Goal: Task Accomplishment & Management: Complete application form

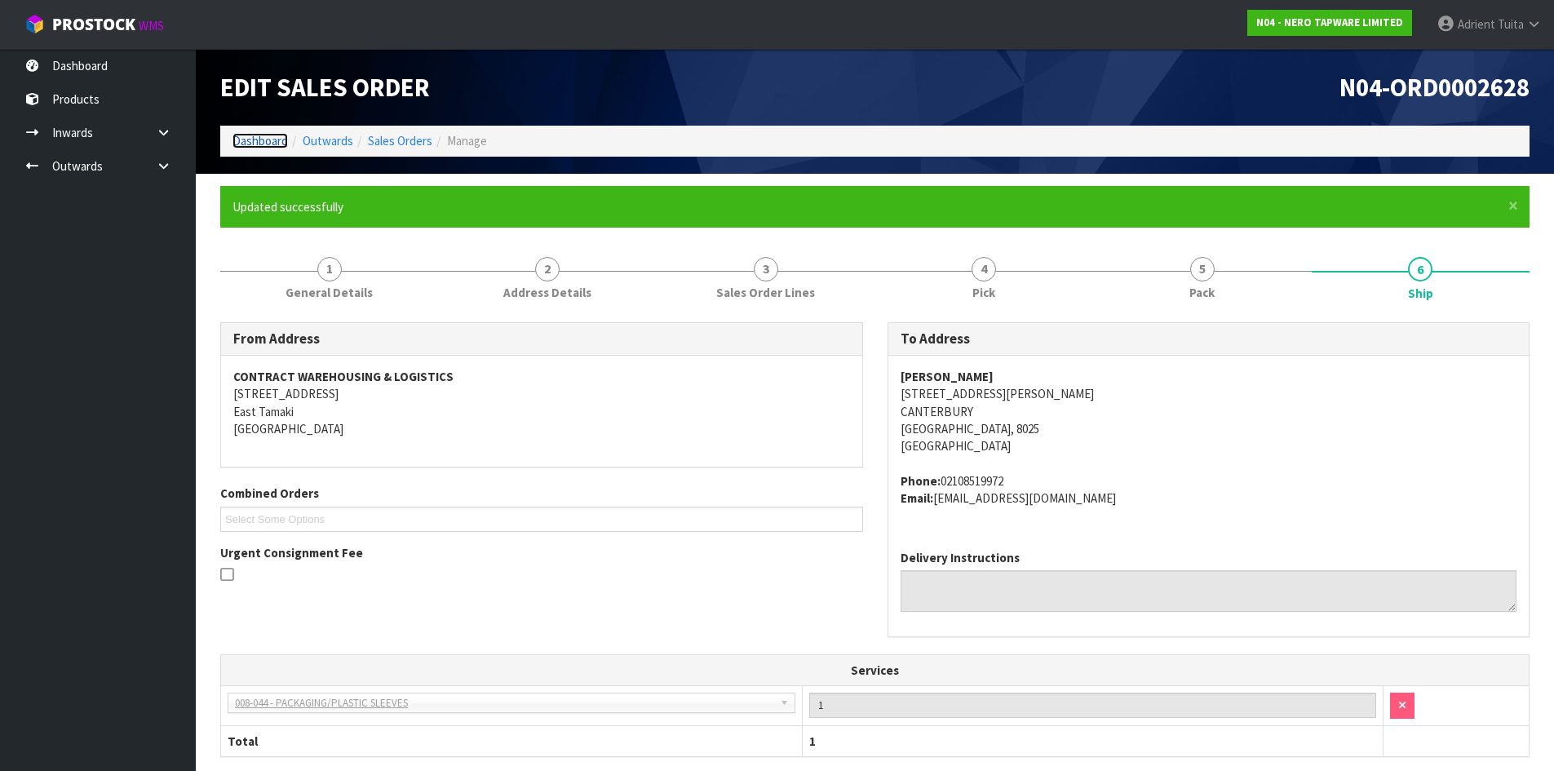
click at [253, 141] on link "Dashboard" at bounding box center [259, 140] width 55 height 15
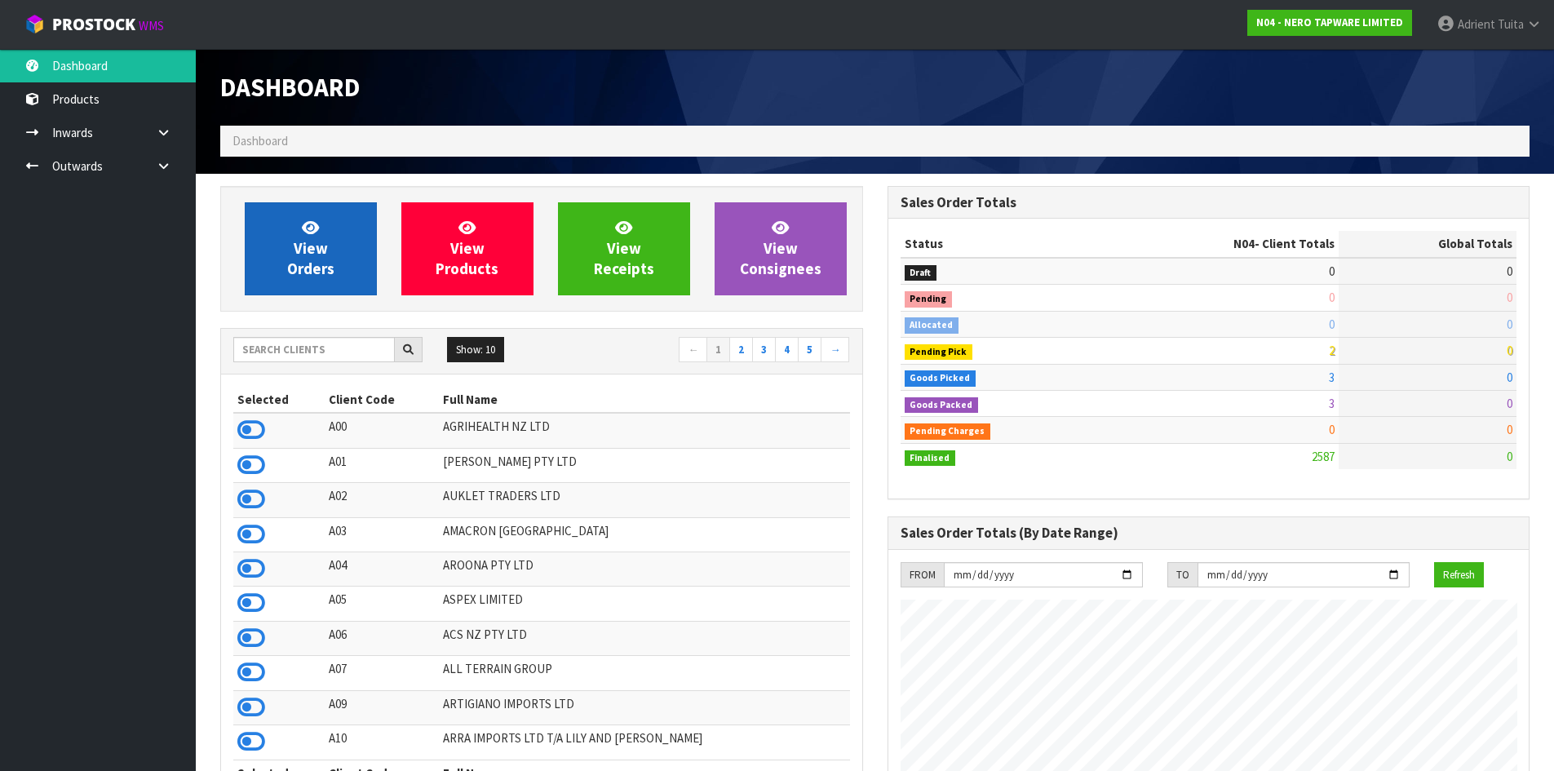
scroll to position [1271, 666]
click at [298, 255] on span "View Orders" at bounding box center [310, 248] width 47 height 61
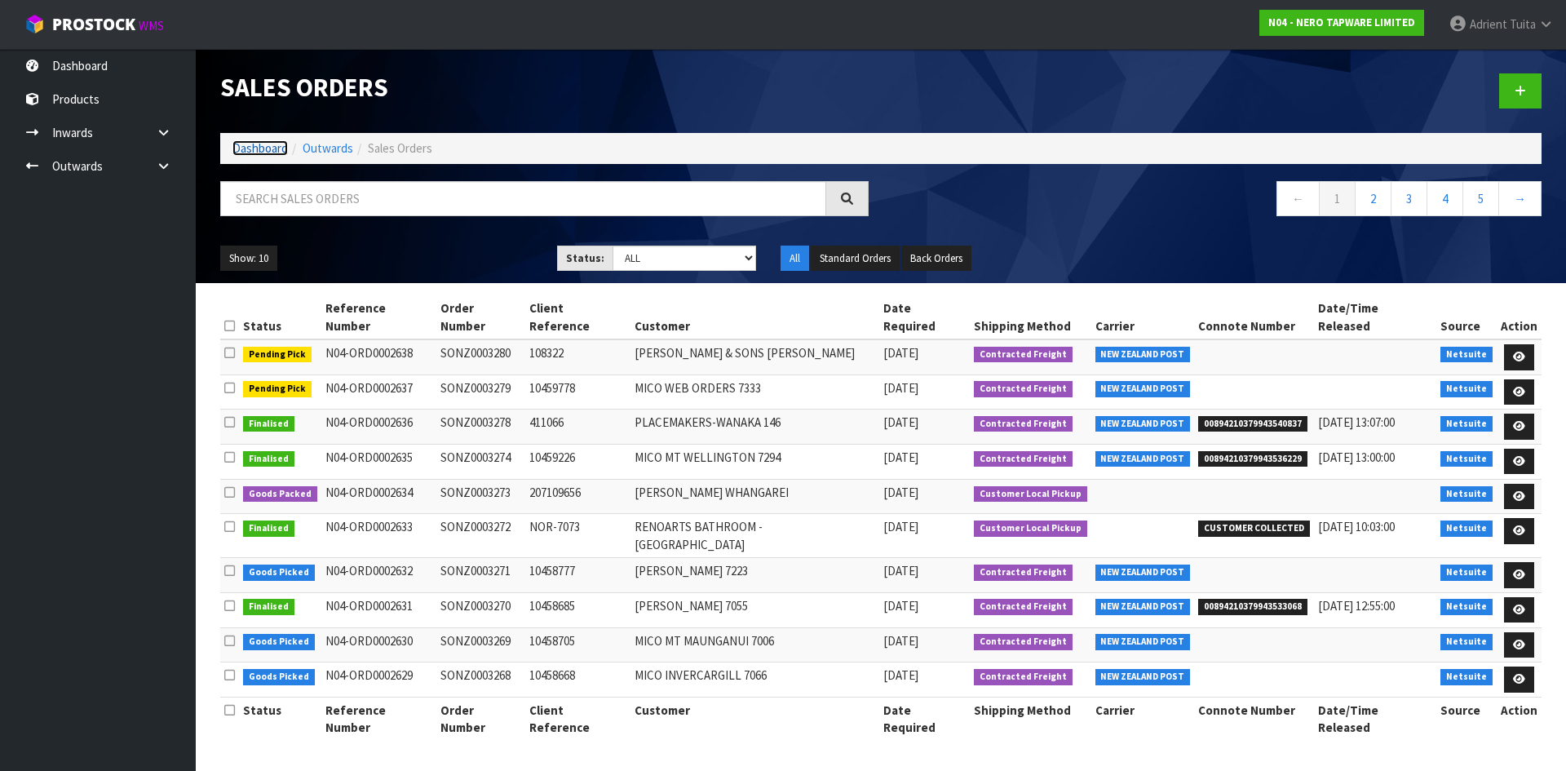
click at [261, 153] on link "Dashboard" at bounding box center [259, 147] width 55 height 15
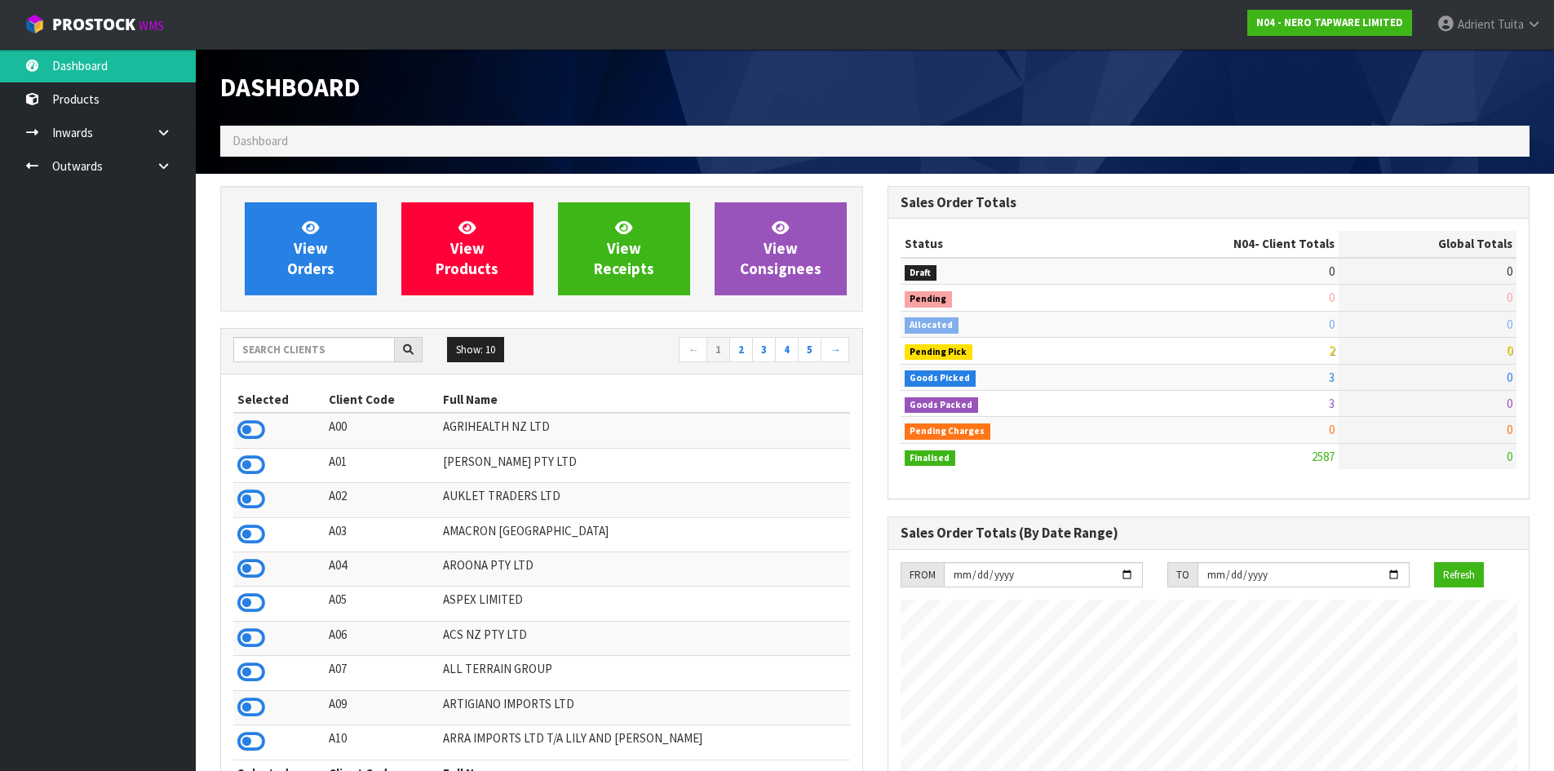
scroll to position [1271, 666]
click at [272, 337] on input "text" at bounding box center [314, 349] width 162 height 25
click at [273, 354] on input "text" at bounding box center [314, 349] width 162 height 25
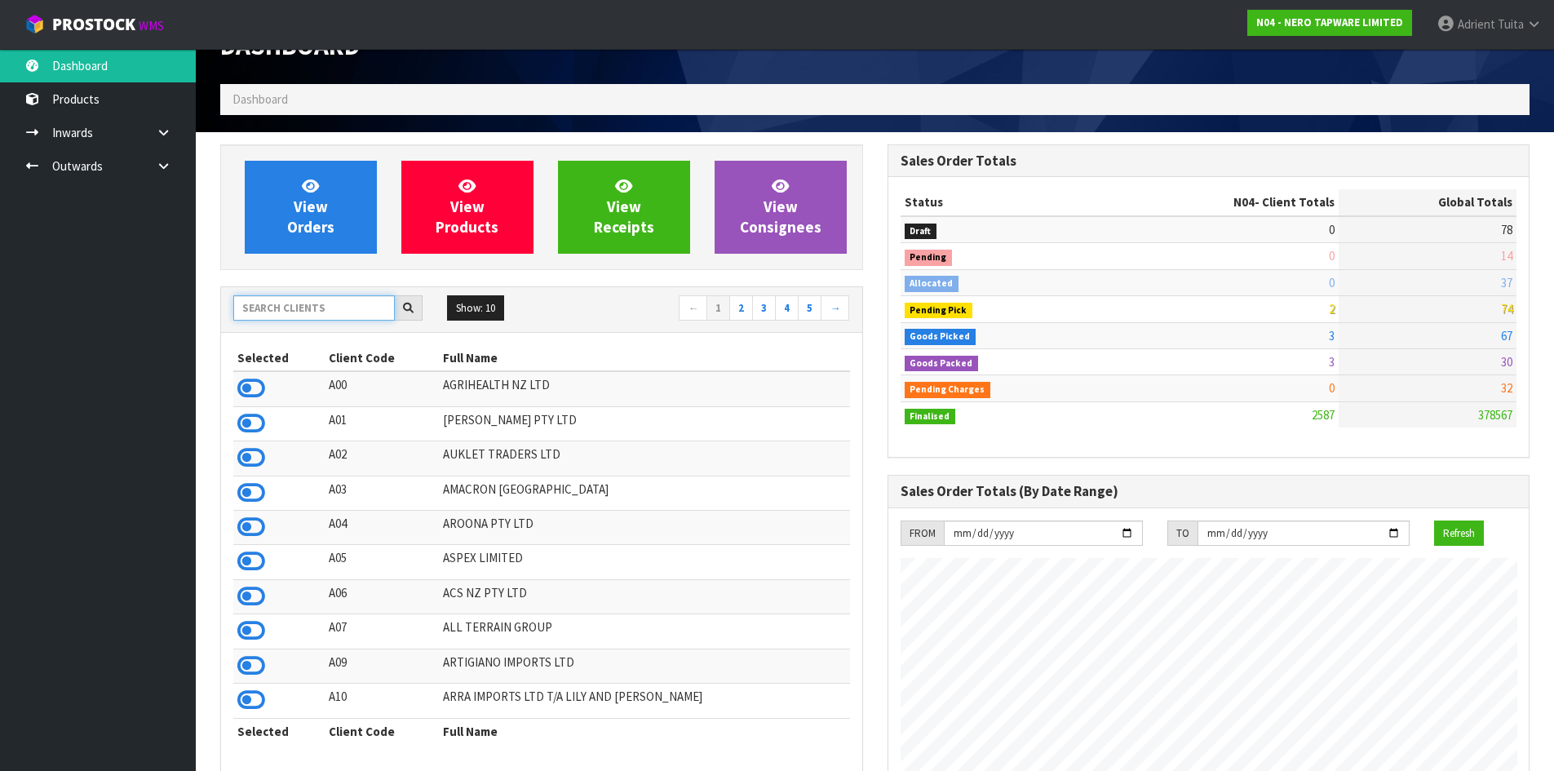
scroll to position [82, 0]
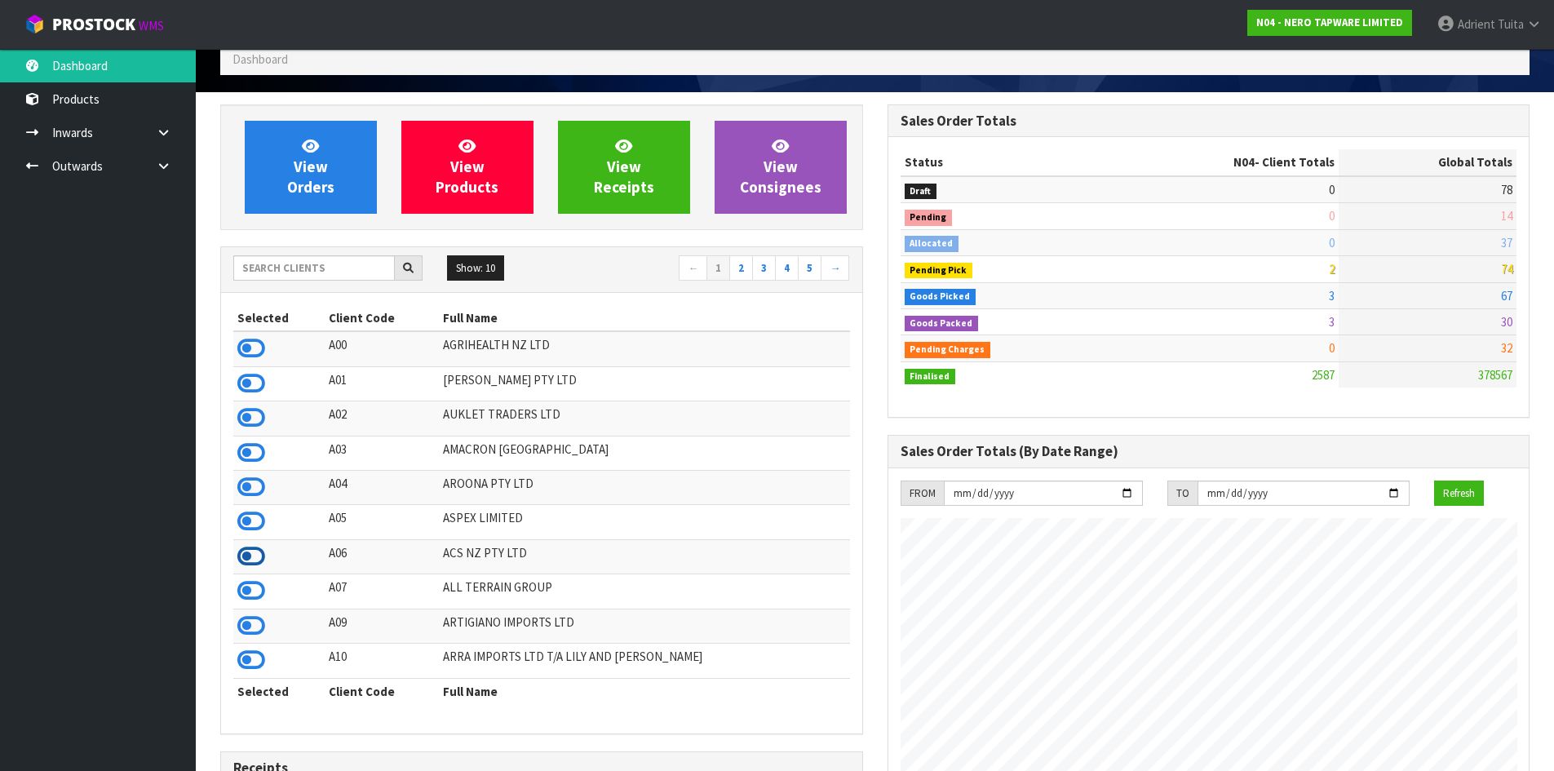
click at [246, 556] on icon at bounding box center [251, 556] width 28 height 24
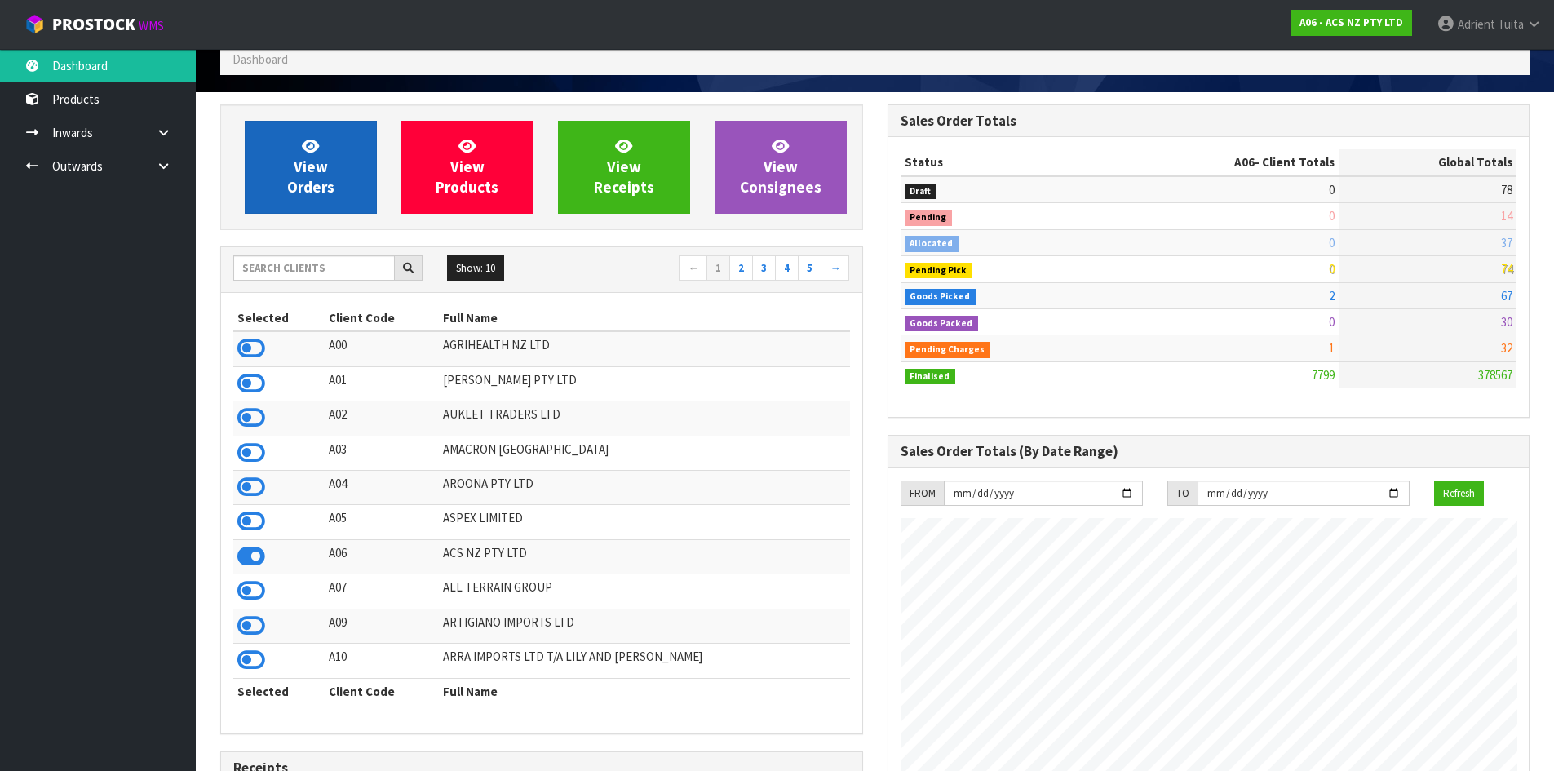
scroll to position [1236, 666]
click at [294, 148] on link "View Orders" at bounding box center [311, 167] width 132 height 93
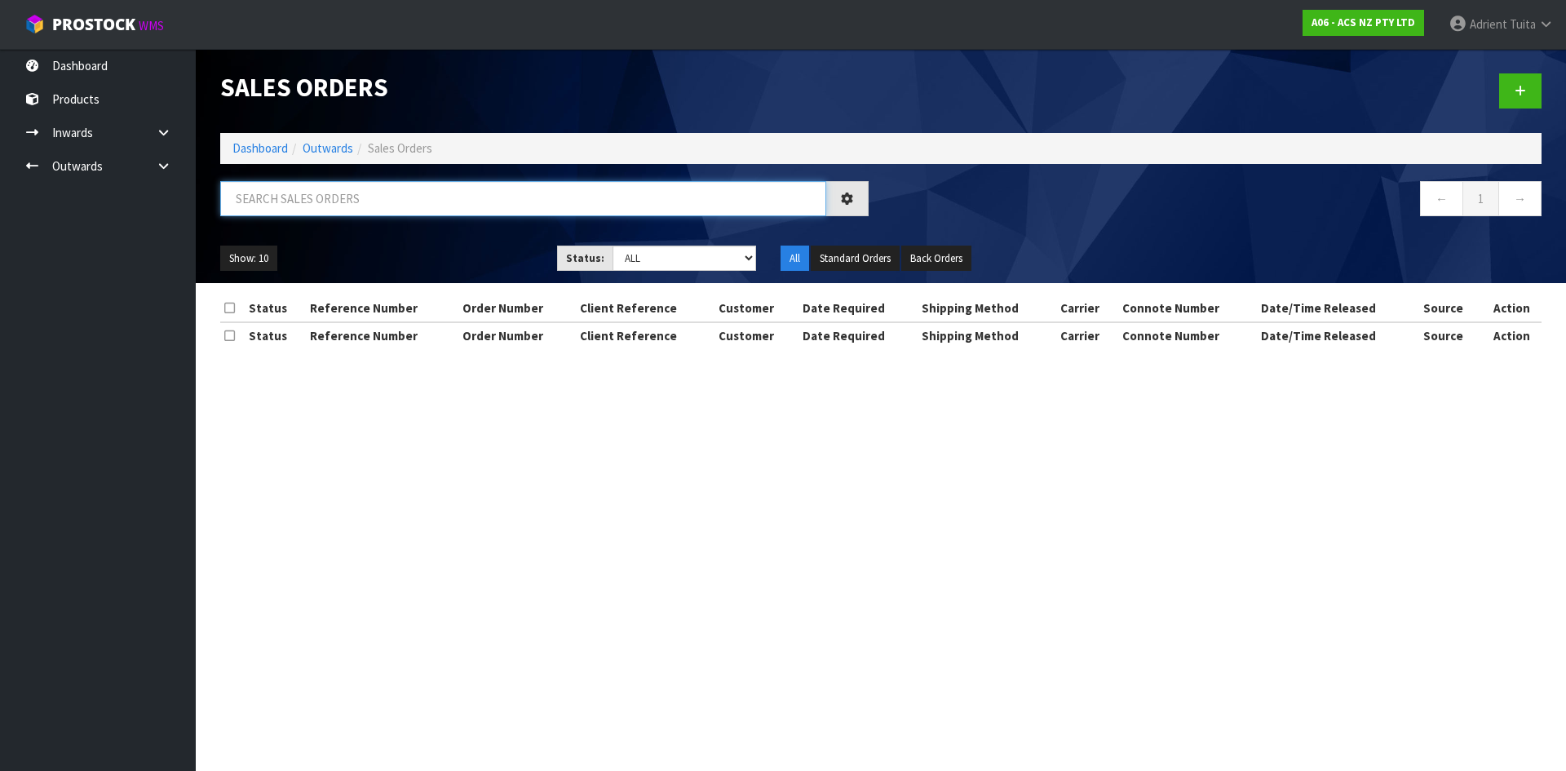
click at [294, 193] on input "text" at bounding box center [523, 198] width 606 height 35
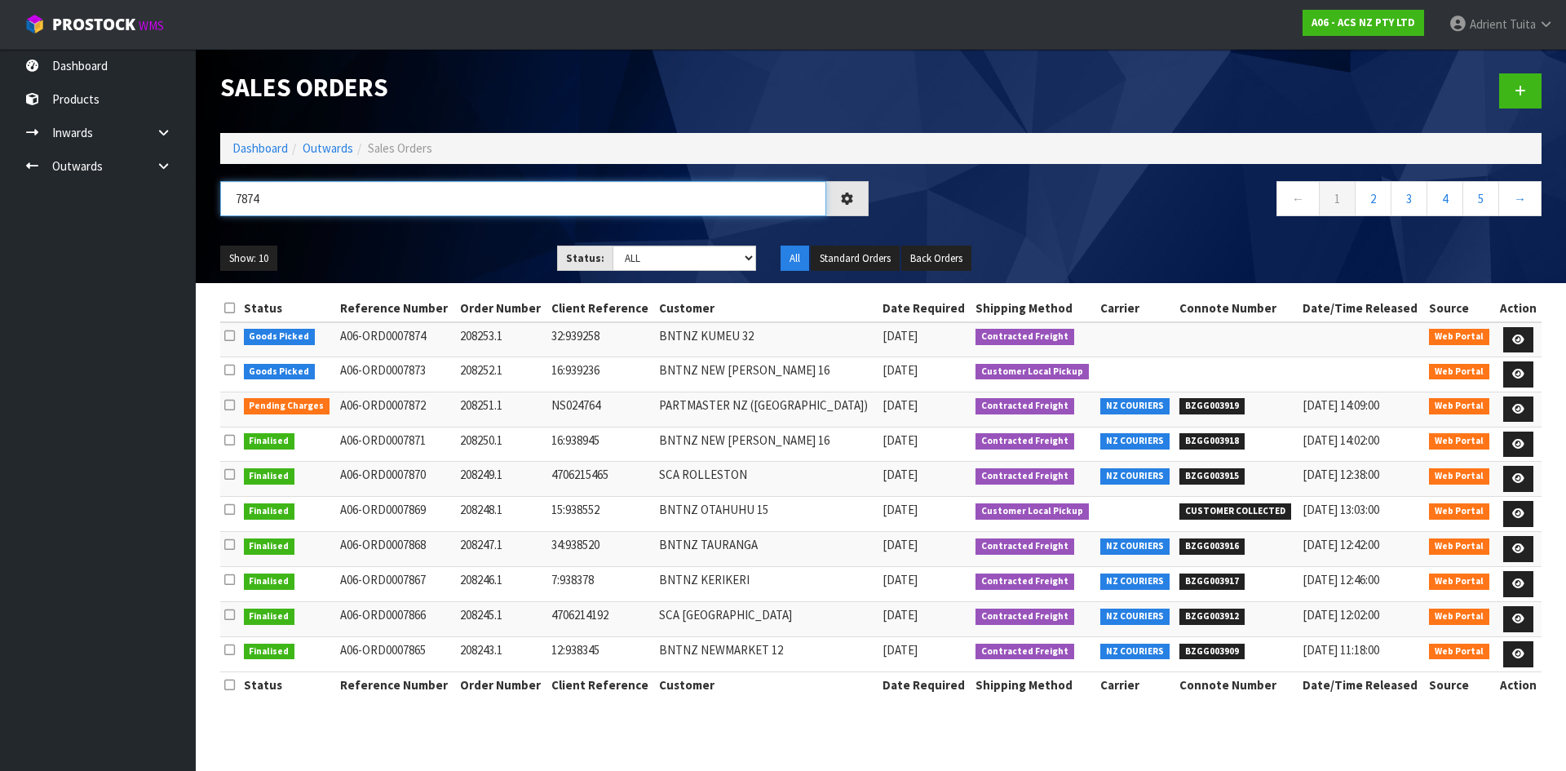
type input "7874"
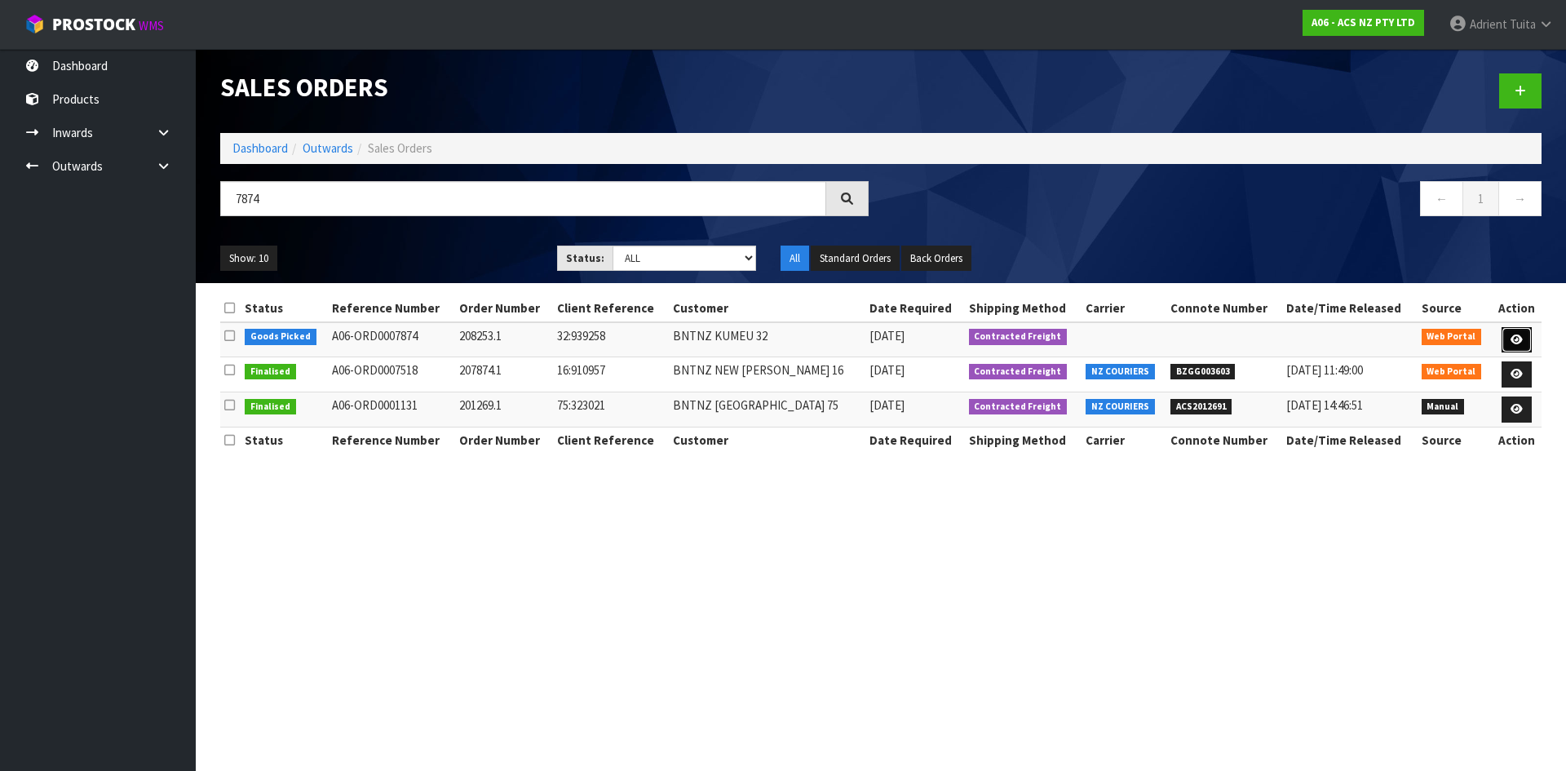
click at [1511, 344] on icon at bounding box center [1517, 339] width 12 height 11
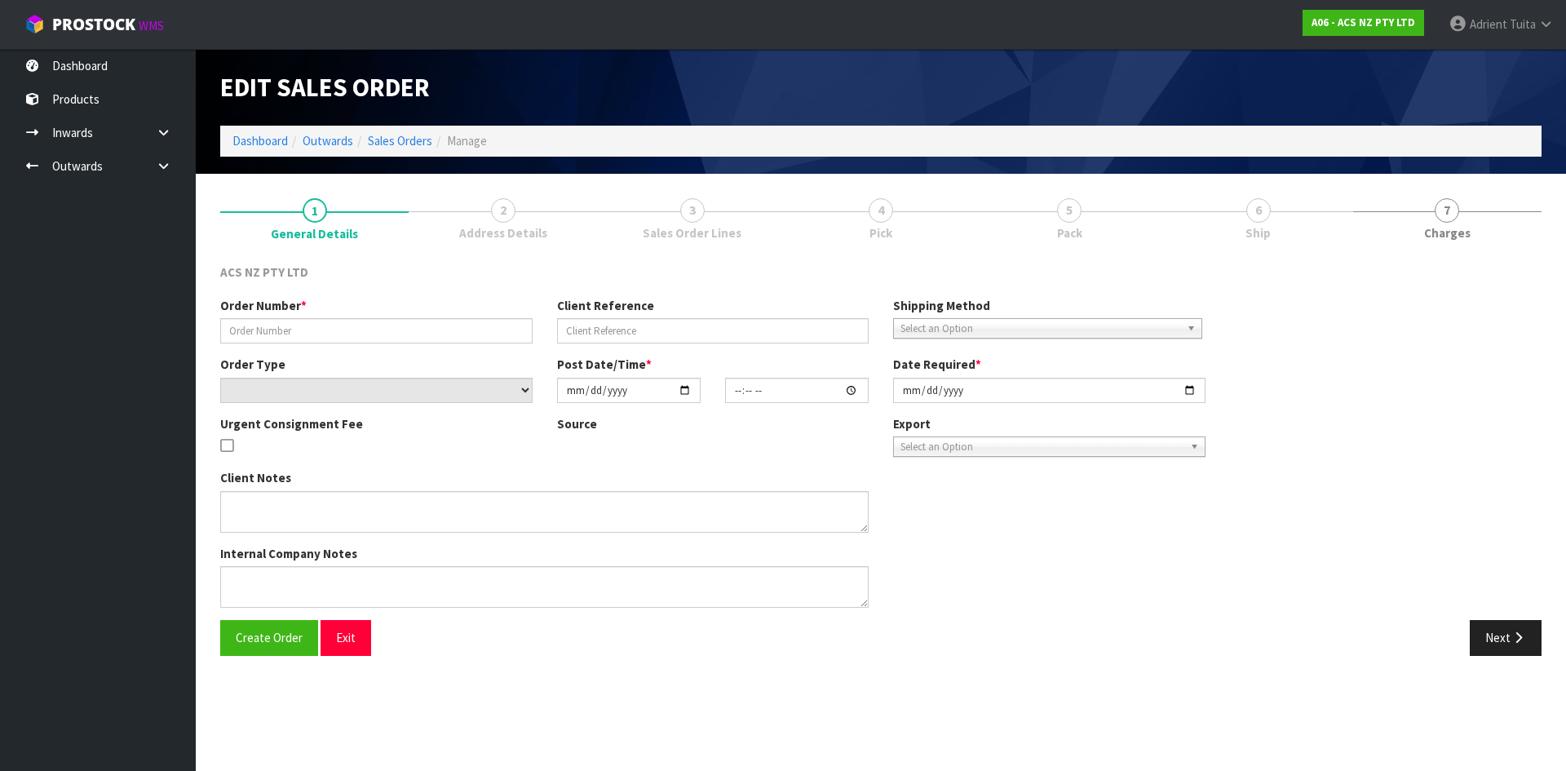
type input "208253.1"
type input "32:939258"
select select "number:0"
type input "[DATE]"
type input "13:58:00.000"
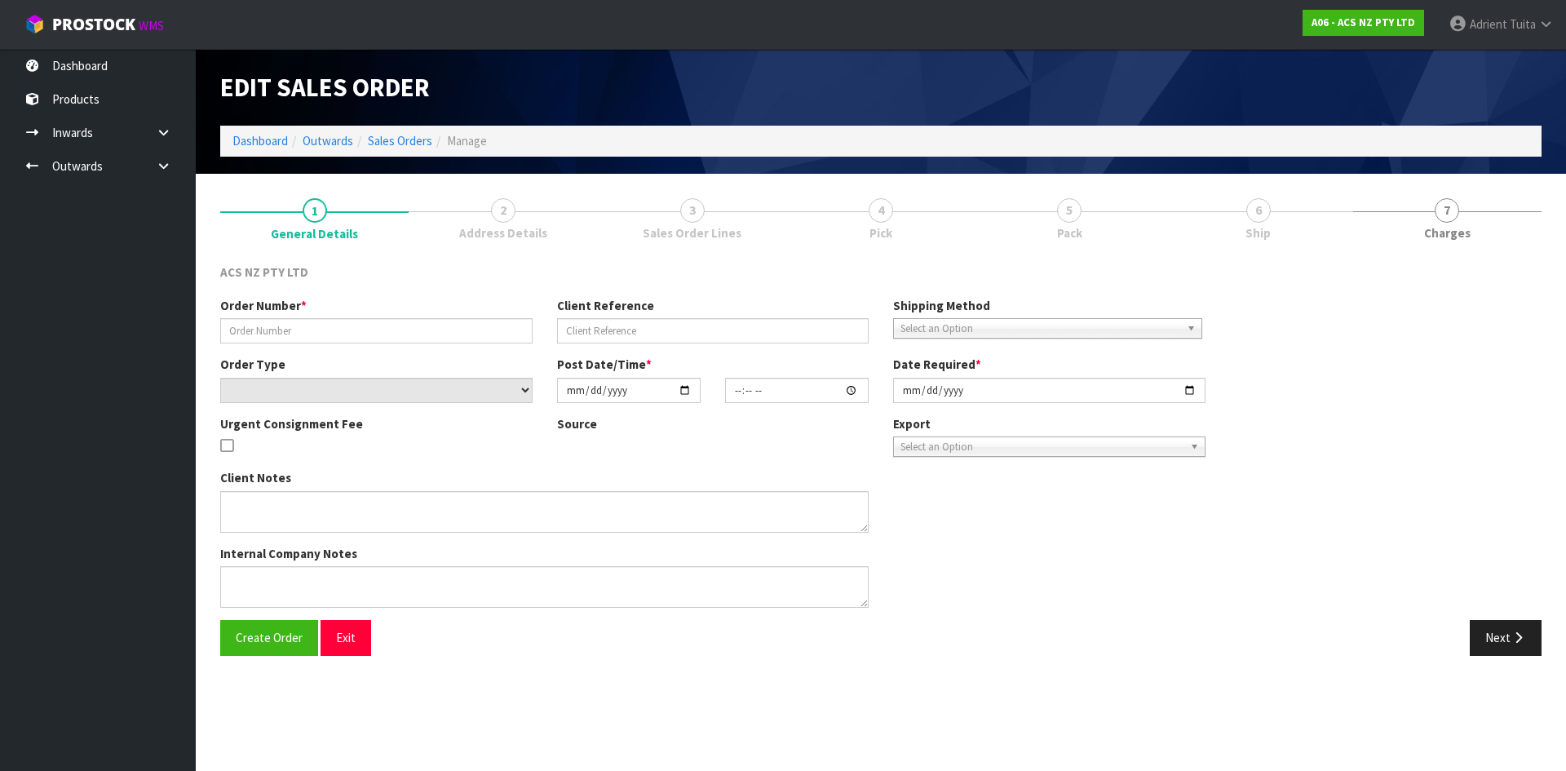
type input "[DATE]"
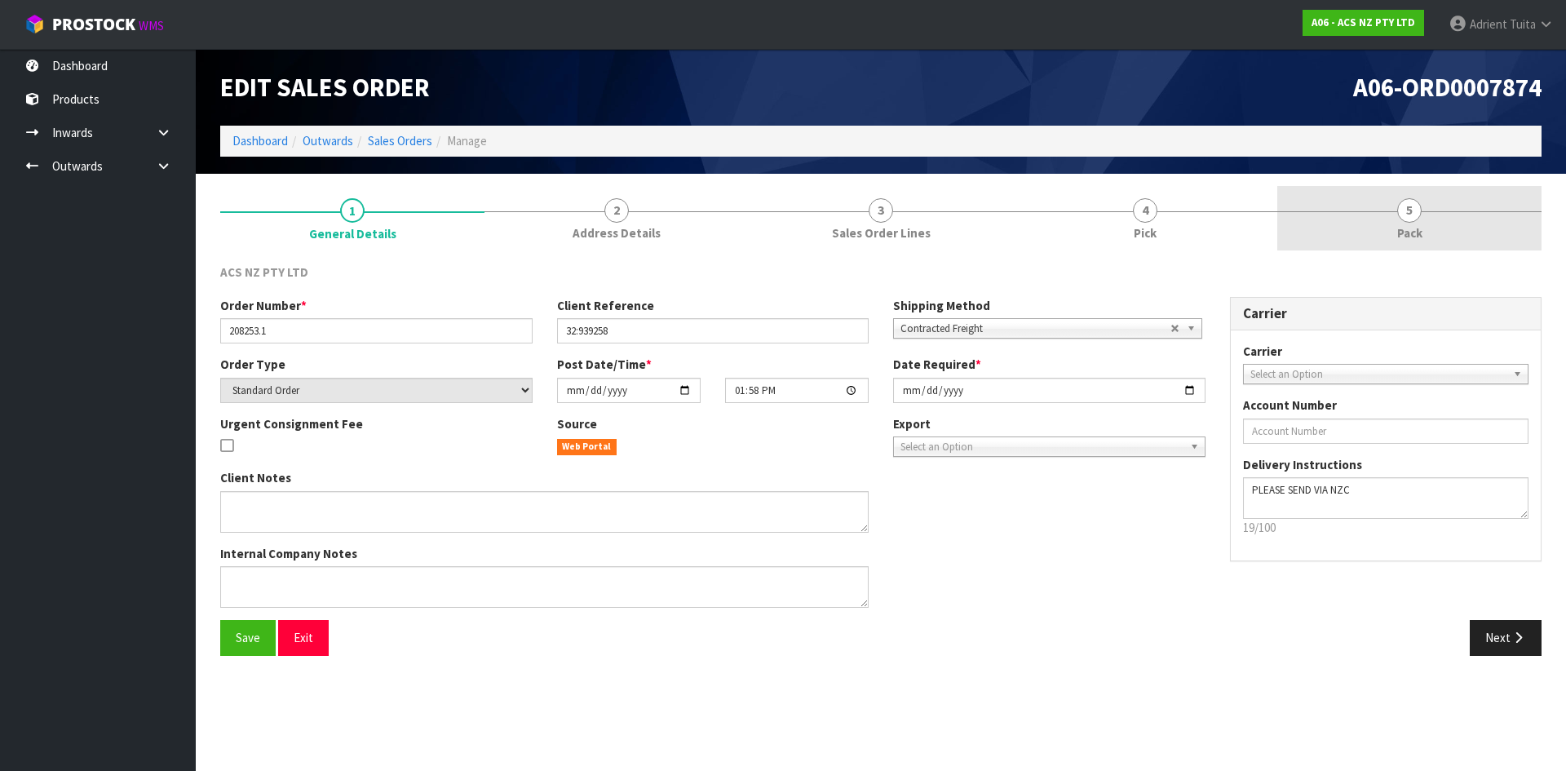
click at [1467, 223] on link "5 Pack" at bounding box center [1409, 218] width 264 height 64
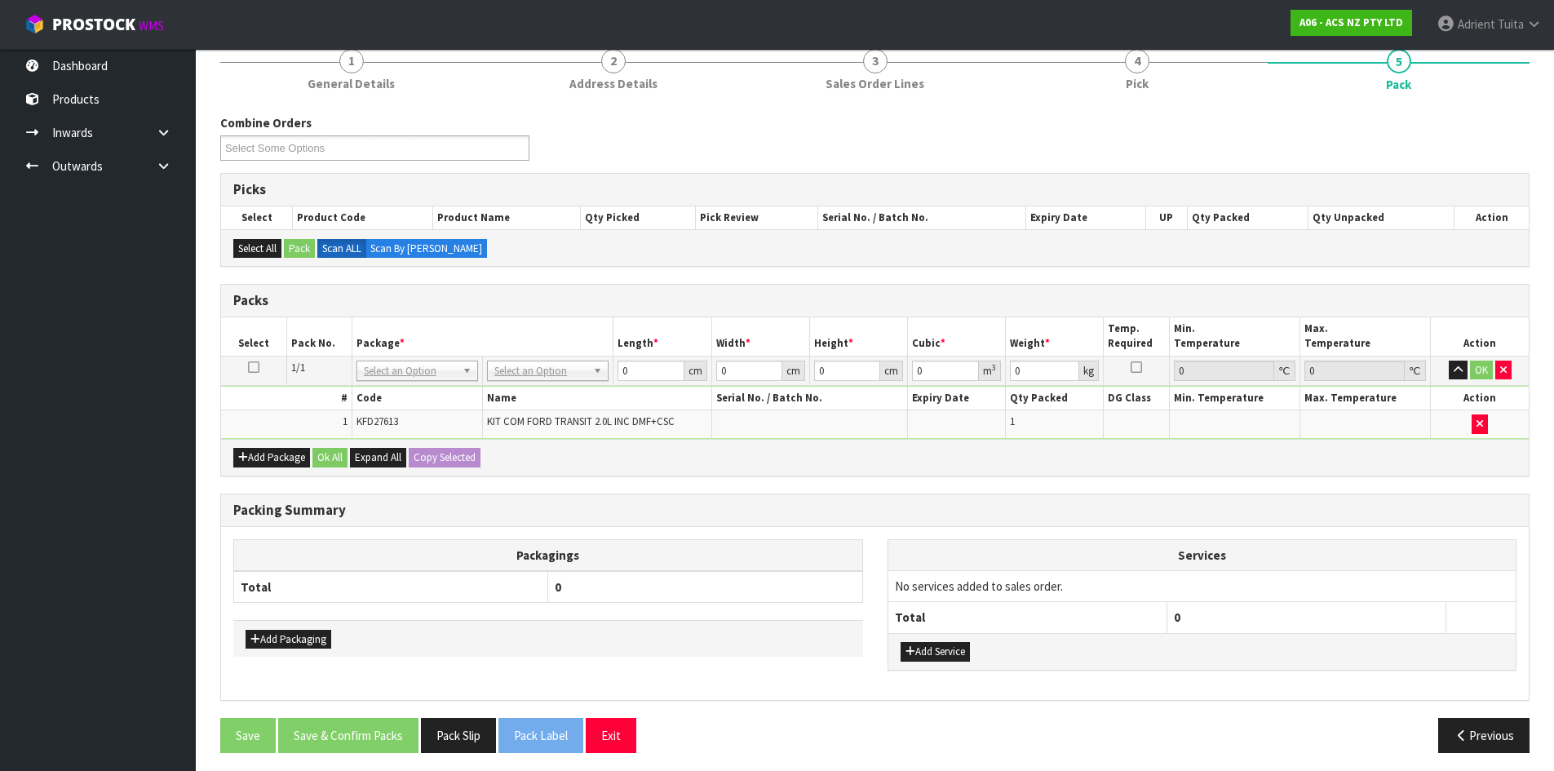
scroll to position [156, 0]
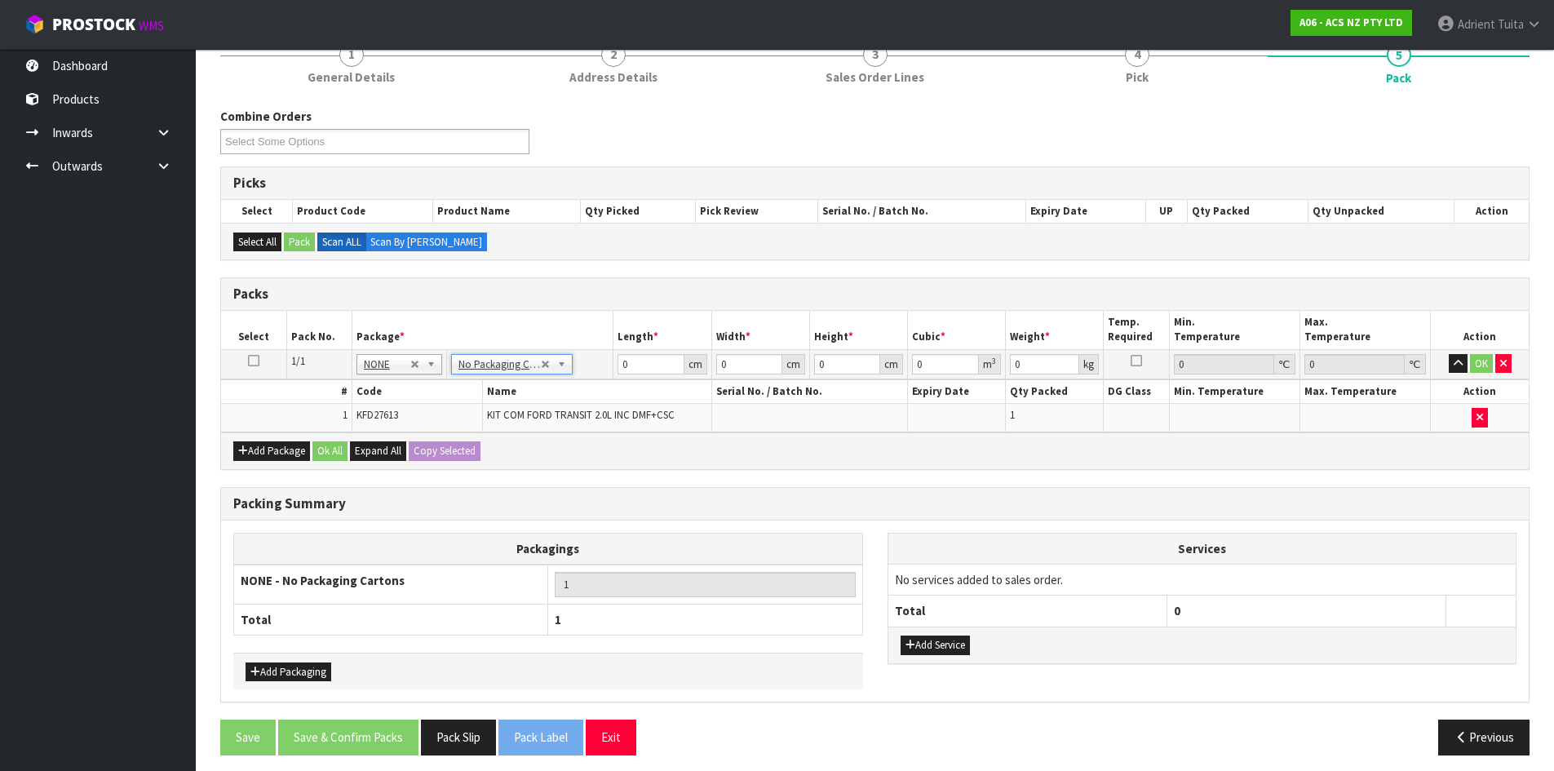
click at [640, 382] on th "Name" at bounding box center [597, 392] width 229 height 24
click at [659, 368] on input "0" at bounding box center [651, 364] width 66 height 20
type input "55"
type input "43"
type input "2"
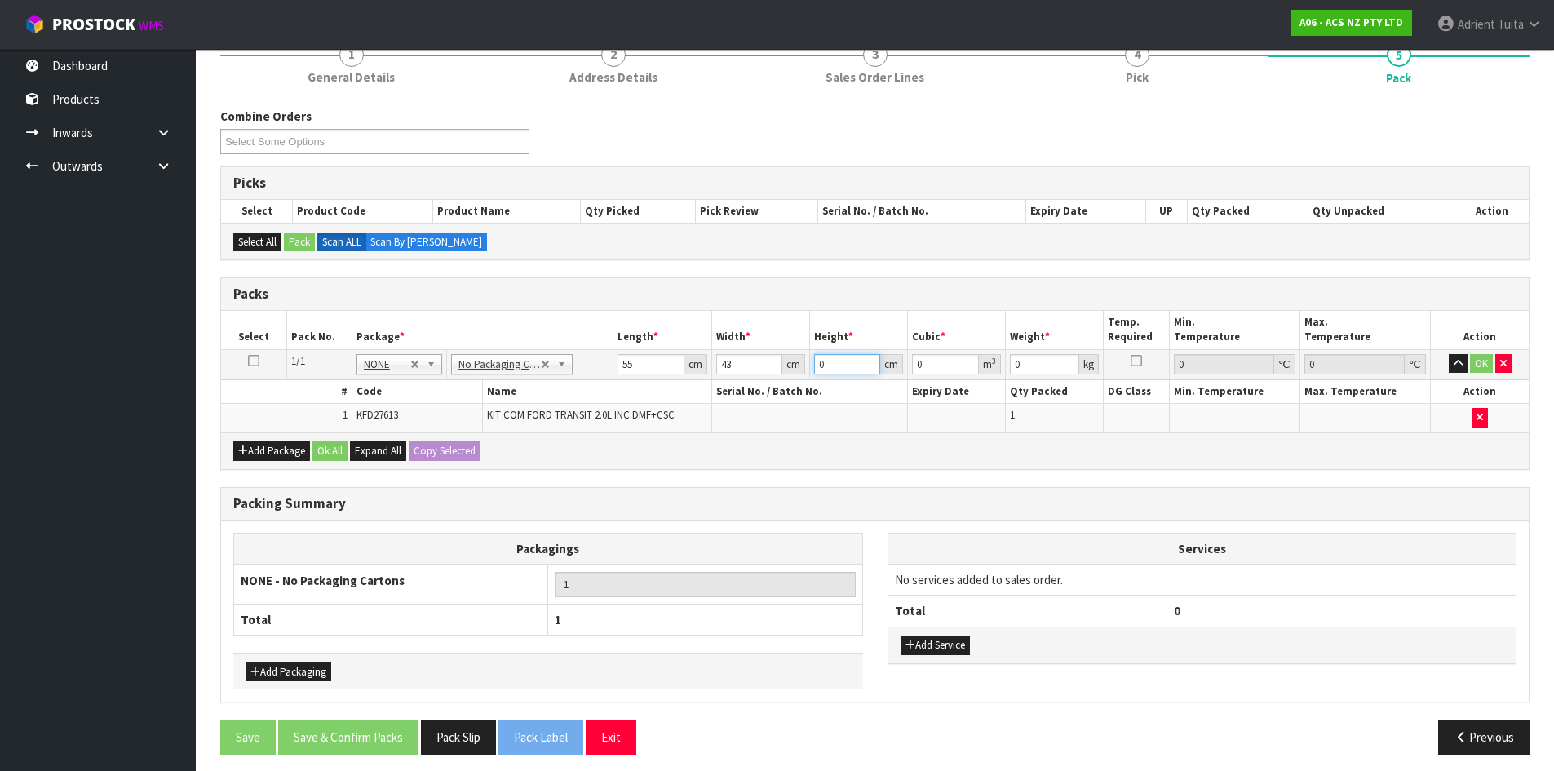
type input "0.00473"
type input "22"
type input "0.05203"
type input "22"
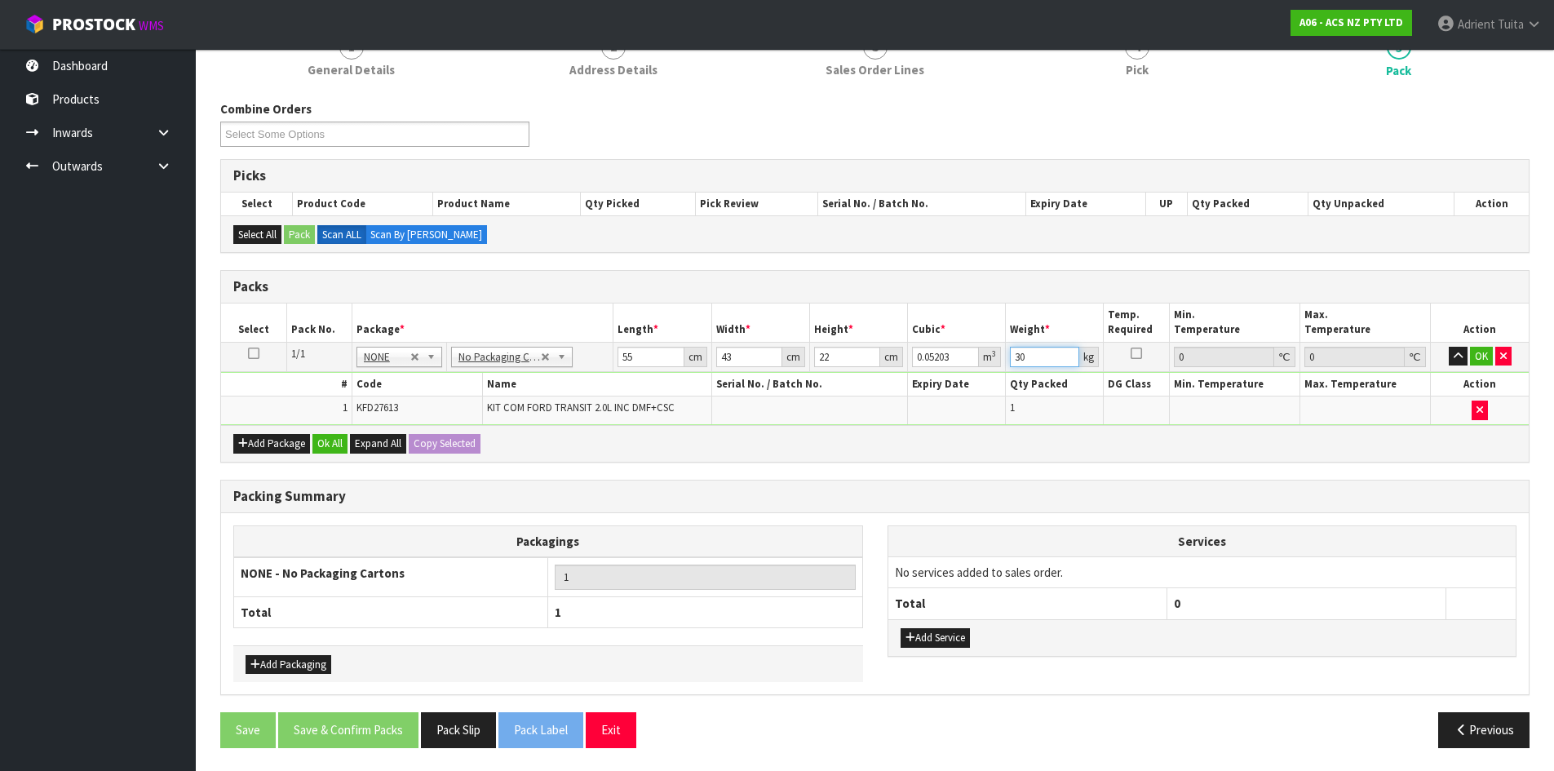
scroll to position [165, 0]
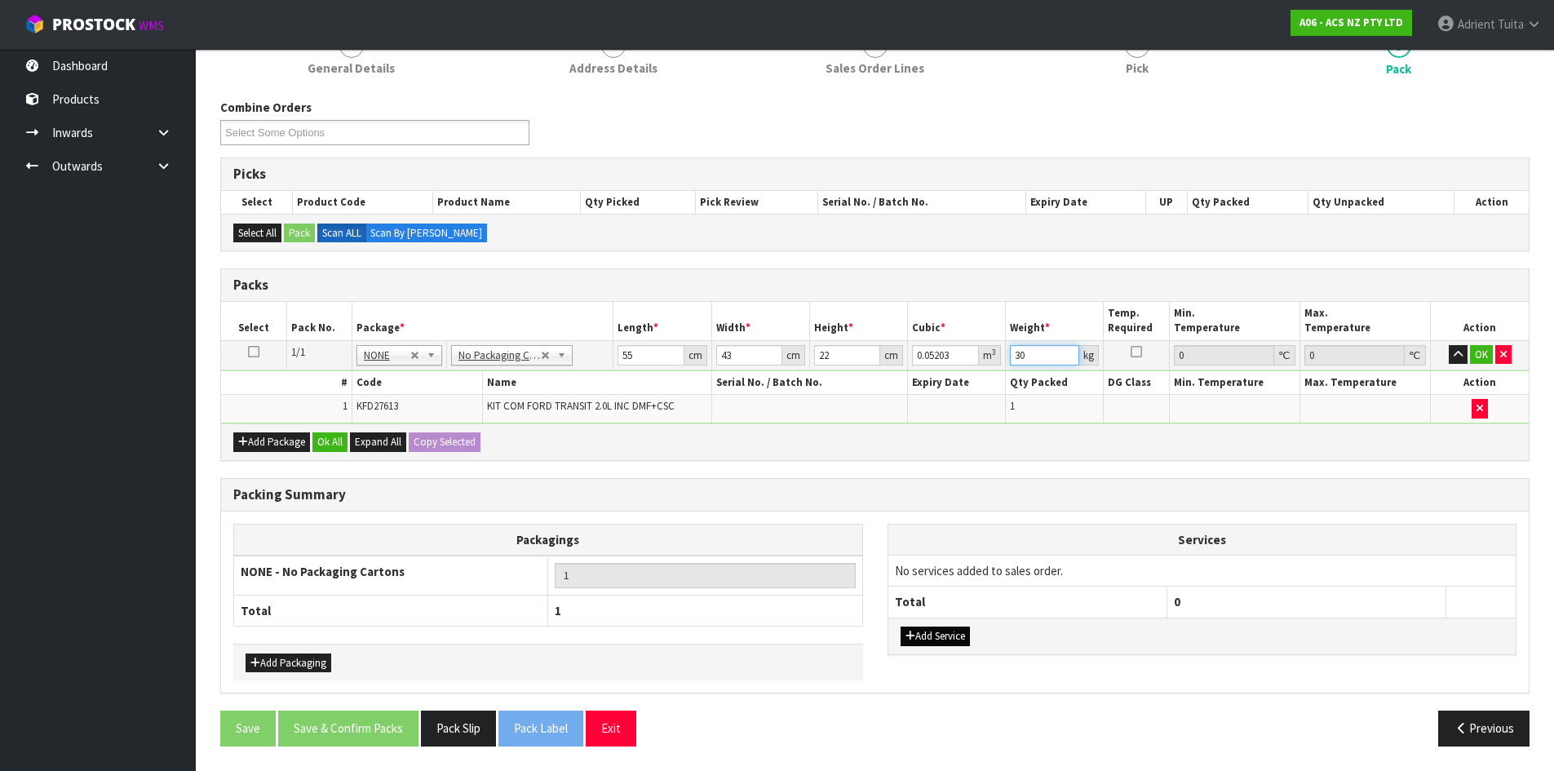
type input "30"
click at [901, 635] on div "Add Service" at bounding box center [1202, 636] width 628 height 37
drag, startPoint x: 910, startPoint y: 635, endPoint x: 914, endPoint y: 607, distance: 28.8
click at [911, 635] on icon "button" at bounding box center [910, 636] width 10 height 11
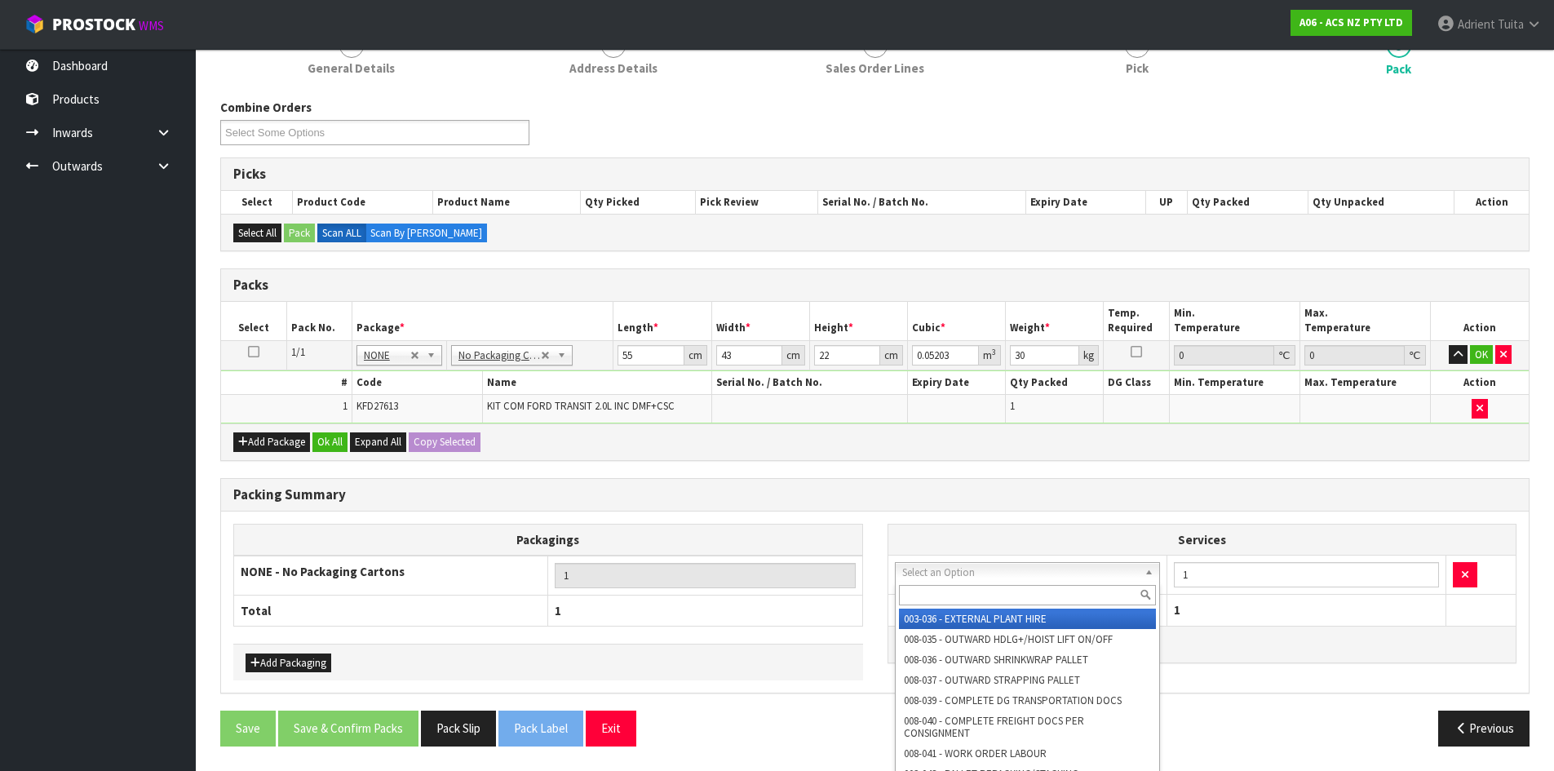
drag, startPoint x: 918, startPoint y: 573, endPoint x: 918, endPoint y: 591, distance: 17.9
click at [922, 590] on input "text" at bounding box center [1028, 595] width 258 height 20
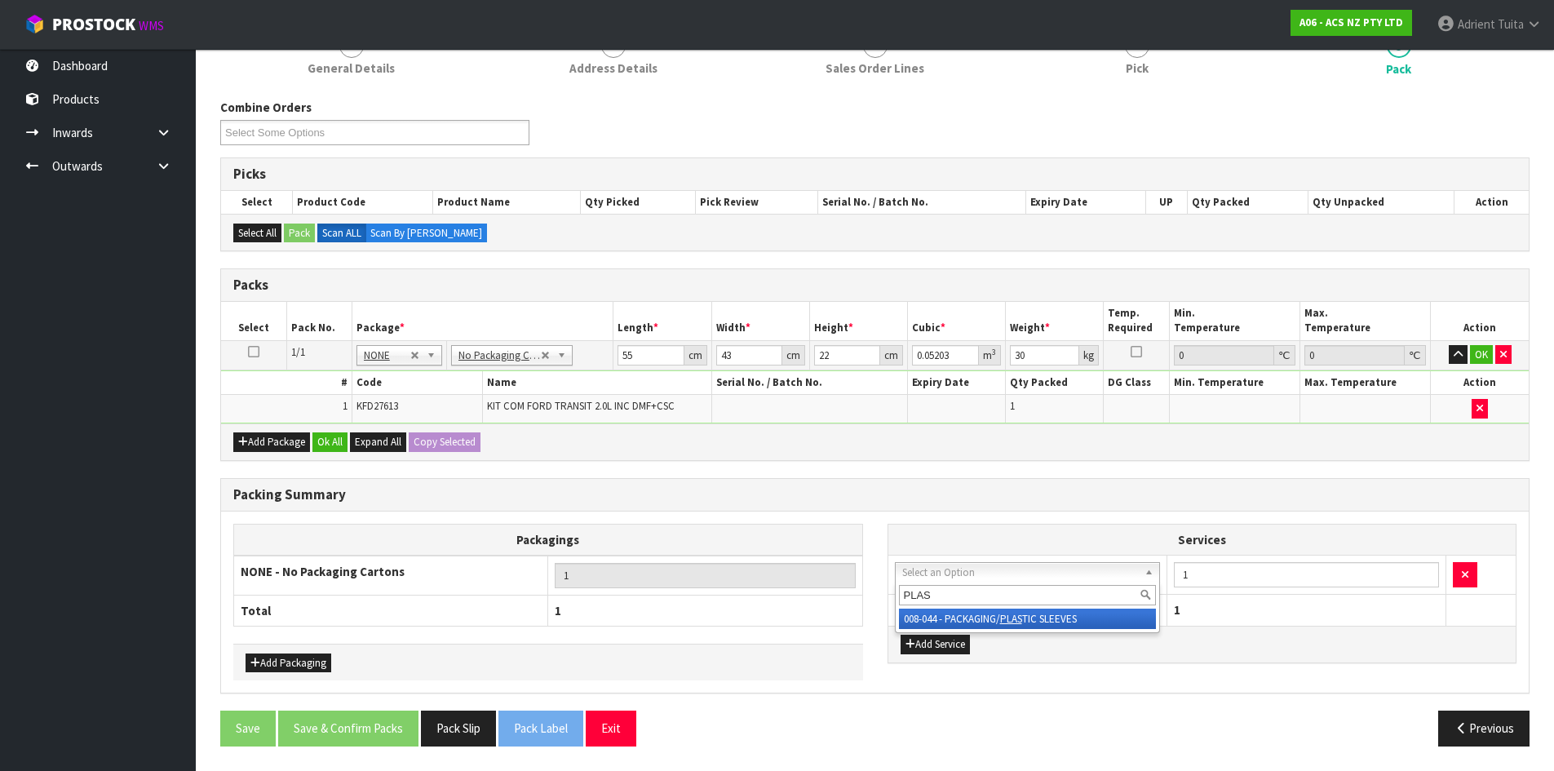
type input "PLAS"
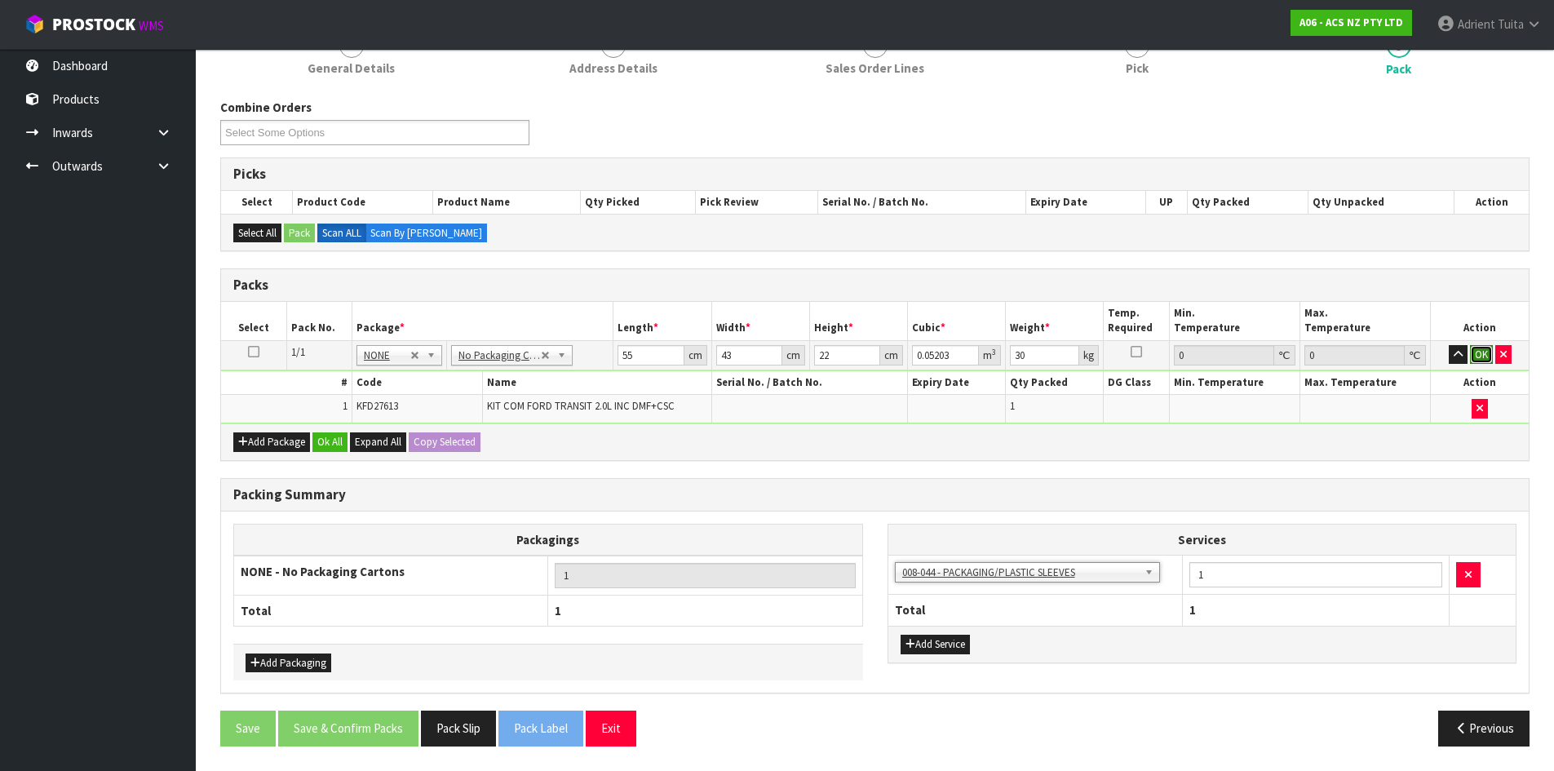
click at [1489, 356] on button "OK" at bounding box center [1481, 355] width 23 height 20
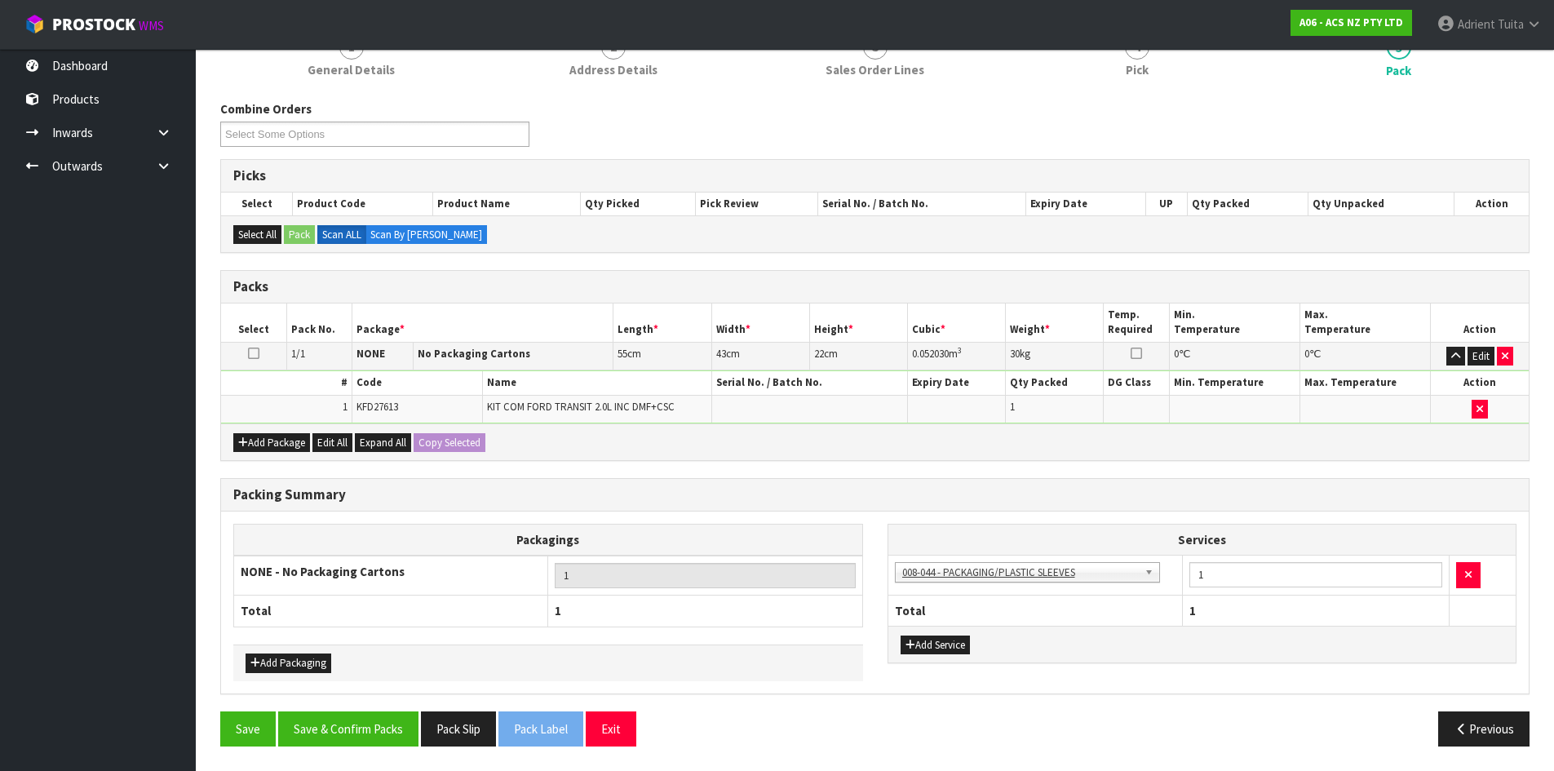
scroll to position [163, 0]
click at [371, 729] on button "Save & Confirm Packs" at bounding box center [348, 728] width 140 height 35
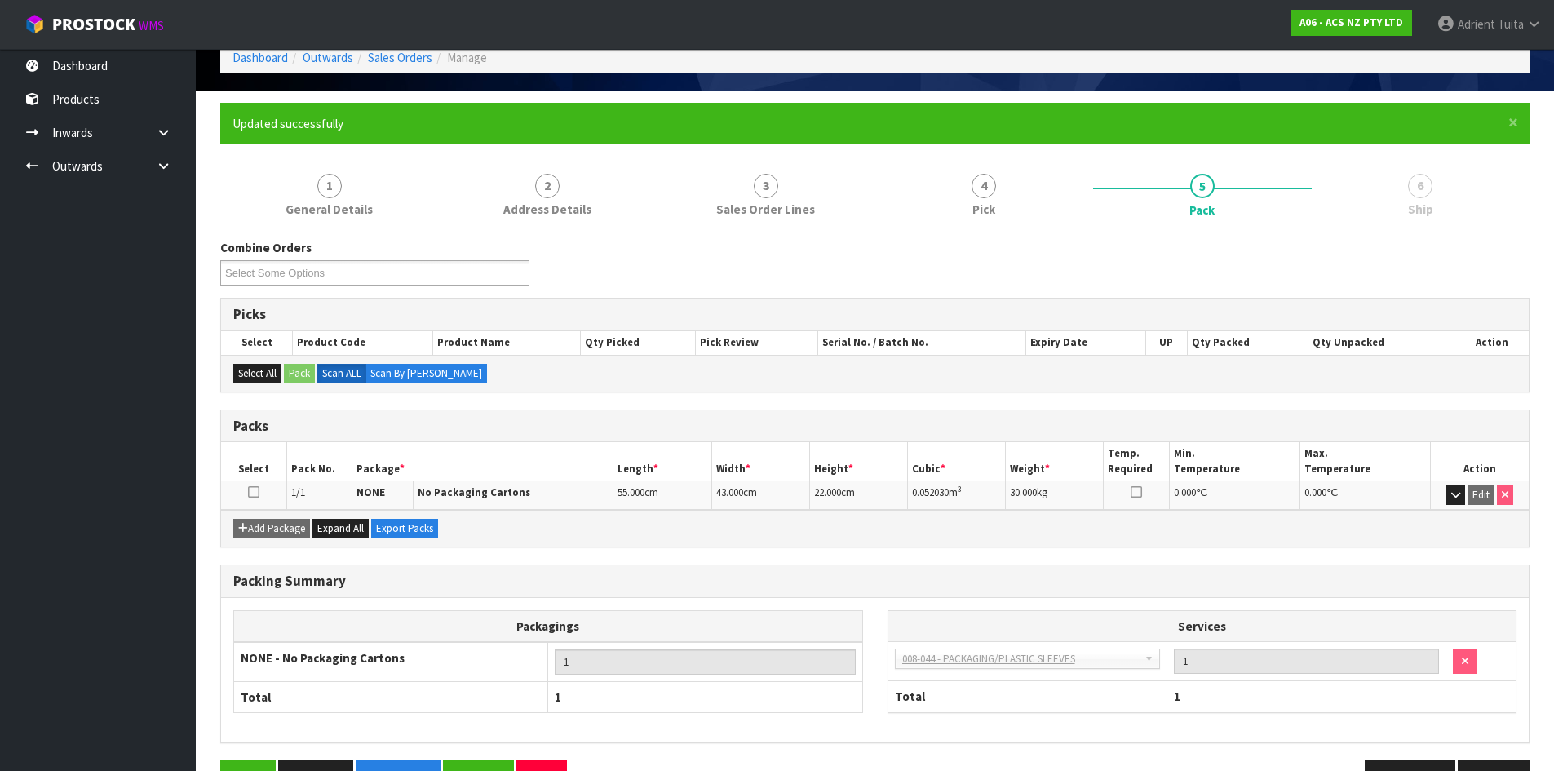
scroll to position [0, 0]
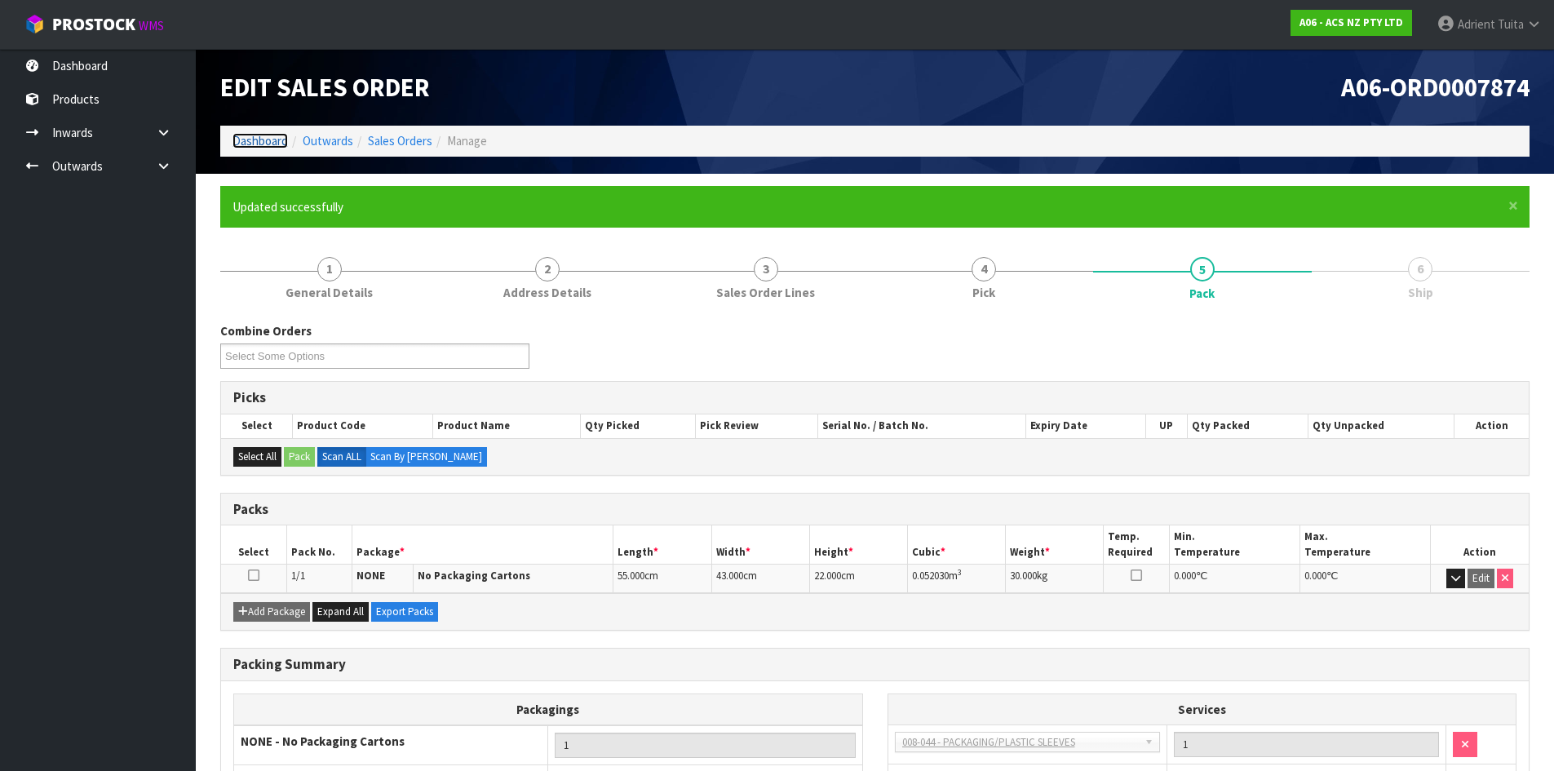
click at [279, 139] on link "Dashboard" at bounding box center [259, 140] width 55 height 15
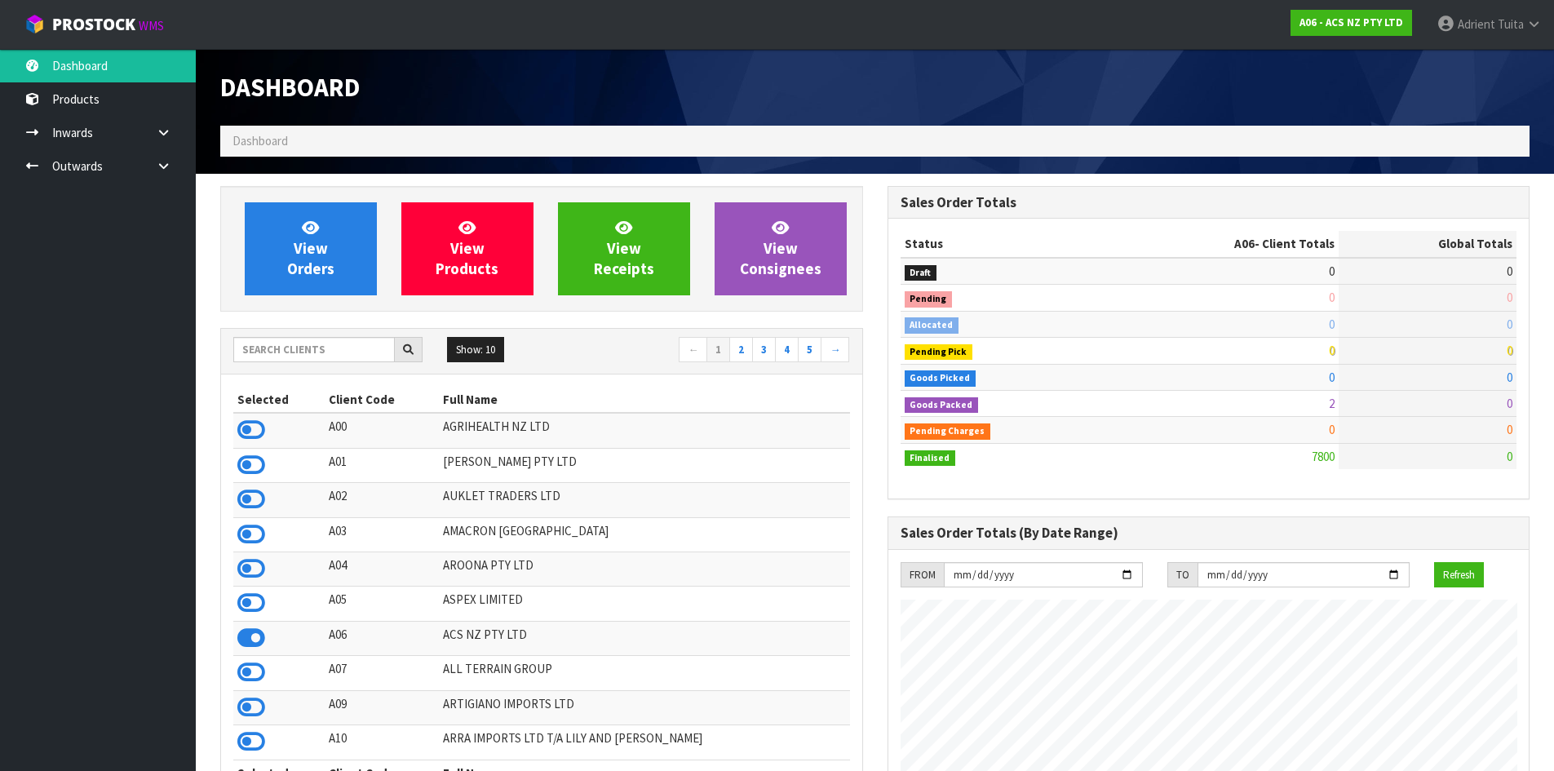
scroll to position [1236, 666]
click at [318, 356] on input "text" at bounding box center [314, 349] width 162 height 25
type input "N04"
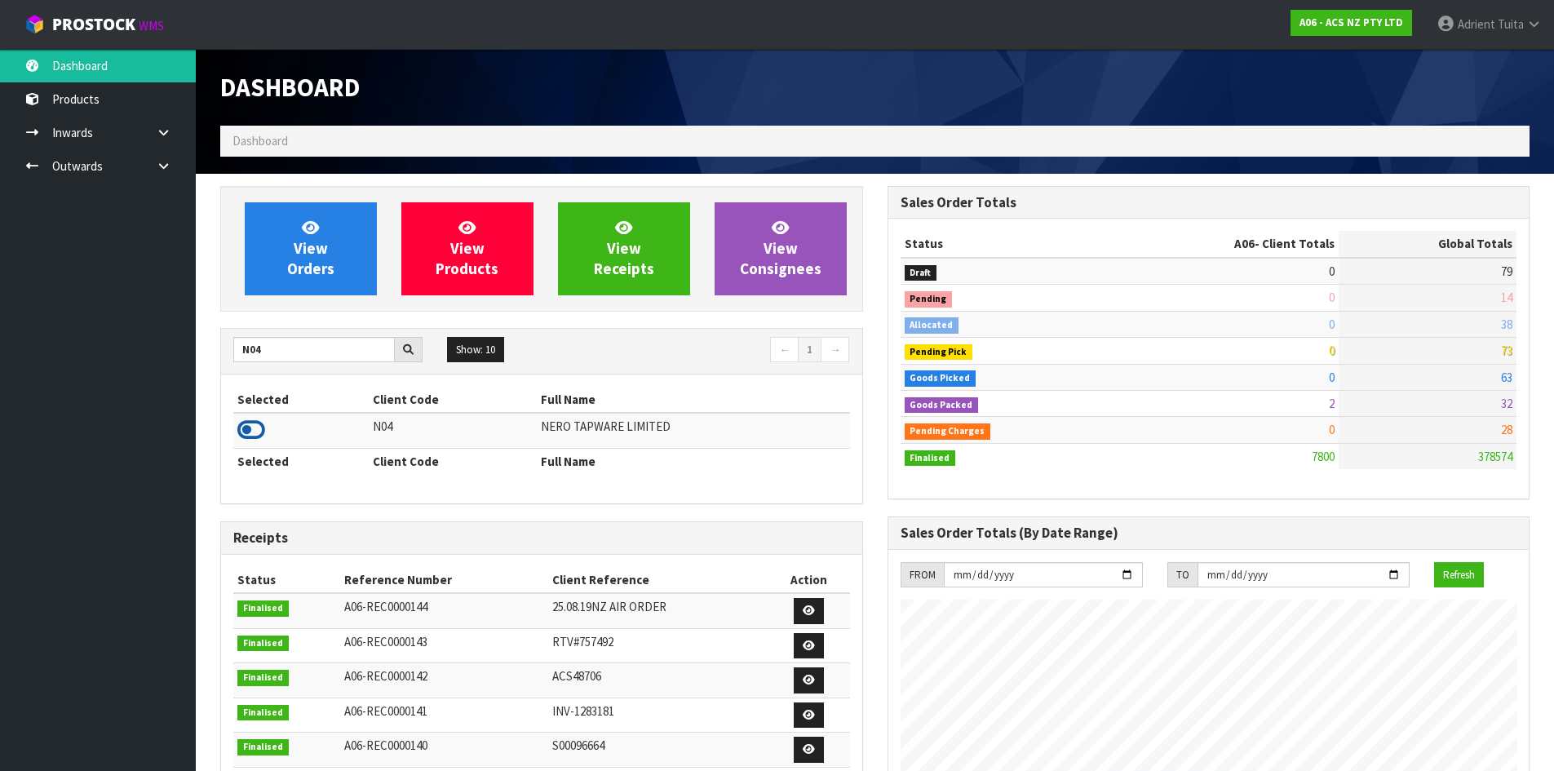
click at [243, 425] on icon at bounding box center [251, 430] width 28 height 24
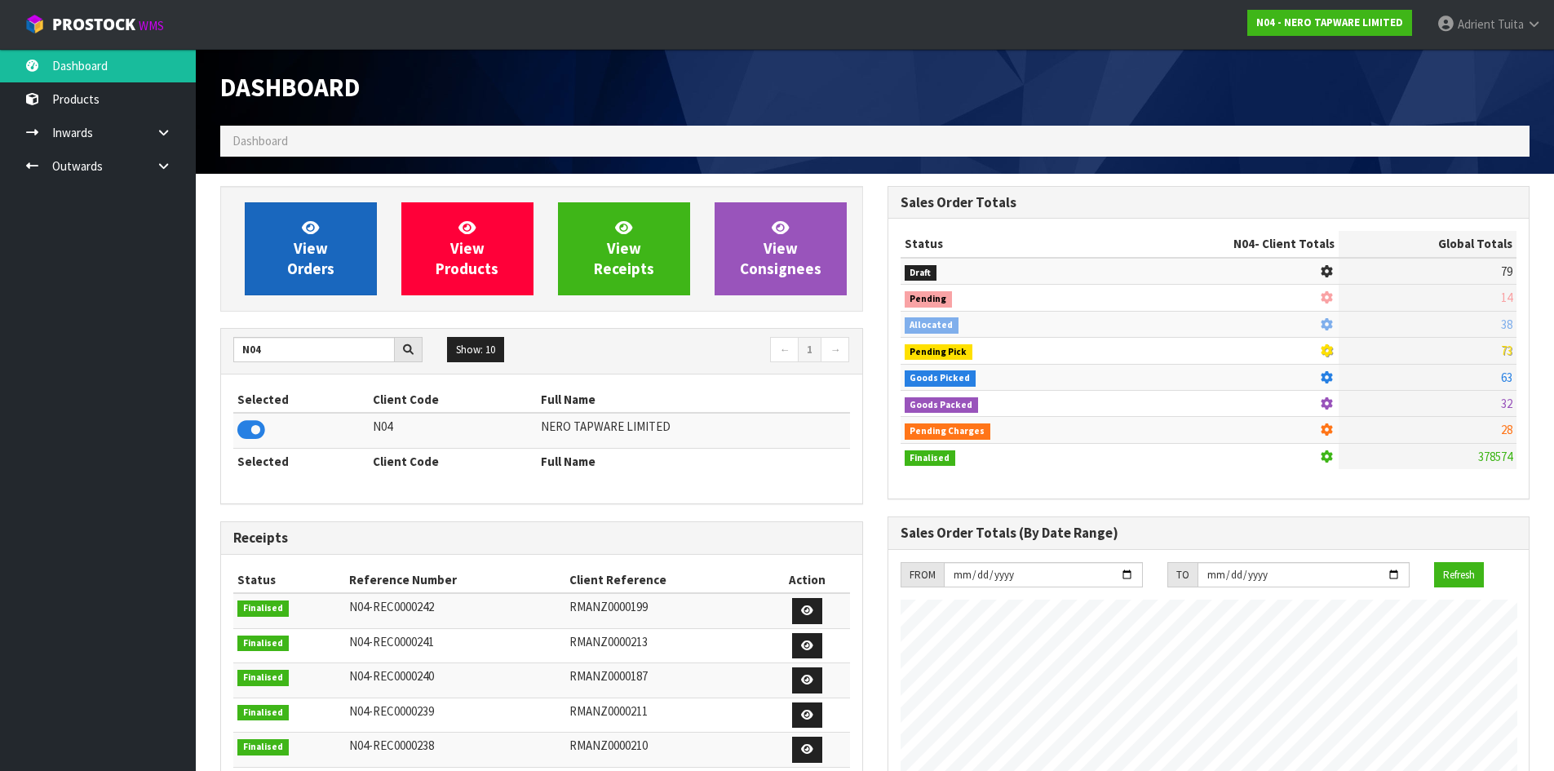
scroll to position [1271, 666]
click at [286, 276] on link "View Orders" at bounding box center [311, 248] width 132 height 93
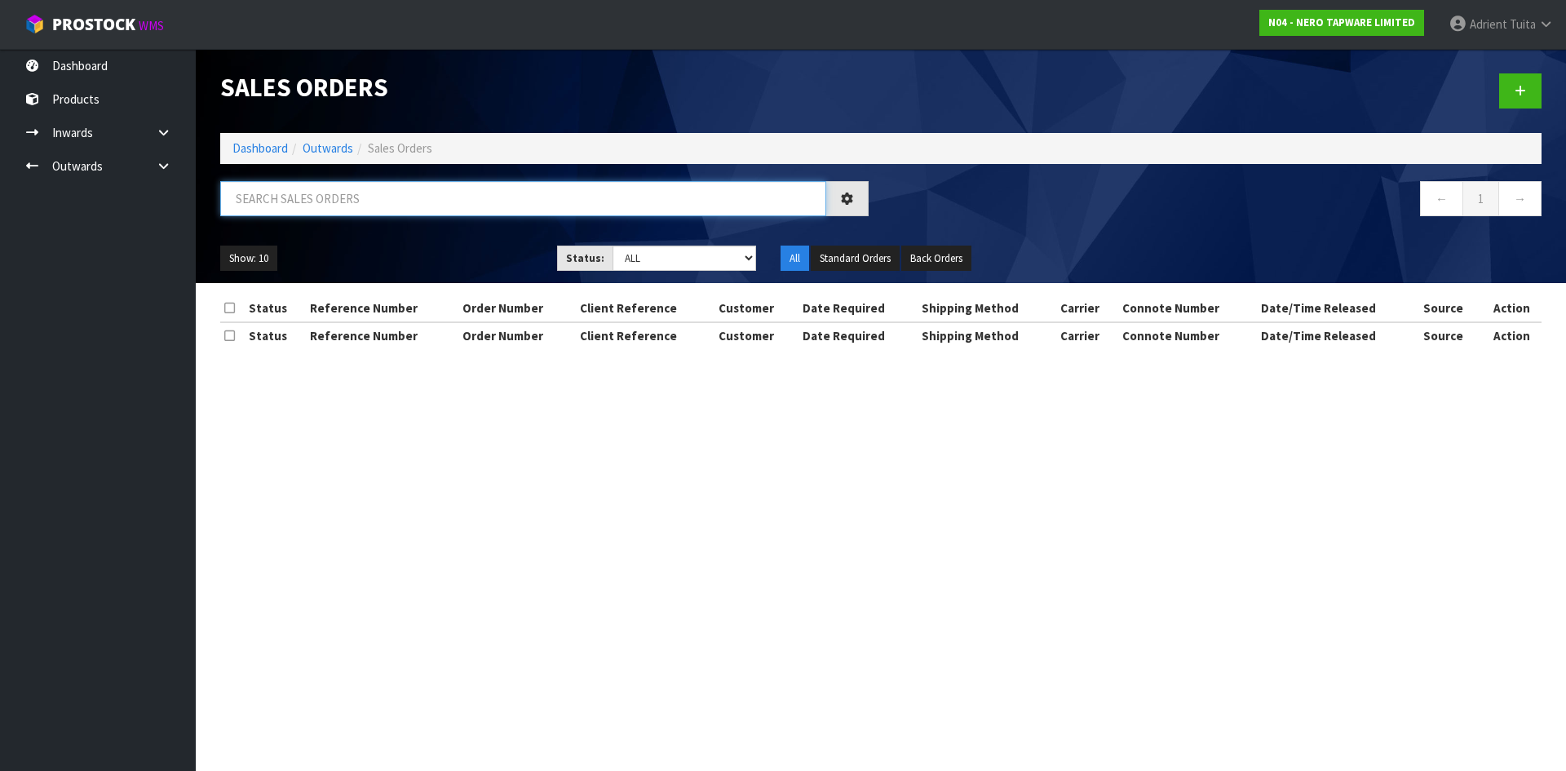
click at [389, 207] on input "text" at bounding box center [523, 198] width 606 height 35
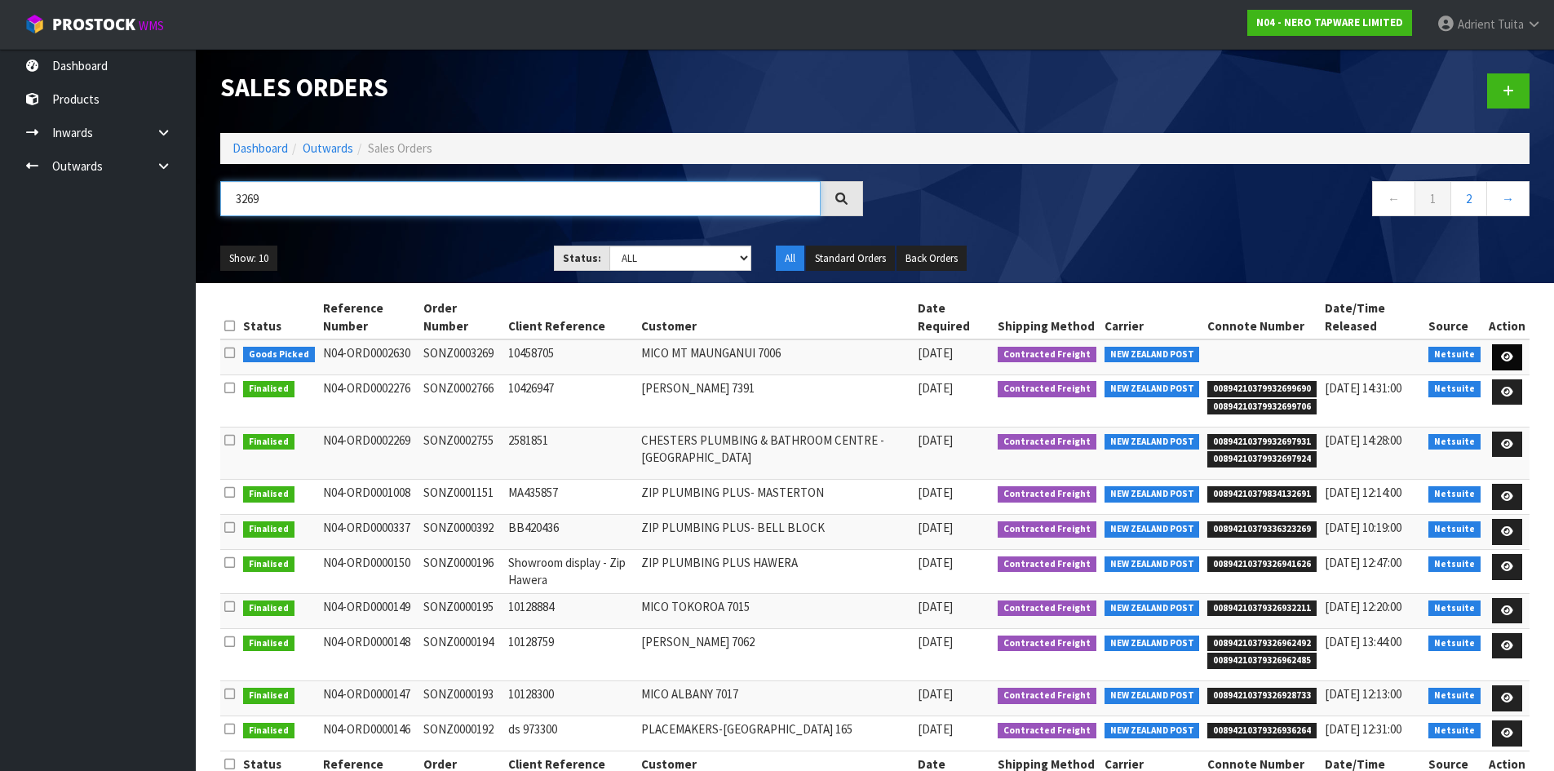
type input "3269"
click at [1500, 349] on link at bounding box center [1507, 357] width 30 height 26
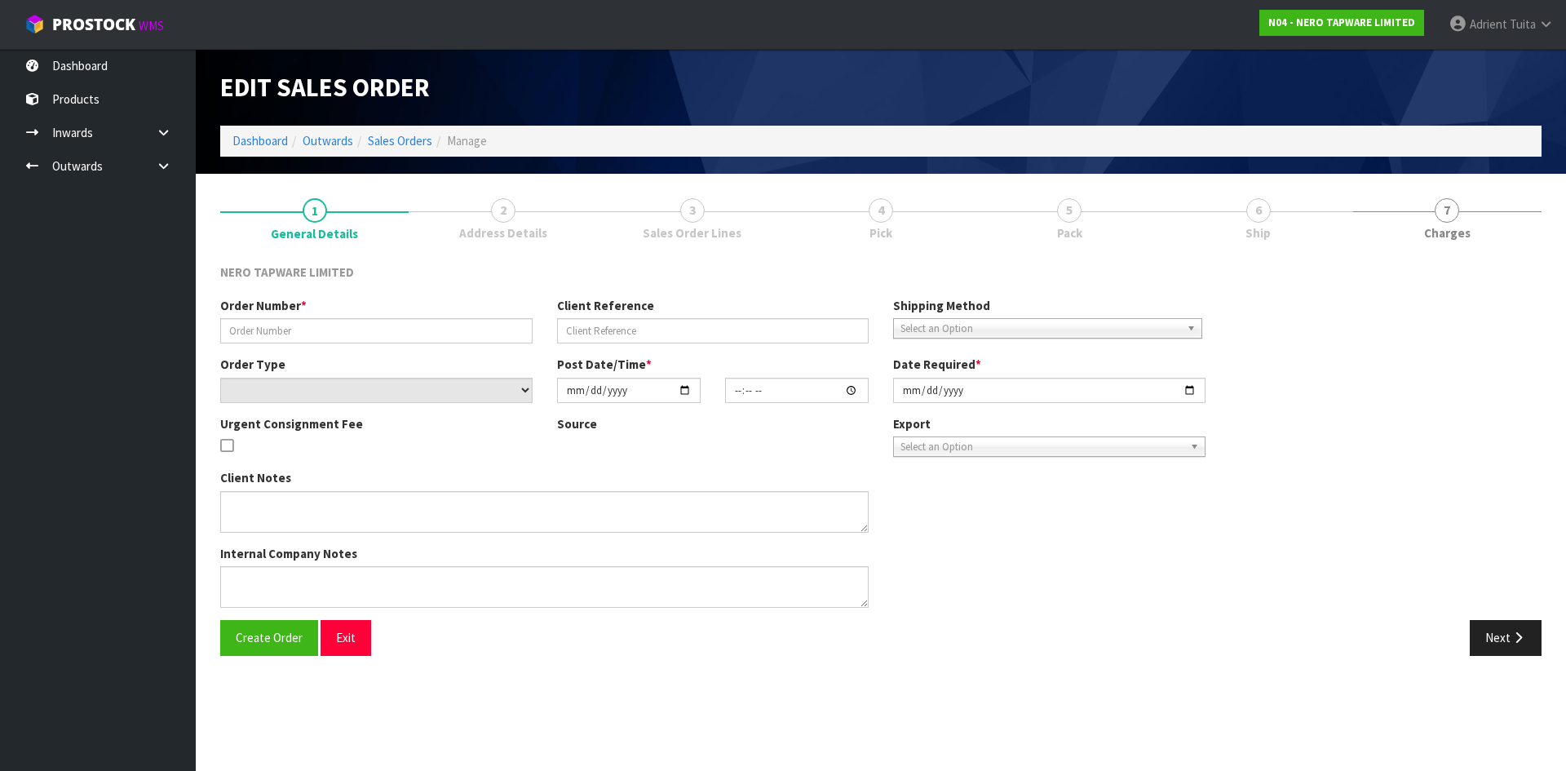
type input "SONZ0003269"
type input "10458705"
select select "number:0"
type input "[DATE]"
type input "14:45:09.000"
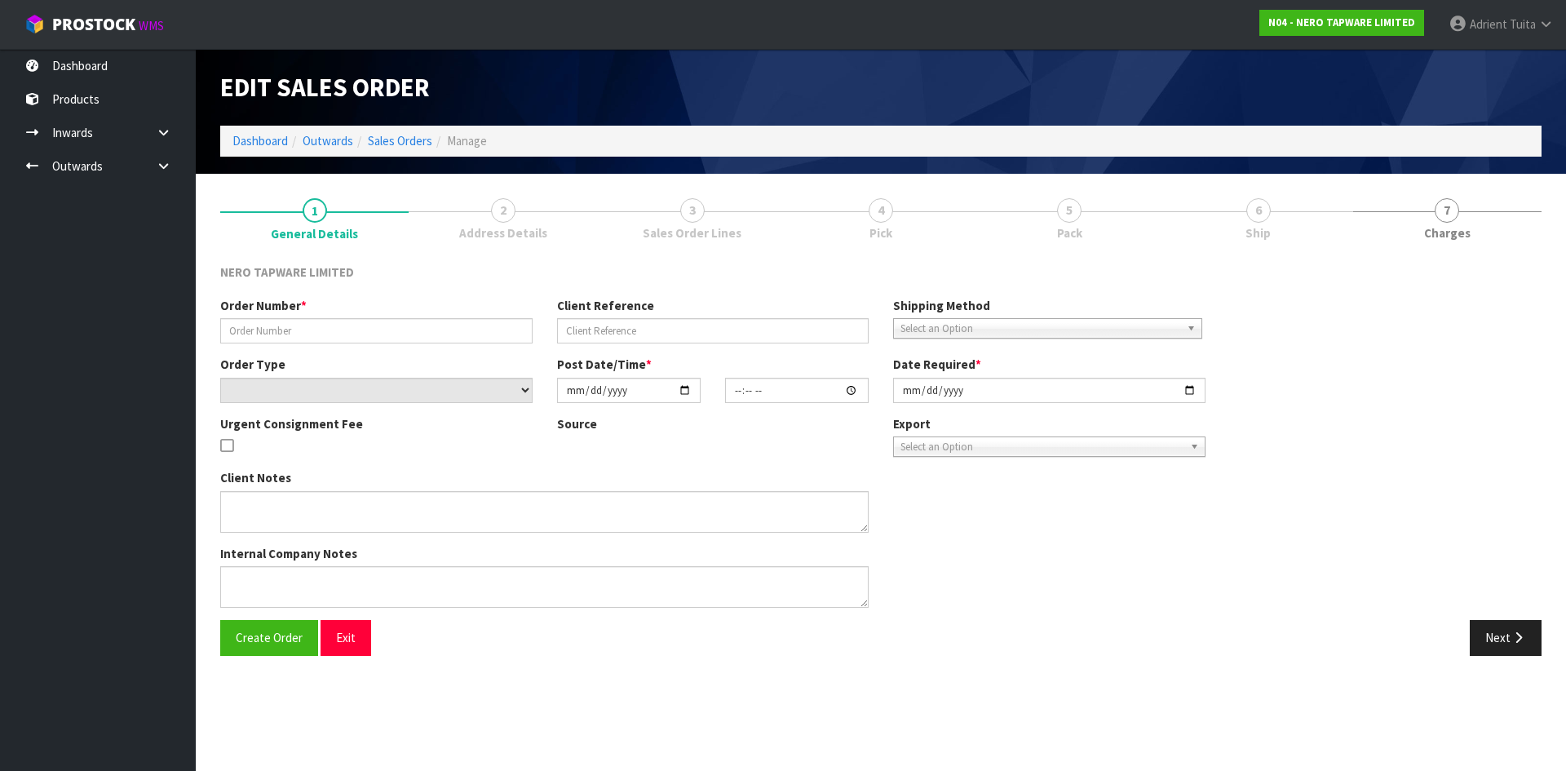
type input "[DATE]"
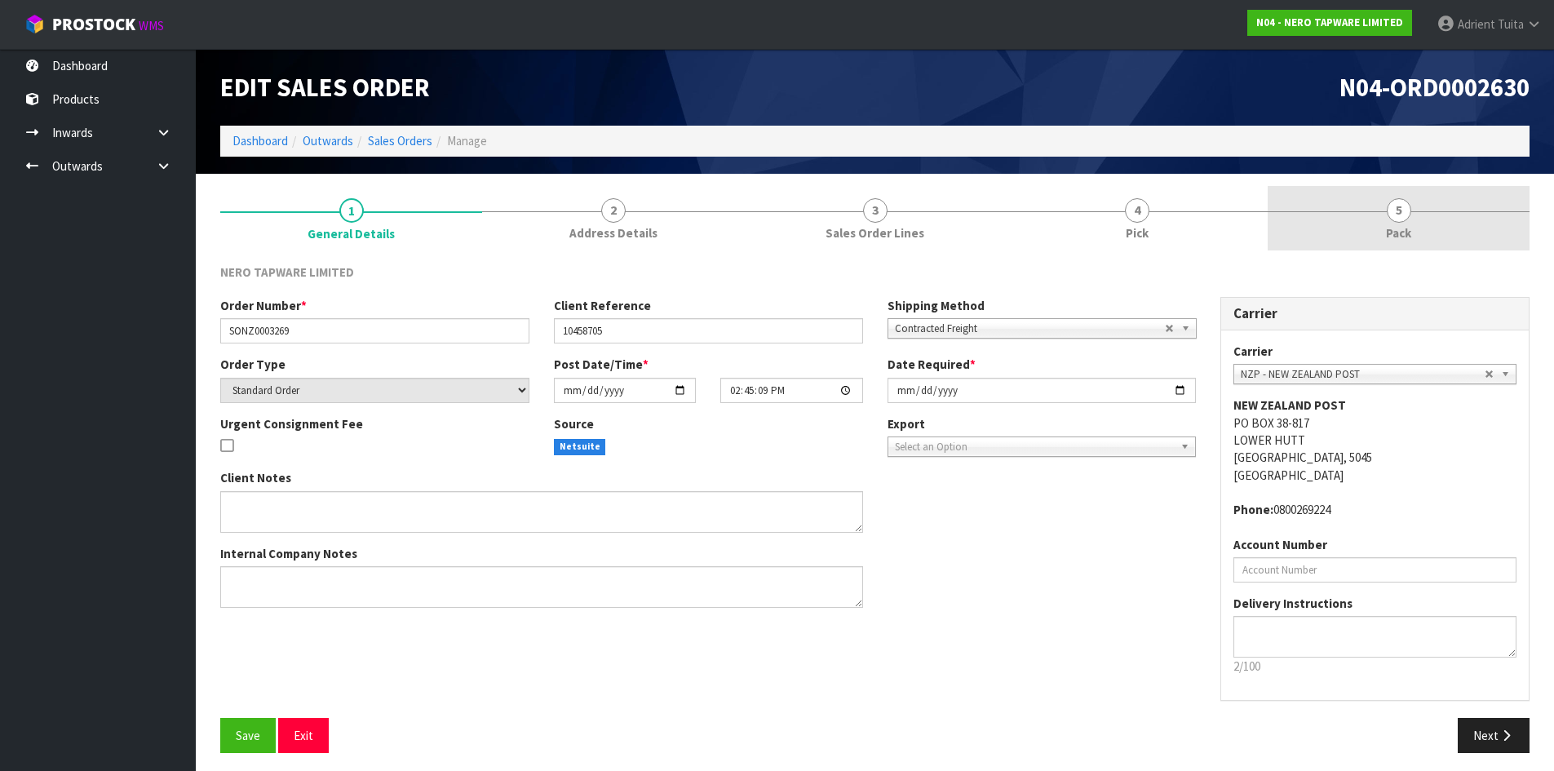
click at [1467, 216] on link "5 Pack" at bounding box center [1399, 218] width 262 height 64
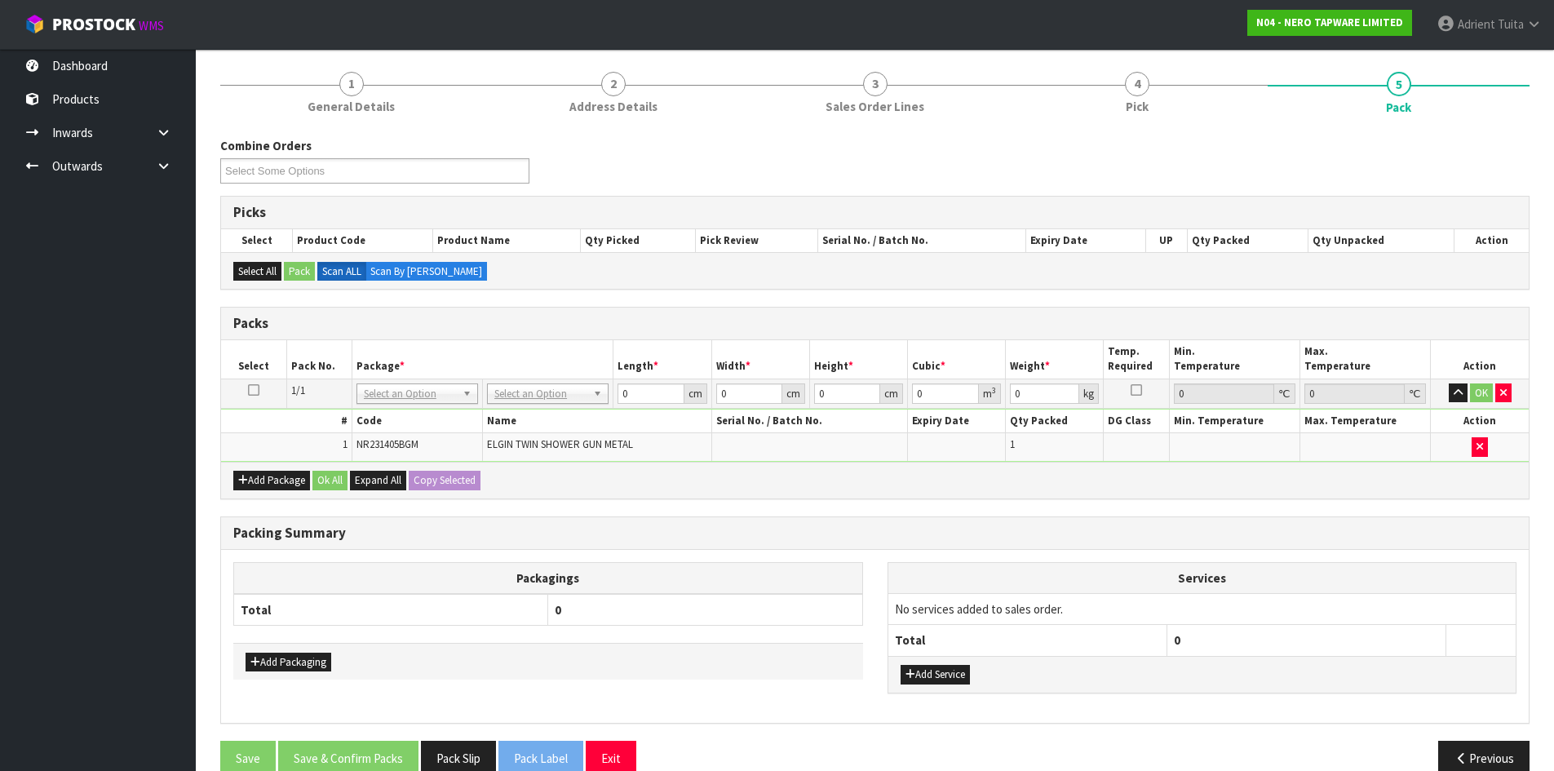
scroll to position [156, 0]
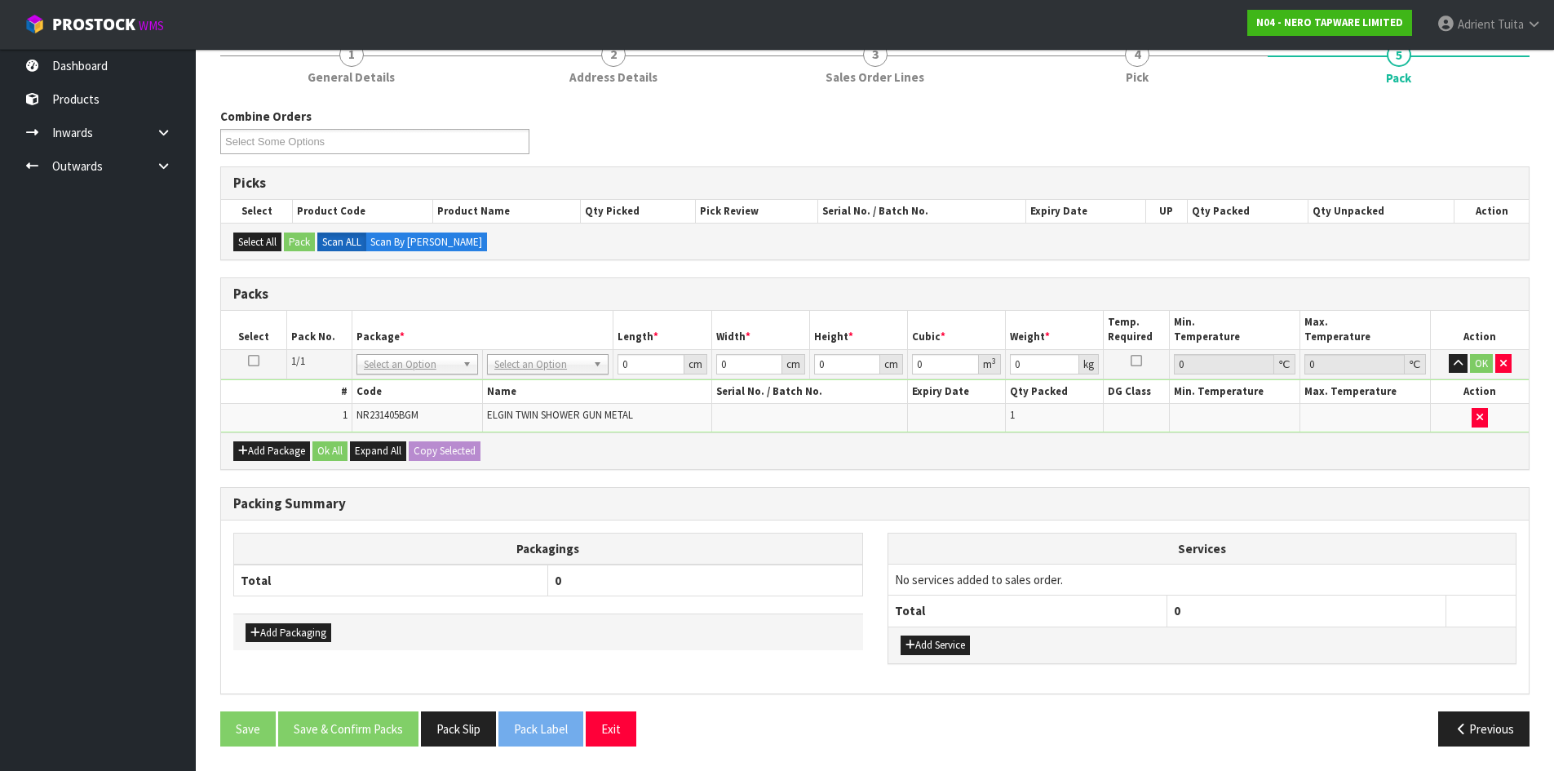
drag, startPoint x: 577, startPoint y: 363, endPoint x: 570, endPoint y: 375, distance: 13.9
click at [568, 387] on input "text" at bounding box center [547, 387] width 113 height 20
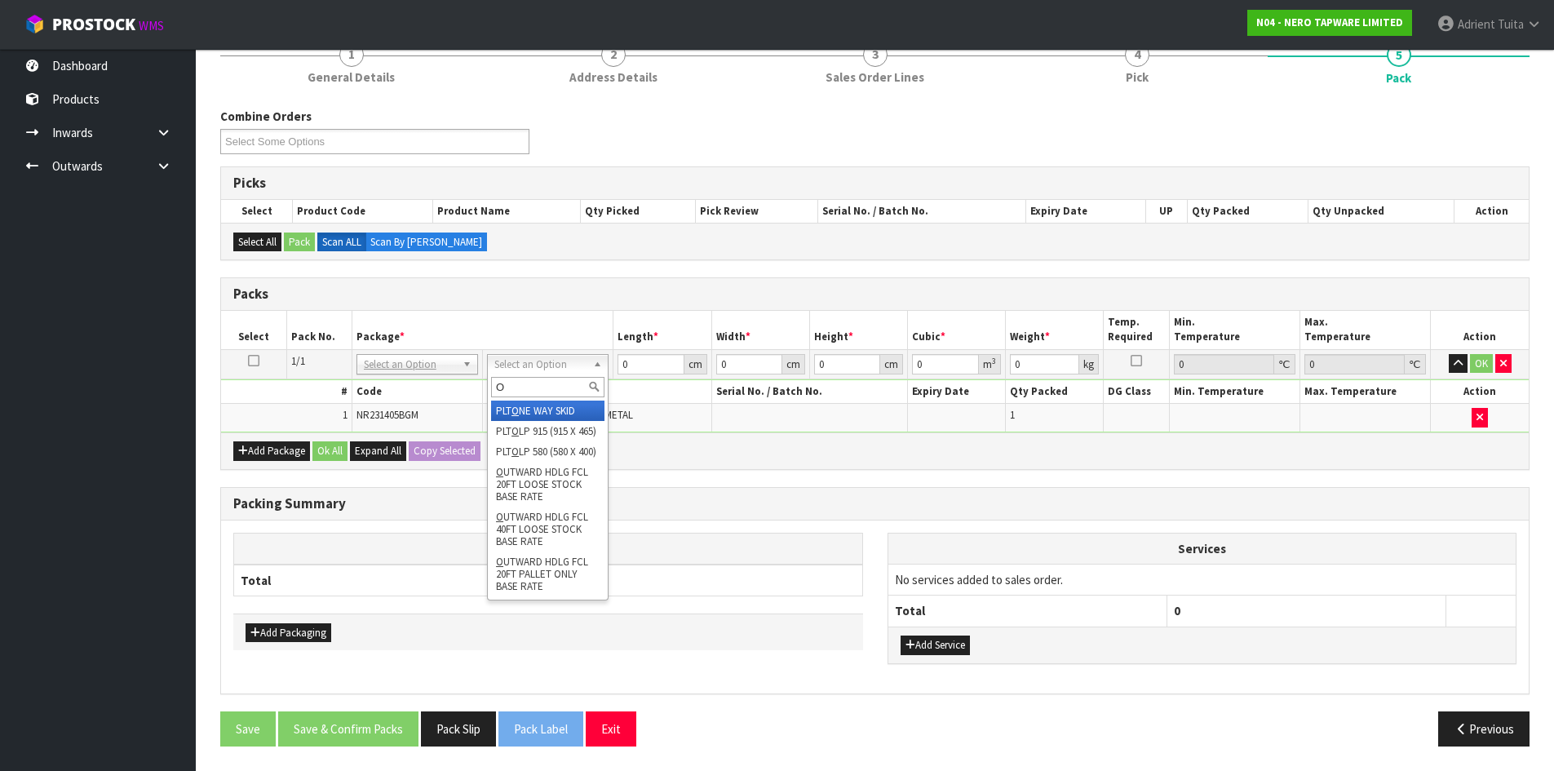
type input "OC"
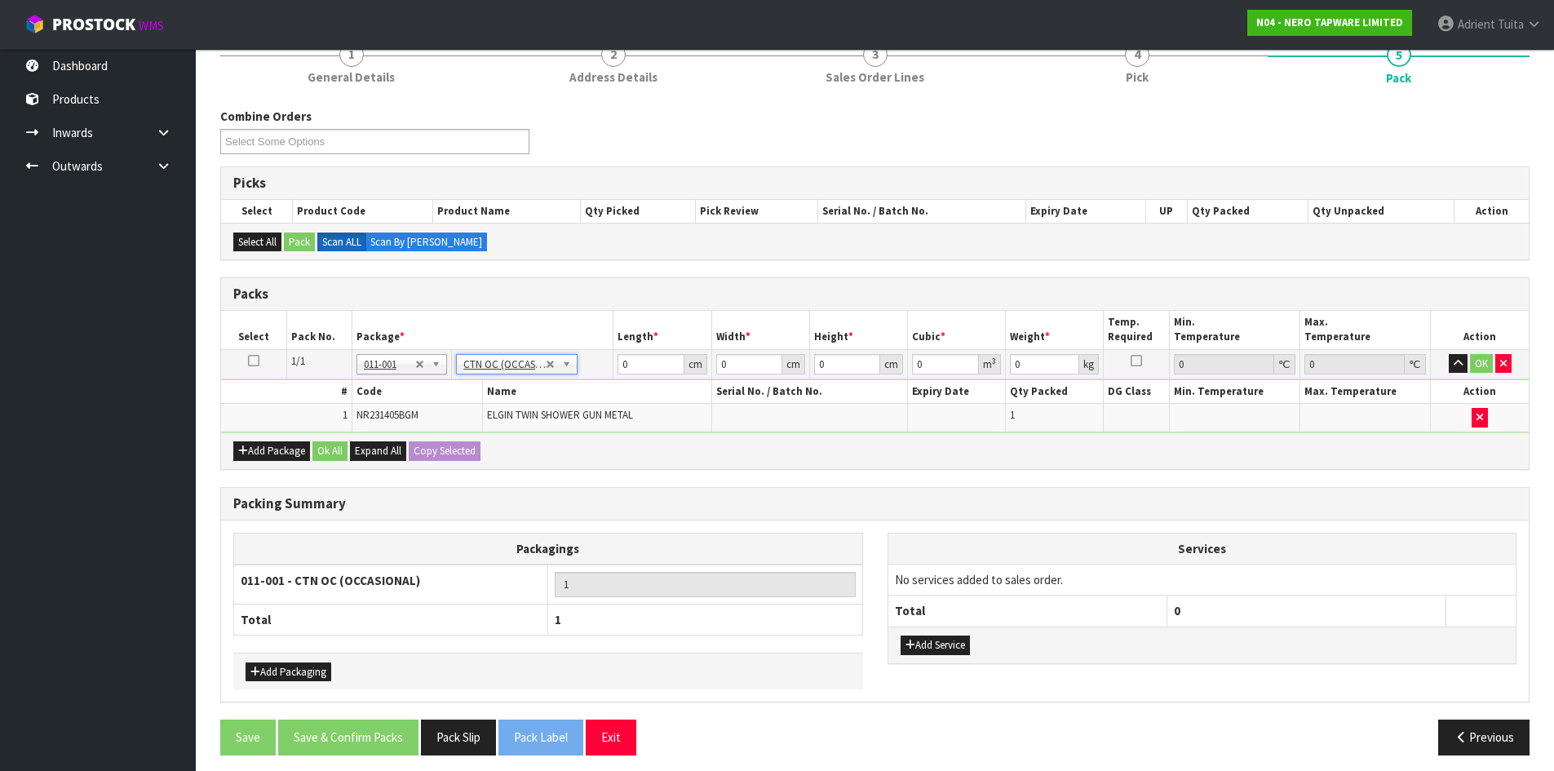
type input "5.8"
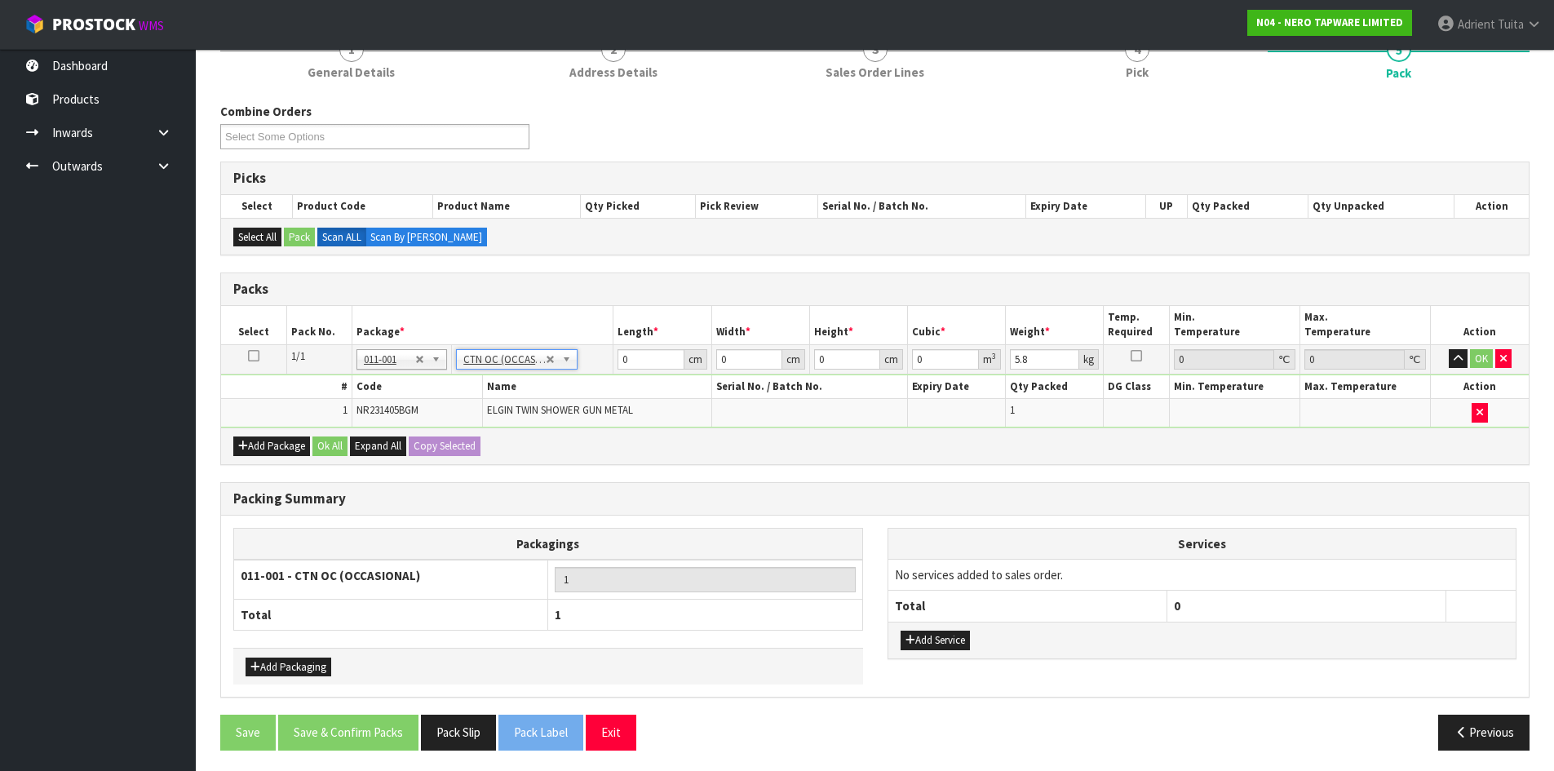
scroll to position [165, 0]
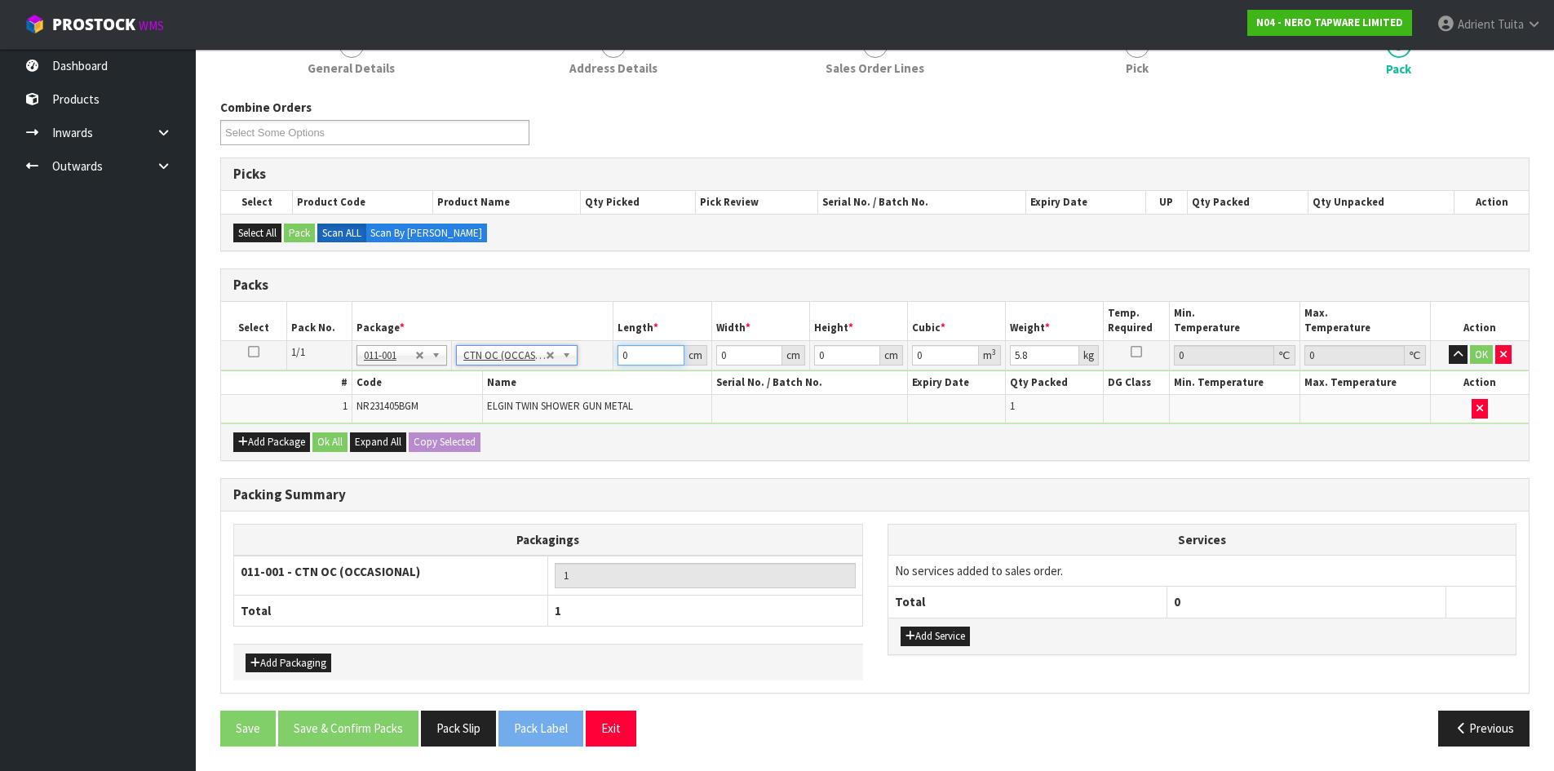
click at [651, 352] on input "0" at bounding box center [651, 355] width 66 height 20
type input "116"
type input "48"
type input "1"
type input "0.005568"
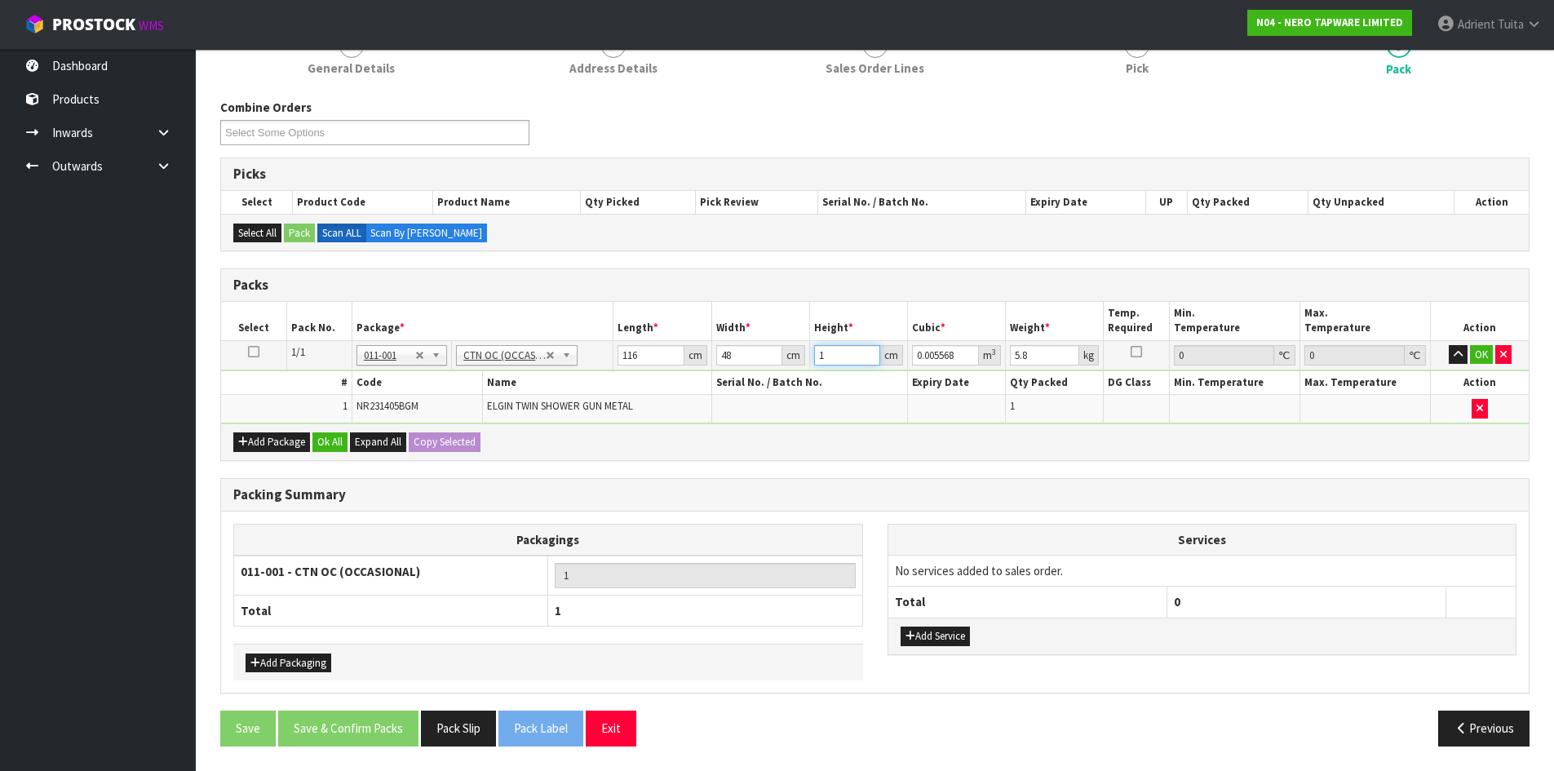
type input "14"
type input "0.077952"
type input "14"
type input "8"
click at [1477, 353] on button "OK" at bounding box center [1481, 355] width 23 height 20
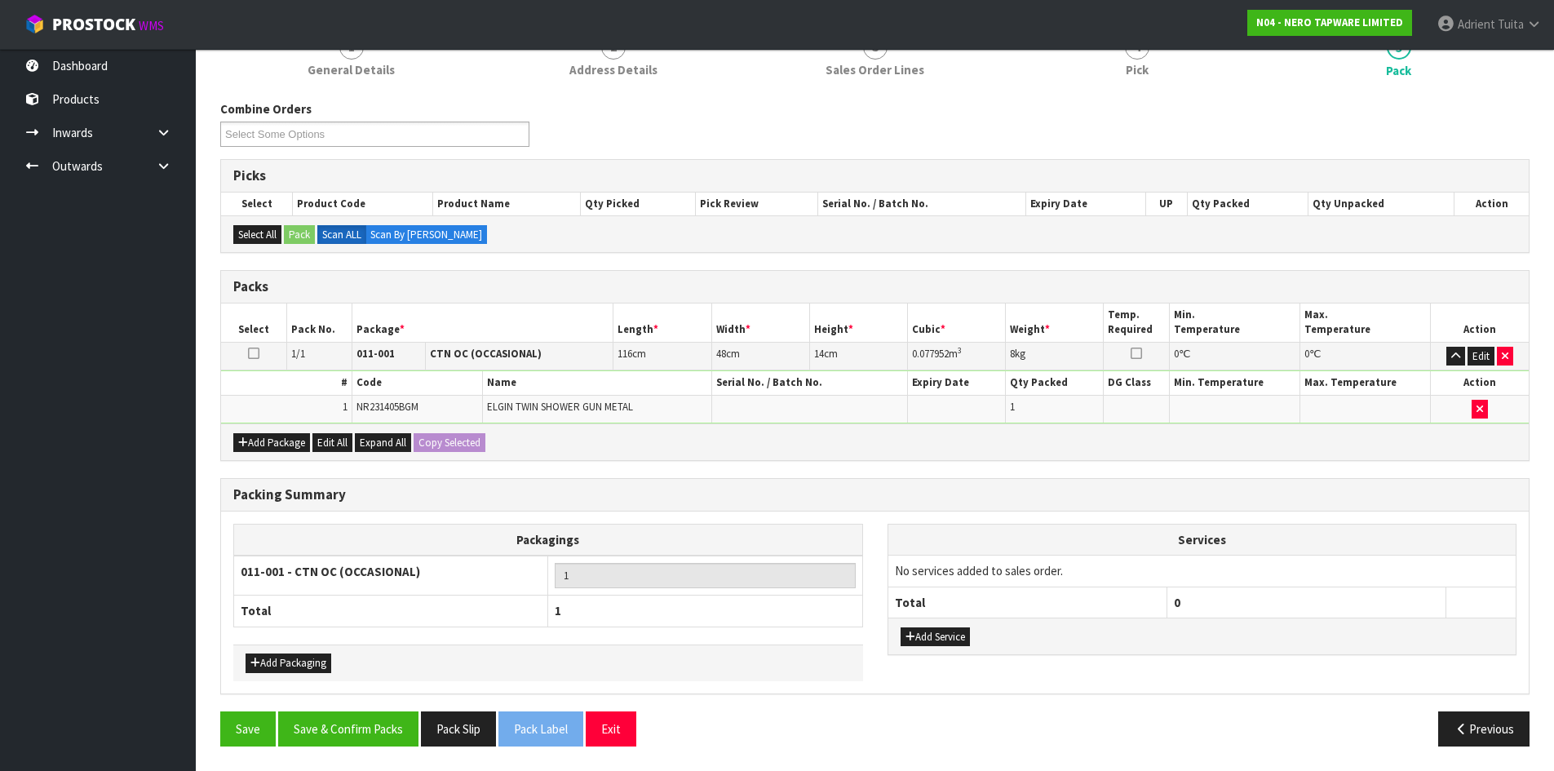
scroll to position [163, 0]
click at [374, 723] on button "Save & Confirm Packs" at bounding box center [348, 728] width 140 height 35
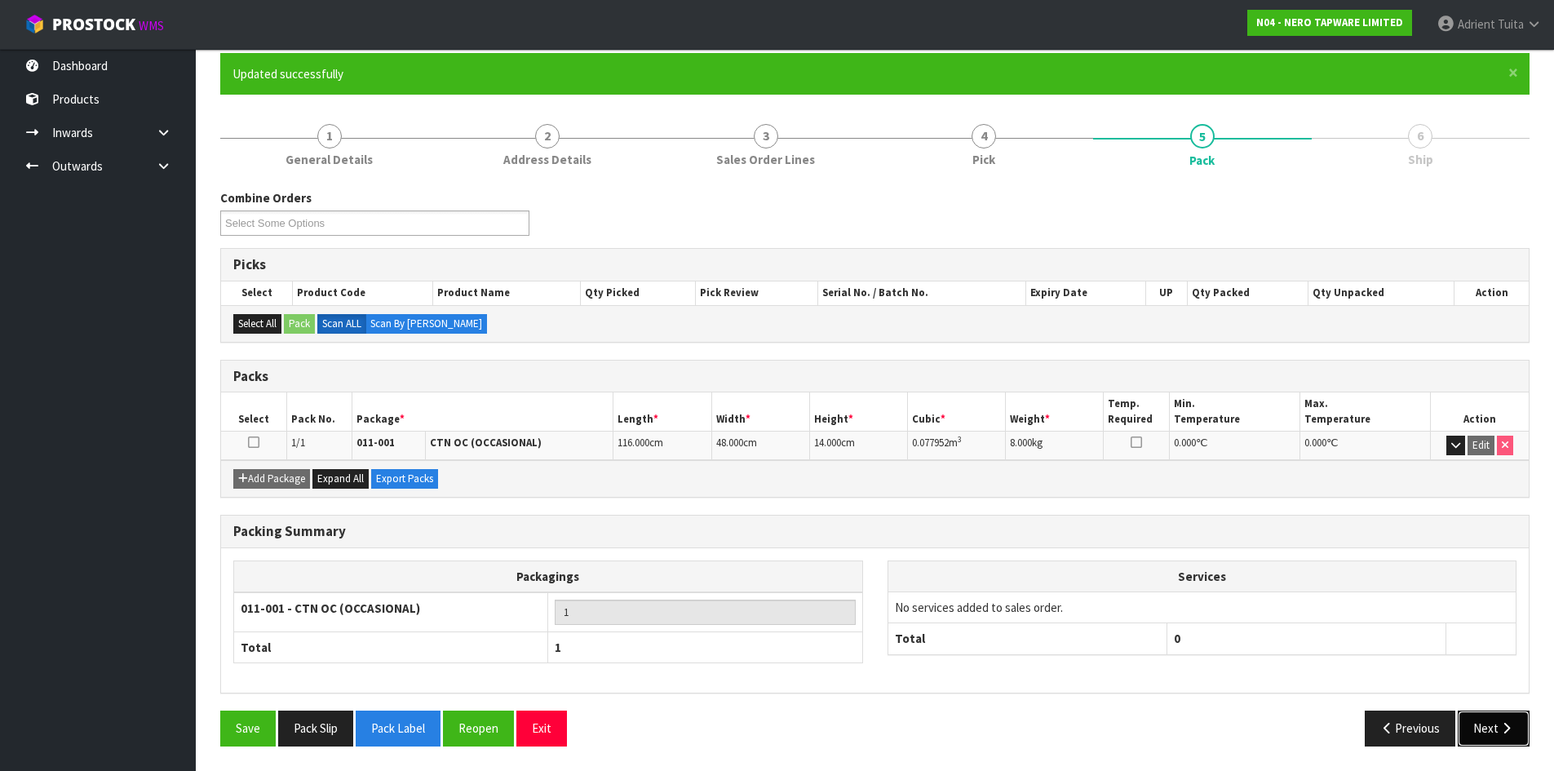
click at [1483, 728] on button "Next" at bounding box center [1494, 728] width 72 height 35
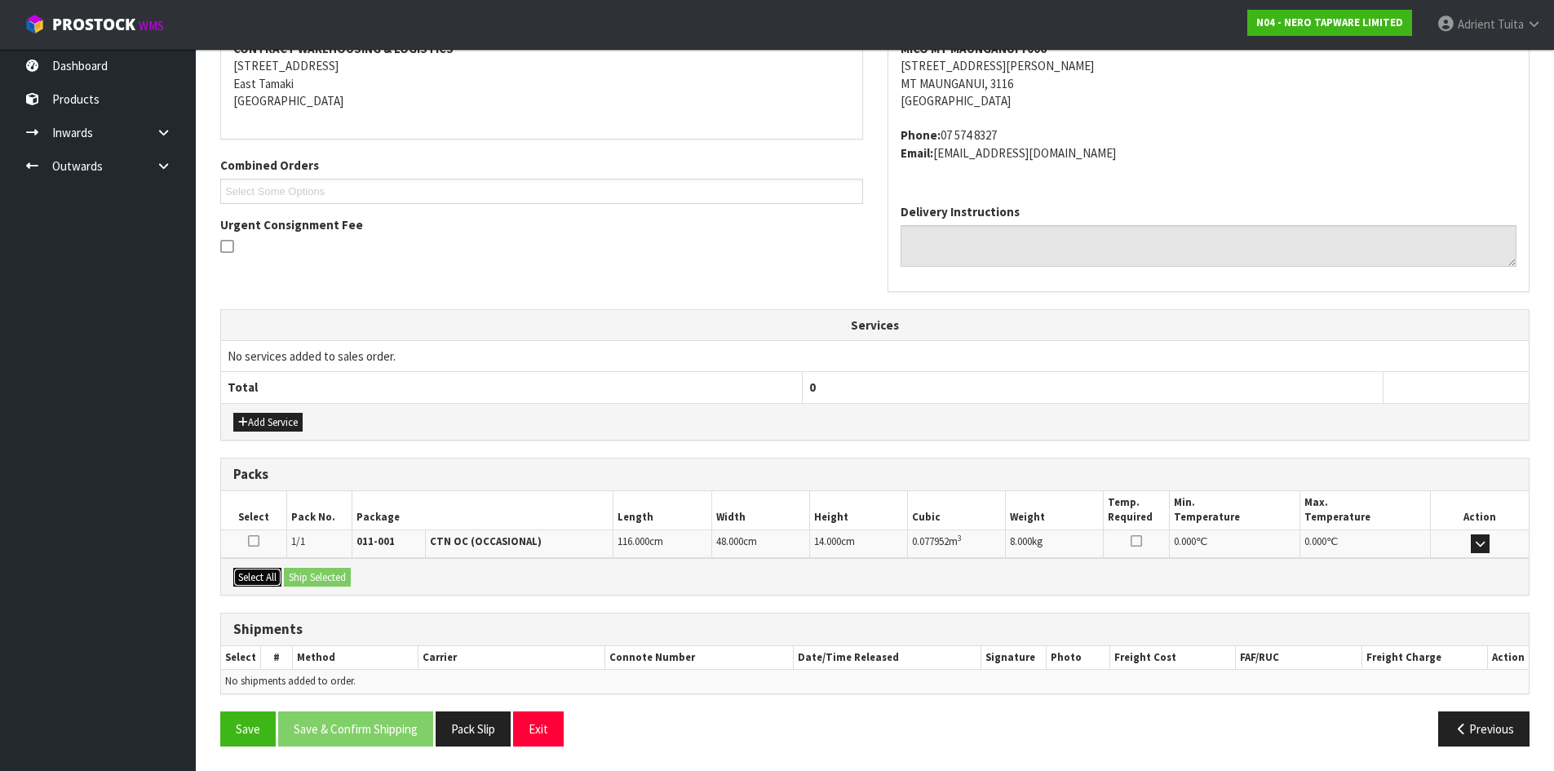
drag, startPoint x: 251, startPoint y: 578, endPoint x: 321, endPoint y: 579, distance: 70.2
click at [254, 578] on button "Select All" at bounding box center [257, 578] width 48 height 20
click at [330, 578] on button "Ship Selected" at bounding box center [317, 578] width 67 height 20
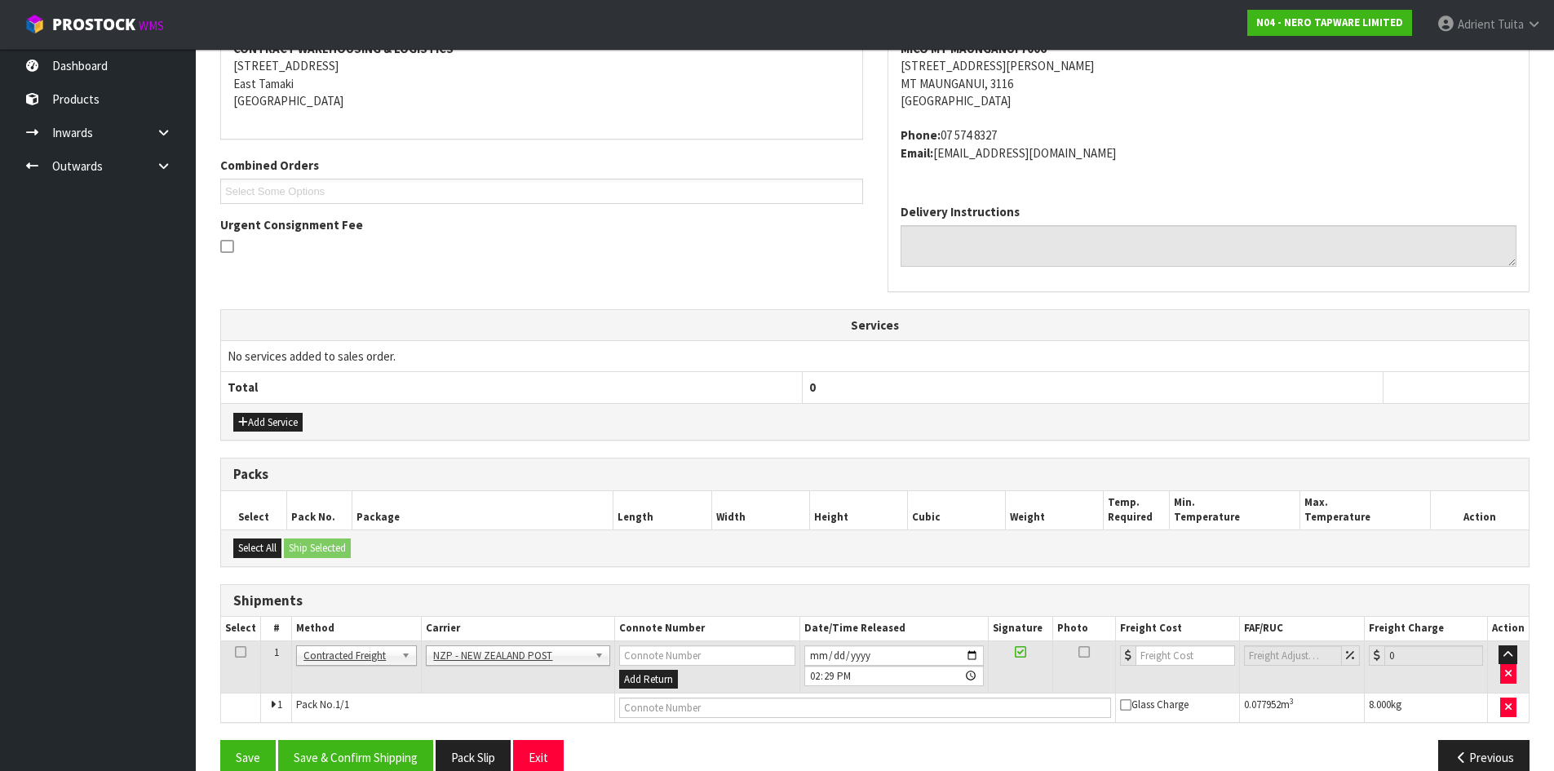
scroll to position [357, 0]
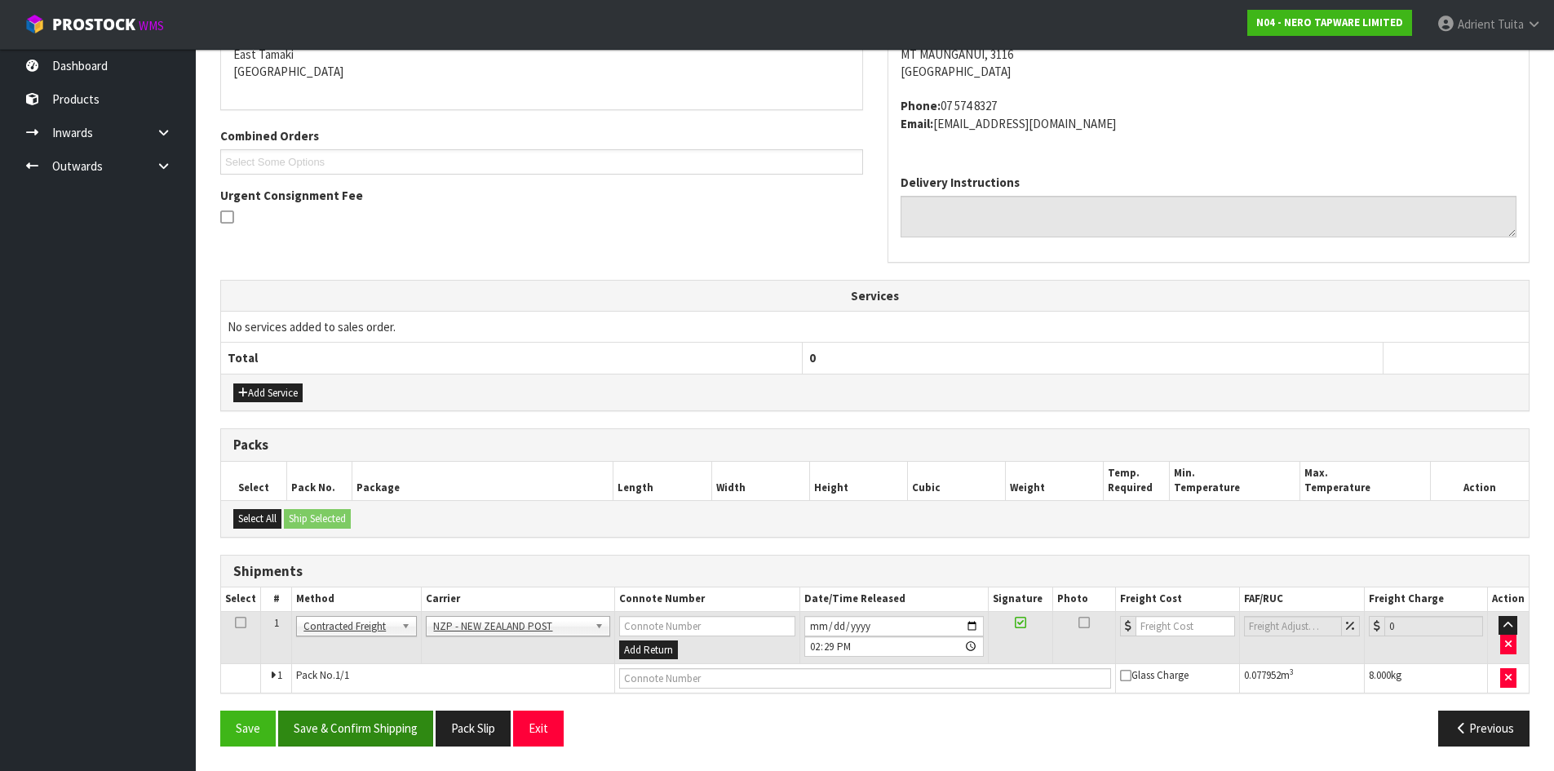
drag, startPoint x: 387, startPoint y: 703, endPoint x: 388, endPoint y: 722, distance: 18.8
click at [387, 703] on div "From Address CONTRACT WAREHOUSING & LOGISTICS [STREET_ADDRESS] Combined Orders …" at bounding box center [874, 362] width 1309 height 794
click at [388, 726] on button "Save & Confirm Shipping" at bounding box center [355, 728] width 155 height 35
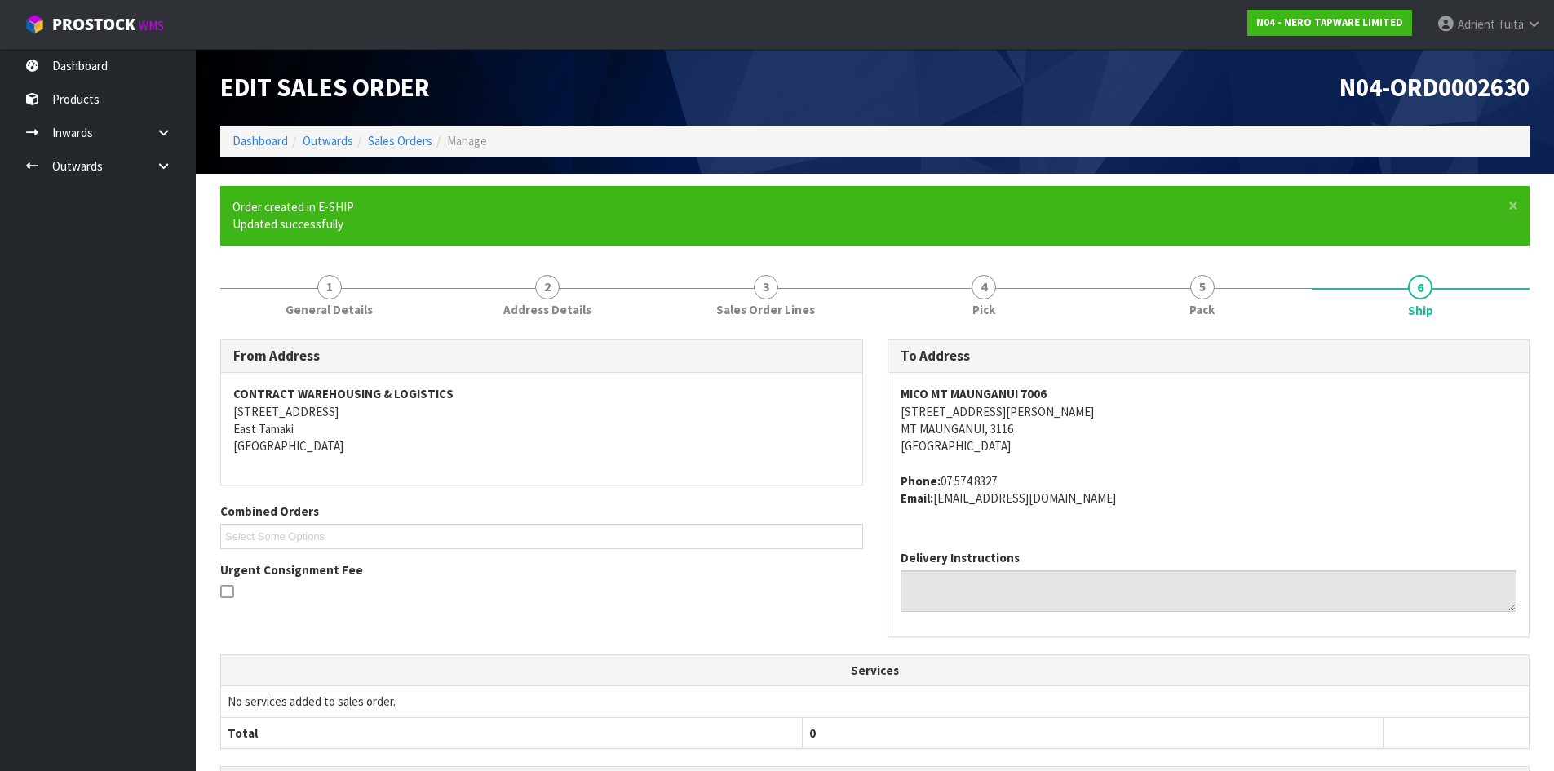
scroll to position [334, 0]
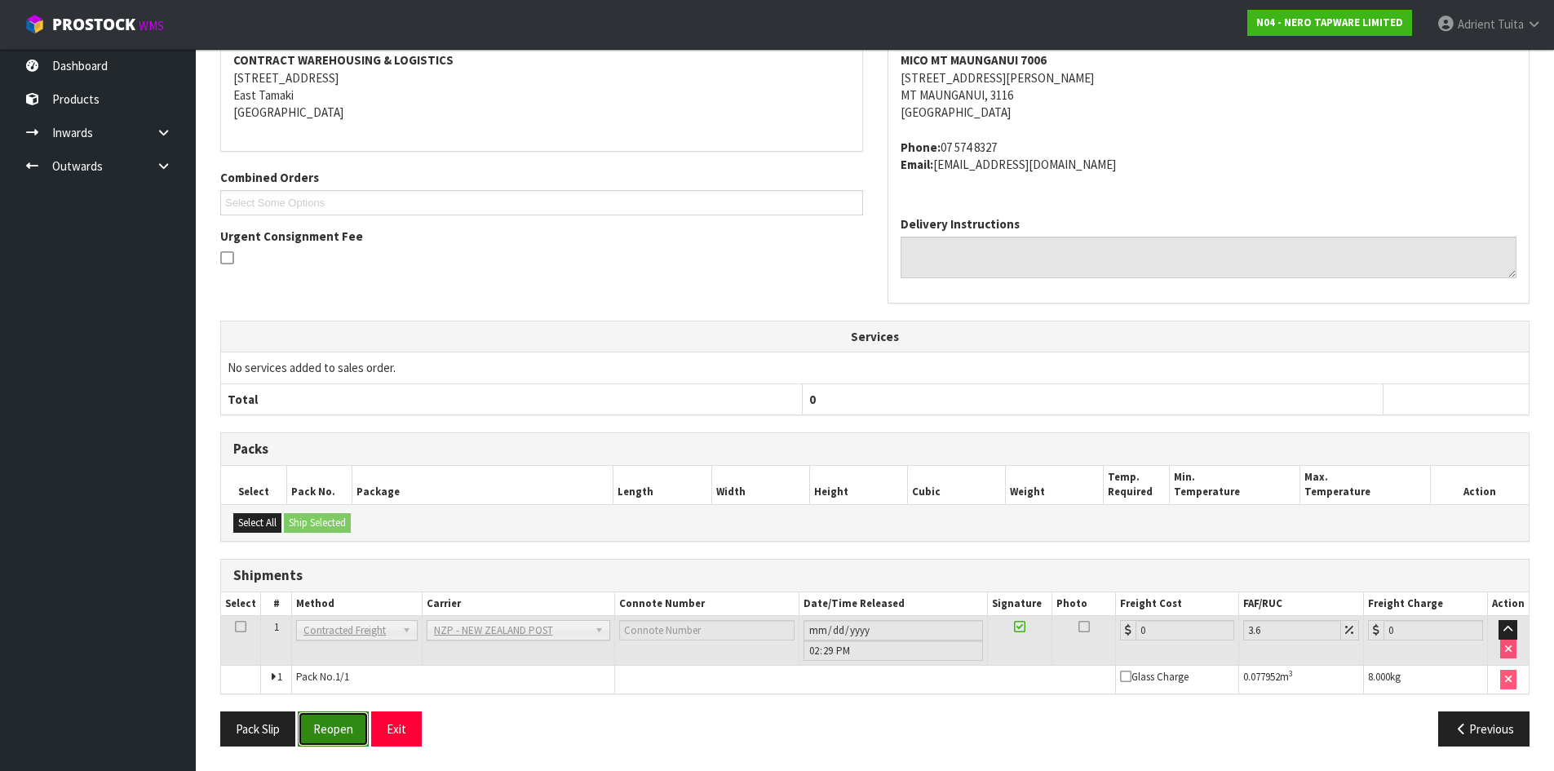
click at [343, 716] on button "Reopen" at bounding box center [333, 728] width 71 height 35
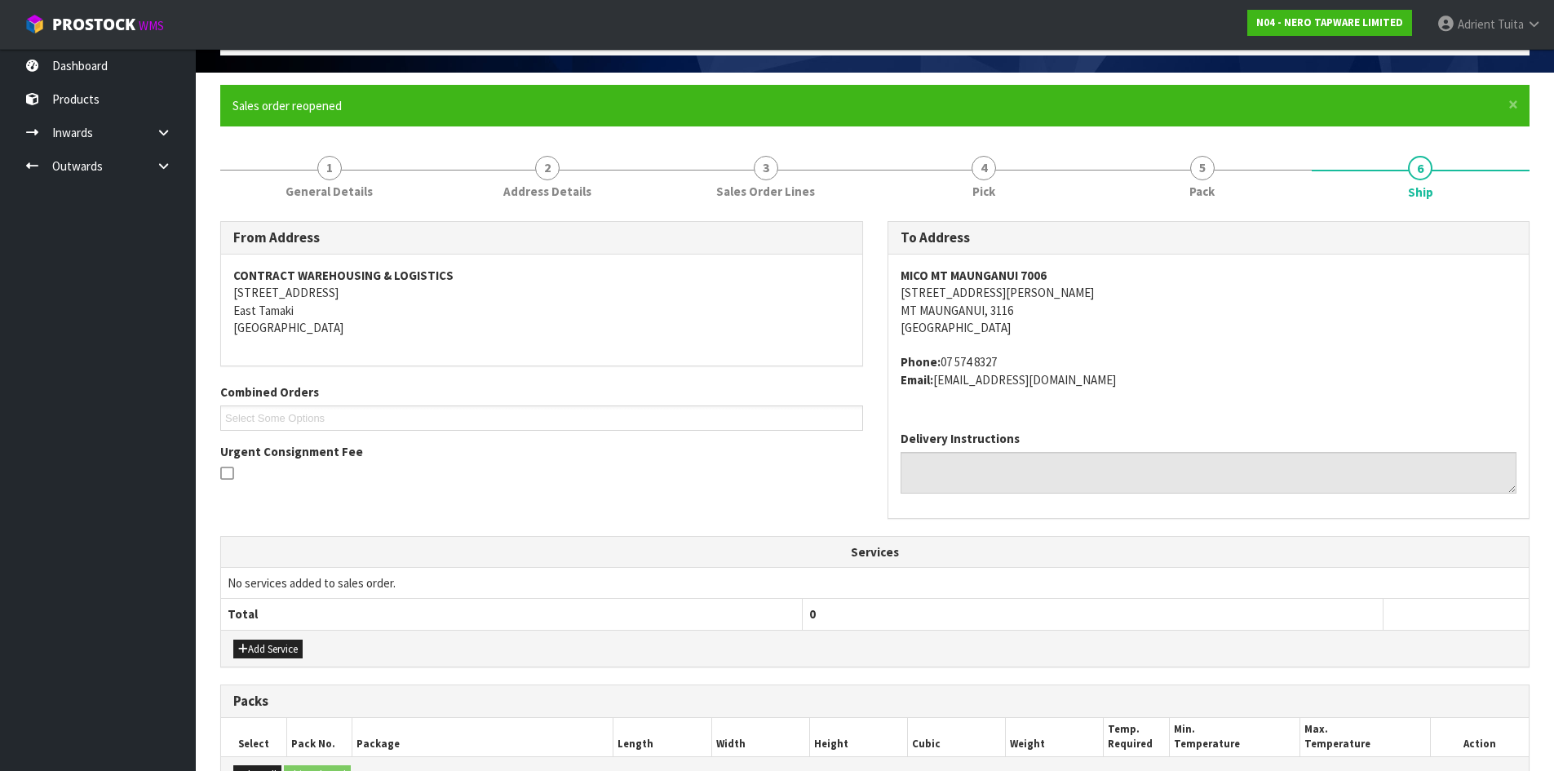
scroll to position [317, 0]
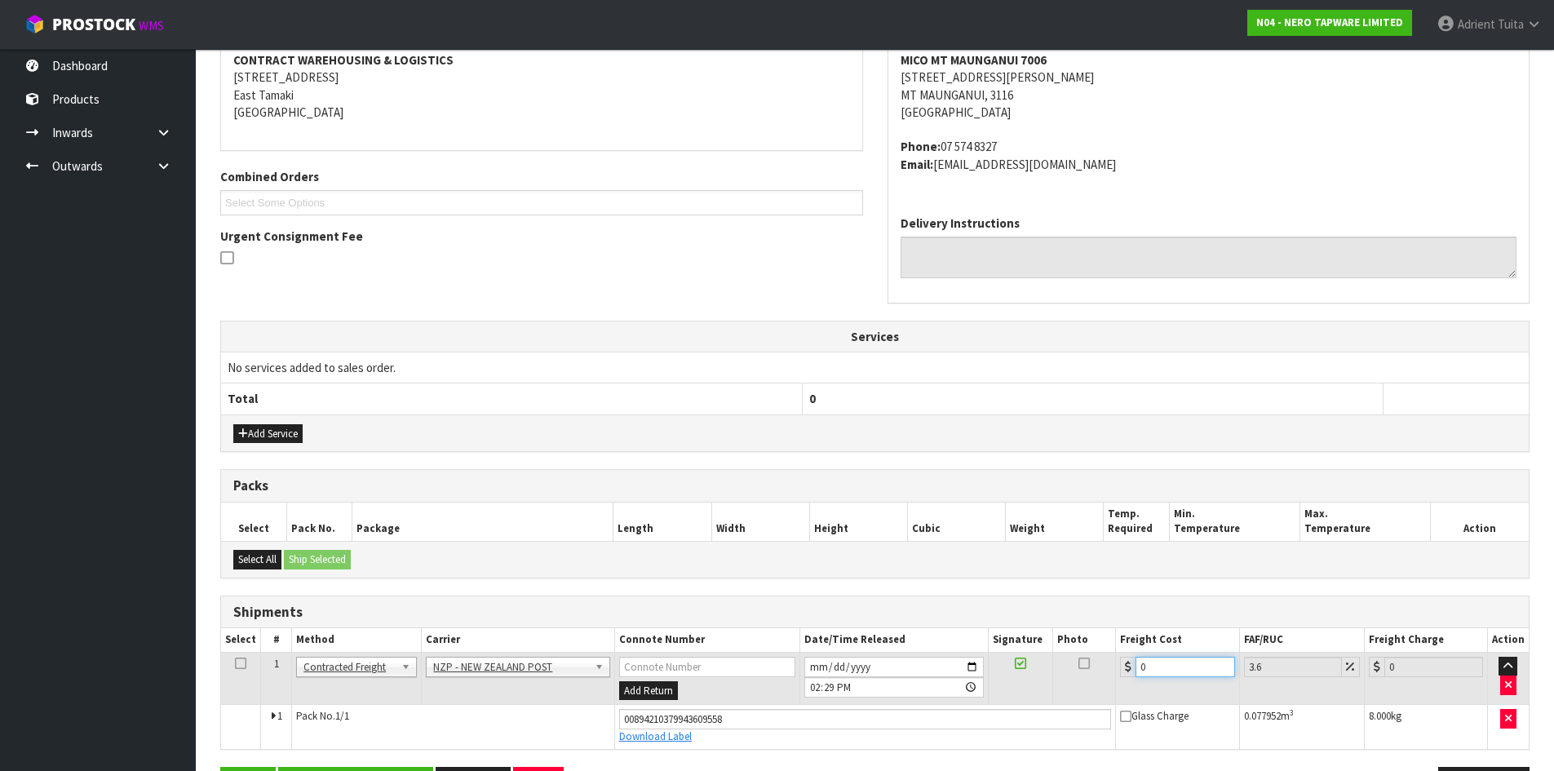
click at [1158, 666] on input "0" at bounding box center [1185, 667] width 99 height 20
type input "1"
type input "1.04"
type input "13"
type input "13.47"
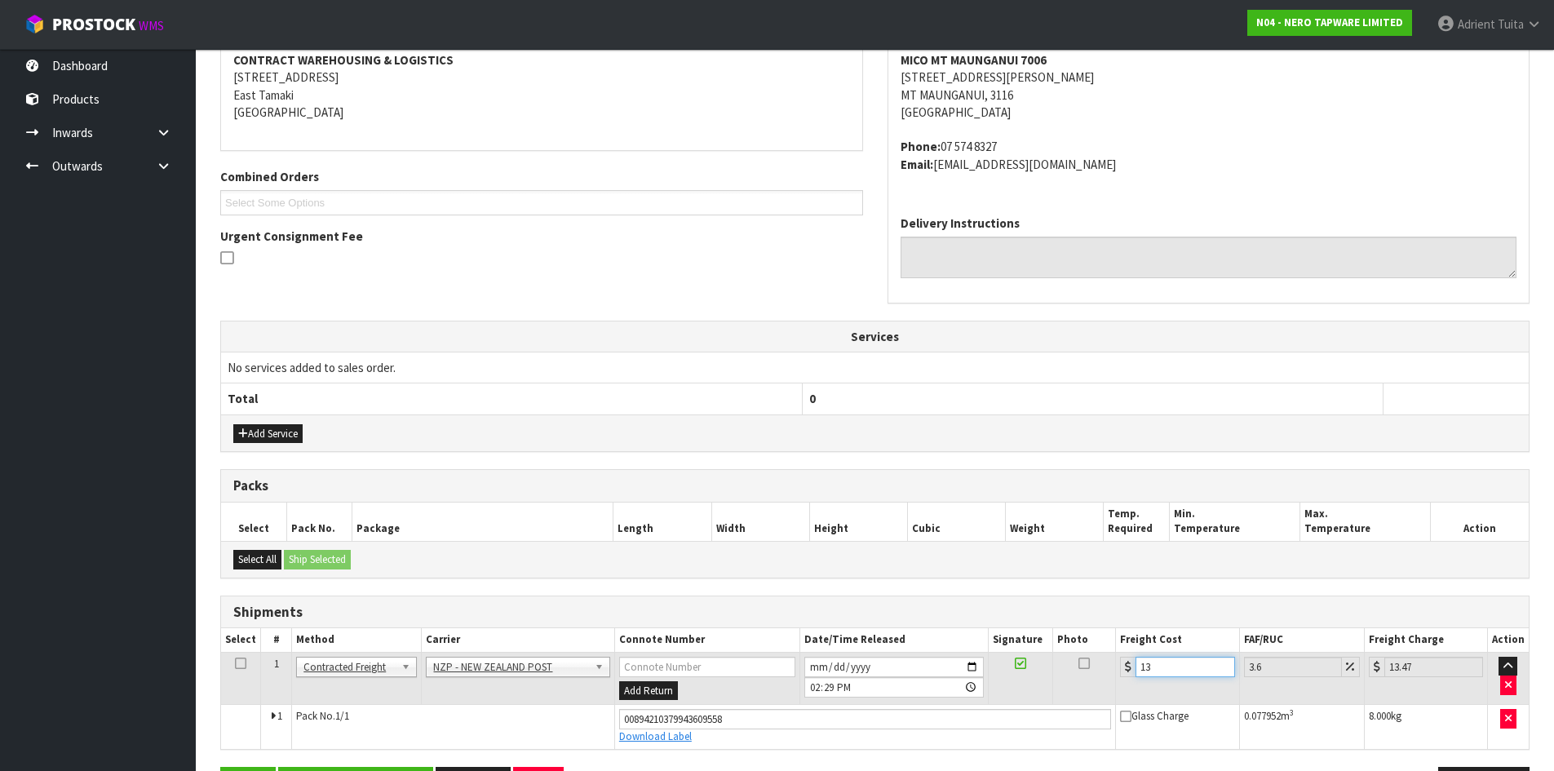
type input "13.3"
type input "13.78"
type input "13.33"
type input "13.81"
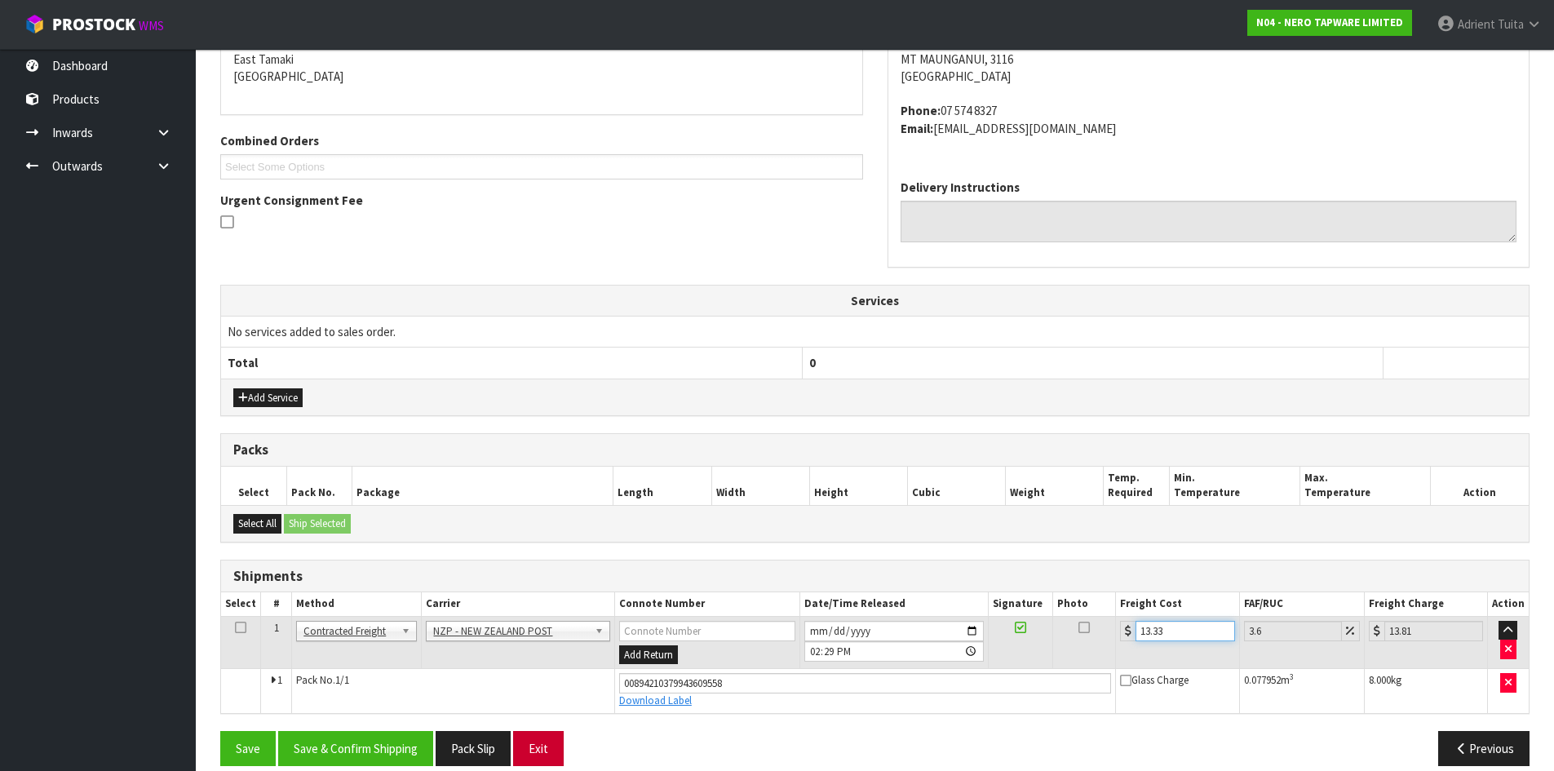
scroll to position [372, 0]
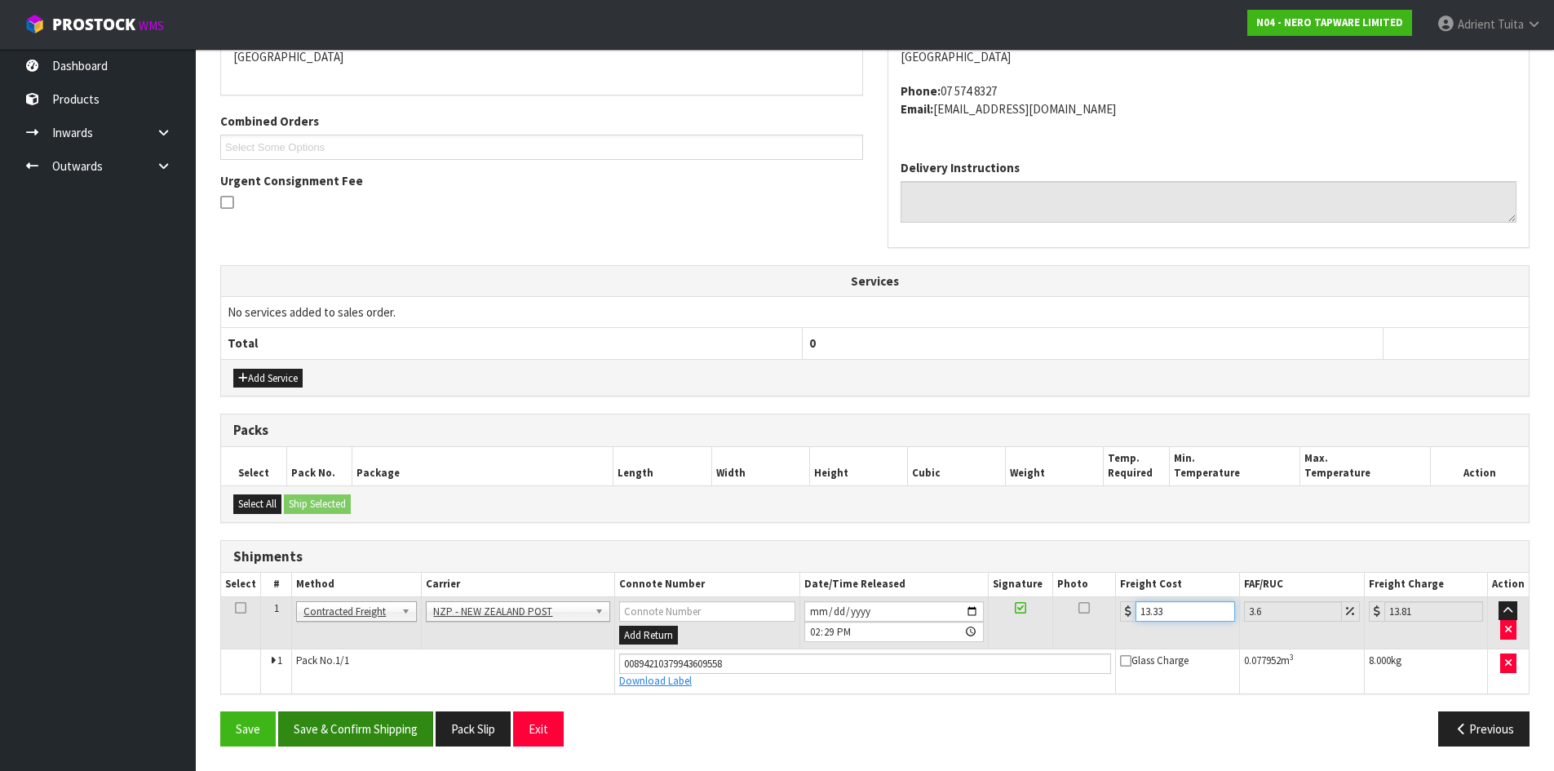
type input "13.33"
click at [398, 733] on button "Save & Confirm Shipping" at bounding box center [355, 728] width 155 height 35
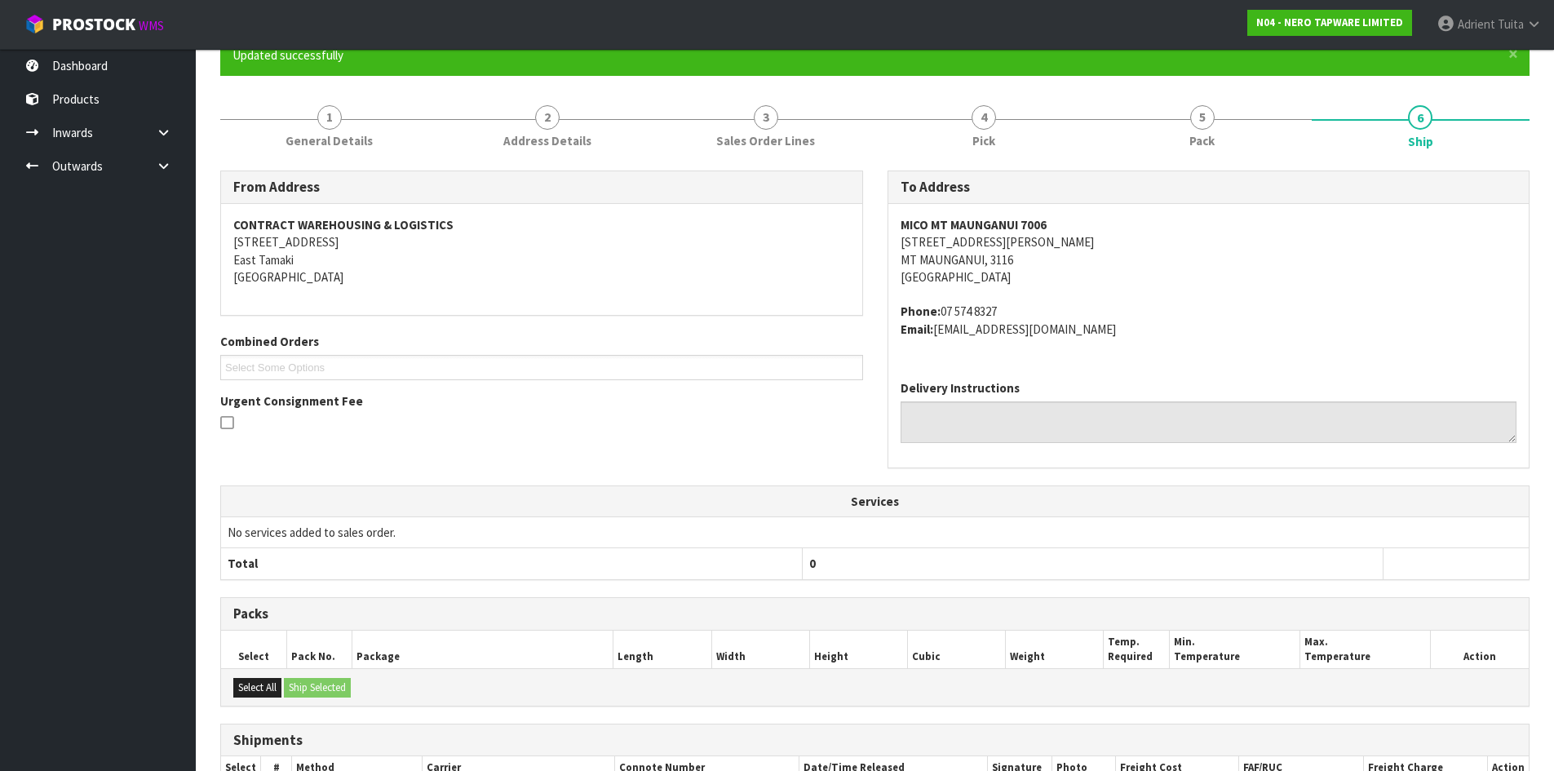
scroll to position [327, 0]
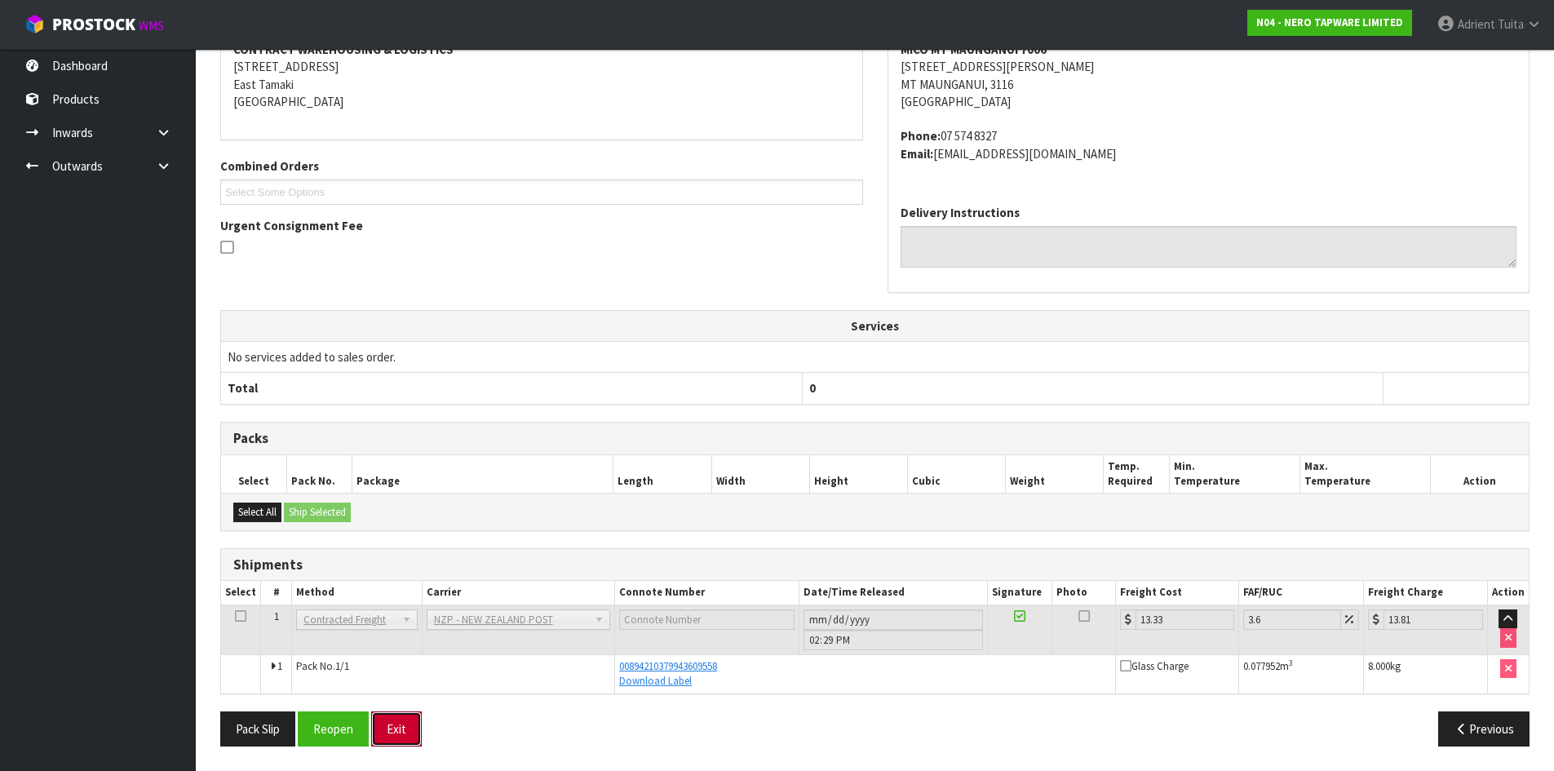
drag, startPoint x: 416, startPoint y: 726, endPoint x: 427, endPoint y: 694, distance: 33.5
click at [418, 722] on button "Exit" at bounding box center [396, 728] width 51 height 35
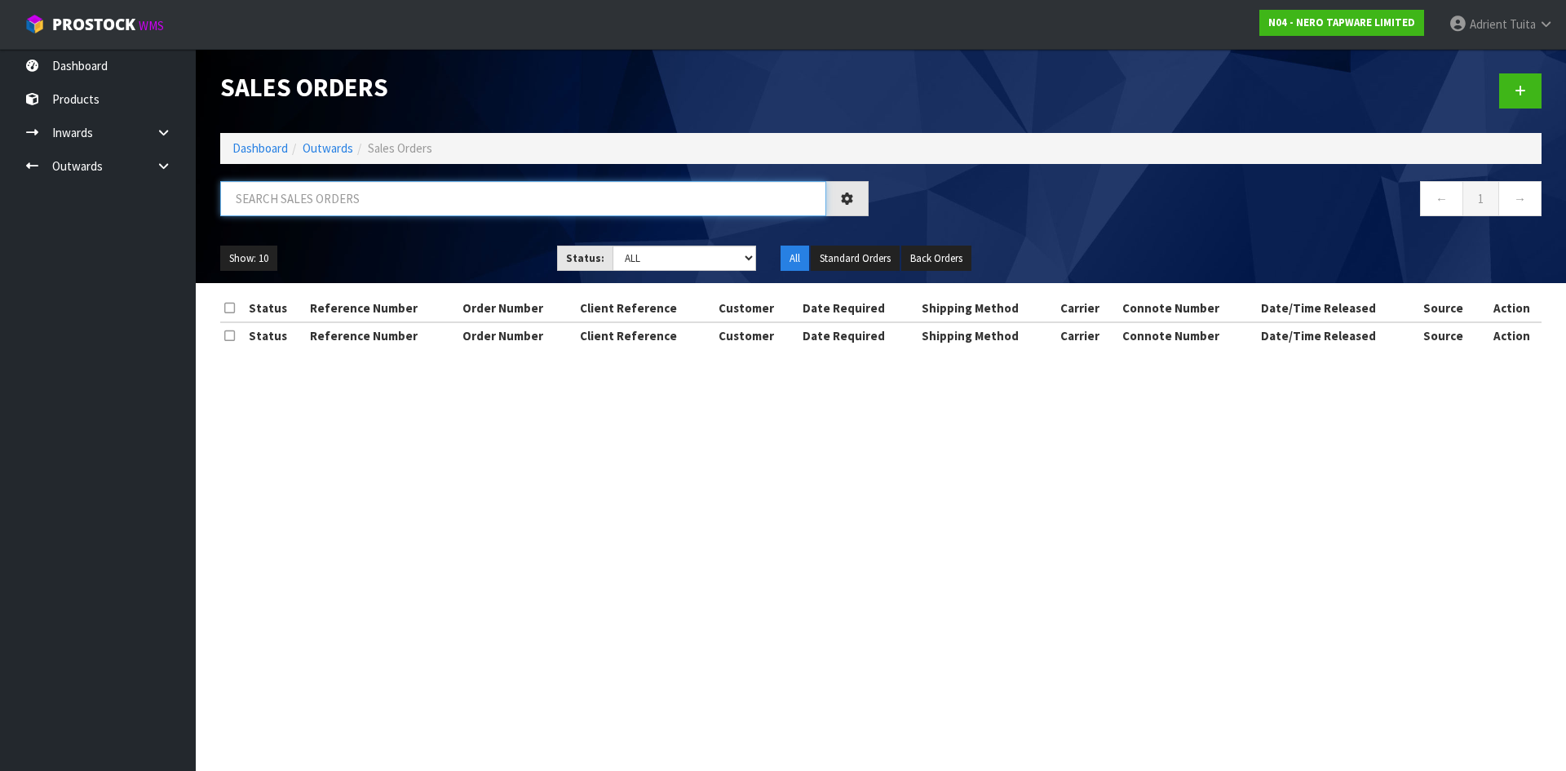
click at [308, 200] on input "text" at bounding box center [523, 198] width 606 height 35
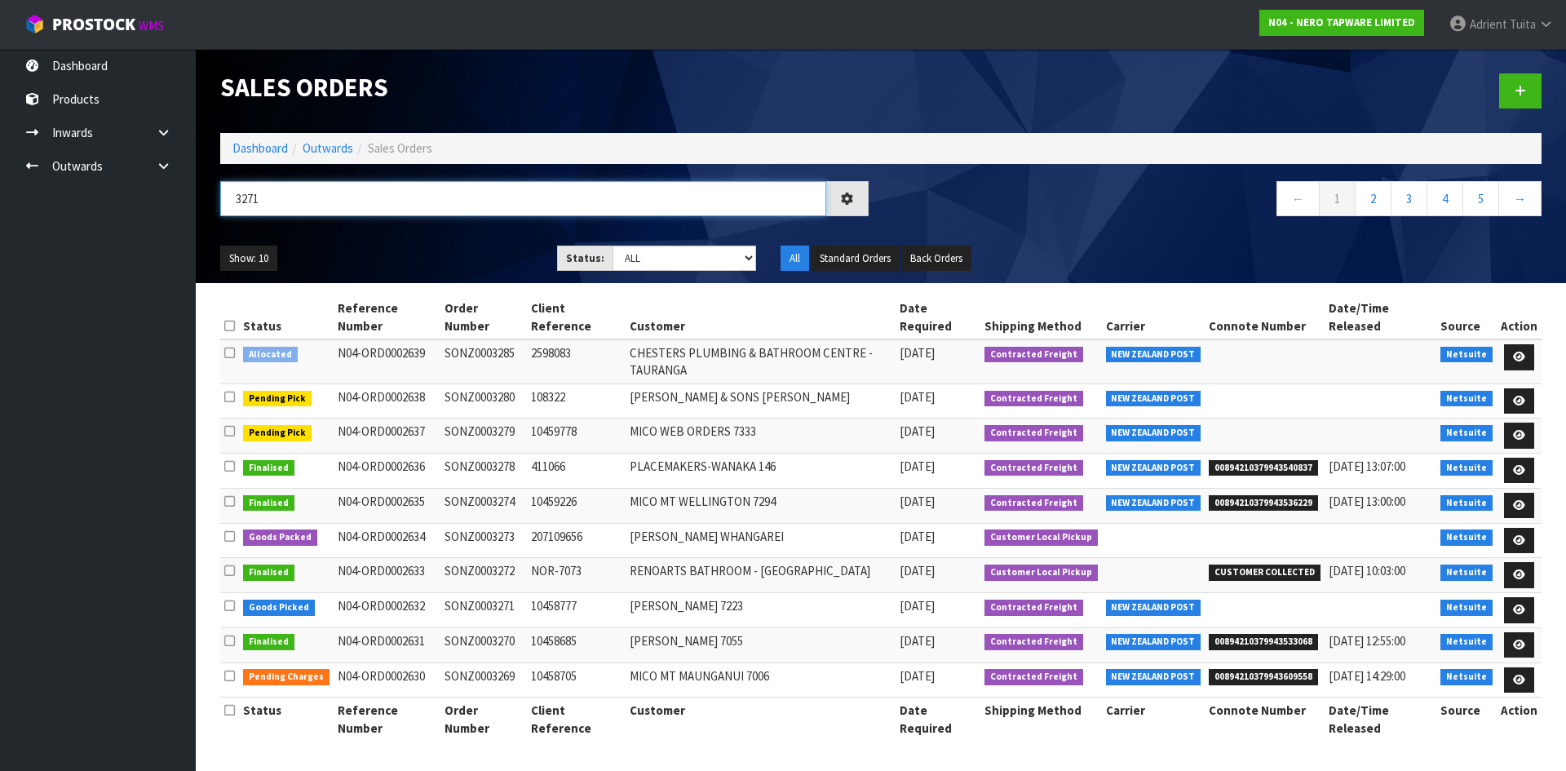
type input "3271"
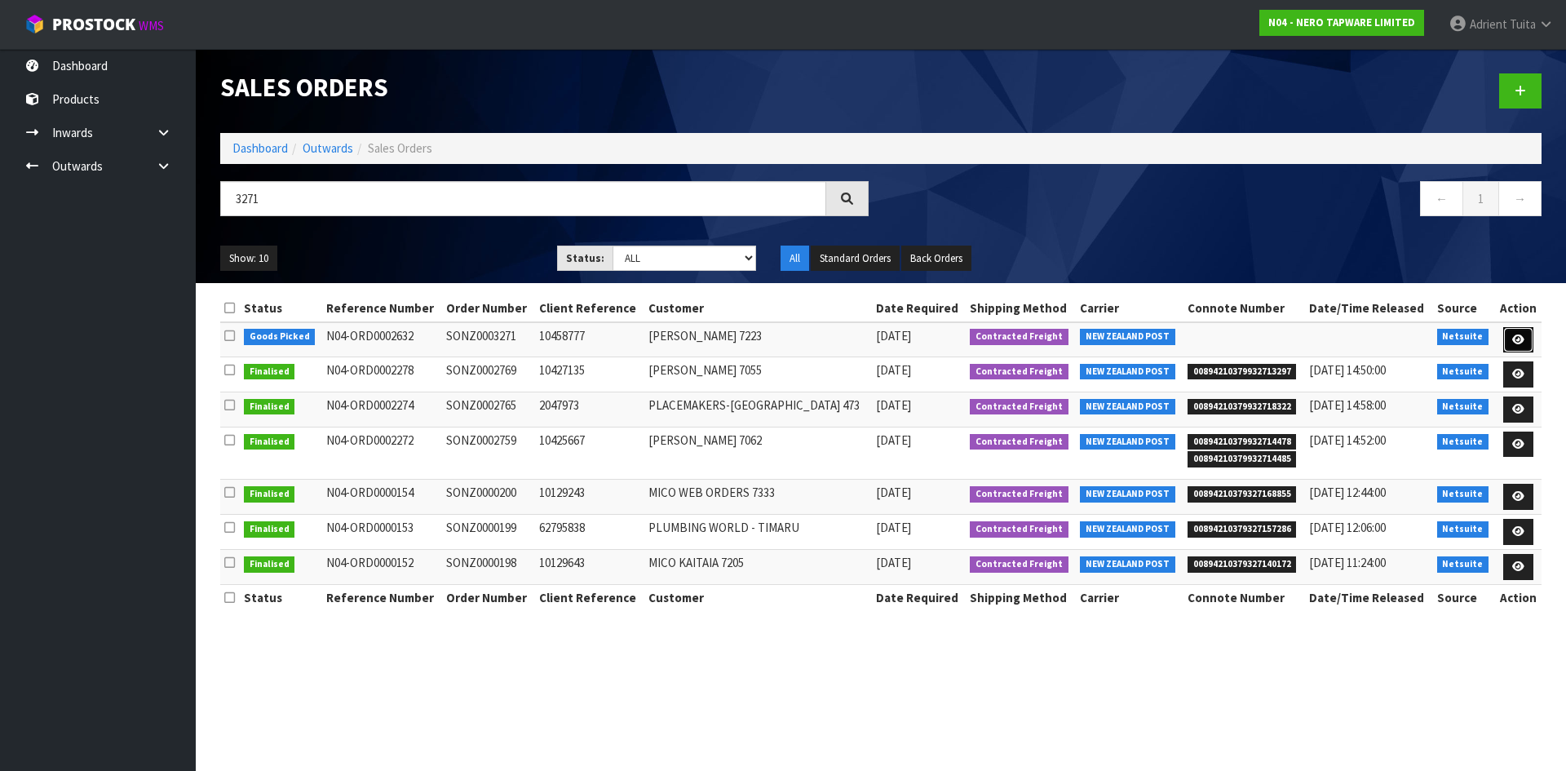
click at [1521, 346] on link at bounding box center [1518, 340] width 30 height 26
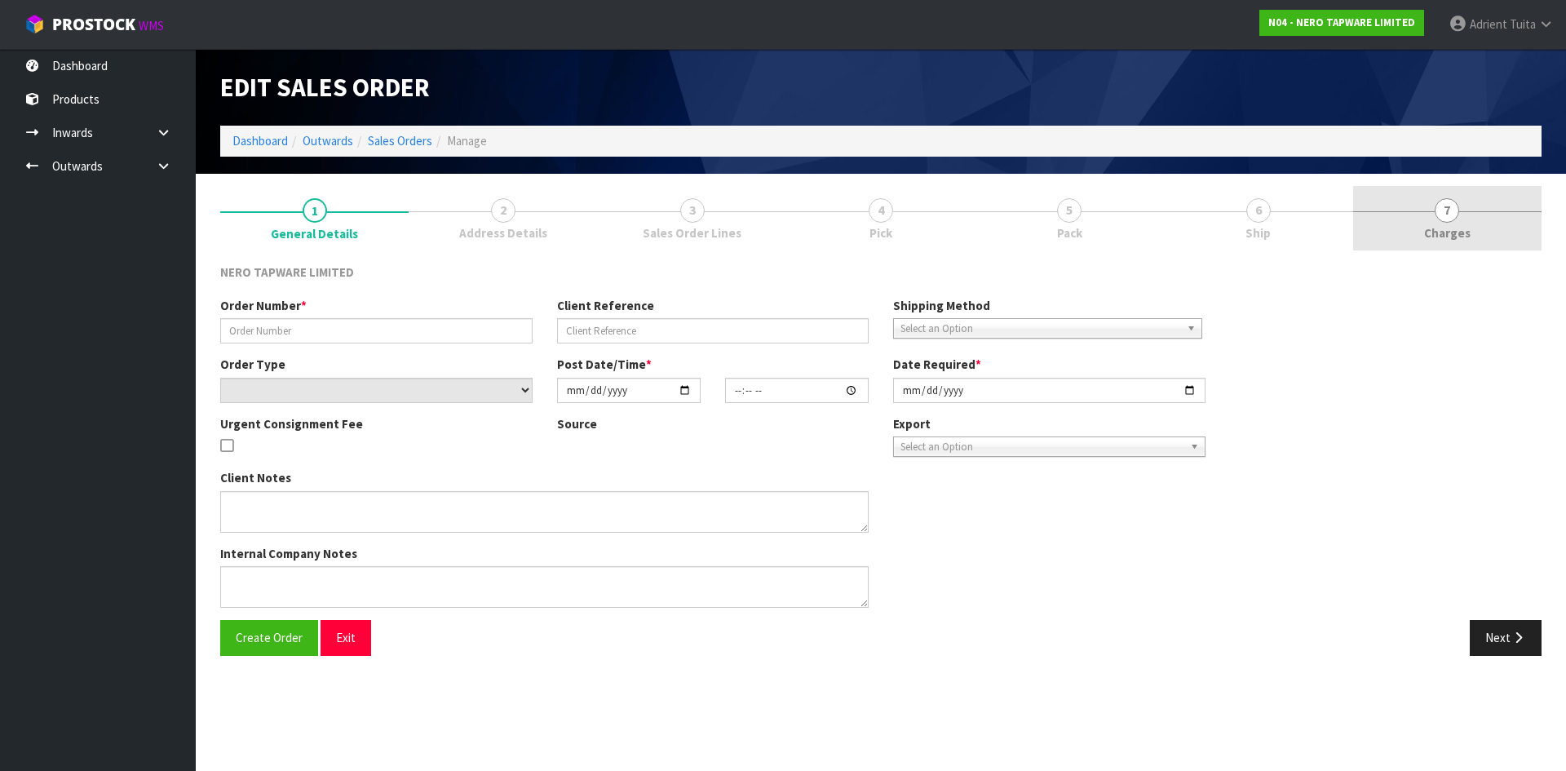
type input "SONZ0003271"
type input "10458777"
select select "number:0"
type input "[DATE]"
type input "15:15:05.000"
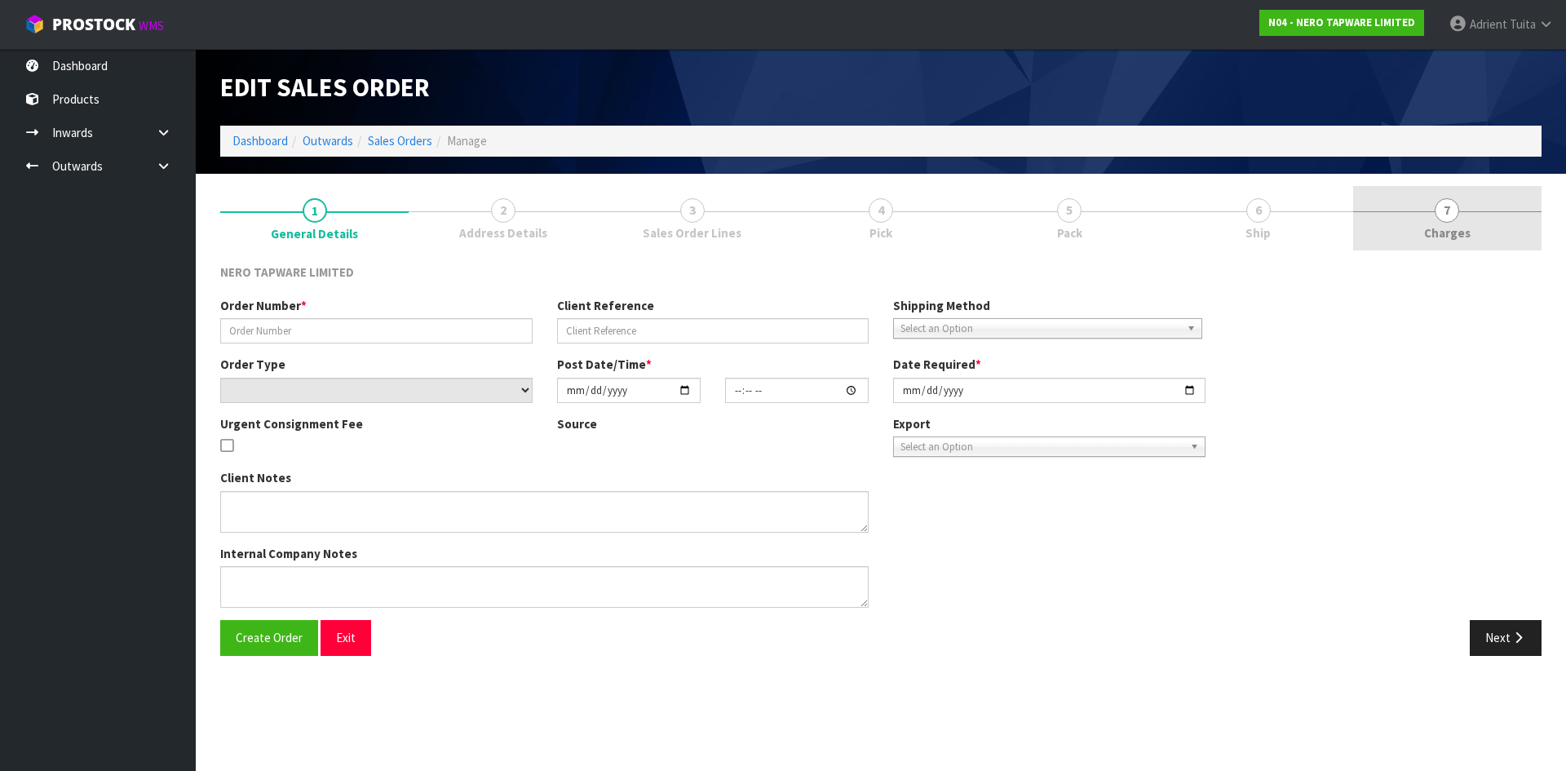
type input "[DATE]"
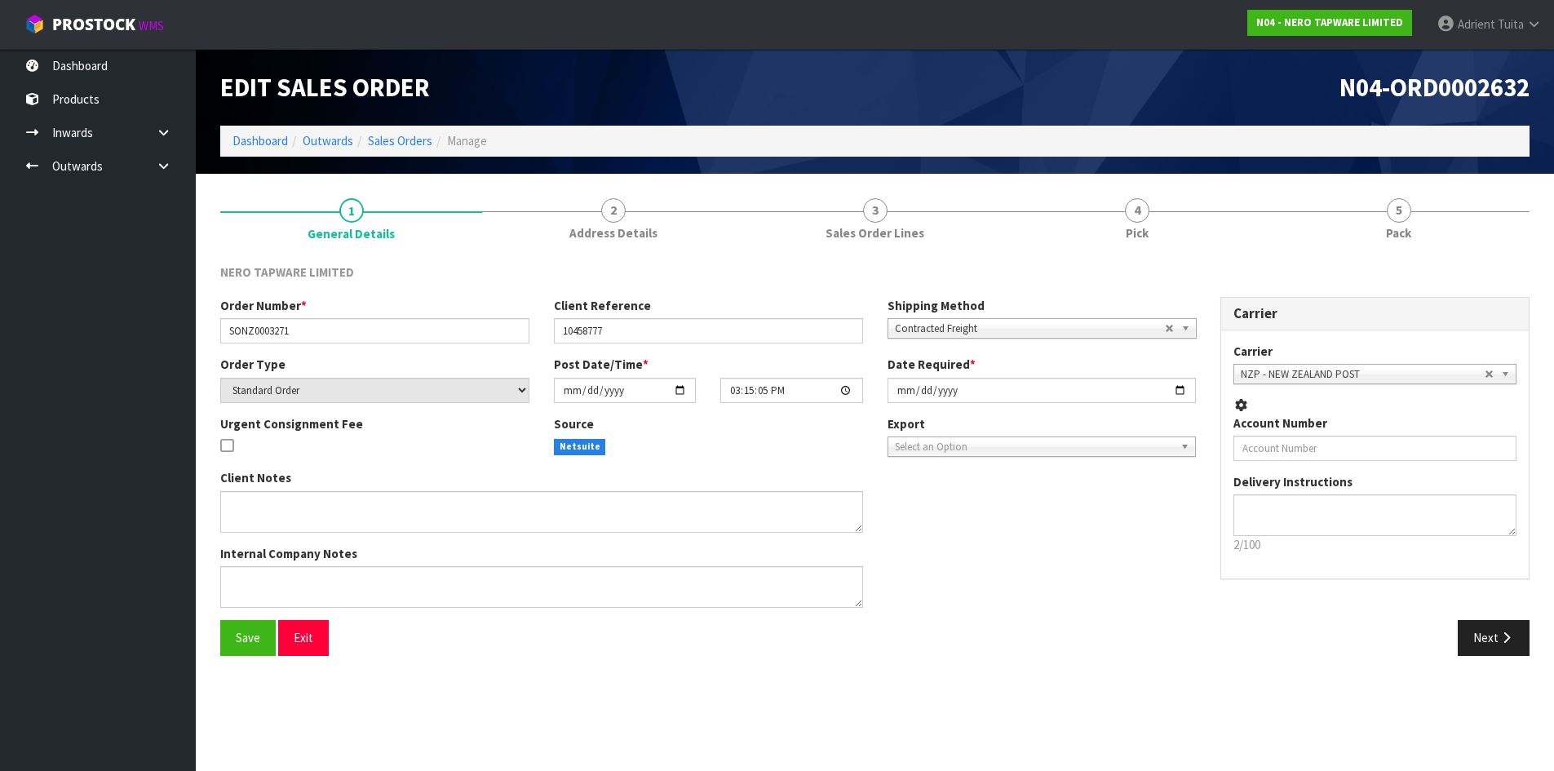
click at [1446, 237] on link "5 Pack" at bounding box center [1399, 218] width 262 height 64
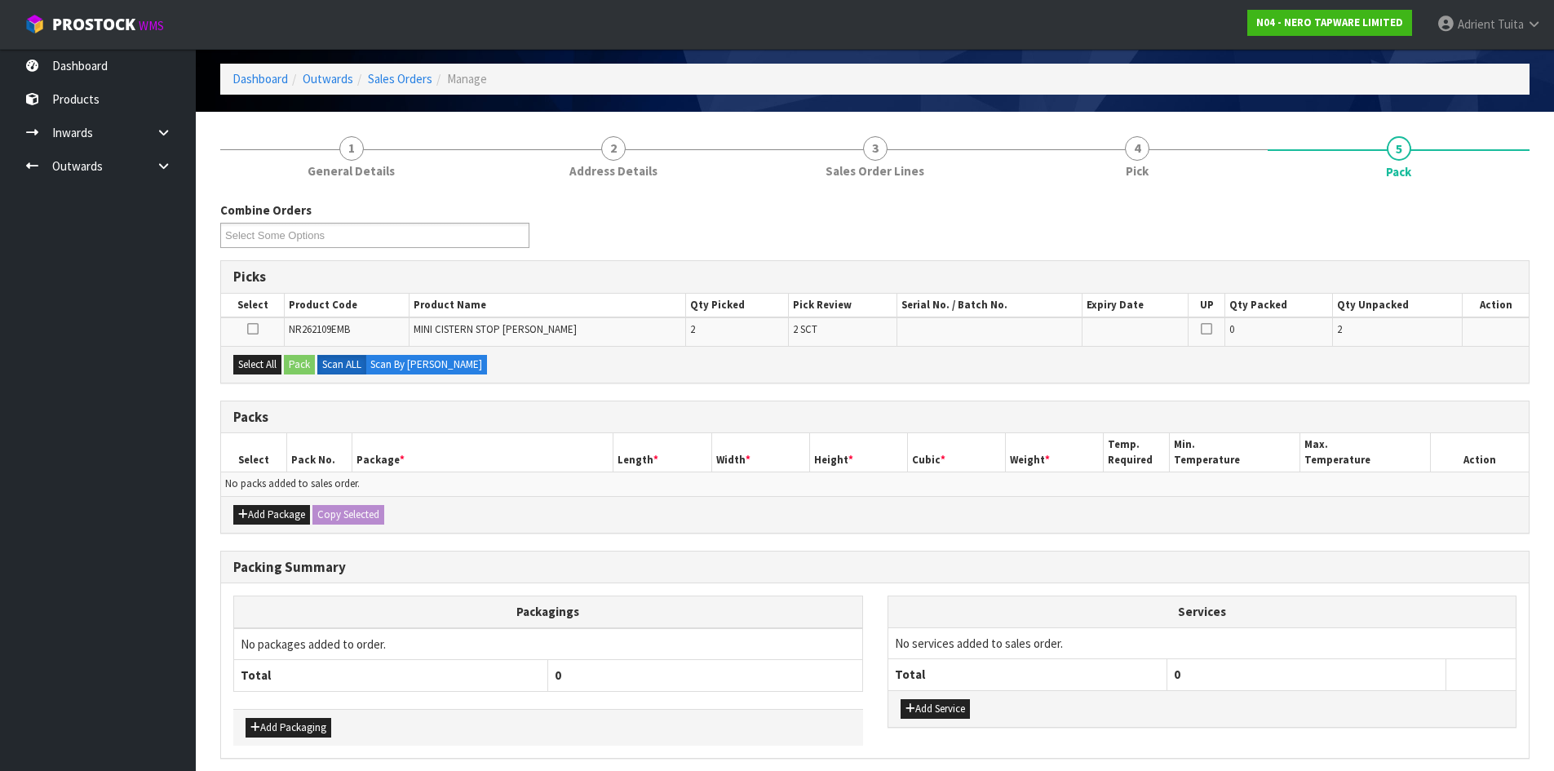
scroll to position [126, 0]
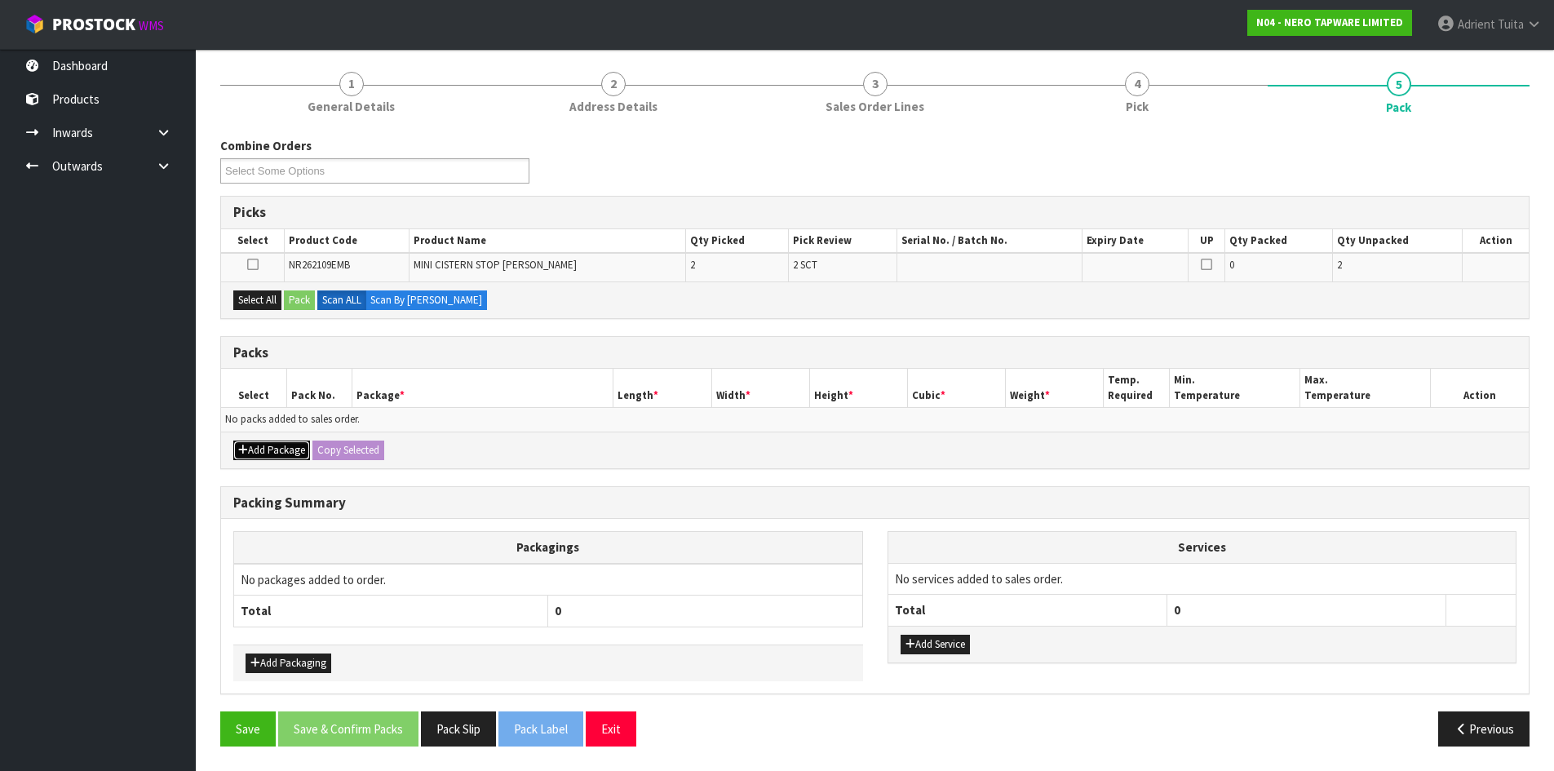
click at [263, 443] on button "Add Package" at bounding box center [271, 451] width 77 height 20
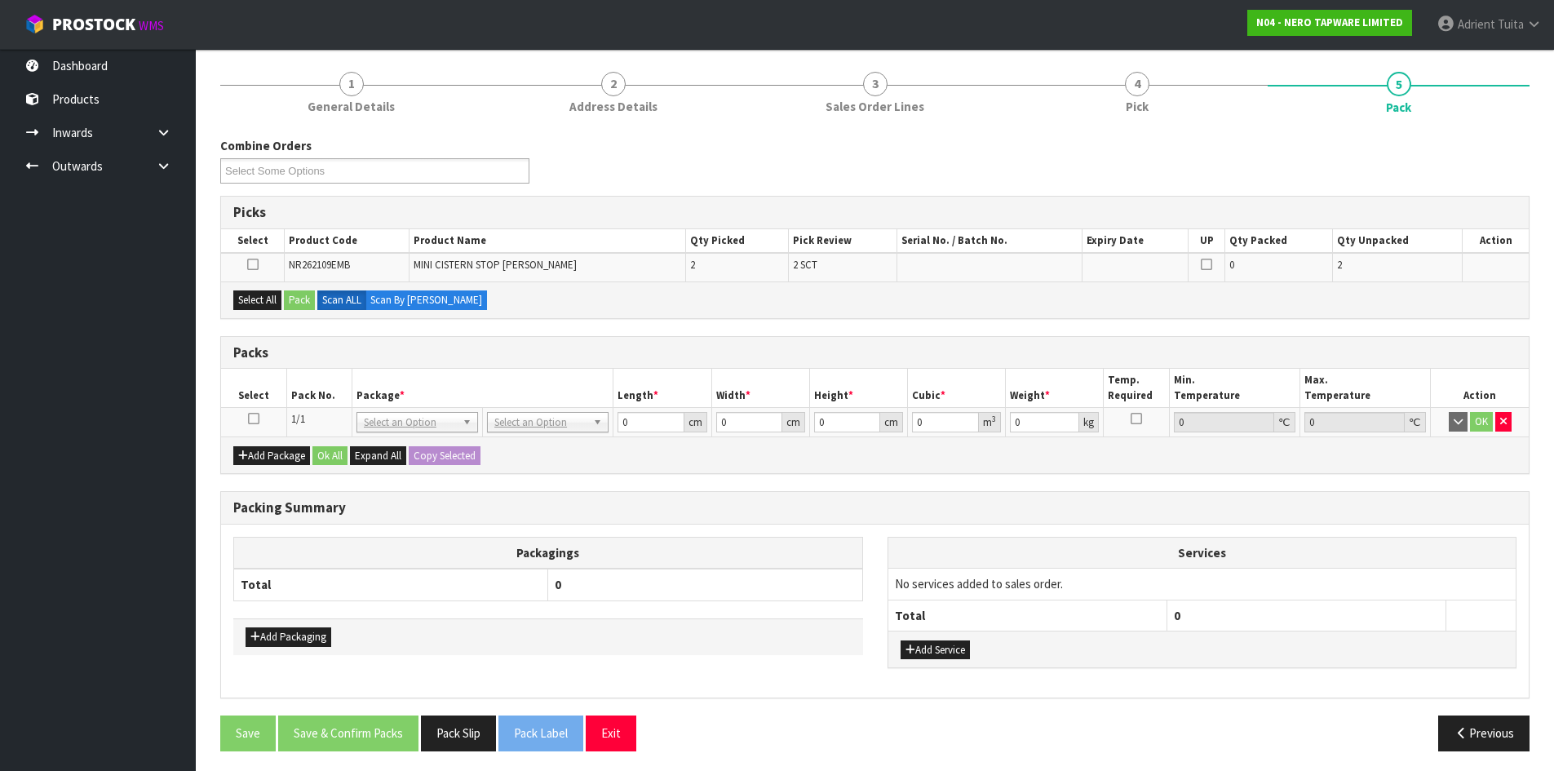
click at [252, 418] on icon at bounding box center [253, 418] width 11 height 1
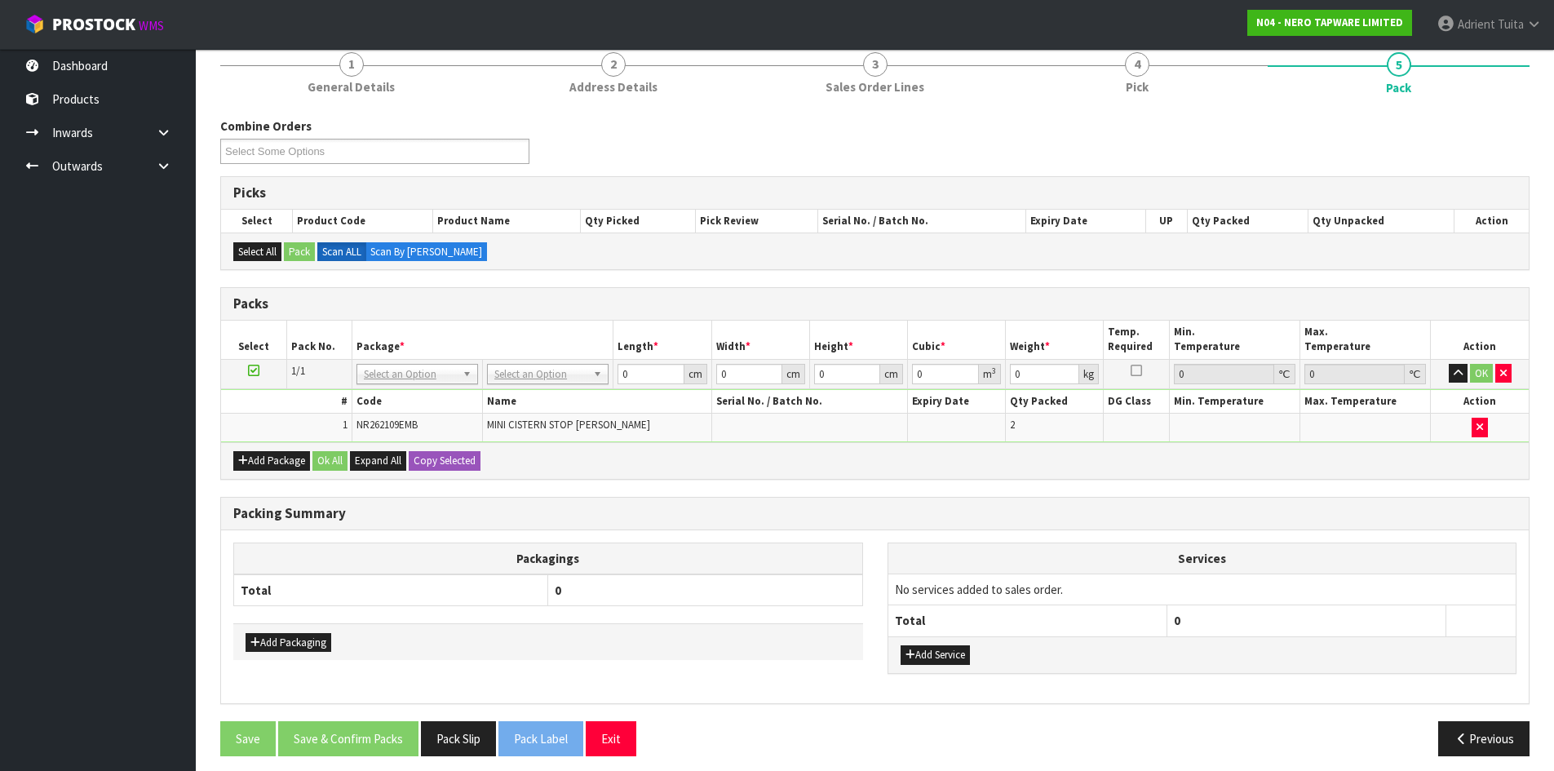
scroll to position [156, 0]
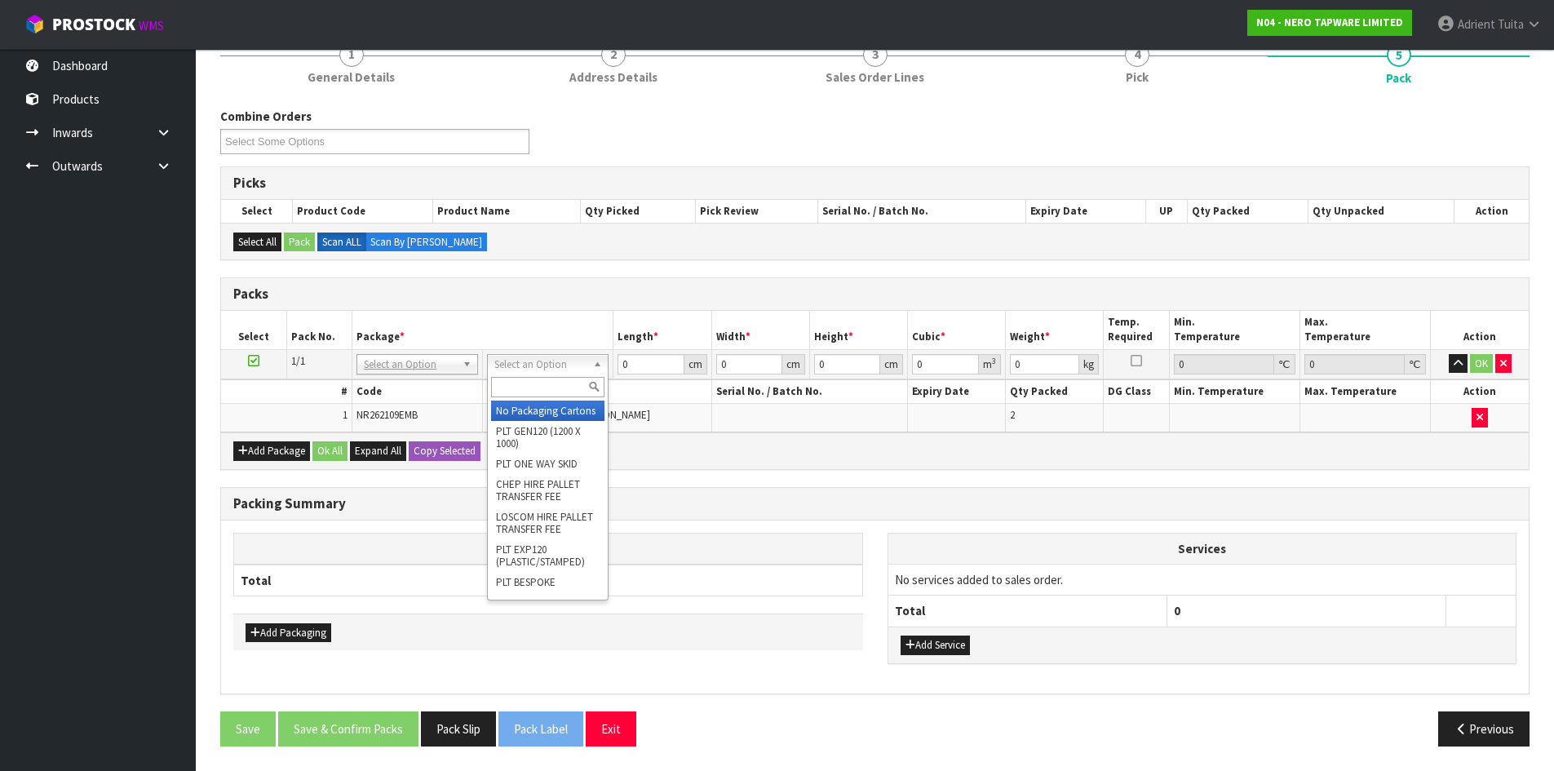
click at [569, 381] on div at bounding box center [548, 387] width 120 height 27
click at [569, 381] on input "text" at bounding box center [547, 387] width 113 height 20
type input "0"
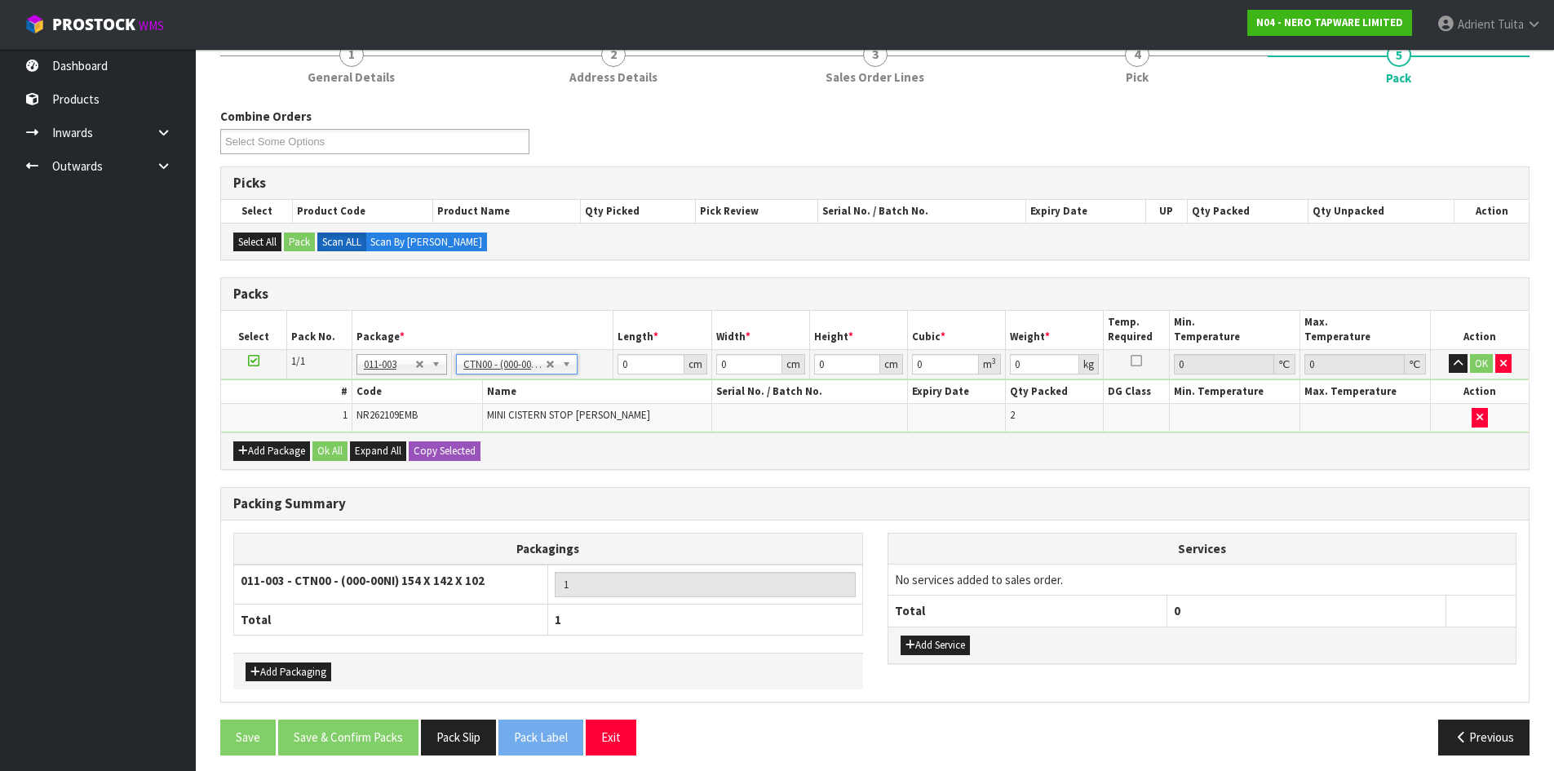
type input "15.4"
type input "14.2"
type input "10.2"
type input "0.002231"
type input "1"
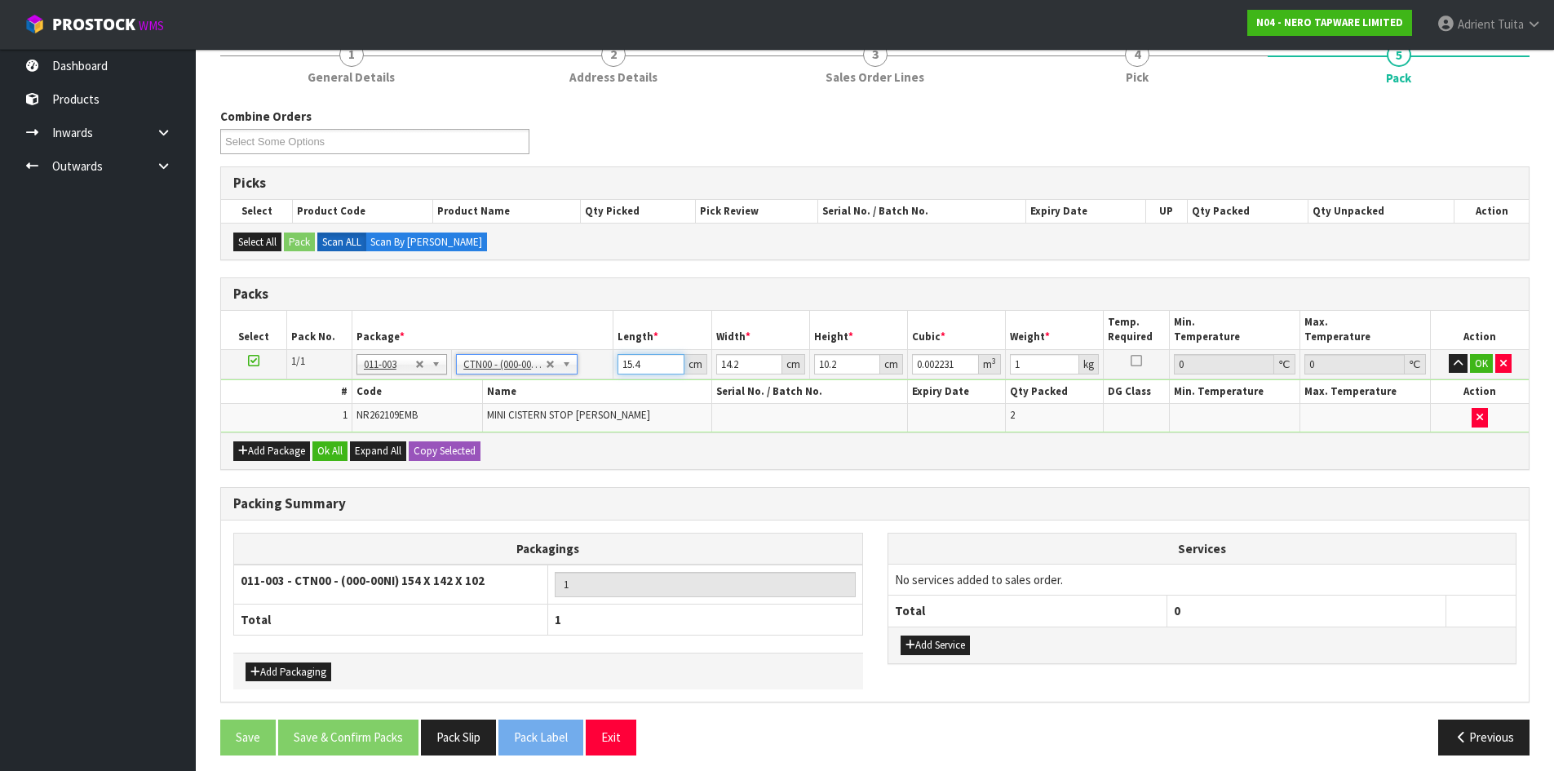
click at [622, 367] on input "15.4" at bounding box center [651, 364] width 66 height 20
type input "1"
type input "0.000145"
type input "16"
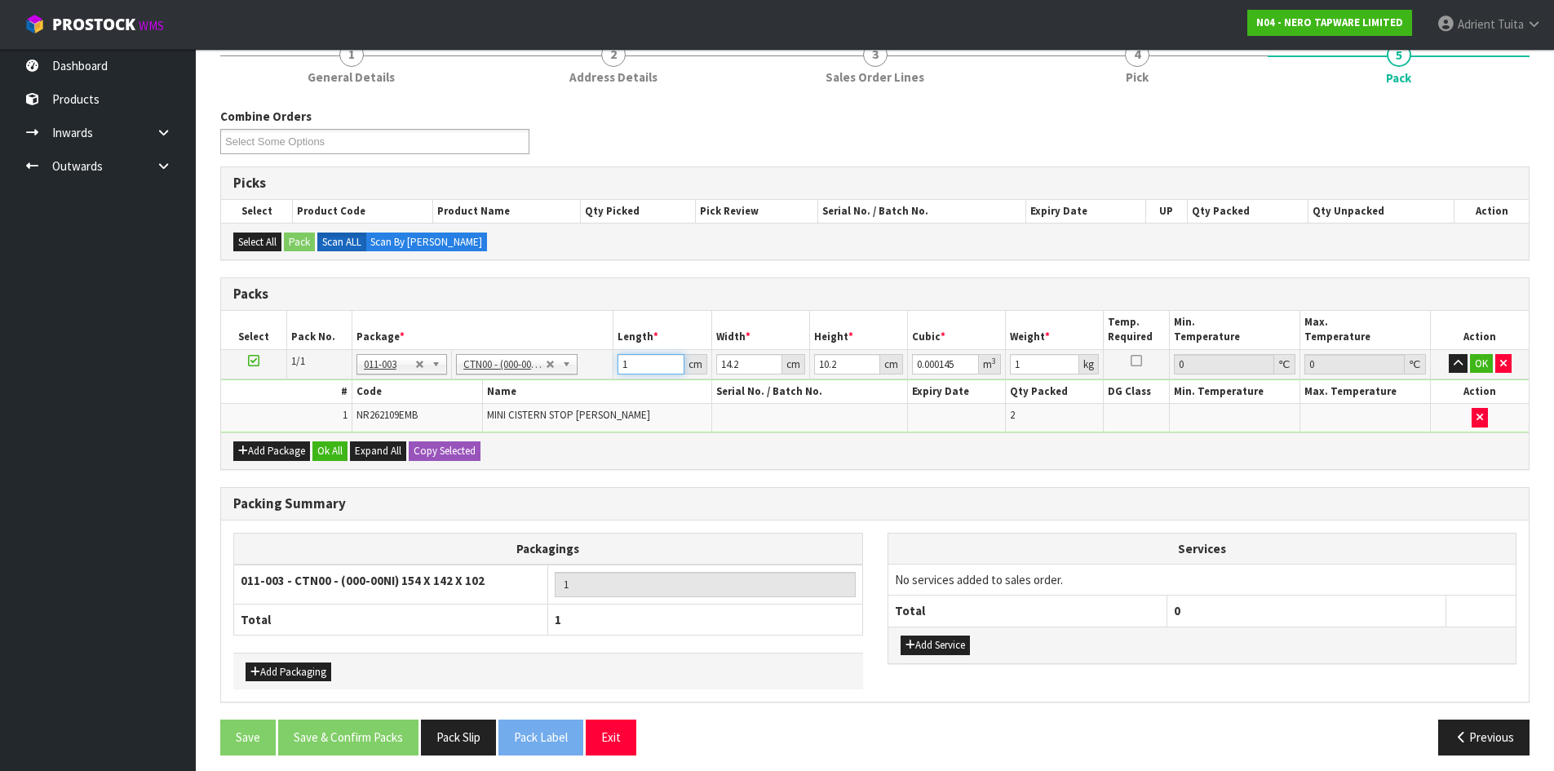
type input "0.002317"
type input "16"
type input "1"
type input "0.000163"
type input "16"
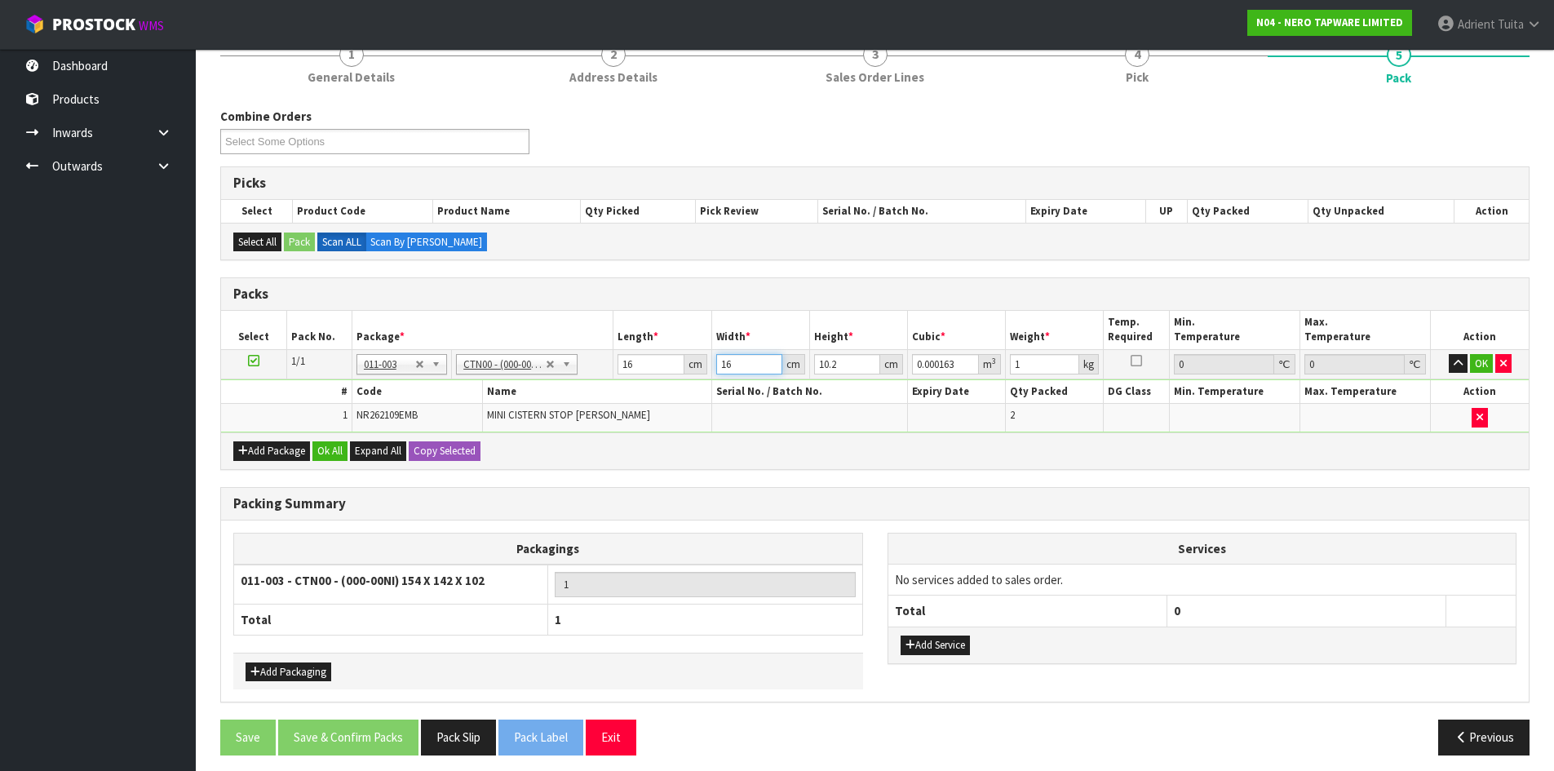
type input "0.002611"
type input "16"
type input "1"
type input "0.000256"
type input "11"
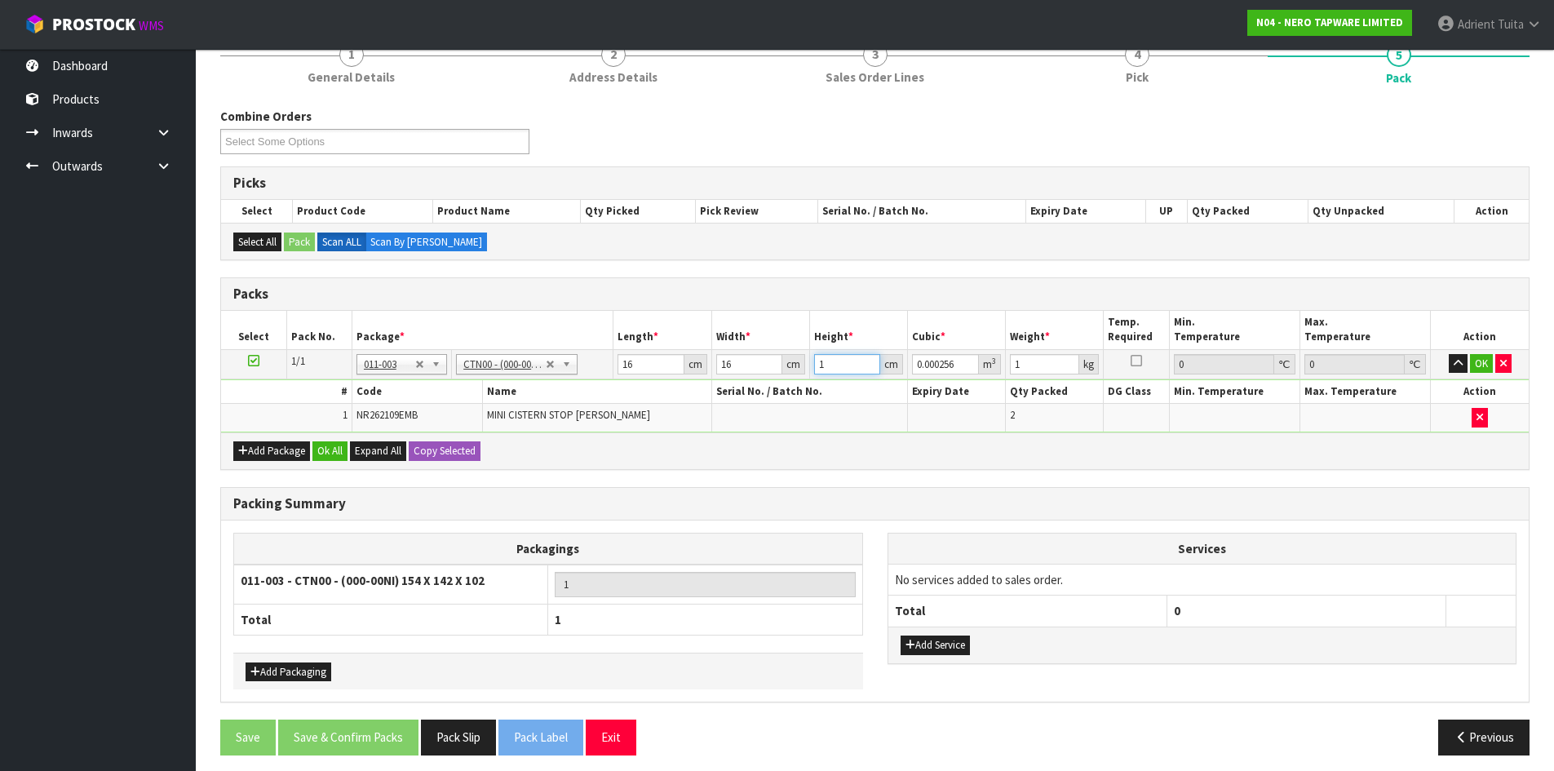
type input "0.002816"
type input "11"
click at [1476, 363] on button "OK" at bounding box center [1481, 364] width 23 height 20
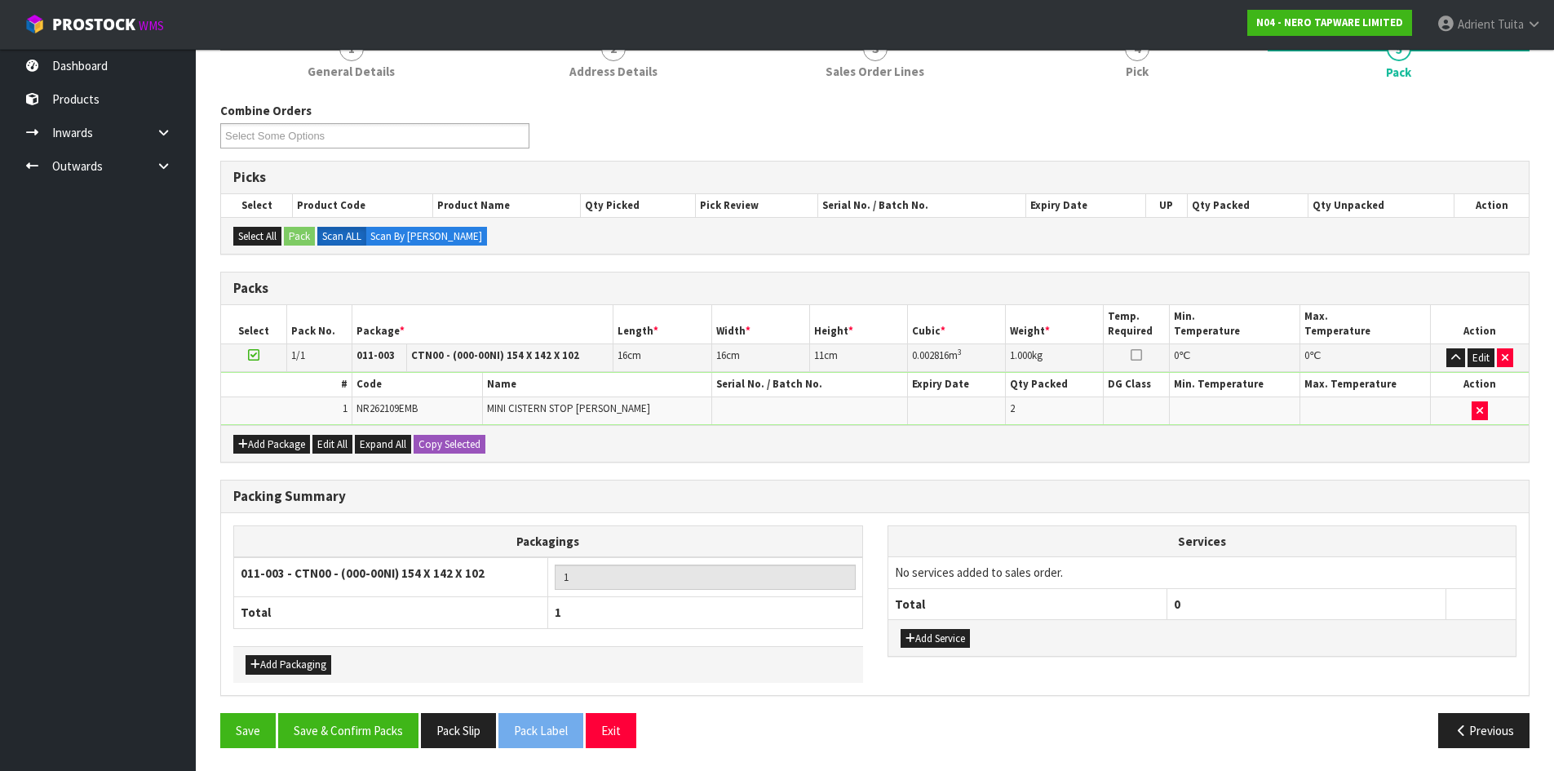
scroll to position [163, 0]
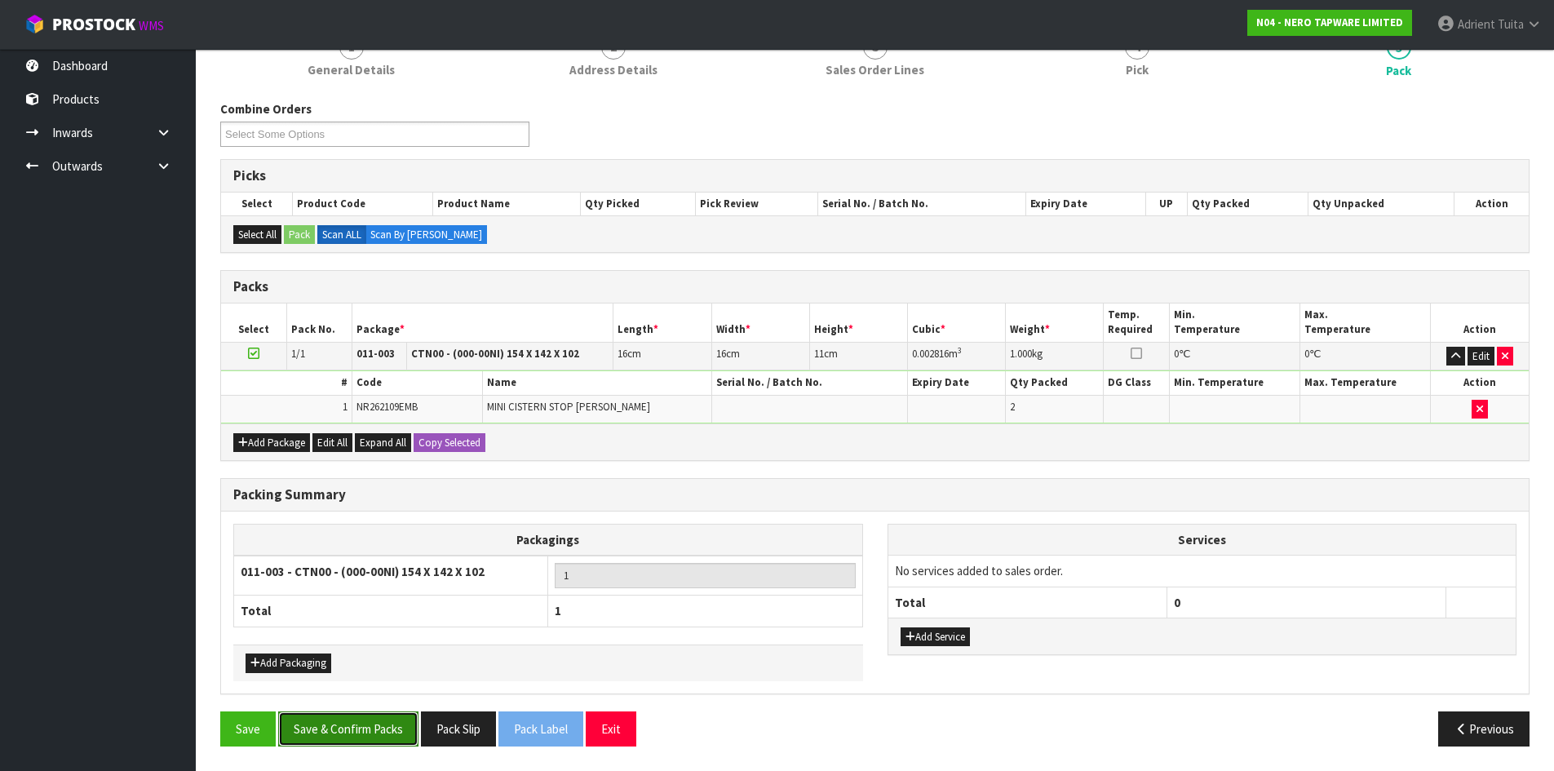
click at [387, 727] on button "Save & Confirm Packs" at bounding box center [348, 728] width 140 height 35
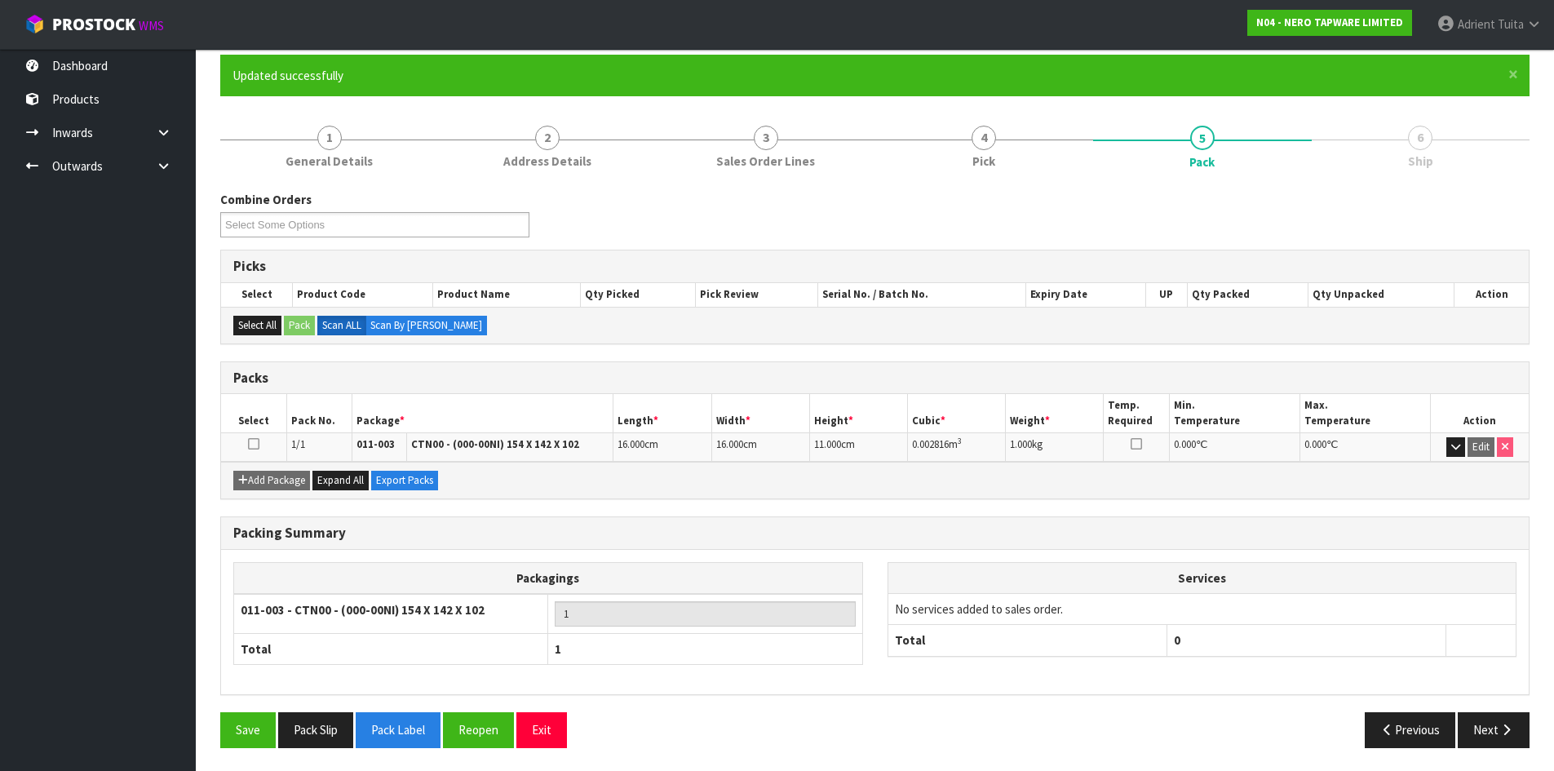
scroll to position [133, 0]
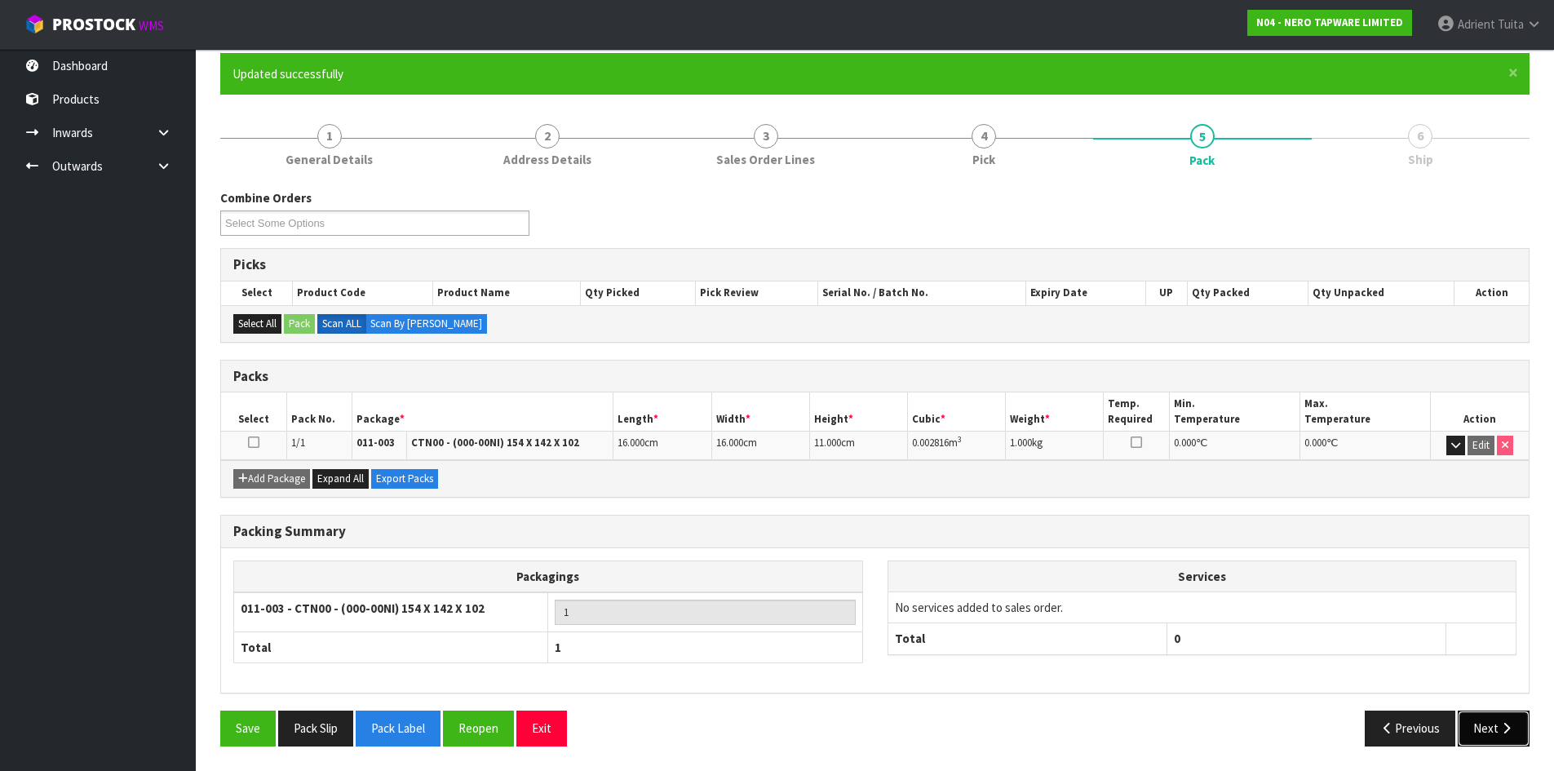
drag, startPoint x: 1525, startPoint y: 715, endPoint x: 1516, endPoint y: 718, distance: 9.3
click at [1516, 718] on button "Next" at bounding box center [1494, 728] width 72 height 35
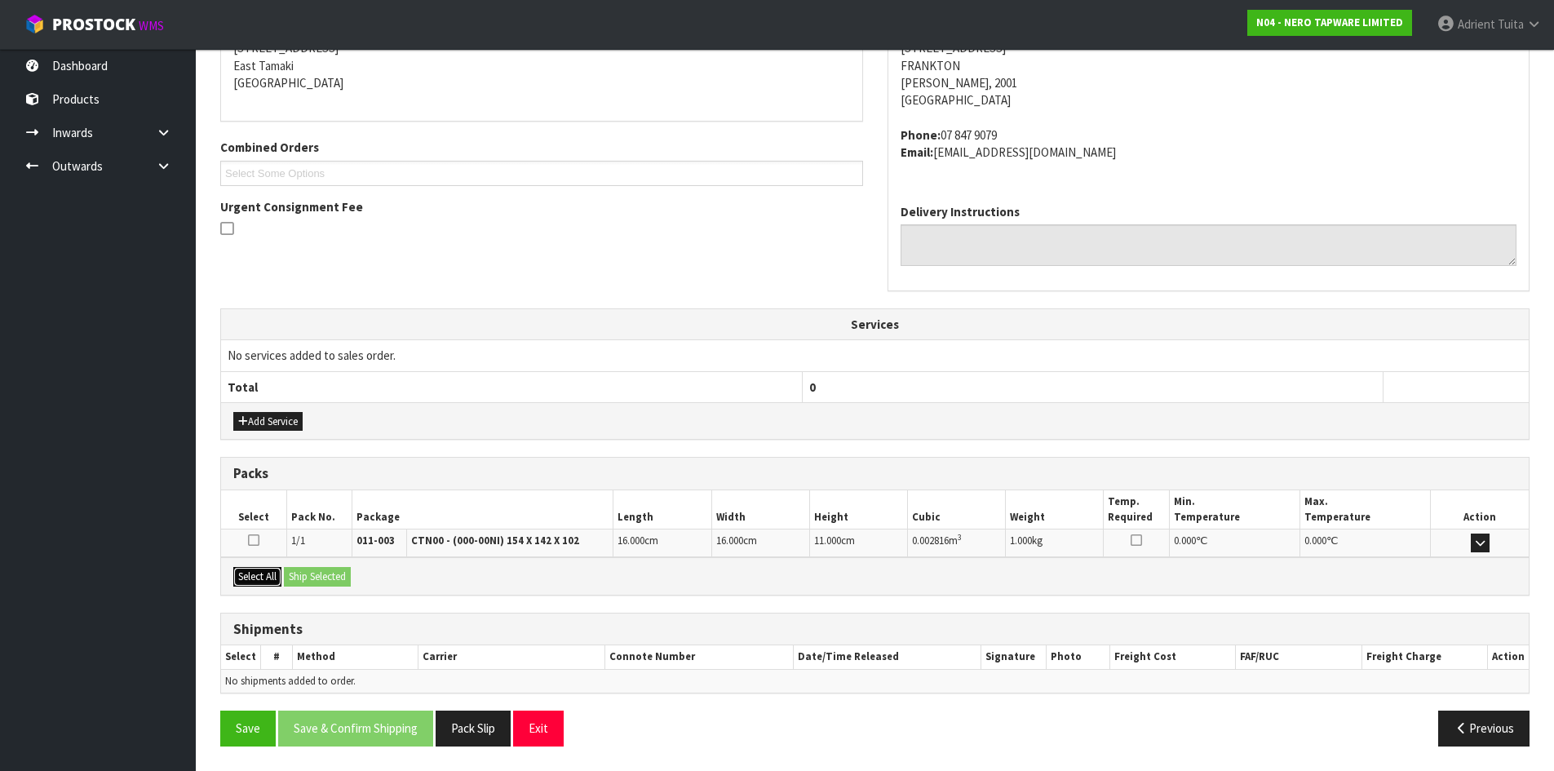
click at [264, 585] on button "Select All" at bounding box center [257, 577] width 48 height 20
click at [305, 572] on button "Ship Selected" at bounding box center [317, 577] width 67 height 20
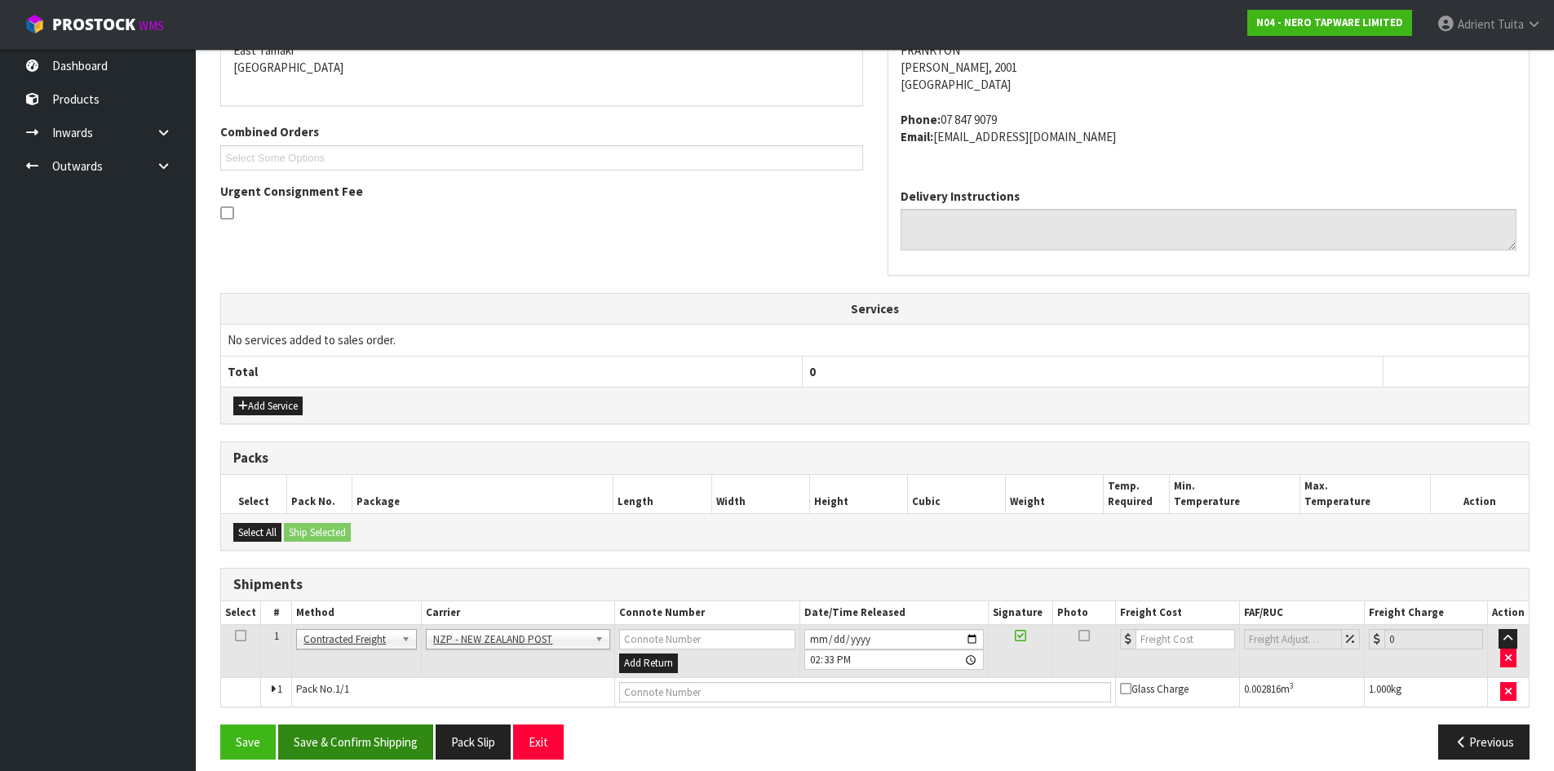
scroll to position [374, 0]
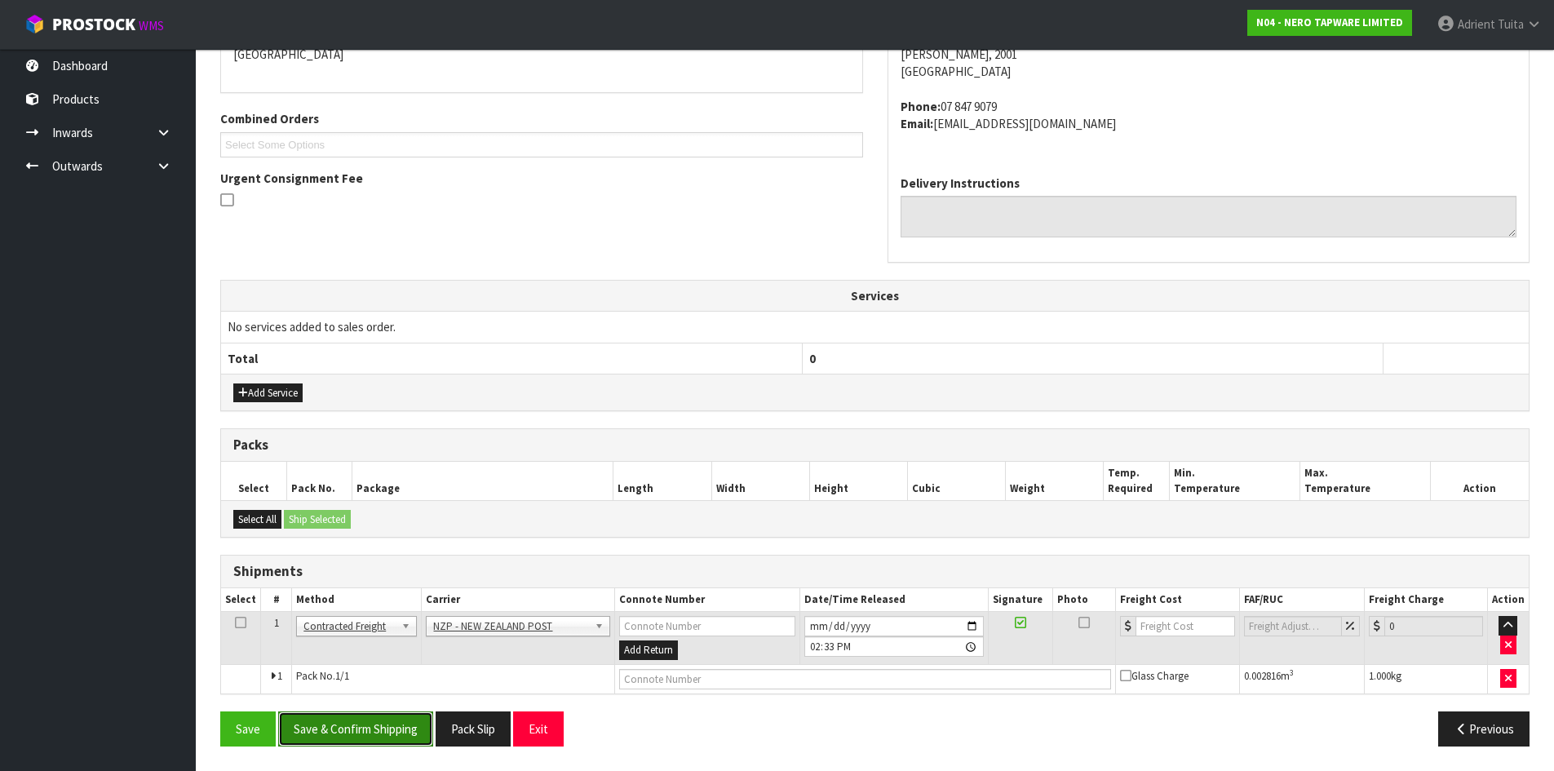
click at [332, 714] on button "Save & Confirm Shipping" at bounding box center [355, 728] width 155 height 35
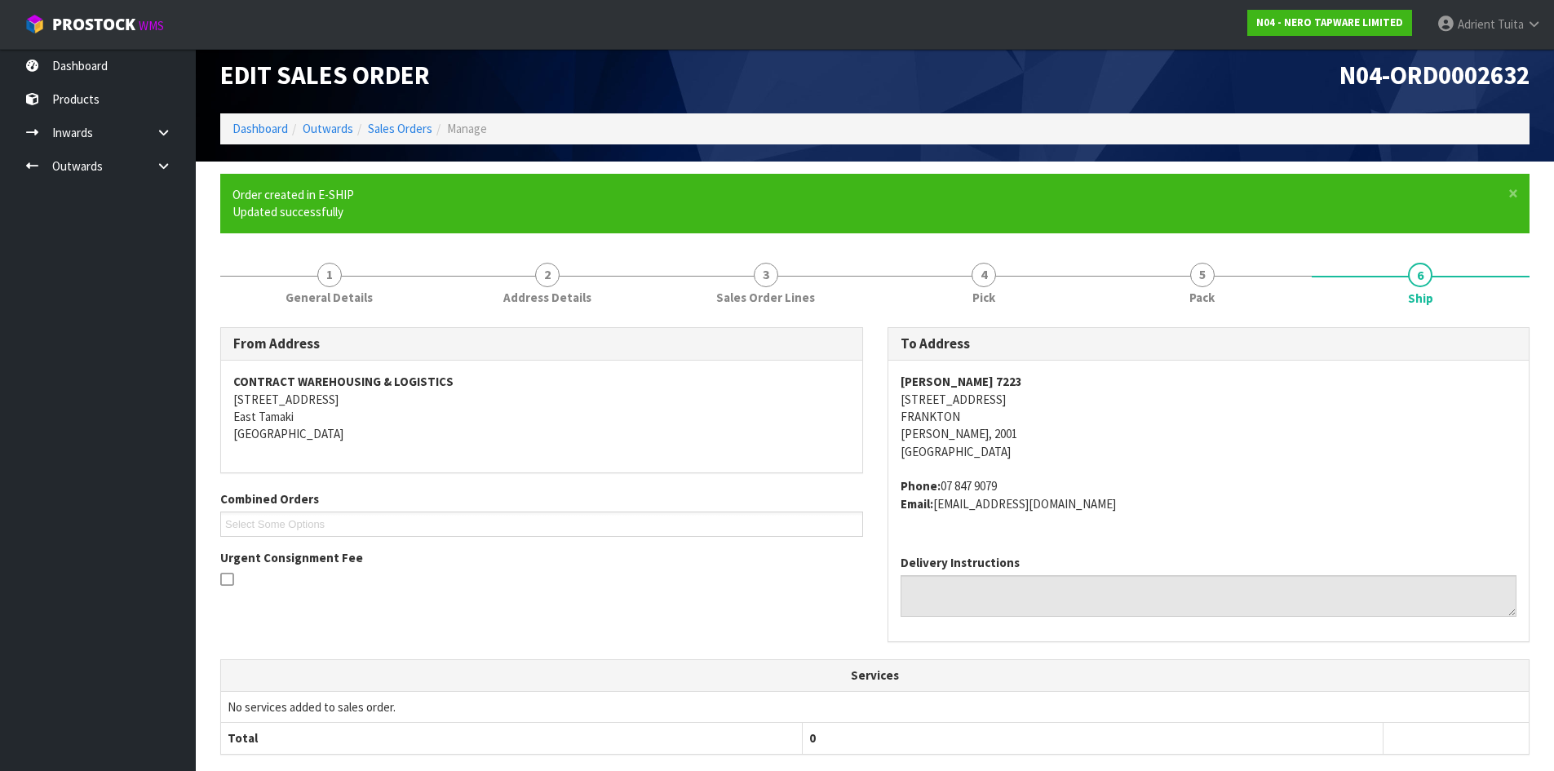
scroll to position [351, 0]
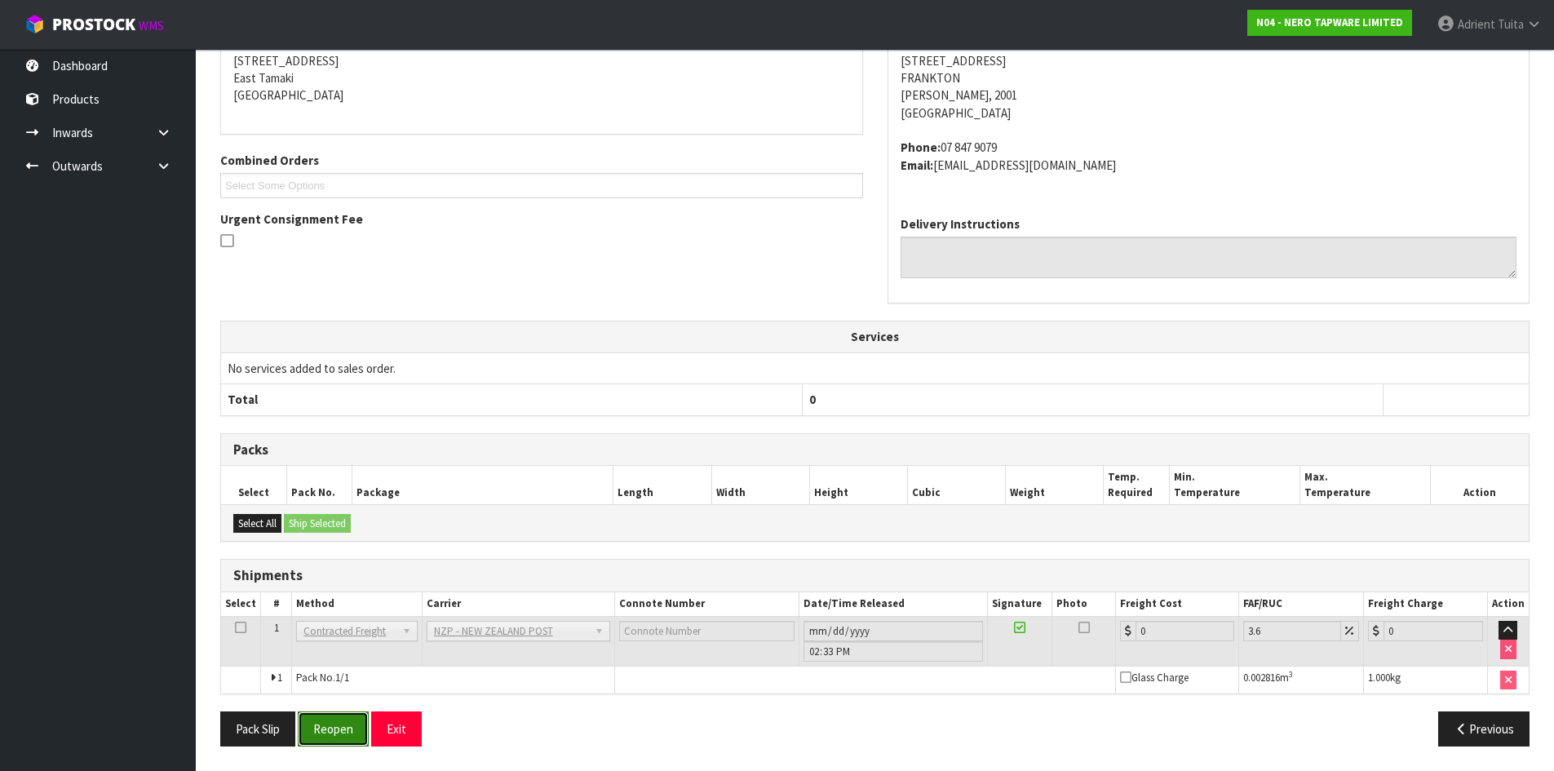
drag, startPoint x: 333, startPoint y: 730, endPoint x: 327, endPoint y: 724, distance: 8.7
click at [333, 730] on button "Reopen" at bounding box center [333, 728] width 71 height 35
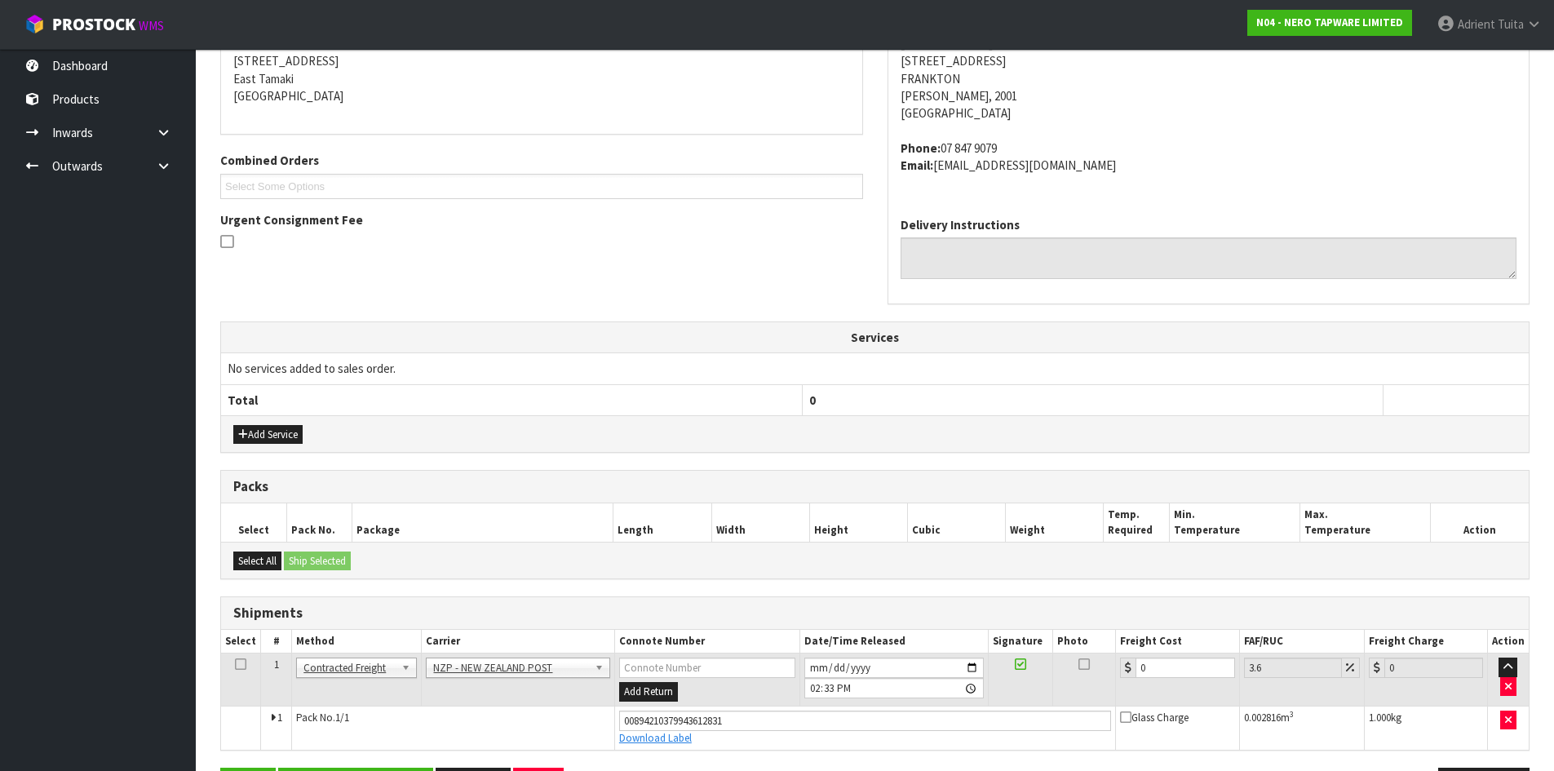
scroll to position [334, 0]
click at [1171, 677] on td "0" at bounding box center [1177, 679] width 123 height 53
click at [1170, 674] on input "0" at bounding box center [1185, 667] width 99 height 20
type input "7"
type input "7.25"
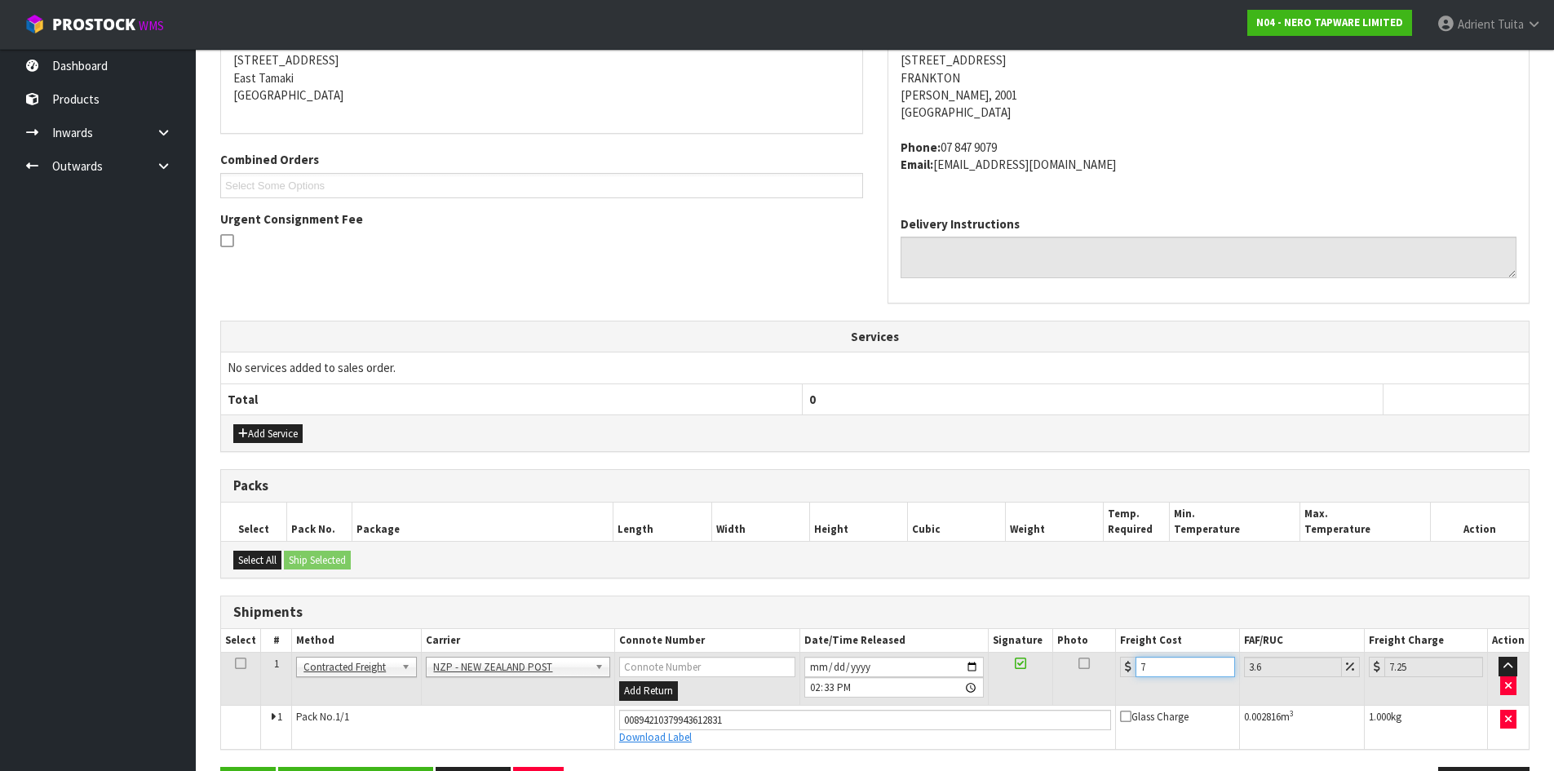
type input "7.3"
type input "7.56"
type input "7.31"
type input "7.57"
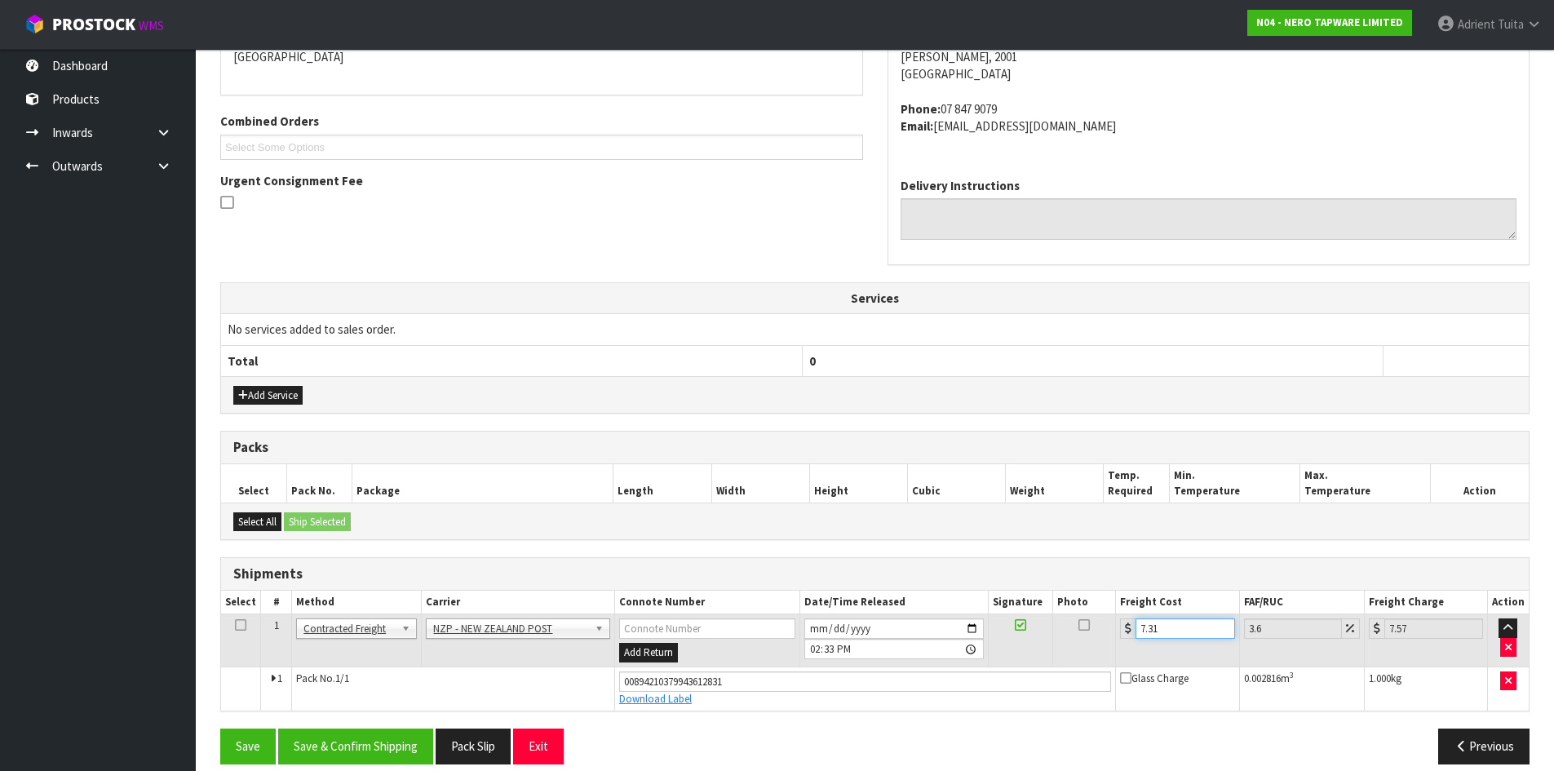
scroll to position [390, 0]
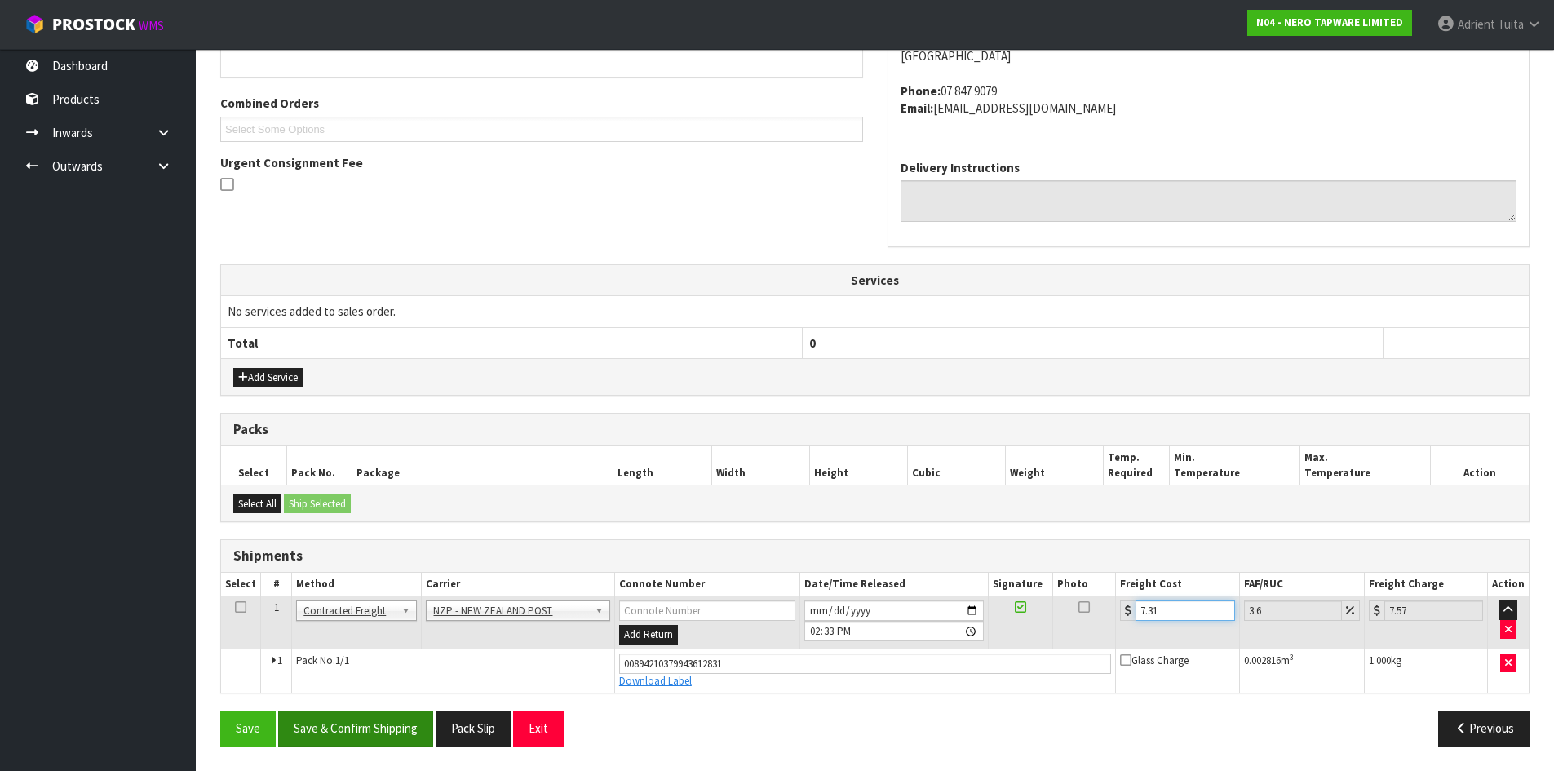
type input "7.31"
click at [355, 733] on button "Save & Confirm Shipping" at bounding box center [355, 728] width 155 height 35
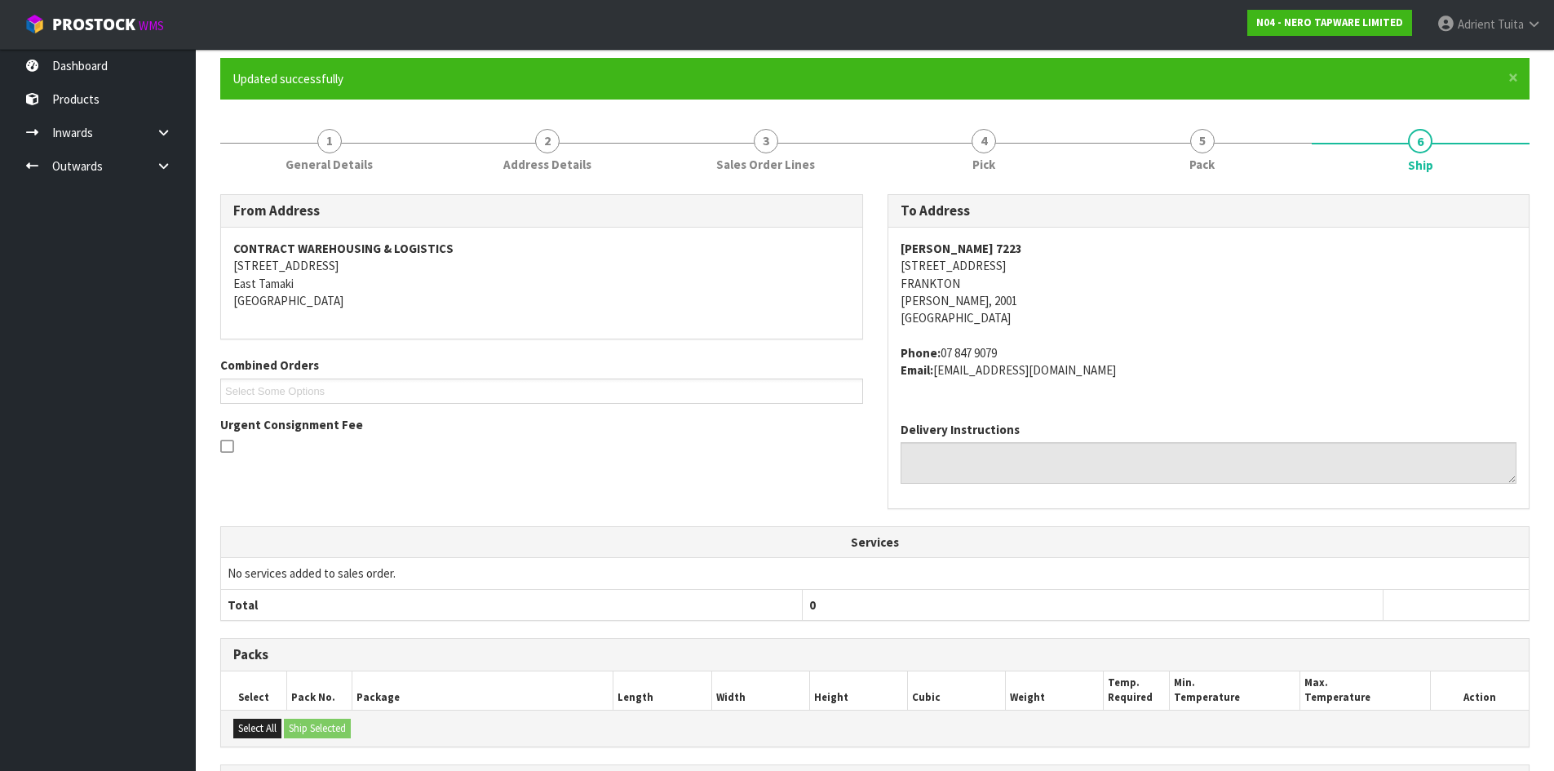
scroll to position [344, 0]
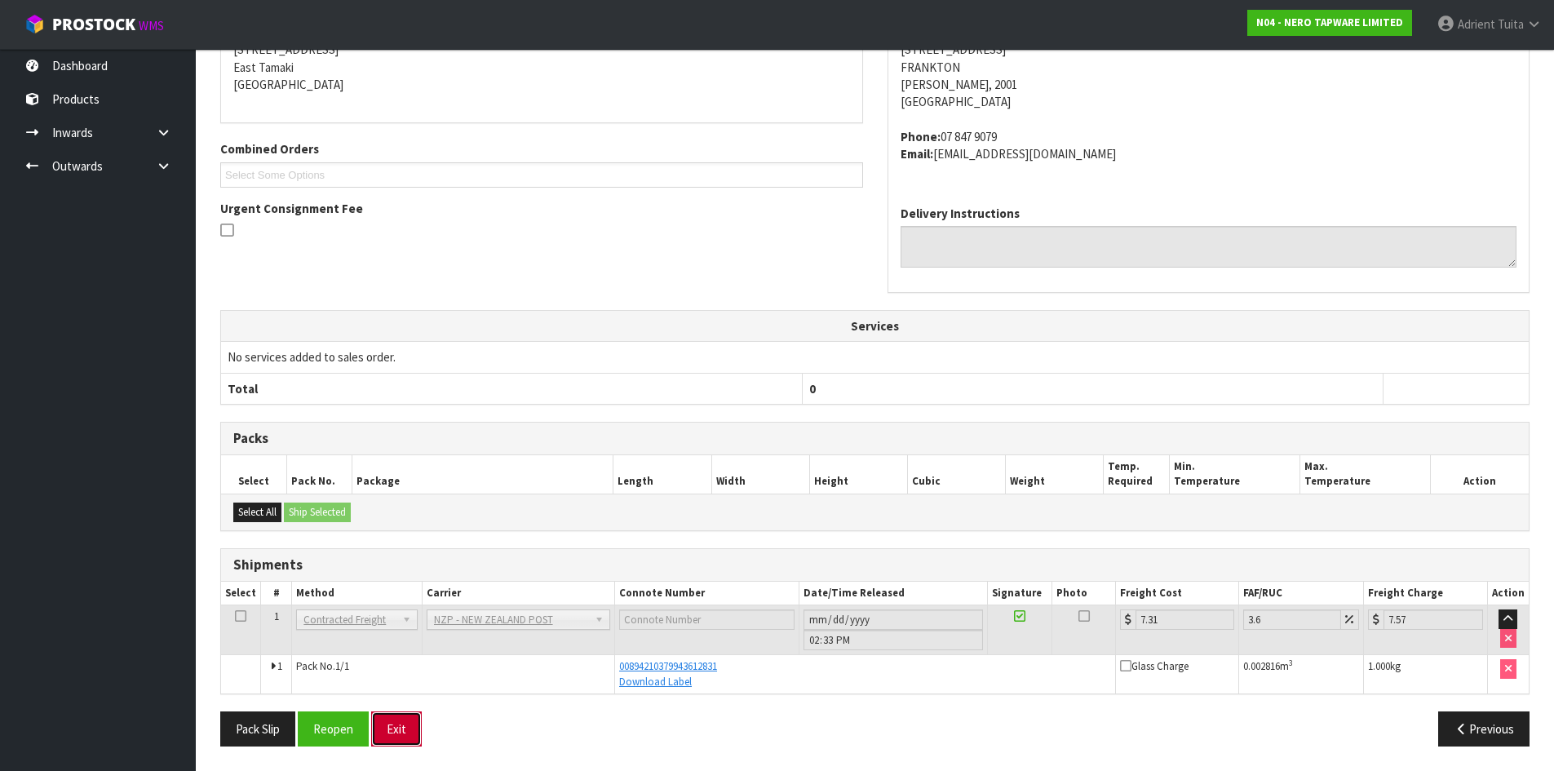
click at [379, 724] on button "Exit" at bounding box center [396, 728] width 51 height 35
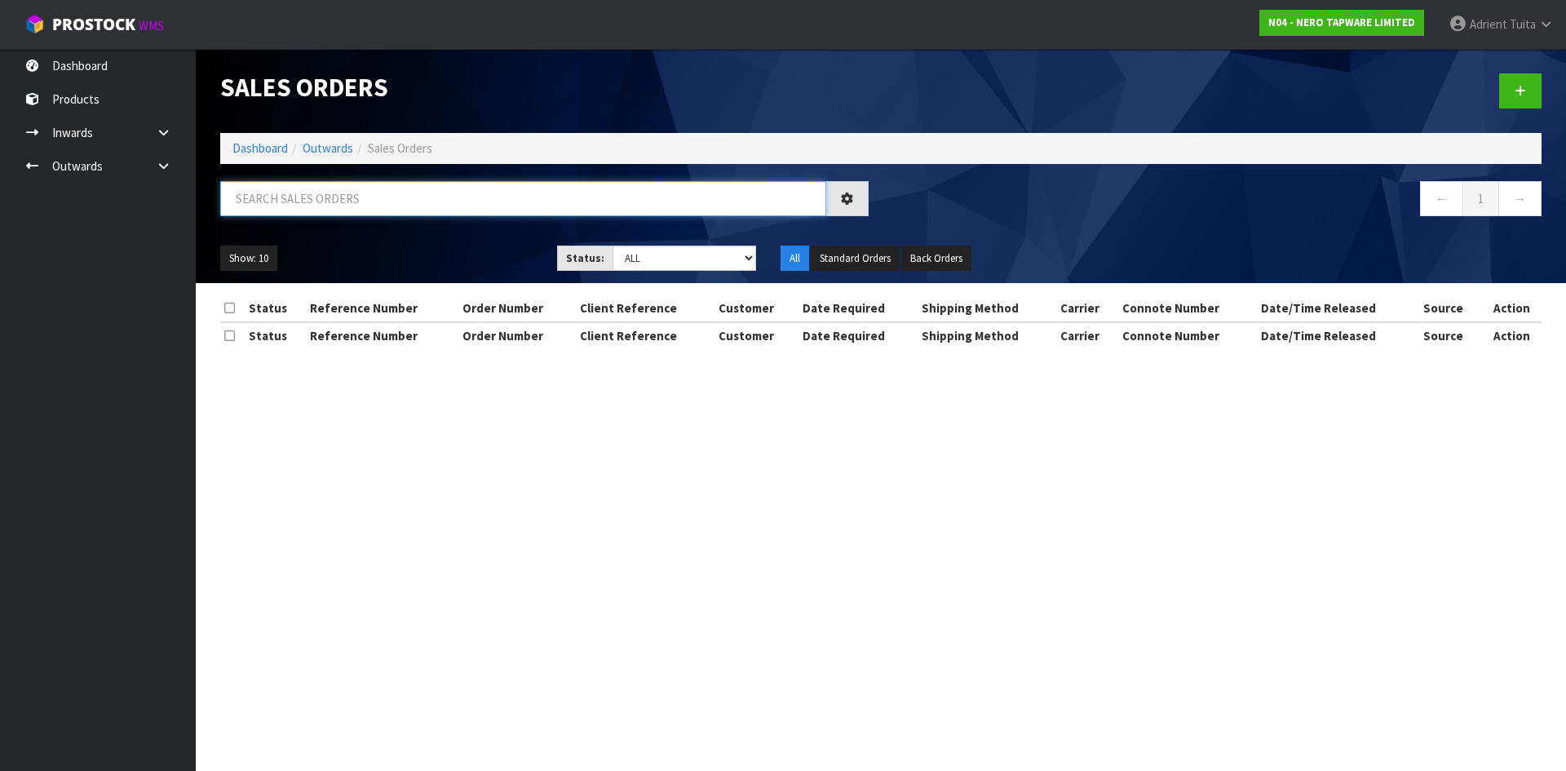
click at [286, 190] on input "text" at bounding box center [523, 198] width 606 height 35
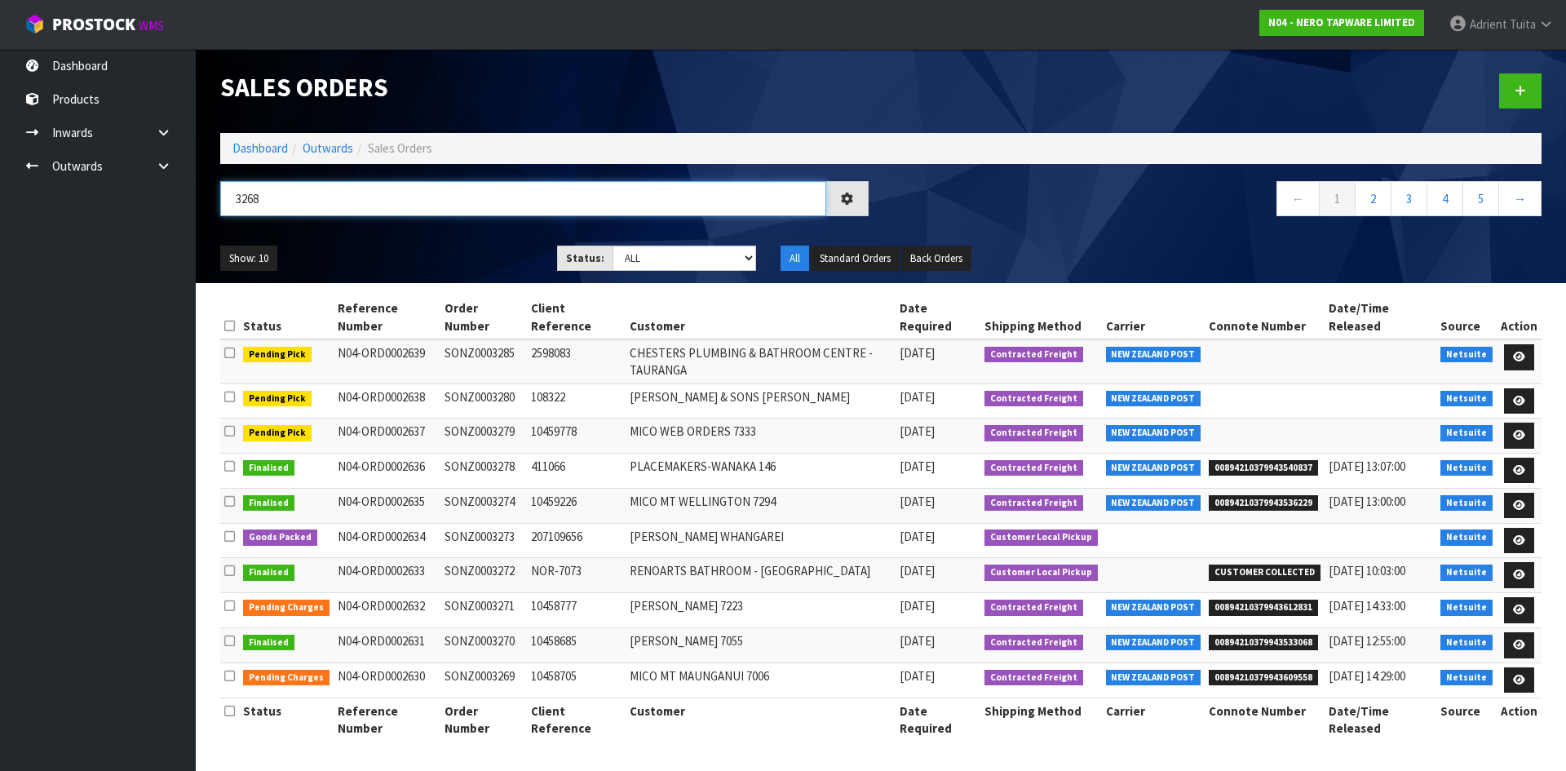
type input "3268"
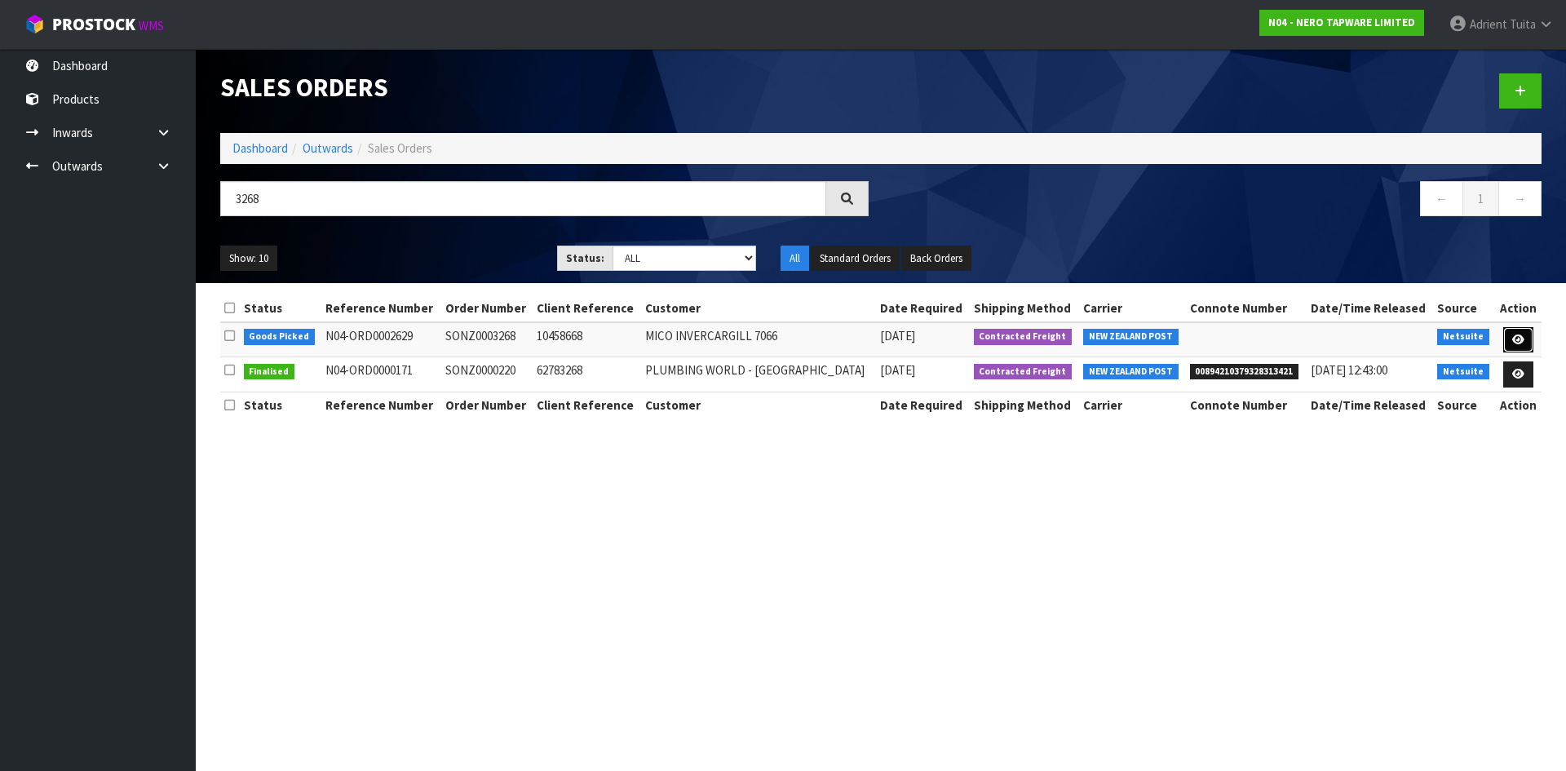
click at [1519, 337] on icon at bounding box center [1518, 339] width 12 height 11
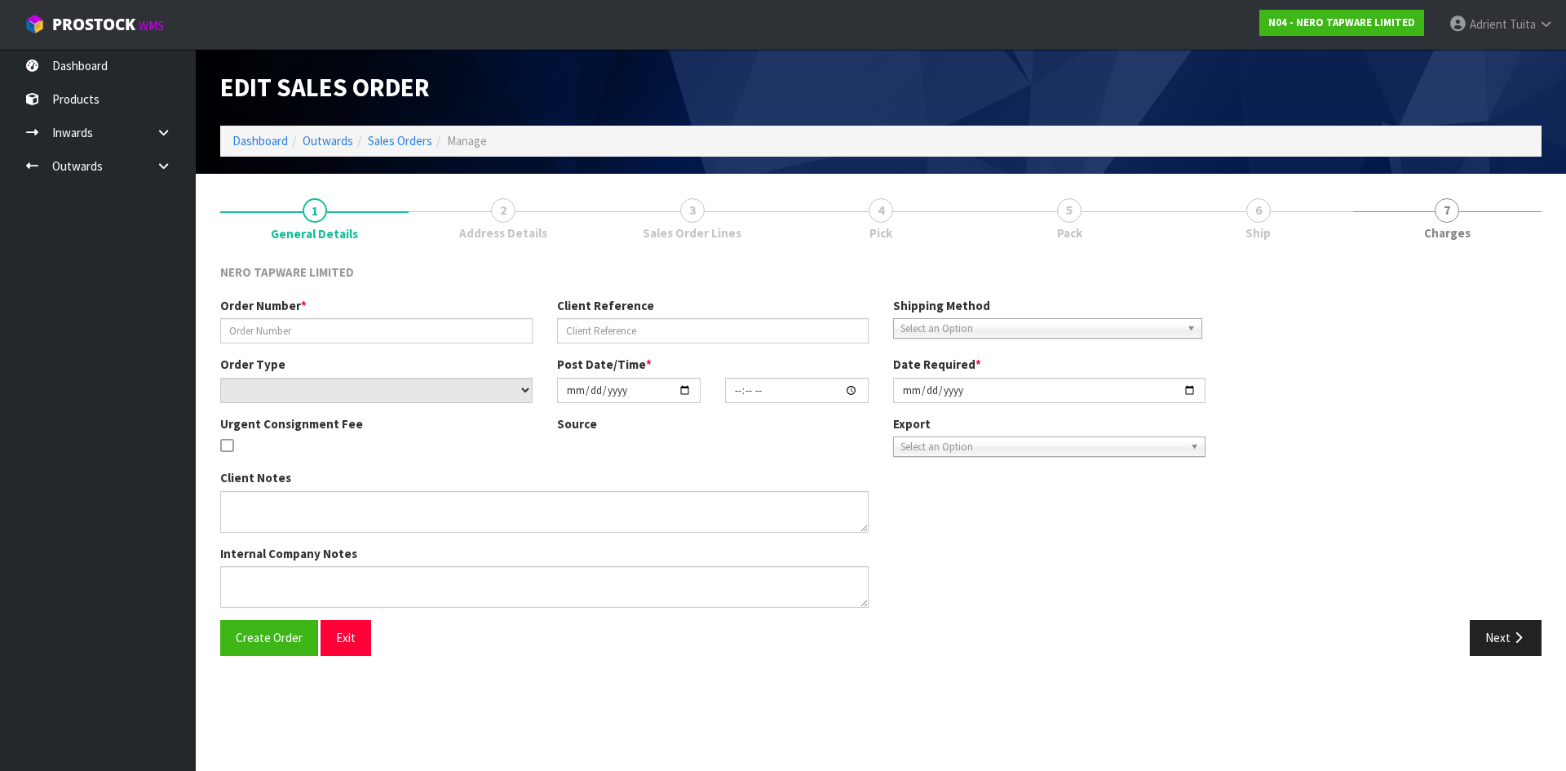
type input "SONZ0003268"
type input "10458668"
select select "number:0"
type input "[DATE]"
type input "14:45:08.000"
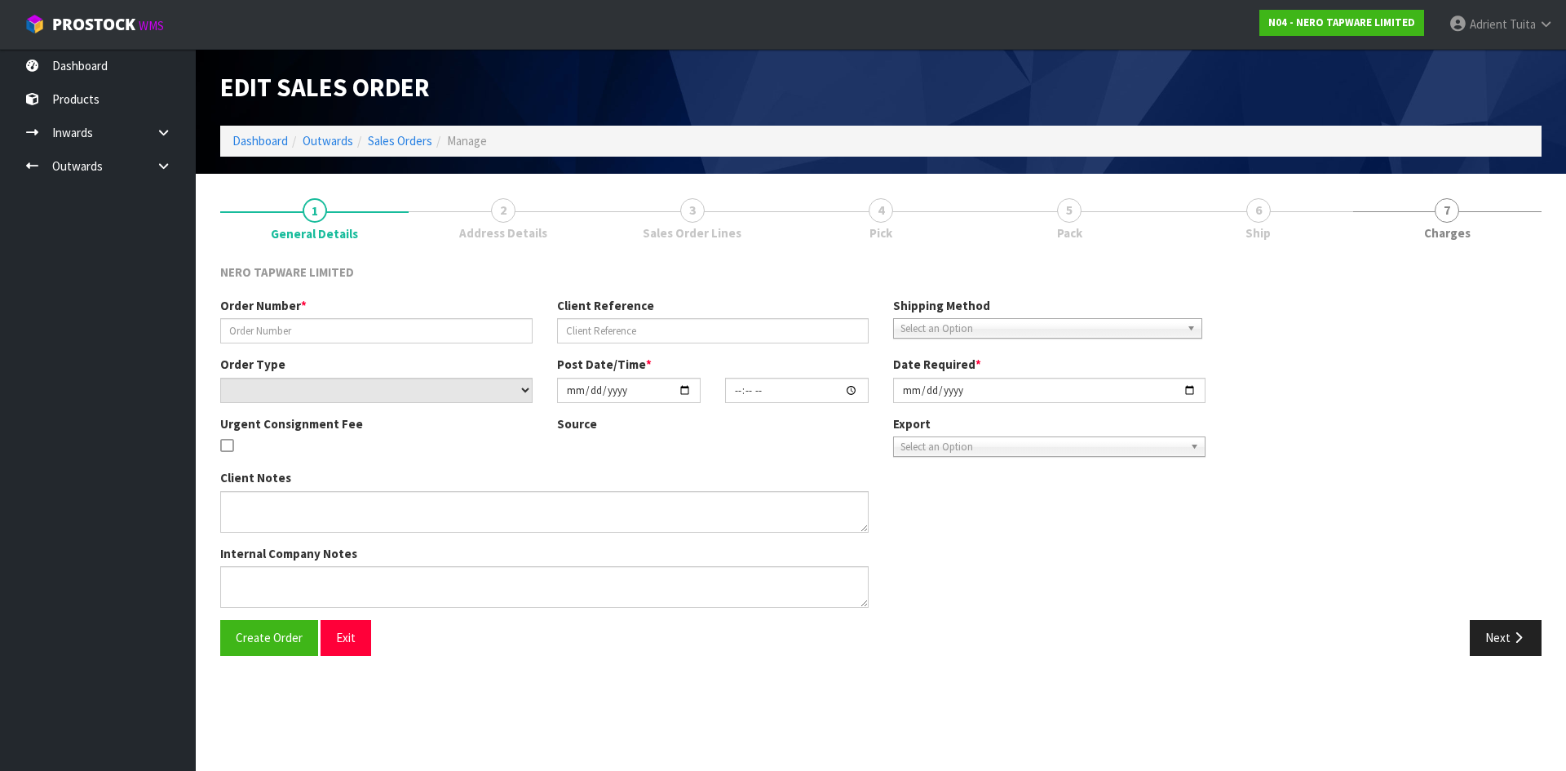
type input "[DATE]"
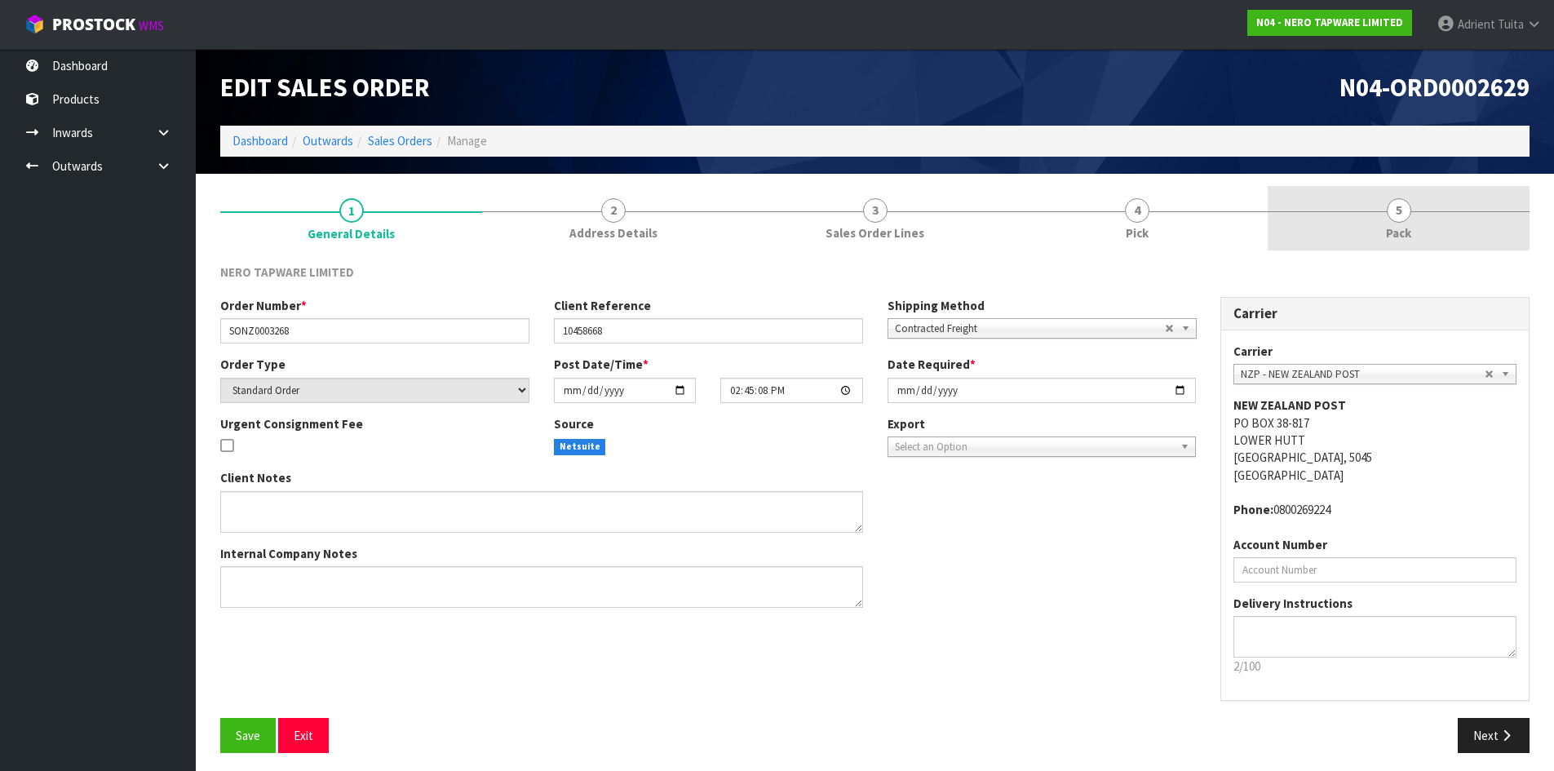
click at [1357, 247] on link "5 Pack" at bounding box center [1399, 218] width 262 height 64
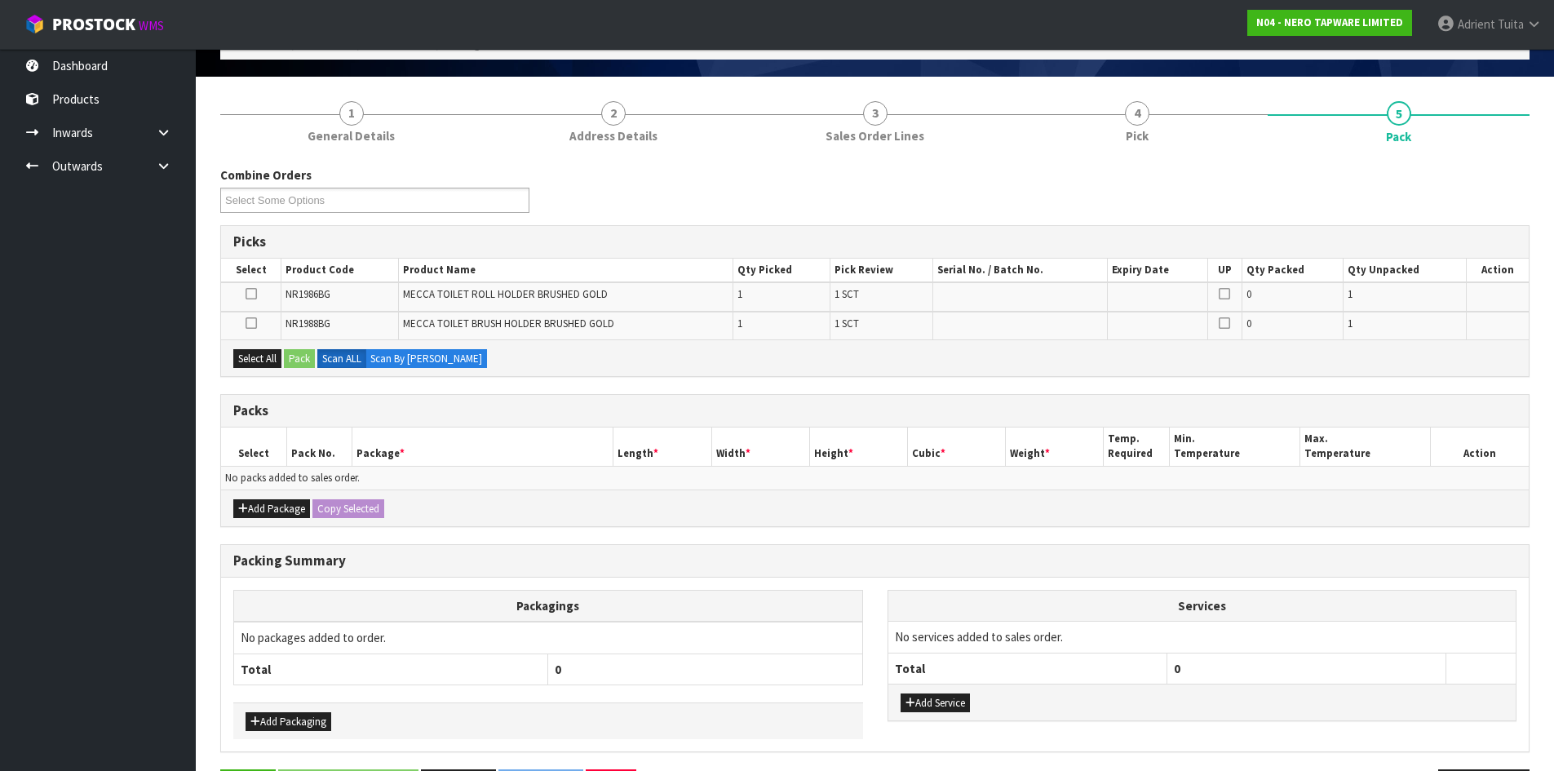
scroll to position [156, 0]
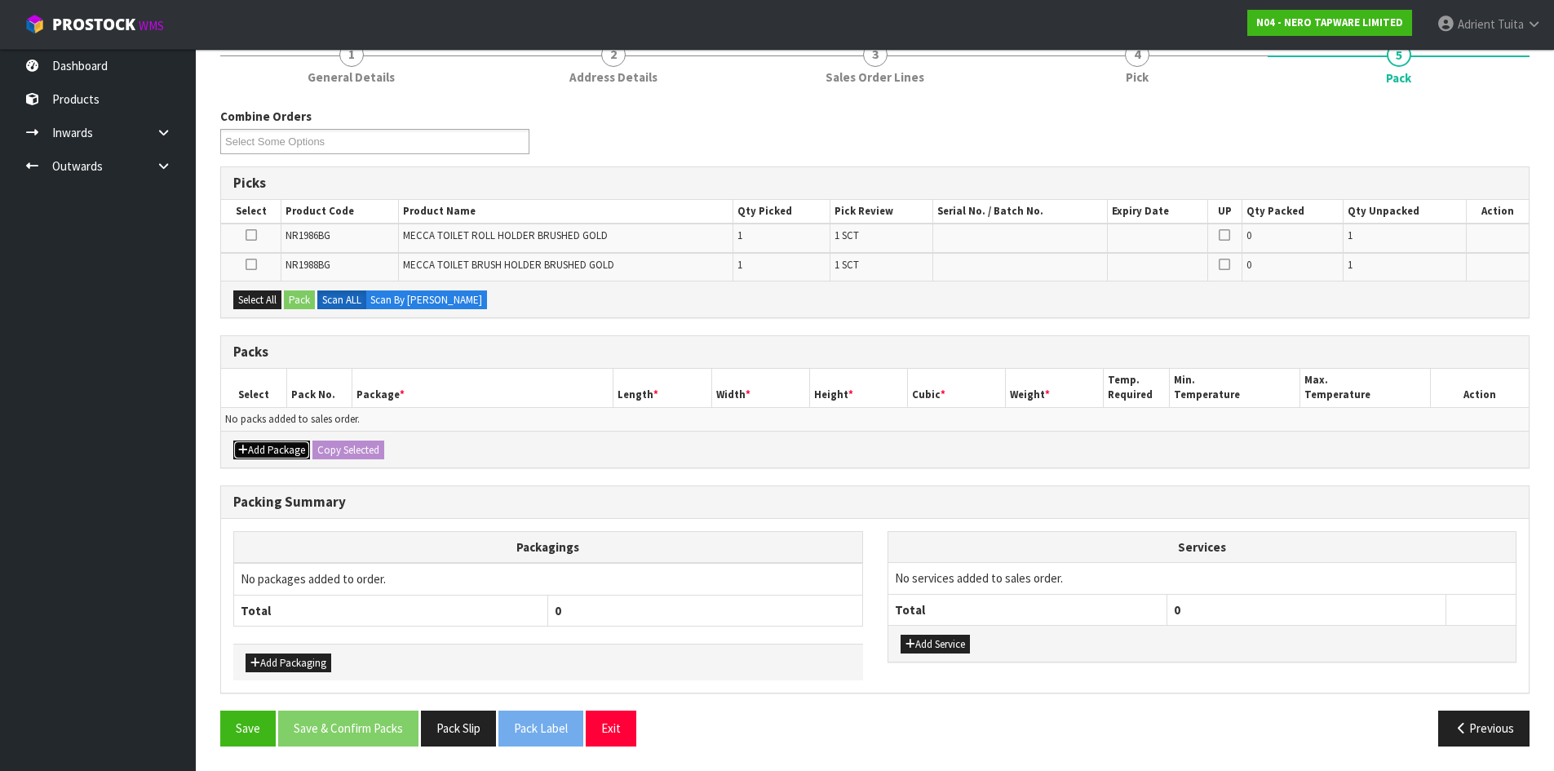
click at [248, 449] on button "Add Package" at bounding box center [271, 451] width 77 height 20
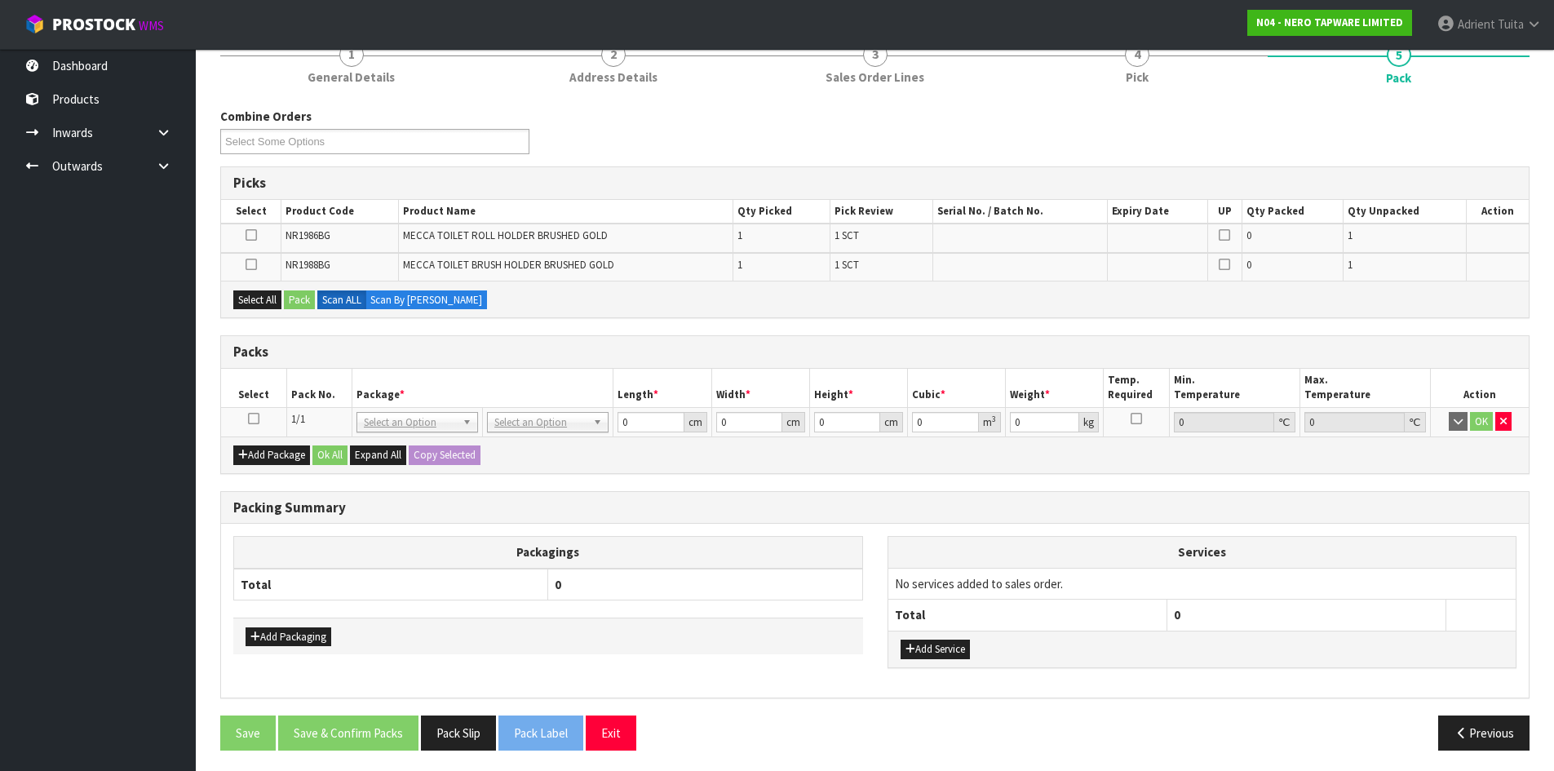
click at [253, 419] on icon at bounding box center [253, 418] width 11 height 1
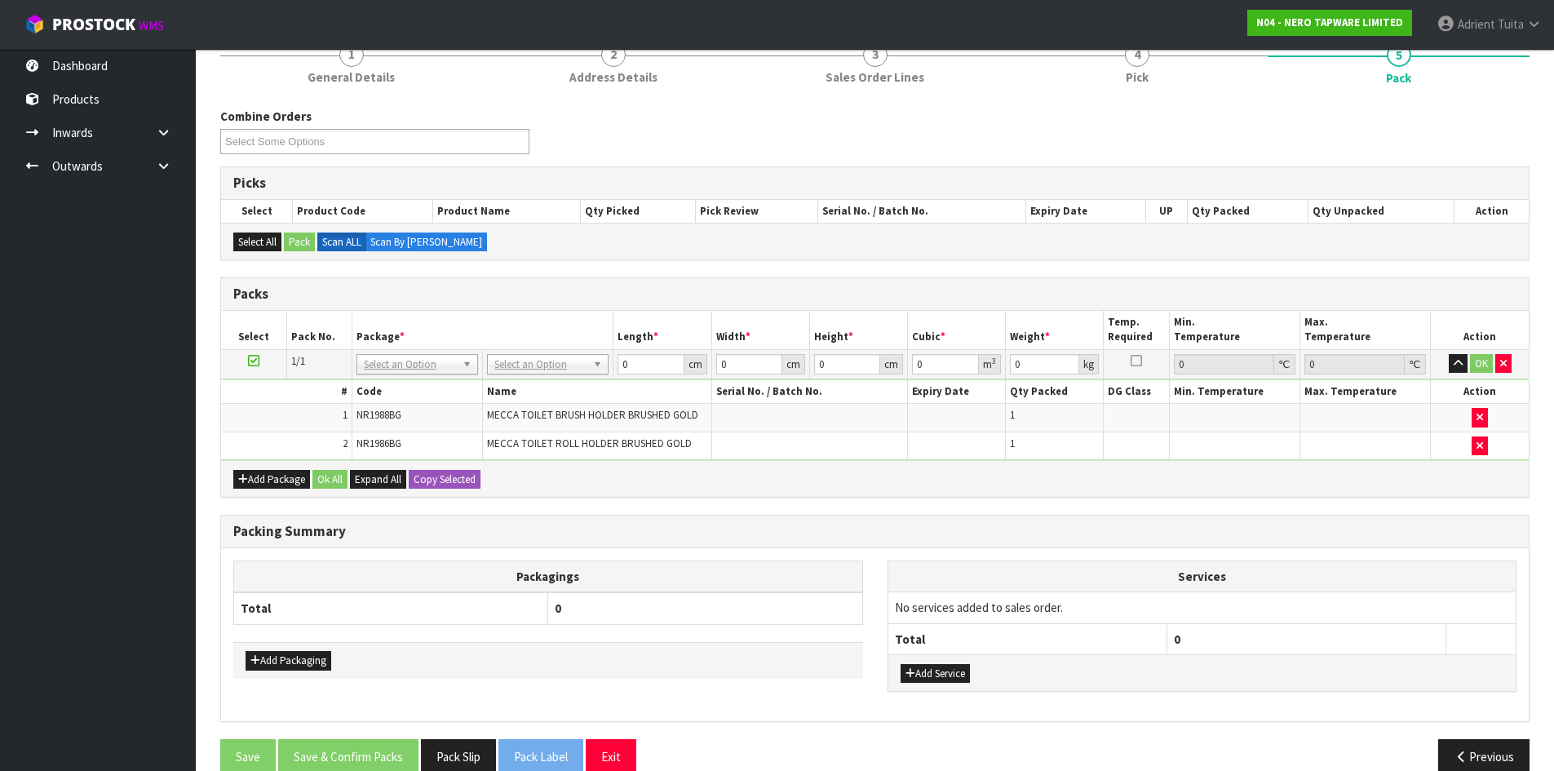
drag, startPoint x: 569, startPoint y: 365, endPoint x: 565, endPoint y: 382, distance: 17.0
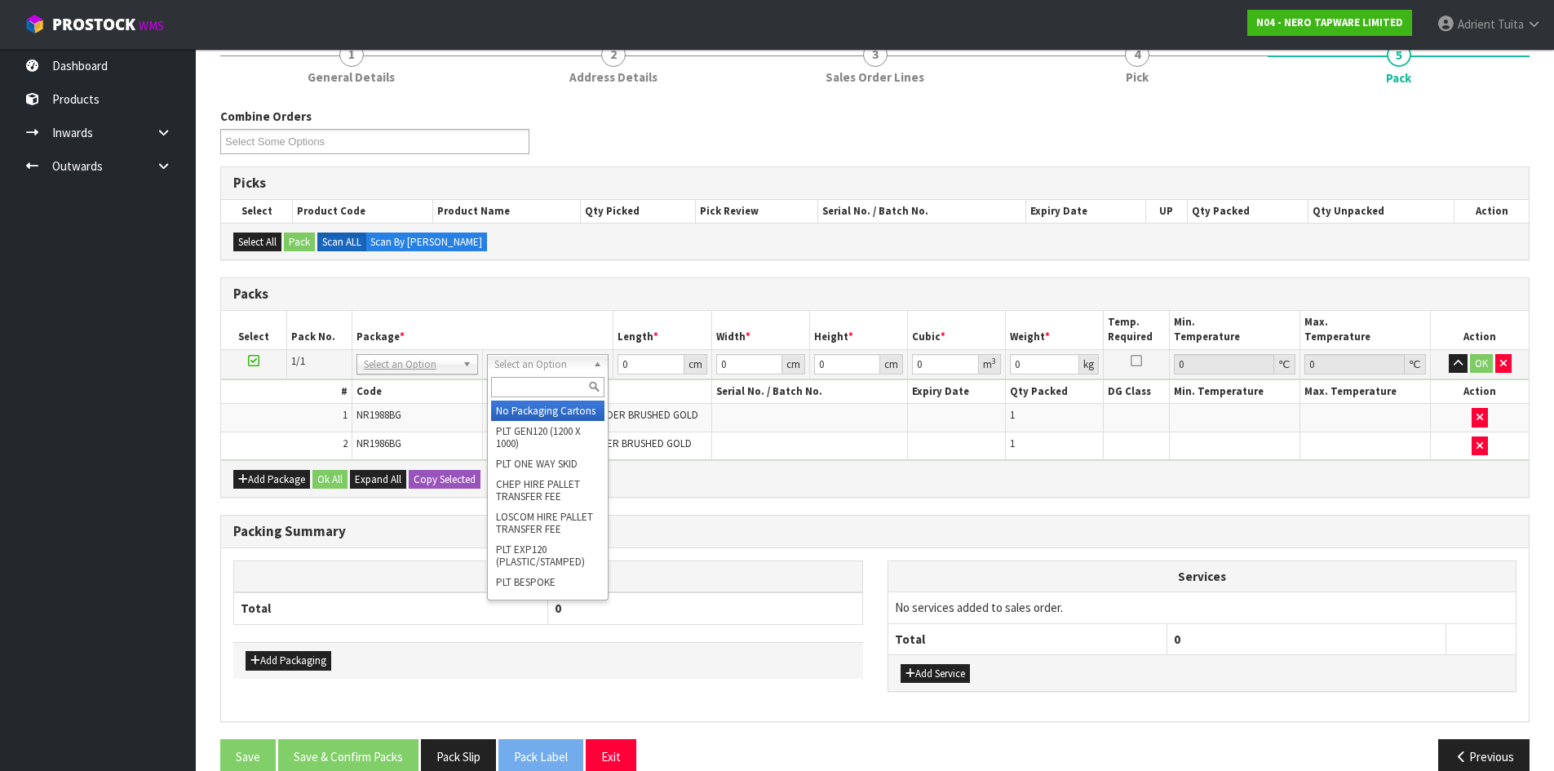
click at [565, 382] on input "text" at bounding box center [547, 387] width 113 height 20
type input "OC"
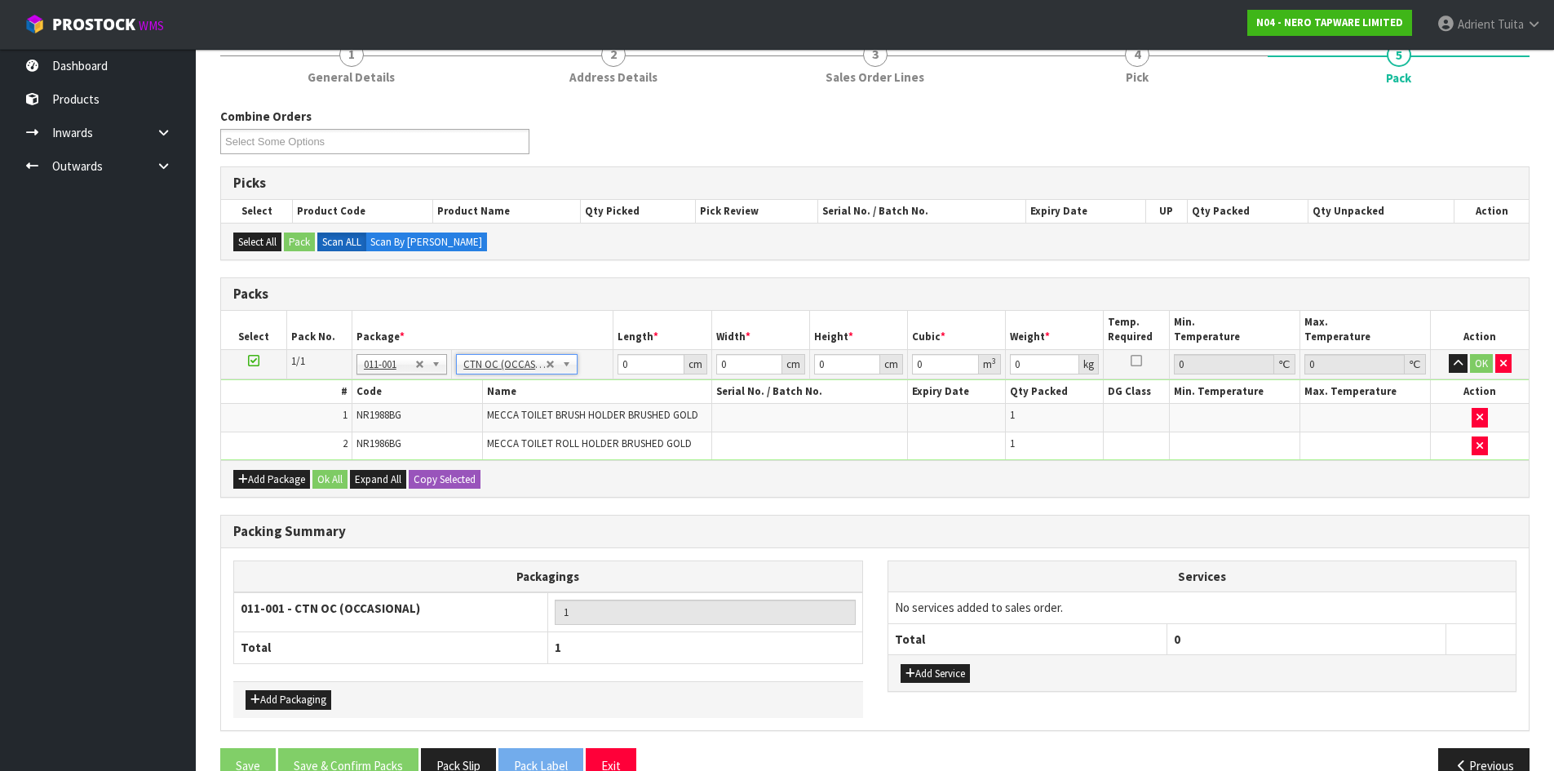
type input "1.62"
click at [647, 354] on input "0" at bounding box center [651, 364] width 66 height 20
type input "46"
type input "18"
type input "1"
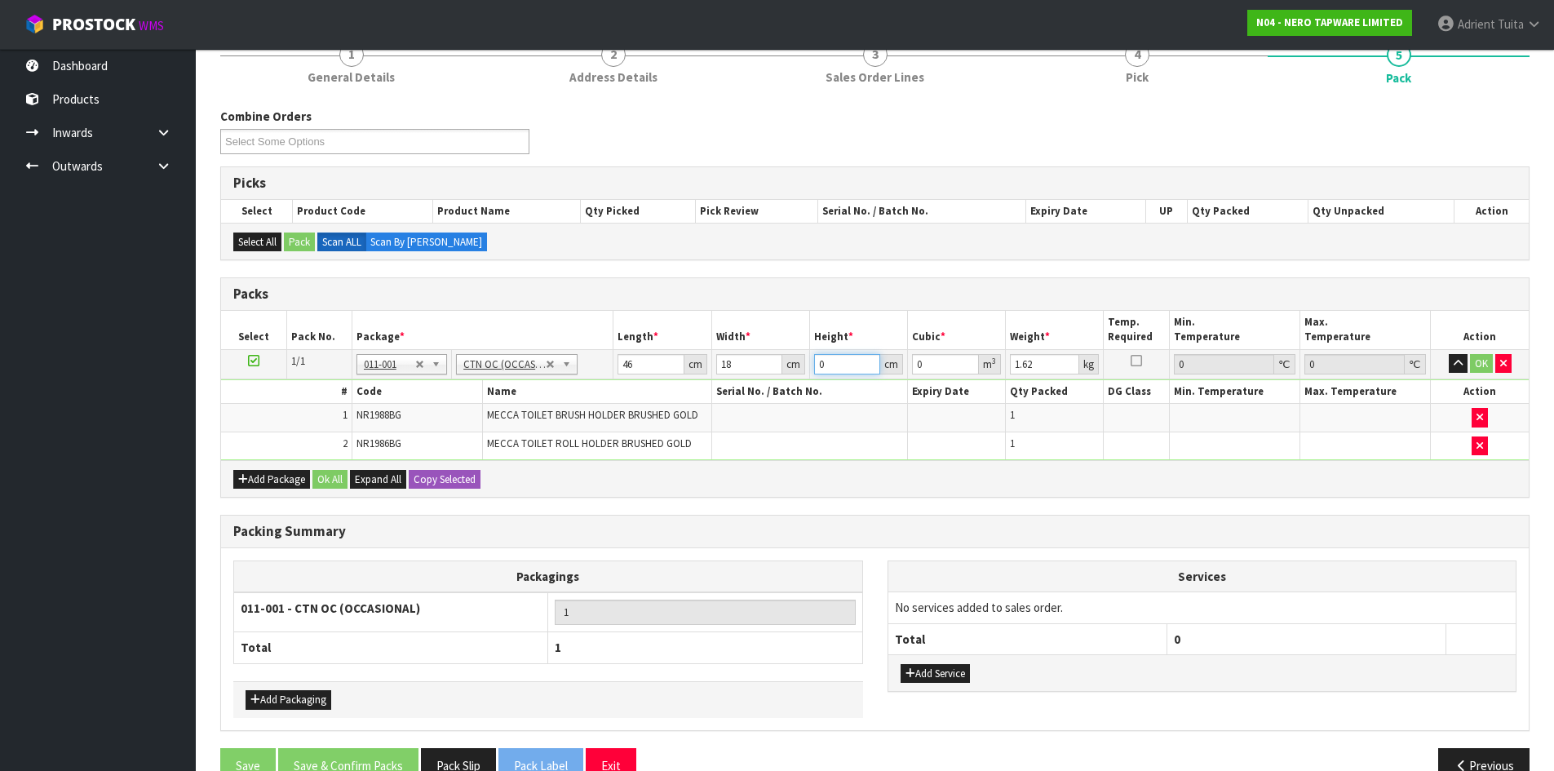
type input "0.000828"
type input "14"
type input "0.011592"
type input "14"
type input "2"
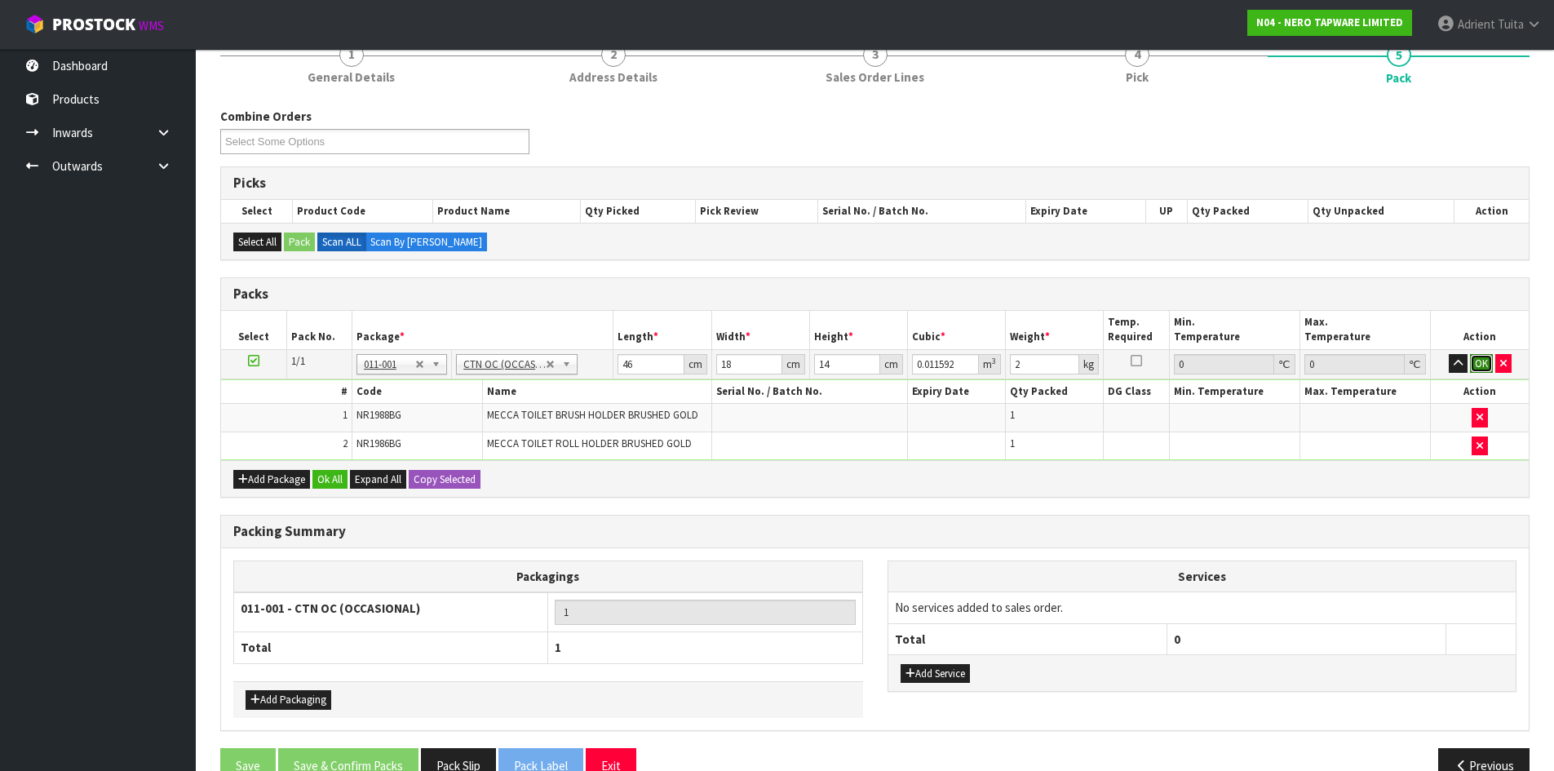
click at [1481, 364] on button "OK" at bounding box center [1481, 364] width 23 height 20
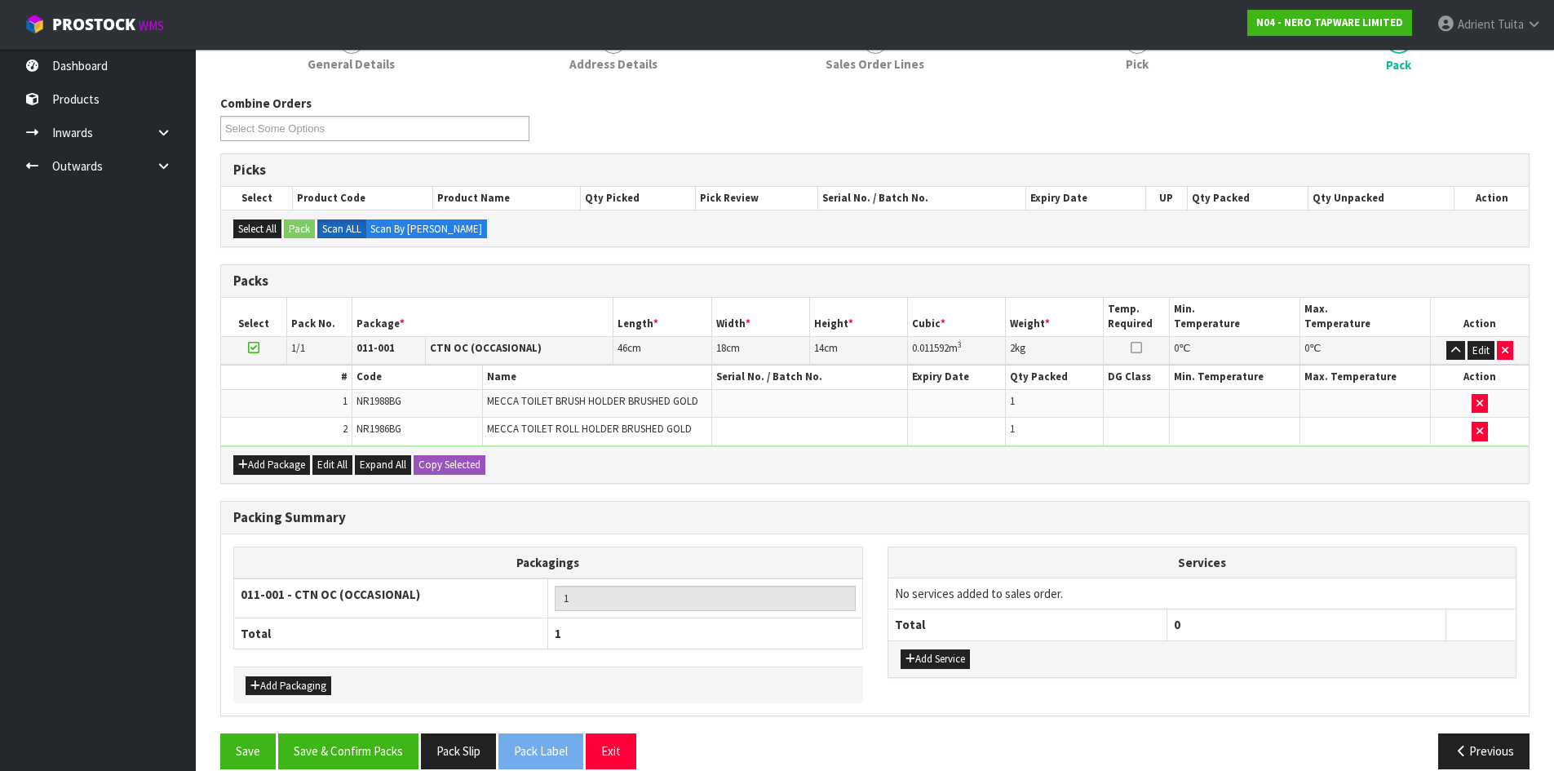
scroll to position [192, 0]
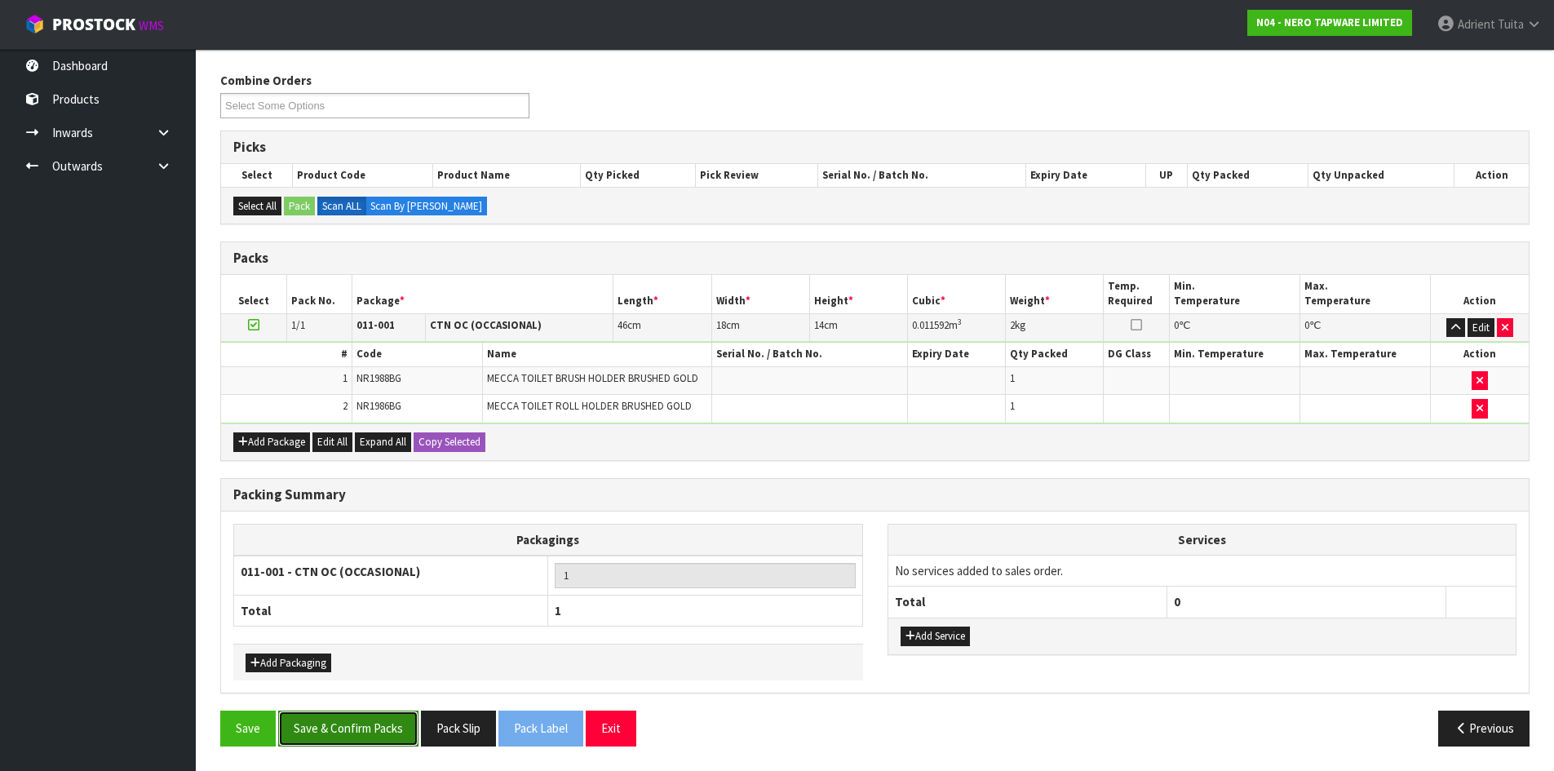
click at [370, 733] on button "Save & Confirm Packs" at bounding box center [348, 728] width 140 height 35
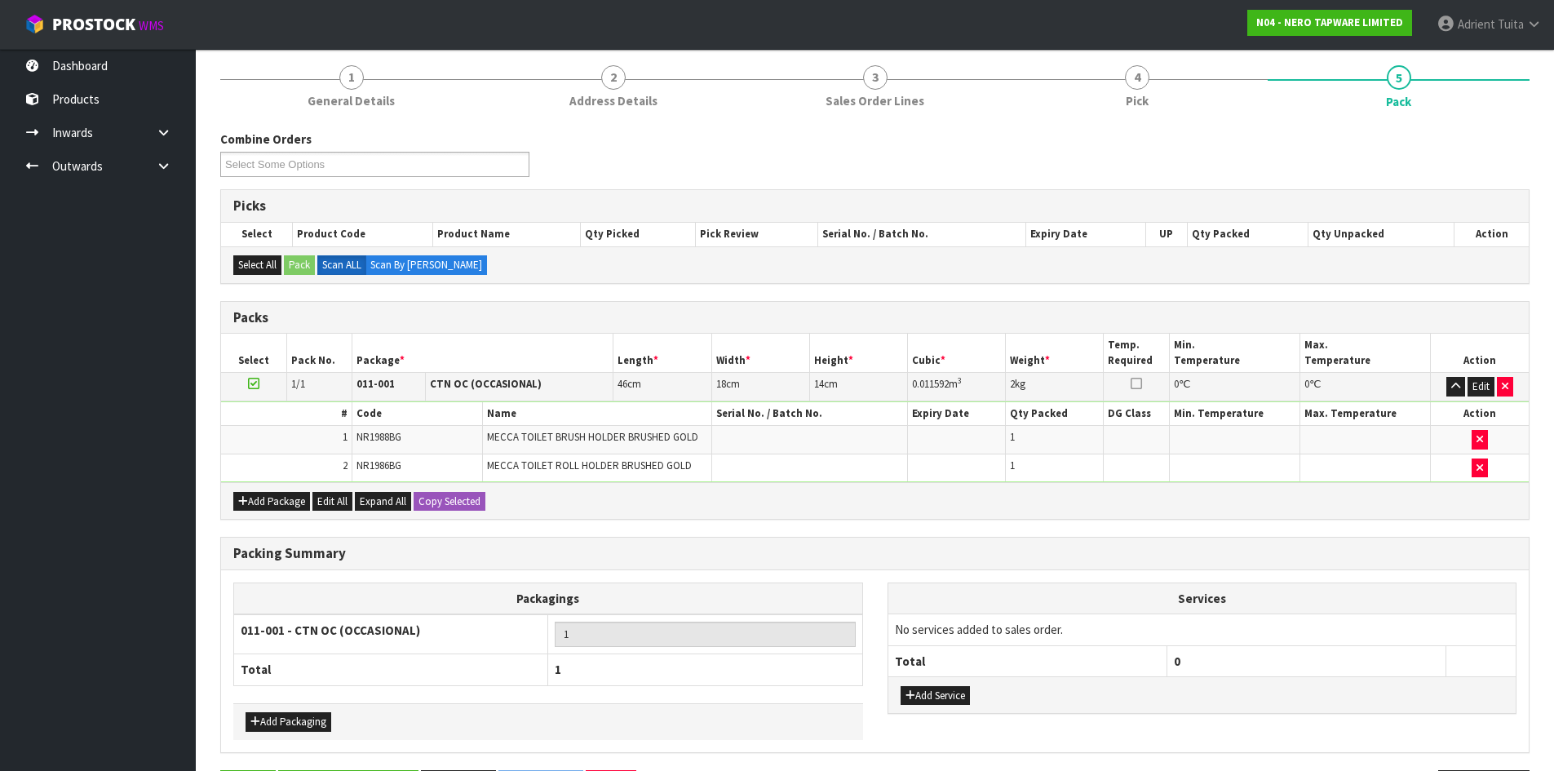
scroll to position [0, 0]
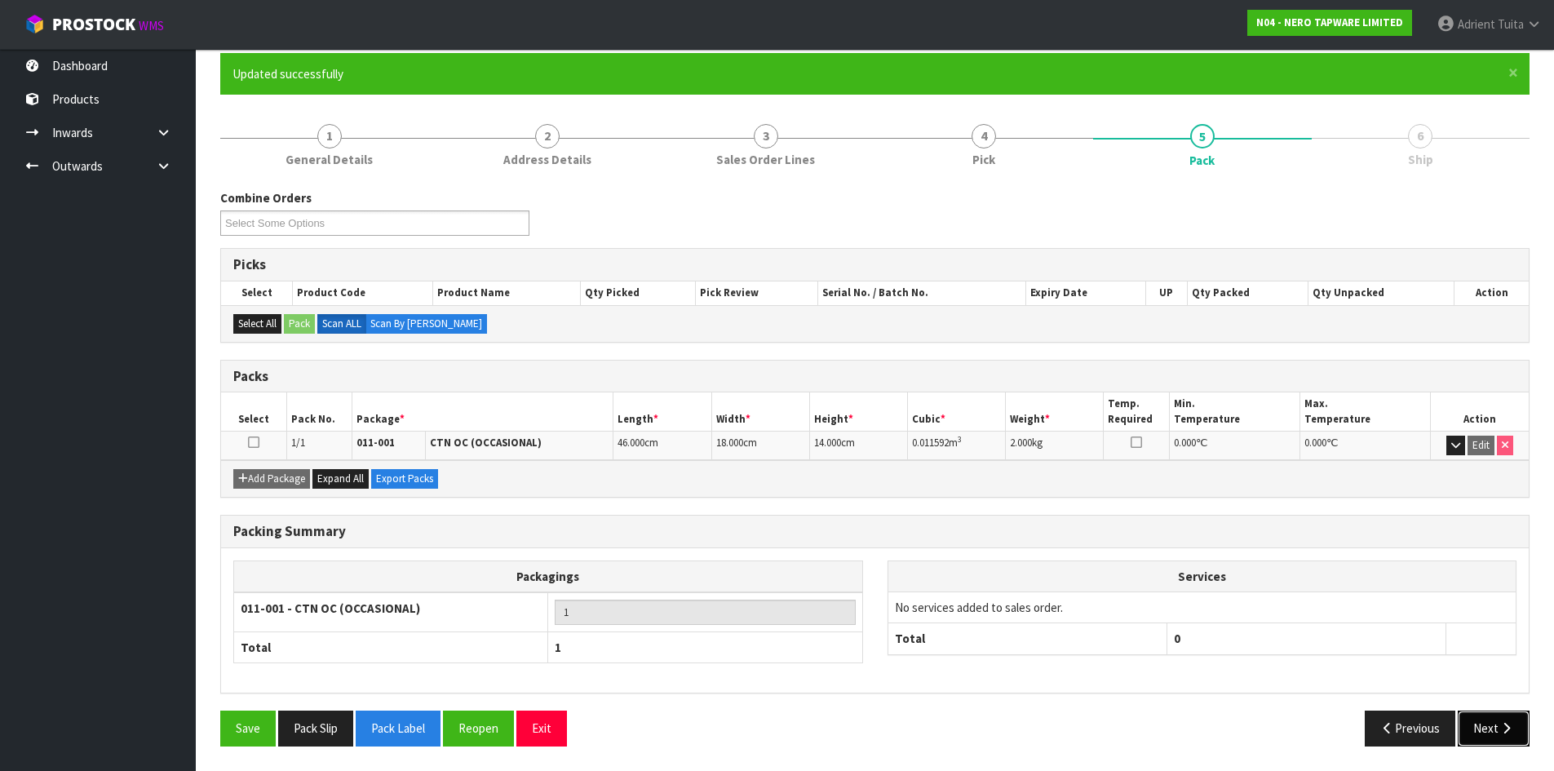
click at [1501, 730] on icon "button" at bounding box center [1506, 728] width 15 height 12
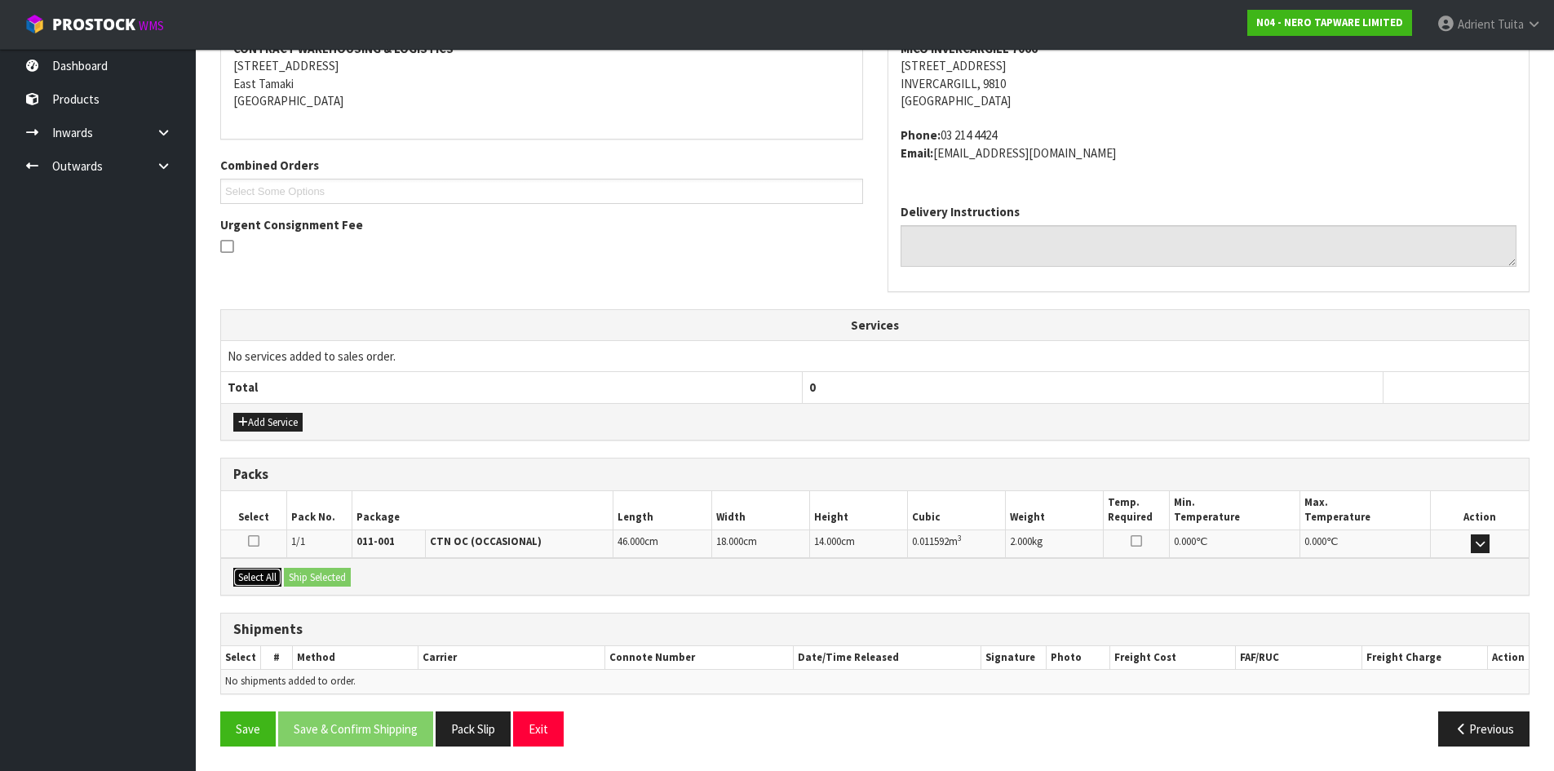
click at [280, 584] on button "Select All" at bounding box center [257, 578] width 48 height 20
click at [299, 586] on button "Ship Selected" at bounding box center [317, 578] width 67 height 20
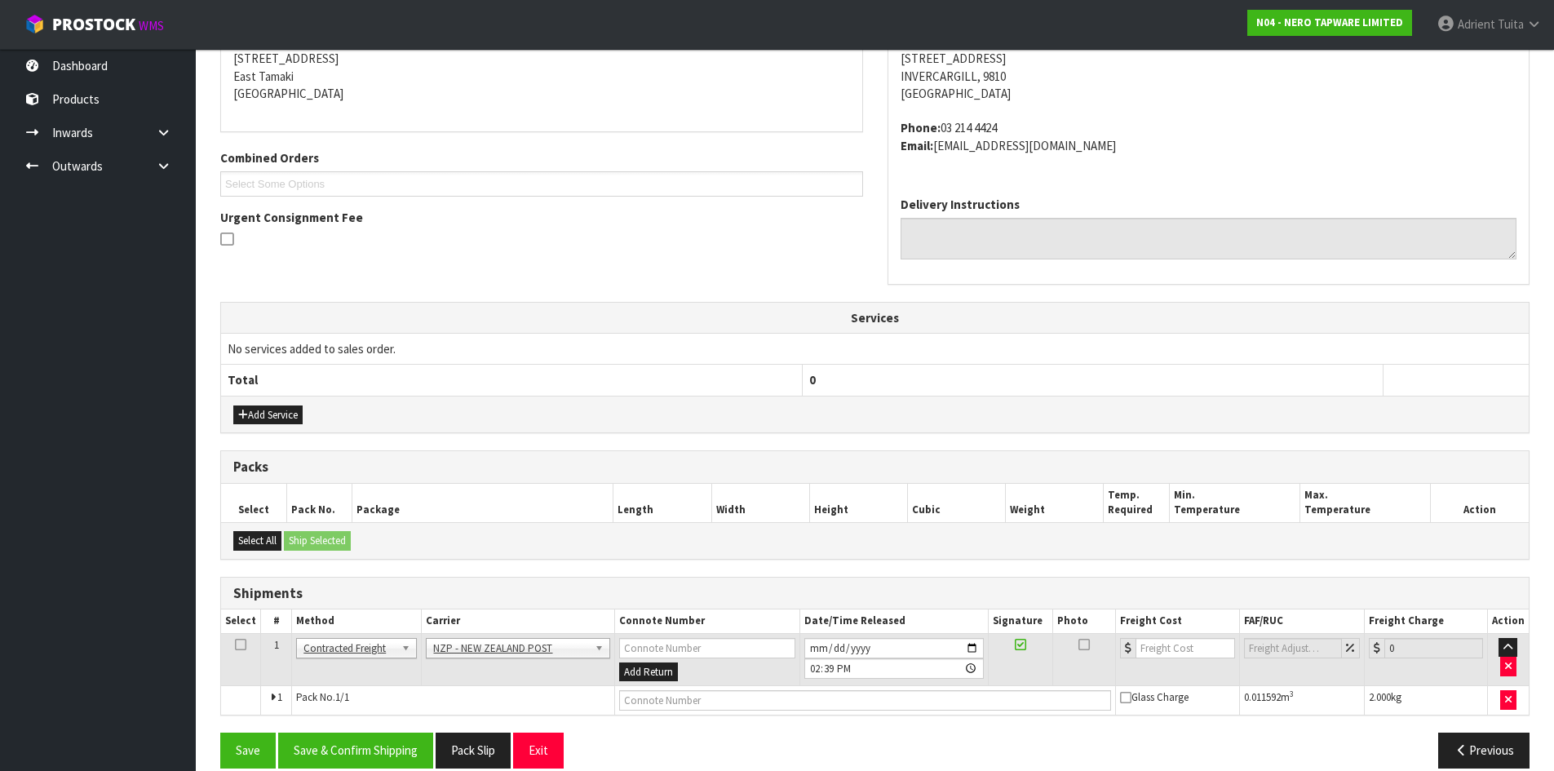
scroll to position [357, 0]
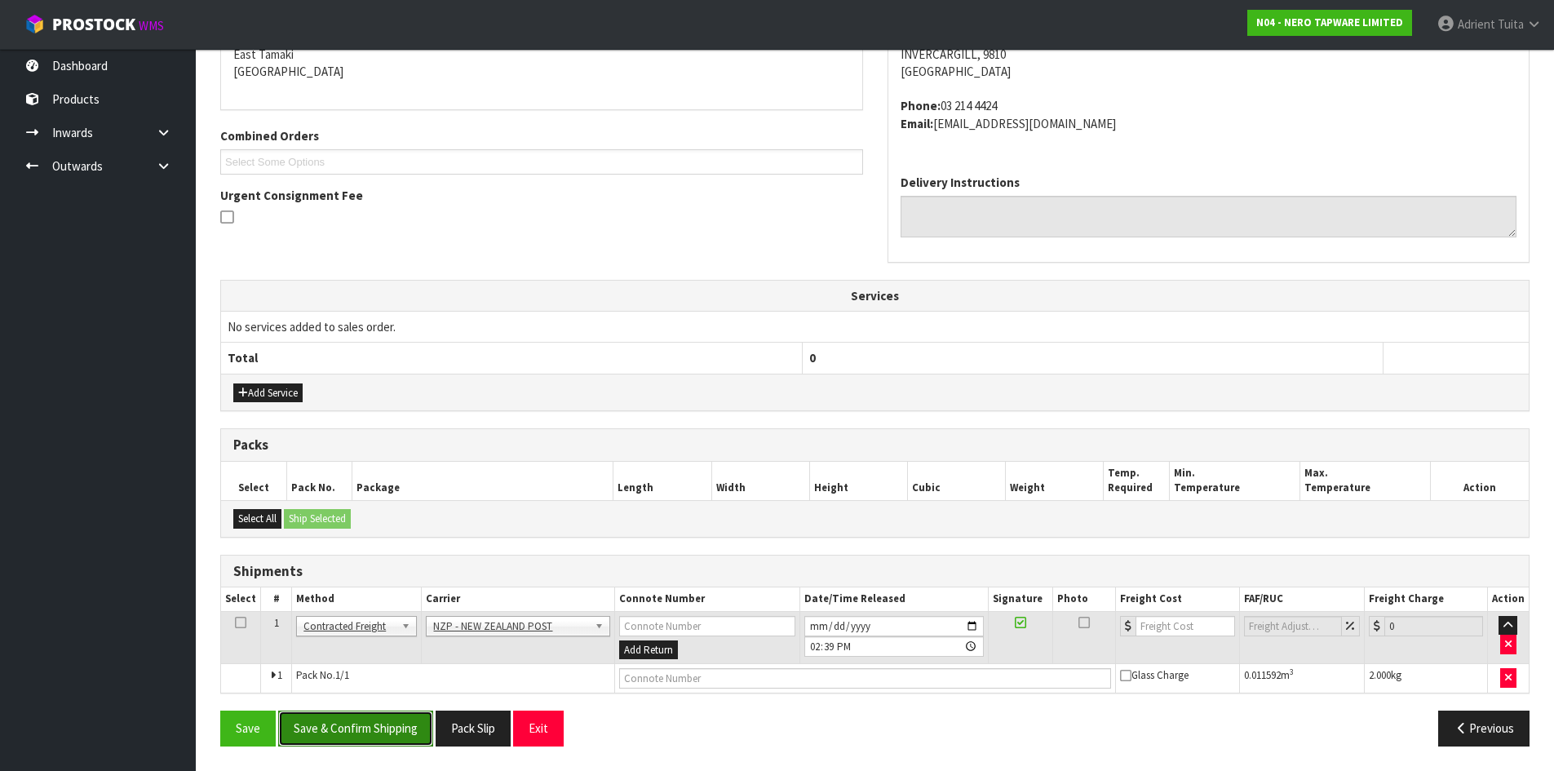
click at [328, 726] on button "Save & Confirm Shipping" at bounding box center [355, 728] width 155 height 35
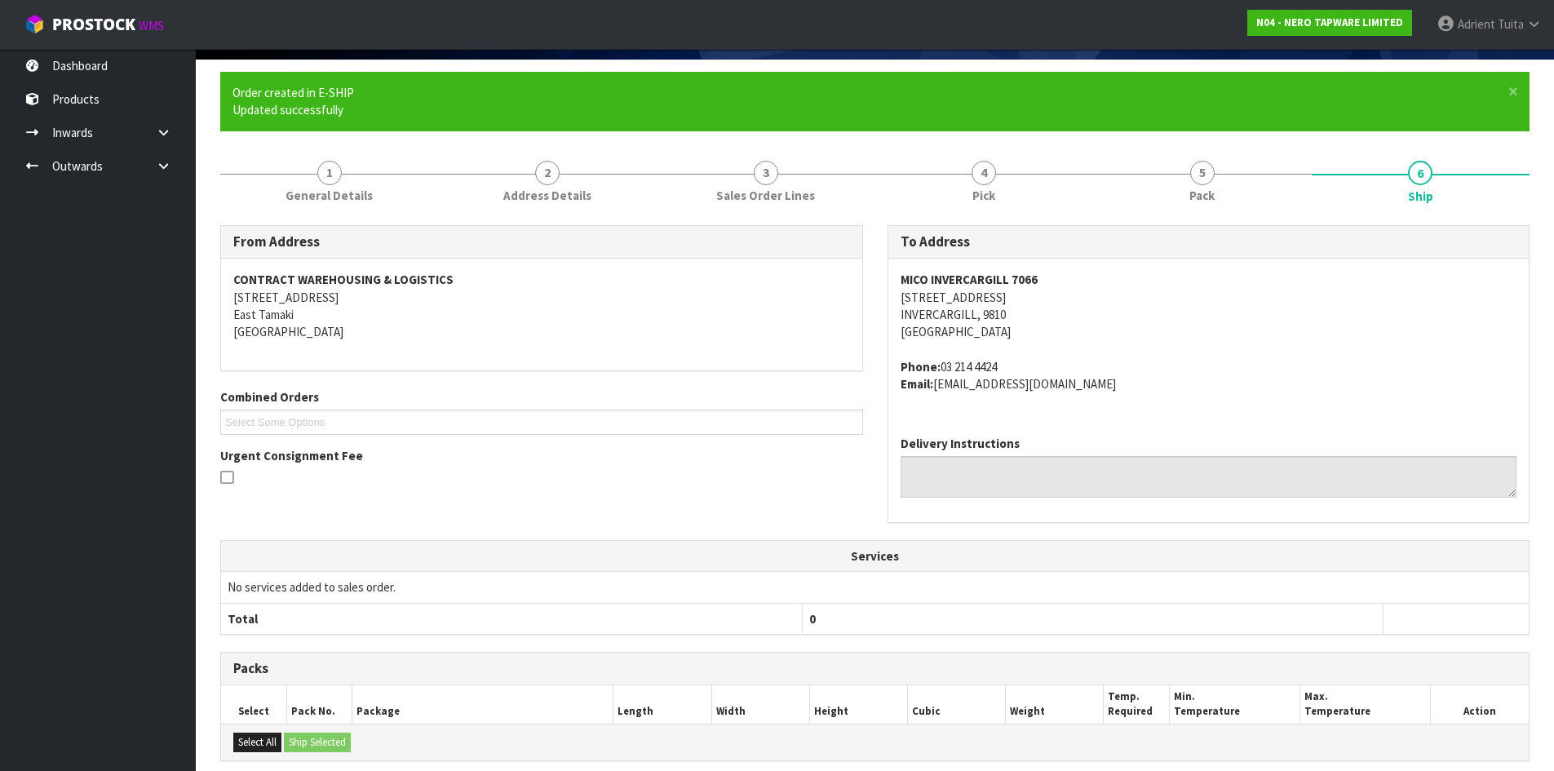
scroll to position [334, 0]
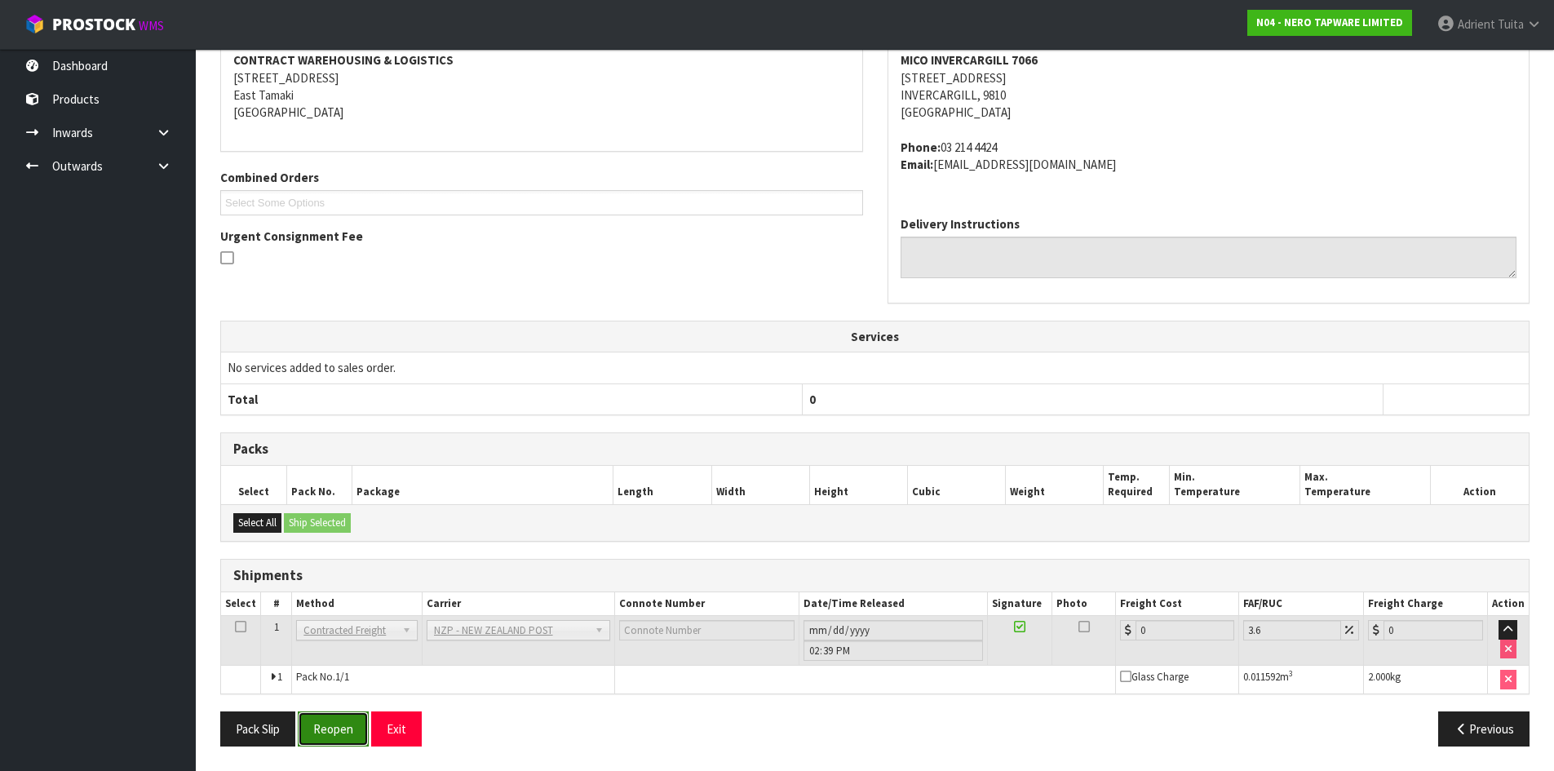
click at [313, 723] on button "Reopen" at bounding box center [333, 728] width 71 height 35
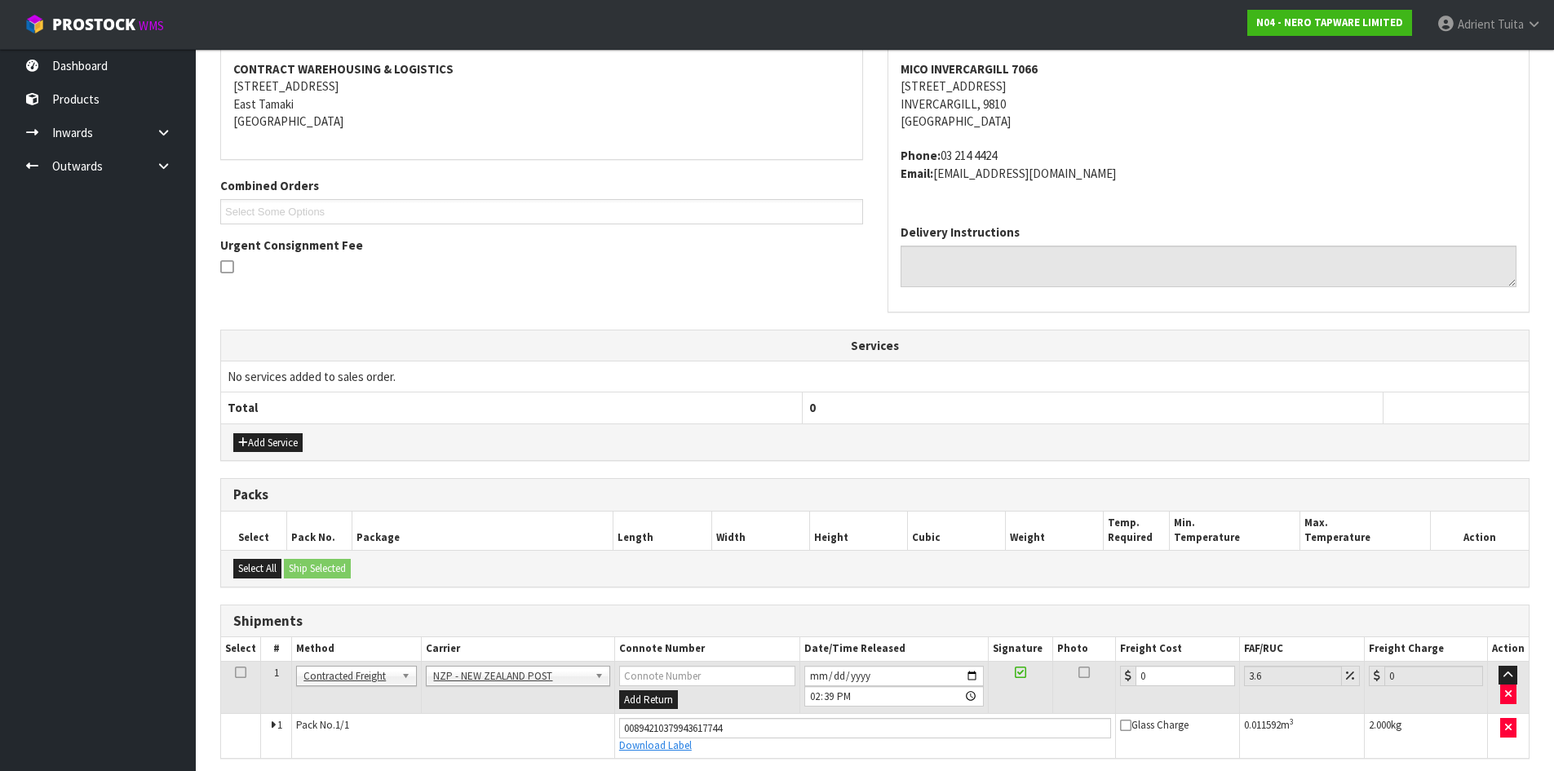
scroll to position [317, 0]
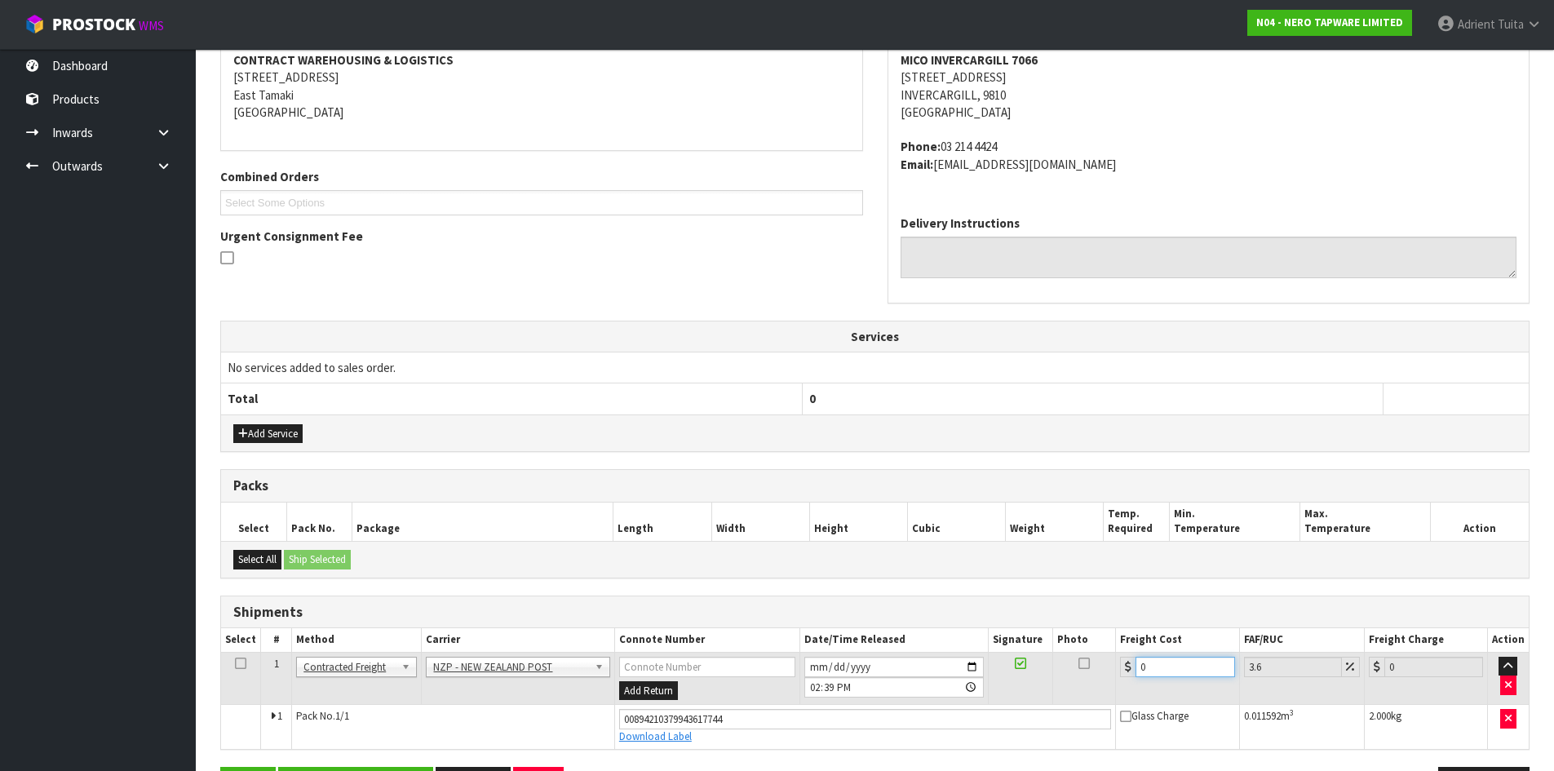
click at [1159, 662] on input "0" at bounding box center [1185, 667] width 99 height 20
type input "1"
type input "1.04"
type input "11"
type input "11.4"
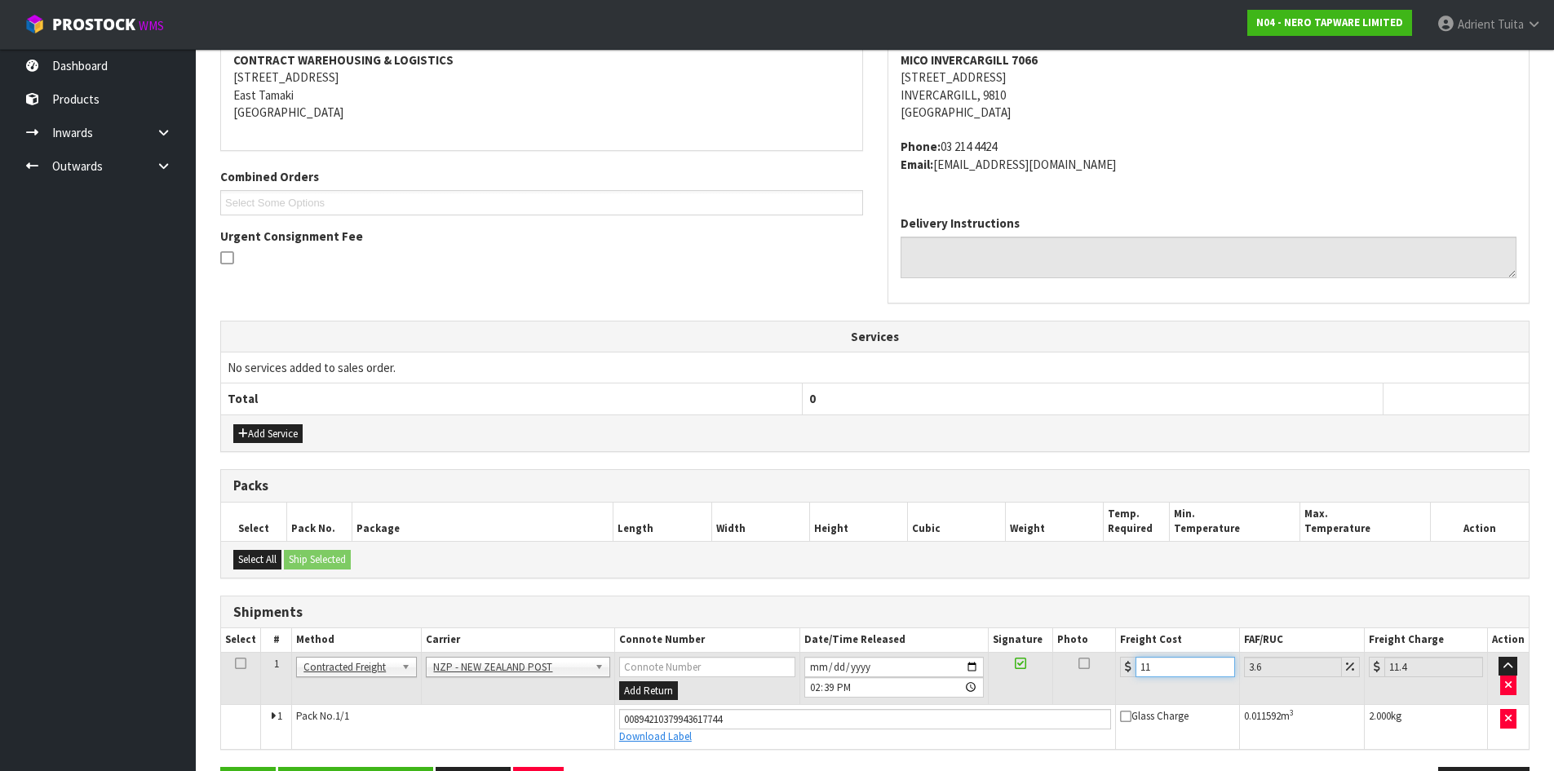
type input "11.6"
type input "12.02"
type input "11.61"
type input "12.03"
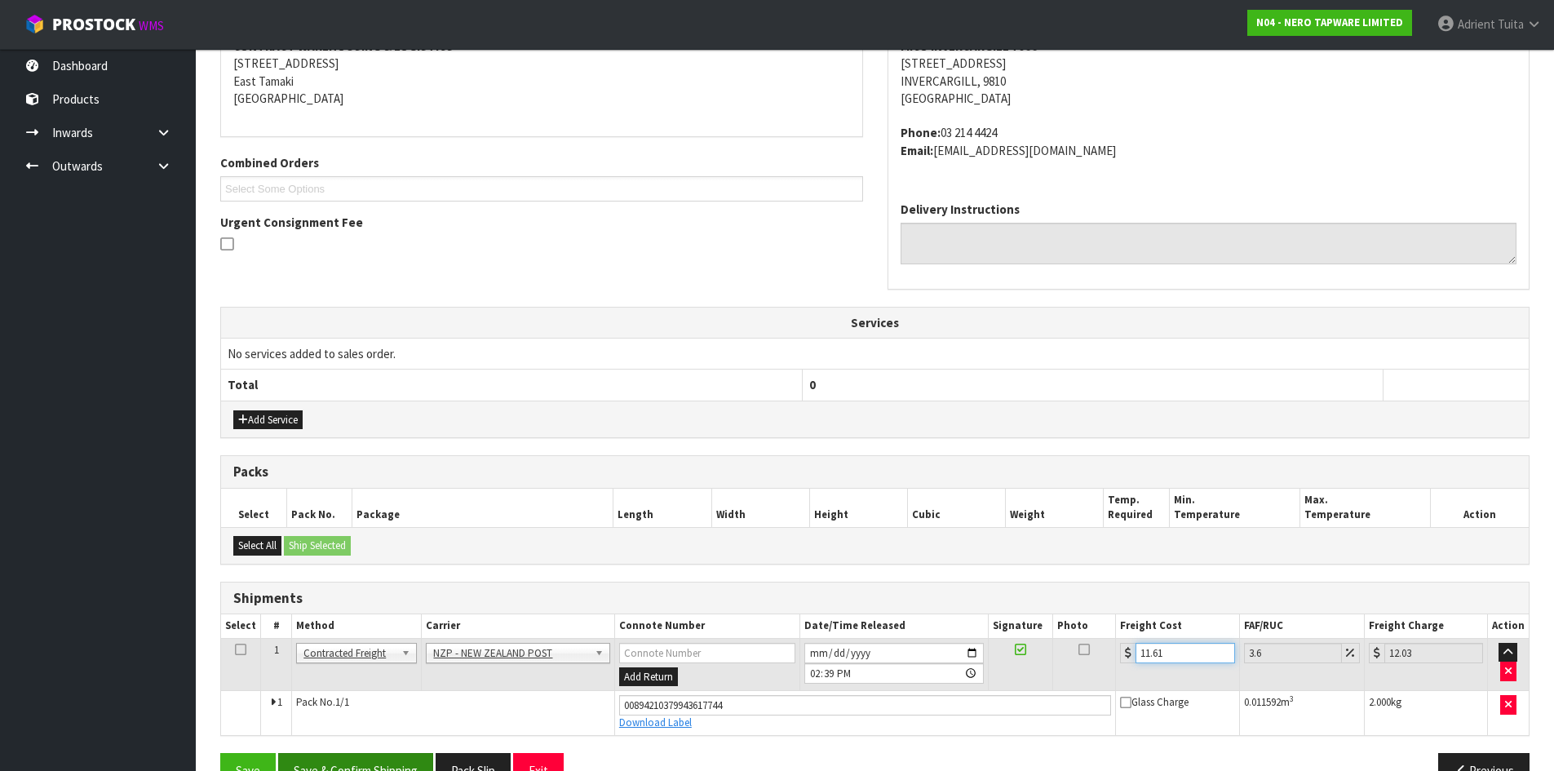
scroll to position [372, 0]
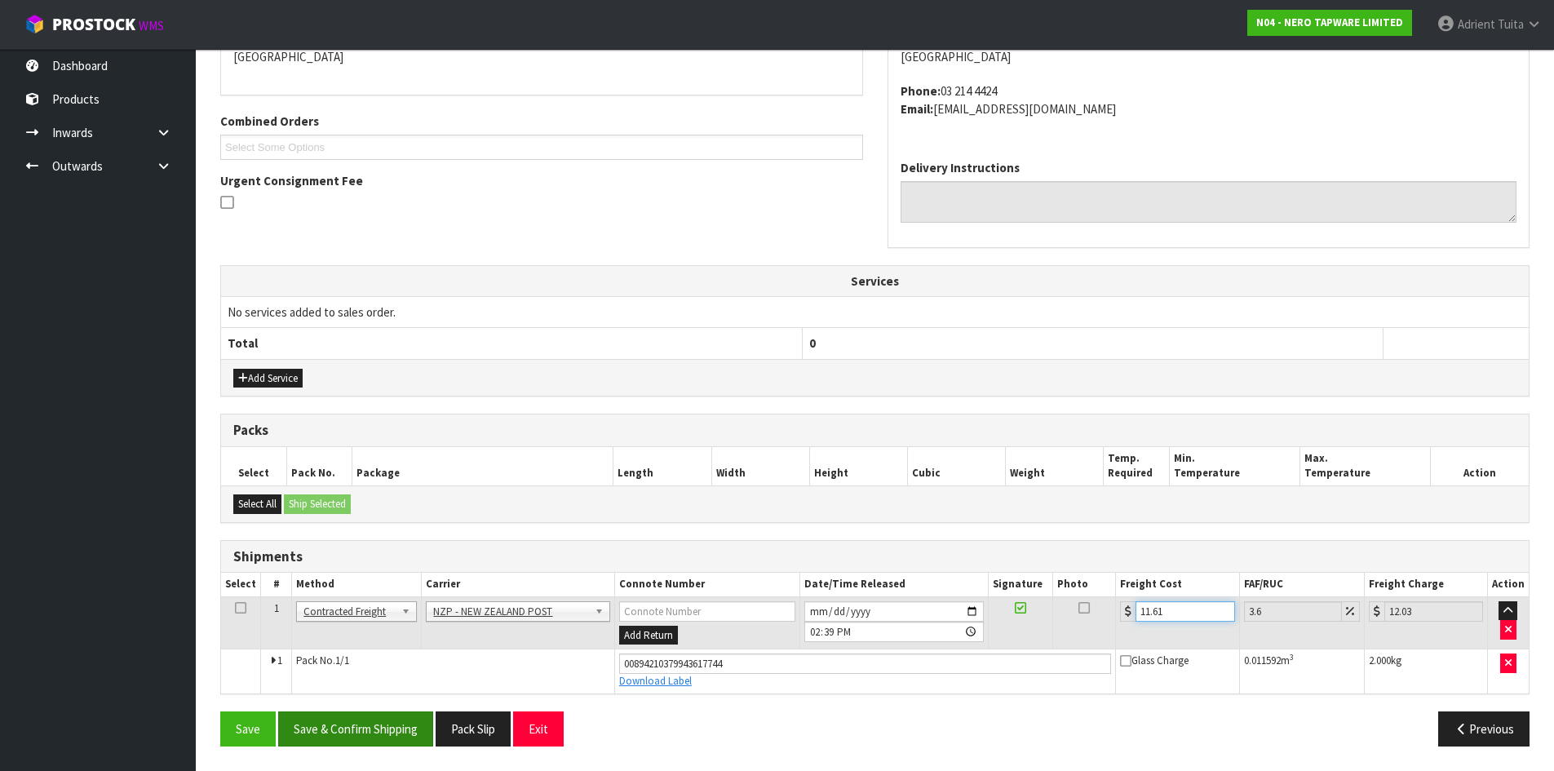
type input "11.61"
click at [364, 727] on button "Save & Confirm Shipping" at bounding box center [355, 728] width 155 height 35
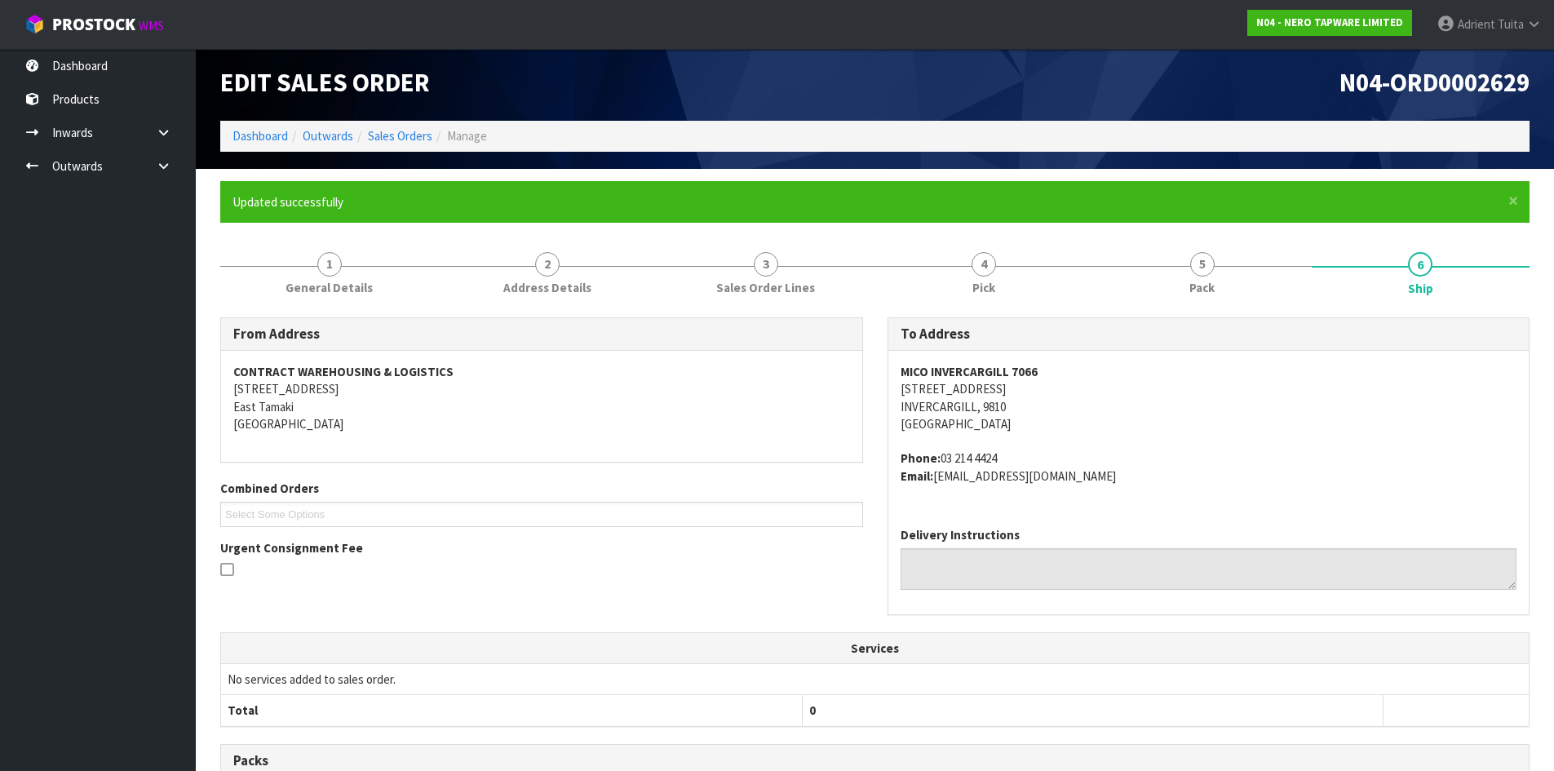
scroll to position [0, 0]
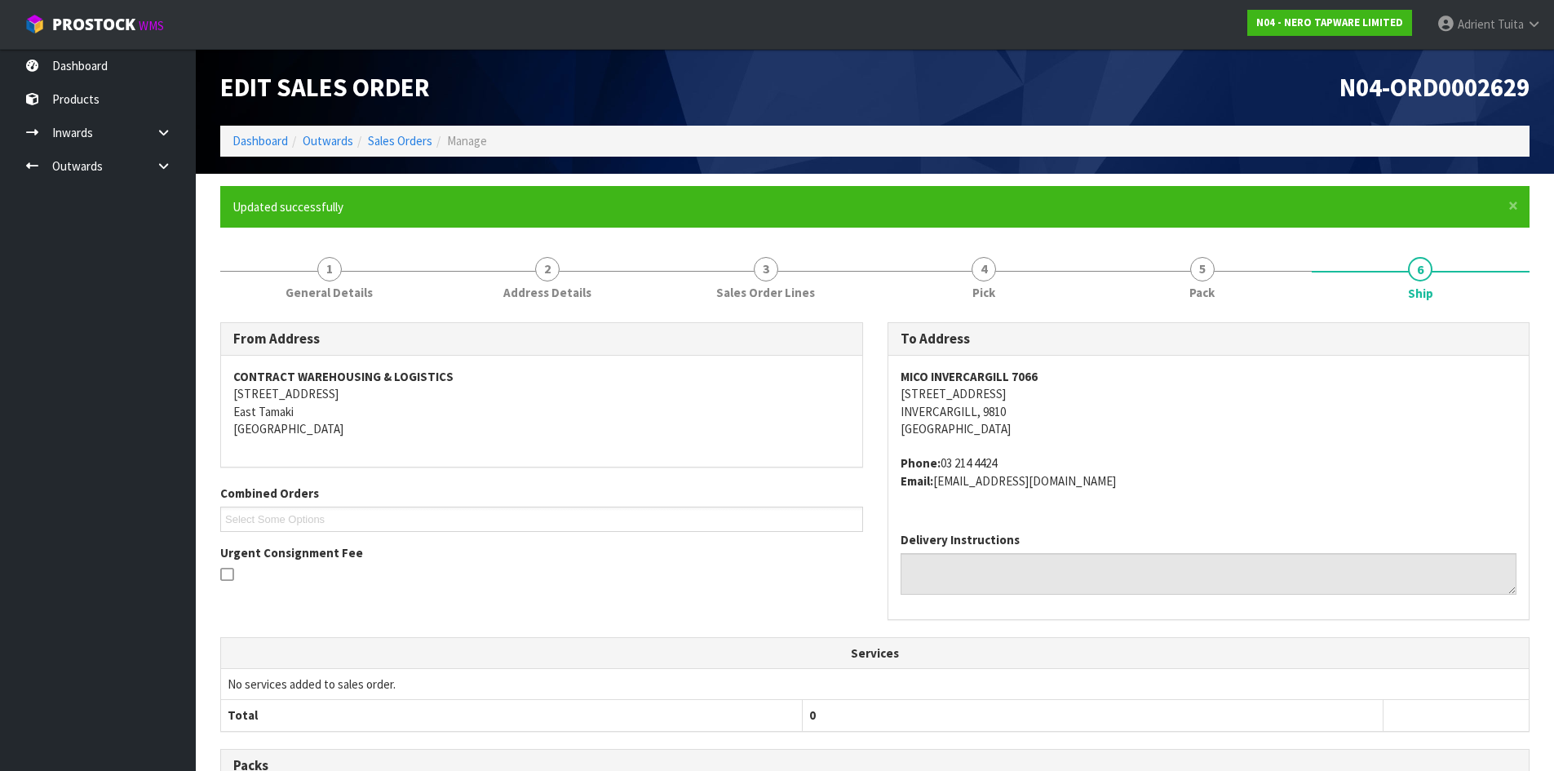
click at [241, 149] on li "Dashboard" at bounding box center [259, 140] width 55 height 17
click at [244, 143] on link "Dashboard" at bounding box center [259, 140] width 55 height 15
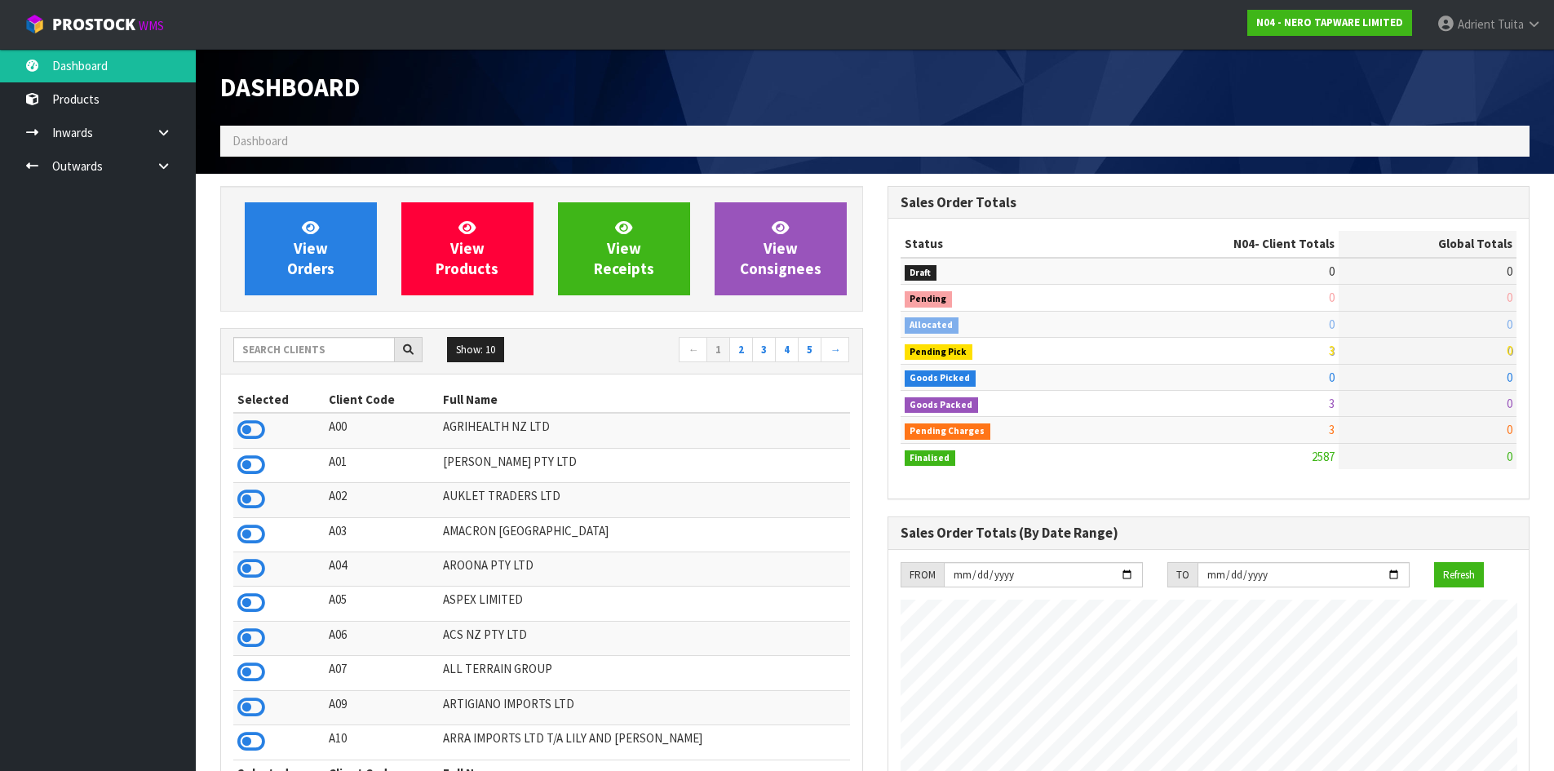
scroll to position [814489, 815092]
click at [246, 428] on icon at bounding box center [251, 430] width 28 height 24
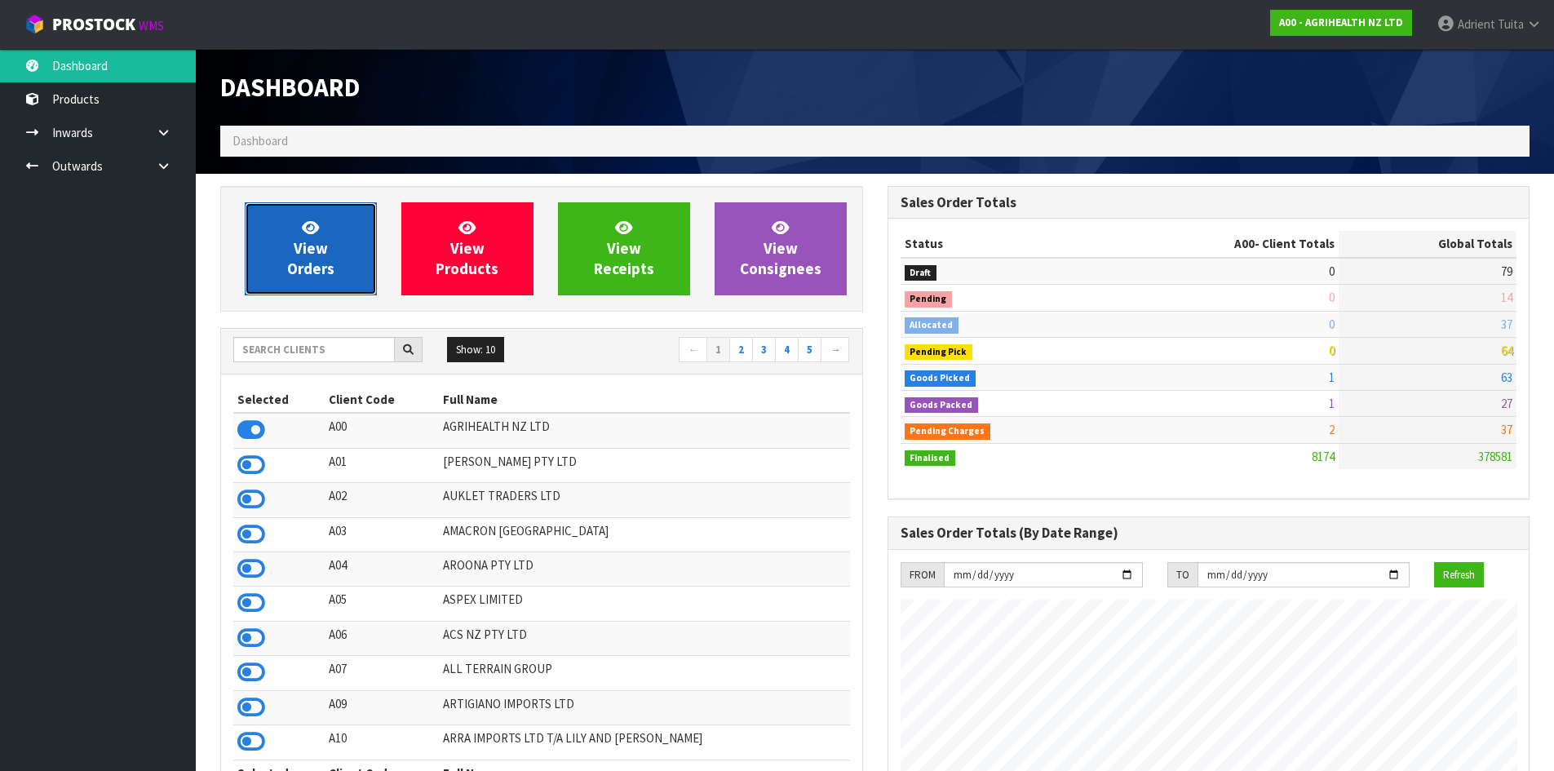
drag, startPoint x: 297, startPoint y: 270, endPoint x: 297, endPoint y: 238, distance: 31.8
click at [297, 269] on span "View Orders" at bounding box center [310, 248] width 47 height 61
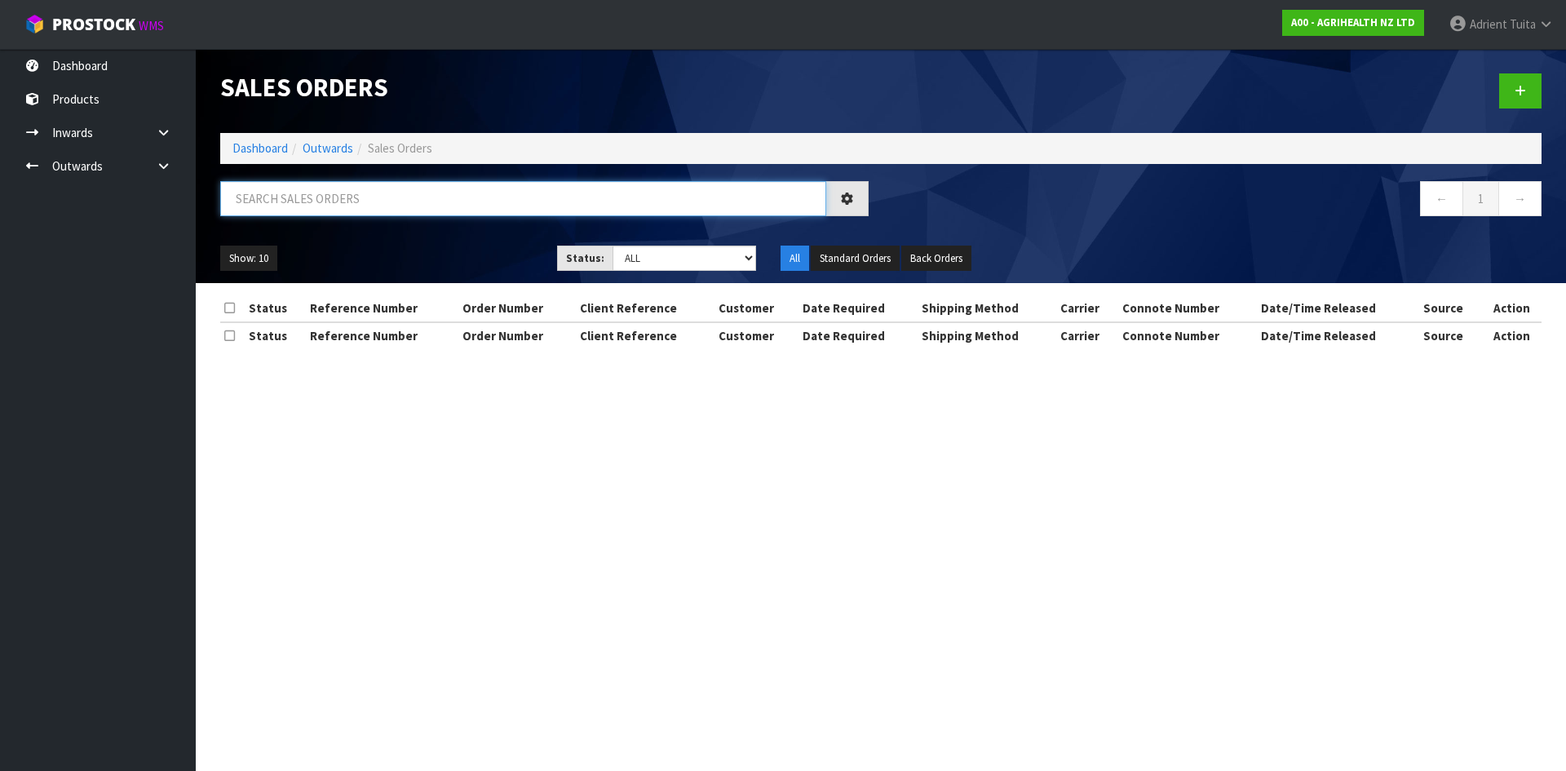
click at [297, 197] on input "text" at bounding box center [523, 198] width 606 height 35
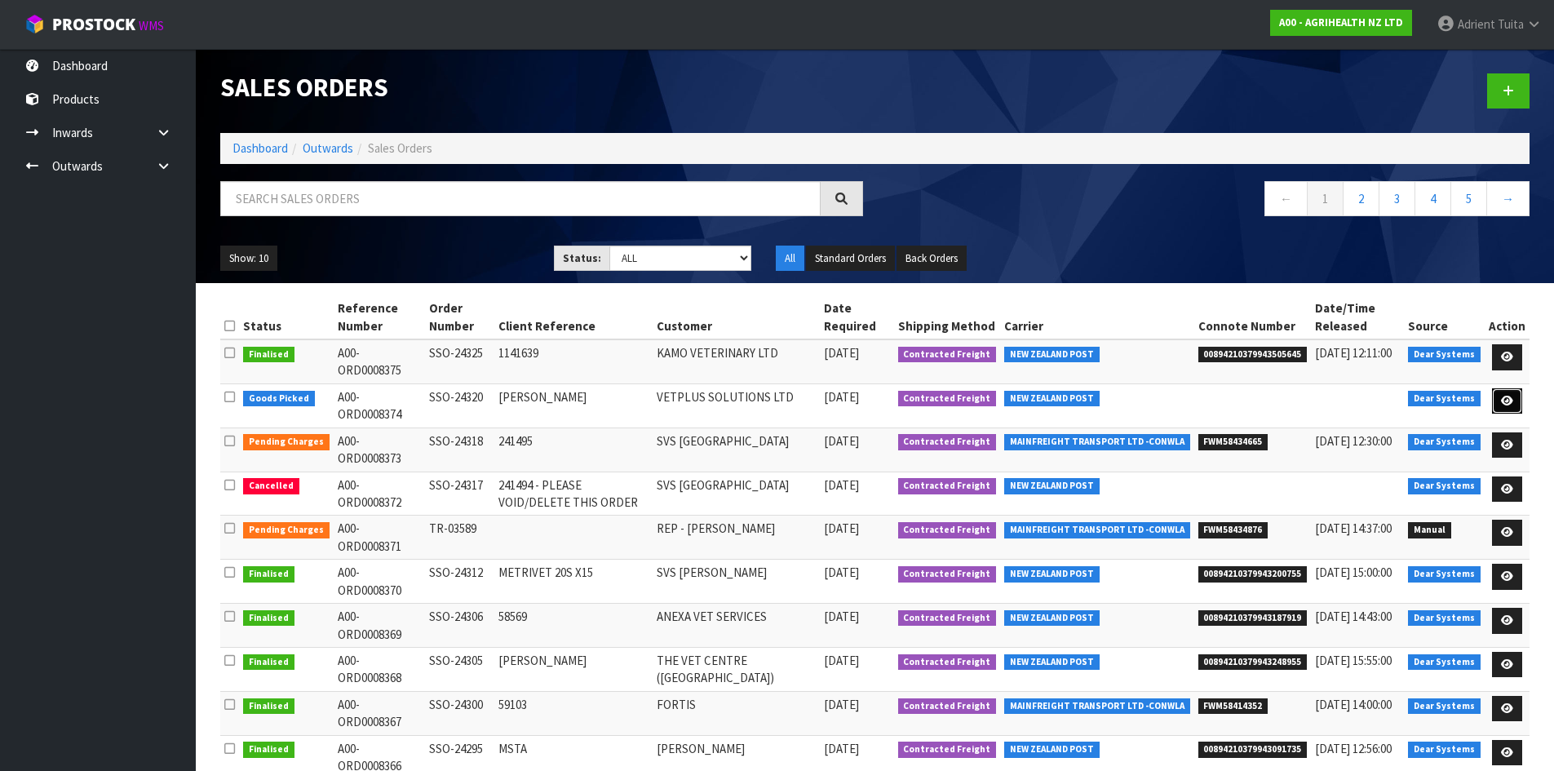
click at [1519, 408] on link at bounding box center [1507, 401] width 30 height 26
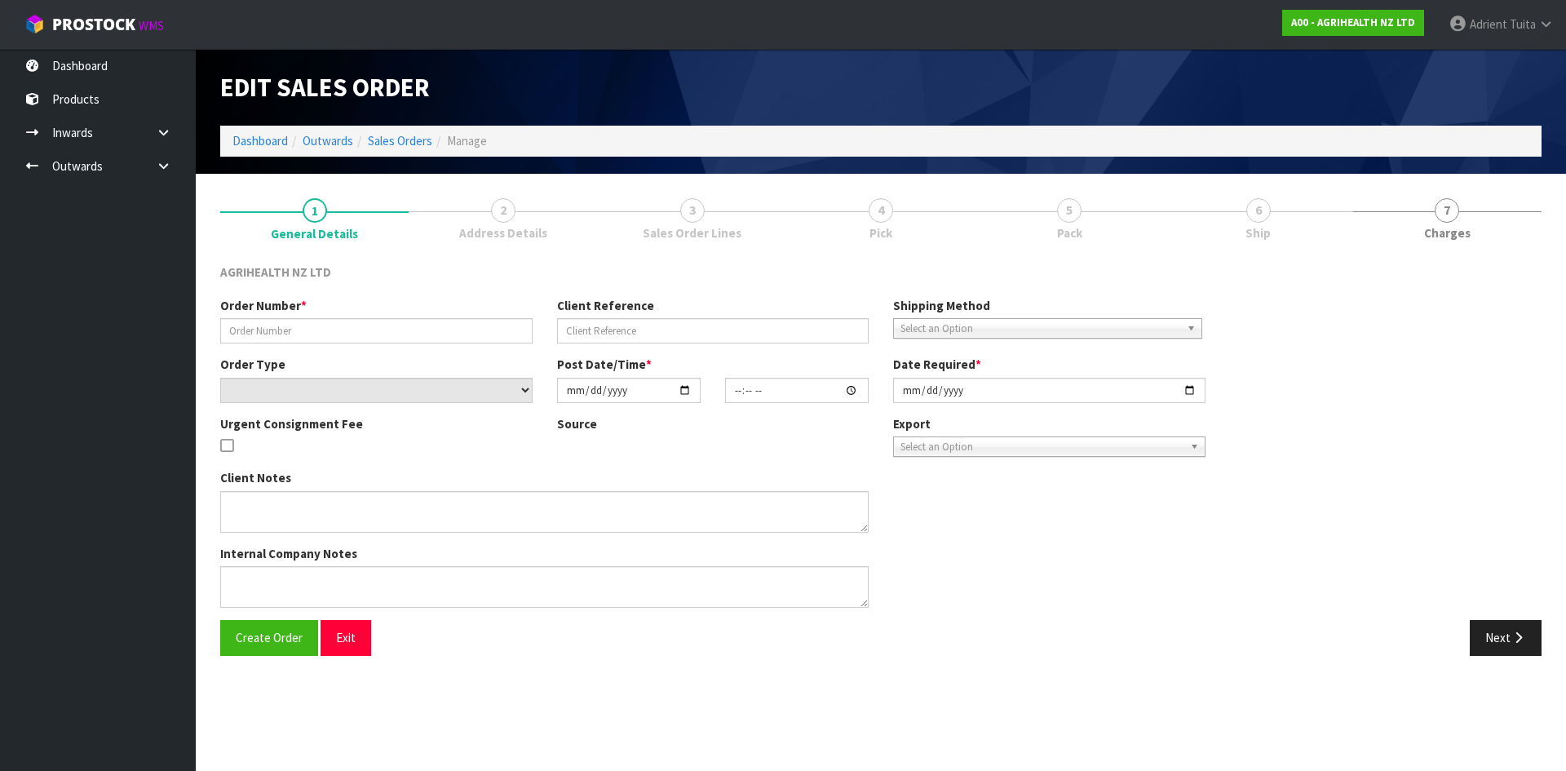
type input "SSO-24320"
type input "[PERSON_NAME]"
select select "number:0"
type input "[DATE]"
type input "09:17:11.000"
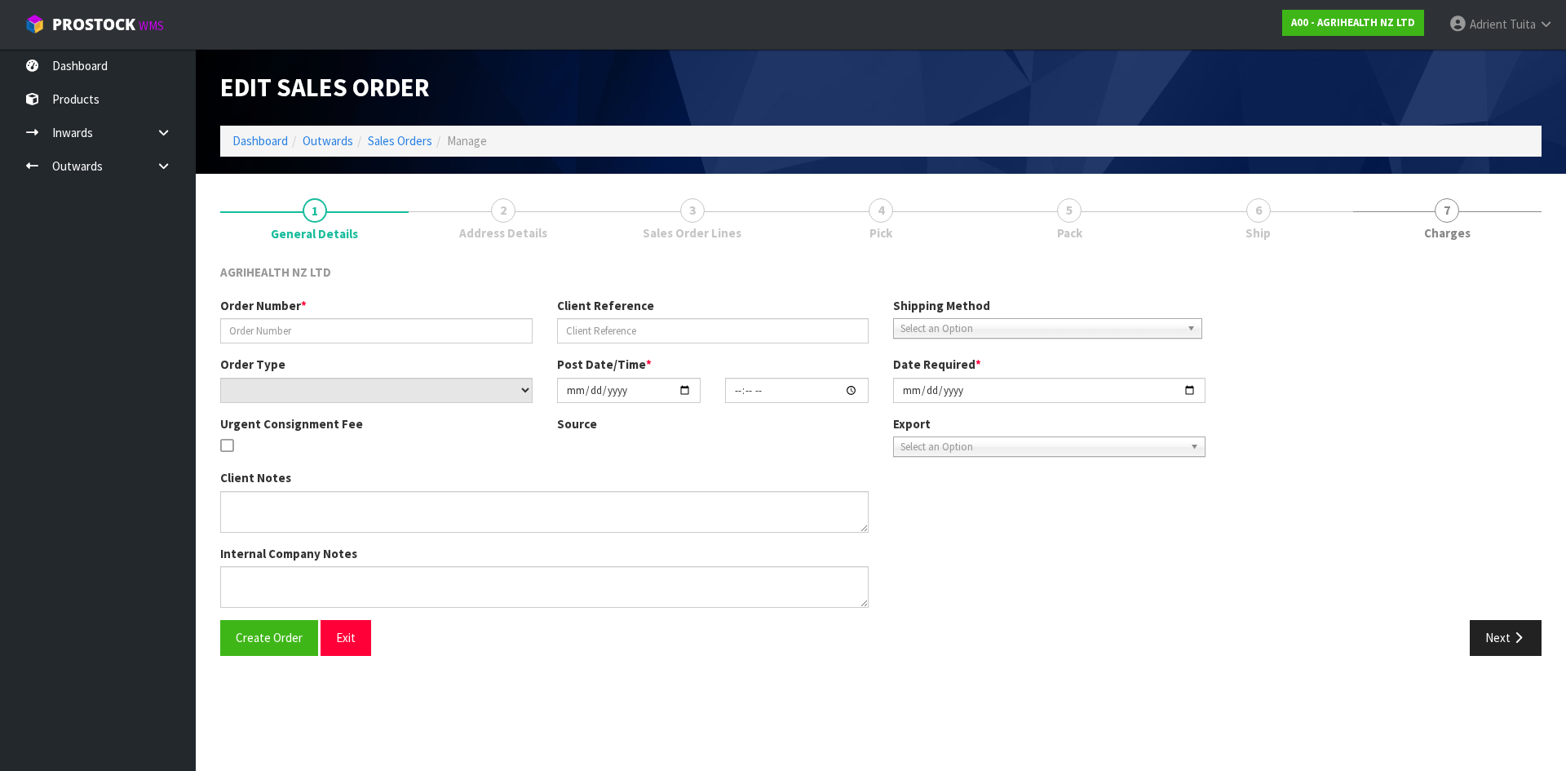
type input "[DATE]"
type textarea "SHIP BY: Overnight Courier"
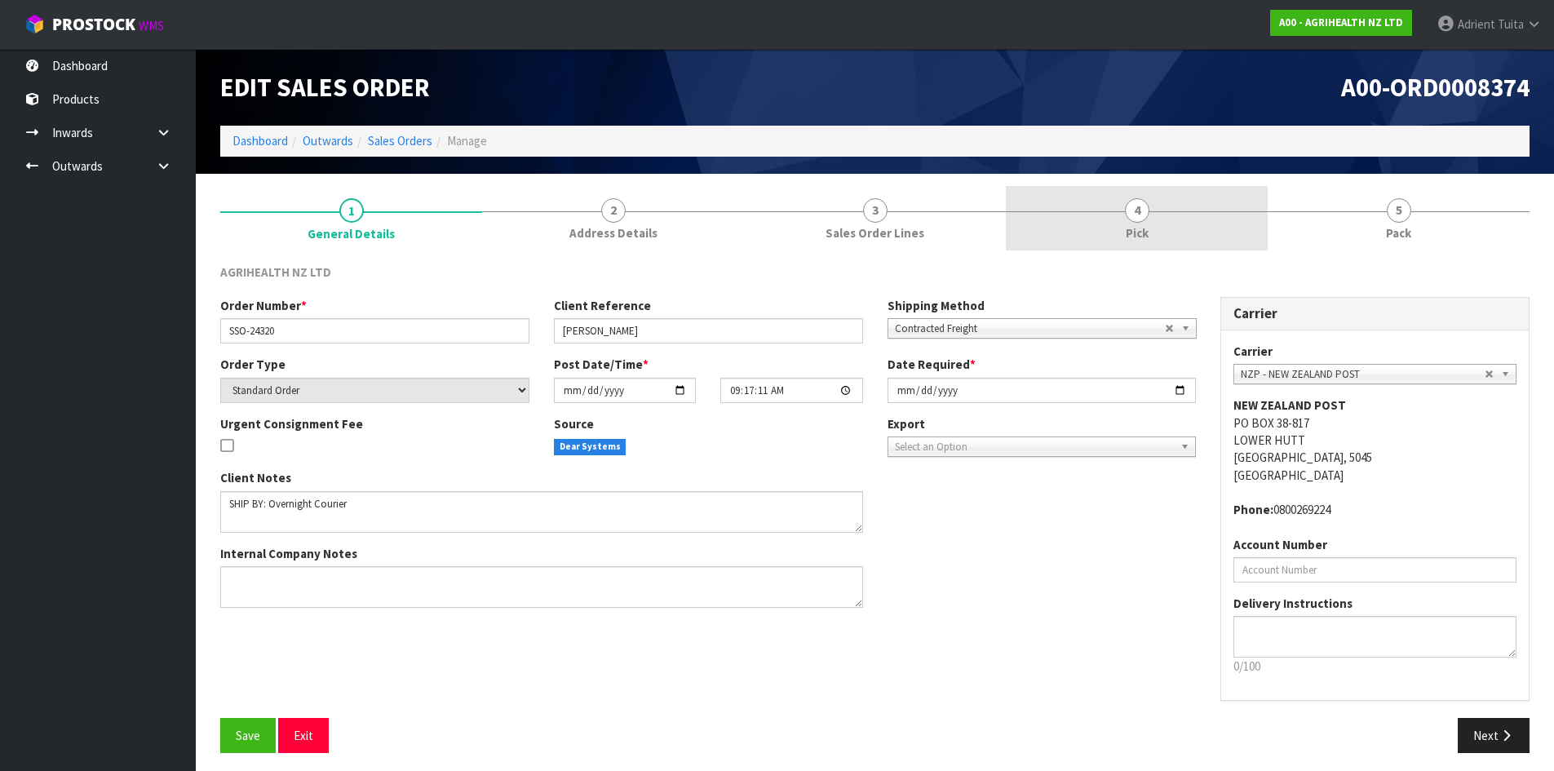
drag, startPoint x: 1232, startPoint y: 224, endPoint x: 1242, endPoint y: 239, distance: 17.6
click at [1231, 224] on link "4 Pick" at bounding box center [1137, 218] width 262 height 64
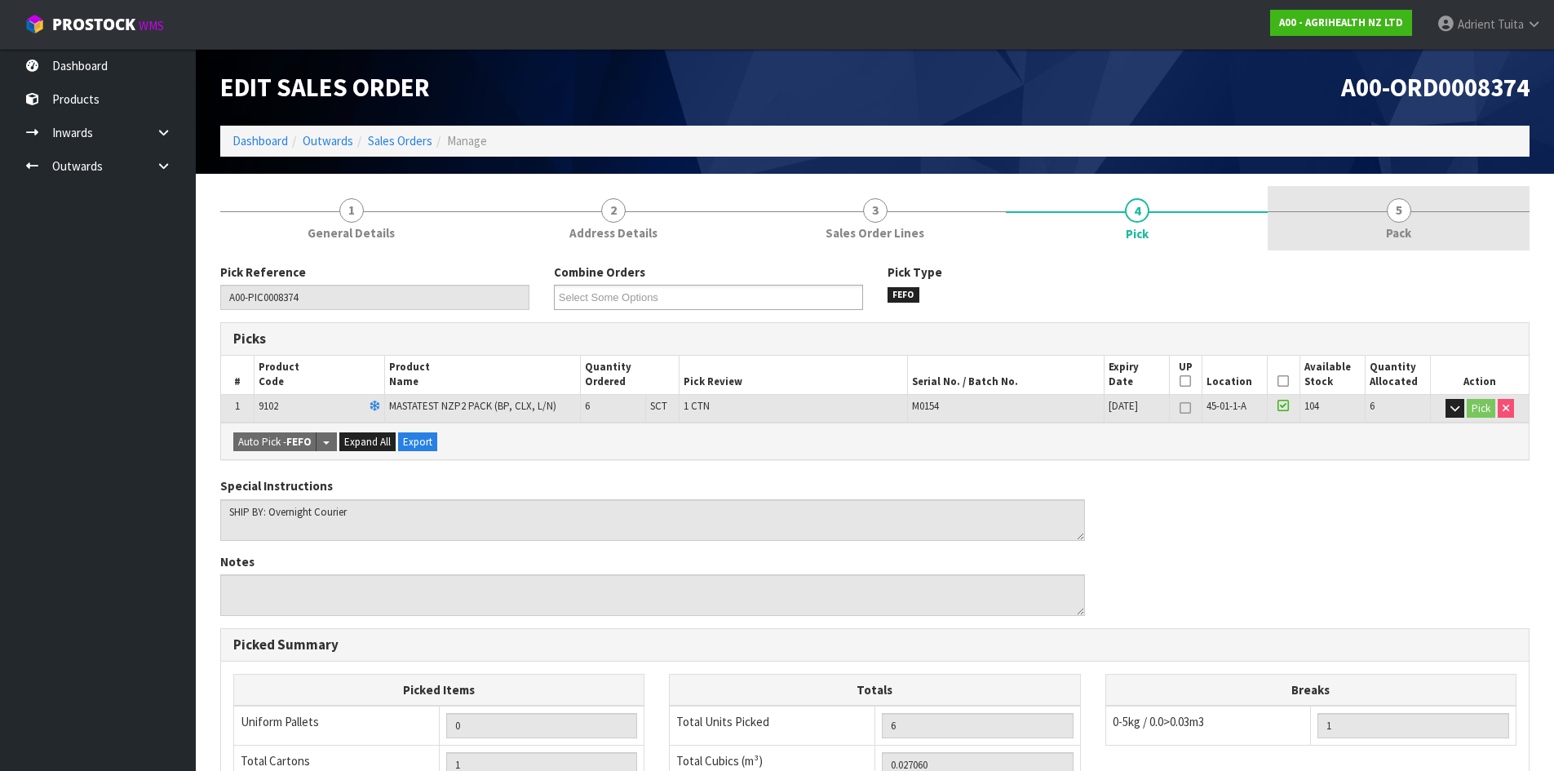
click at [1438, 206] on link "5 Pack" at bounding box center [1399, 218] width 262 height 64
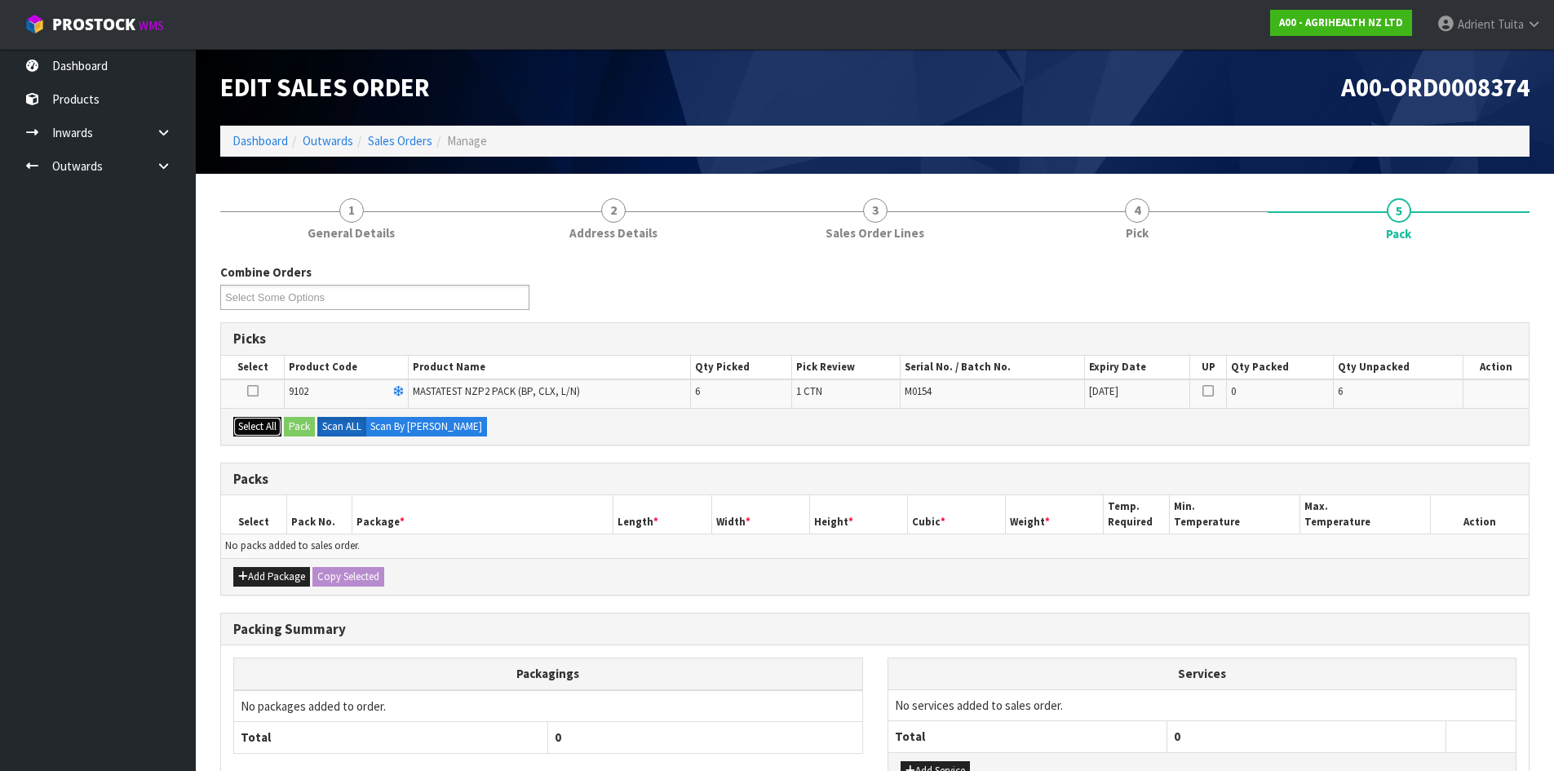
drag, startPoint x: 256, startPoint y: 421, endPoint x: 278, endPoint y: 426, distance: 22.6
click at [262, 426] on button "Select All" at bounding box center [257, 427] width 48 height 20
click at [288, 426] on button "Pack" at bounding box center [299, 427] width 31 height 20
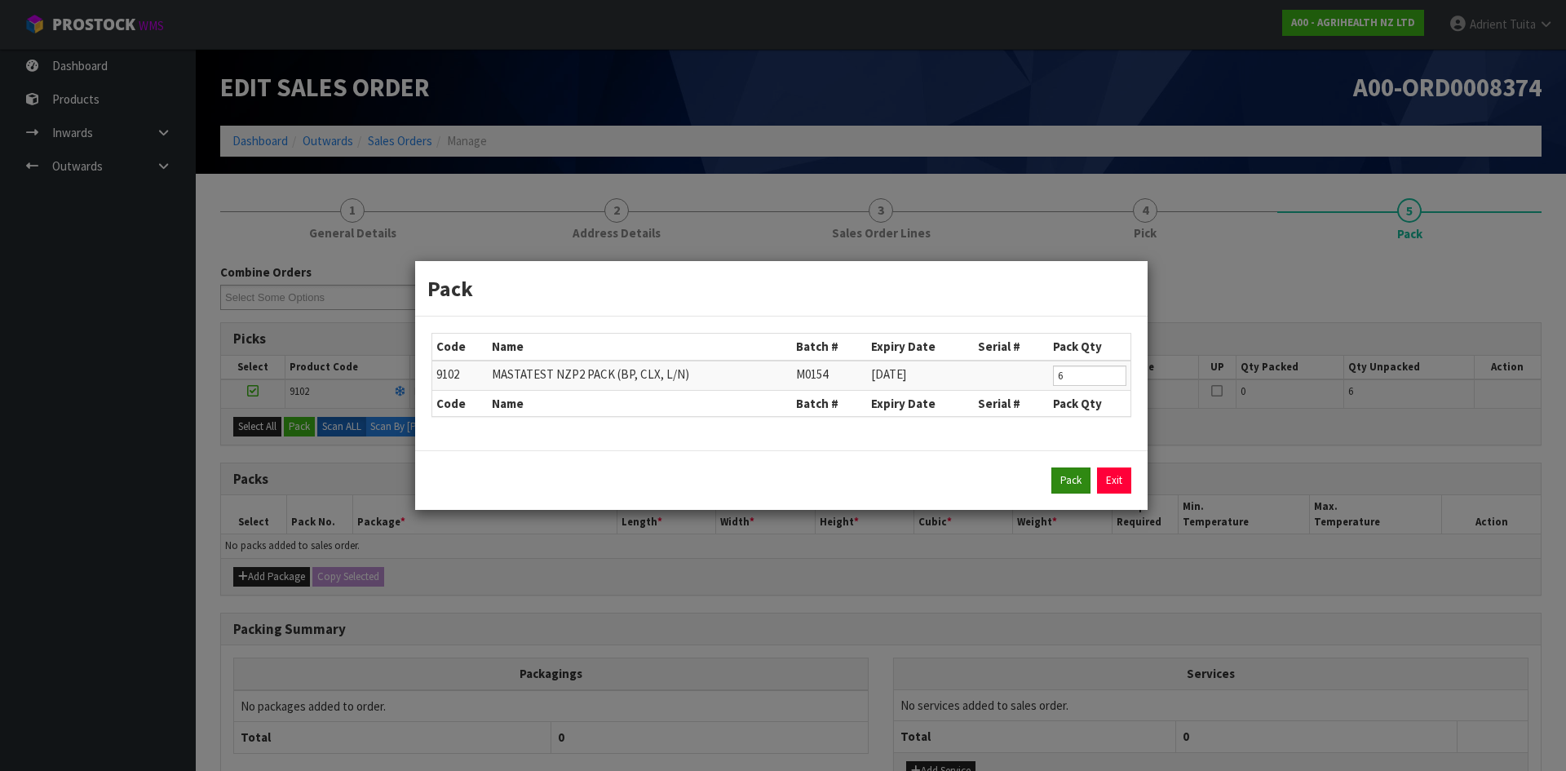
drag, startPoint x: 1071, startPoint y: 503, endPoint x: 1078, endPoint y: 482, distance: 21.7
click at [1071, 498] on div "Pack Exit" at bounding box center [781, 480] width 733 height 60
click at [1078, 482] on button "Pack" at bounding box center [1071, 480] width 39 height 26
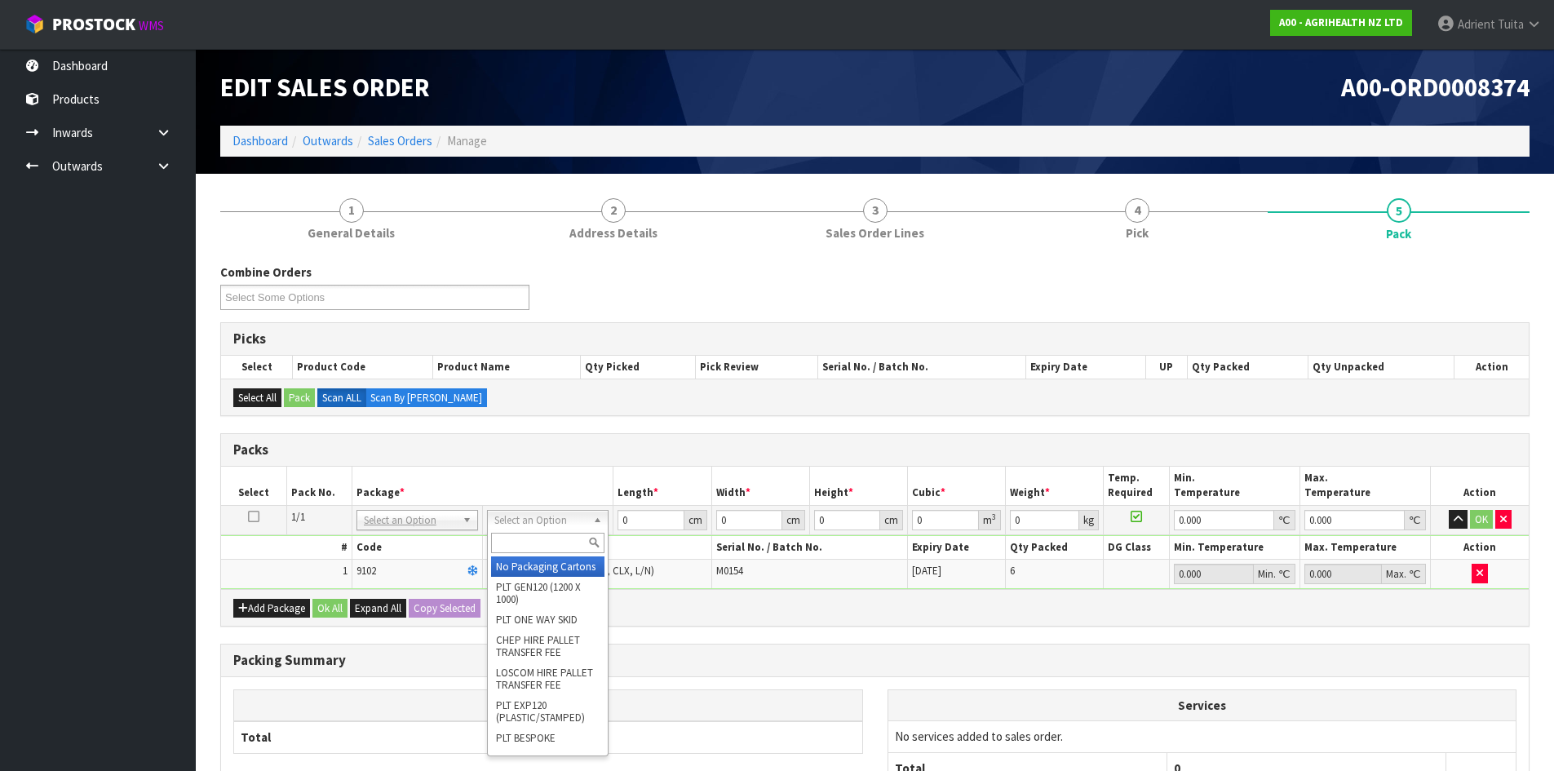
drag, startPoint x: 516, startPoint y: 522, endPoint x: 521, endPoint y: 553, distance: 31.4
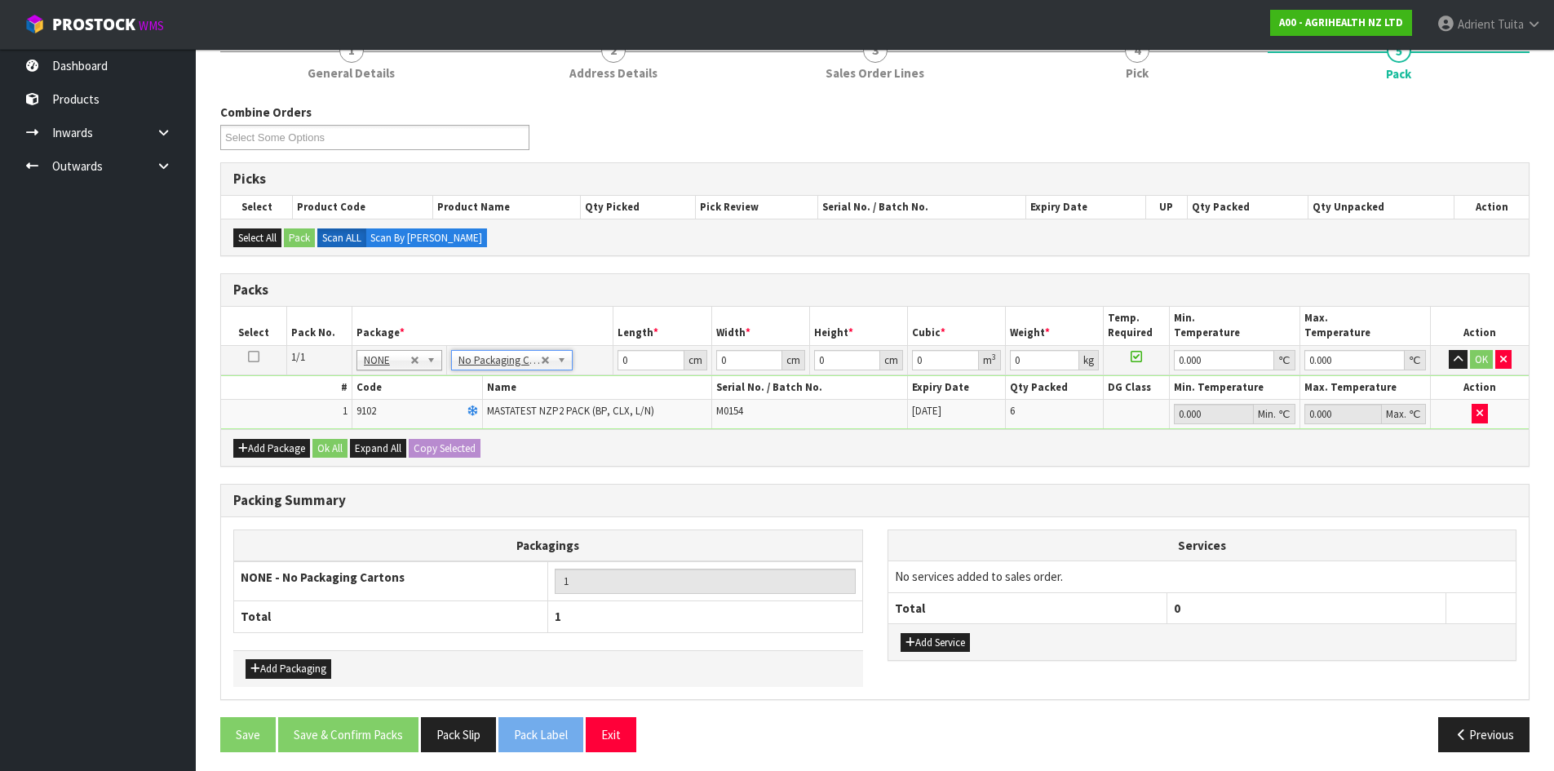
scroll to position [166, 0]
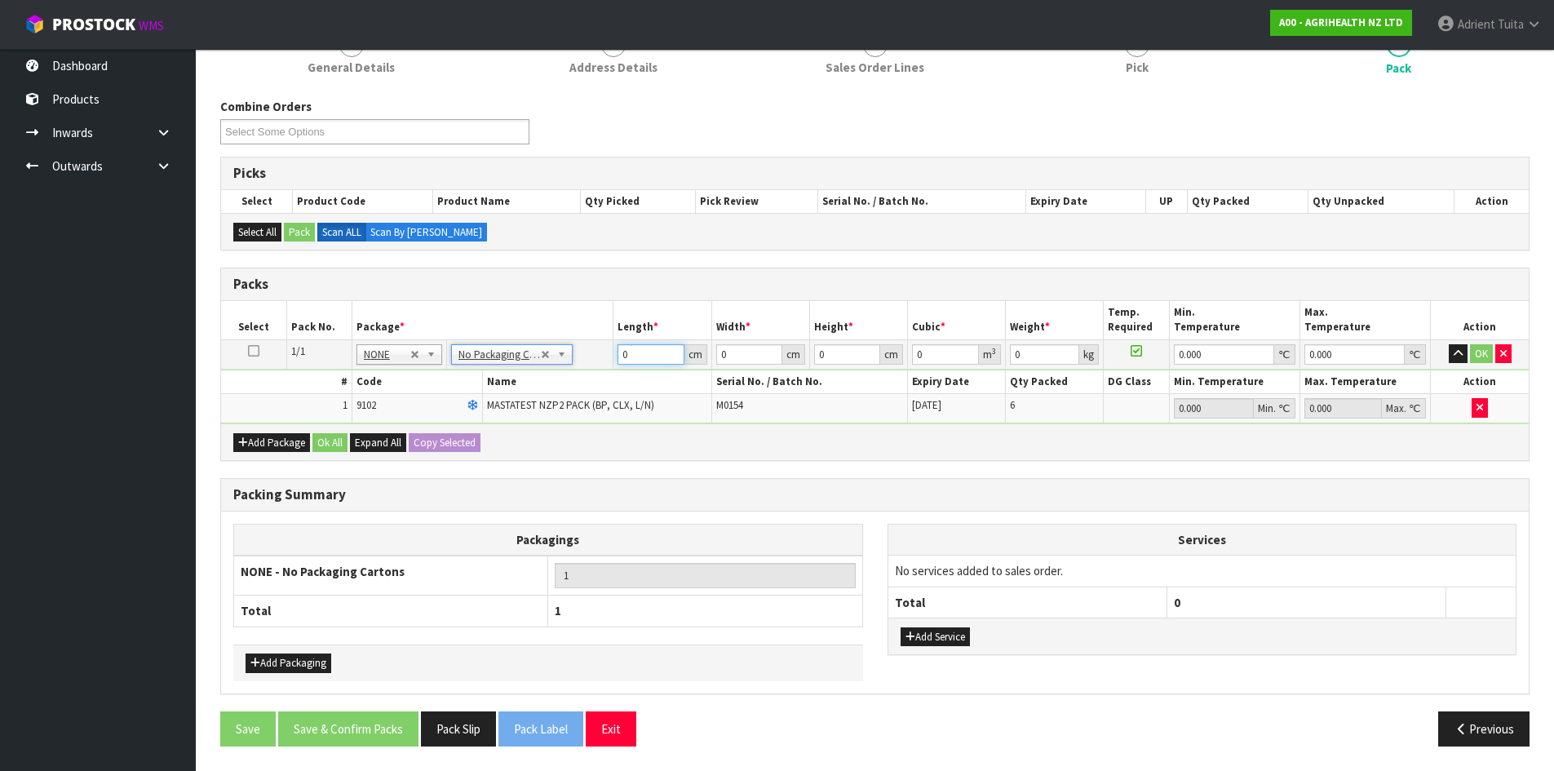
click at [647, 360] on input "0" at bounding box center [651, 354] width 66 height 20
type input "60"
type input "41"
type input "1"
type input "0.00246"
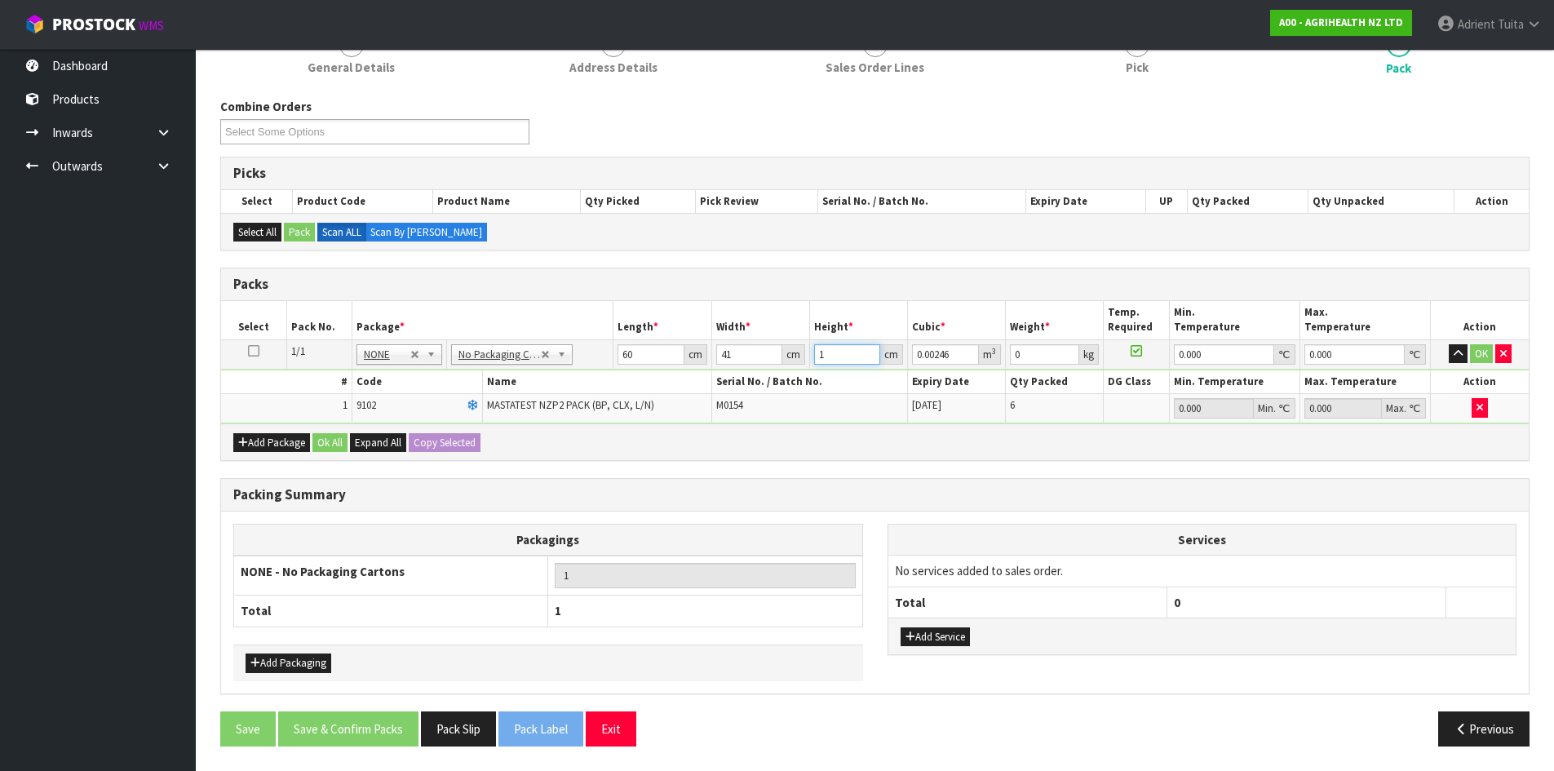
type input "11"
type input "0.02706"
type input "11"
type input "3"
click at [1479, 356] on button "OK" at bounding box center [1481, 354] width 23 height 20
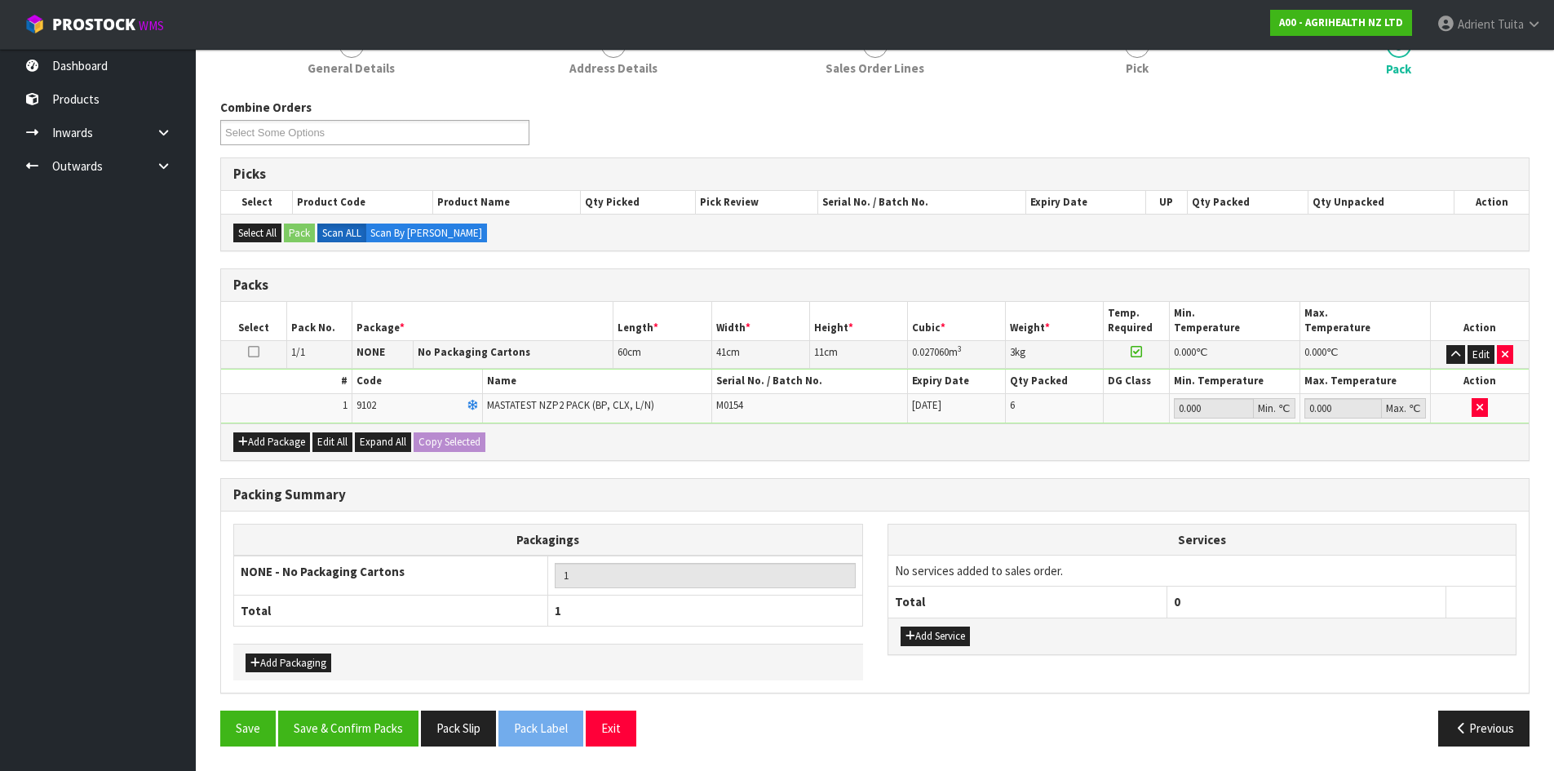
scroll to position [165, 0]
click at [359, 731] on button "Save & Confirm Packs" at bounding box center [348, 728] width 140 height 35
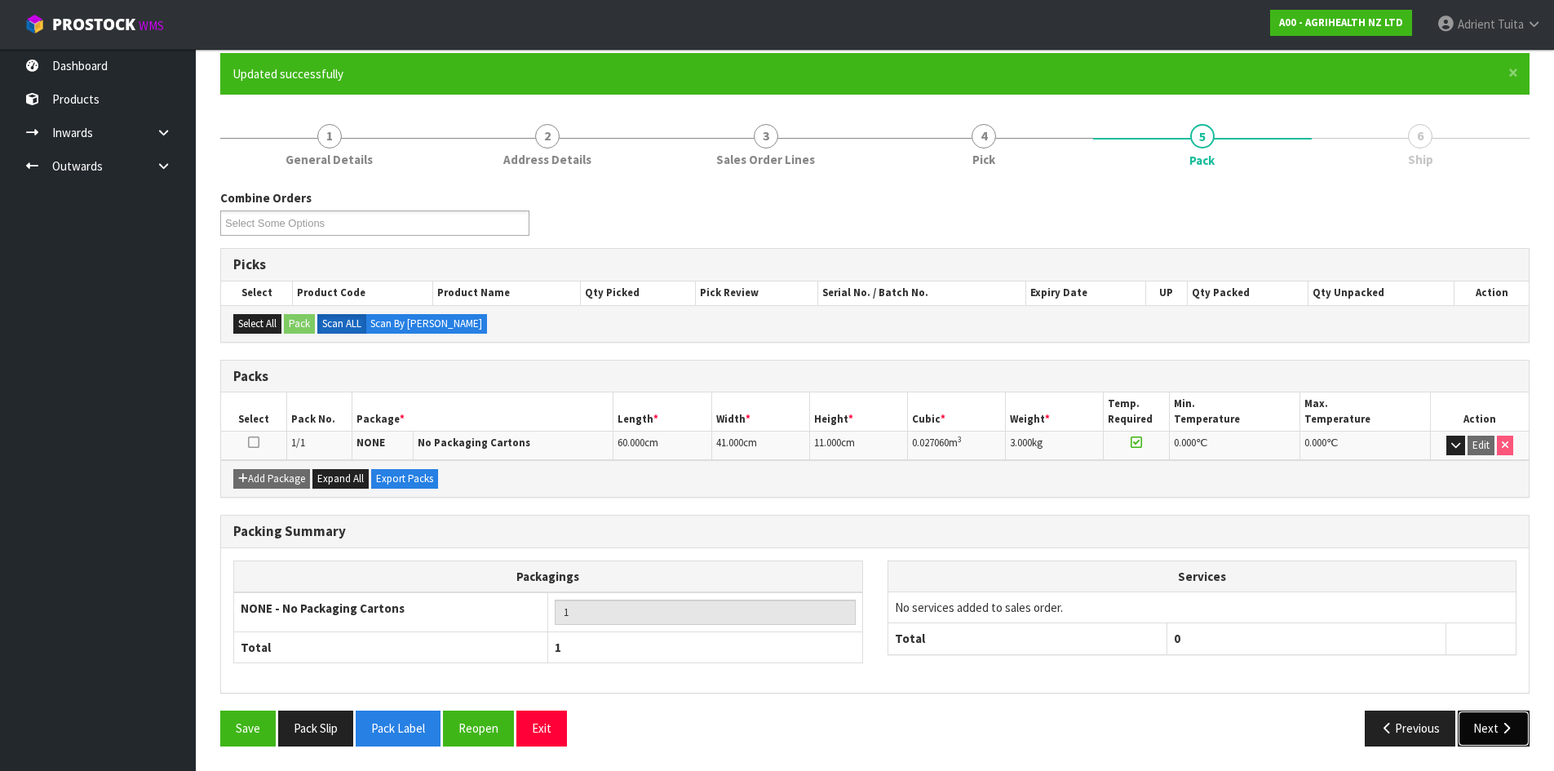
click at [1501, 723] on icon "button" at bounding box center [1506, 728] width 15 height 12
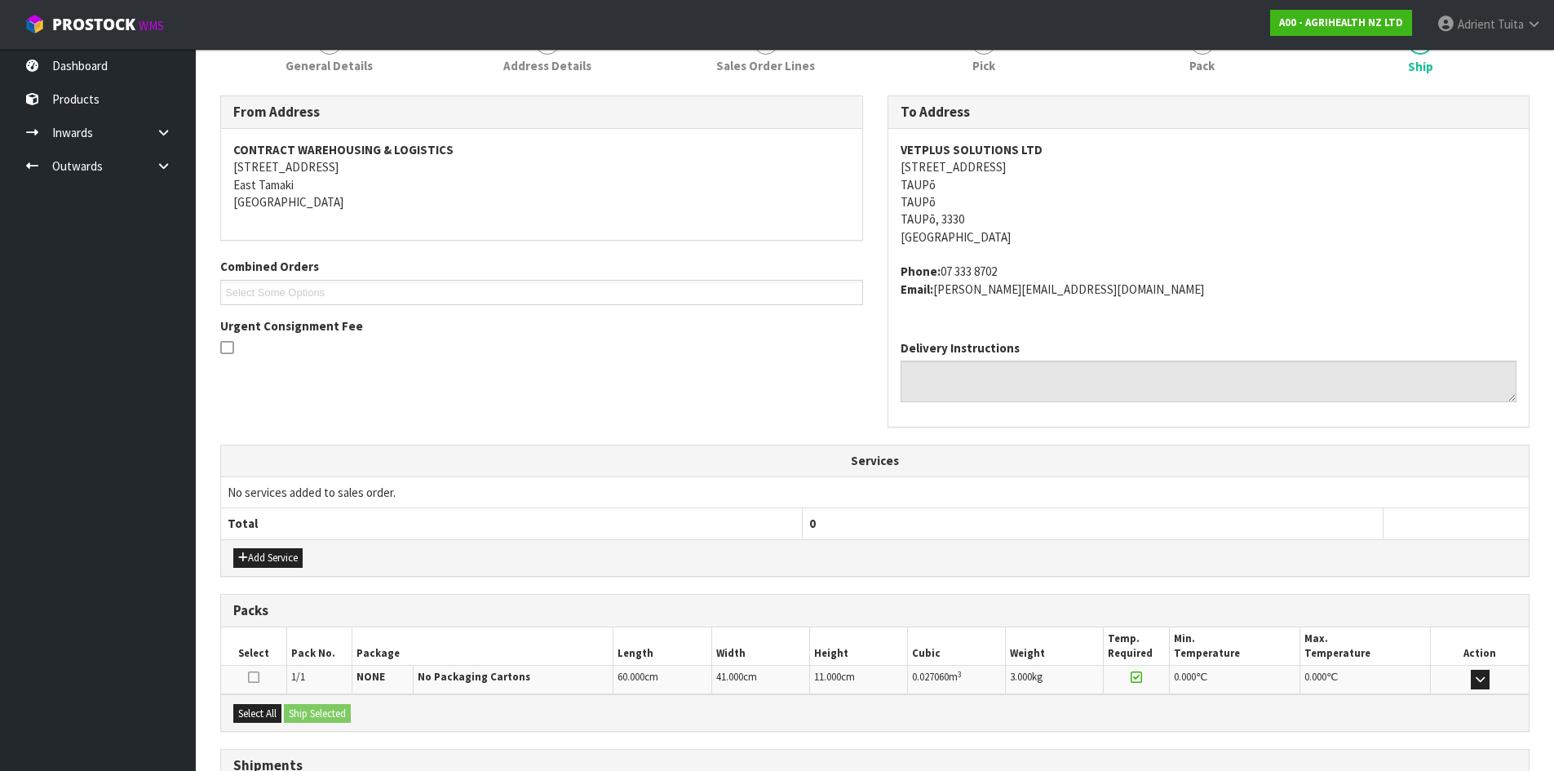
scroll to position [363, 0]
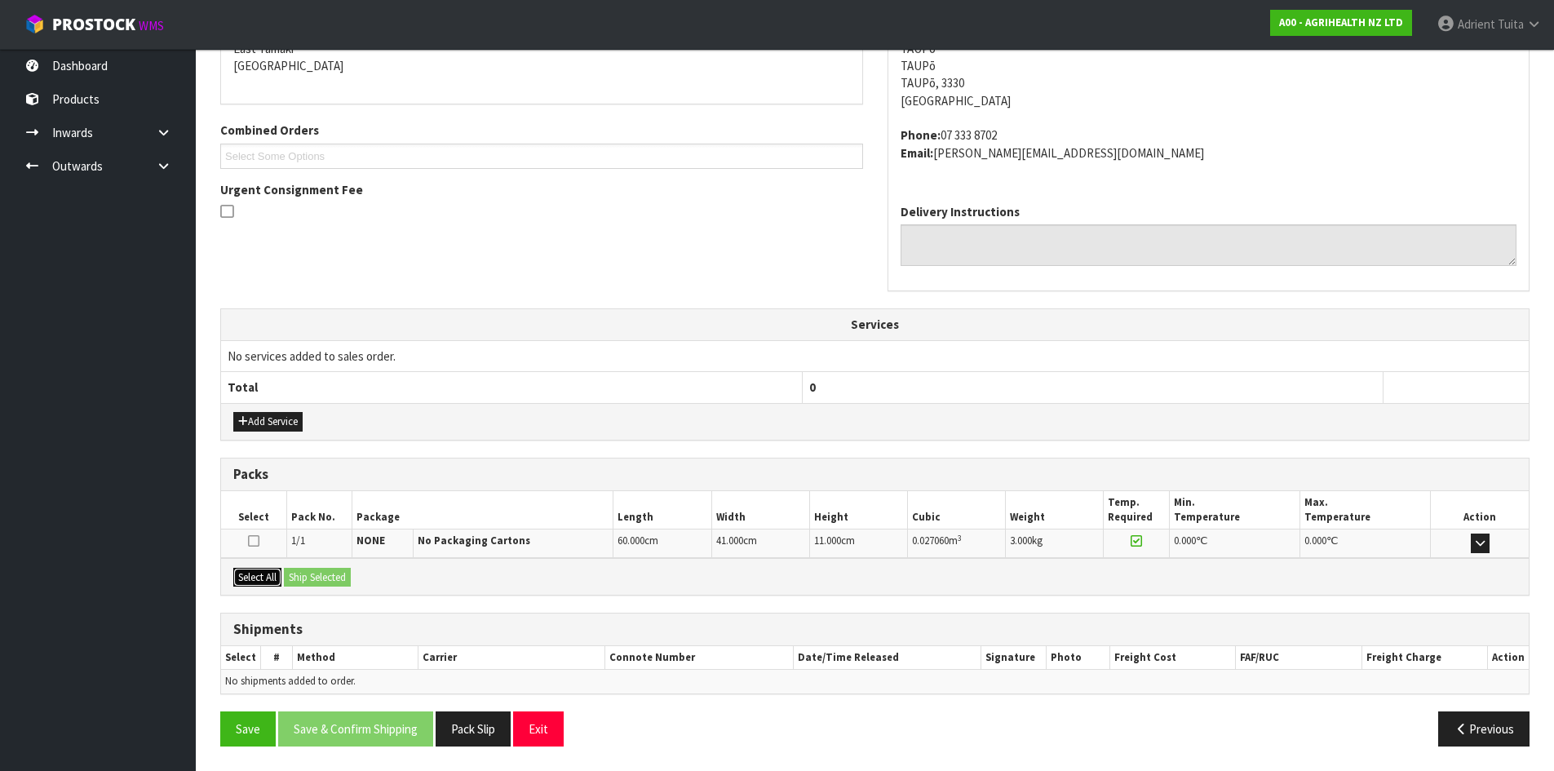
drag, startPoint x: 259, startPoint y: 575, endPoint x: 299, endPoint y: 570, distance: 39.5
click at [263, 575] on button "Select All" at bounding box center [257, 578] width 48 height 20
click at [299, 570] on button "Ship Selected" at bounding box center [317, 578] width 67 height 20
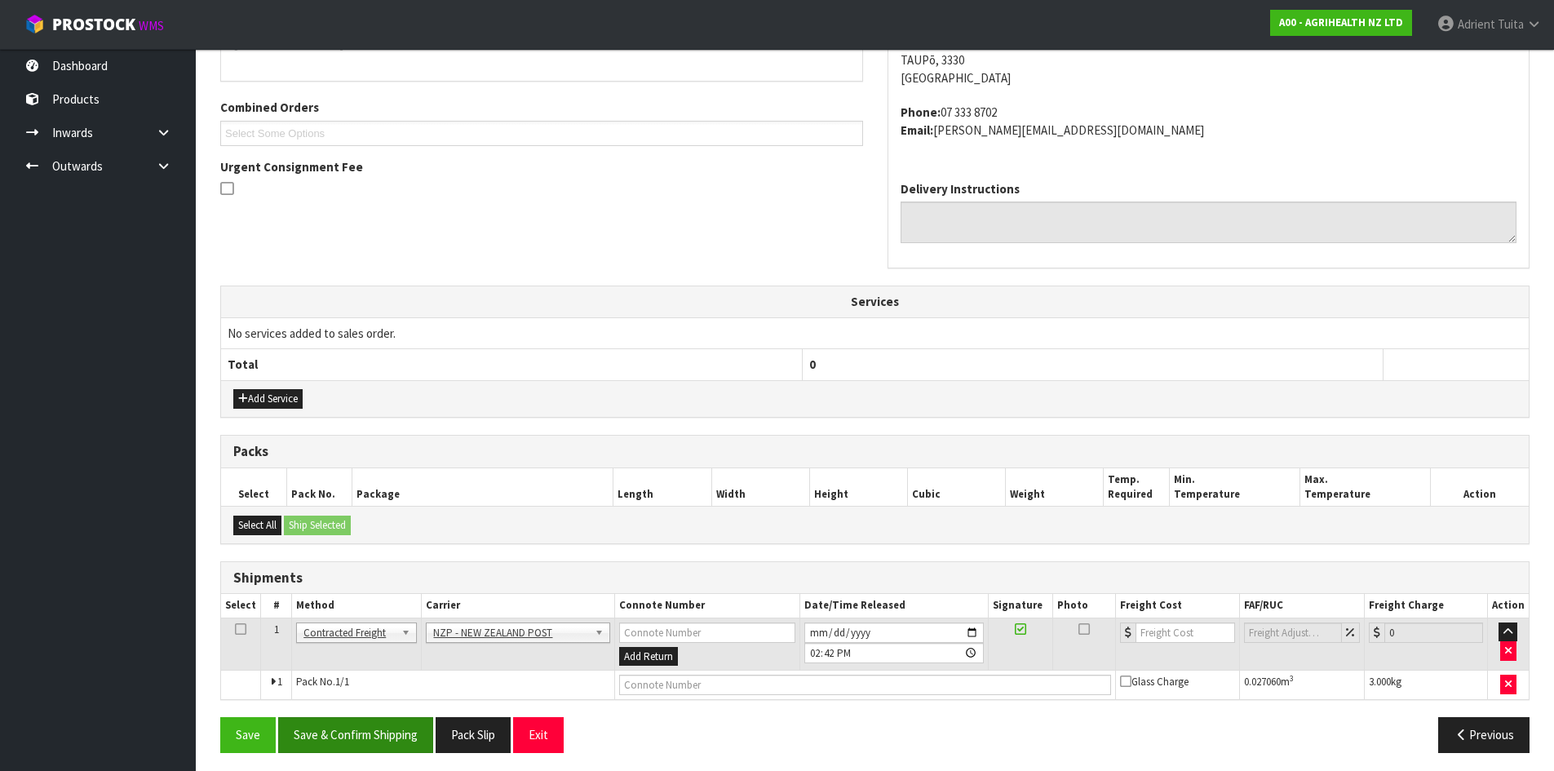
scroll to position [392, 0]
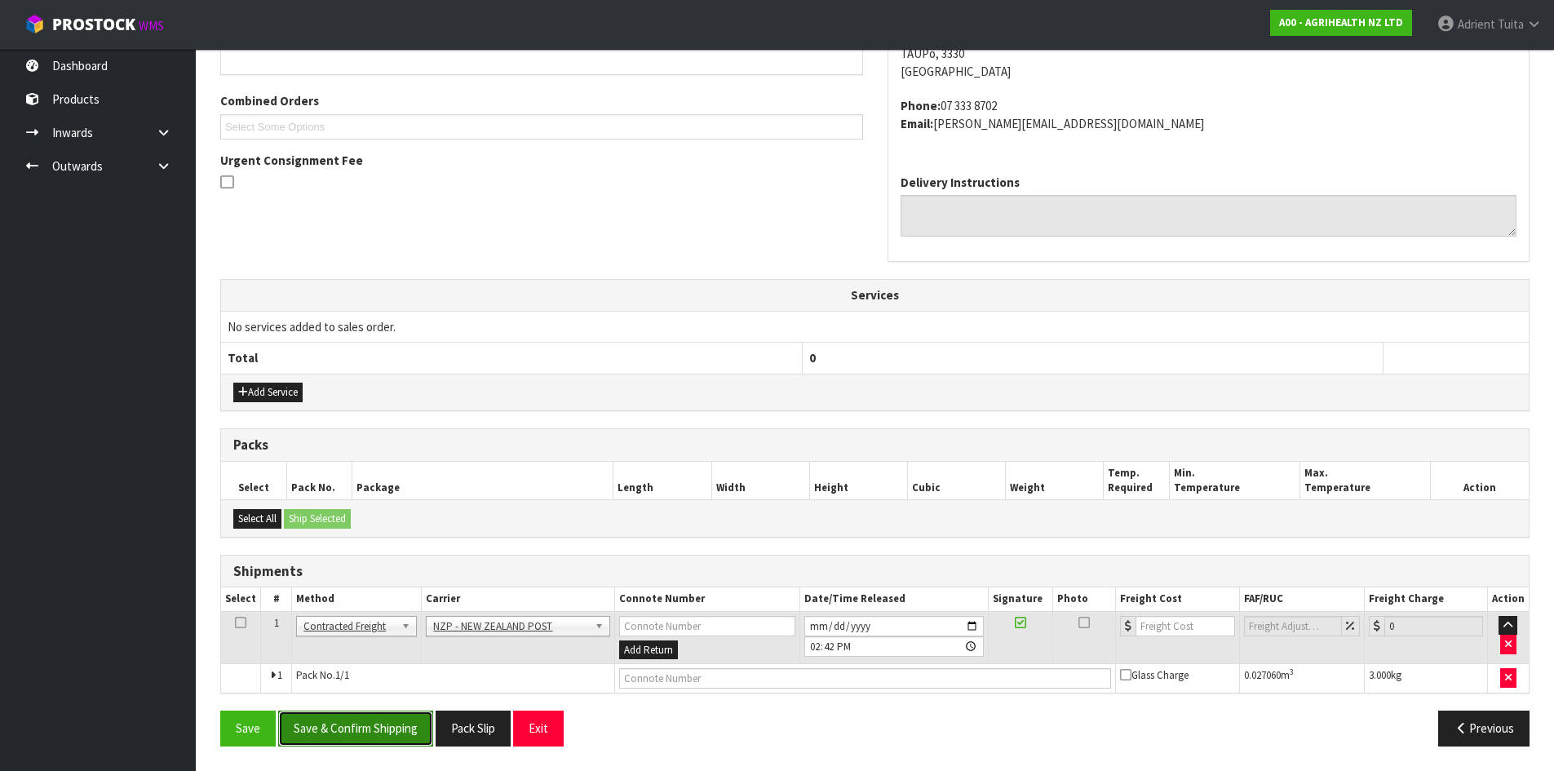
drag, startPoint x: 349, startPoint y: 729, endPoint x: 359, endPoint y: 727, distance: 10.1
click at [349, 730] on button "Save & Confirm Shipping" at bounding box center [355, 728] width 155 height 35
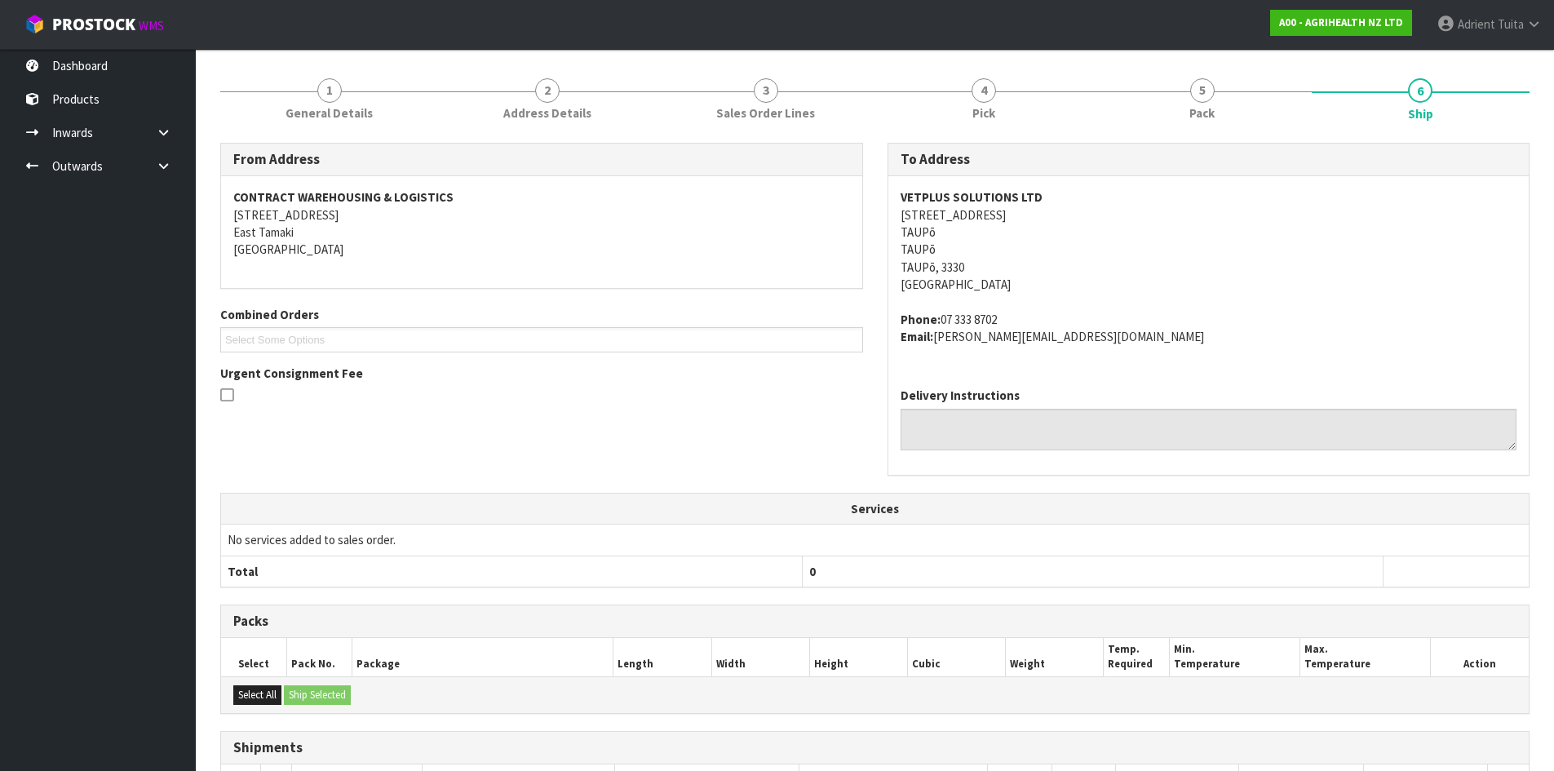
scroll to position [369, 0]
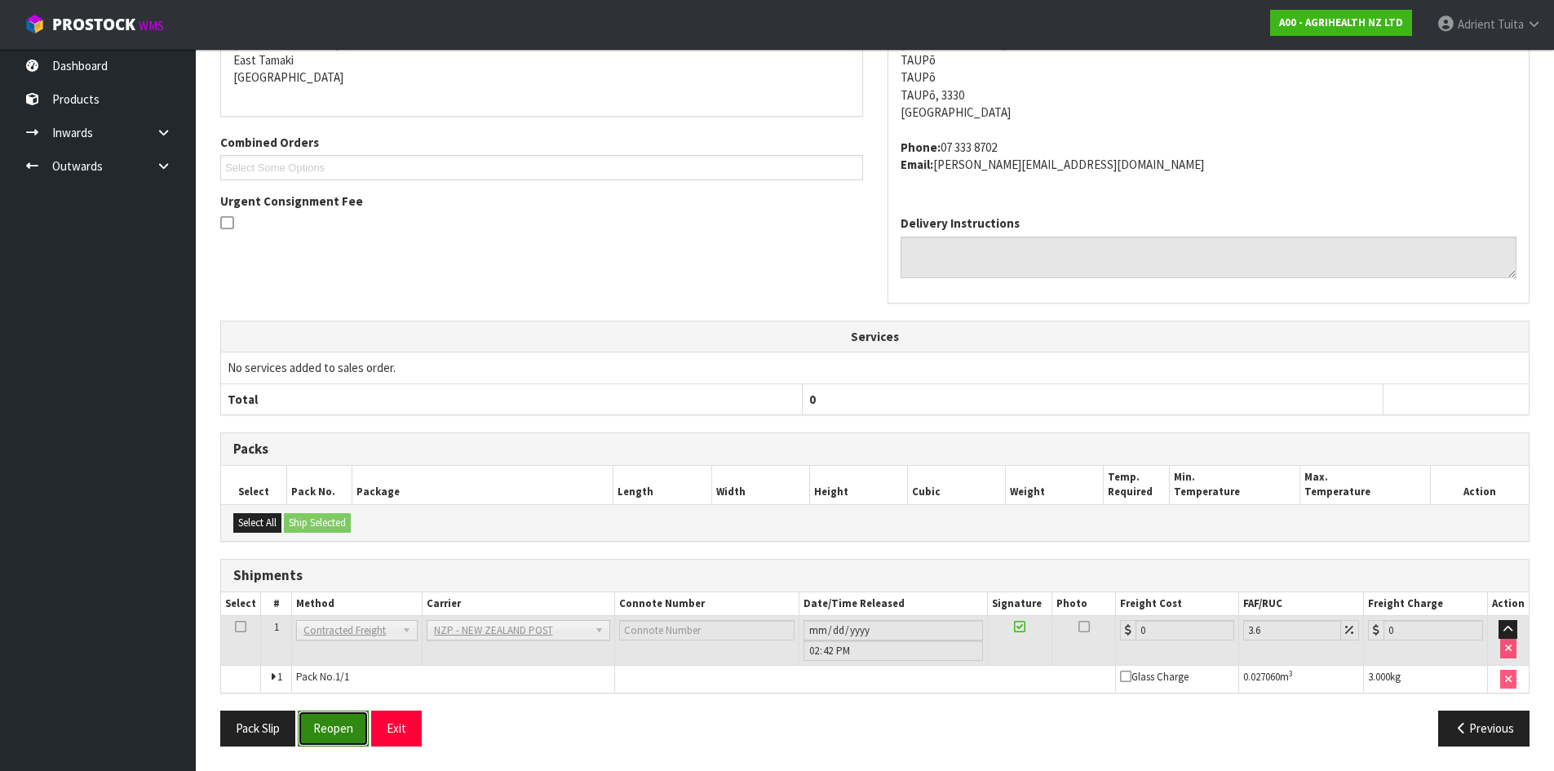
drag, startPoint x: 330, startPoint y: 733, endPoint x: 322, endPoint y: 715, distance: 19.7
click at [331, 729] on button "Reopen" at bounding box center [333, 728] width 71 height 35
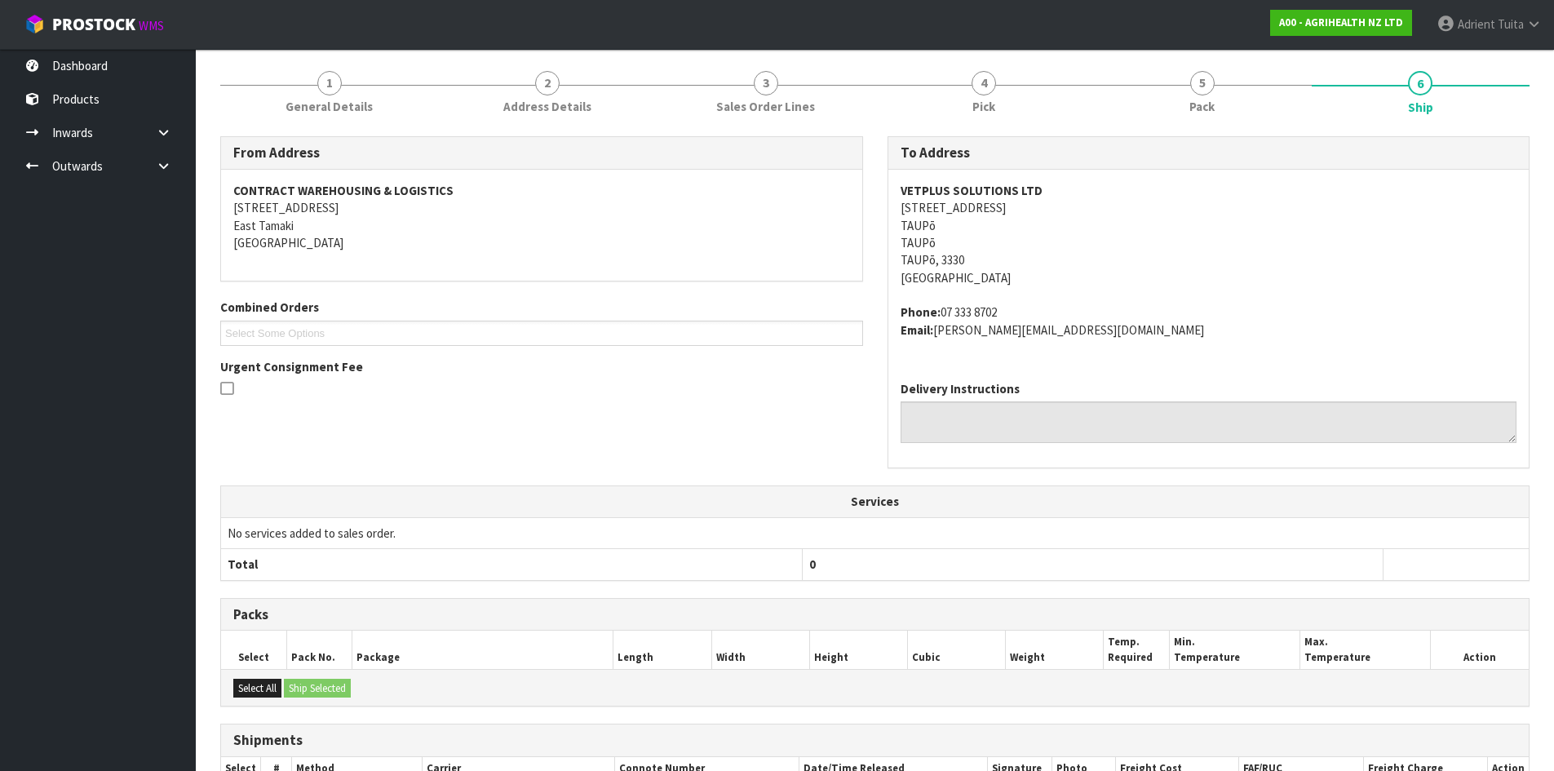
scroll to position [351, 0]
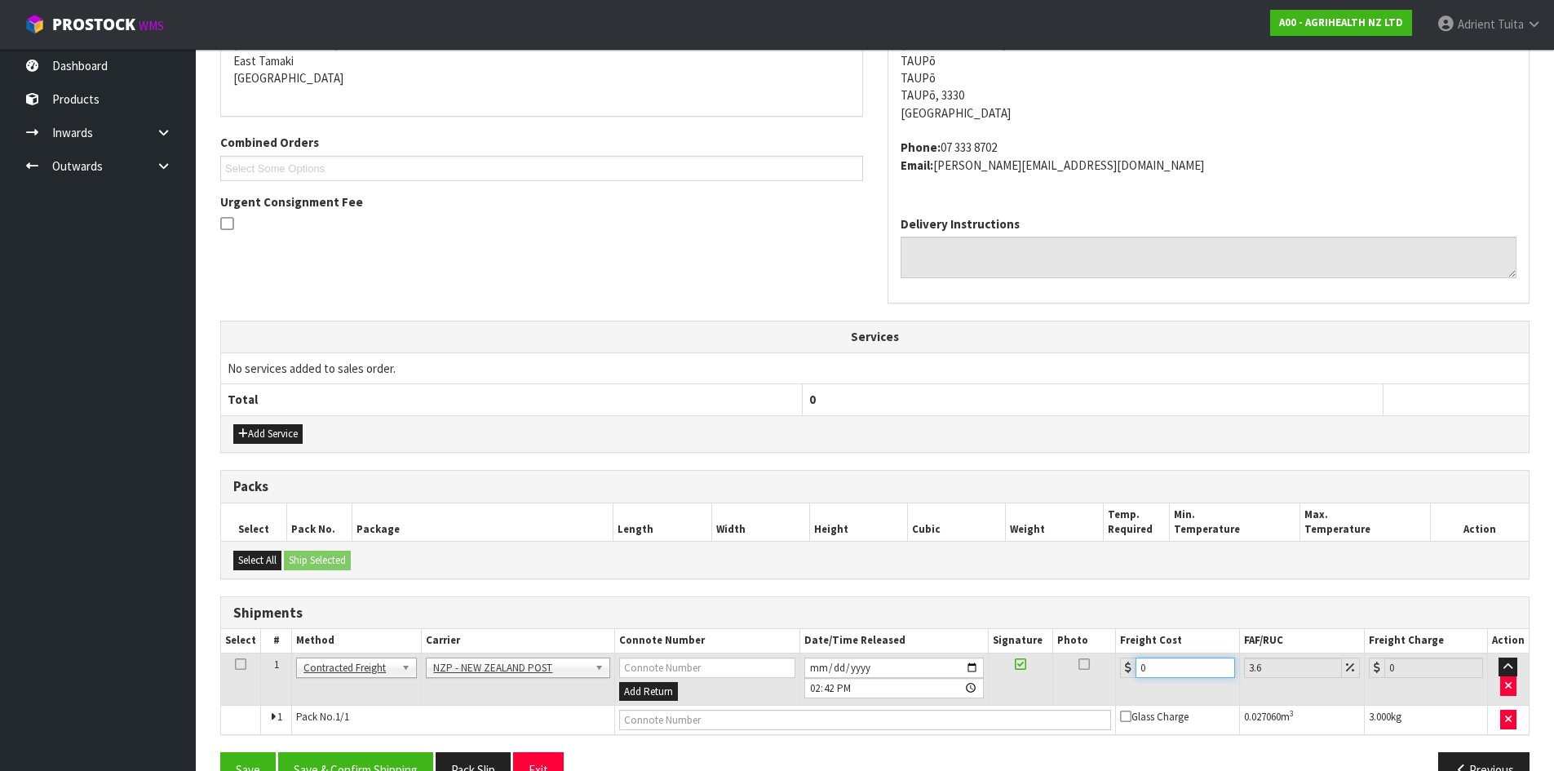
click at [1179, 675] on input "0" at bounding box center [1185, 668] width 99 height 20
type input "8"
type input "8.29"
type input "8.4"
type input "8.7"
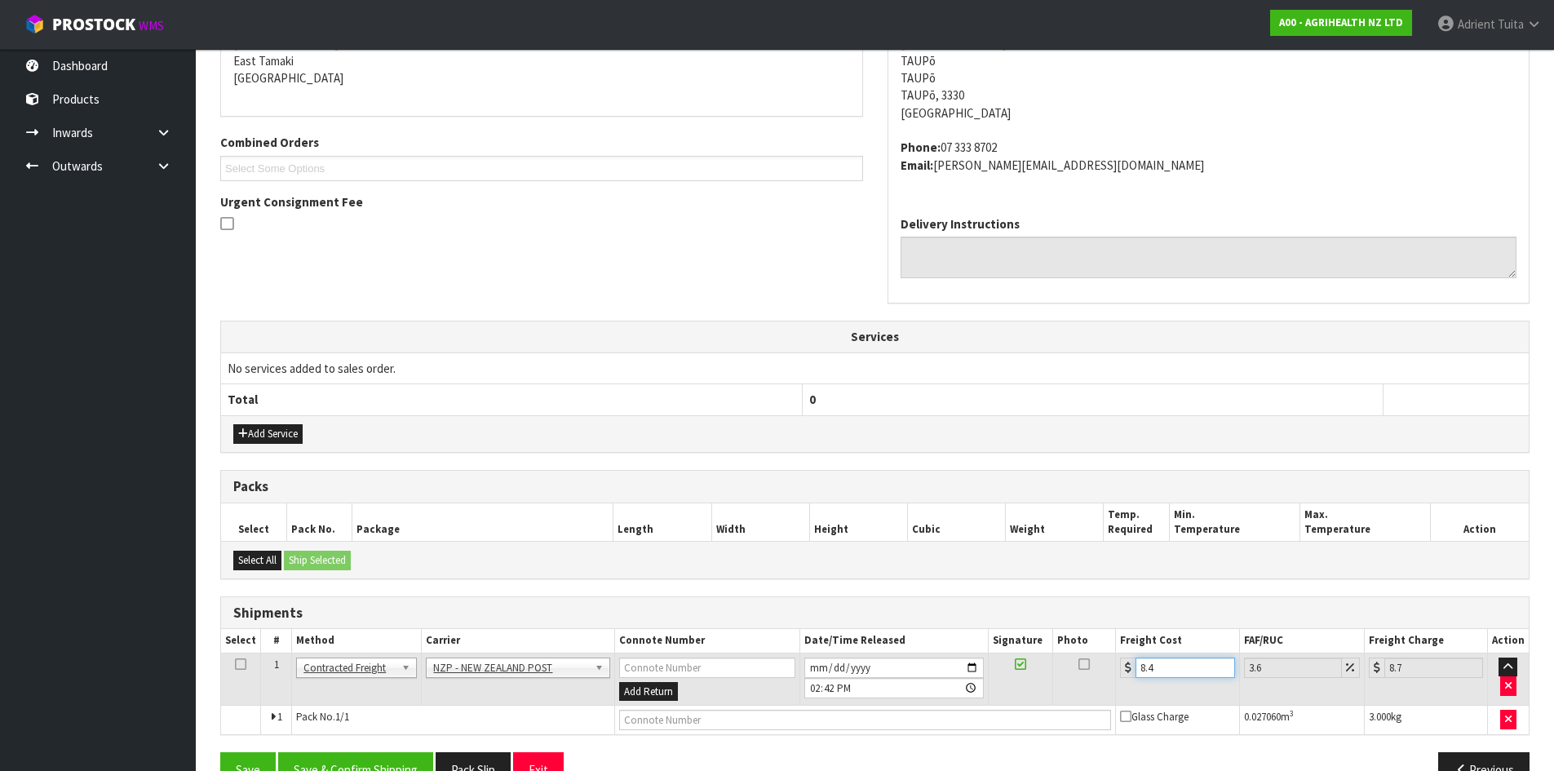
type input "8.45"
type input "8.75"
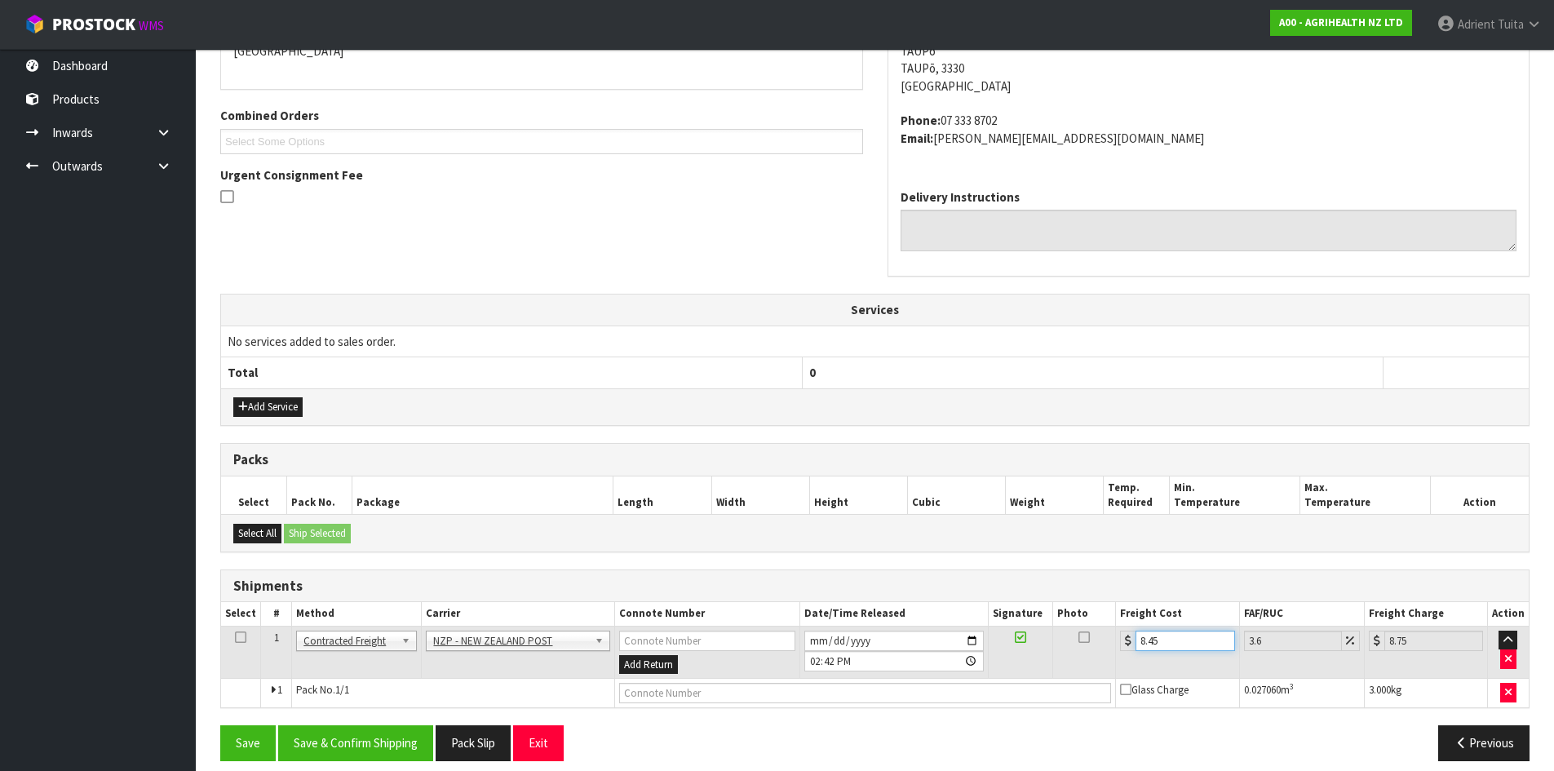
scroll to position [392, 0]
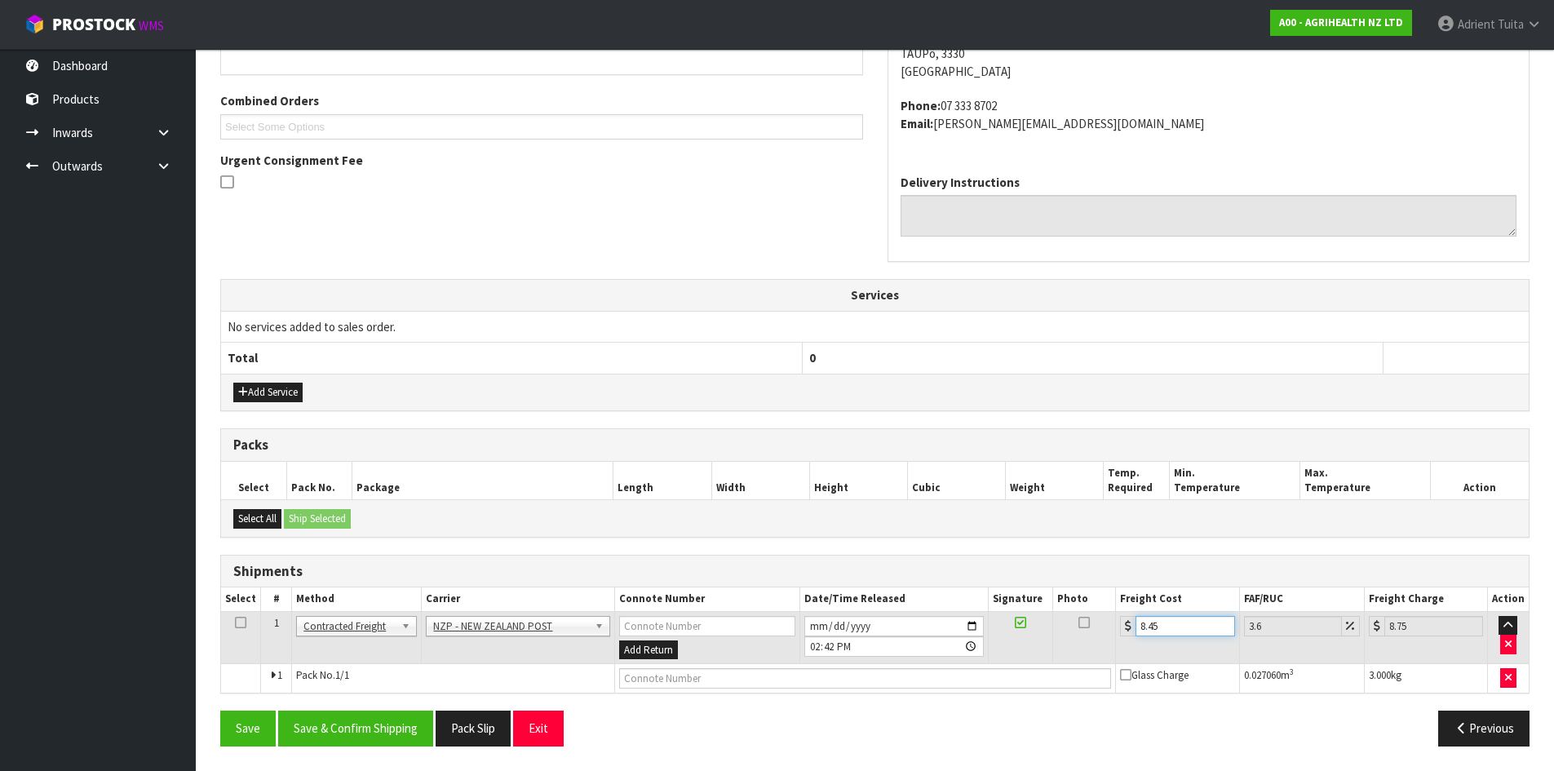
type input "8.45"
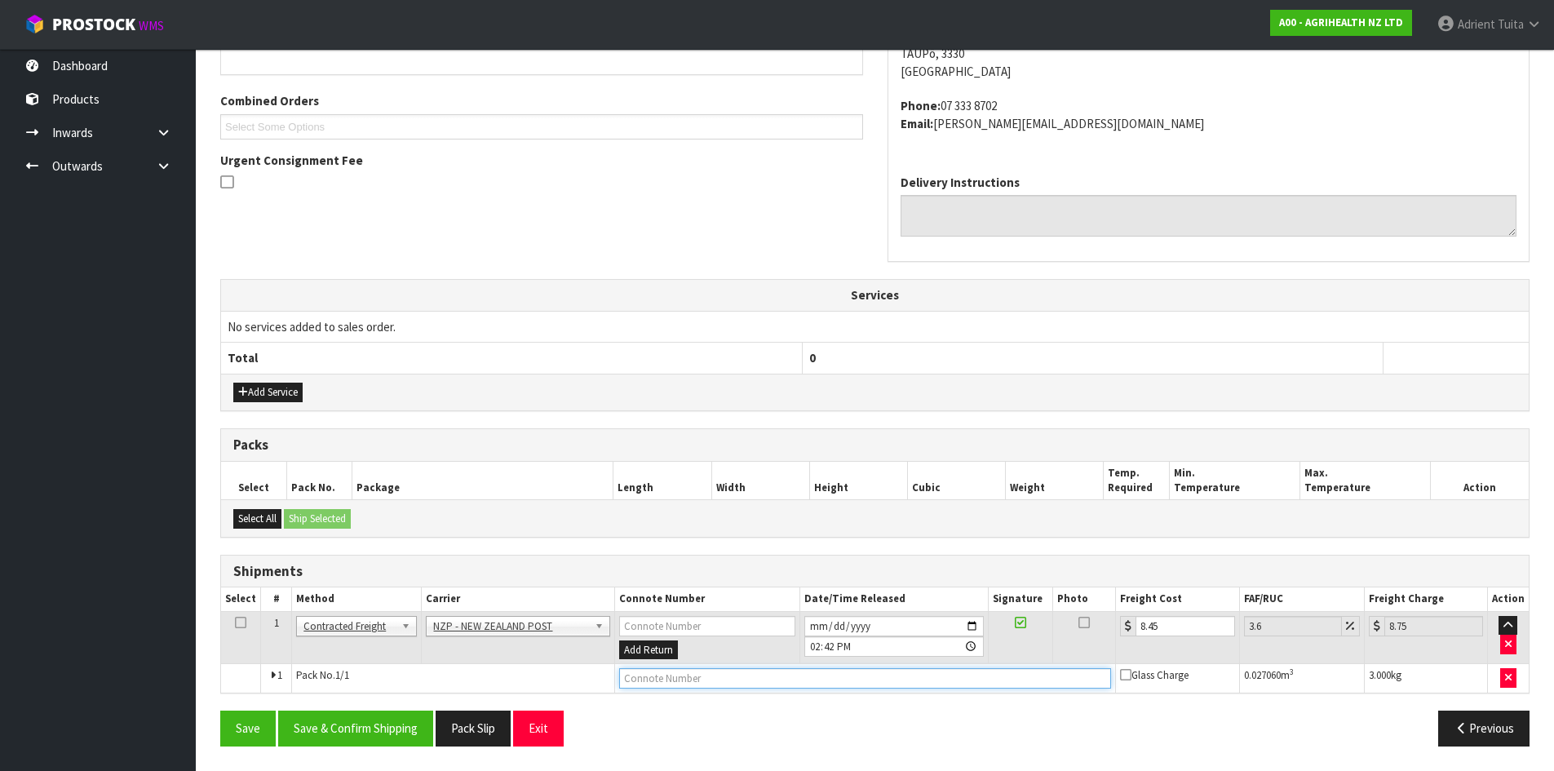
click at [753, 680] on input "text" at bounding box center [865, 678] width 493 height 20
type input "00894210379943620515"
click at [220, 711] on button "Save" at bounding box center [247, 728] width 55 height 35
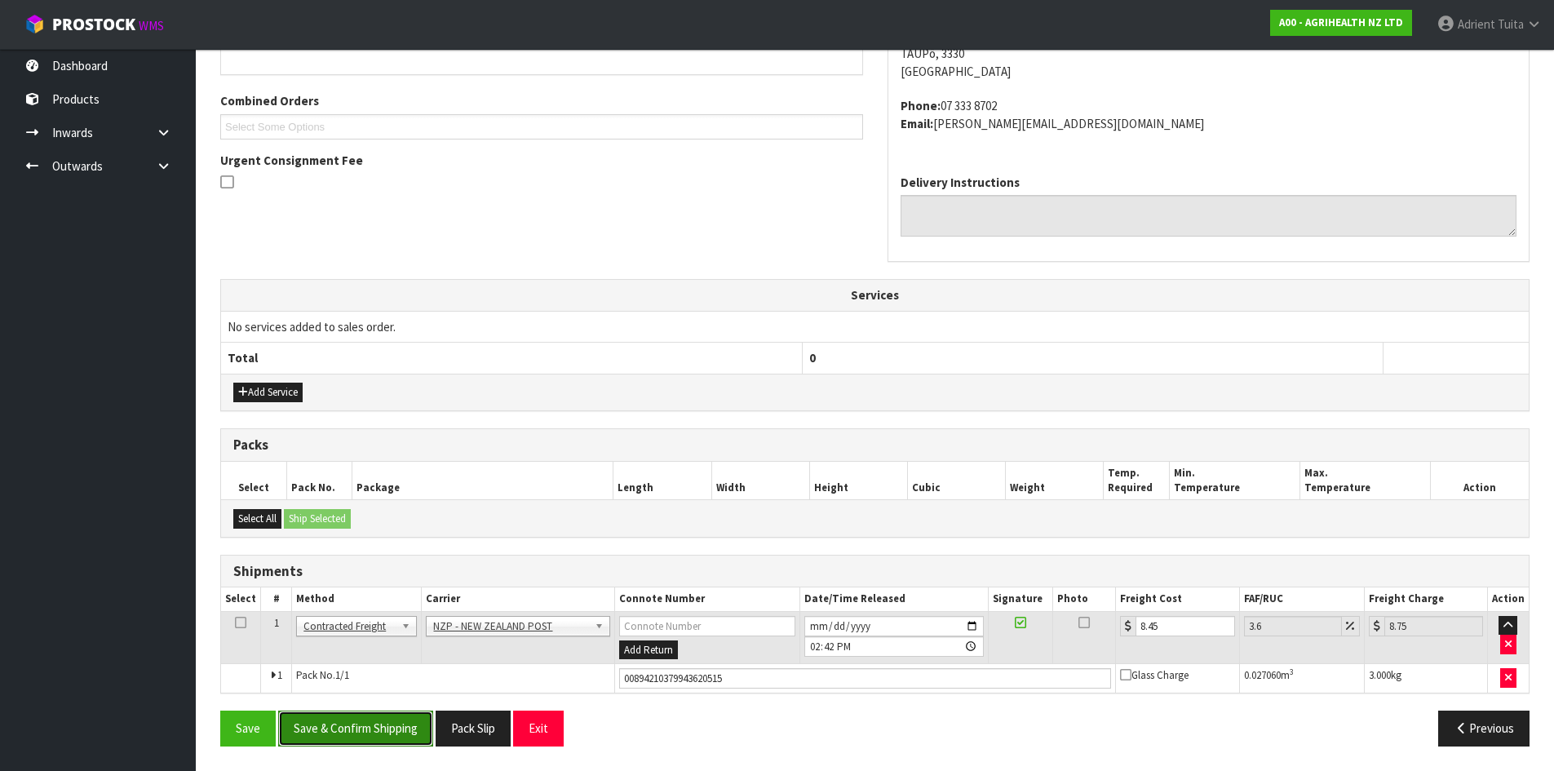
click at [361, 719] on button "Save & Confirm Shipping" at bounding box center [355, 728] width 155 height 35
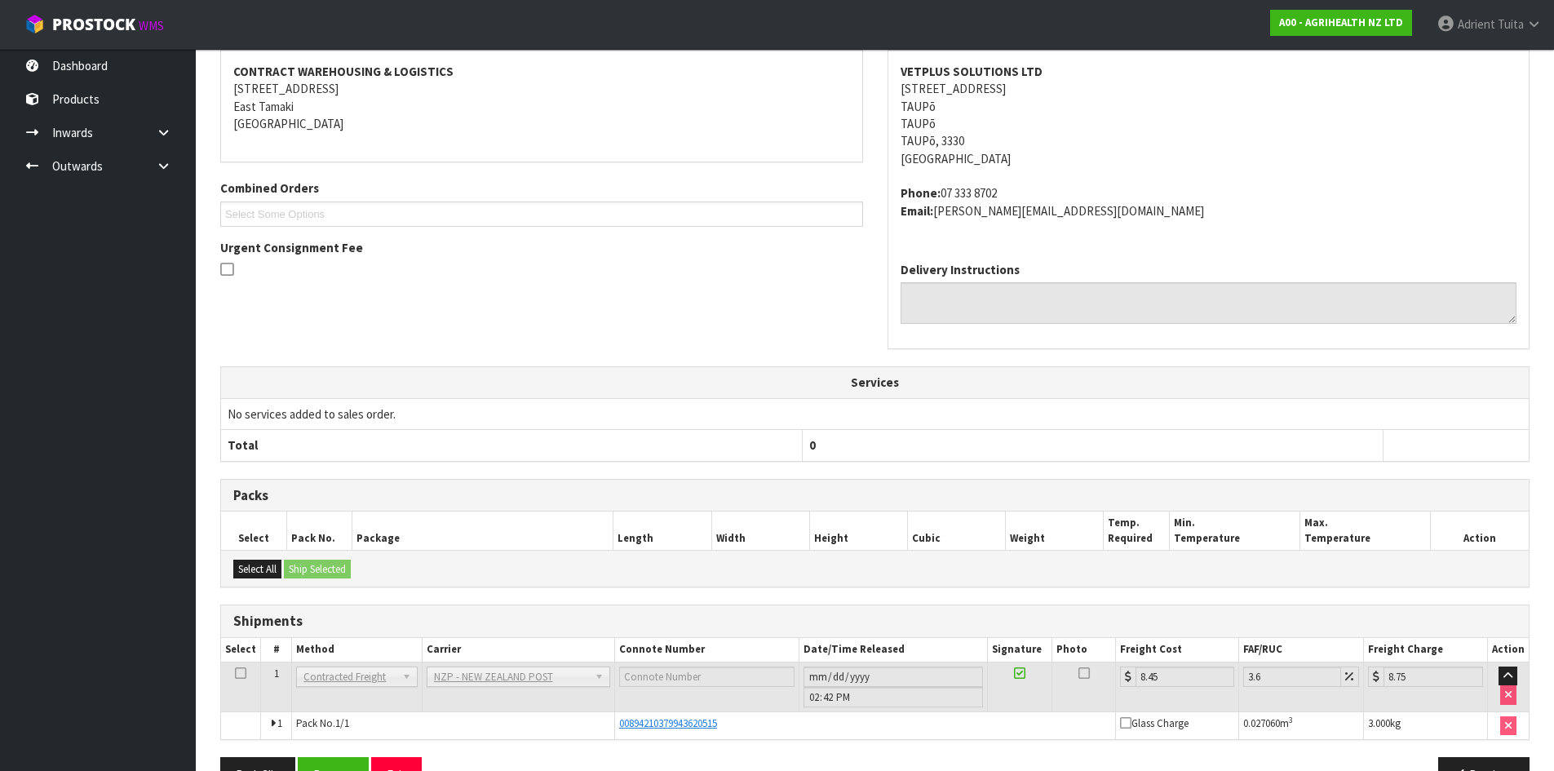
scroll to position [0, 0]
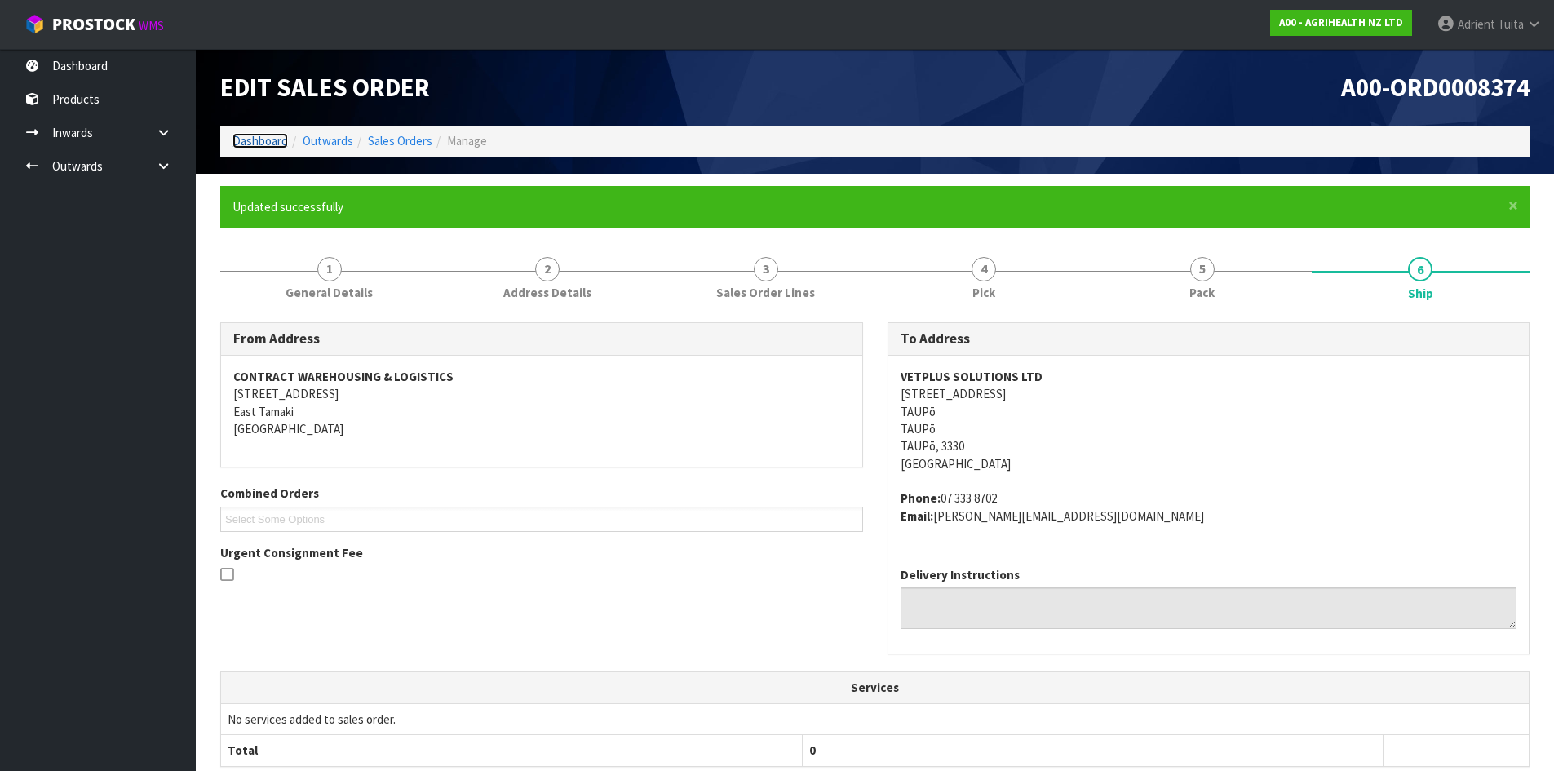
click at [250, 137] on link "Dashboard" at bounding box center [259, 140] width 55 height 15
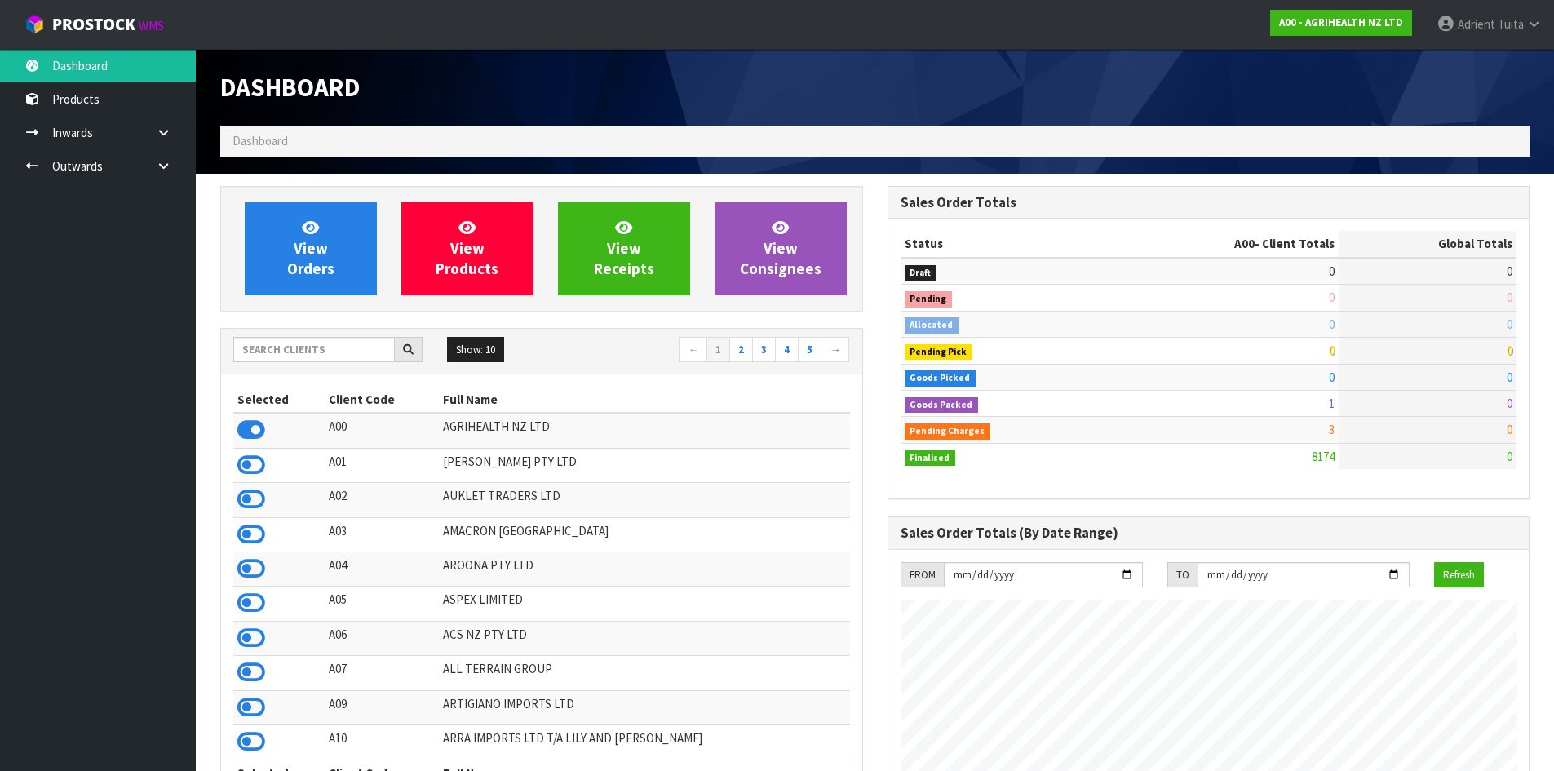
scroll to position [1236, 666]
click at [308, 353] on input "text" at bounding box center [314, 349] width 162 height 25
type input "N03"
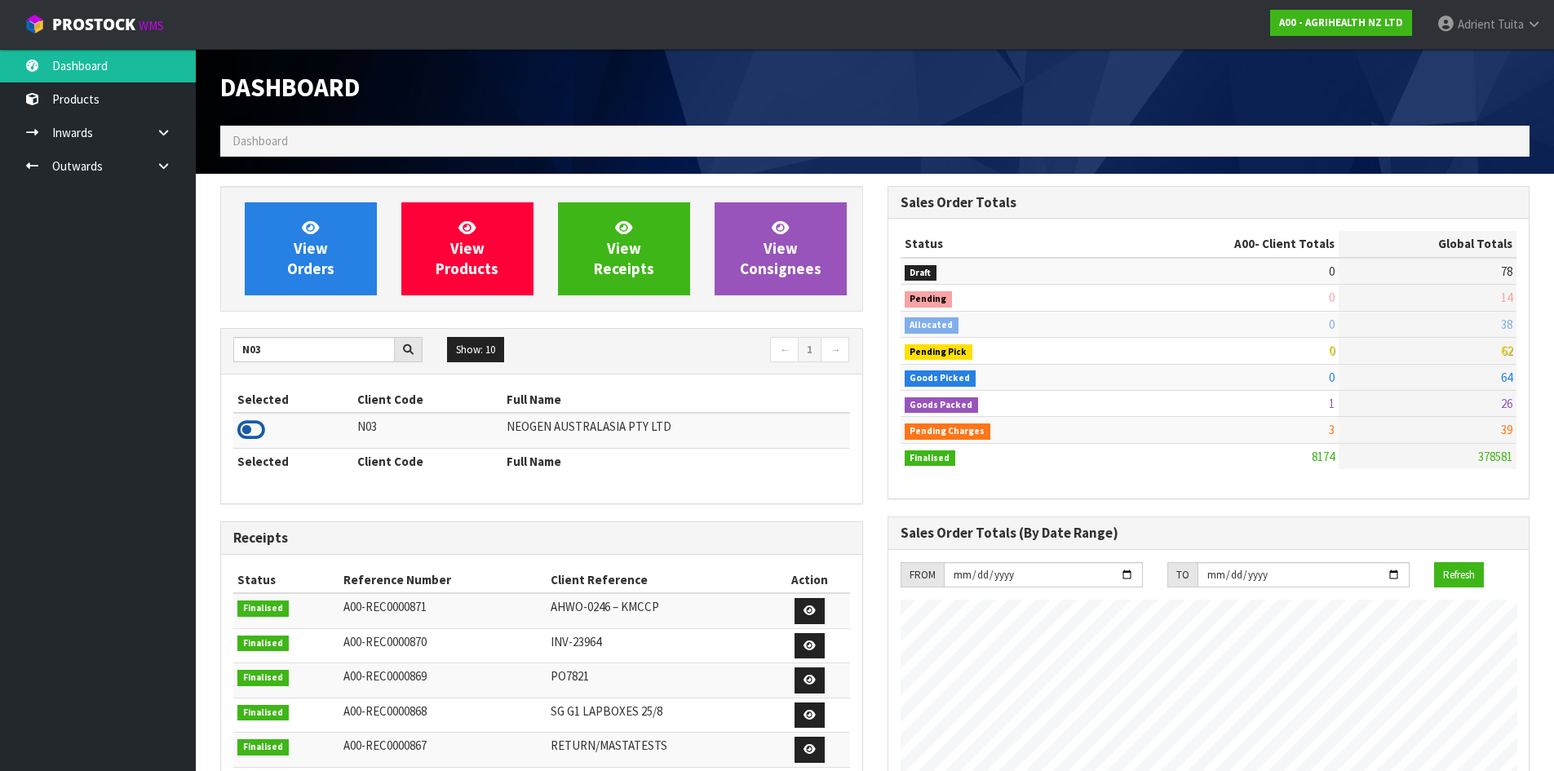
click at [252, 429] on icon at bounding box center [251, 430] width 28 height 24
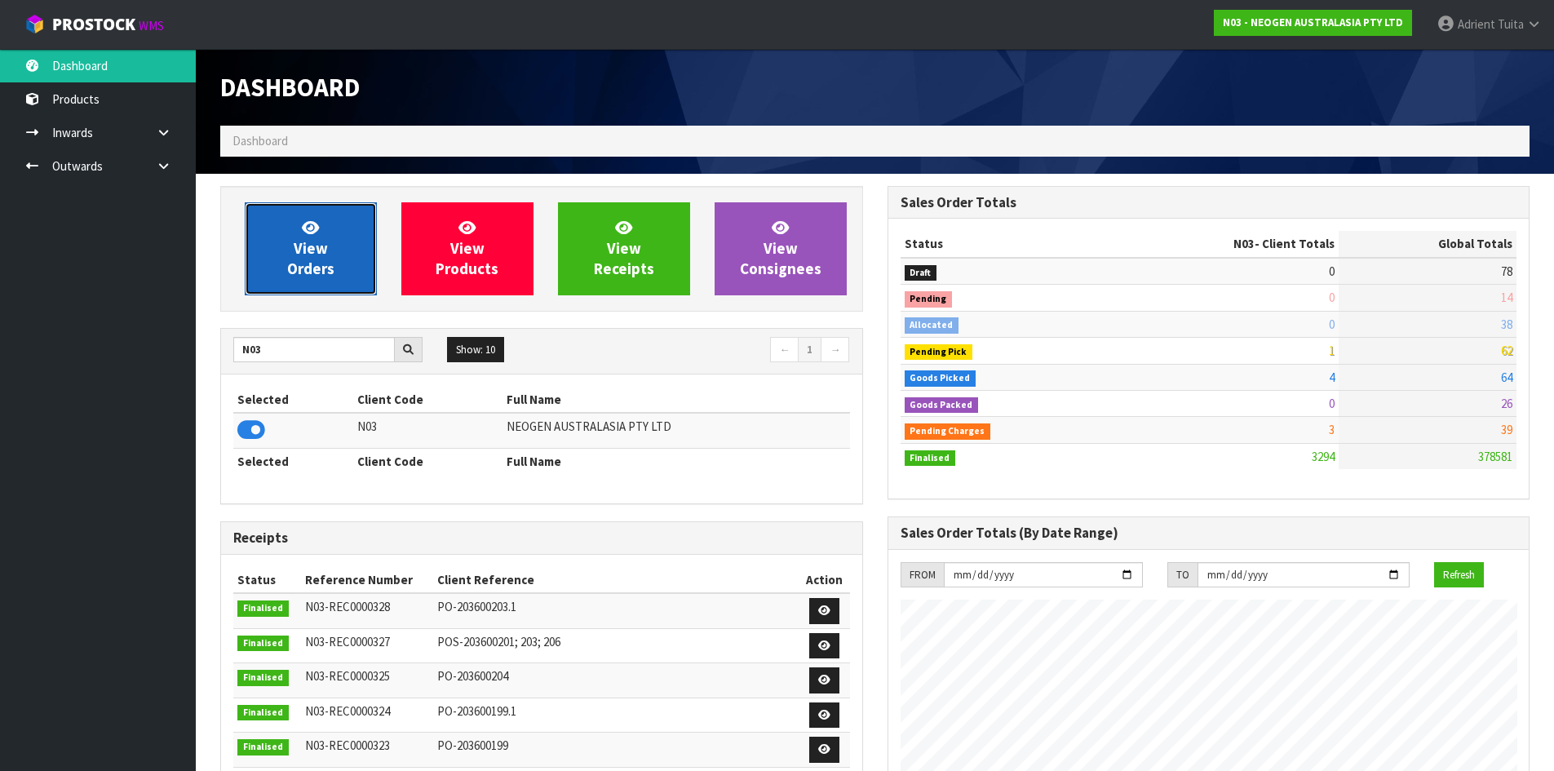
click at [294, 232] on link "View Orders" at bounding box center [311, 248] width 132 height 93
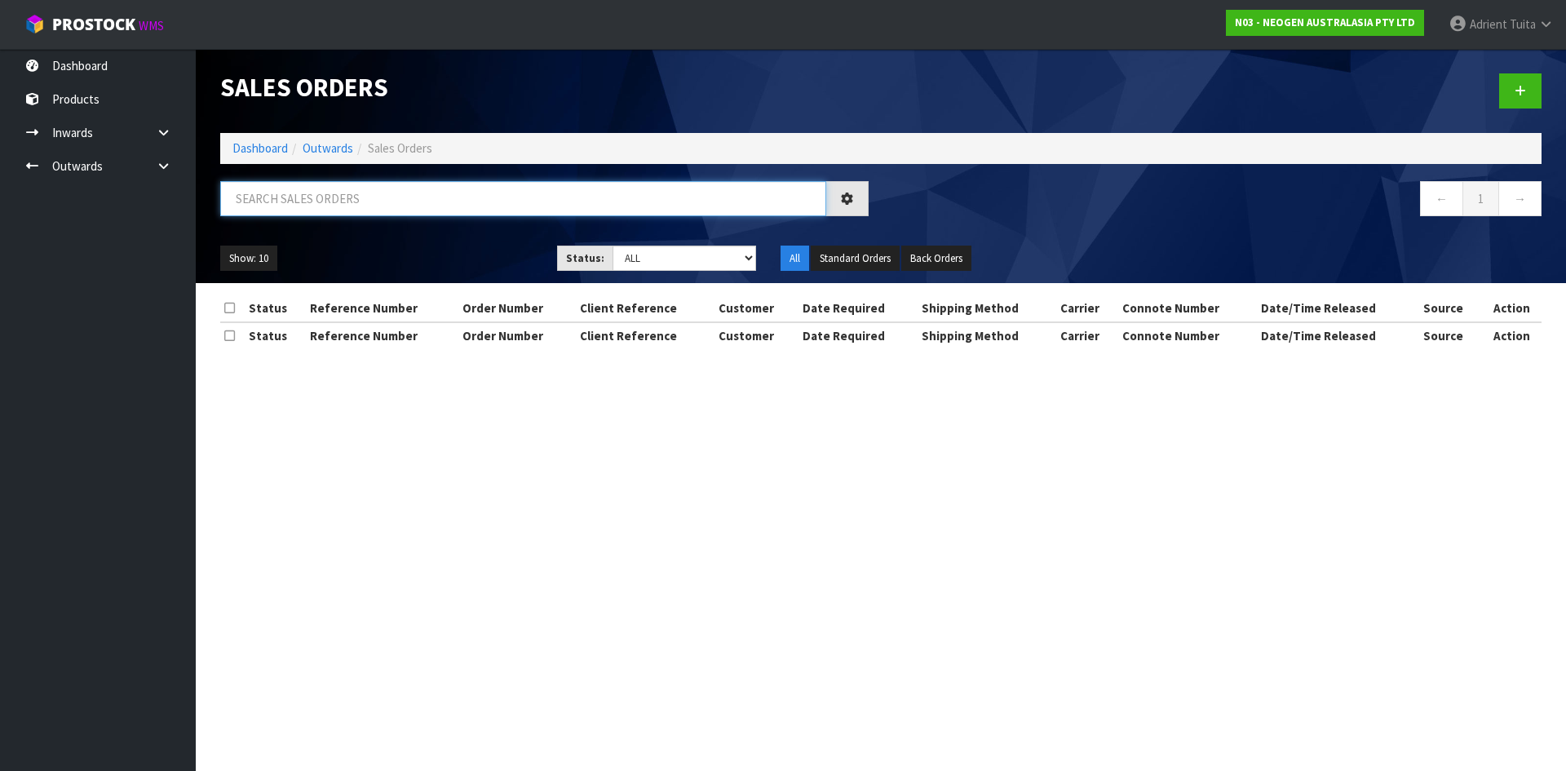
click at [315, 206] on input "text" at bounding box center [523, 198] width 606 height 35
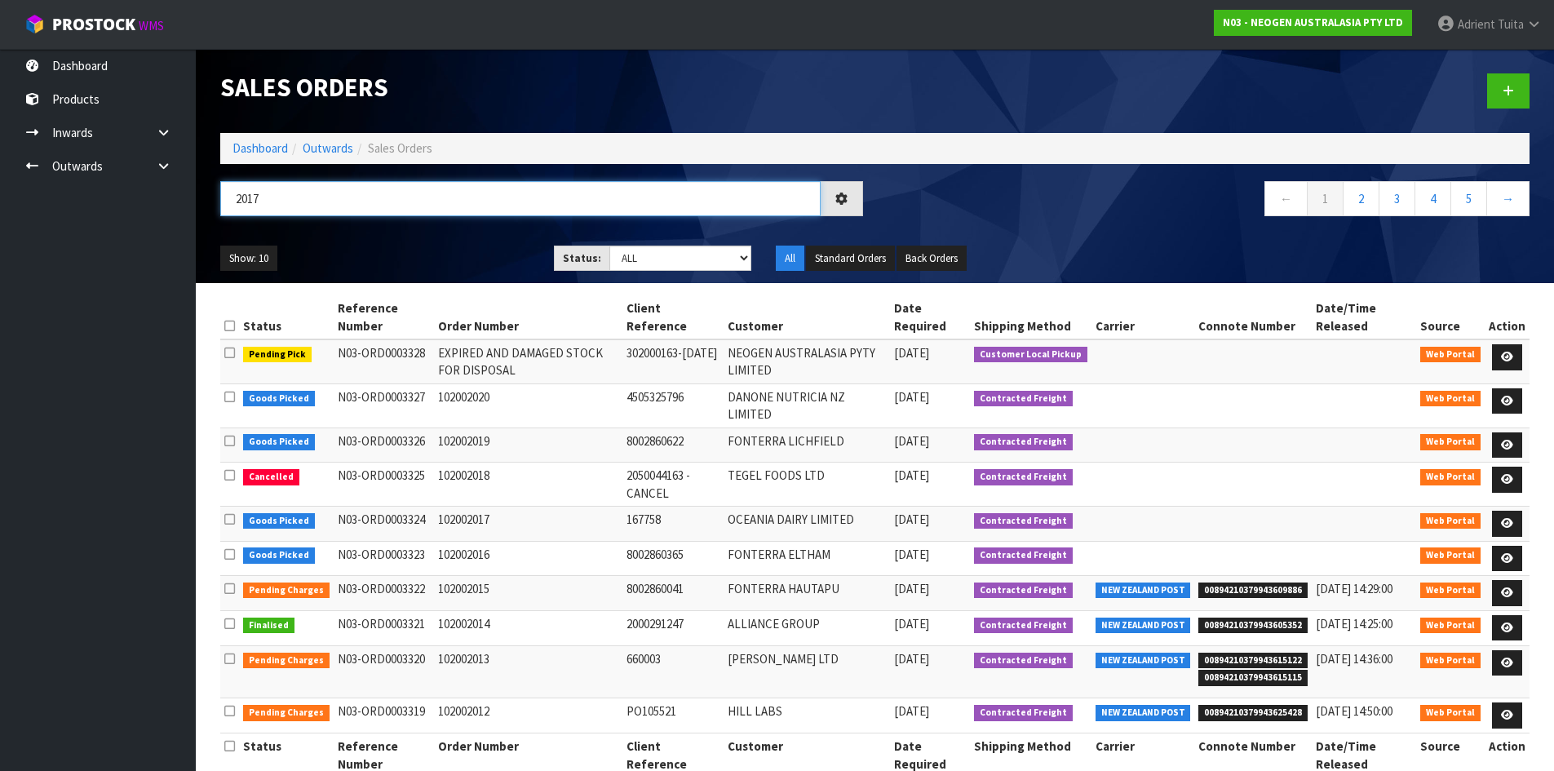
type input "2017"
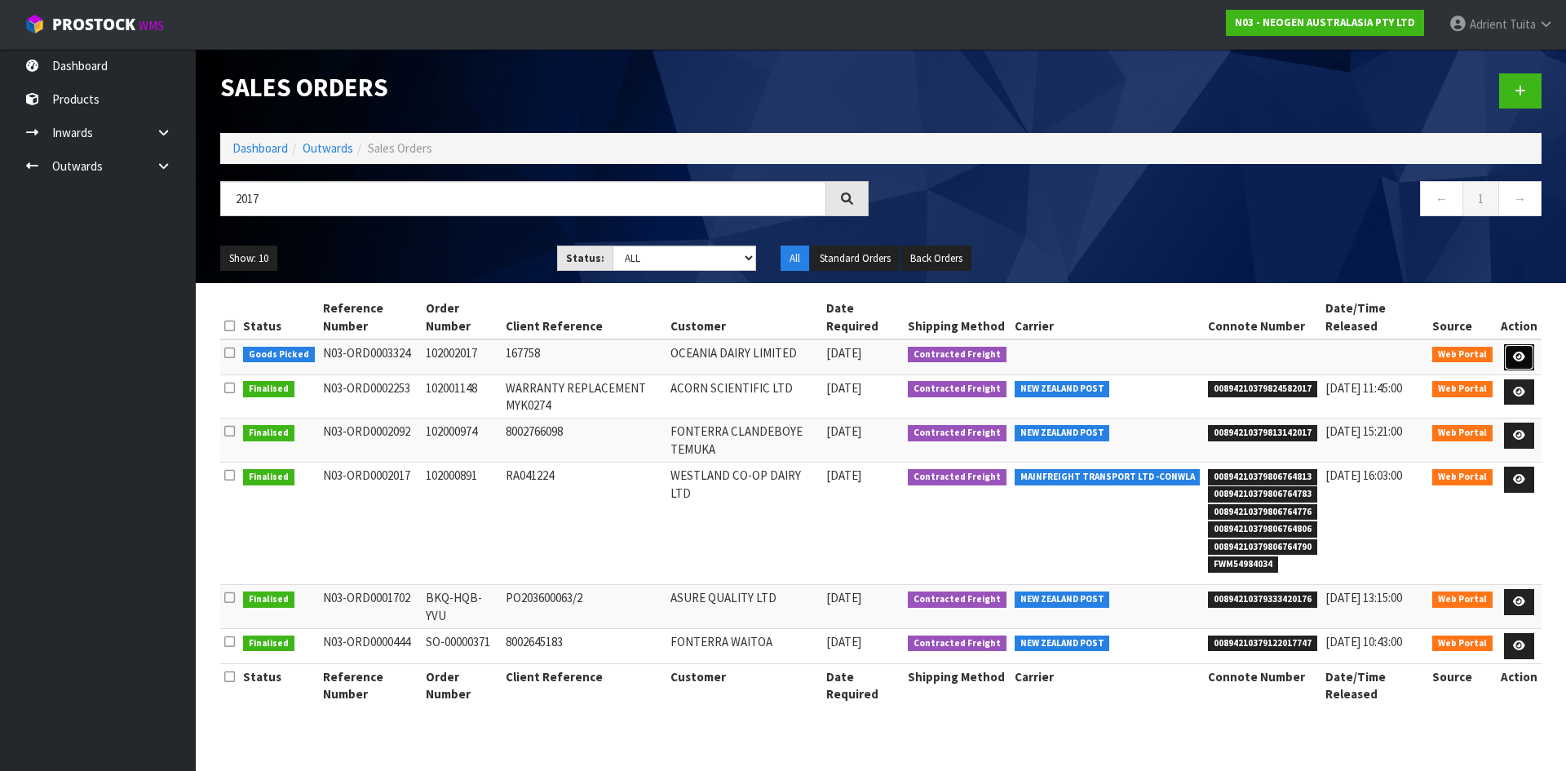
click at [1523, 350] on link at bounding box center [1519, 357] width 30 height 26
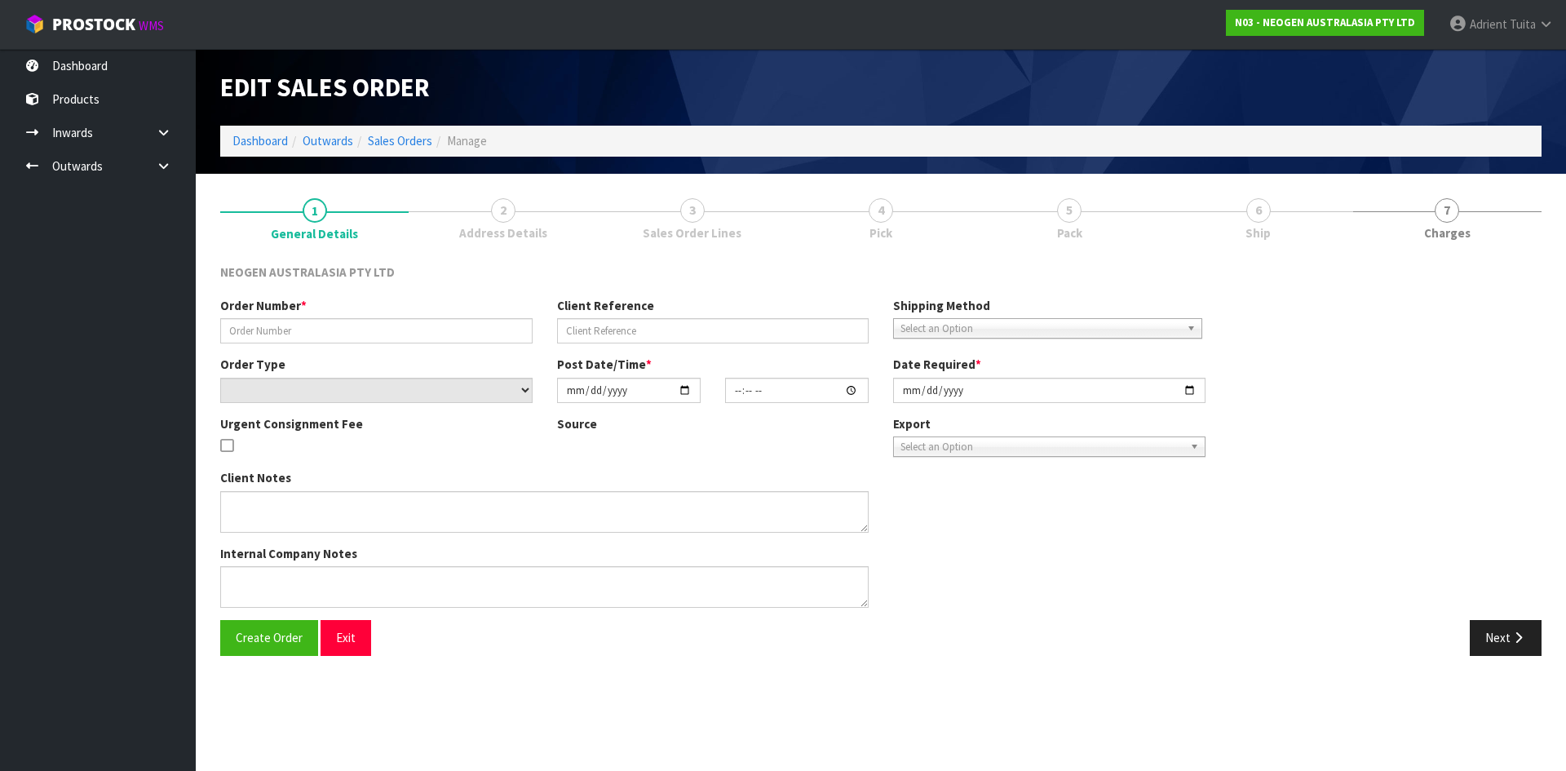
type input "102002017"
type input "167758"
select select "number:0"
type input "[DATE]"
type input "10:29:00.000"
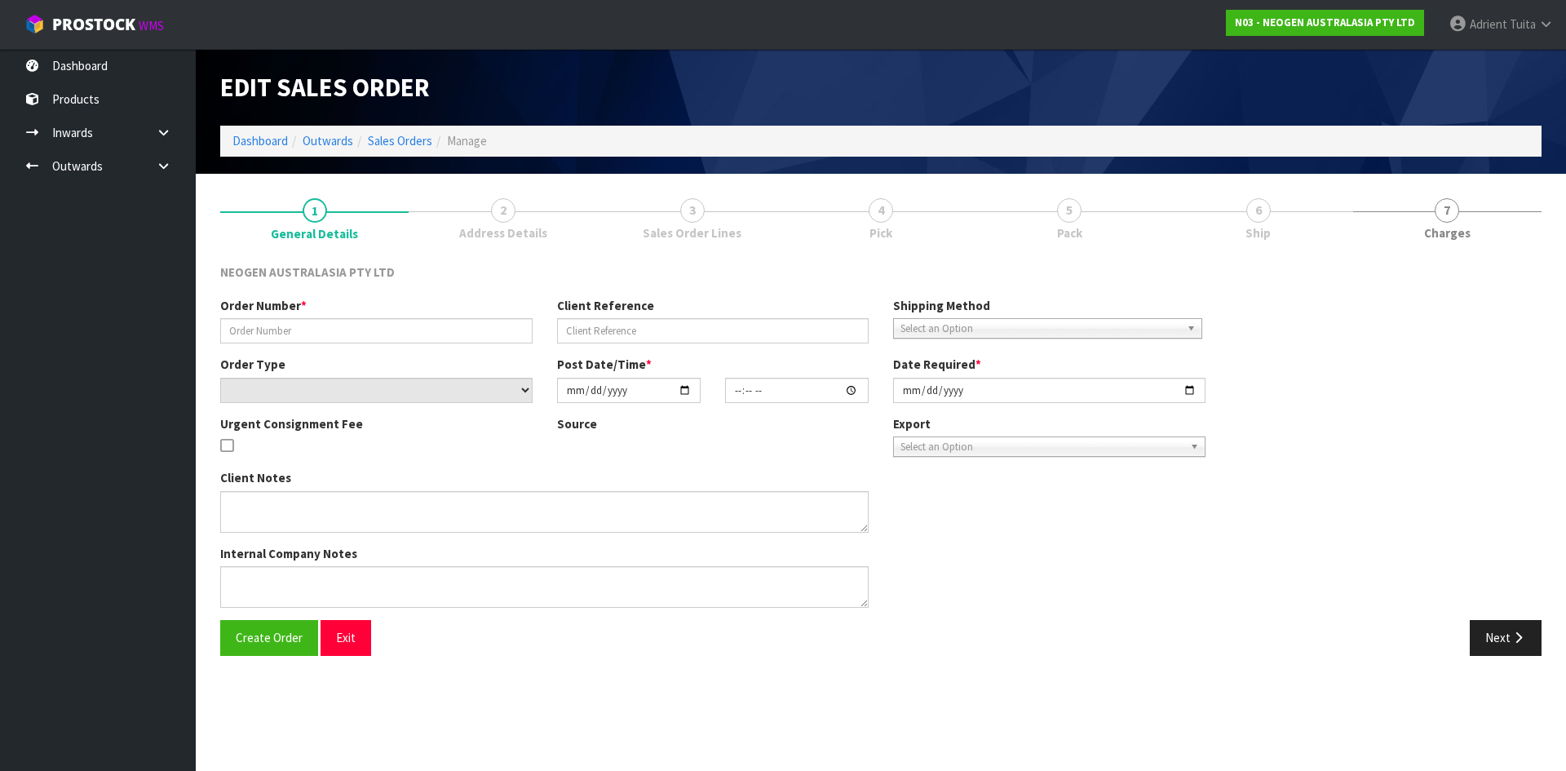
type input "[DATE]"
type textarea "ATTN: SITE STORE-05 LABORATORY"
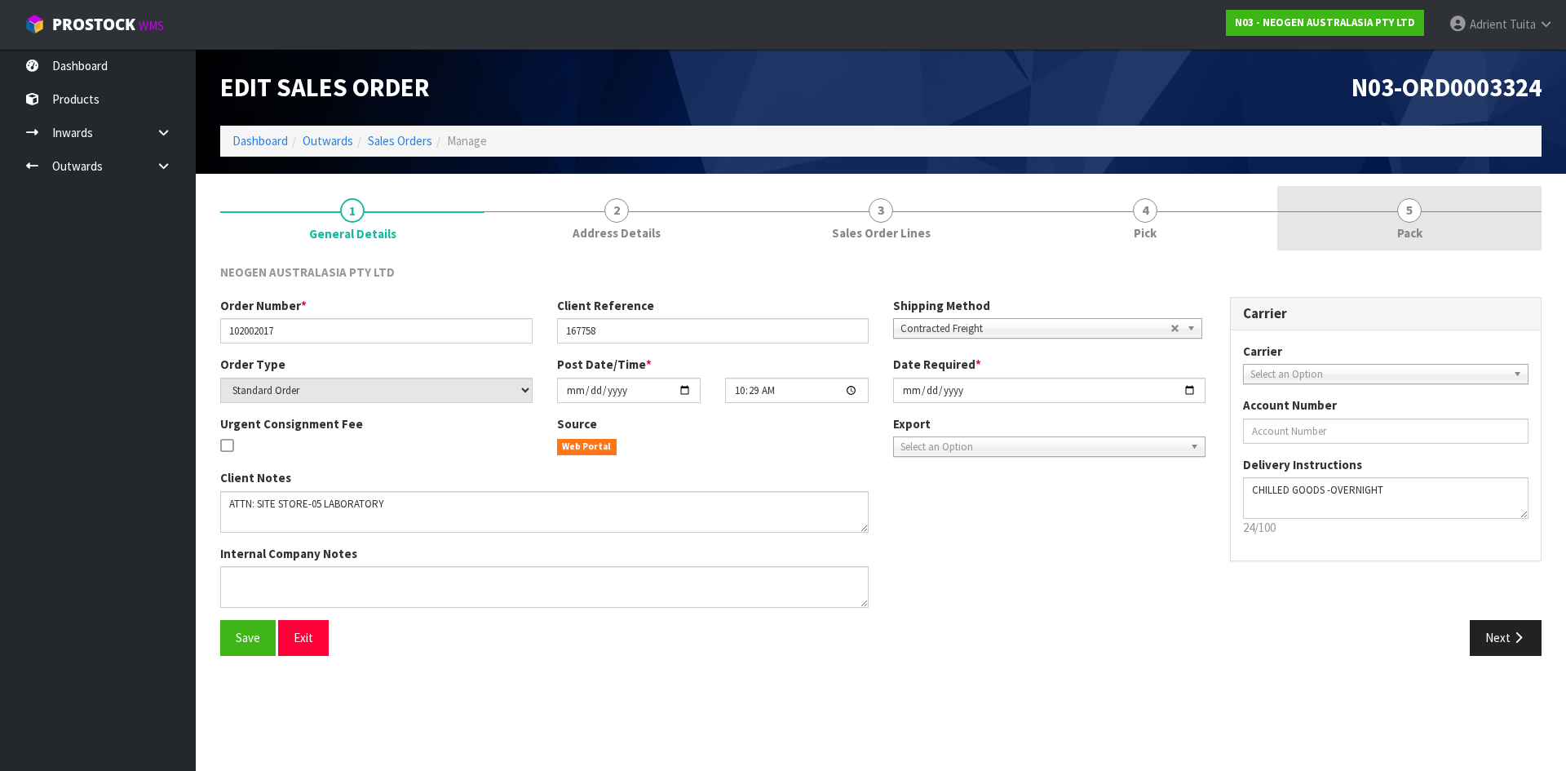
click at [1419, 233] on span "Pack" at bounding box center [1409, 232] width 25 height 17
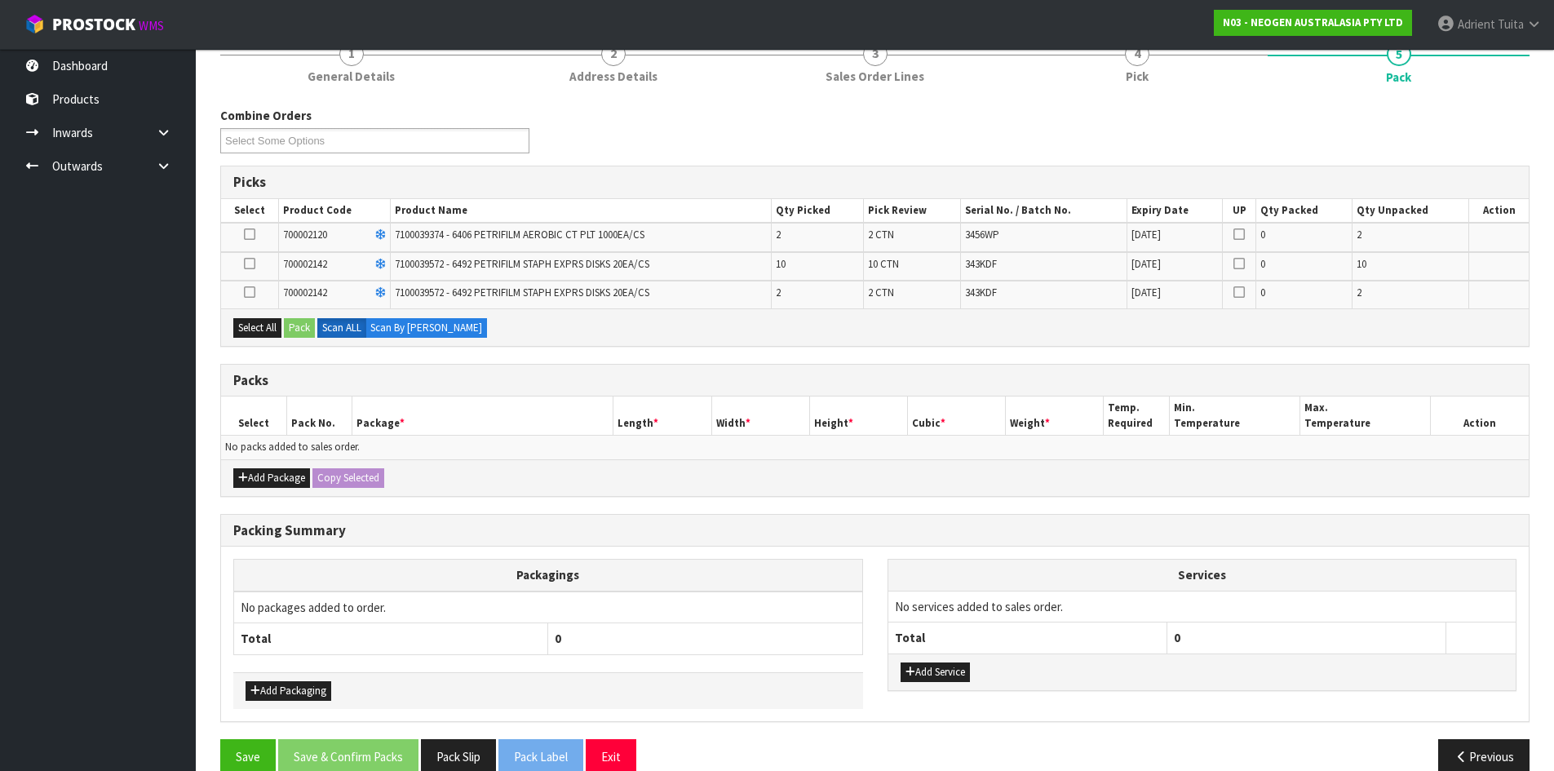
scroll to position [184, 0]
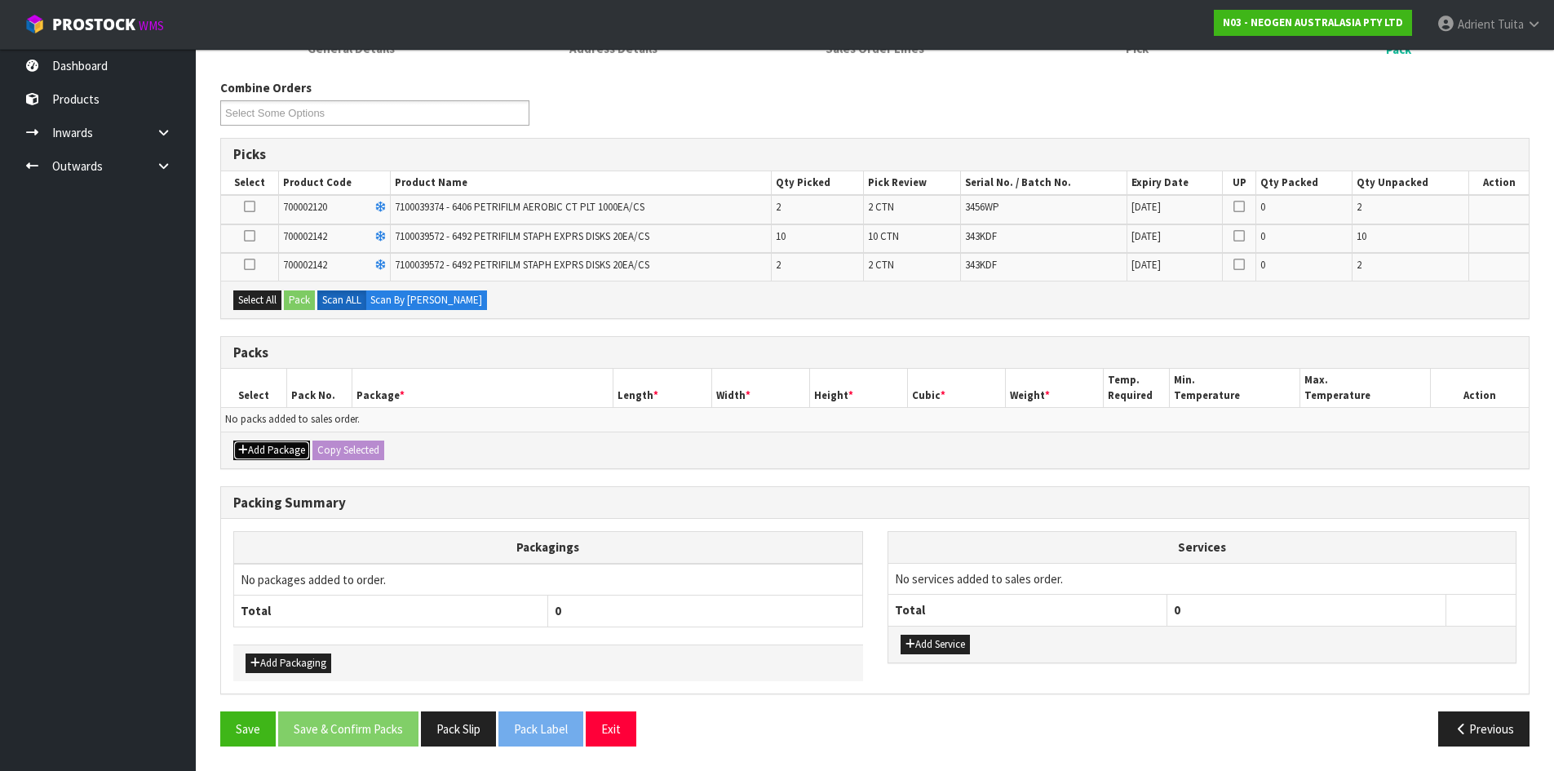
drag, startPoint x: 277, startPoint y: 453, endPoint x: 258, endPoint y: 438, distance: 23.8
click at [274, 451] on button "Add Package" at bounding box center [271, 451] width 77 height 20
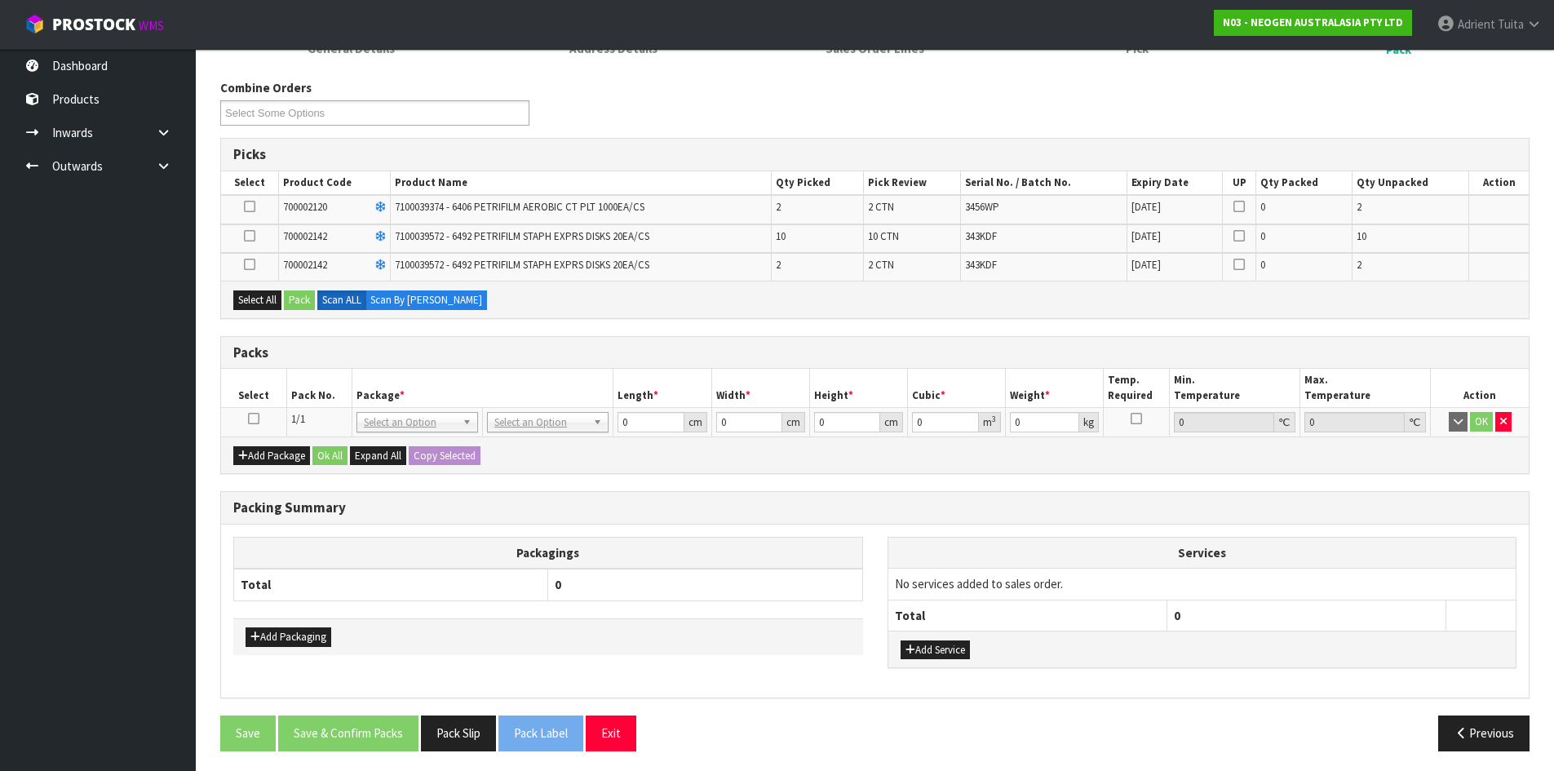
click at [255, 419] on icon at bounding box center [253, 418] width 11 height 1
click at [268, 295] on button "Select All" at bounding box center [257, 300] width 48 height 20
click at [284, 295] on div "Select All Pack Scan ALL Scan By [PERSON_NAME]" at bounding box center [875, 299] width 1308 height 37
click at [298, 300] on button "Pack" at bounding box center [299, 300] width 31 height 20
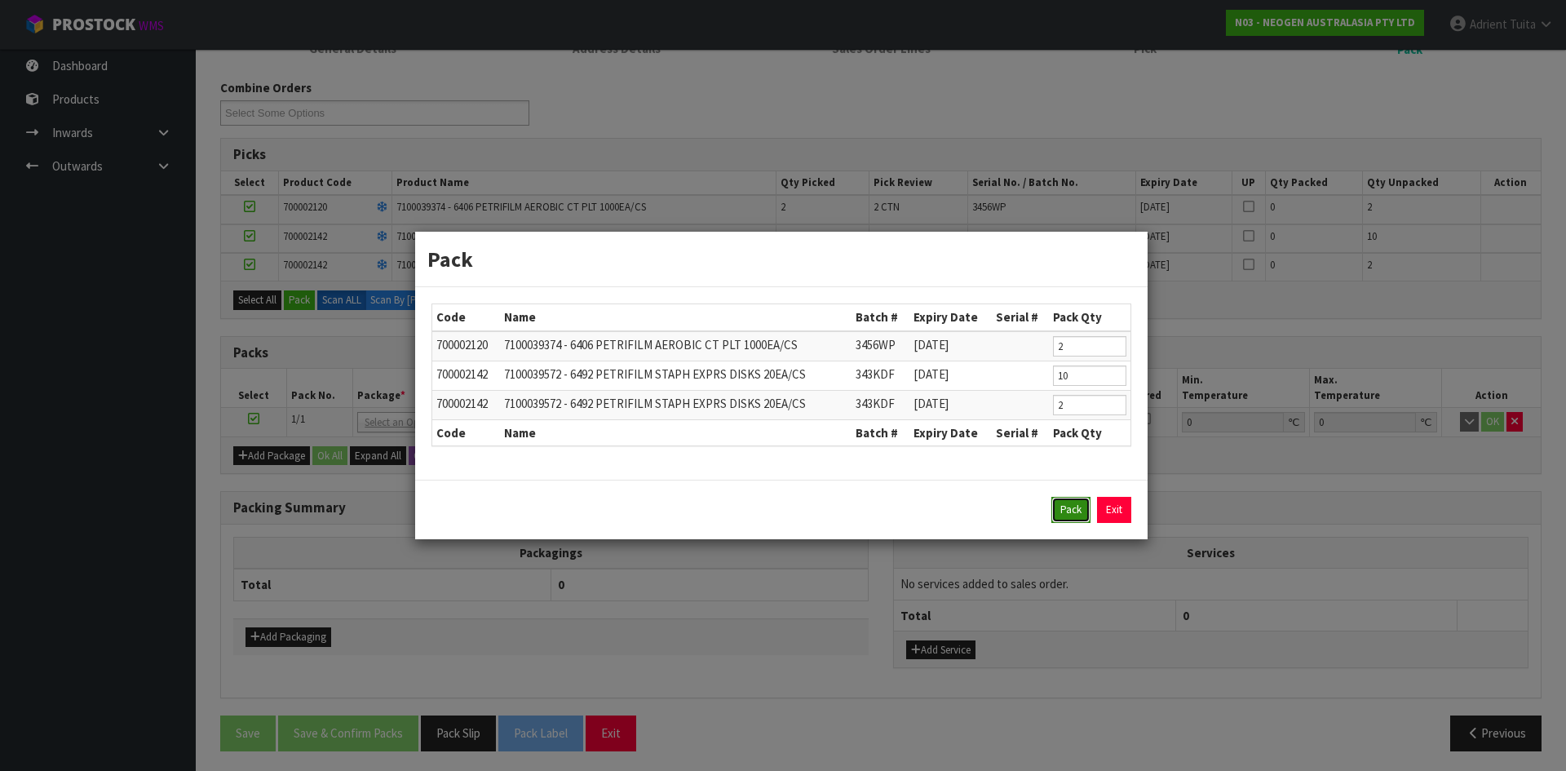
drag, startPoint x: 1057, startPoint y: 512, endPoint x: 1032, endPoint y: 497, distance: 29.7
click at [1055, 510] on button "Pack" at bounding box center [1071, 510] width 39 height 26
type input "0.000"
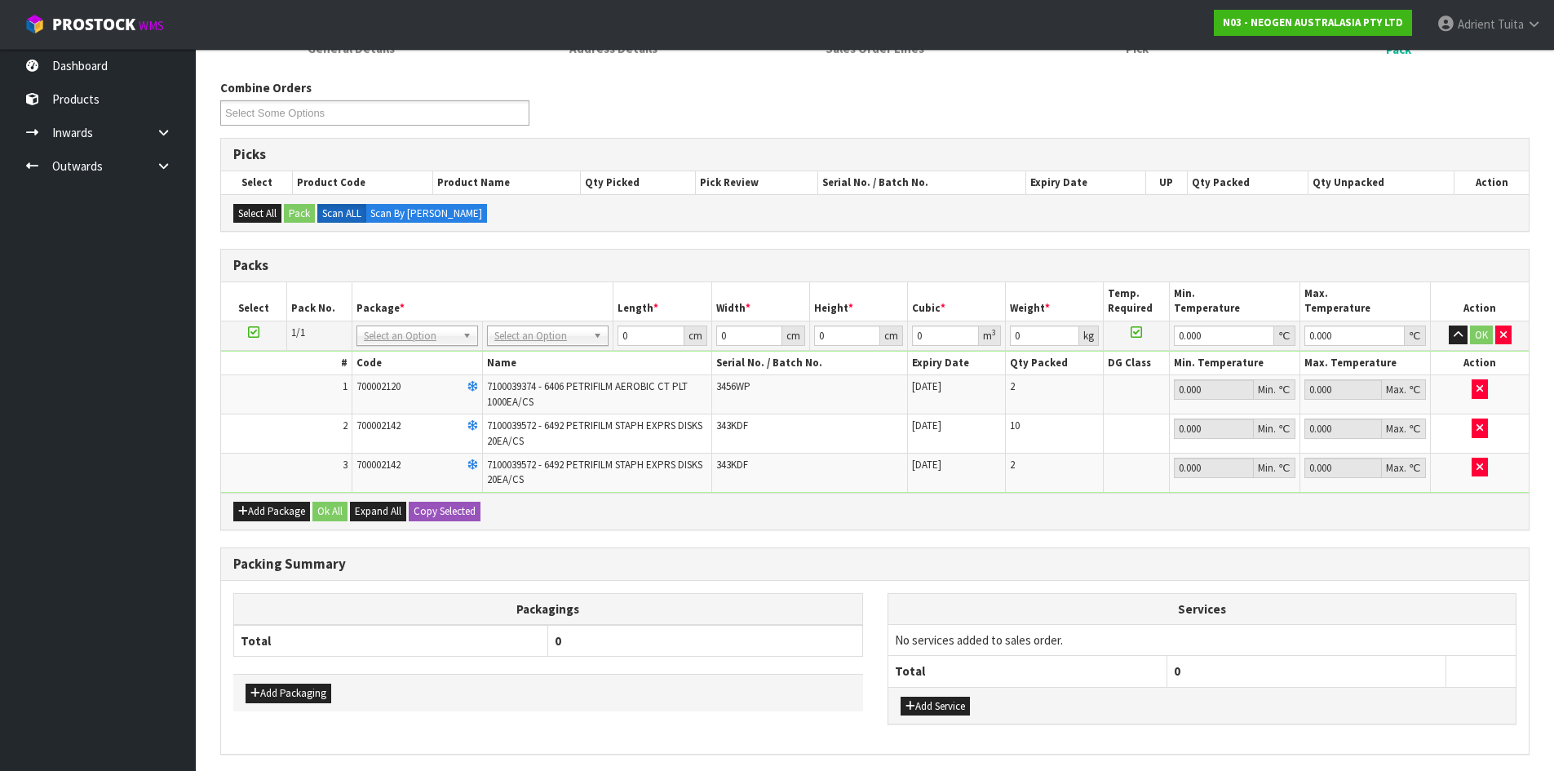
drag, startPoint x: 571, startPoint y: 339, endPoint x: 571, endPoint y: 348, distance: 9.8
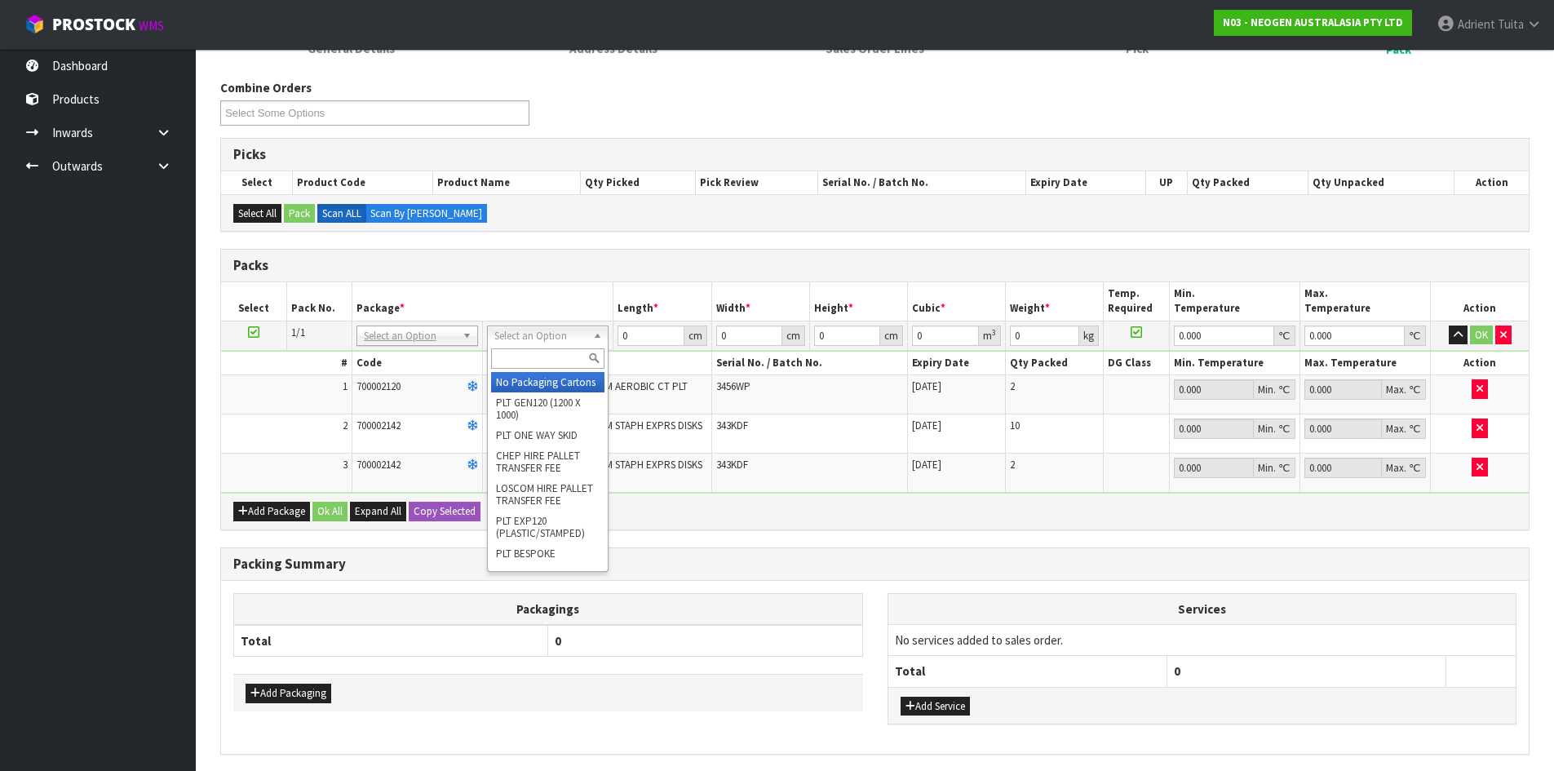
click at [570, 353] on input "text" at bounding box center [547, 358] width 113 height 20
type input "A4"
type input "31"
type input "22.5"
type input "25"
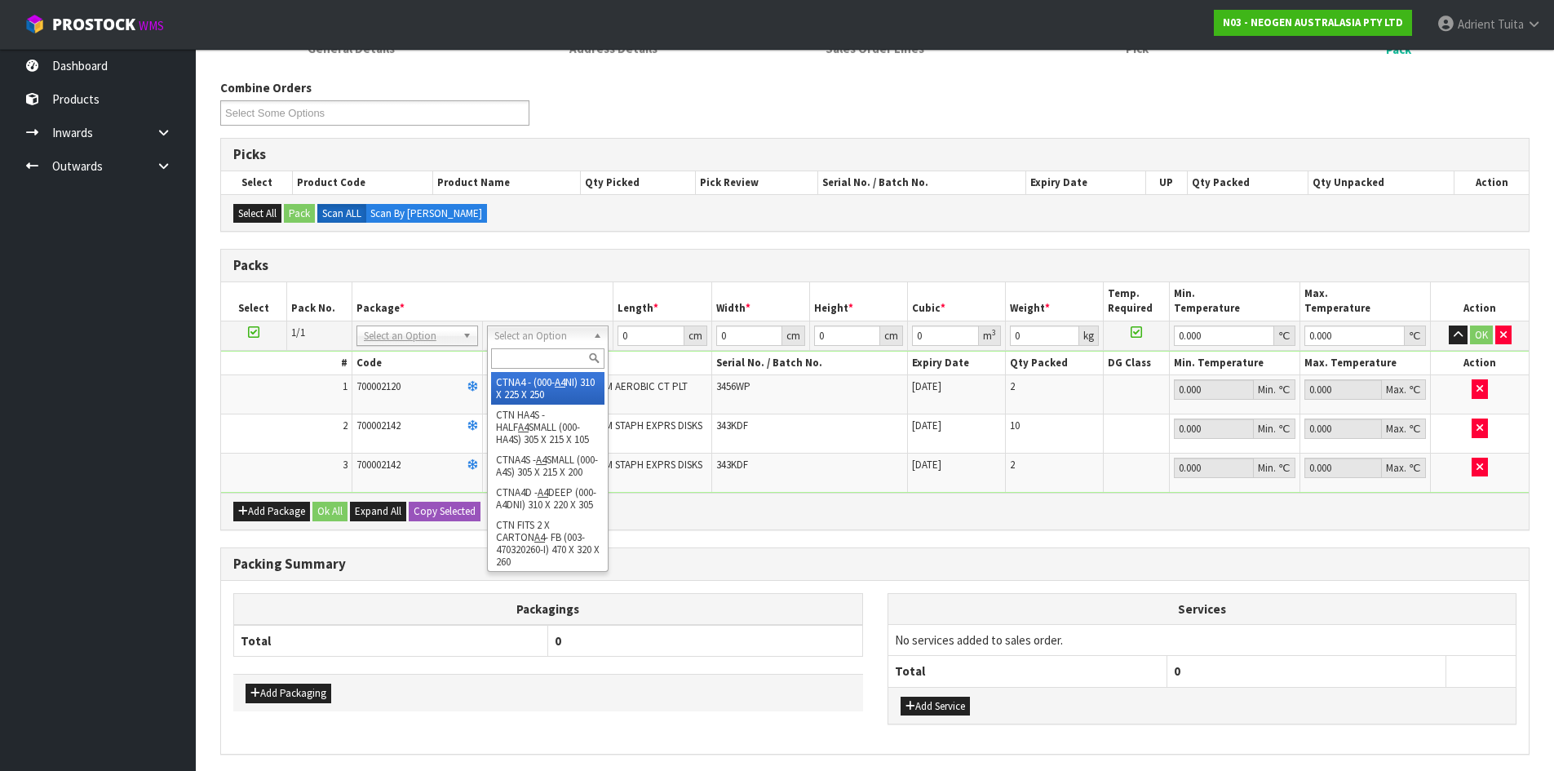
type input "0.017438"
type input "5.4"
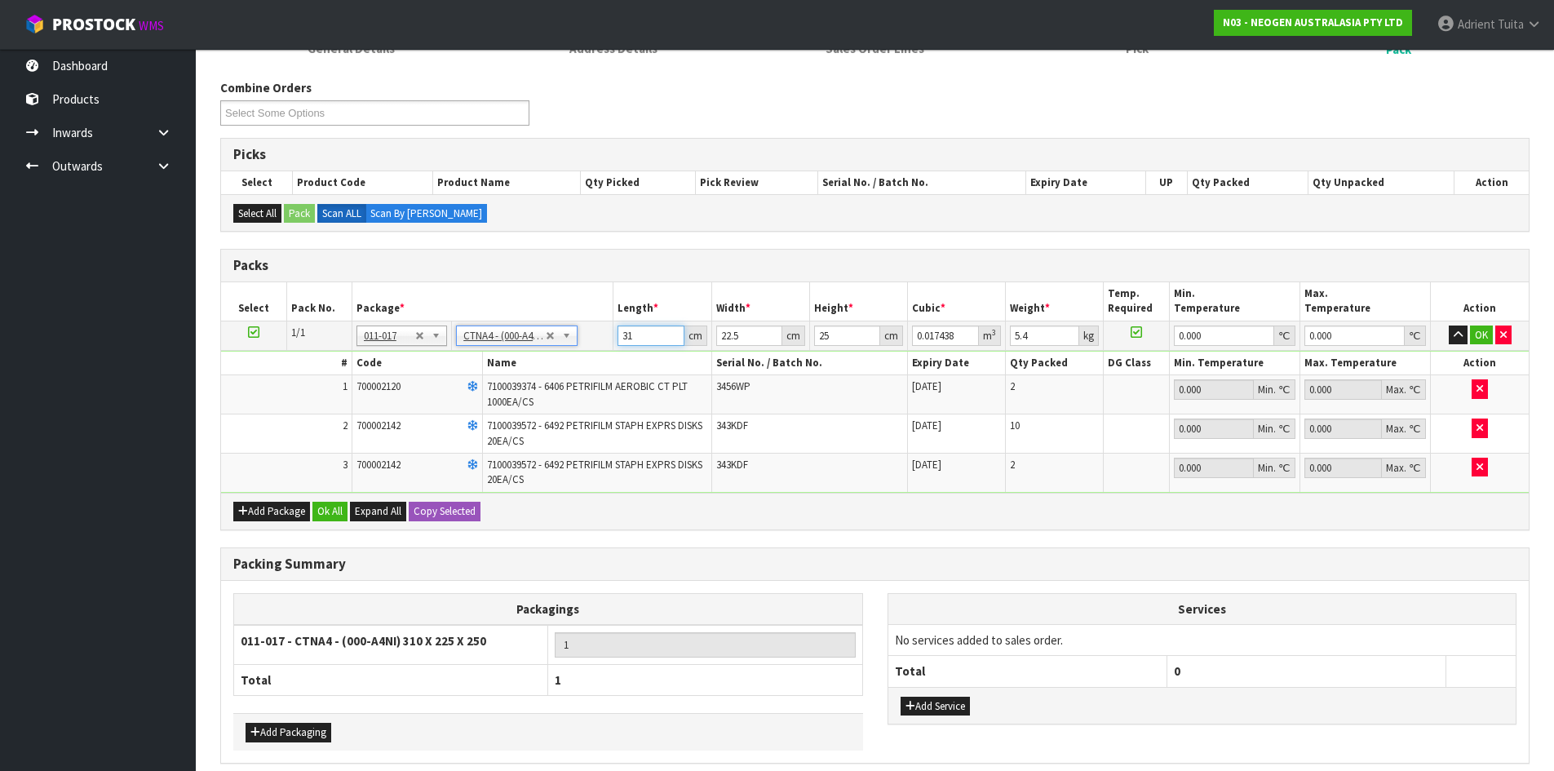
click at [623, 326] on input "31" at bounding box center [651, 335] width 66 height 20
type input "3"
type input "0.001687"
type input "32"
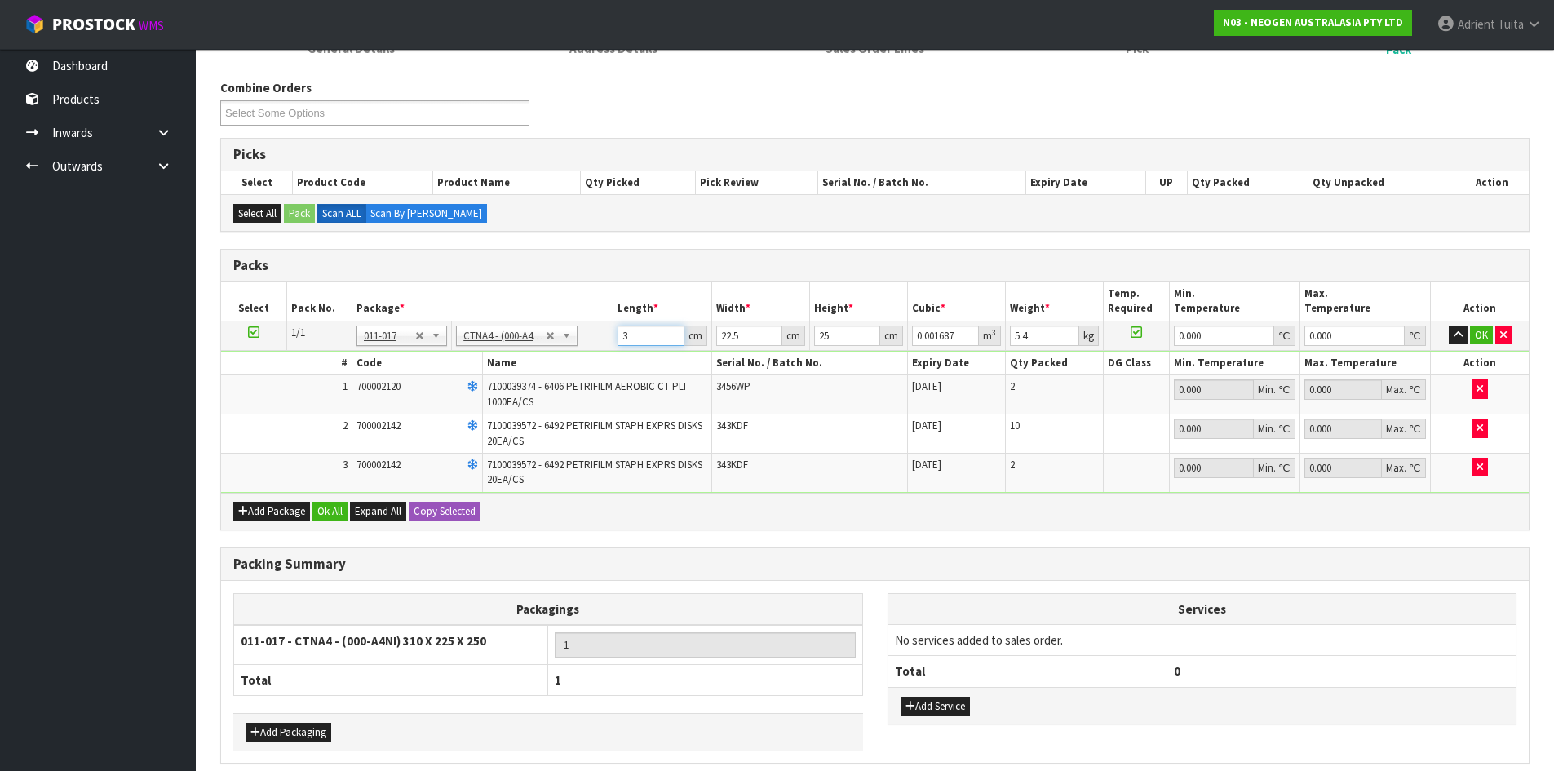
type input "0.018"
type input "32"
type input "2"
type input "0.0016"
type input "24"
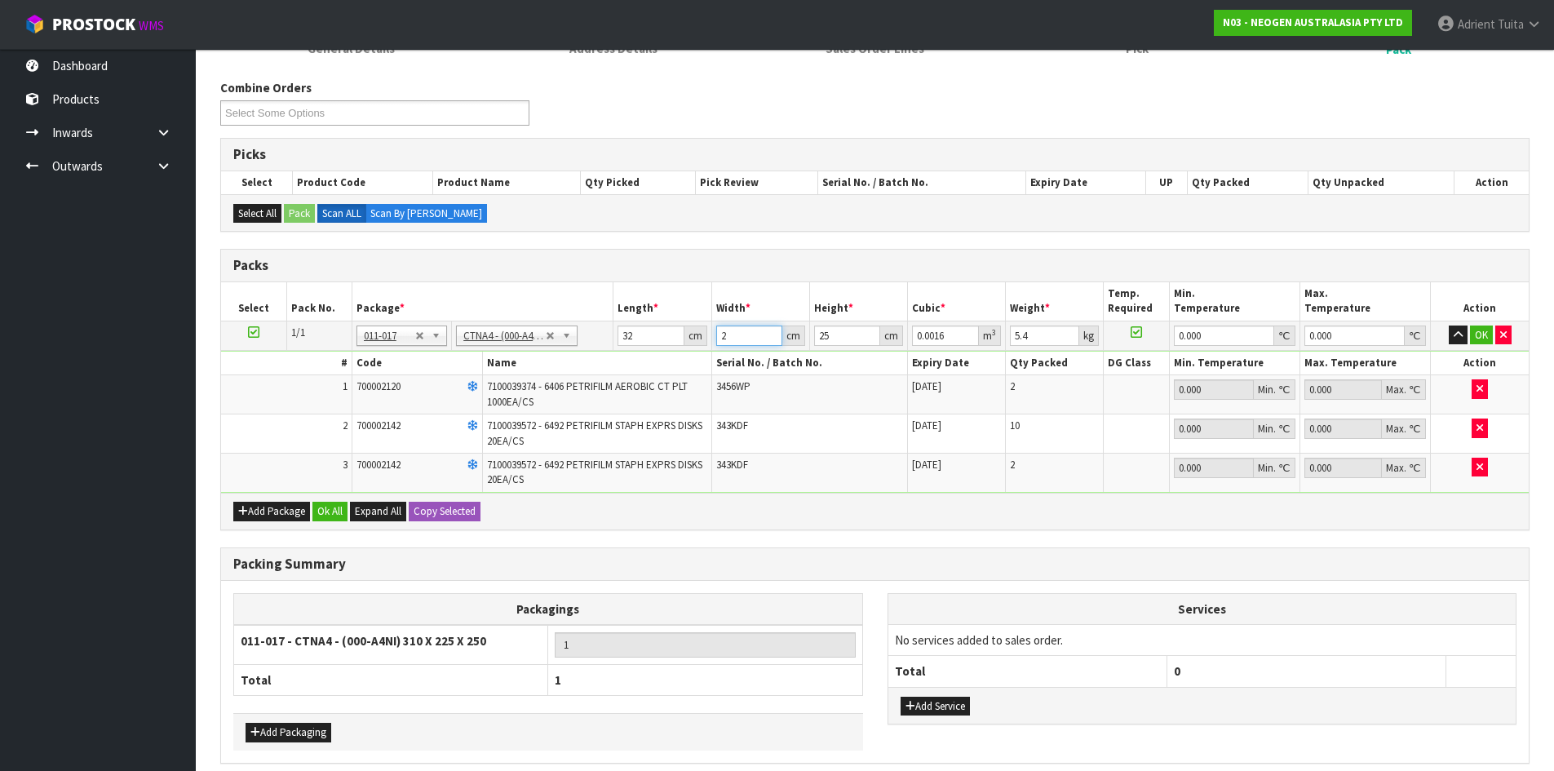
type input "0.0192"
type input "24"
type input "2"
type input "0.001536"
type input "27"
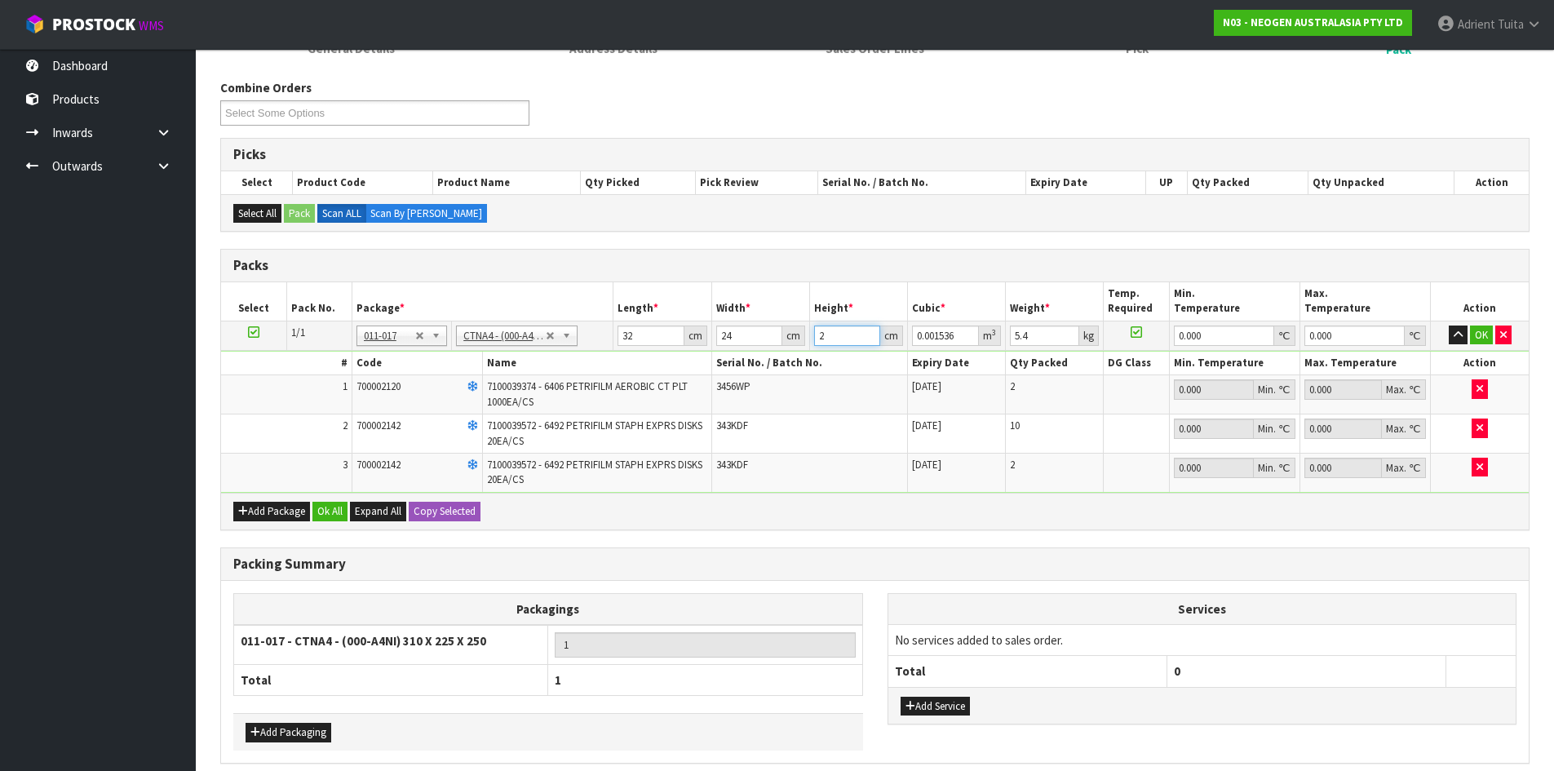
type input "0.020736"
type input "27"
type input "6"
click at [1478, 335] on button "OK" at bounding box center [1481, 335] width 23 height 20
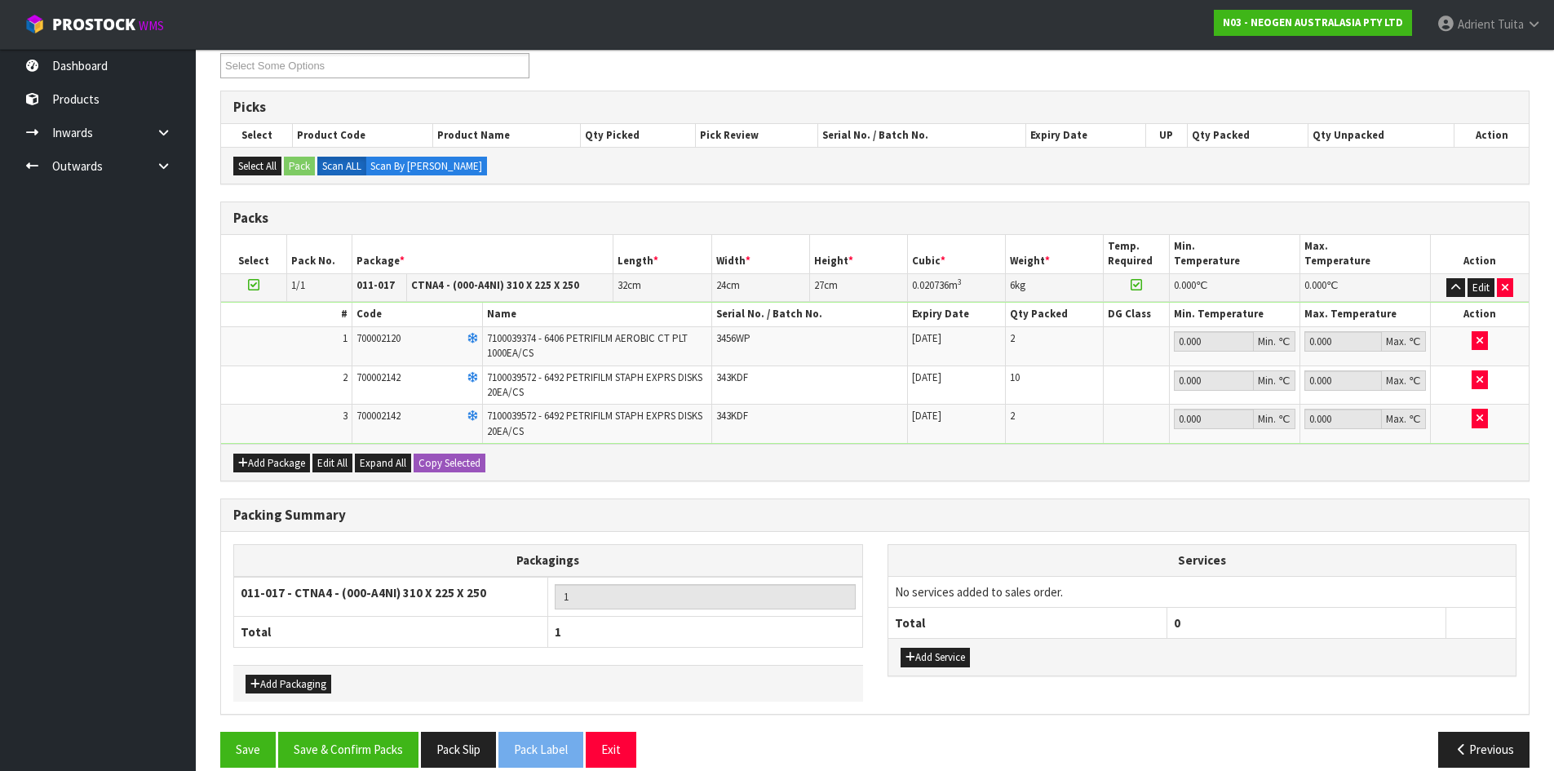
scroll to position [253, 0]
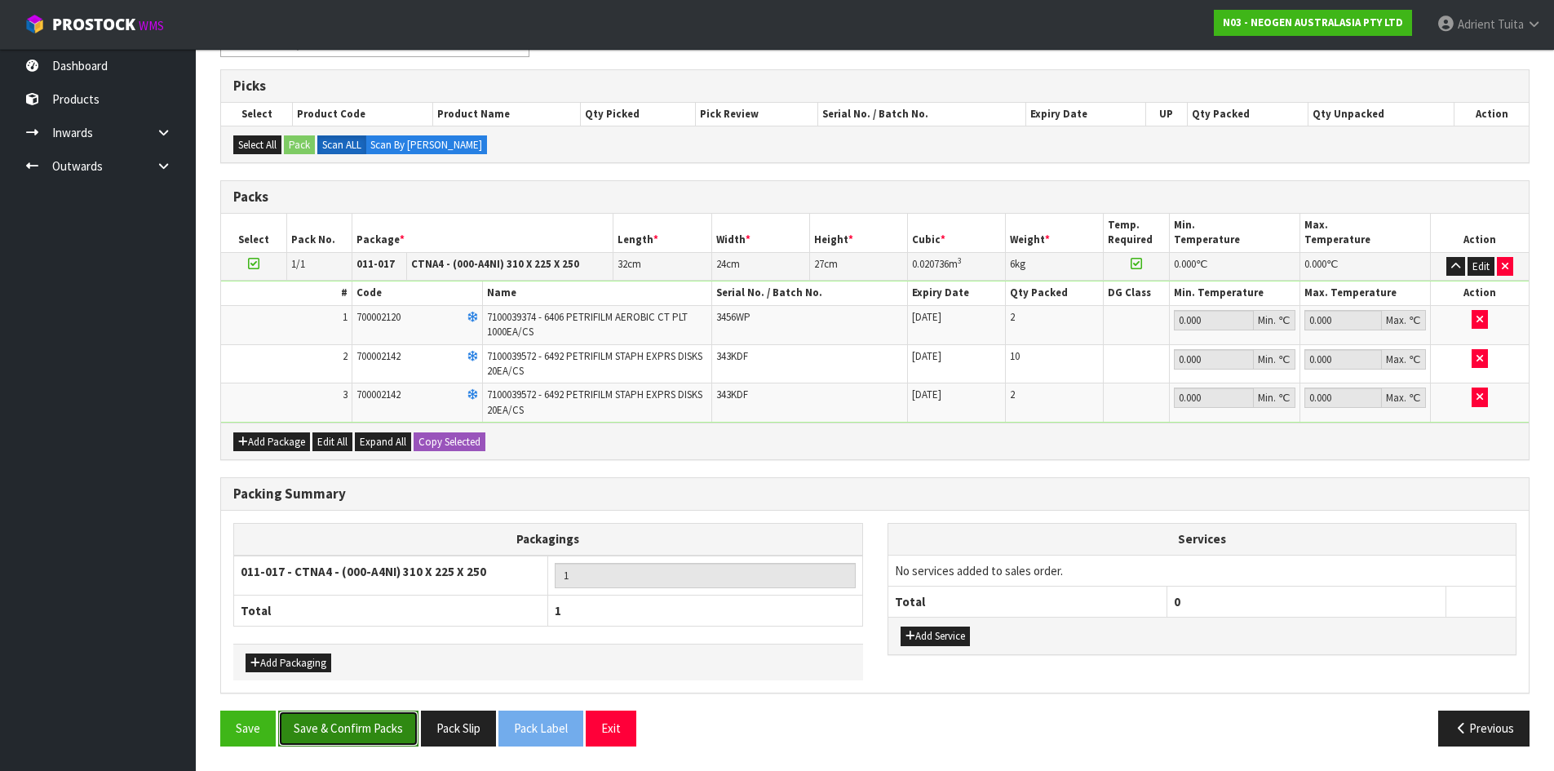
click at [369, 719] on button "Save & Confirm Packs" at bounding box center [348, 728] width 140 height 35
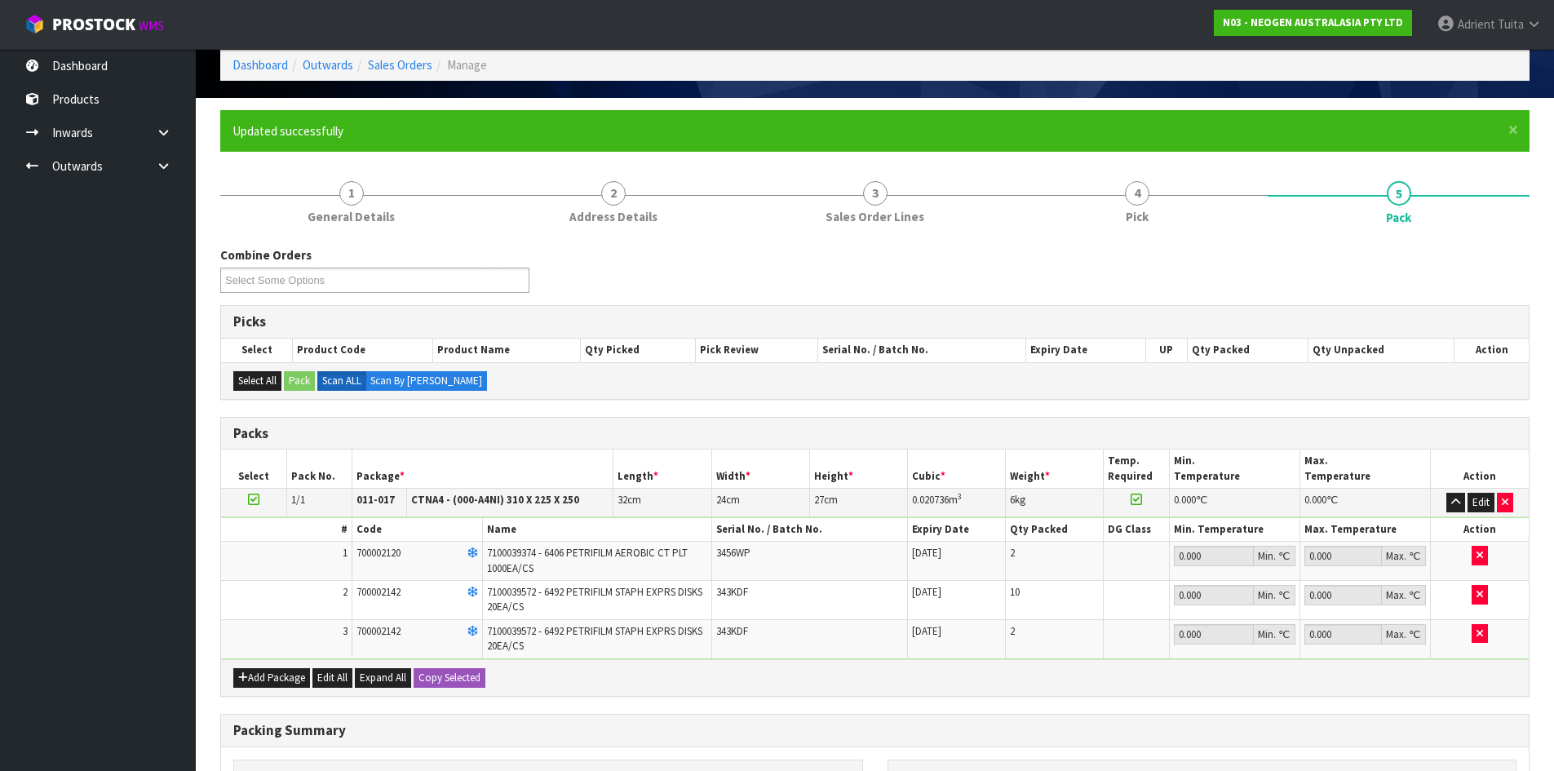
scroll to position [133, 0]
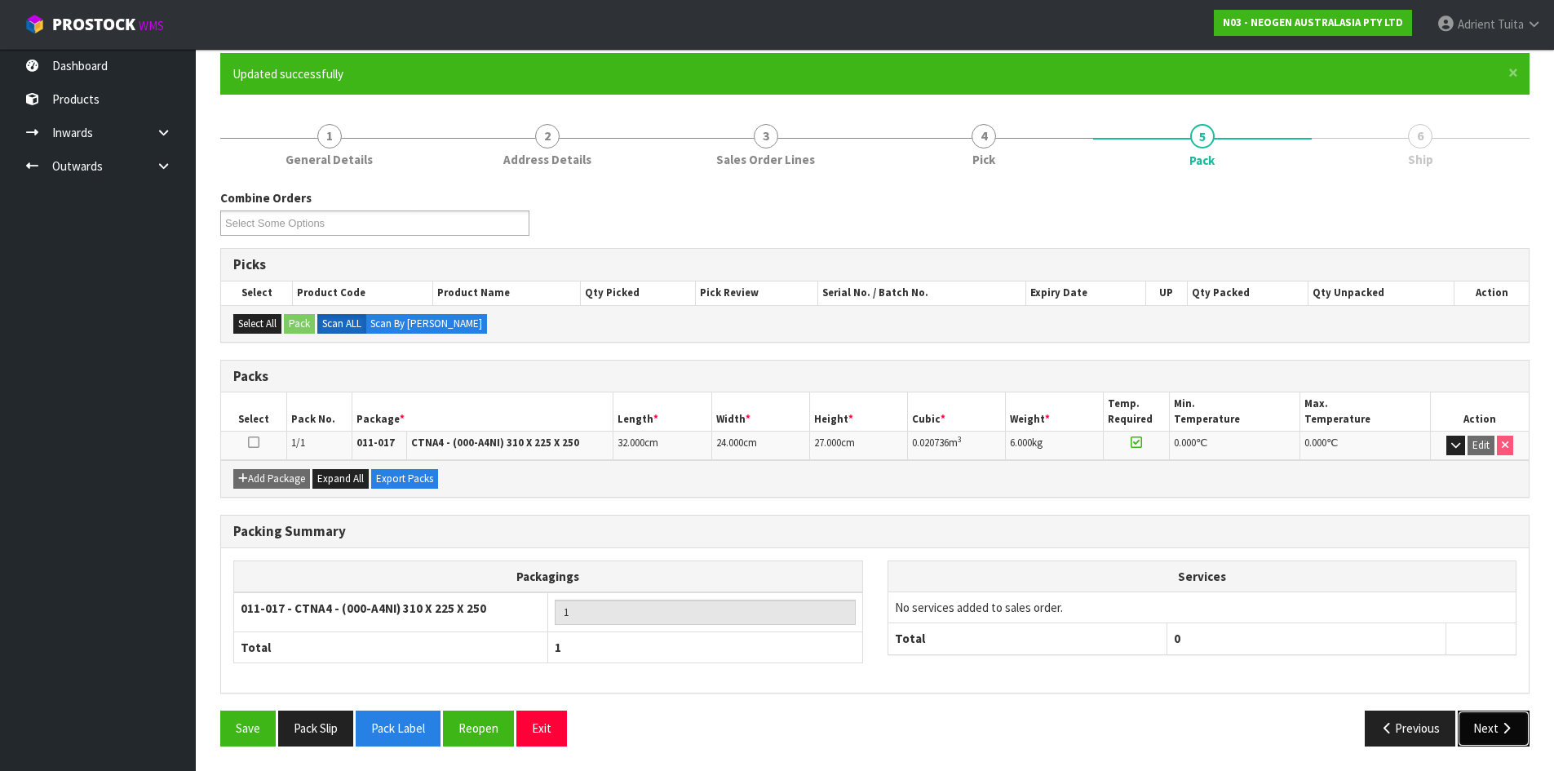
click at [1495, 725] on button "Next" at bounding box center [1494, 728] width 72 height 35
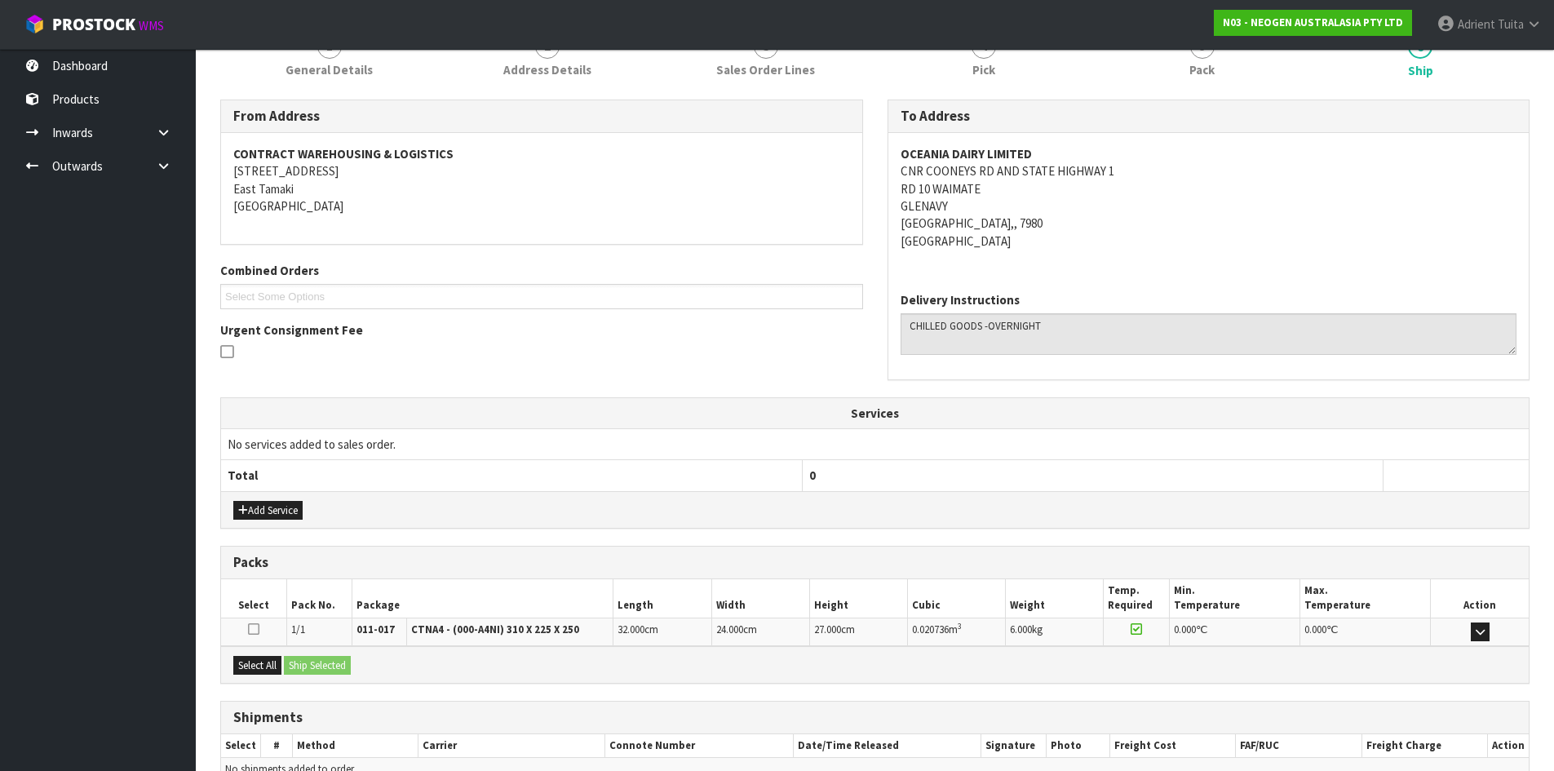
scroll to position [311, 0]
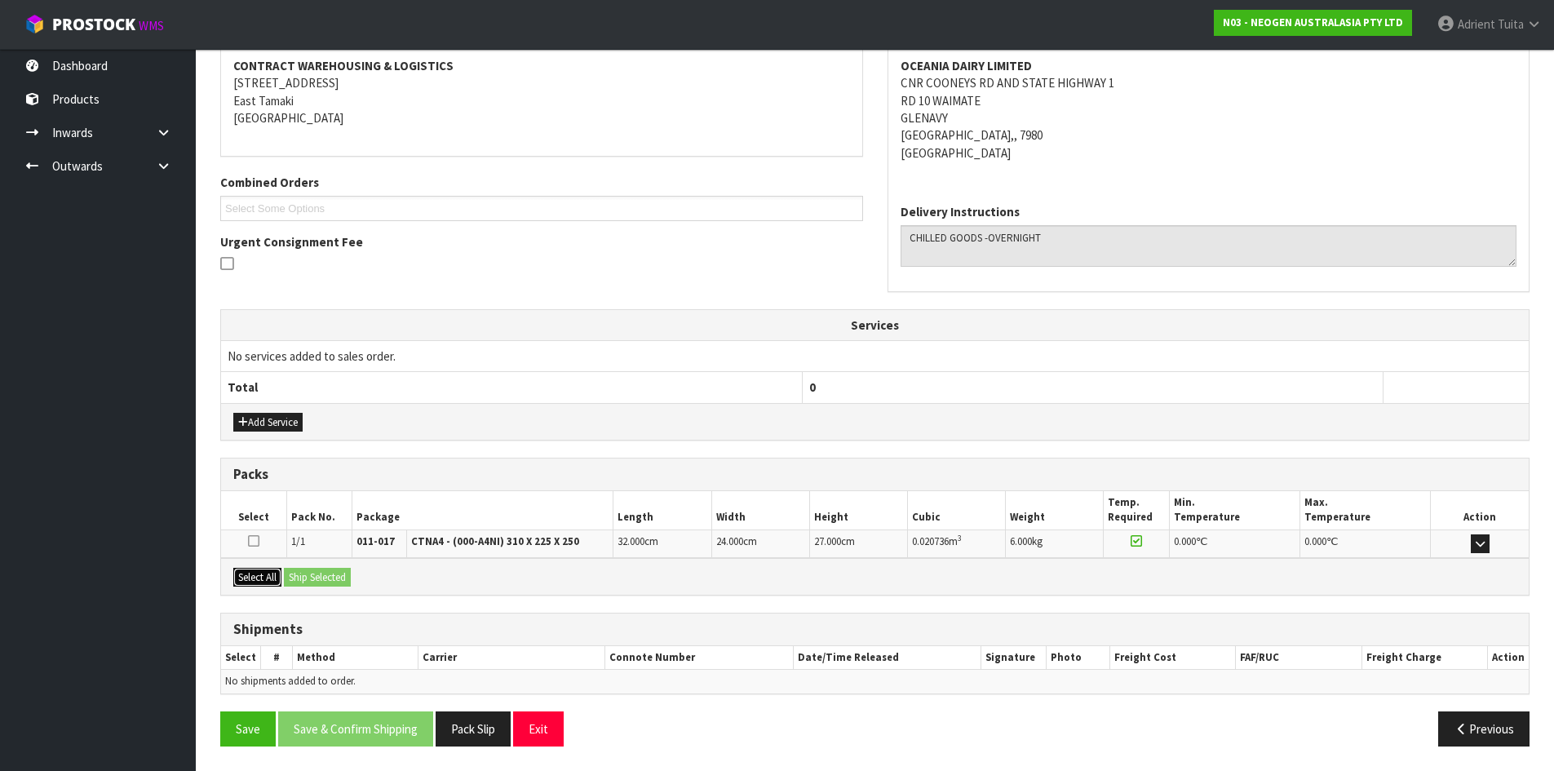
drag, startPoint x: 237, startPoint y: 584, endPoint x: 281, endPoint y: 583, distance: 44.1
click at [237, 586] on button "Select All" at bounding box center [257, 578] width 48 height 20
click at [319, 580] on button "Ship Selected" at bounding box center [317, 578] width 67 height 20
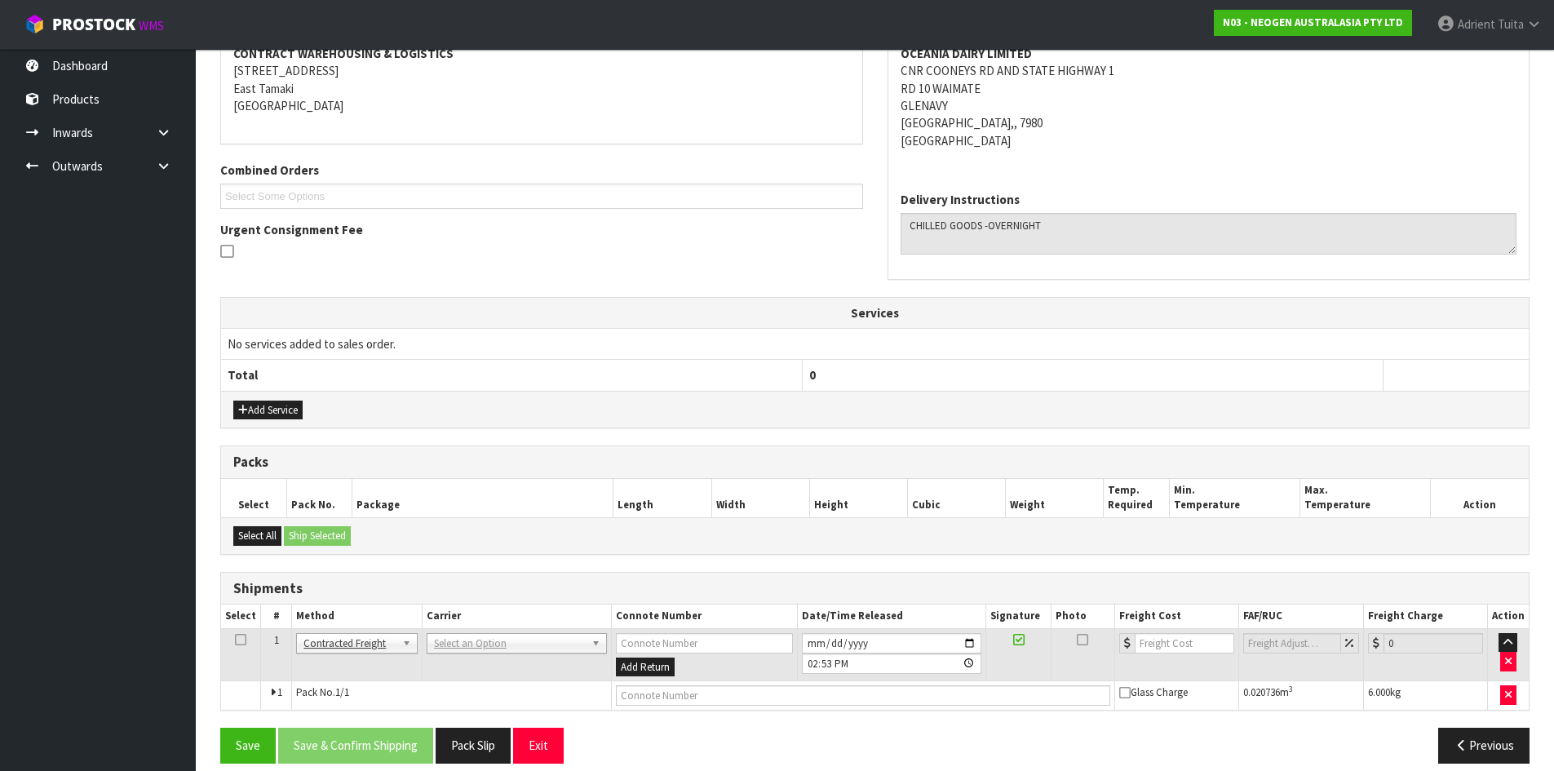
scroll to position [340, 0]
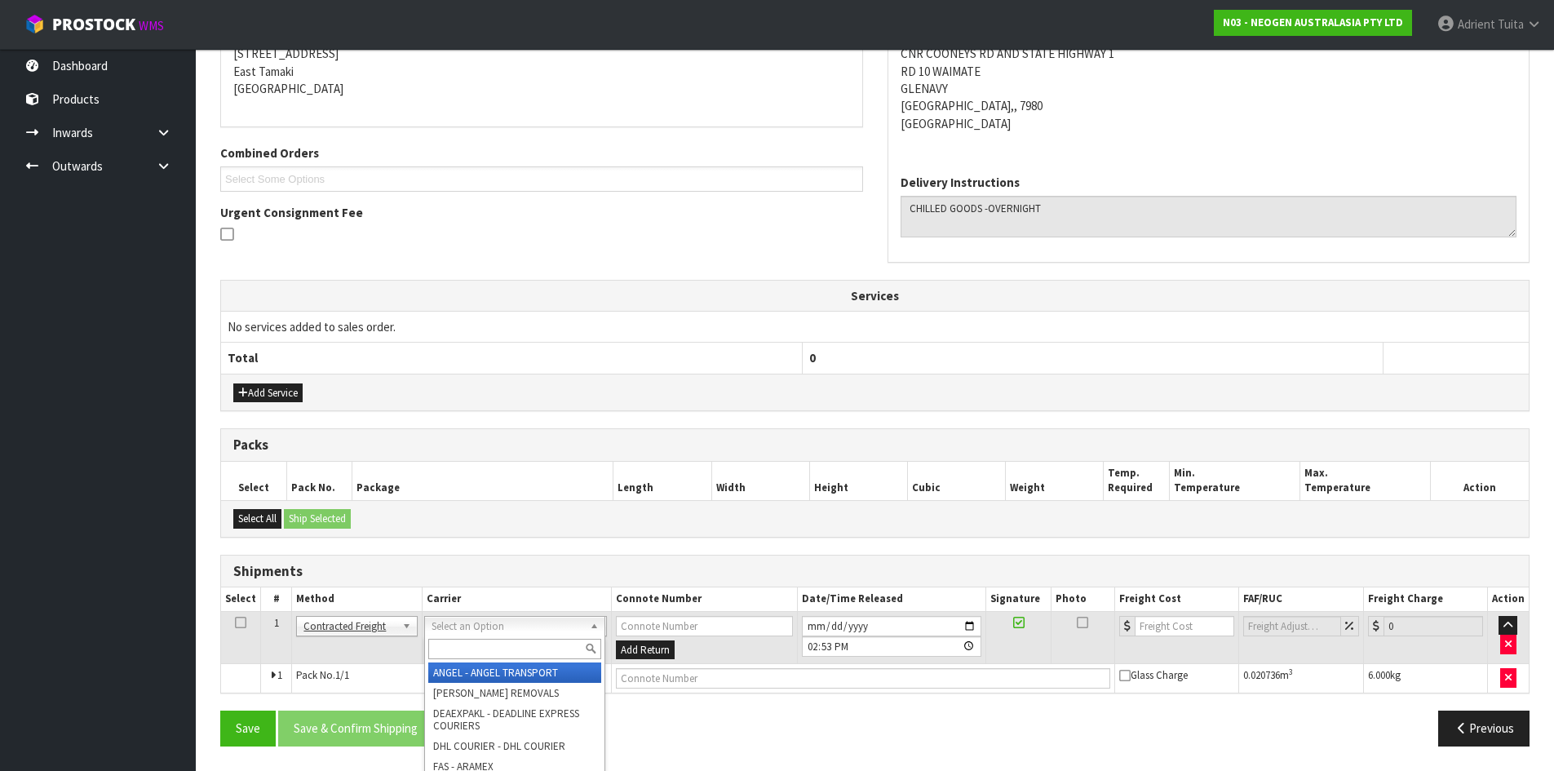
drag, startPoint x: 452, startPoint y: 648, endPoint x: 452, endPoint y: 637, distance: 10.6
click at [453, 649] on input "text" at bounding box center [514, 649] width 173 height 20
type input "NZP"
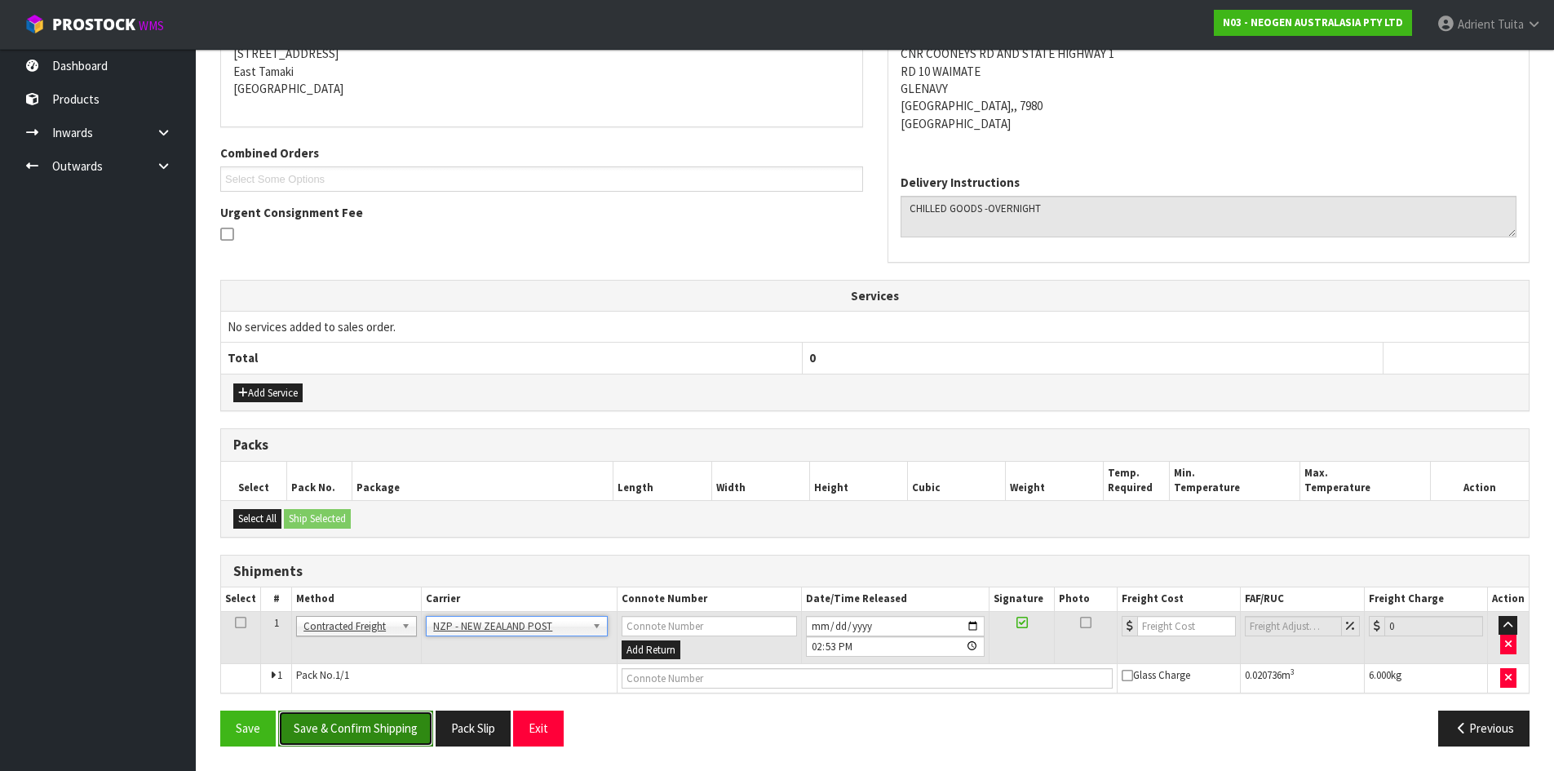
click at [395, 714] on button "Save & Confirm Shipping" at bounding box center [355, 728] width 155 height 35
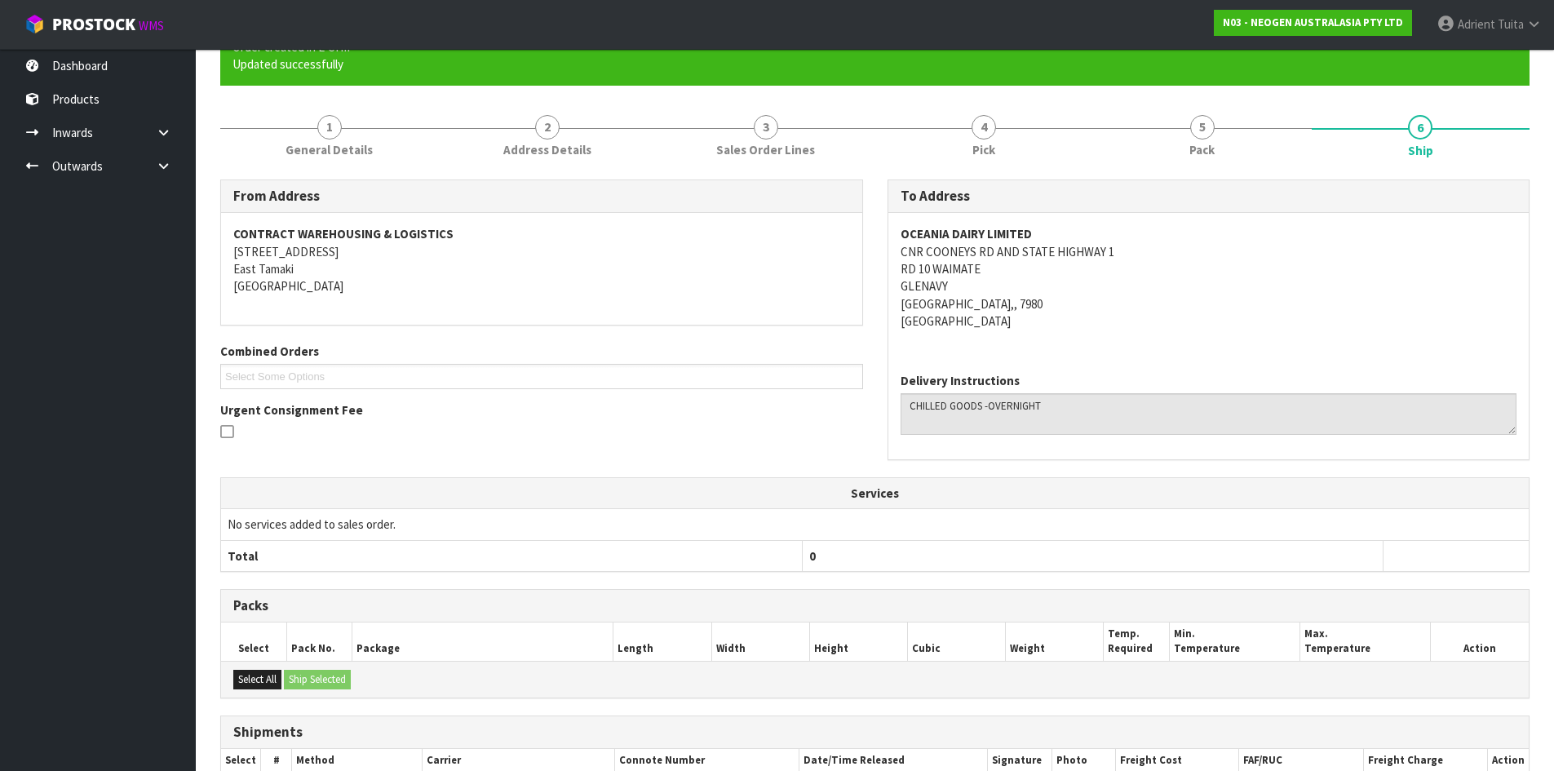
scroll to position [317, 0]
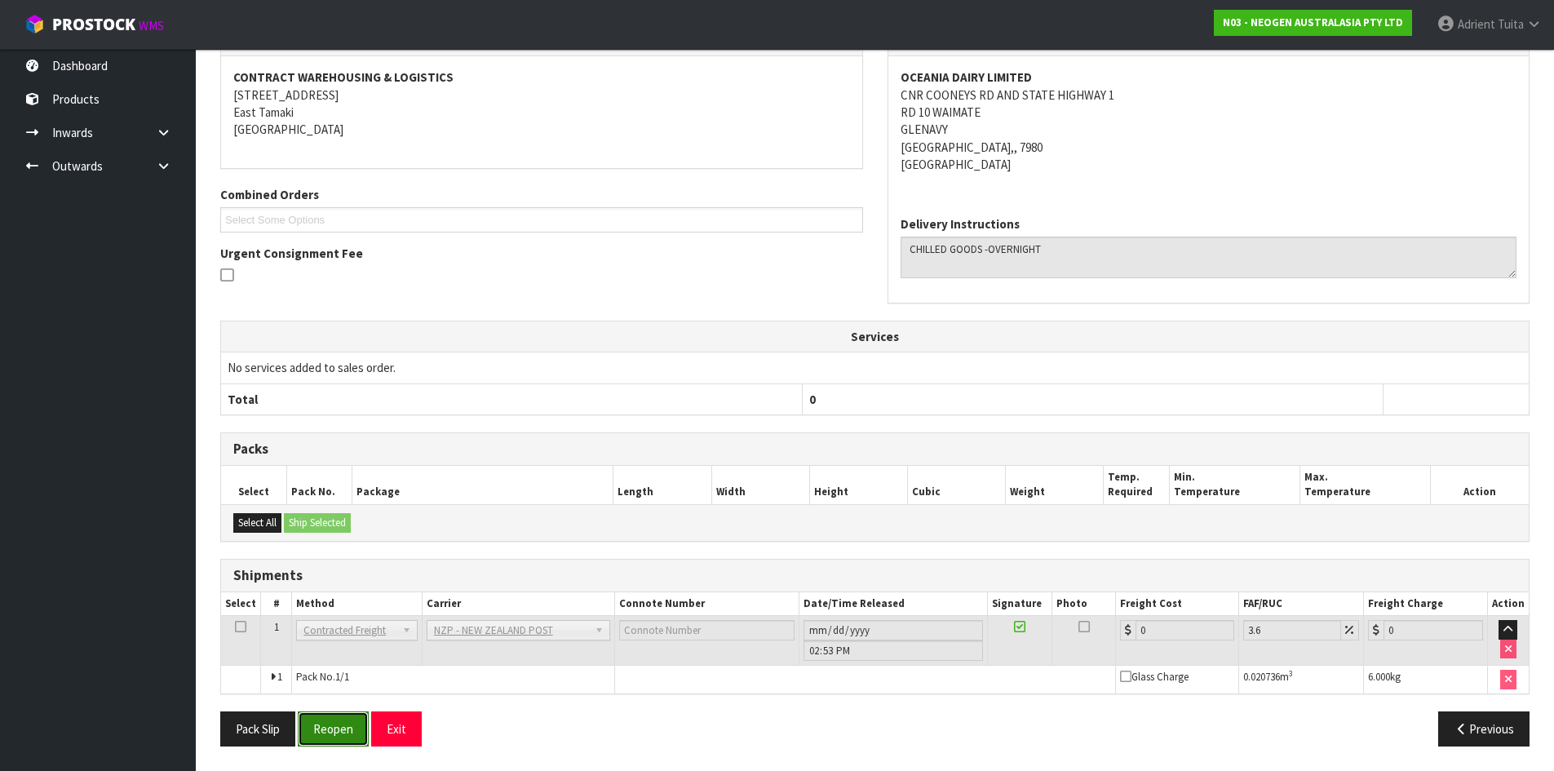
click at [331, 728] on button "Reopen" at bounding box center [333, 728] width 71 height 35
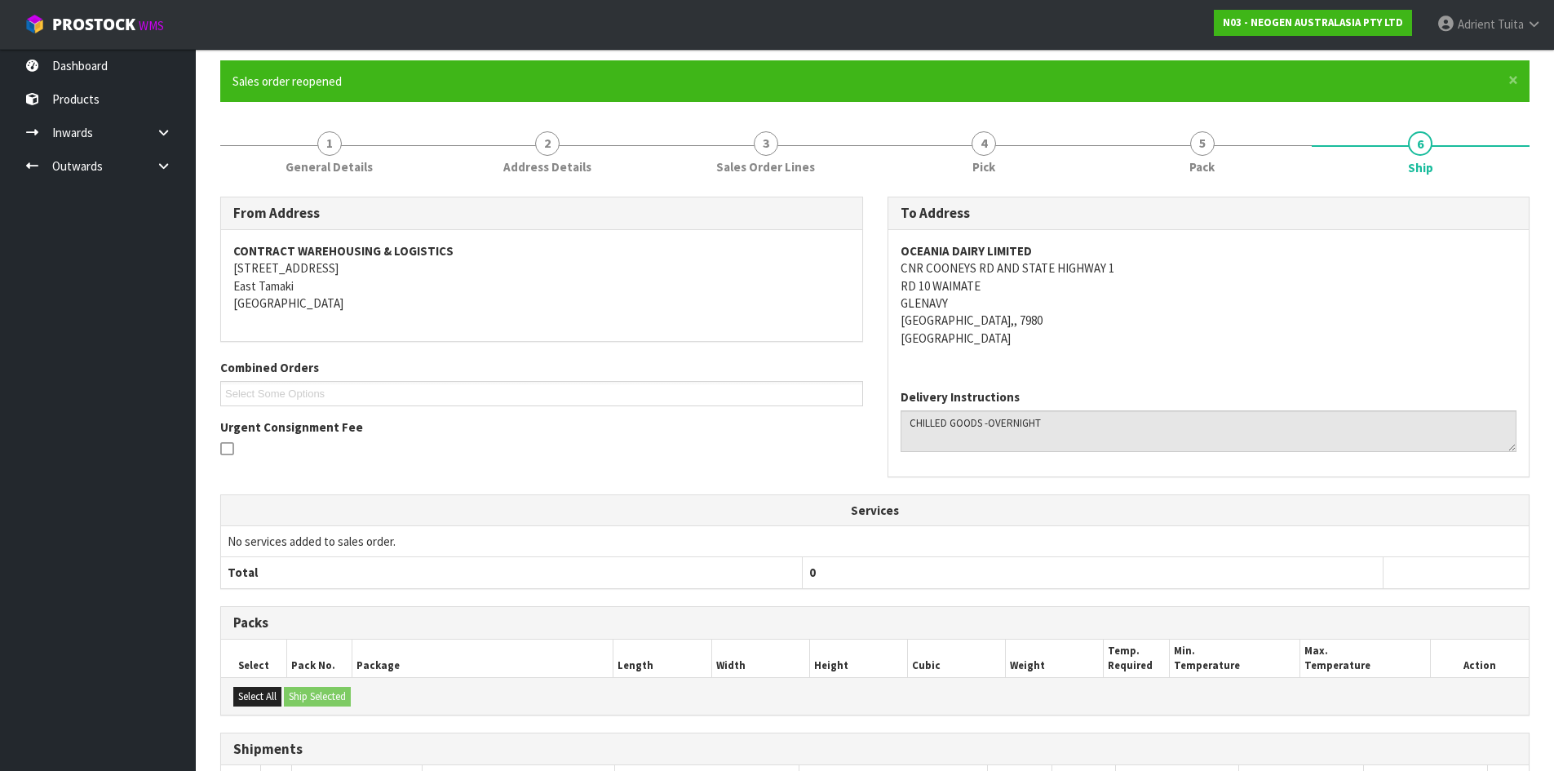
scroll to position [299, 0]
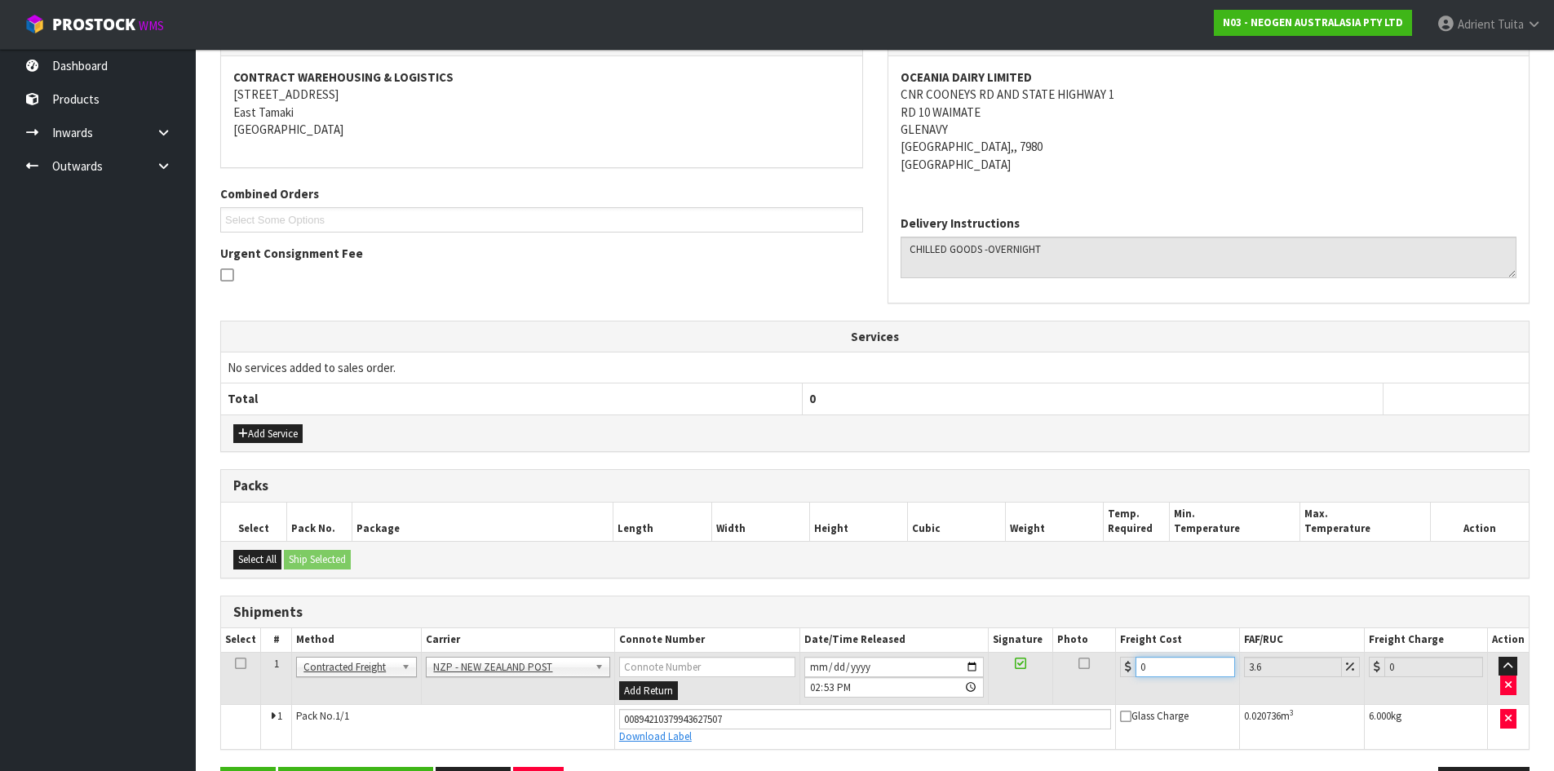
click at [1161, 670] on input "0" at bounding box center [1185, 667] width 99 height 20
type input "1"
type input "1.04"
type input "16"
type input "16.58"
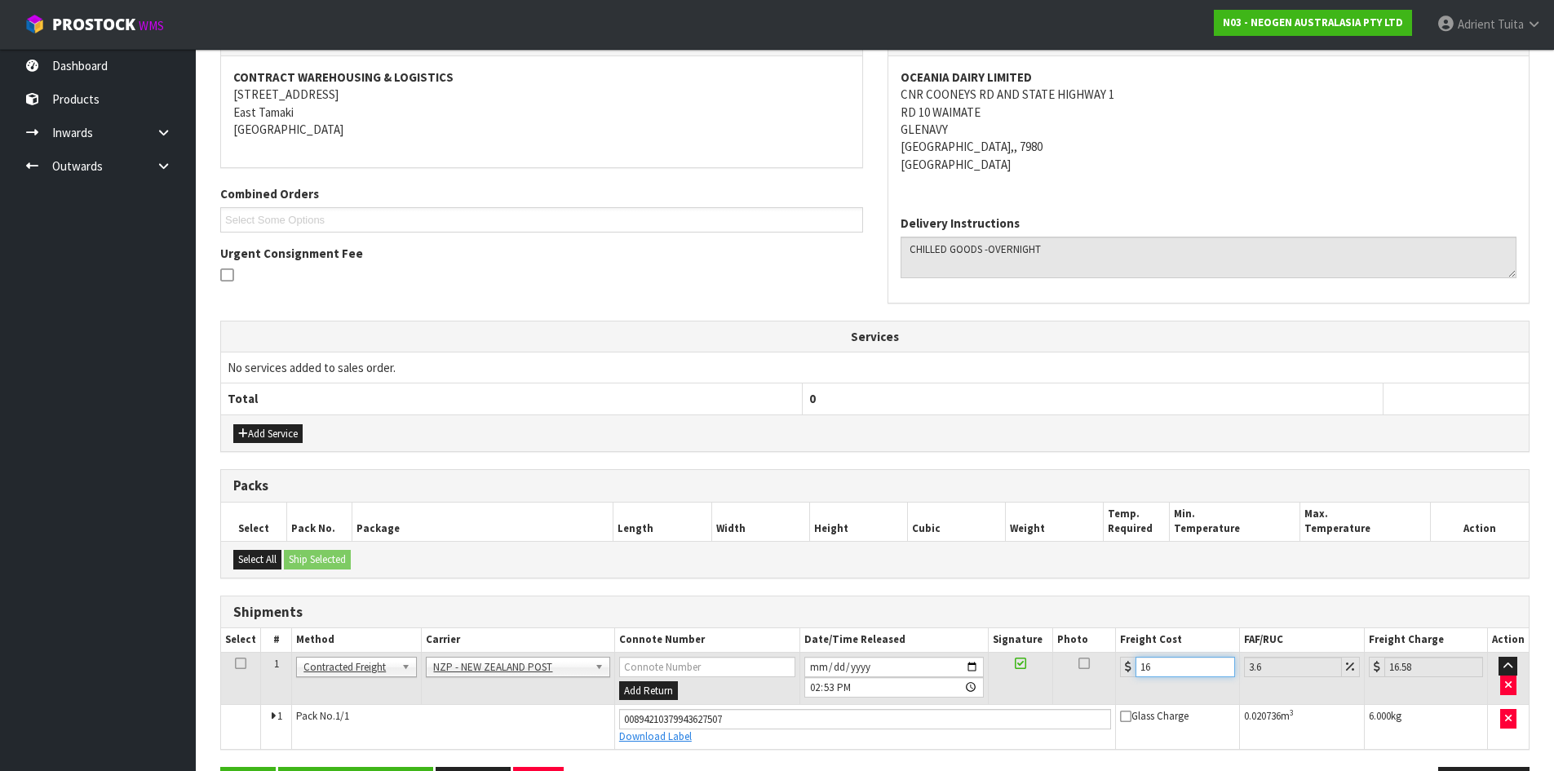
type input "16.2"
type input "16.78"
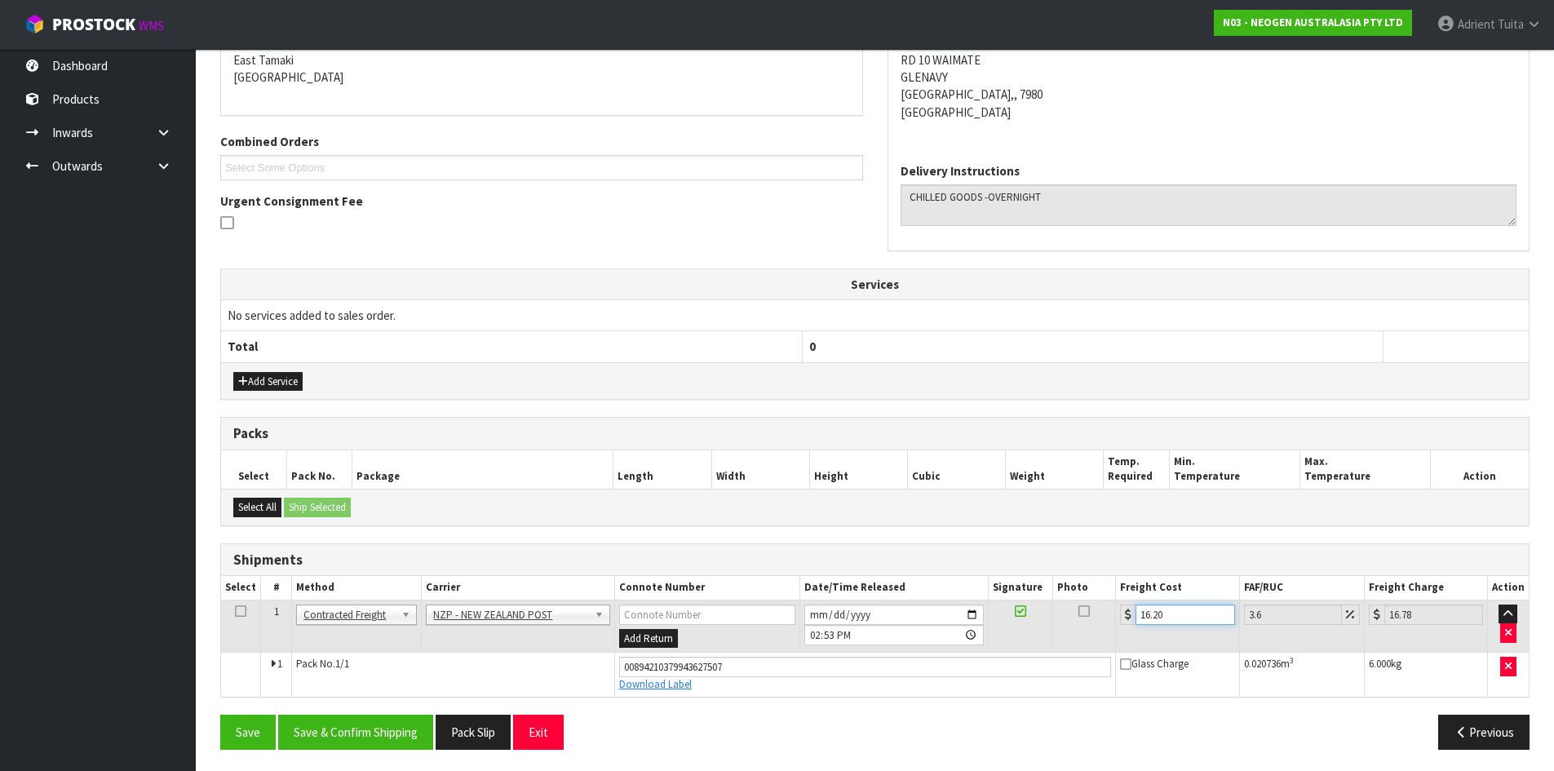
scroll to position [355, 0]
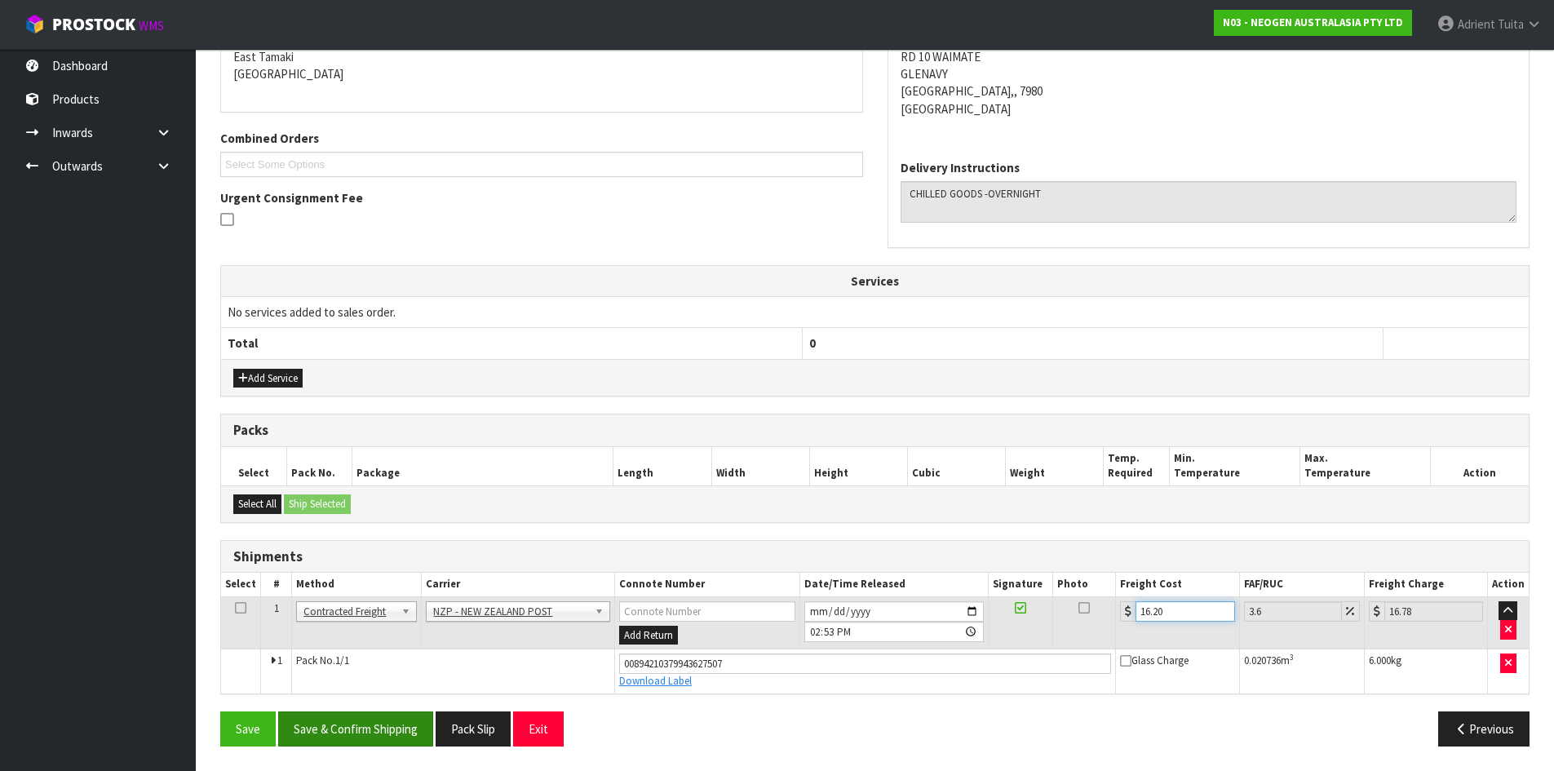
type input "16.20"
click at [310, 728] on button "Save & Confirm Shipping" at bounding box center [355, 728] width 155 height 35
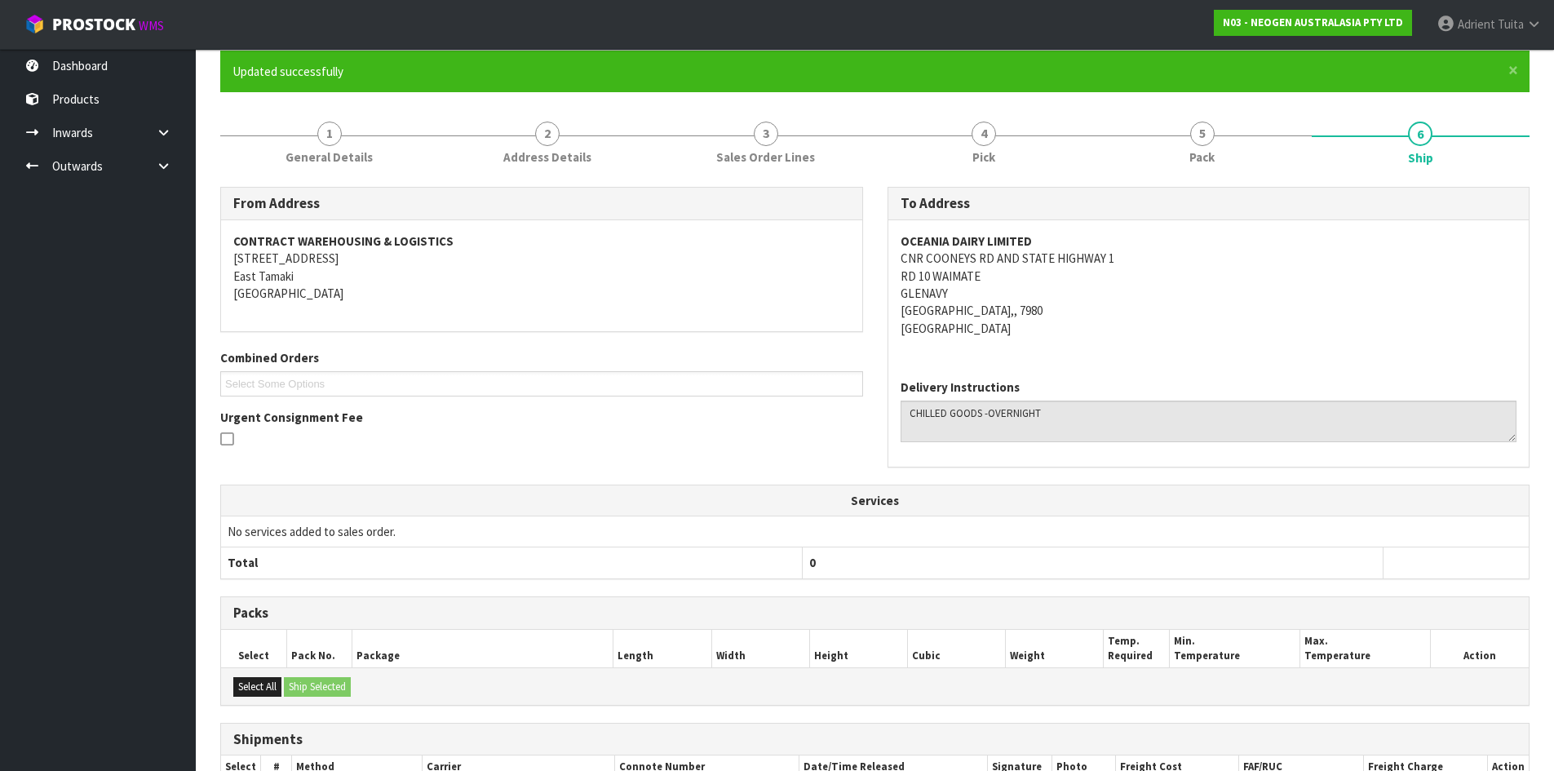
scroll to position [310, 0]
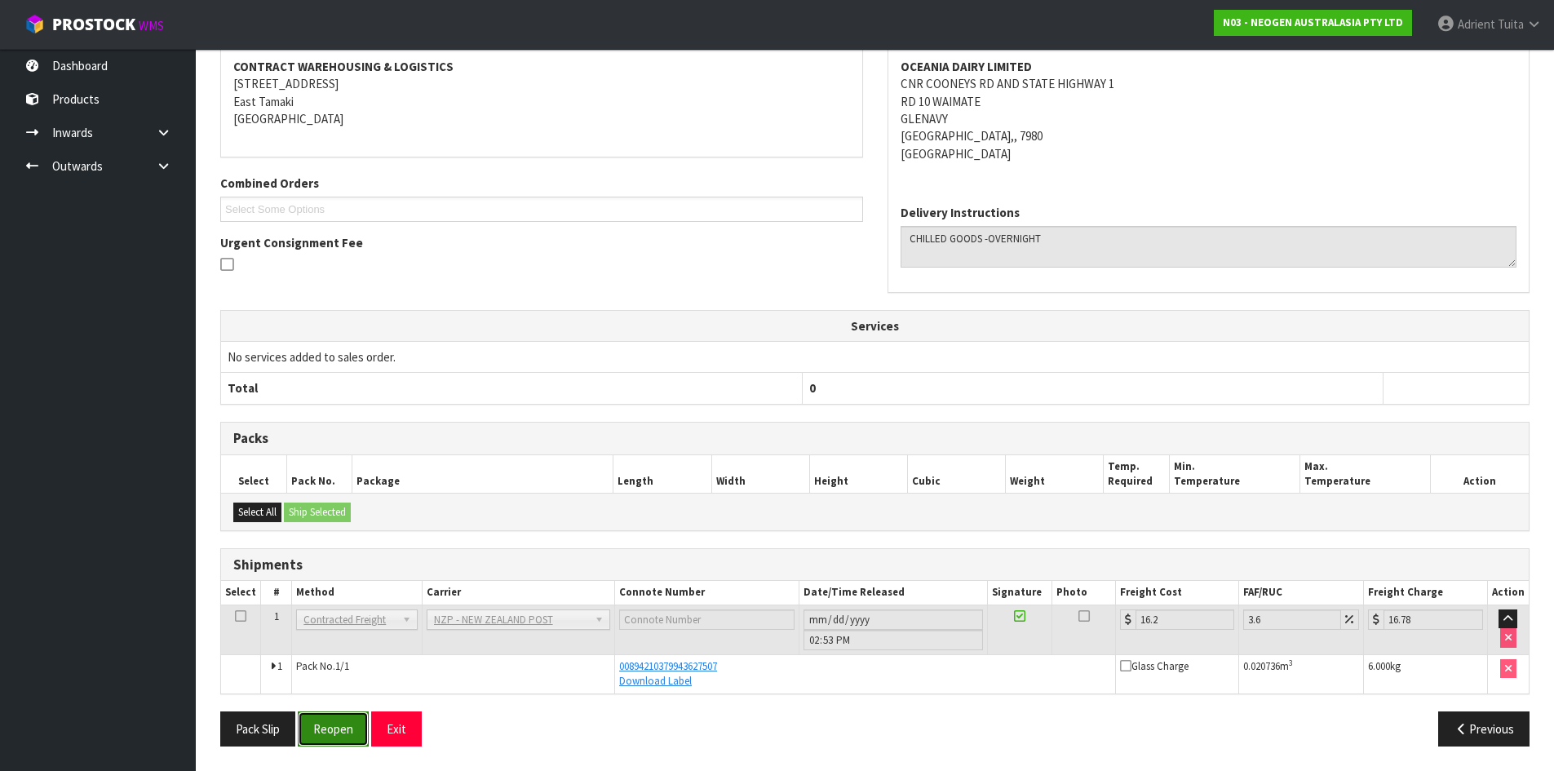
click at [353, 719] on button "Reopen" at bounding box center [333, 728] width 71 height 35
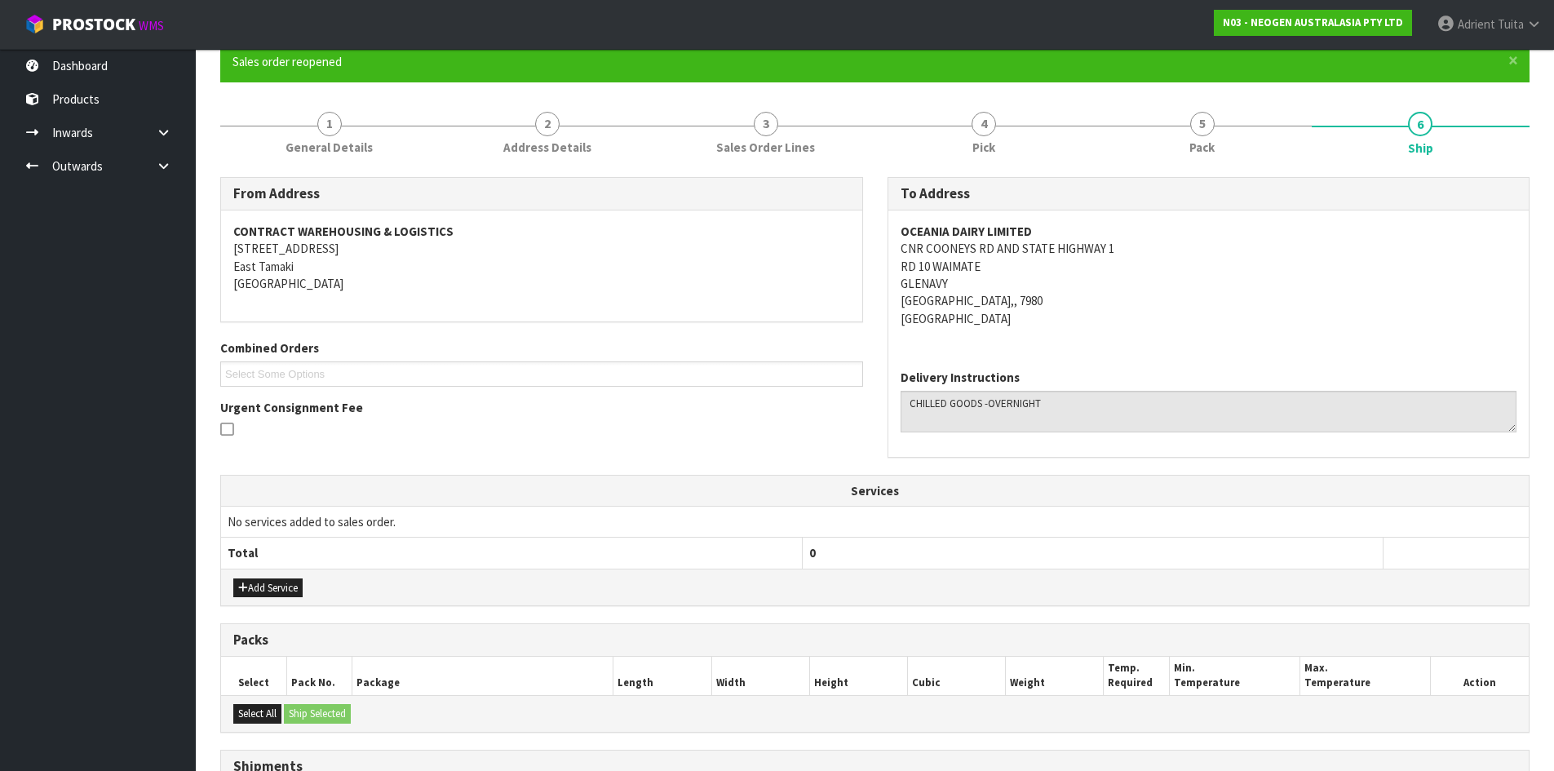
scroll to position [355, 0]
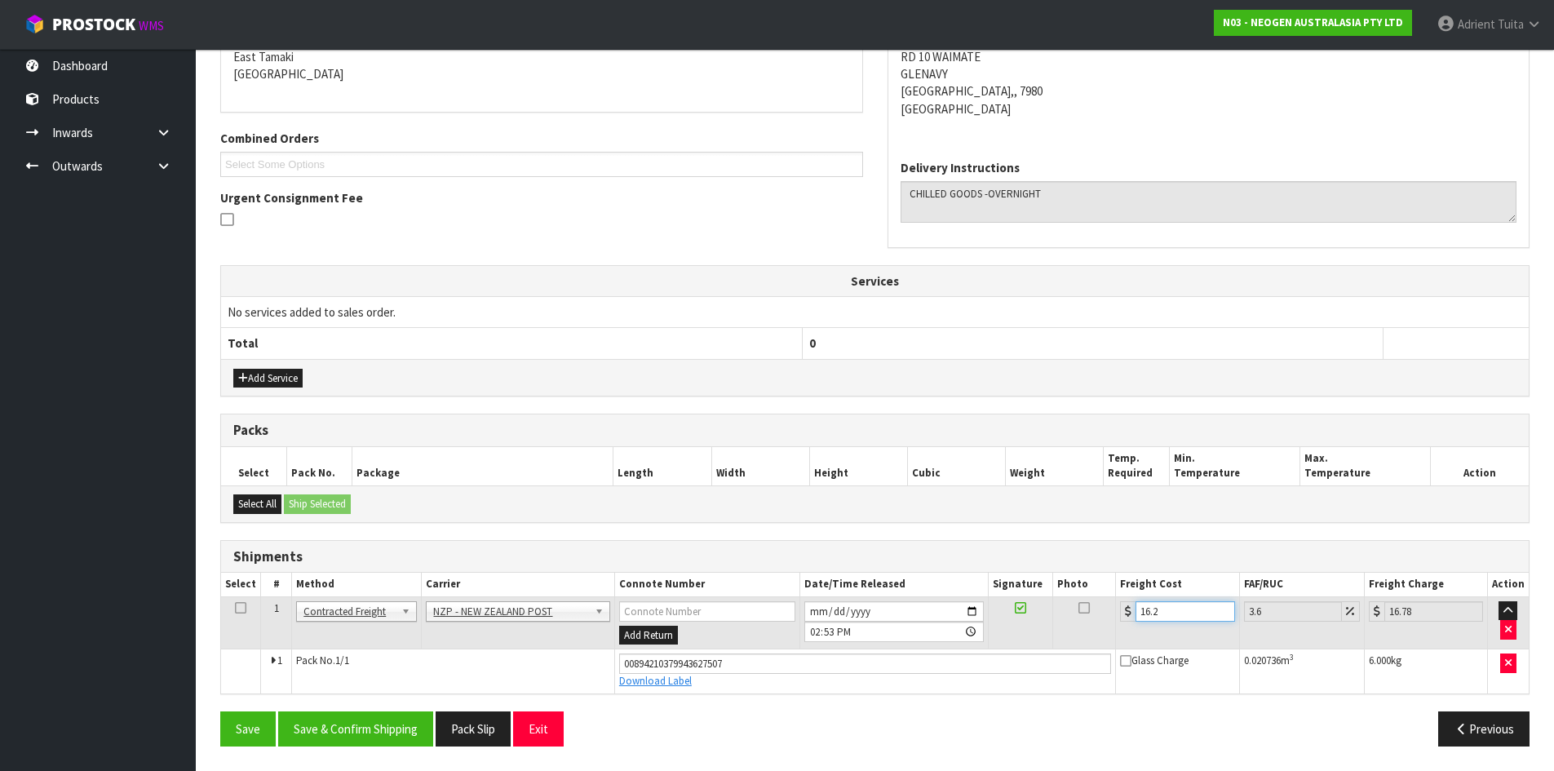
click at [1195, 613] on input "16.2" at bounding box center [1185, 611] width 99 height 20
type input "3"
type input "3.11"
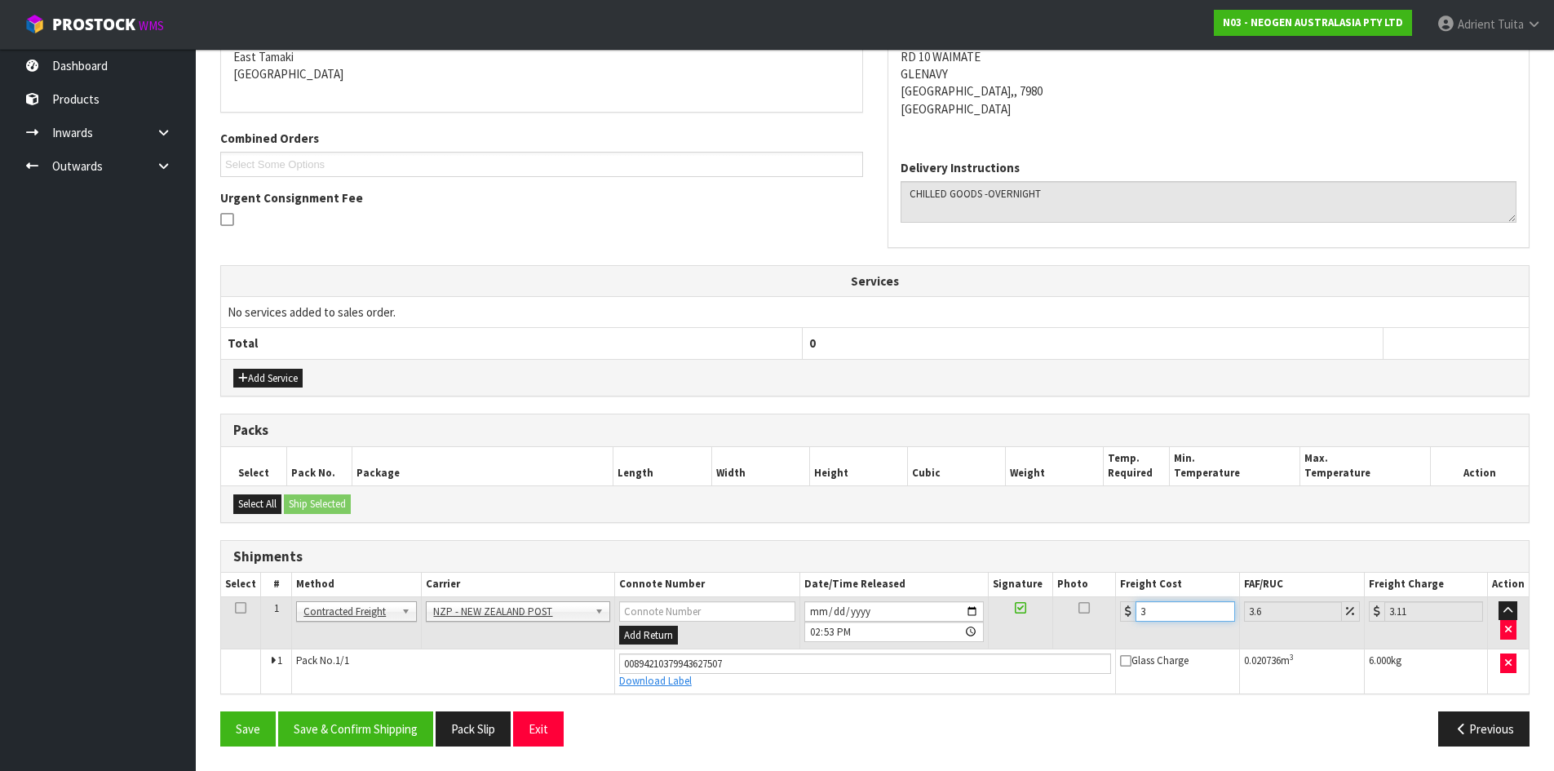
type input "32"
type input "33.15"
type input "32.2"
type input "33.36"
type input "32.22"
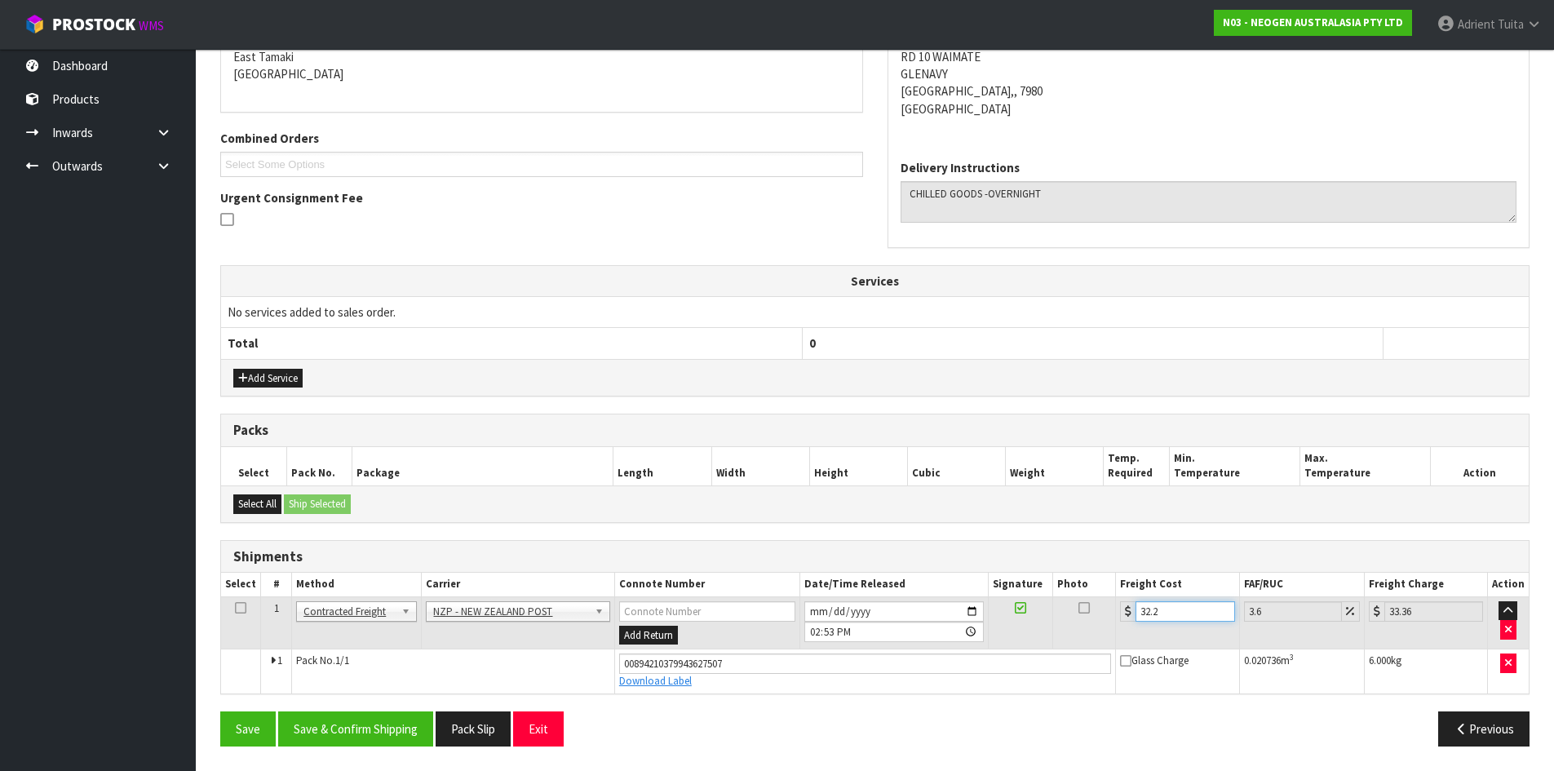
type input "33.38"
type input "32.22"
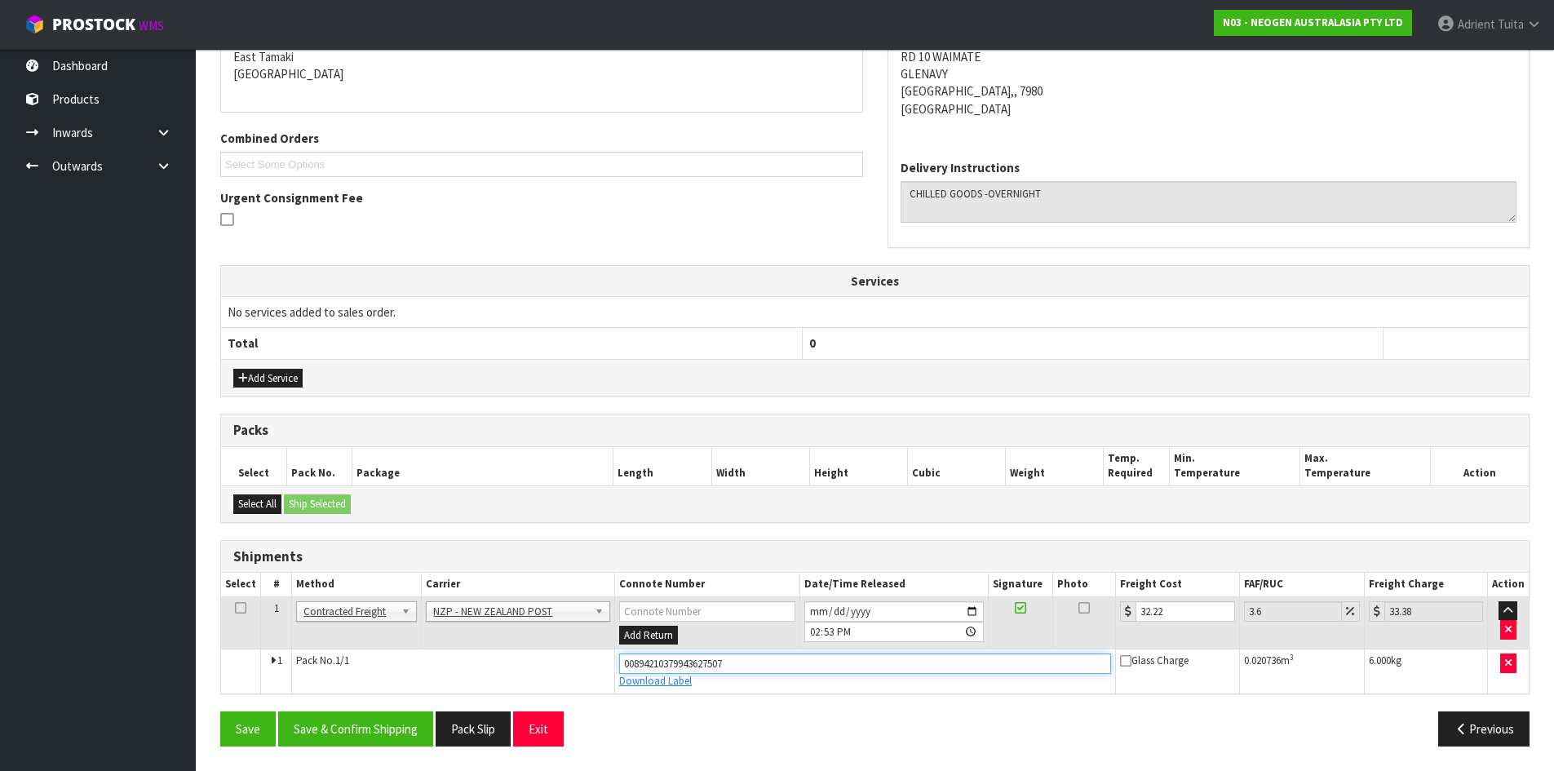
click at [801, 673] on input "00894210379943627507" at bounding box center [865, 663] width 493 height 20
type input "00894210379943628085"
click at [220, 711] on button "Save" at bounding box center [247, 728] width 55 height 35
click at [358, 710] on div "From Address CONTRACT WAREHOUSING & LOGISTICS [STREET_ADDRESS] Combined Orders …" at bounding box center [874, 362] width 1309 height 791
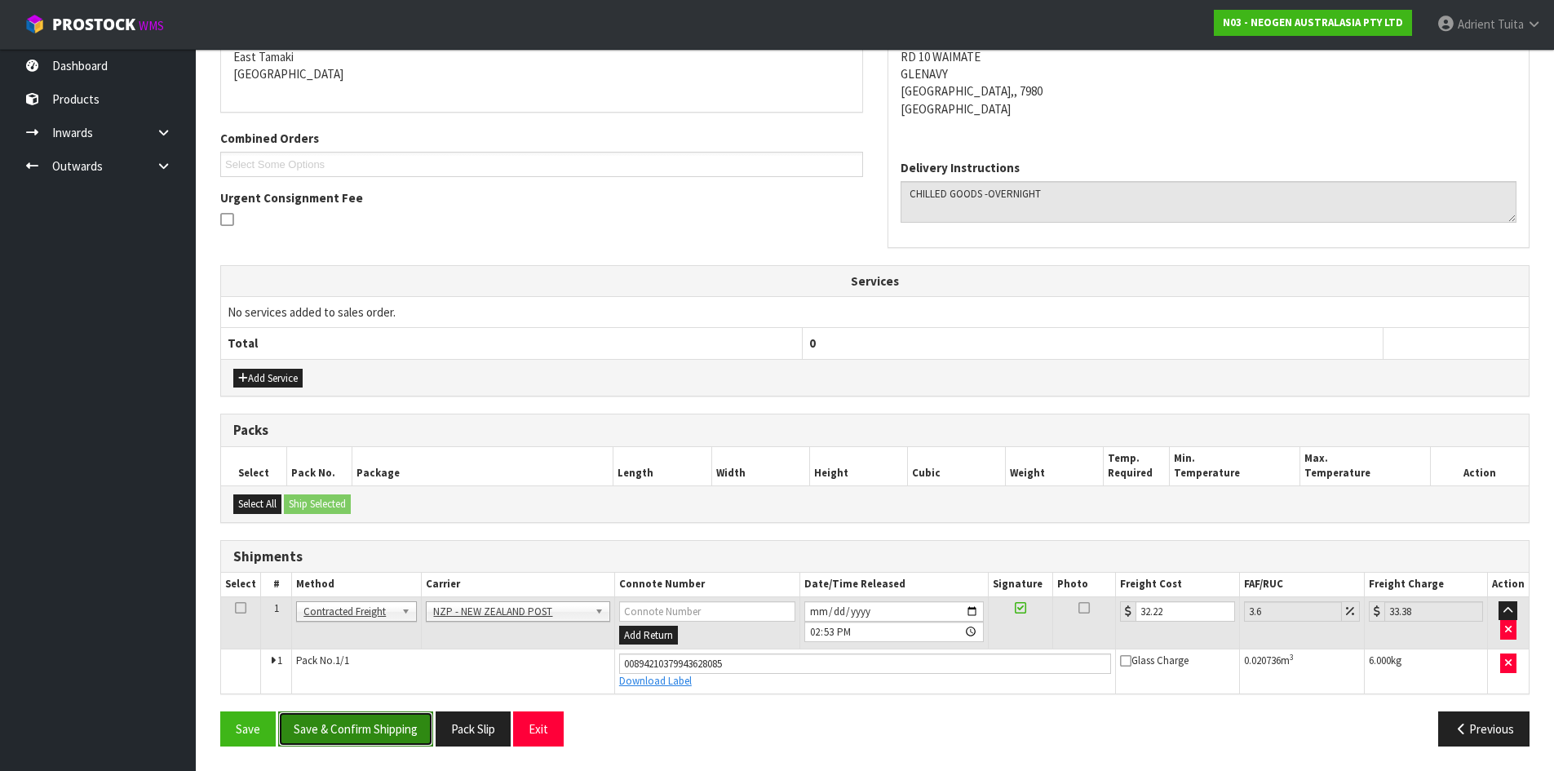
click at [356, 726] on button "Save & Confirm Shipping" at bounding box center [355, 728] width 155 height 35
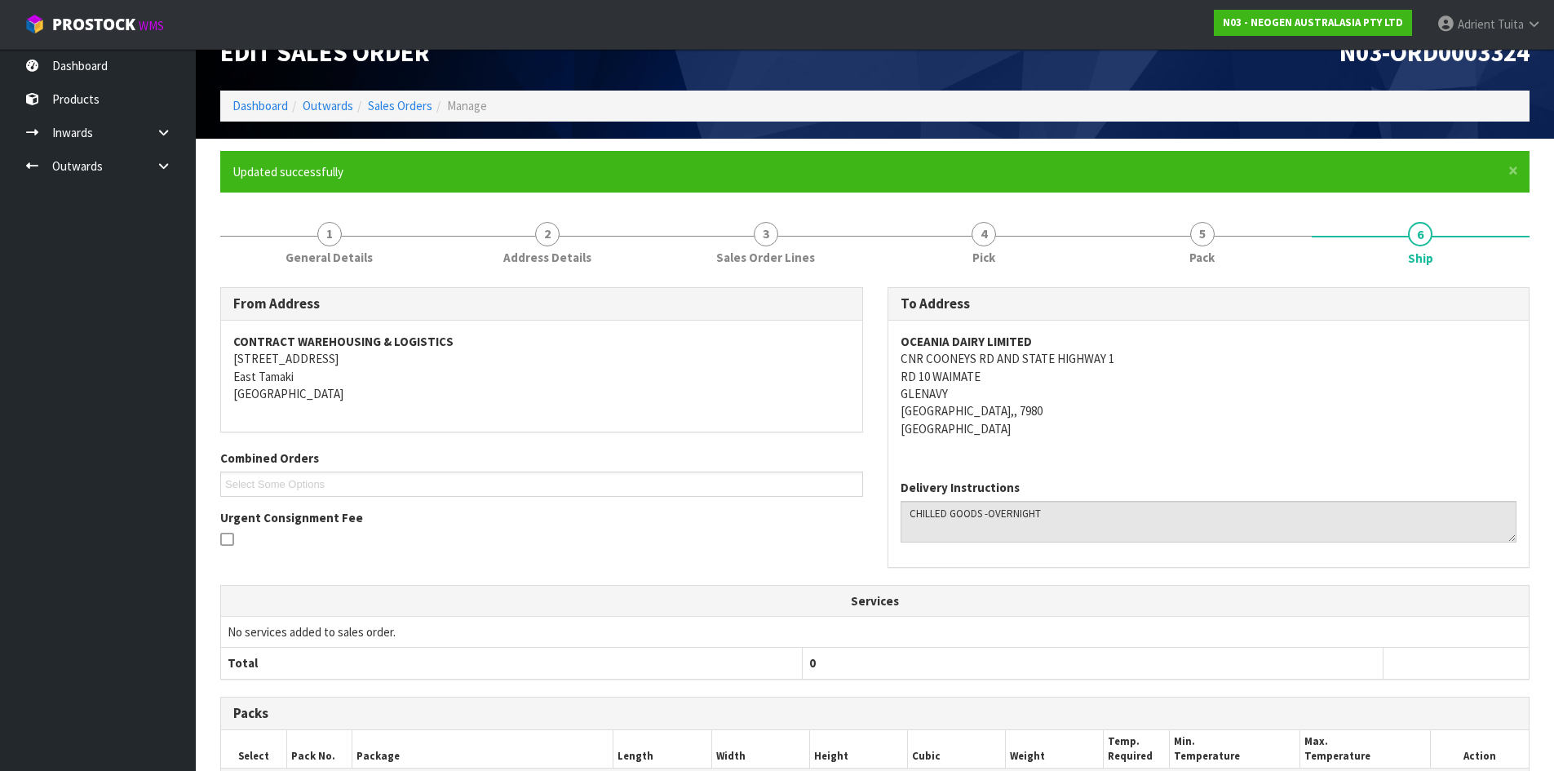
scroll to position [310, 0]
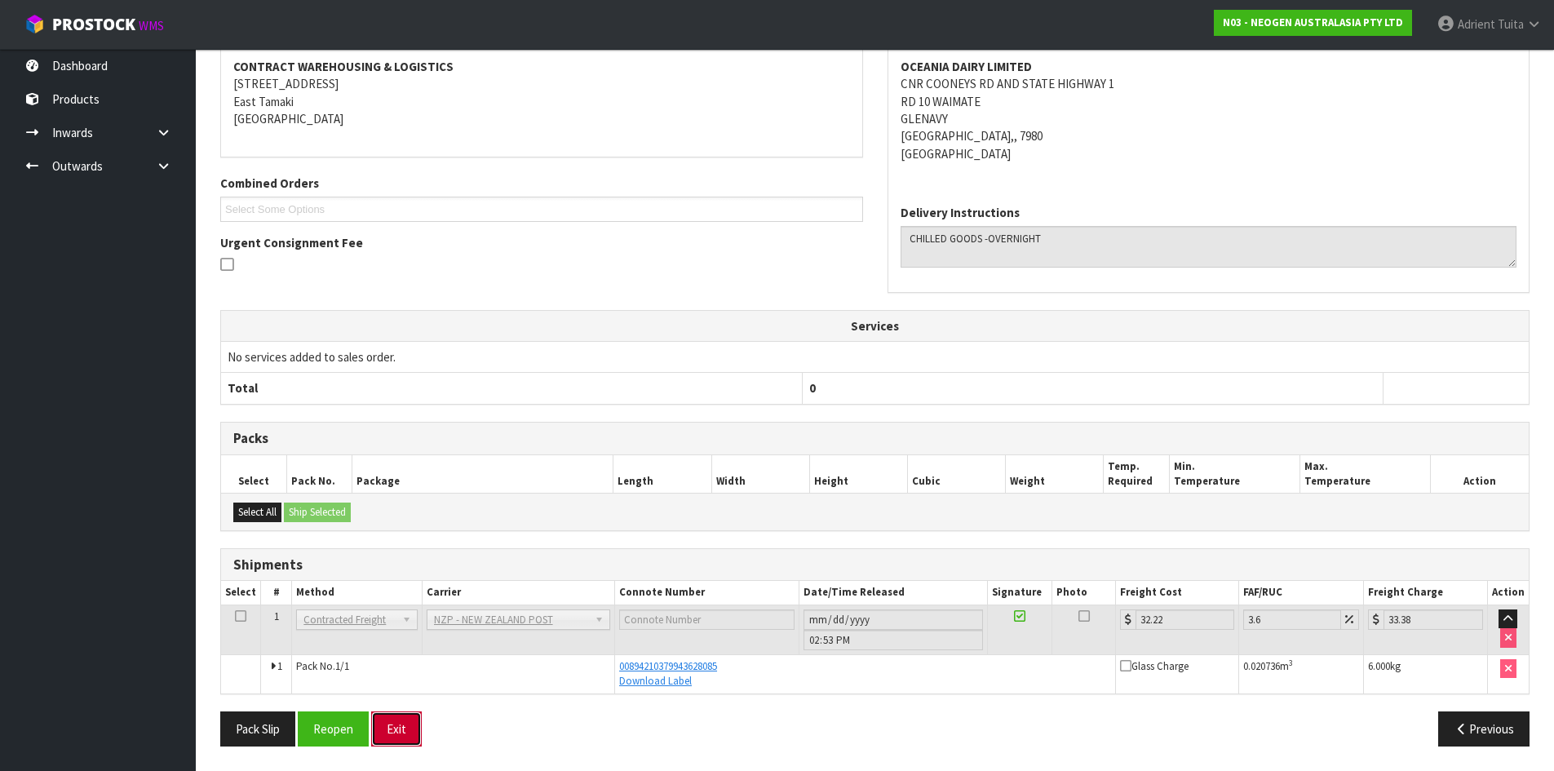
drag, startPoint x: 392, startPoint y: 724, endPoint x: 397, endPoint y: 715, distance: 11.3
click at [392, 724] on button "Exit" at bounding box center [396, 728] width 51 height 35
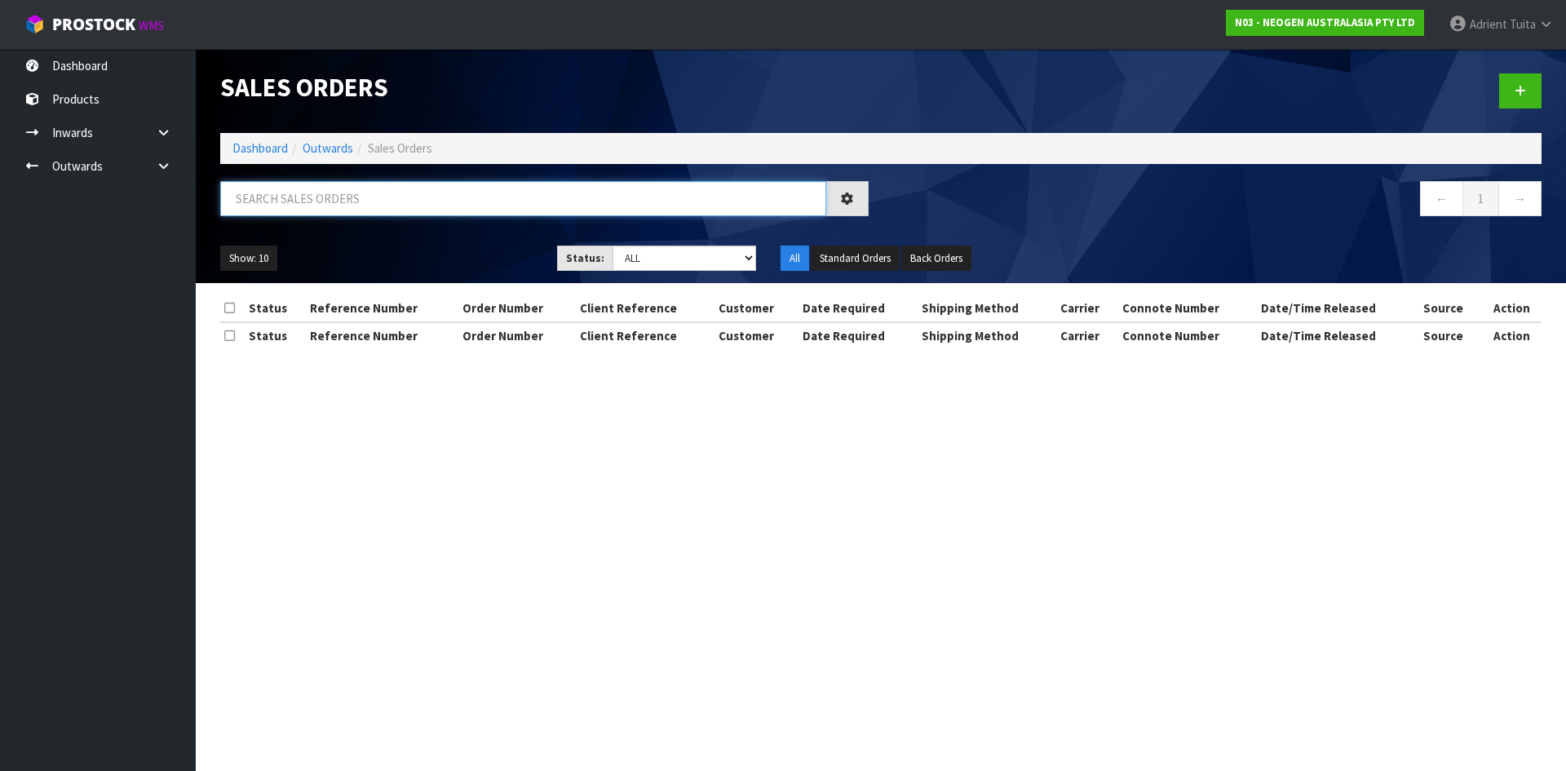
click at [260, 201] on input "text" at bounding box center [523, 198] width 606 height 35
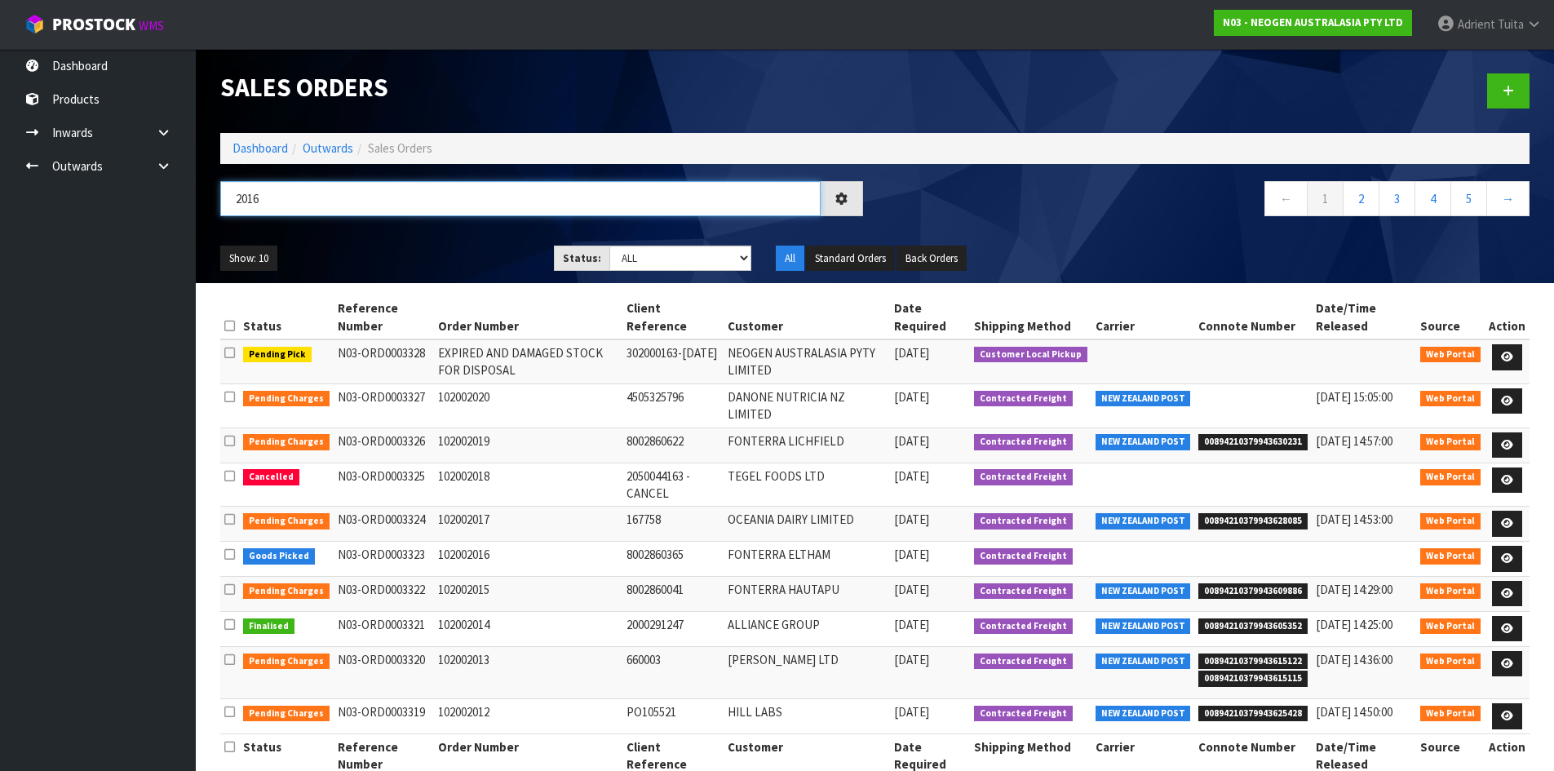
type input "2016"
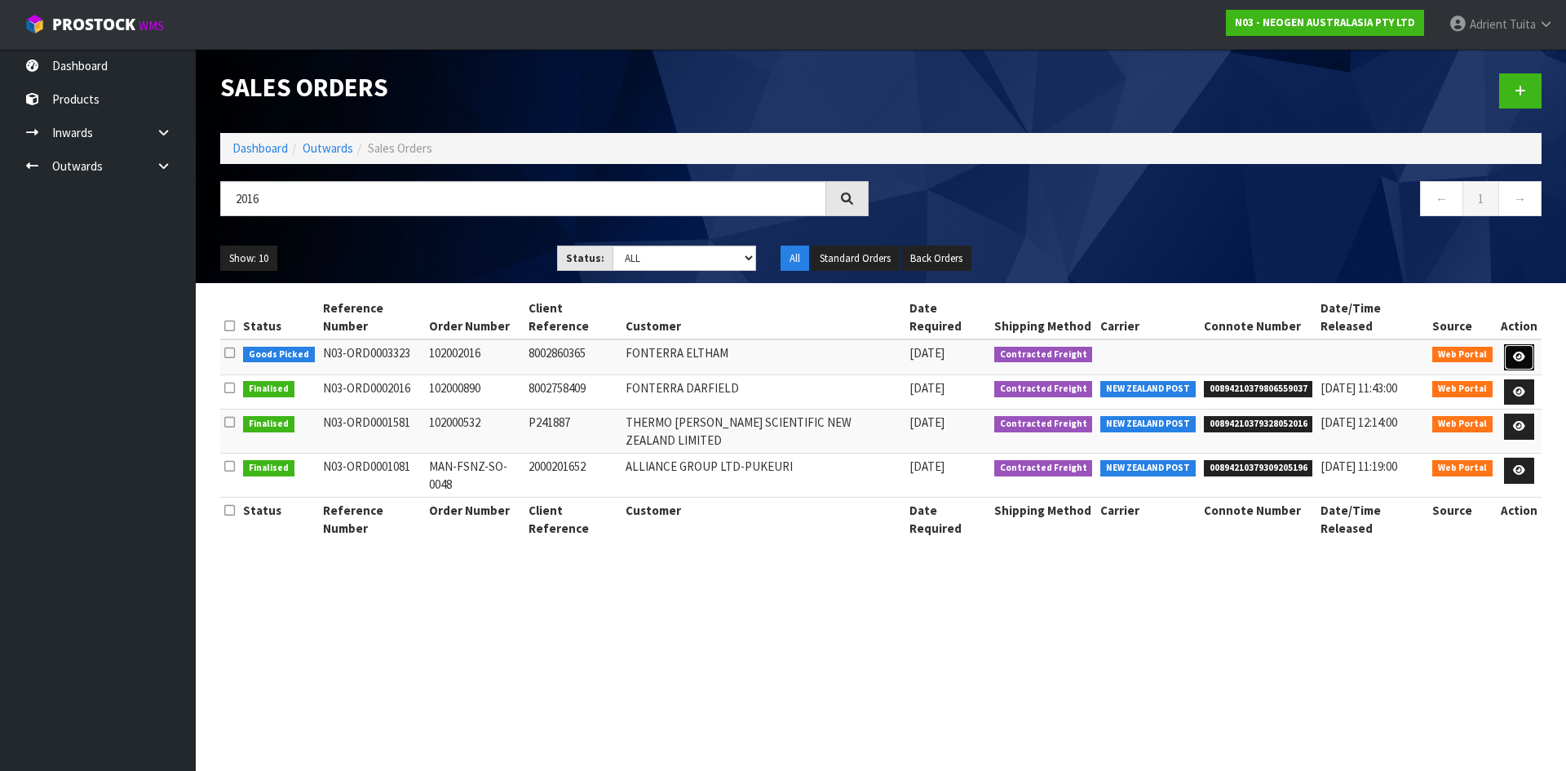
click at [1525, 346] on link at bounding box center [1519, 357] width 30 height 26
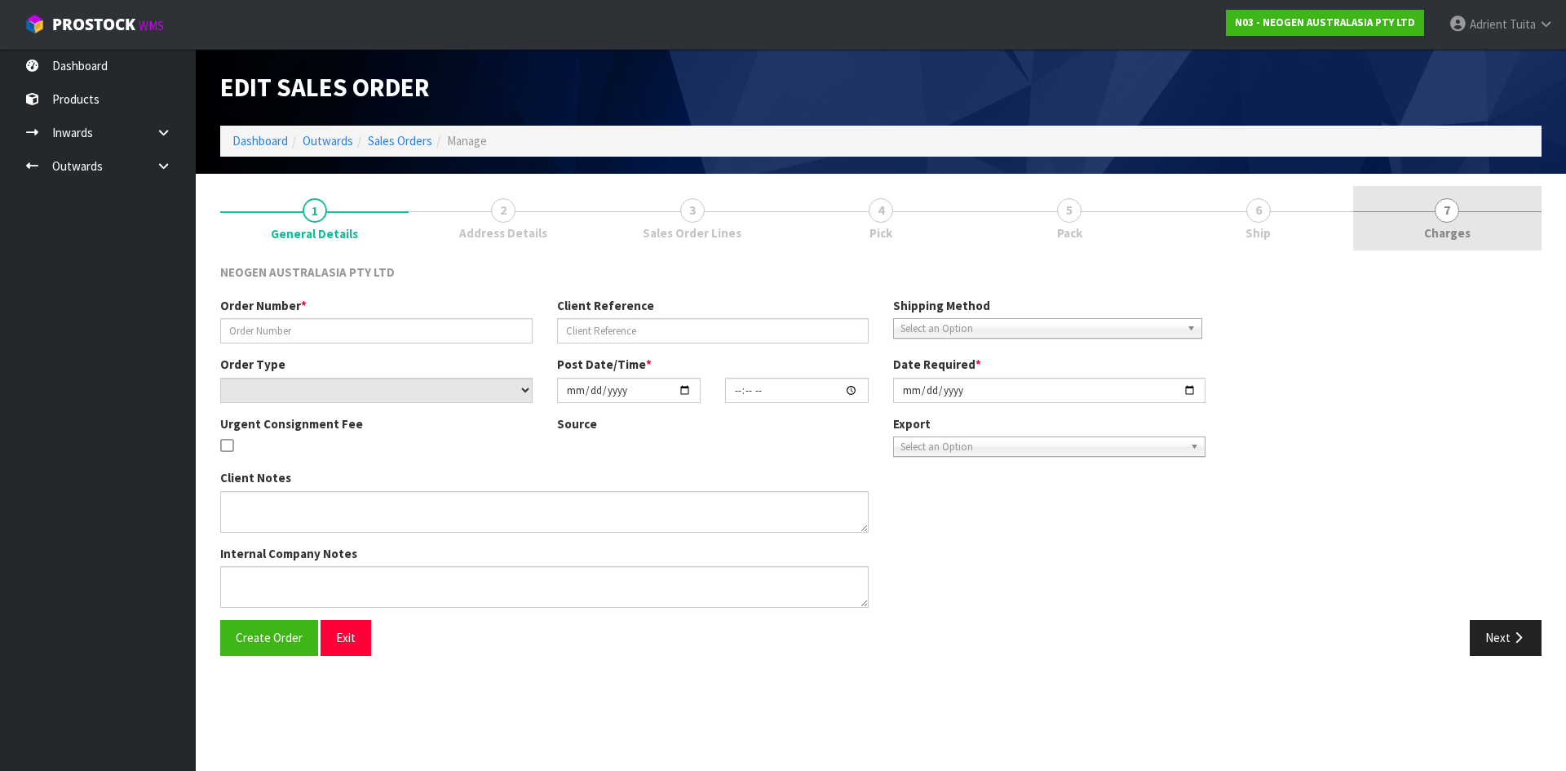
type input "102002016"
type input "8002860365"
select select "number:0"
type input "[DATE]"
type input "10:24:00.000"
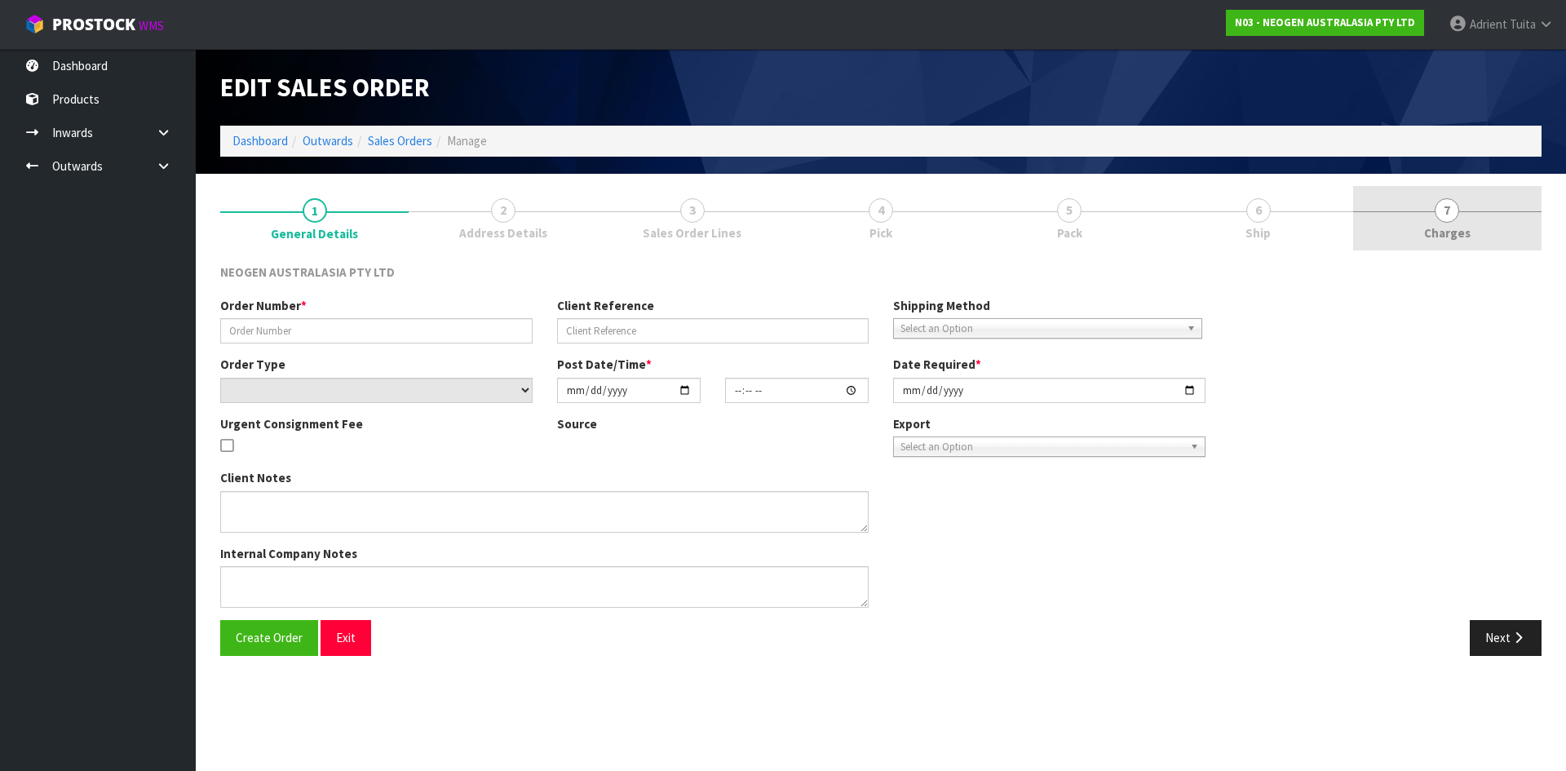
type input "[DATE]"
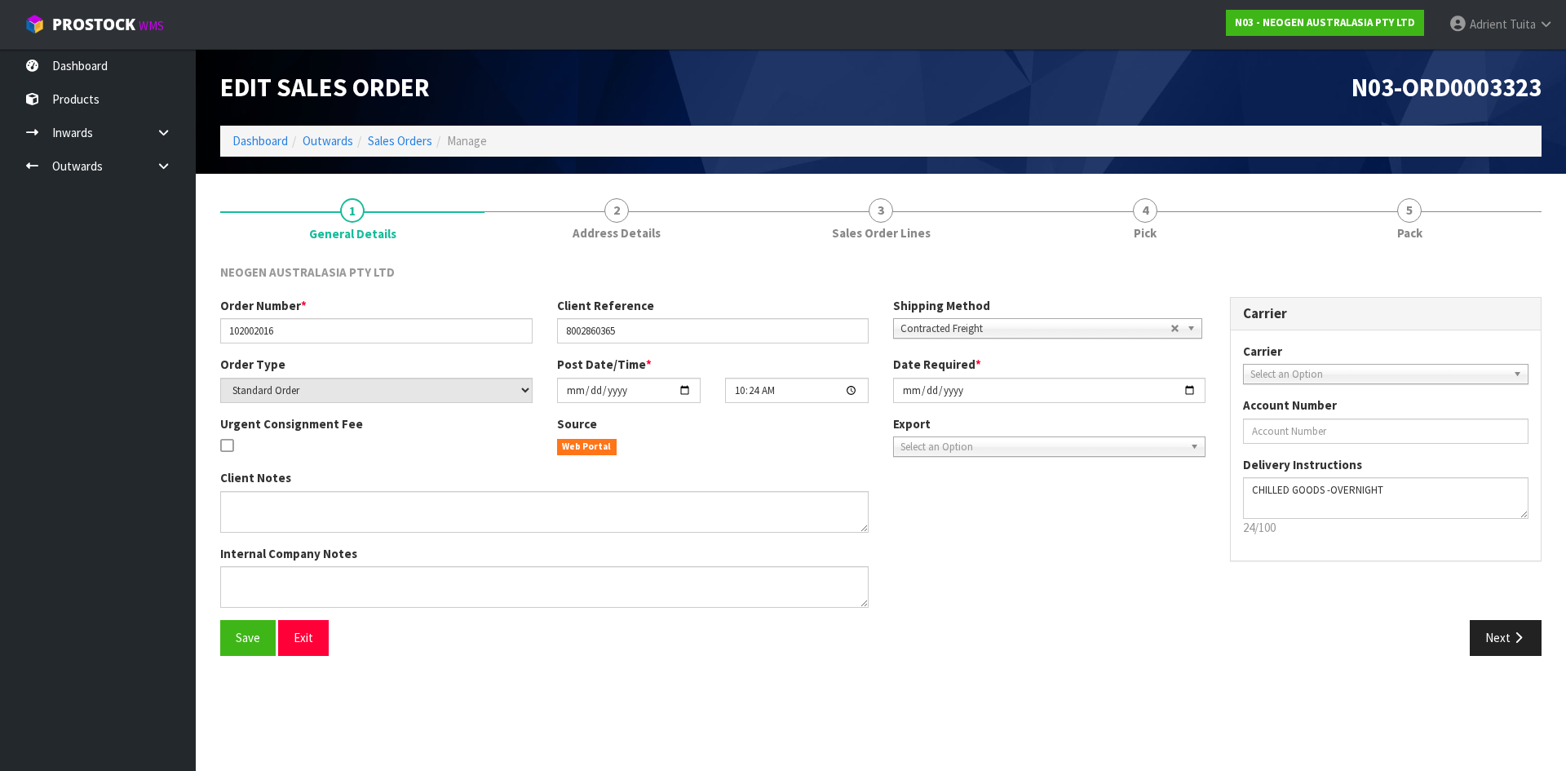
click at [1467, 216] on link "5 Pack" at bounding box center [1409, 218] width 264 height 64
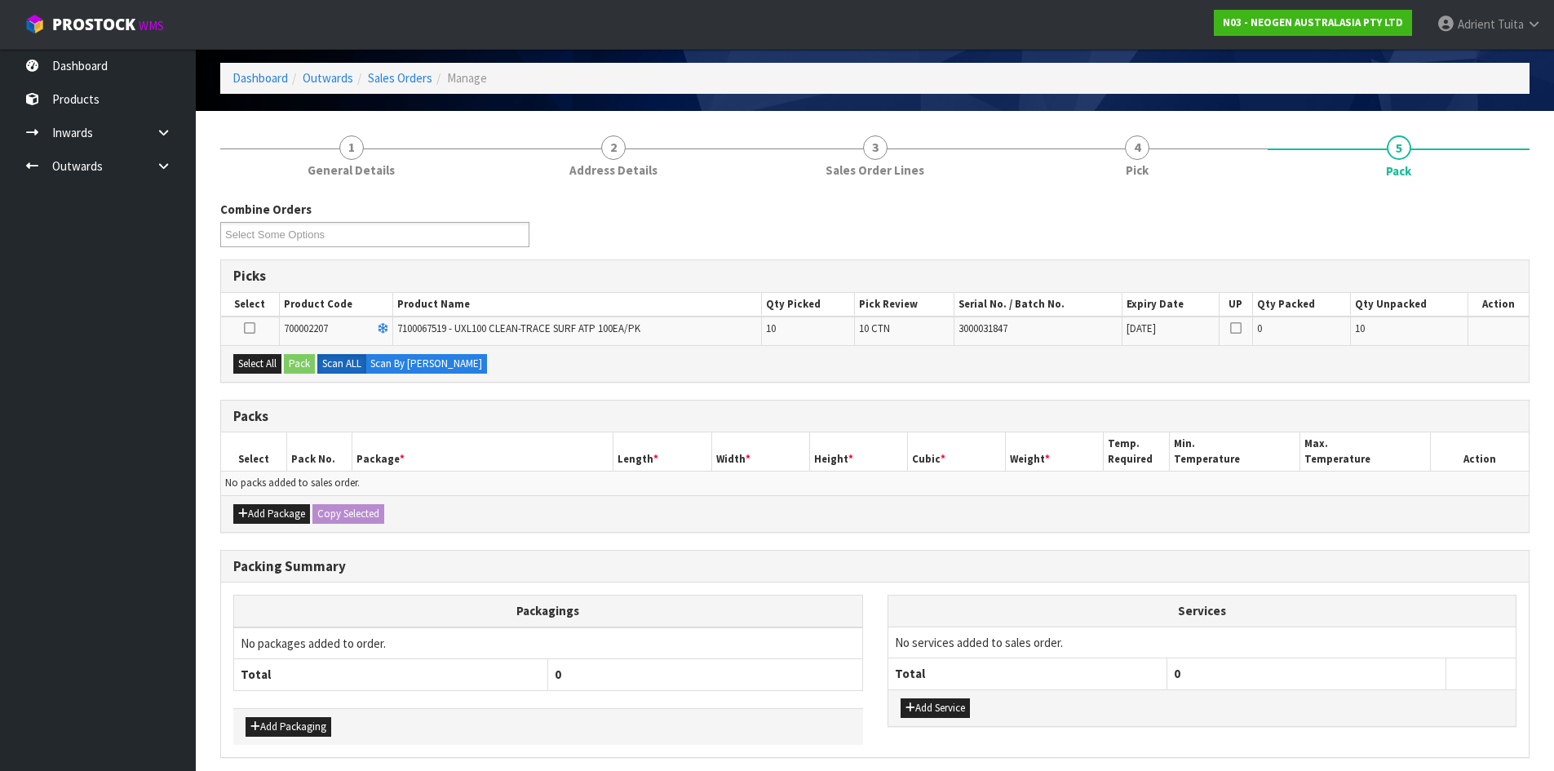
scroll to position [126, 0]
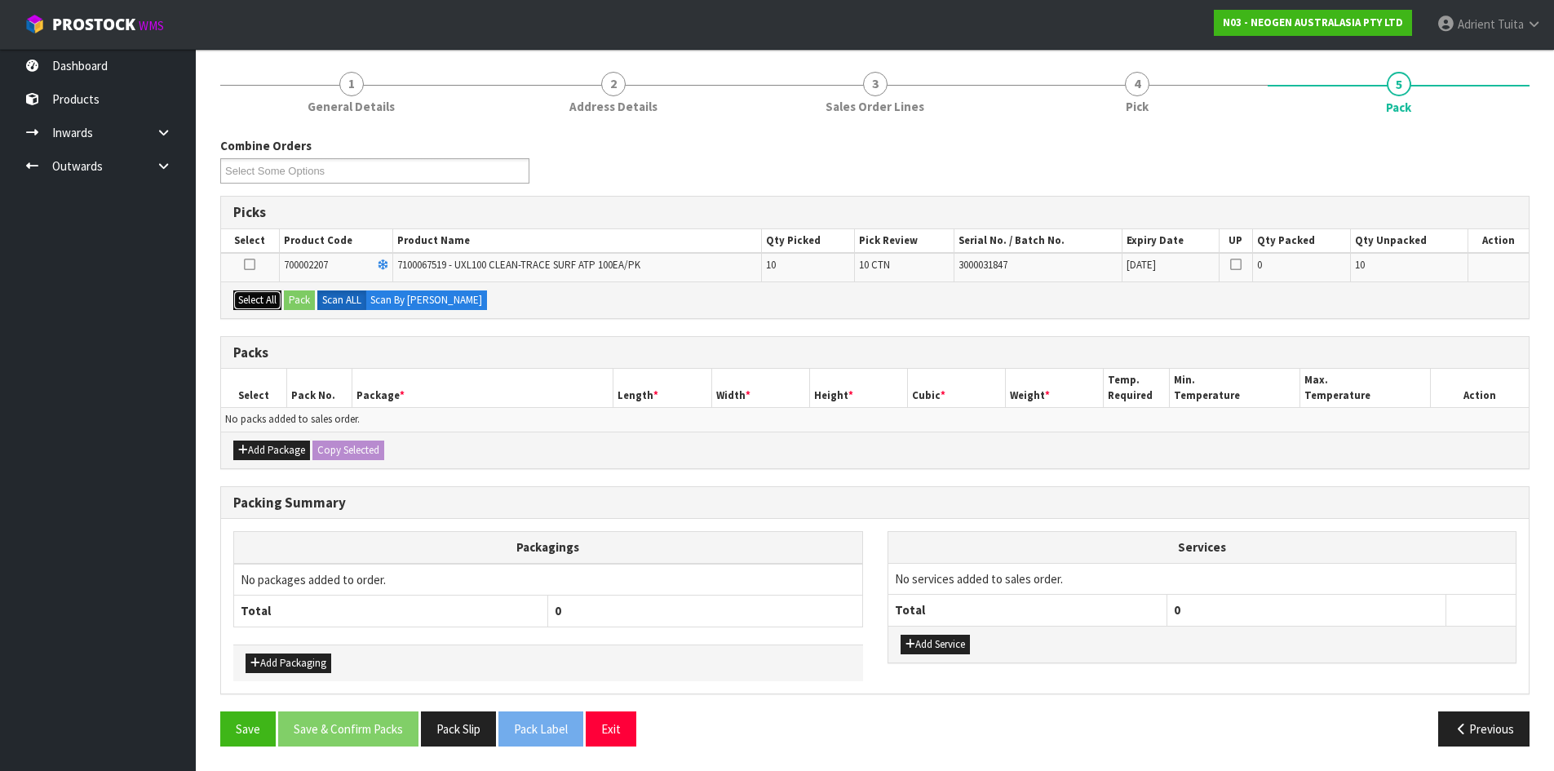
drag, startPoint x: 259, startPoint y: 303, endPoint x: 295, endPoint y: 299, distance: 36.9
click at [262, 302] on button "Select All" at bounding box center [257, 300] width 48 height 20
click at [303, 303] on button "Pack" at bounding box center [299, 300] width 31 height 20
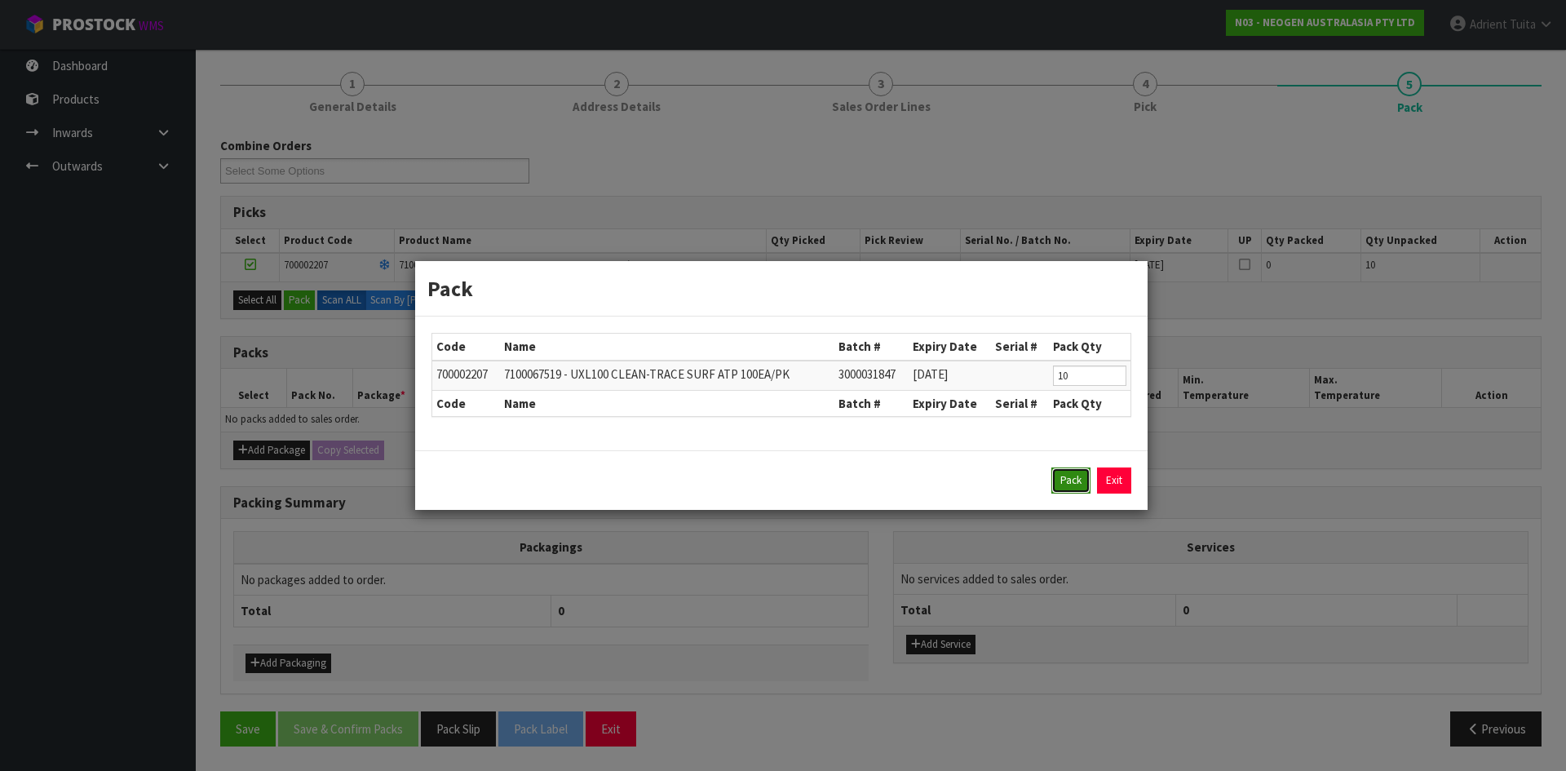
drag, startPoint x: 1069, startPoint y: 479, endPoint x: 1039, endPoint y: 470, distance: 30.7
click at [1065, 477] on button "Pack" at bounding box center [1071, 480] width 39 height 26
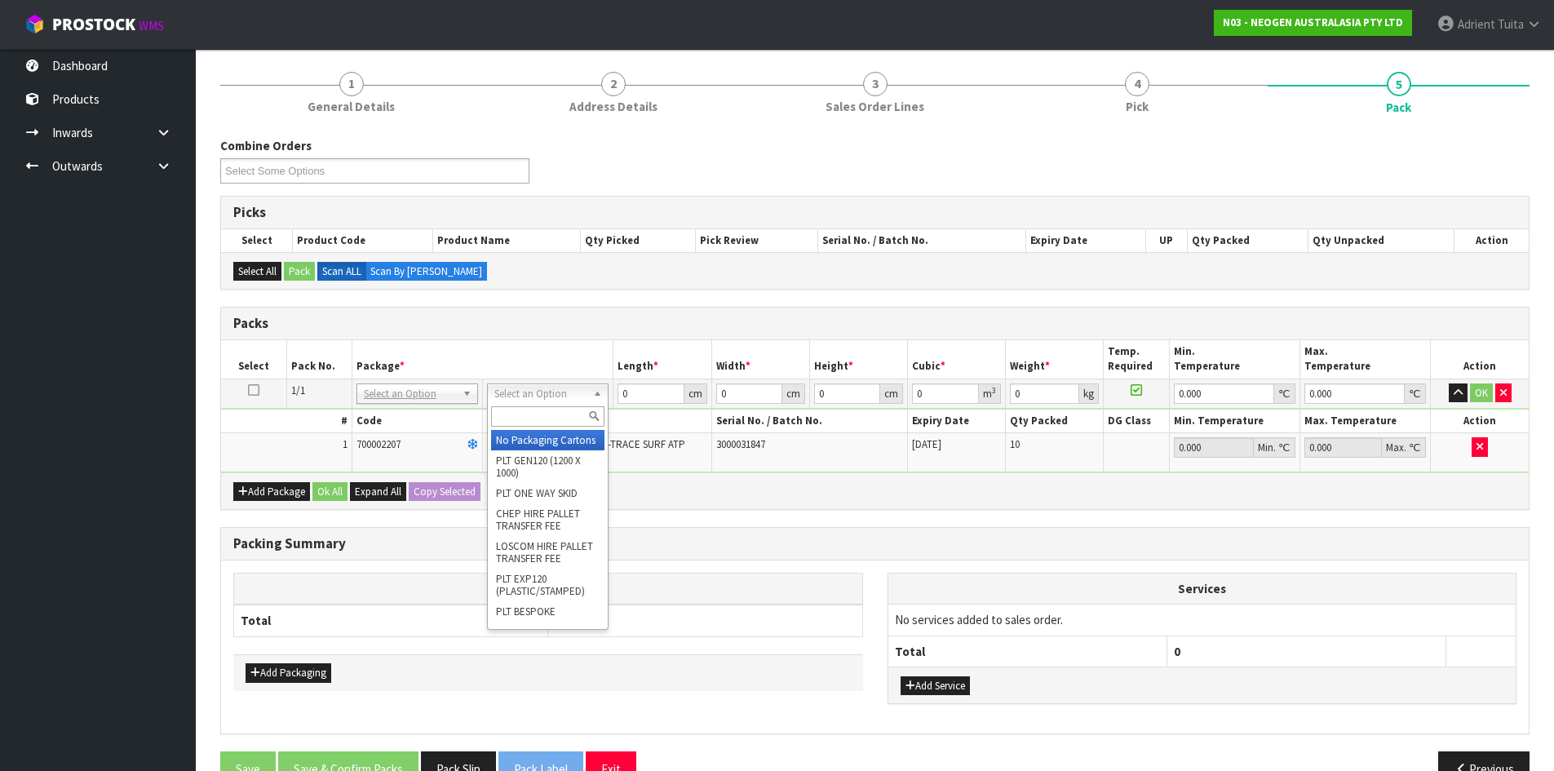
drag, startPoint x: 573, startPoint y: 398, endPoint x: 571, endPoint y: 418, distance: 20.5
click at [571, 418] on input "text" at bounding box center [547, 416] width 113 height 20
type input "CTN9"
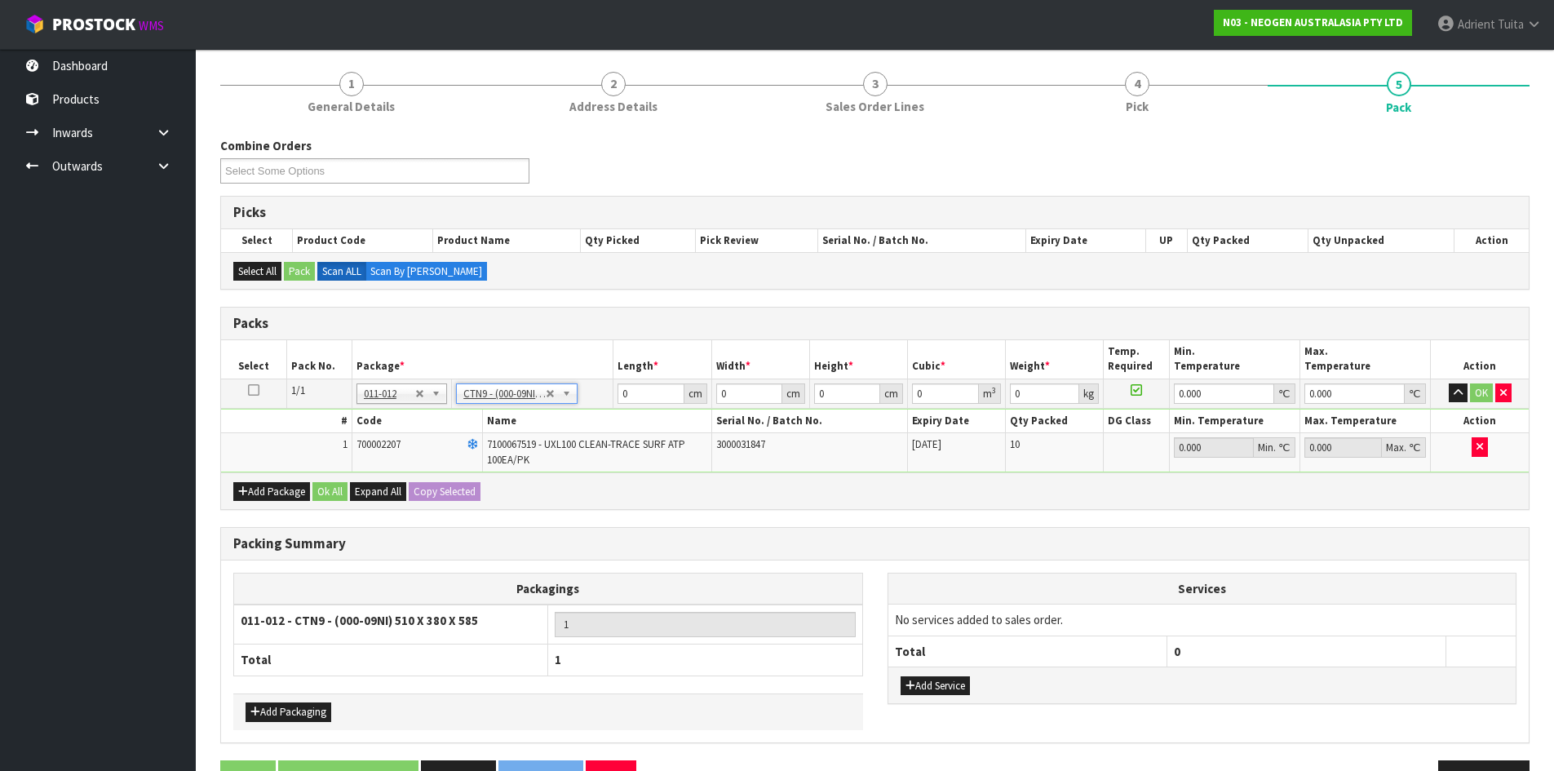
type input "51"
type input "38"
type input "58.5"
type input "0.113373"
type input "9.8"
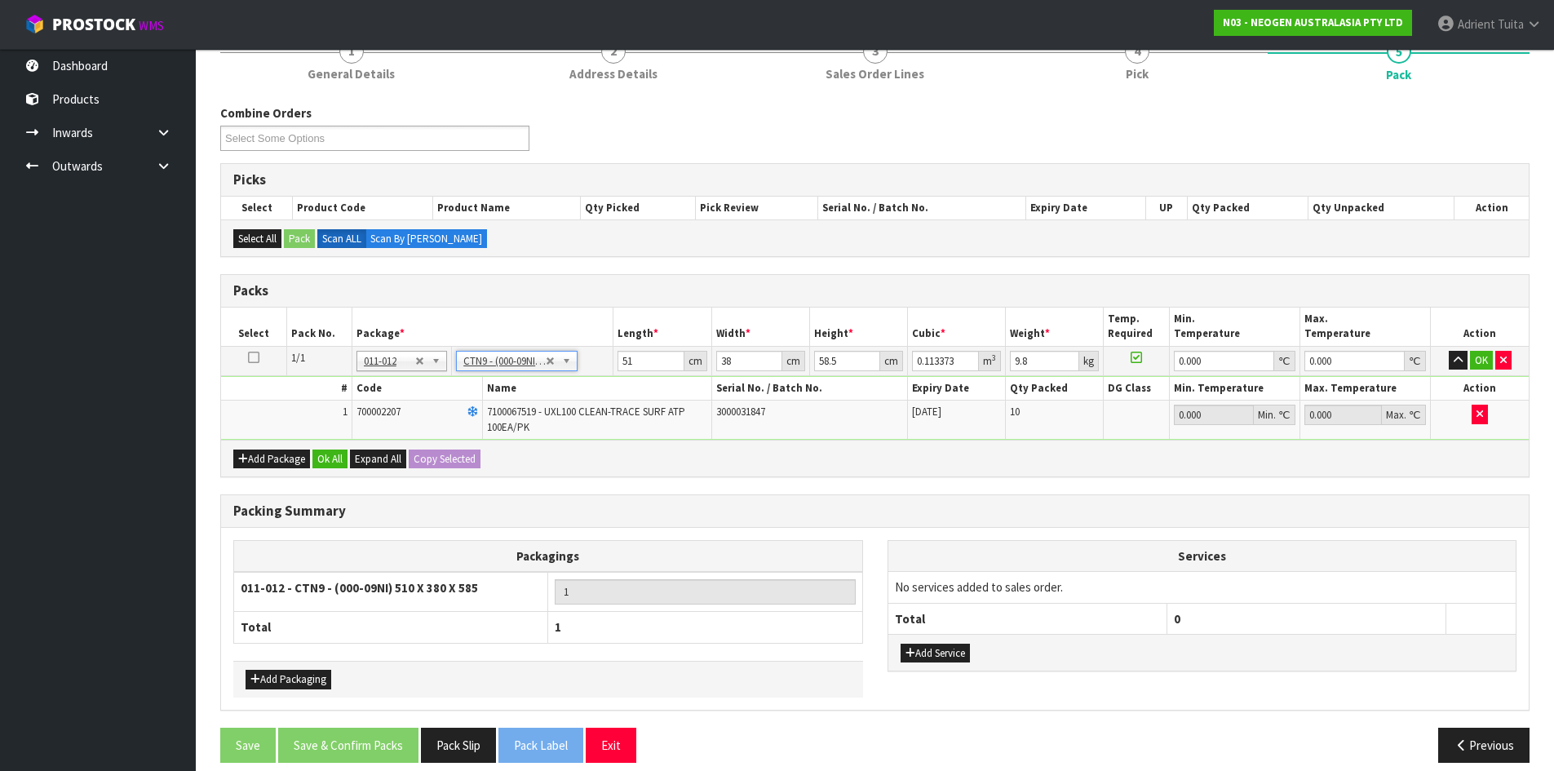
scroll to position [175, 0]
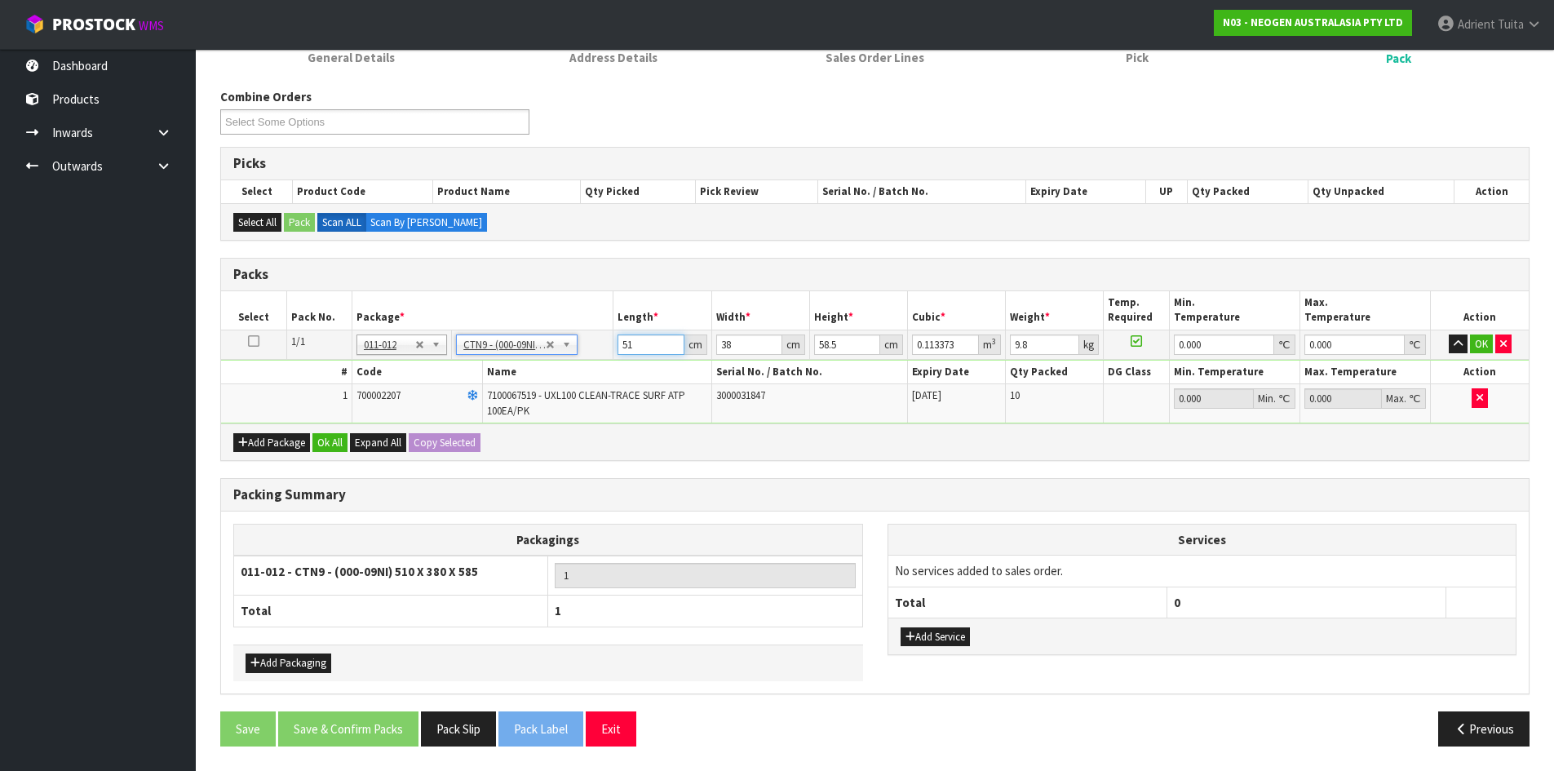
click at [626, 339] on input "51" at bounding box center [651, 344] width 66 height 20
type input "5"
type input "0.011115"
type input "52"
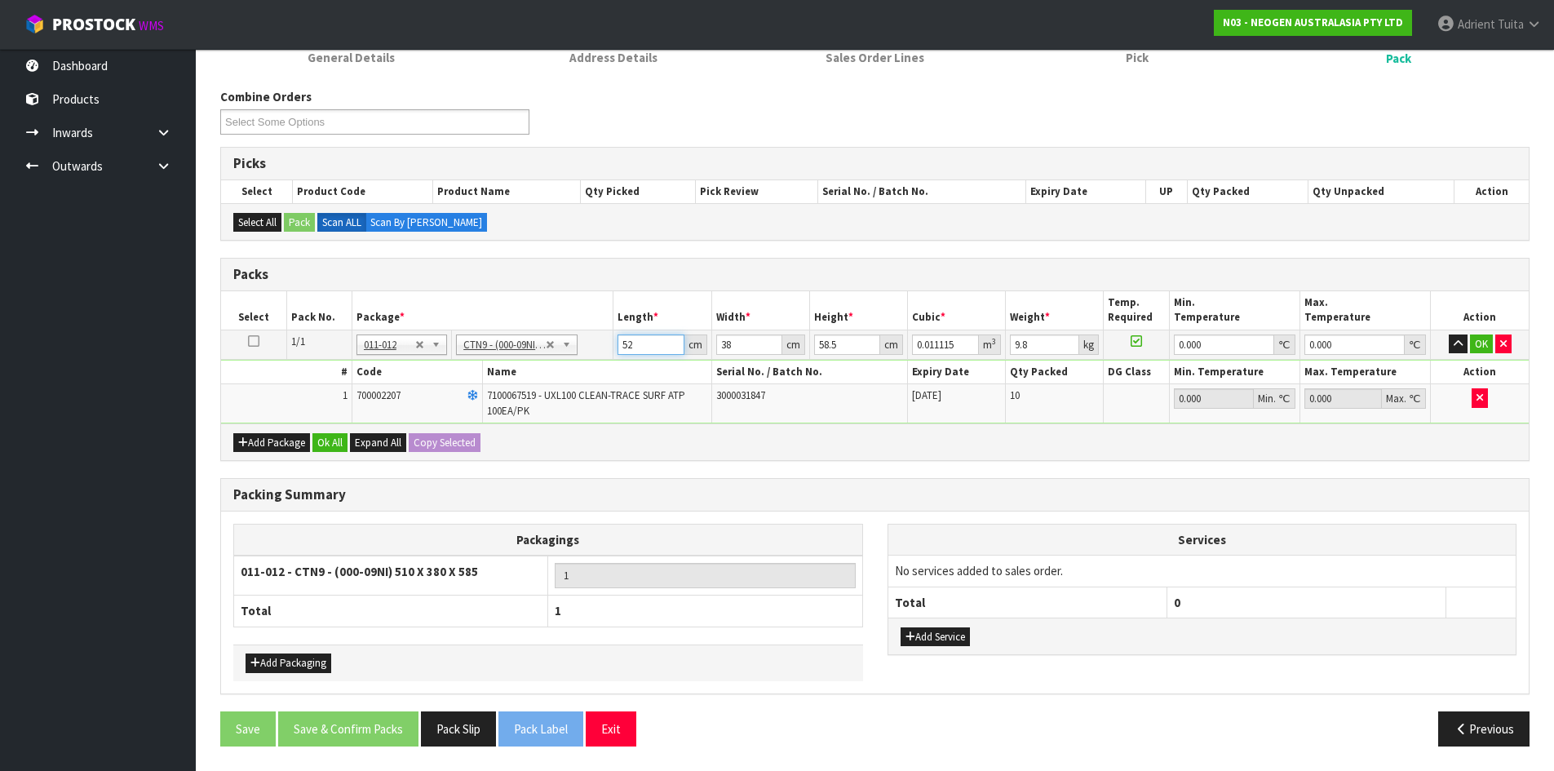
type input "0.115596"
type input "52"
type input "4"
type input "0.012168"
type input "40"
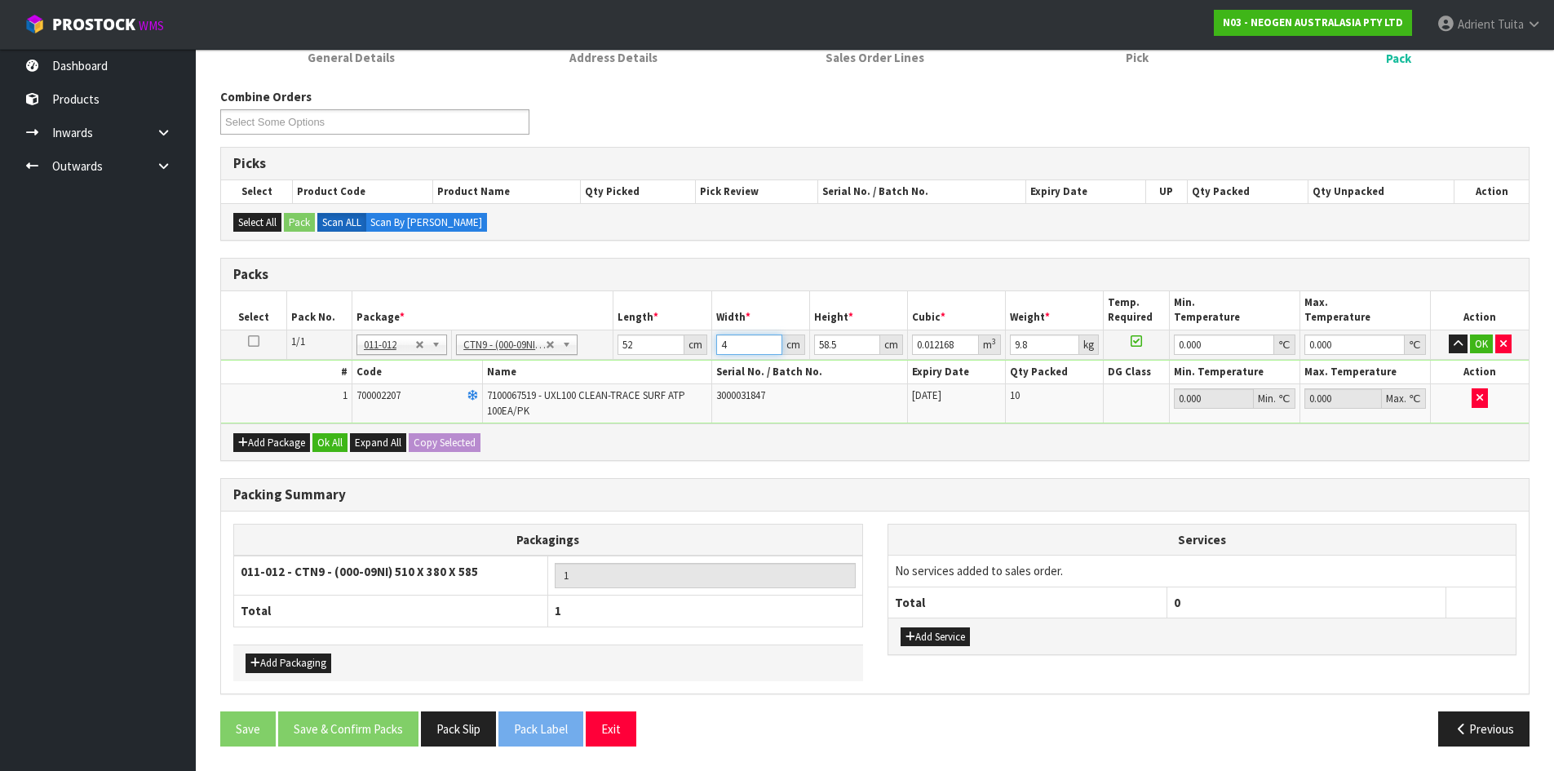
type input "0.12168"
click at [1478, 336] on button "OK" at bounding box center [1481, 344] width 23 height 20
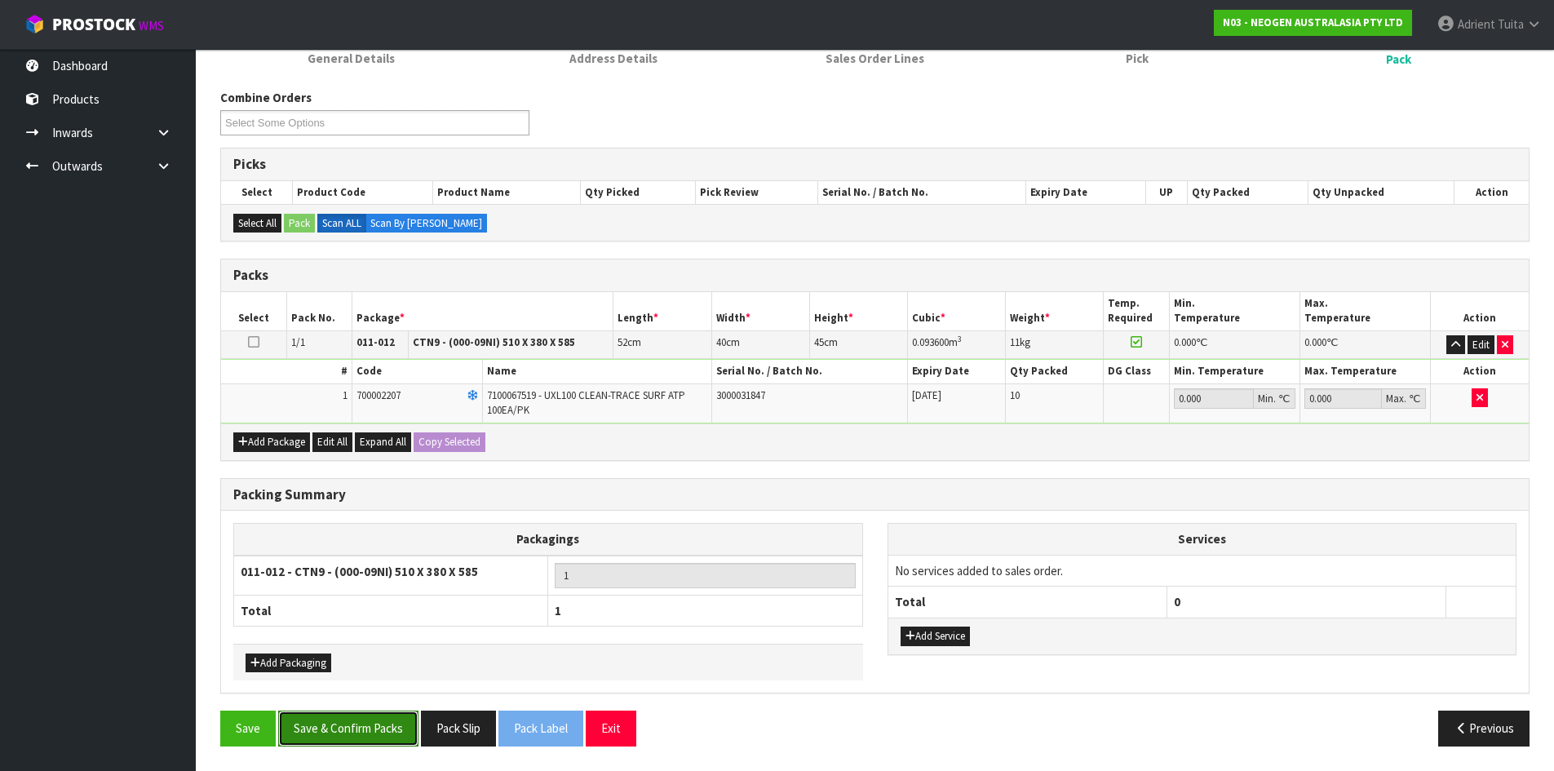
click at [378, 719] on button "Save & Confirm Packs" at bounding box center [348, 728] width 140 height 35
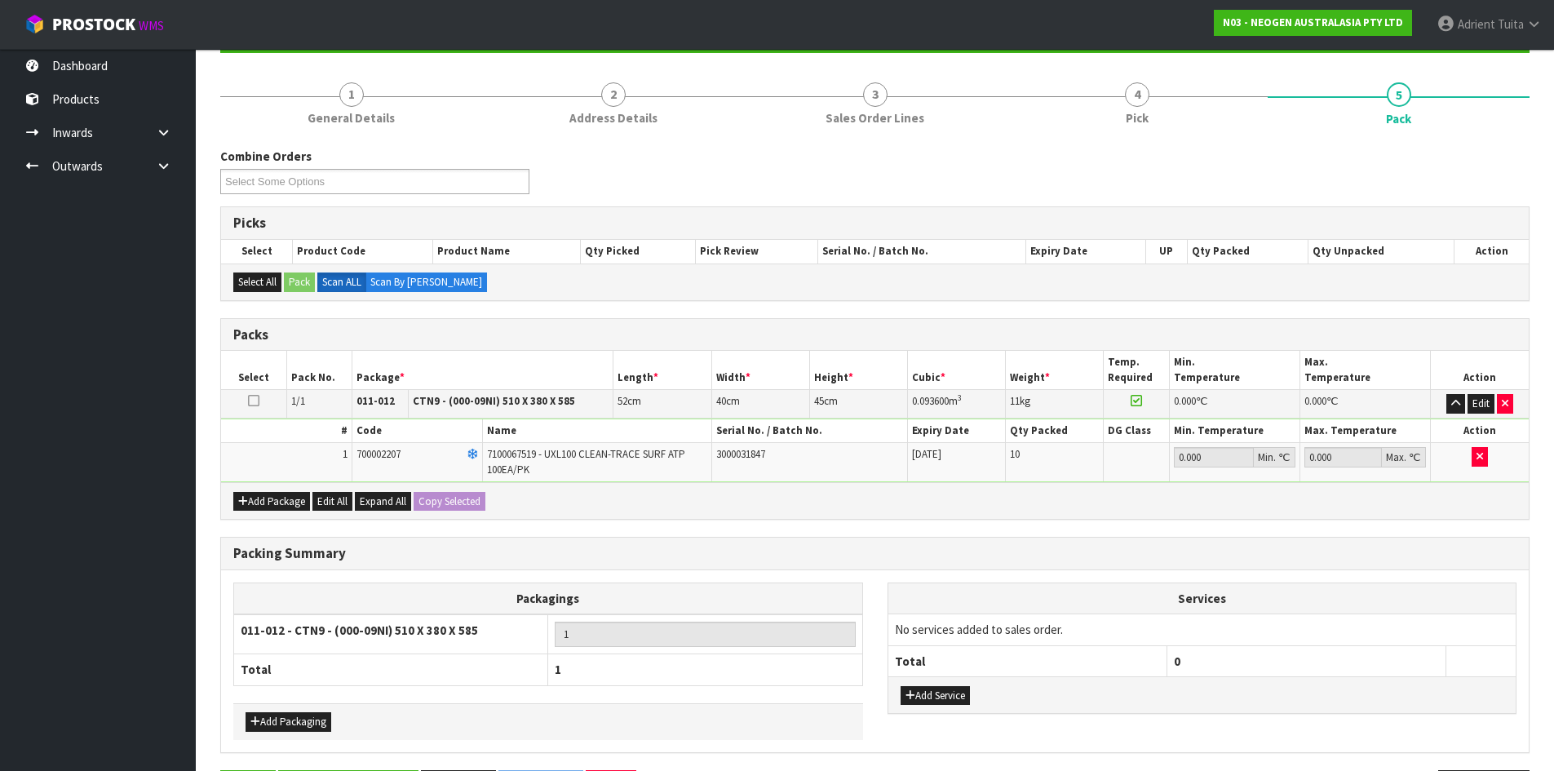
scroll to position [0, 0]
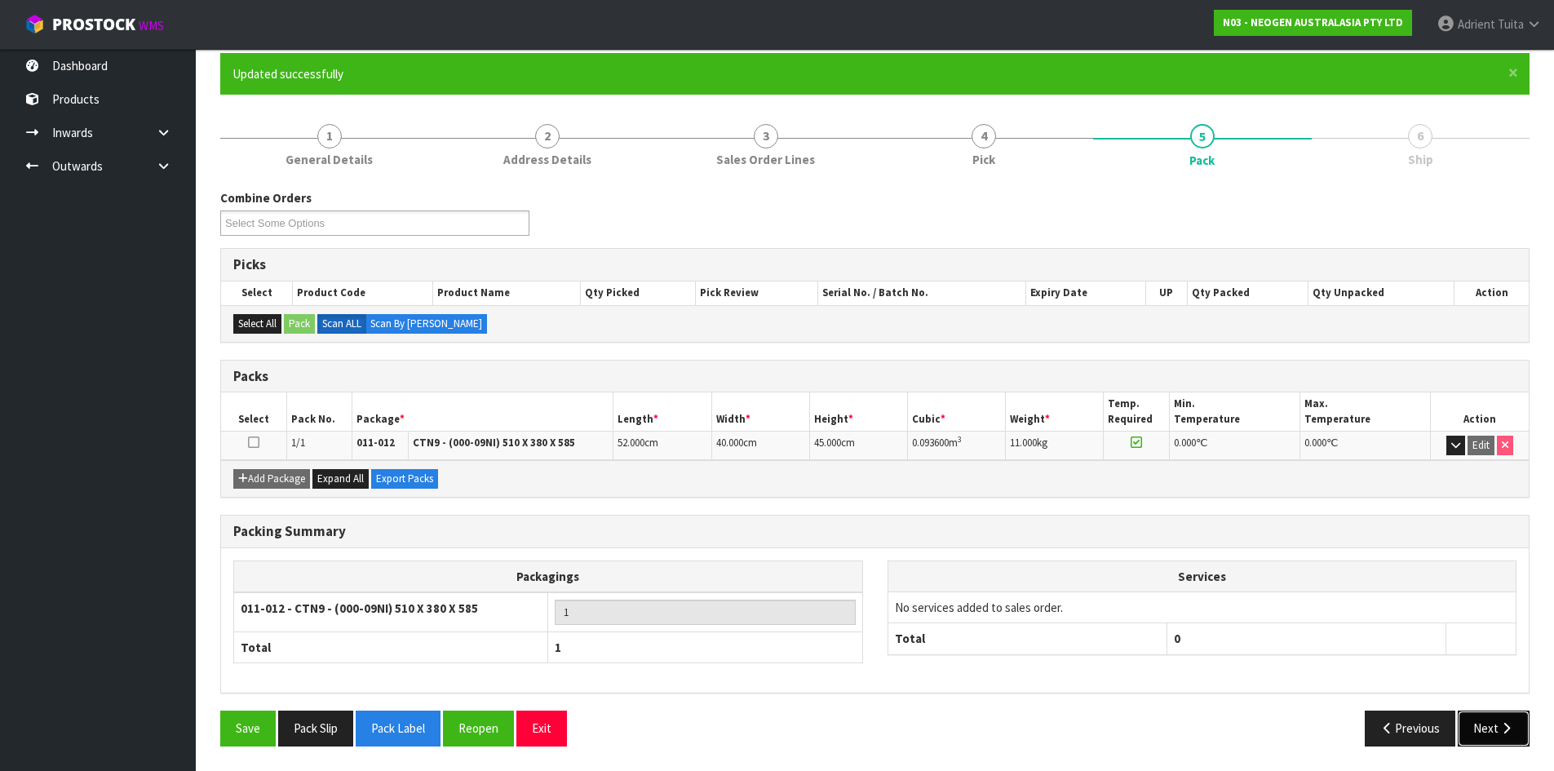
click at [1507, 725] on icon "button" at bounding box center [1506, 728] width 15 height 12
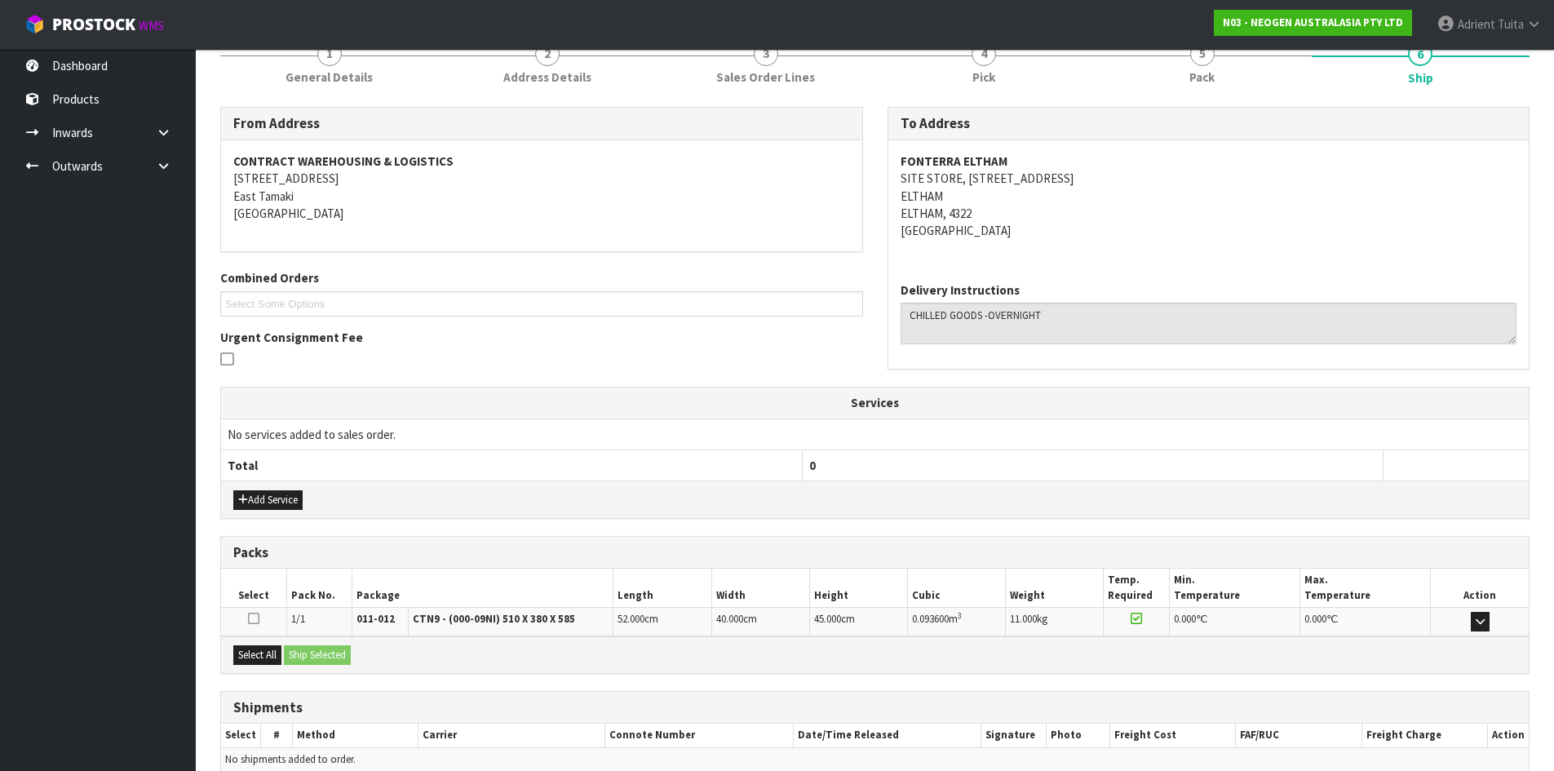
scroll to position [294, 0]
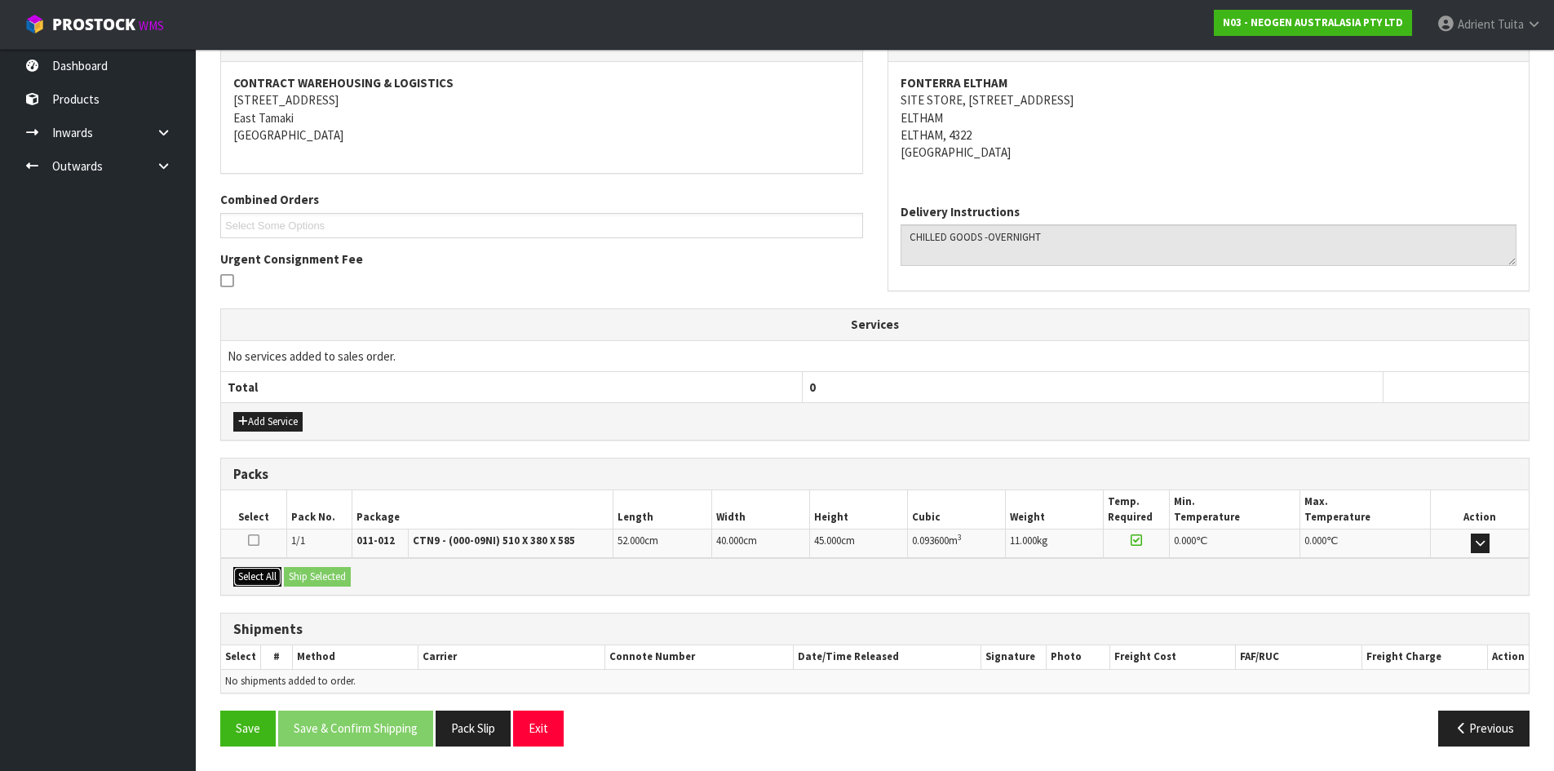
click at [290, 571] on div "Select All Ship Selected" at bounding box center [875, 576] width 1308 height 37
click at [318, 562] on div "Select All Ship Selected" at bounding box center [875, 576] width 1308 height 37
drag, startPoint x: 261, startPoint y: 574, endPoint x: 298, endPoint y: 573, distance: 36.7
click at [277, 574] on button "Select All" at bounding box center [257, 577] width 48 height 20
click at [298, 573] on button "Ship Selected" at bounding box center [317, 577] width 67 height 20
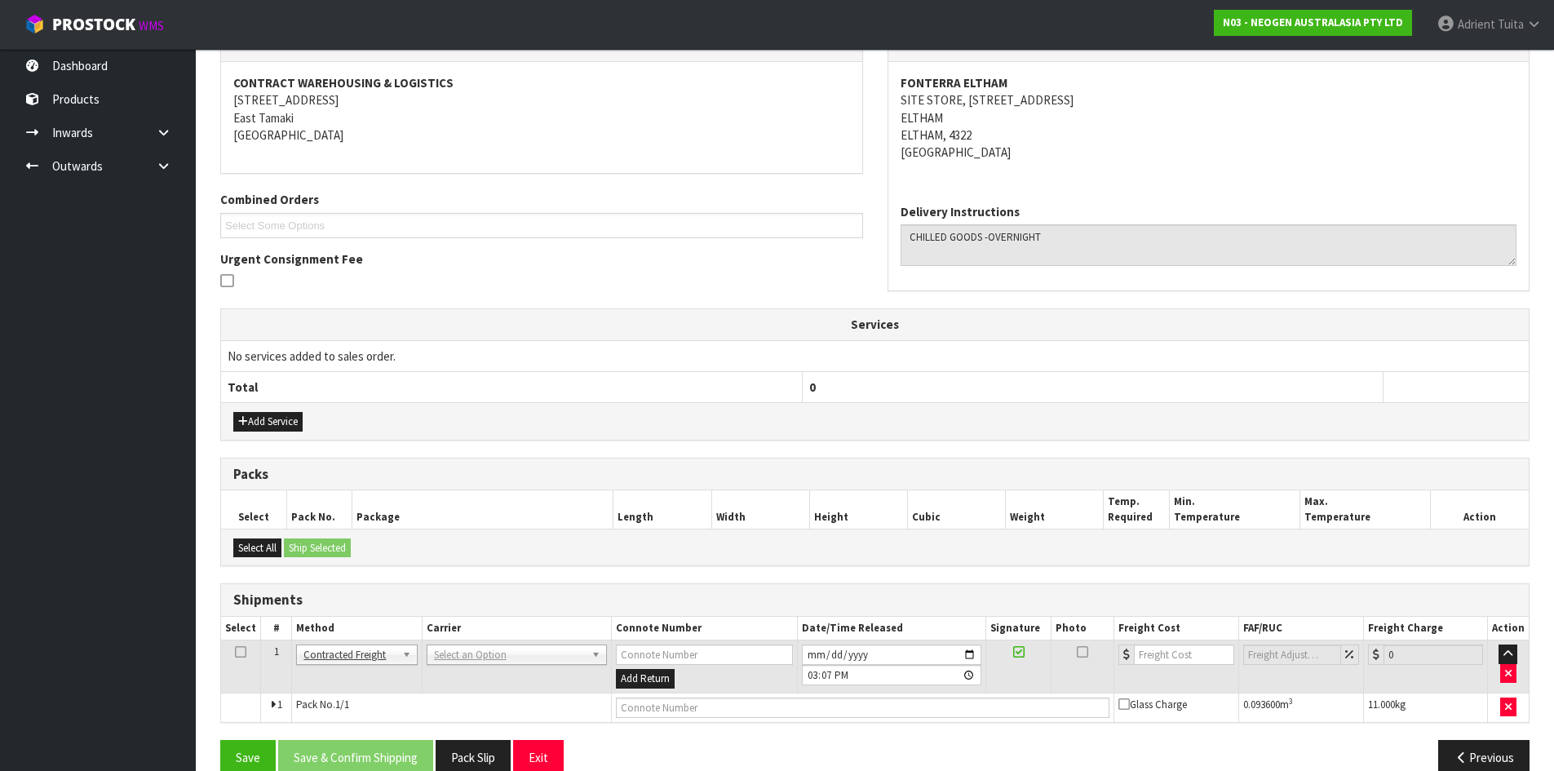
scroll to position [322, 0]
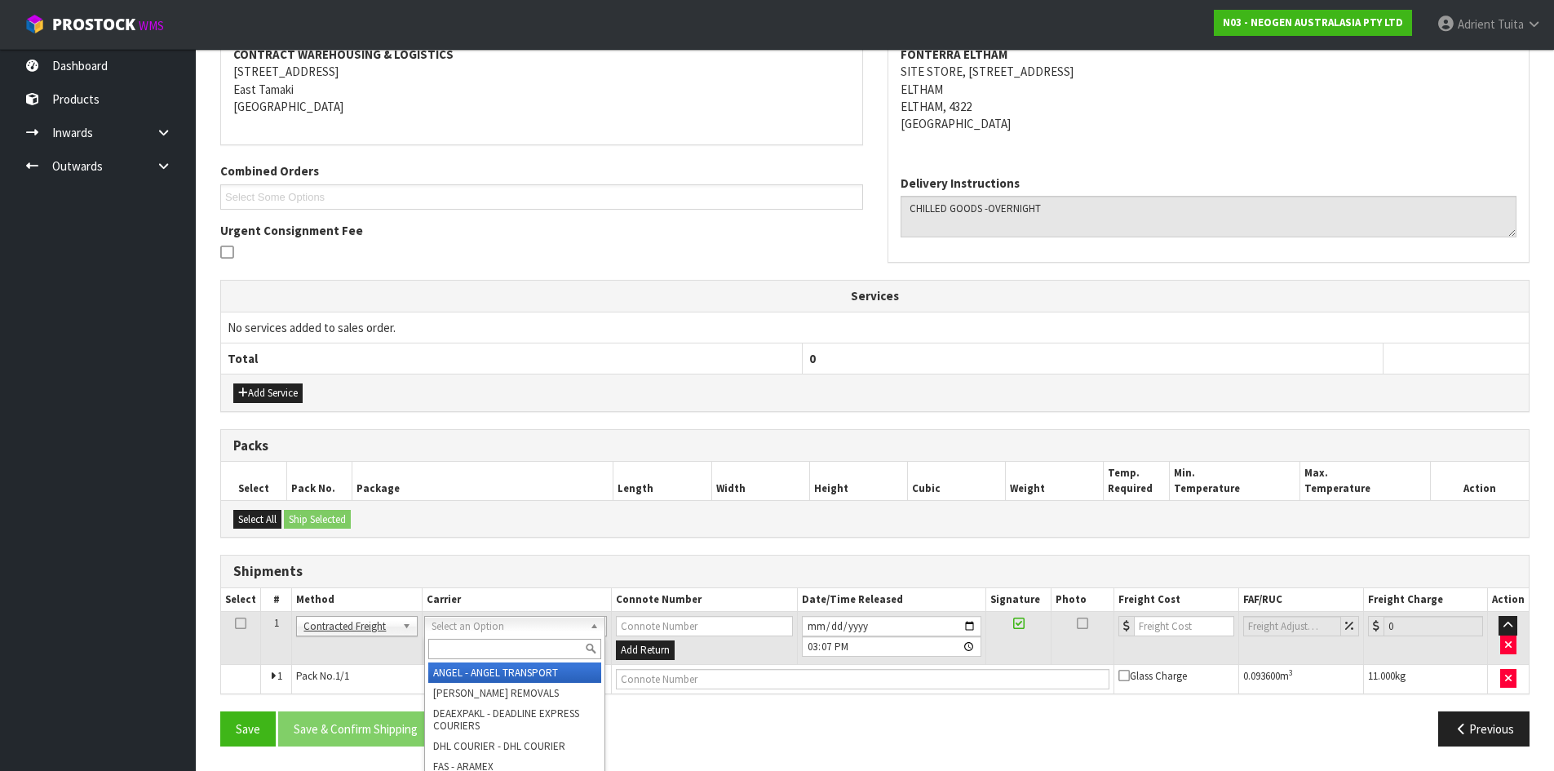
drag, startPoint x: 453, startPoint y: 633, endPoint x: 449, endPoint y: 654, distance: 21.5
click at [449, 654] on input "text" at bounding box center [514, 649] width 173 height 20
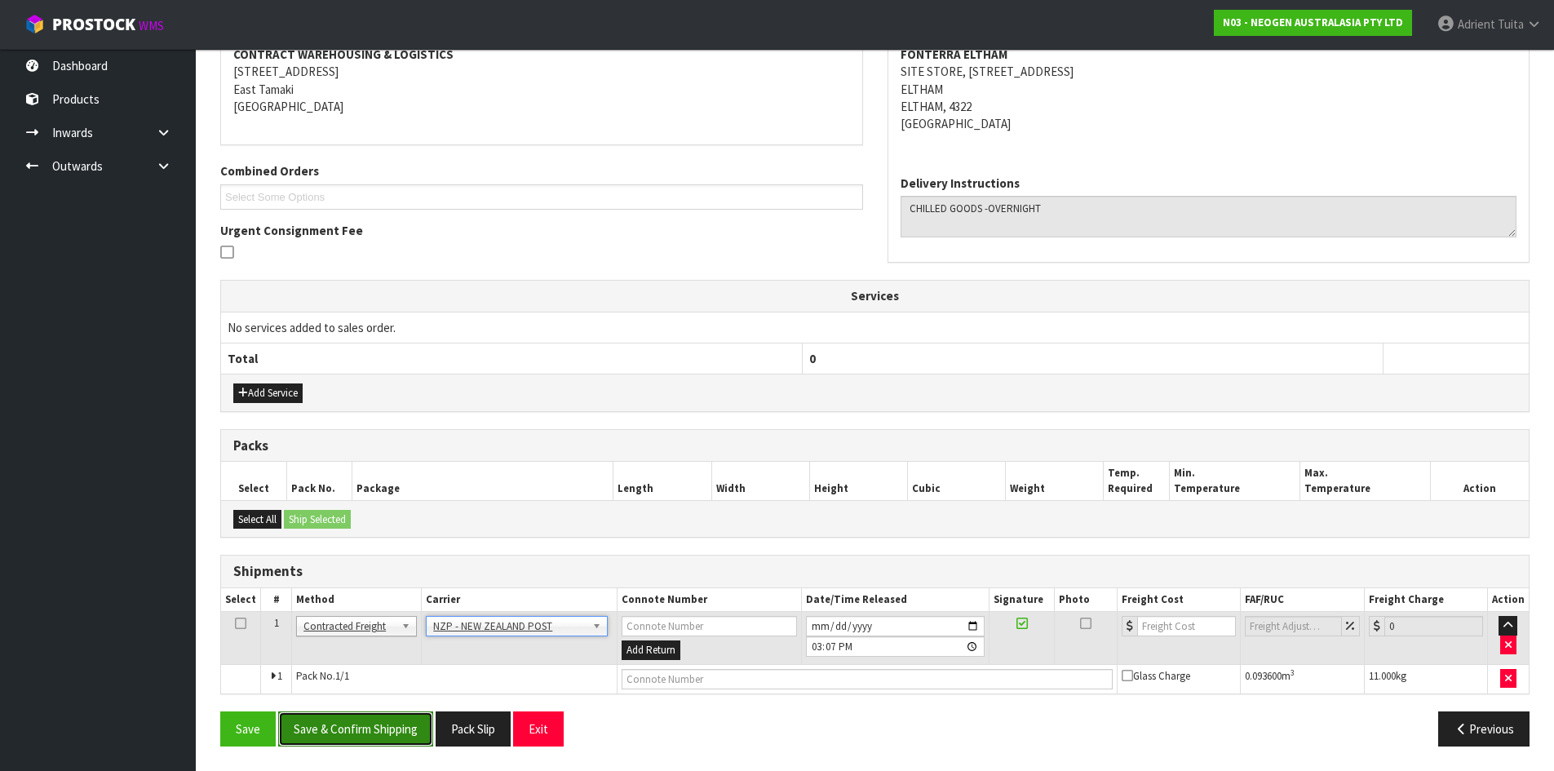
click at [381, 726] on button "Save & Confirm Shipping" at bounding box center [355, 728] width 155 height 35
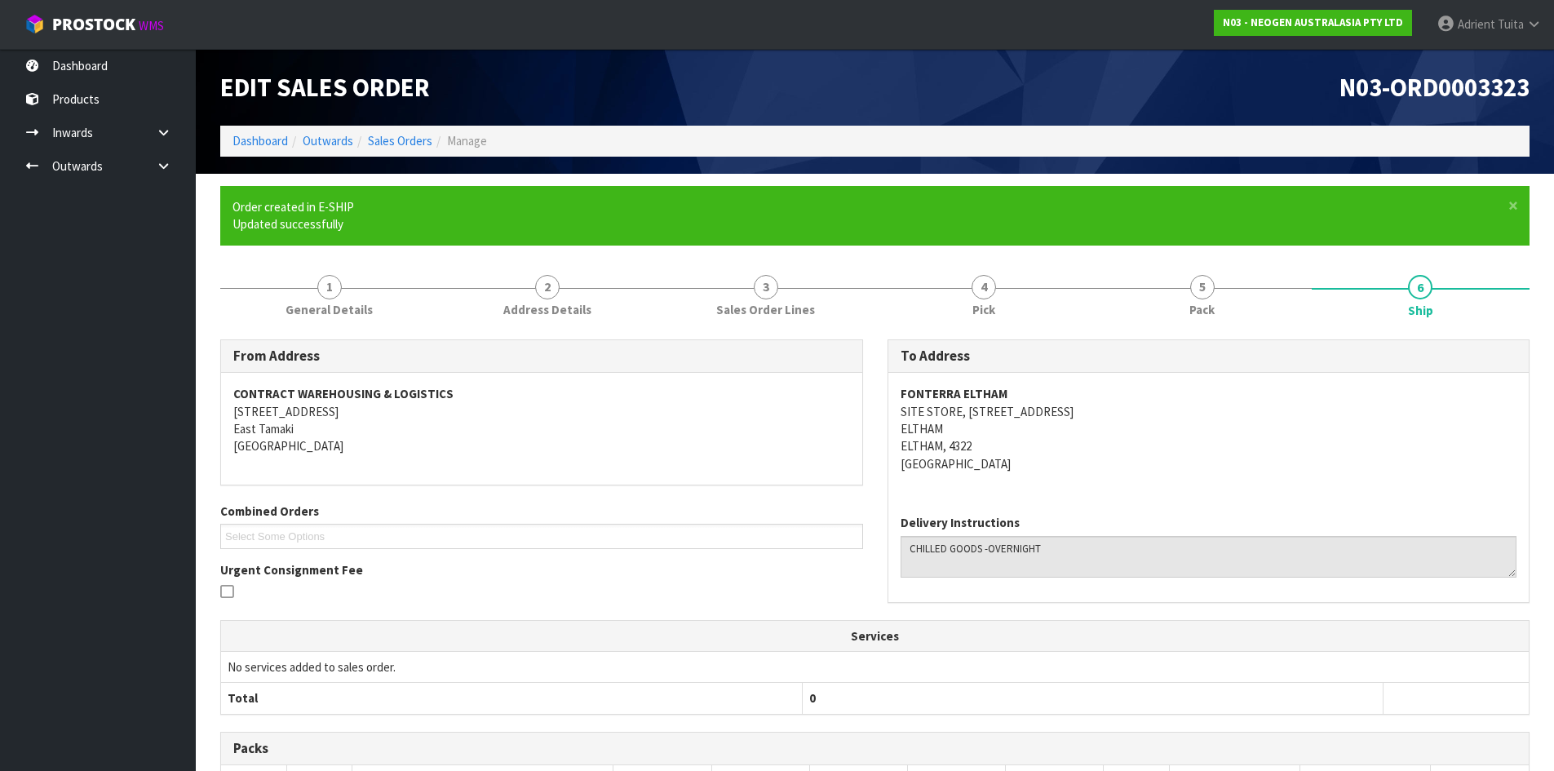
scroll to position [299, 0]
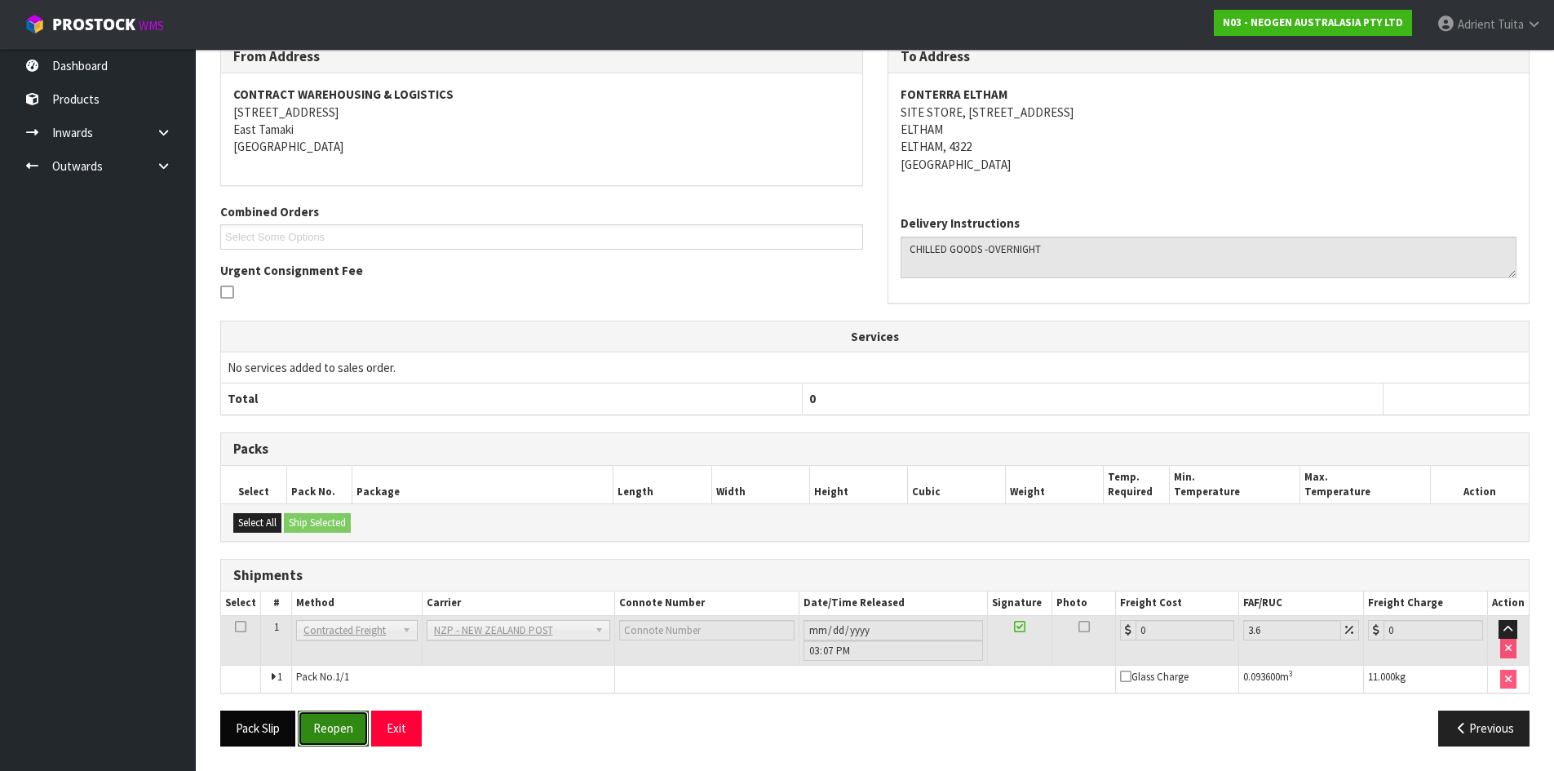
drag, startPoint x: 317, startPoint y: 720, endPoint x: 297, endPoint y: 715, distance: 21.0
click at [316, 718] on button "Reopen" at bounding box center [333, 728] width 71 height 35
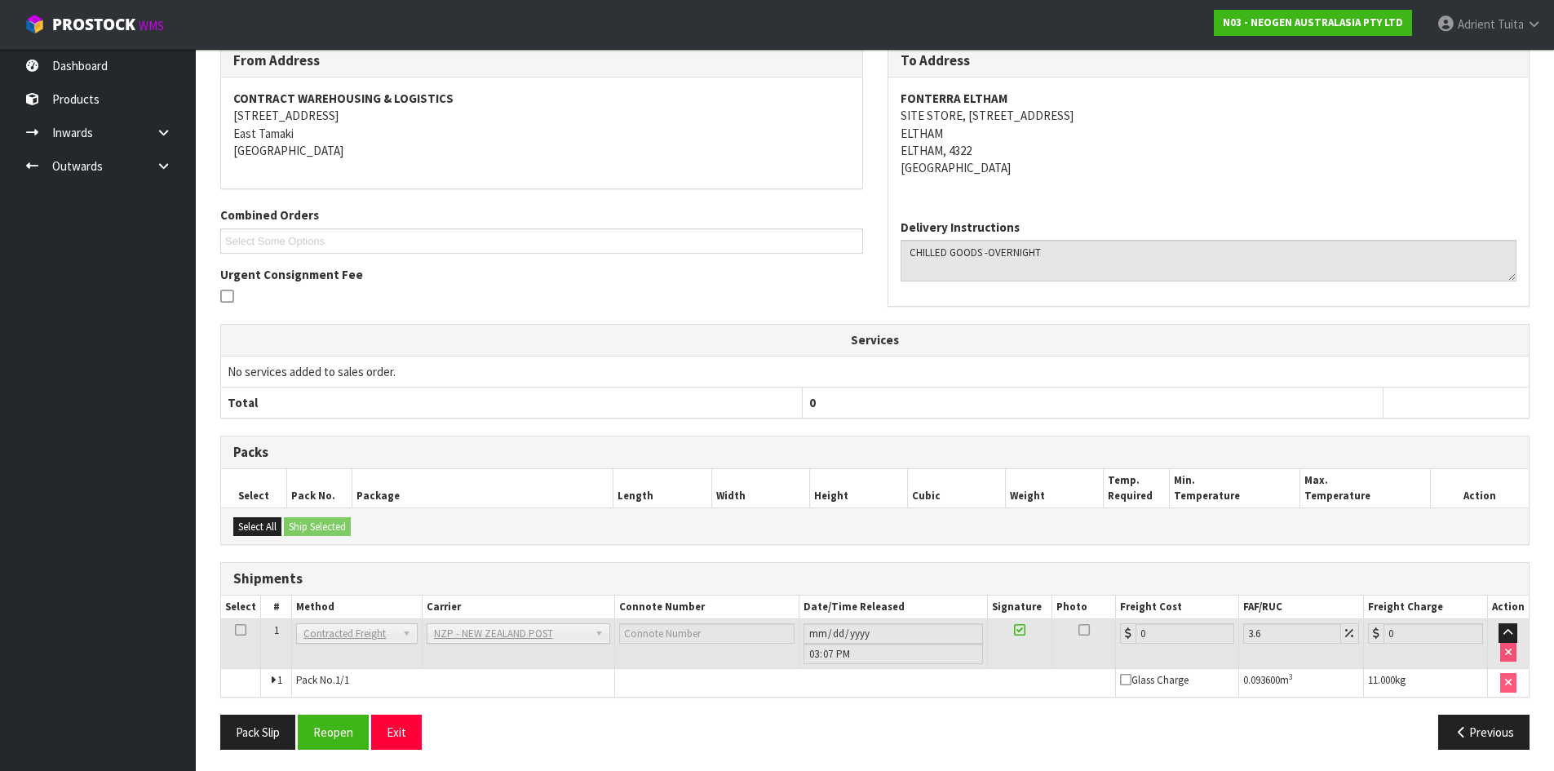
scroll to position [281, 0]
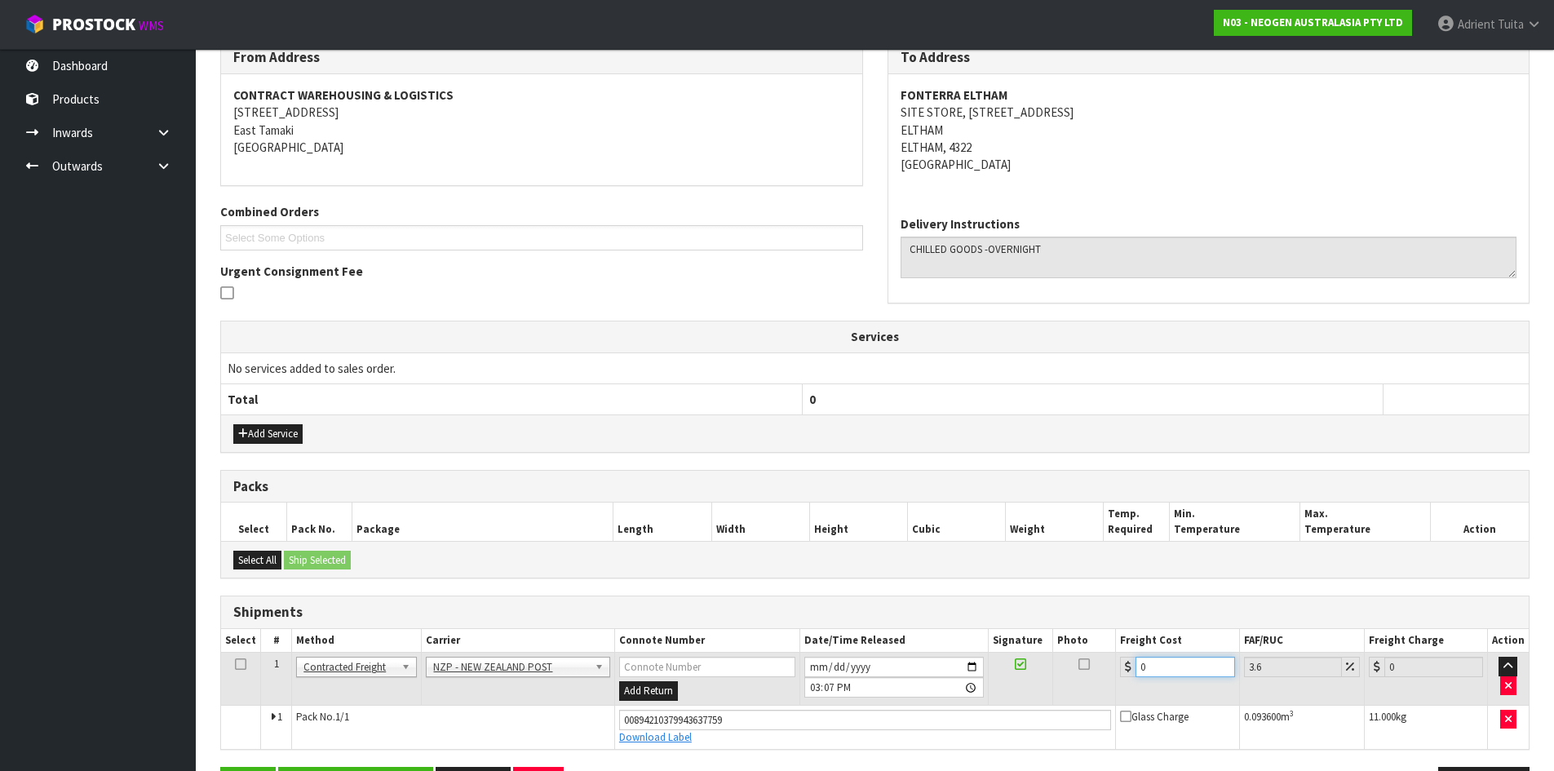
drag, startPoint x: 1180, startPoint y: 667, endPoint x: 1142, endPoint y: 608, distance: 70.8
click at [1180, 661] on input "0" at bounding box center [1185, 667] width 99 height 20
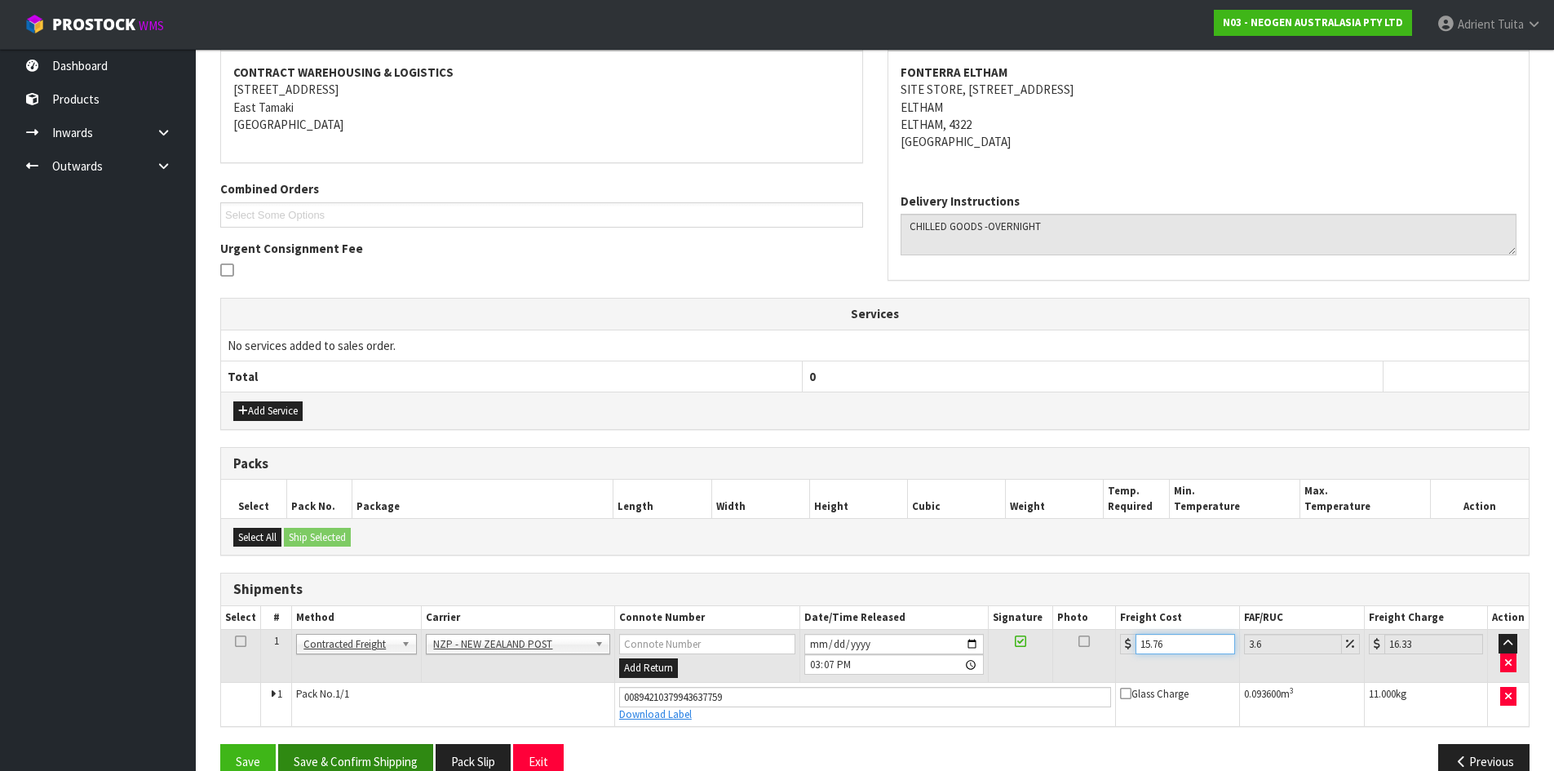
scroll to position [338, 0]
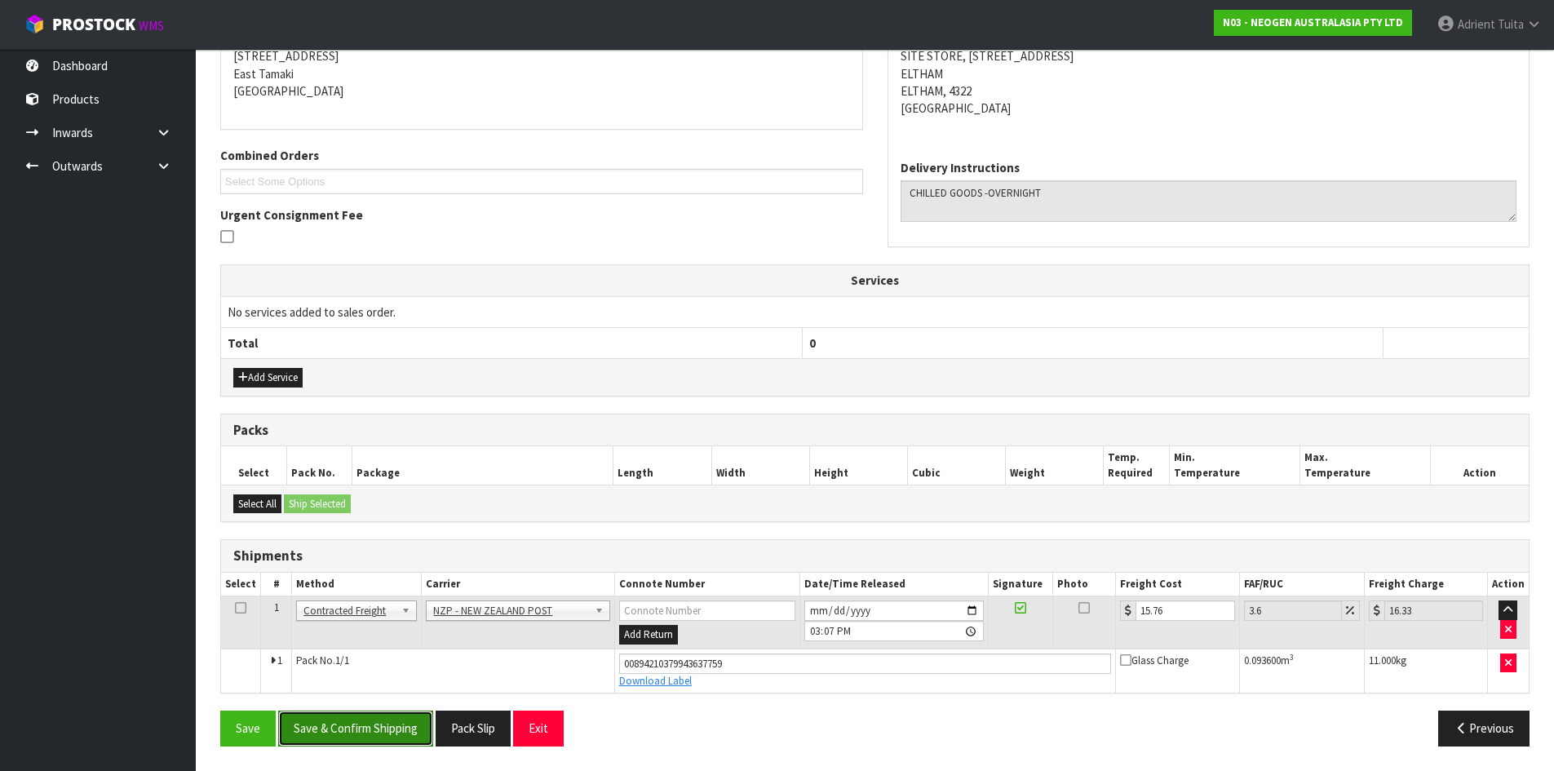
click at [349, 745] on button "Save & Confirm Shipping" at bounding box center [355, 728] width 155 height 35
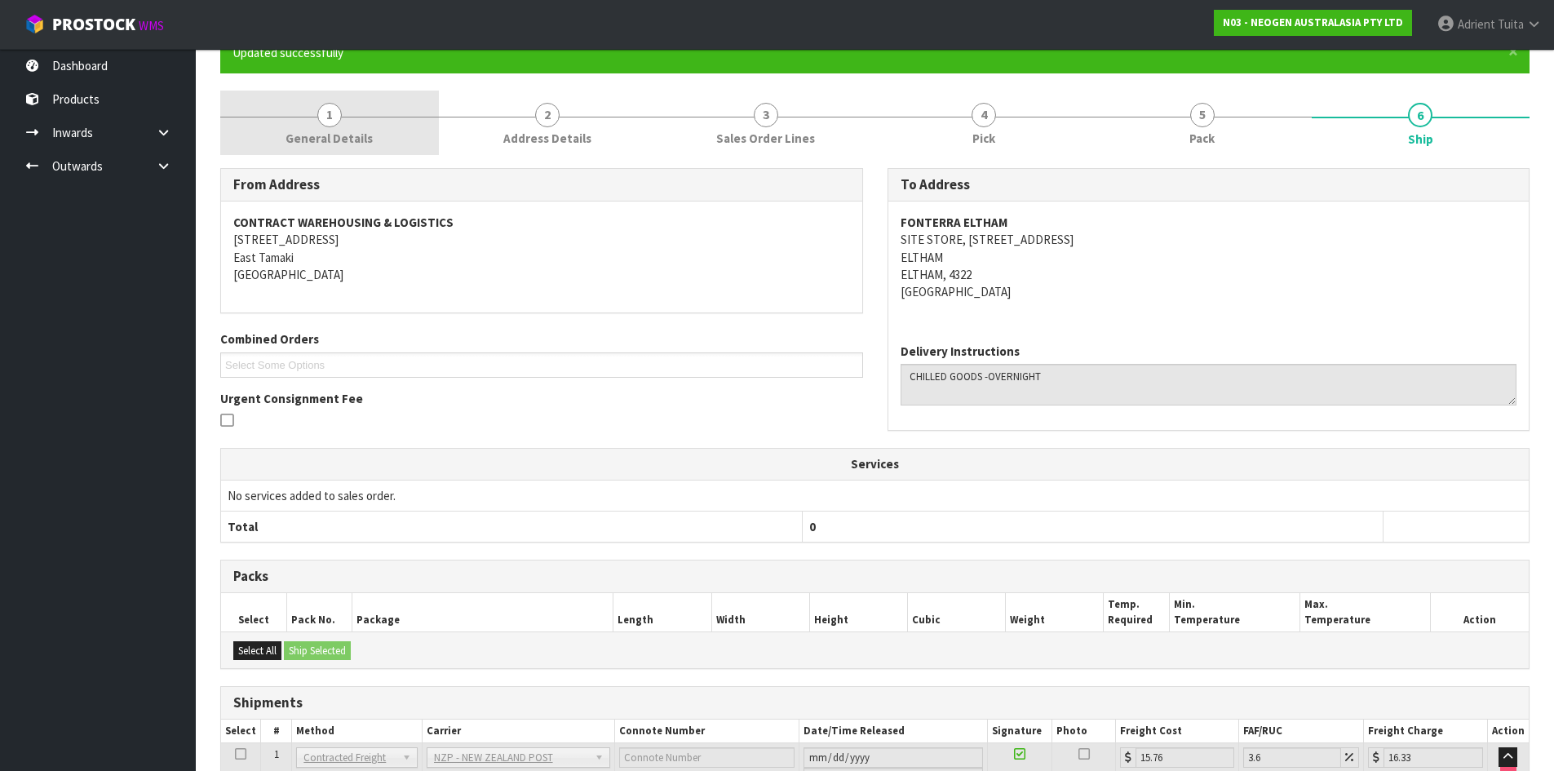
scroll to position [0, 0]
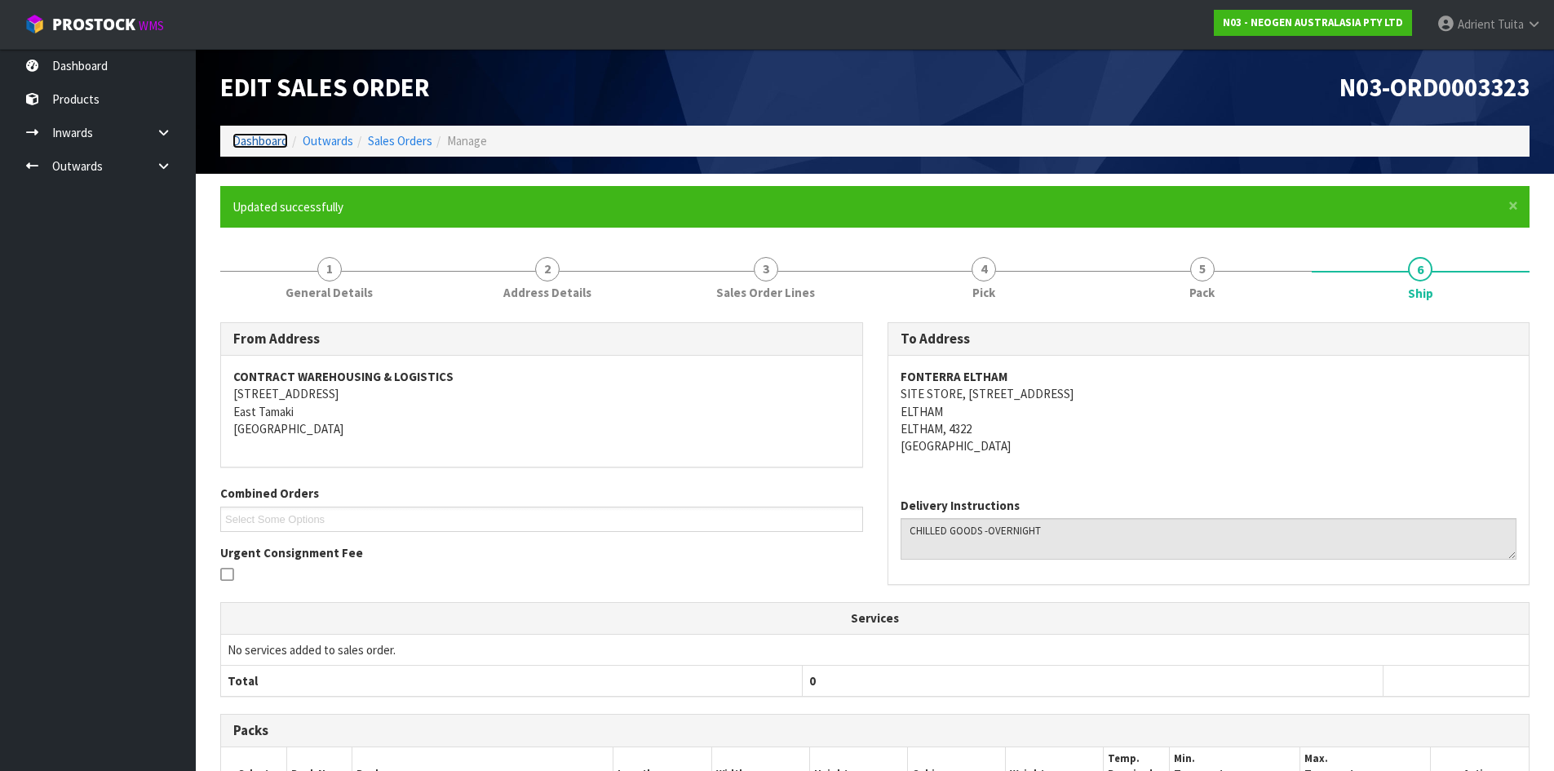
click at [253, 147] on link "Dashboard" at bounding box center [259, 140] width 55 height 15
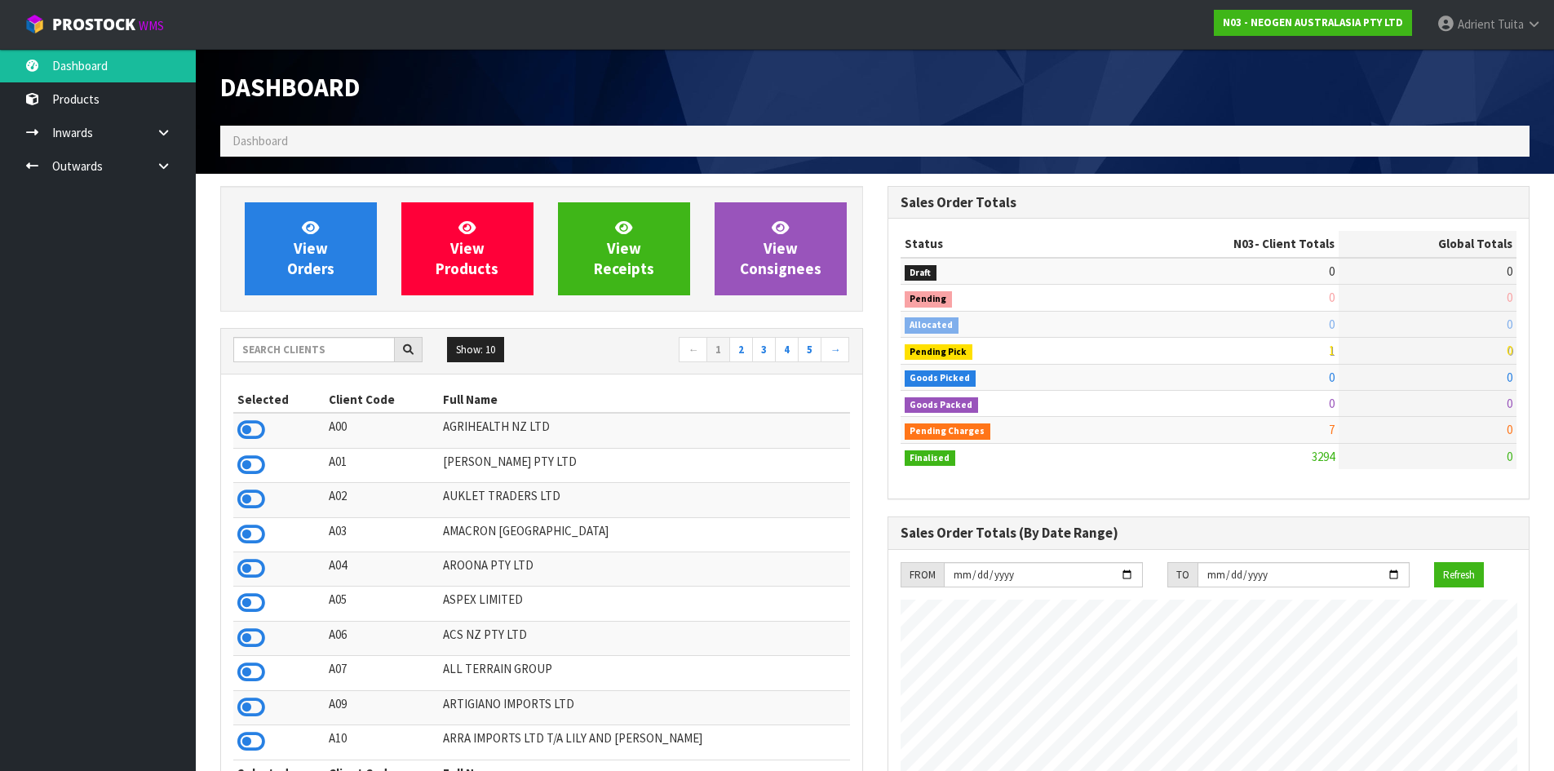
scroll to position [1236, 666]
click at [287, 350] on input "text" at bounding box center [314, 349] width 162 height 25
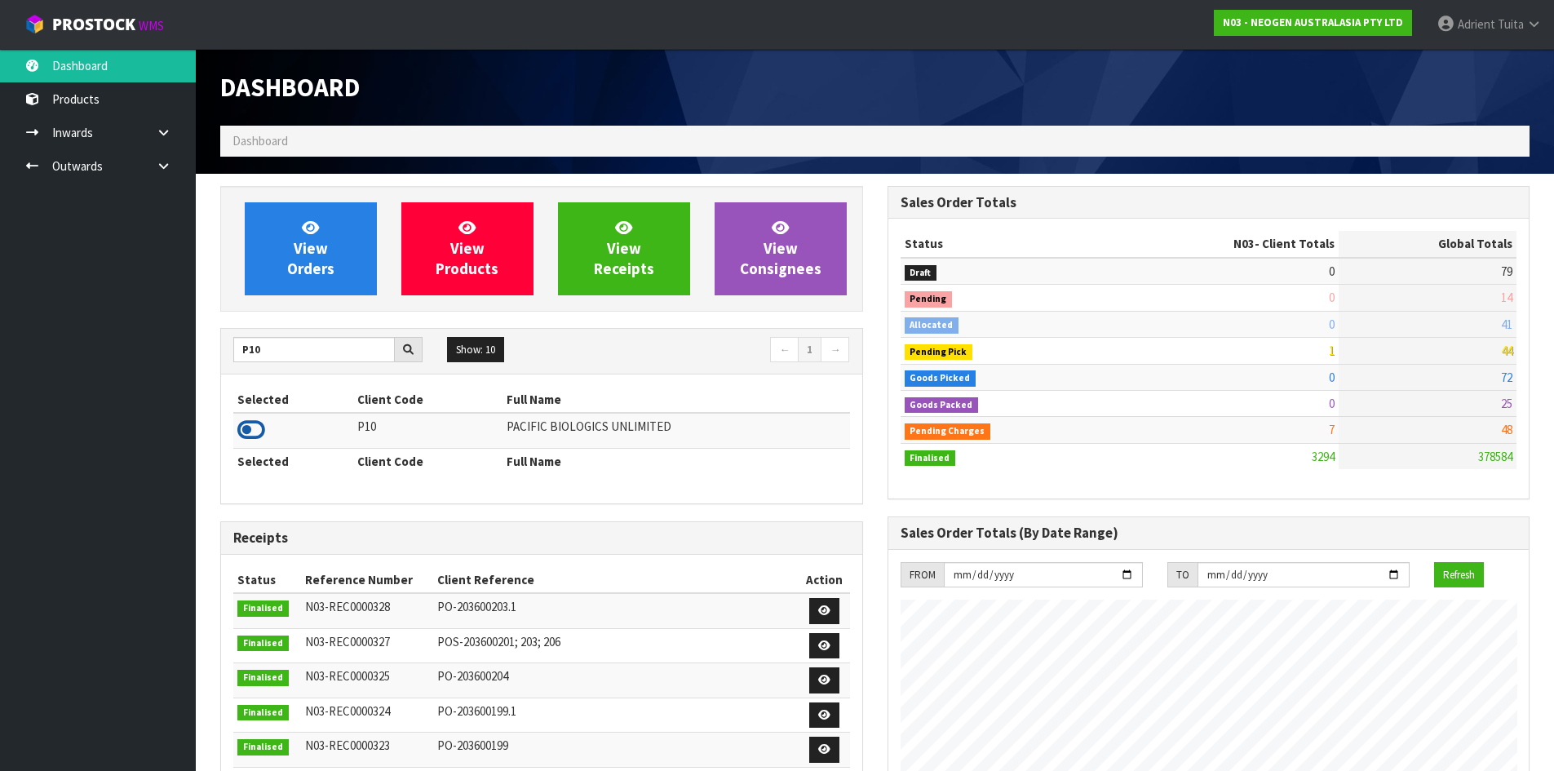
click at [253, 427] on icon at bounding box center [251, 430] width 28 height 24
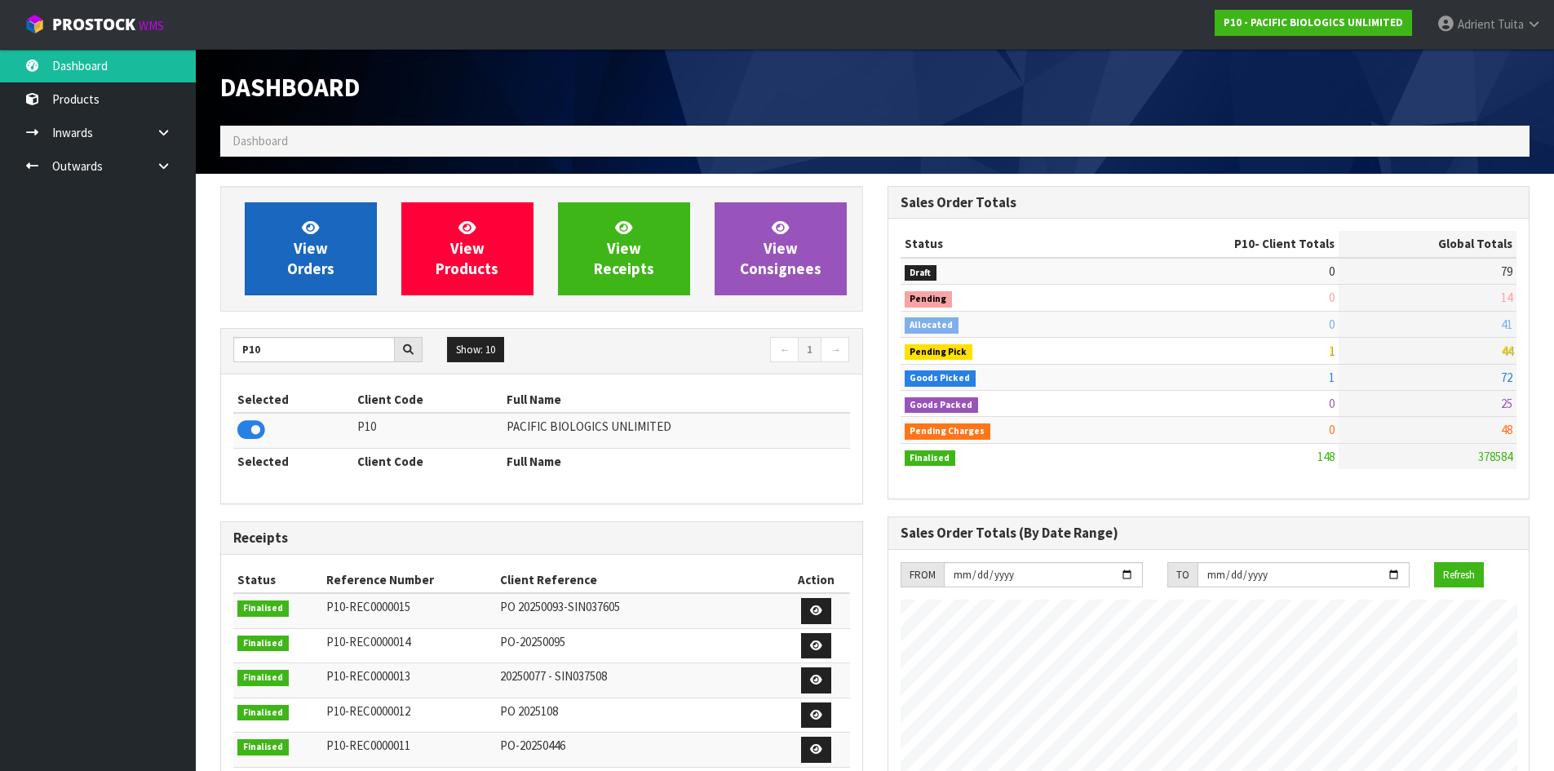
scroll to position [1078, 666]
click at [291, 253] on link "View Orders" at bounding box center [311, 248] width 132 height 93
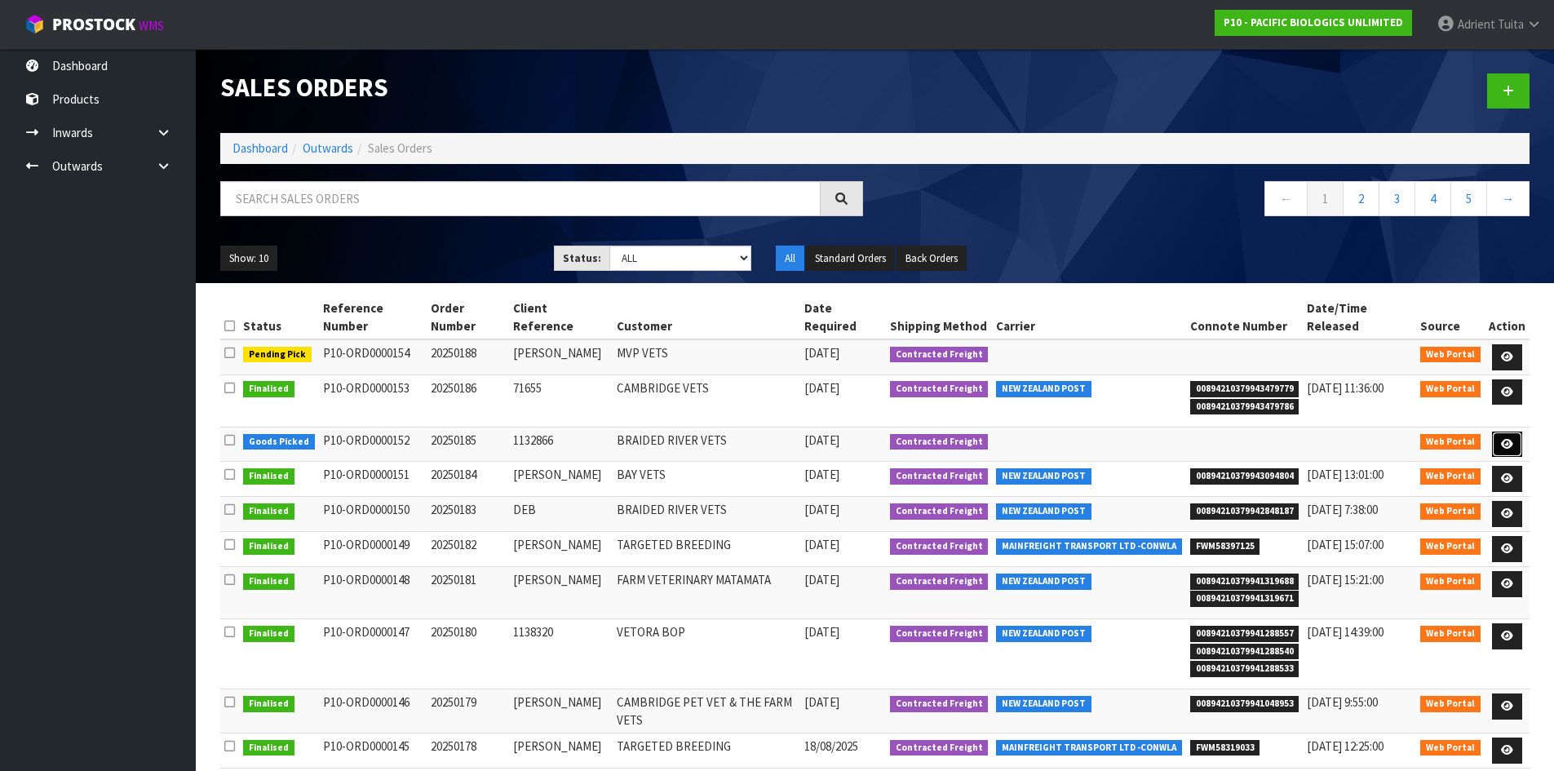
click at [1510, 439] on icon at bounding box center [1507, 444] width 12 height 11
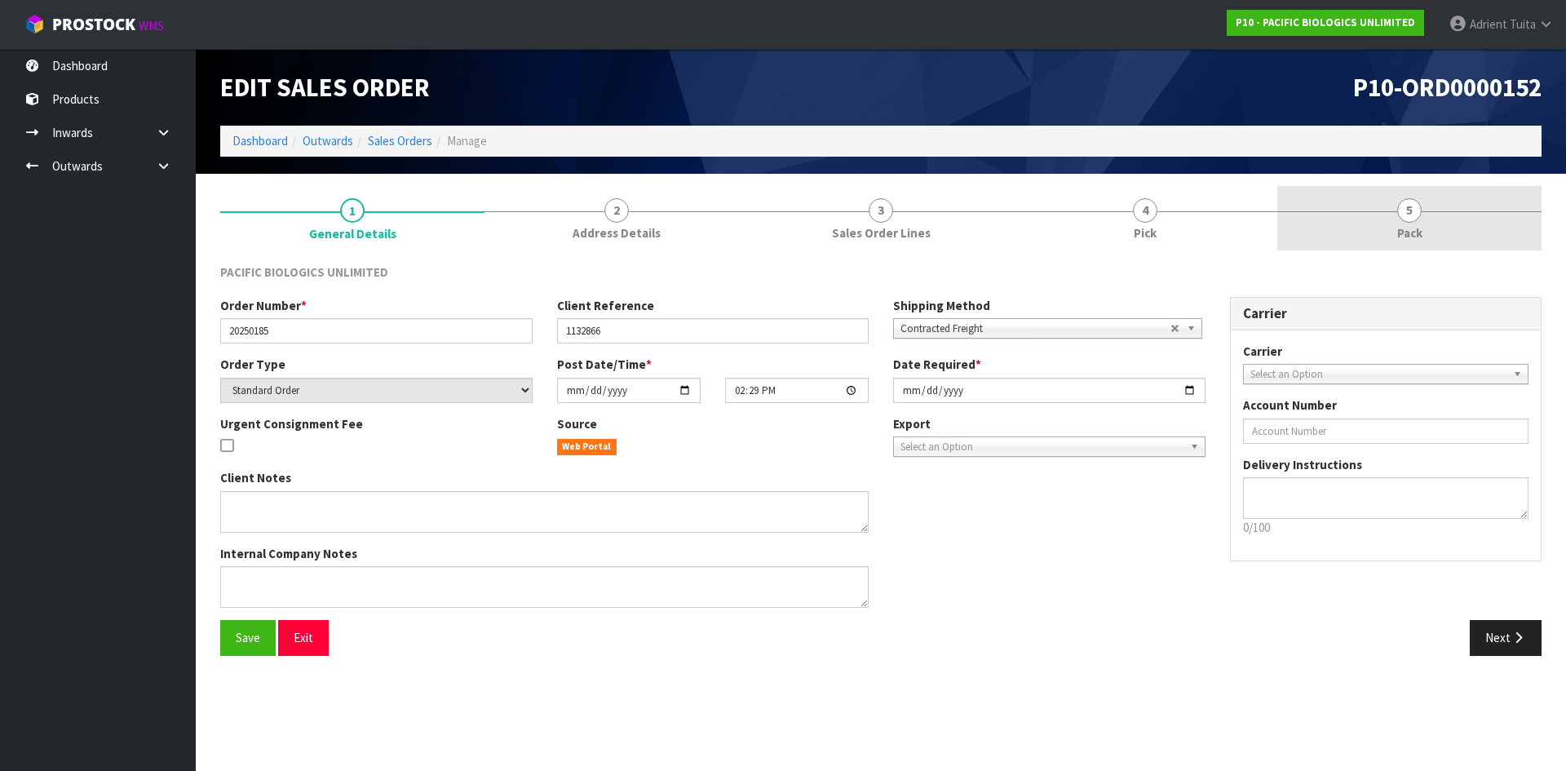
click at [1450, 214] on link "5 Pack" at bounding box center [1409, 218] width 264 height 64
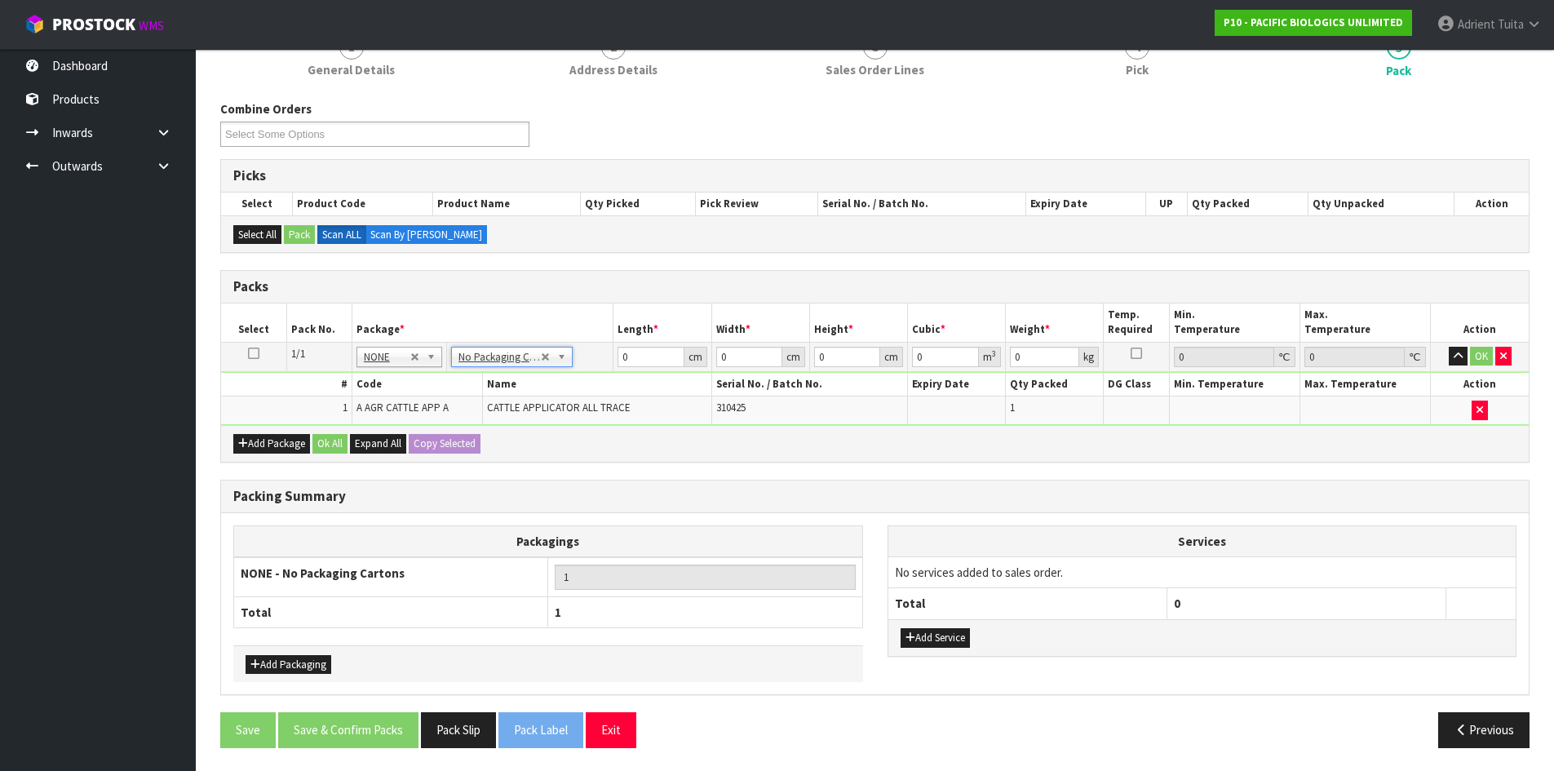
scroll to position [165, 0]
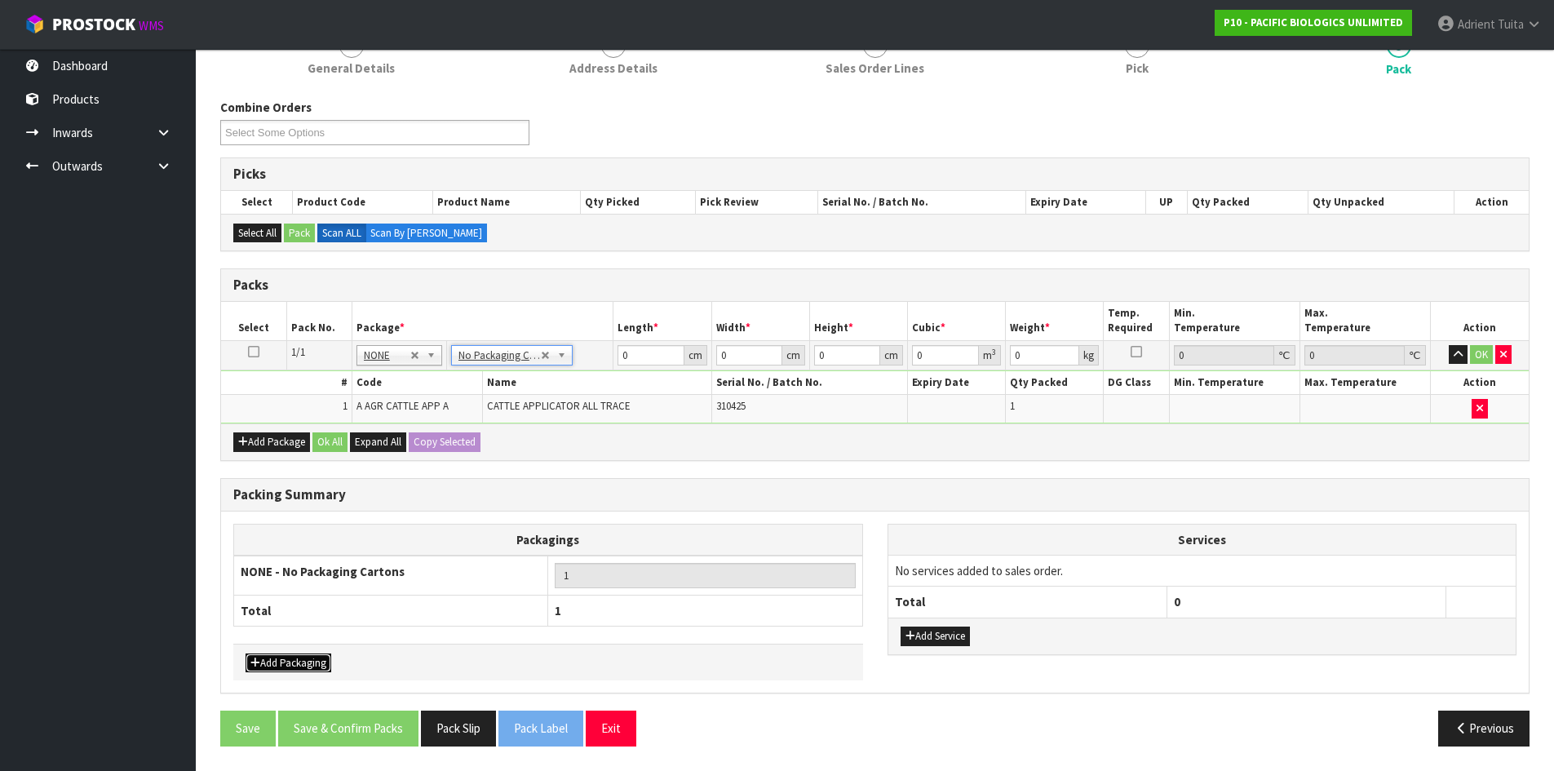
drag, startPoint x: 319, startPoint y: 657, endPoint x: 309, endPoint y: 658, distance: 9.8
click at [312, 658] on button "Add Packaging" at bounding box center [289, 663] width 86 height 20
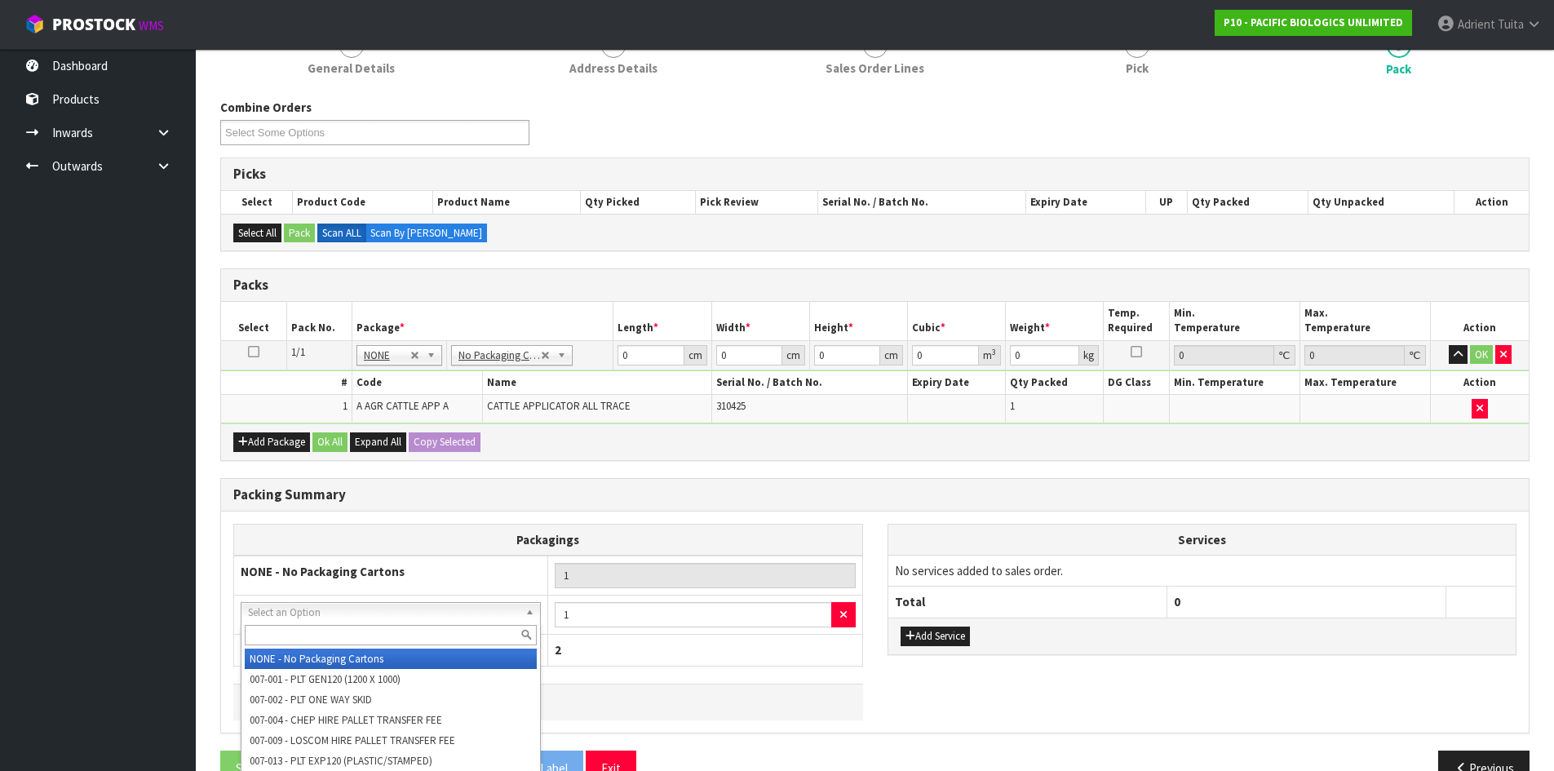
drag, startPoint x: 327, startPoint y: 604, endPoint x: 329, endPoint y: 644, distance: 39.2
click at [329, 640] on input "text" at bounding box center [391, 635] width 292 height 20
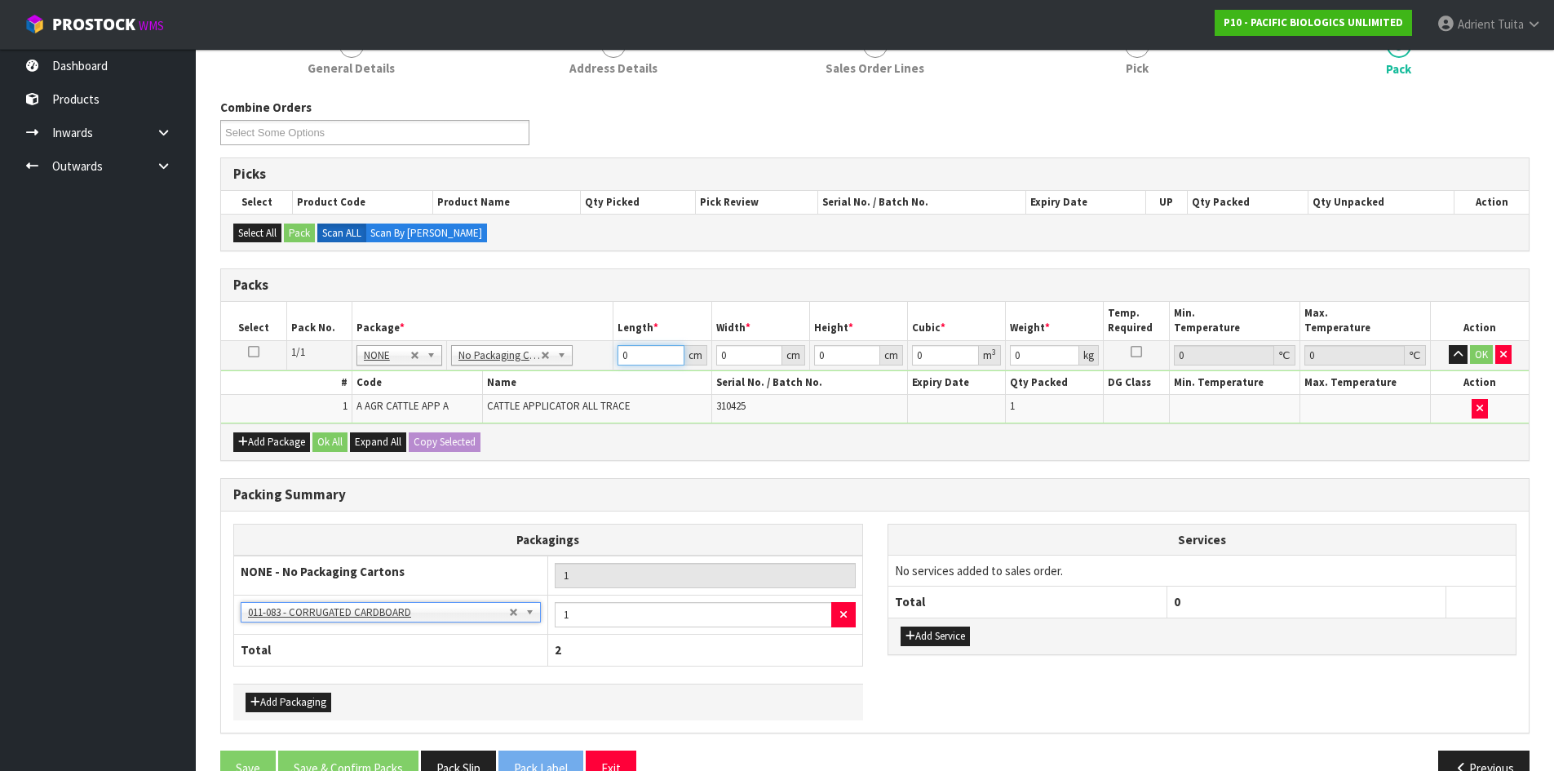
click at [645, 359] on input "0" at bounding box center [651, 355] width 66 height 20
click at [1483, 355] on button "OK" at bounding box center [1481, 355] width 23 height 20
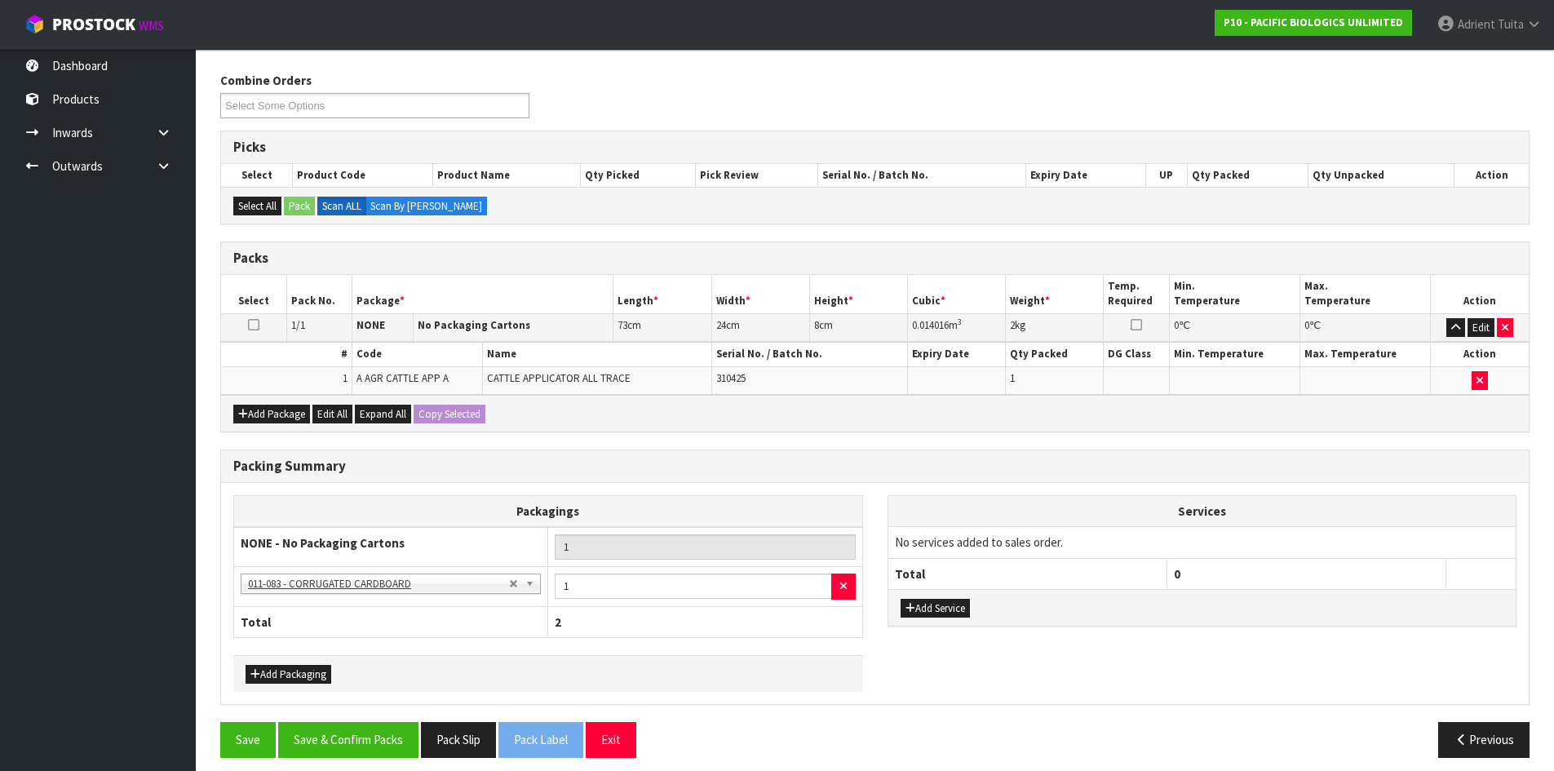
scroll to position [203, 0]
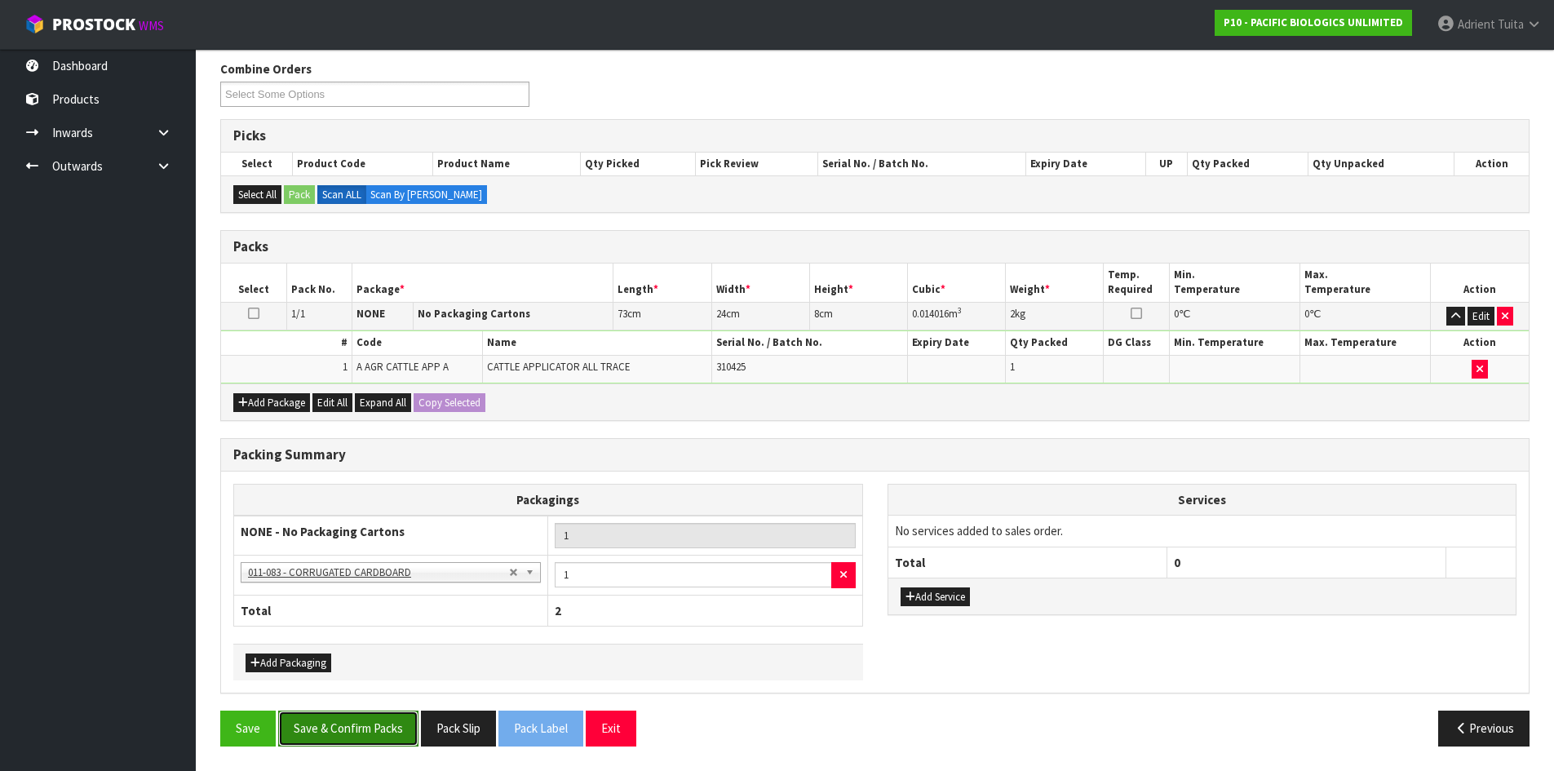
drag, startPoint x: 379, startPoint y: 721, endPoint x: 384, endPoint y: 713, distance: 10.0
click at [379, 722] on button "Save & Confirm Packs" at bounding box center [348, 728] width 140 height 35
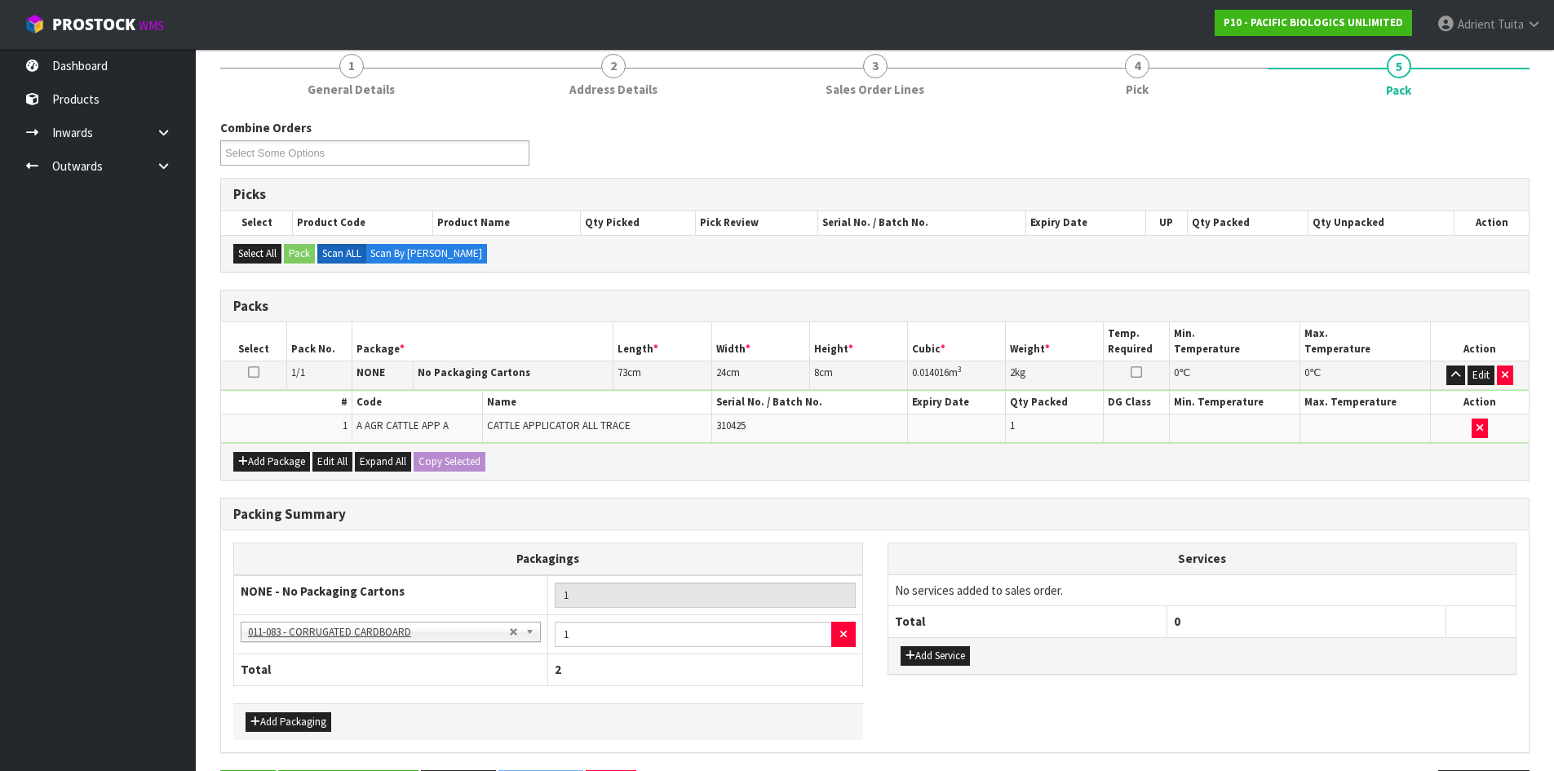
scroll to position [0, 0]
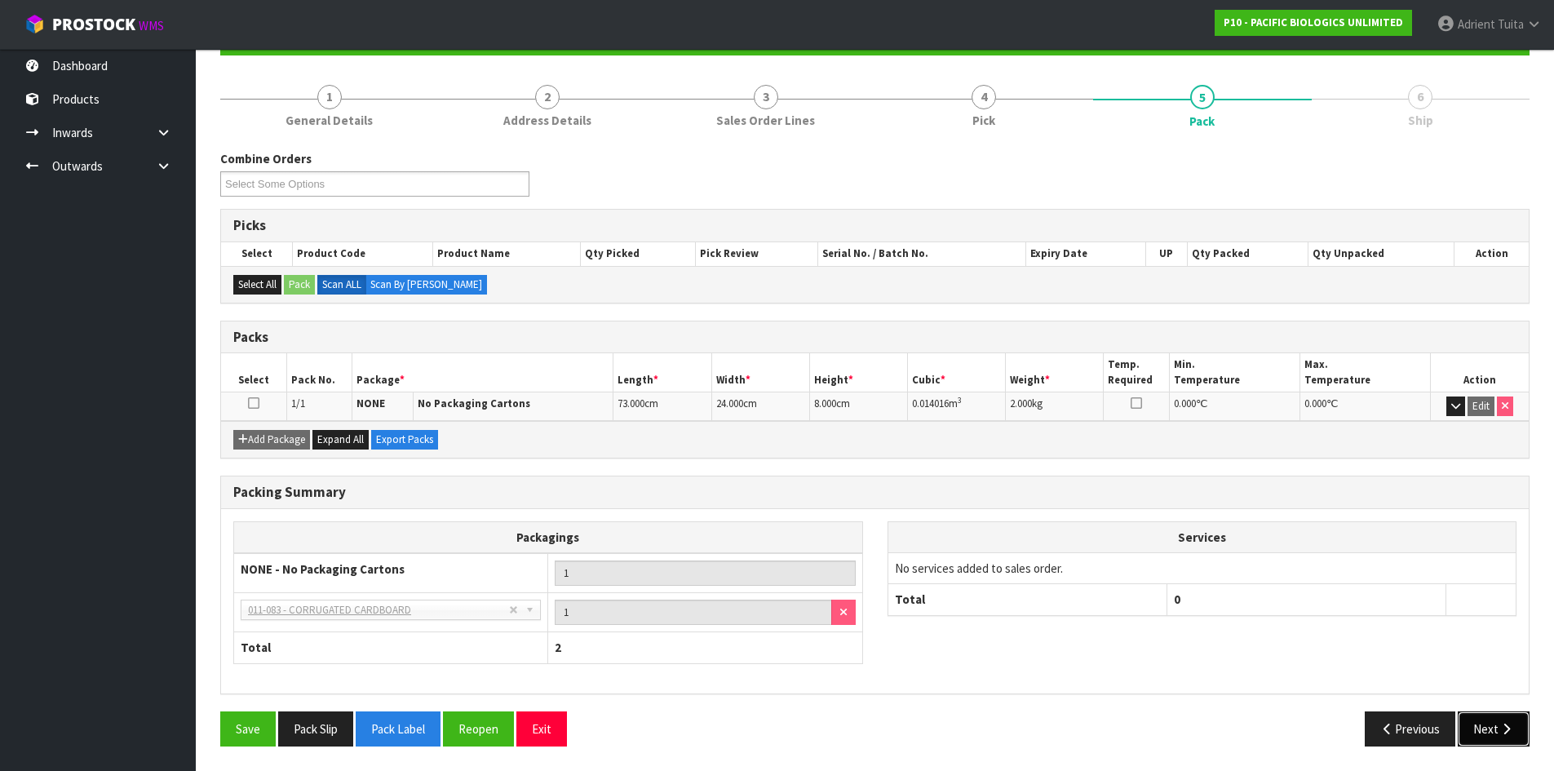
click at [1480, 721] on button "Next" at bounding box center [1494, 728] width 72 height 35
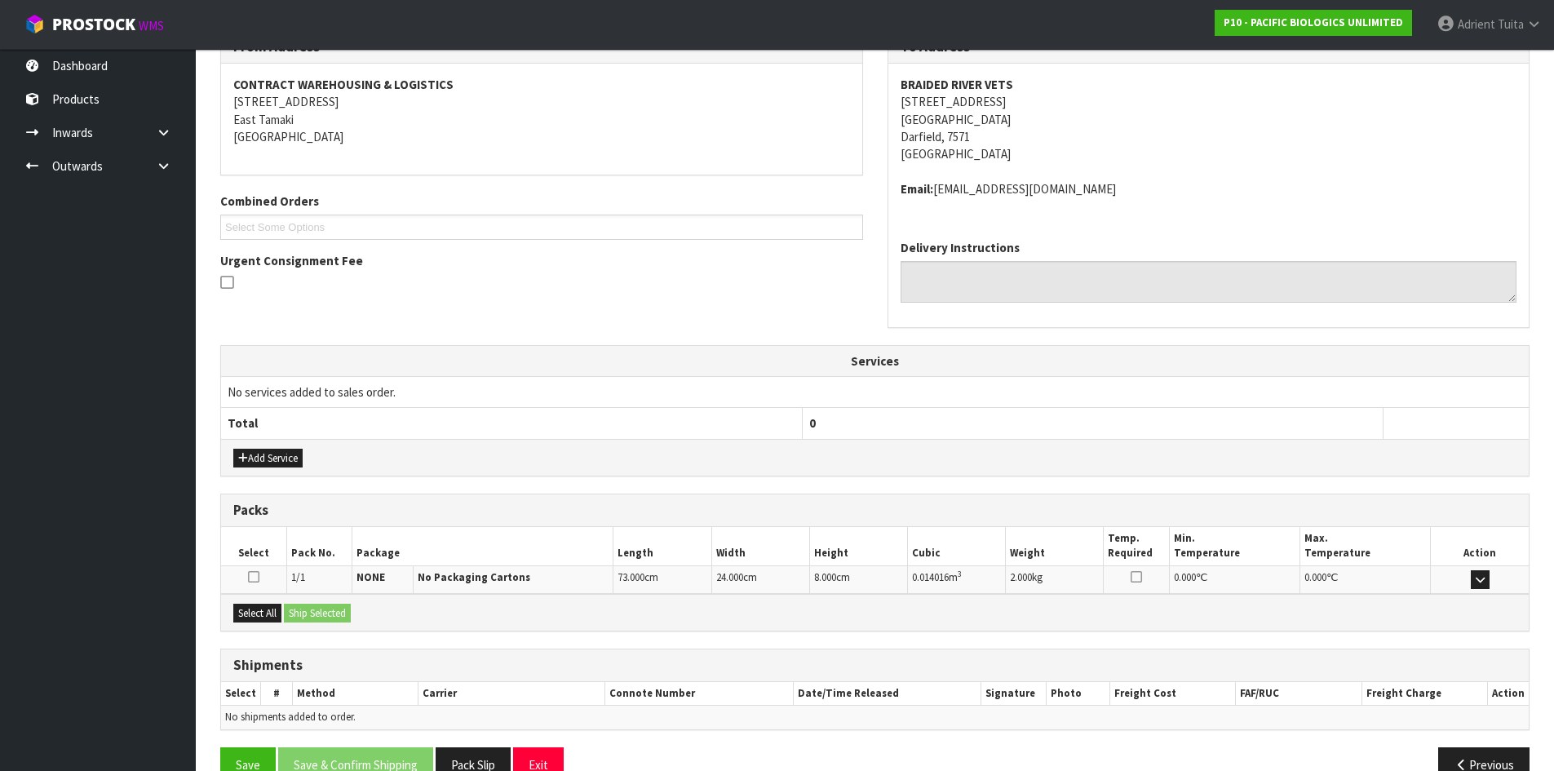
scroll to position [328, 0]
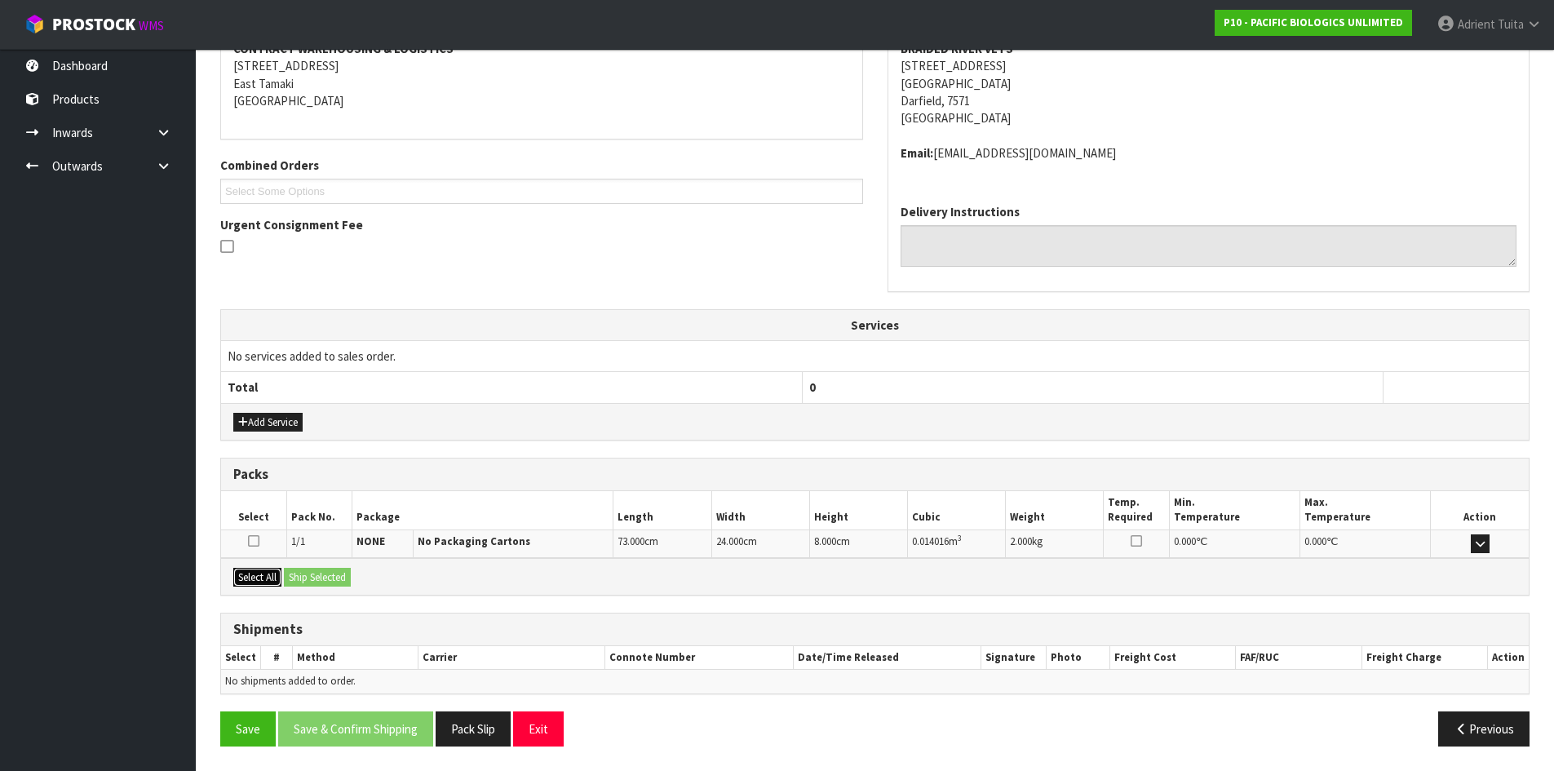
drag, startPoint x: 250, startPoint y: 587, endPoint x: 267, endPoint y: 578, distance: 19.0
click at [261, 581] on button "Select All" at bounding box center [257, 578] width 48 height 20
click at [303, 572] on button "Ship Selected" at bounding box center [317, 578] width 67 height 20
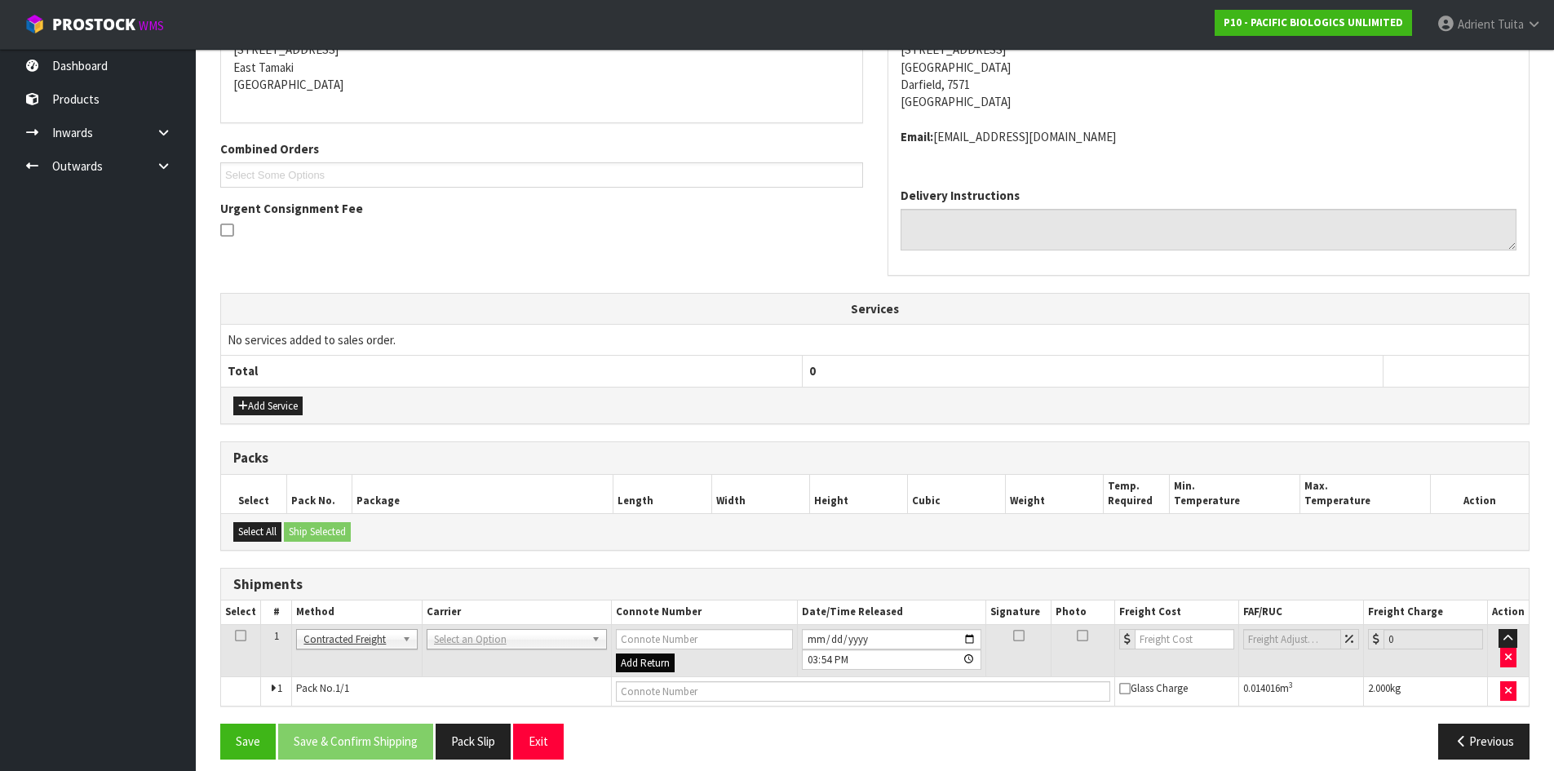
scroll to position [357, 0]
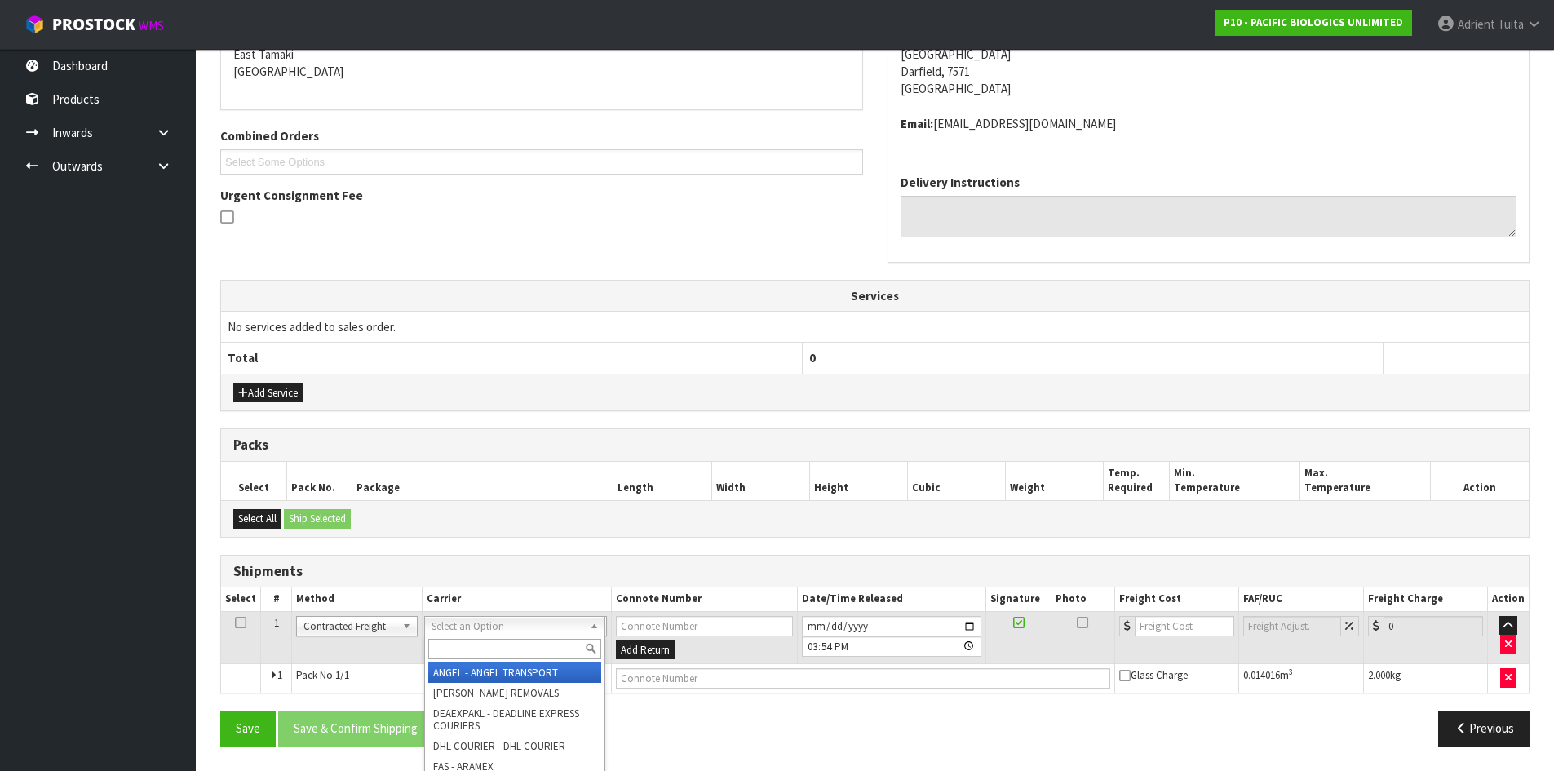
drag, startPoint x: 441, startPoint y: 628, endPoint x: 448, endPoint y: 655, distance: 27.9
click at [448, 655] on input "text" at bounding box center [514, 649] width 173 height 20
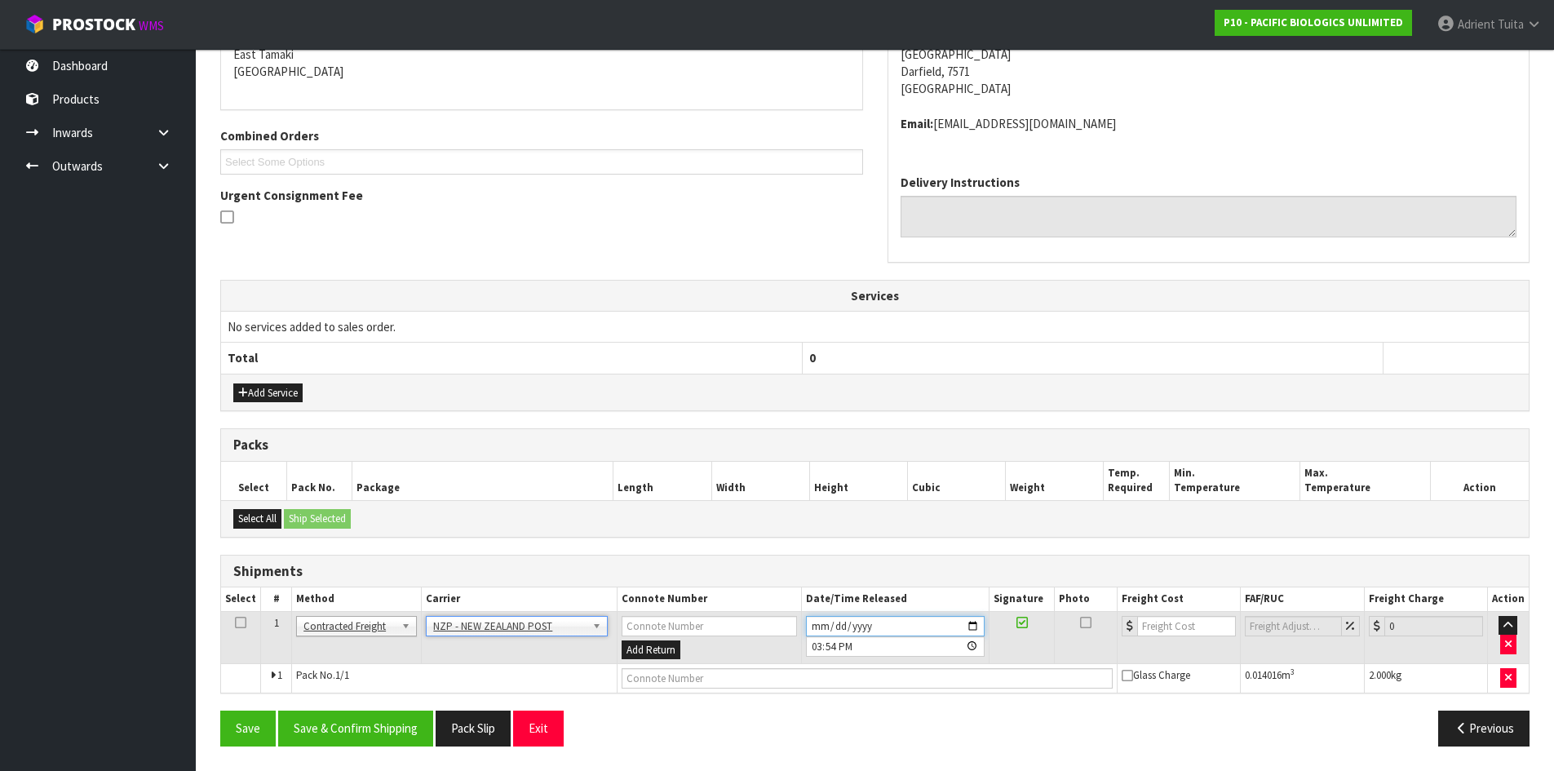
click at [973, 629] on input "[DATE]" at bounding box center [895, 626] width 179 height 20
click at [354, 728] on button "Save & Confirm Shipping" at bounding box center [355, 728] width 155 height 35
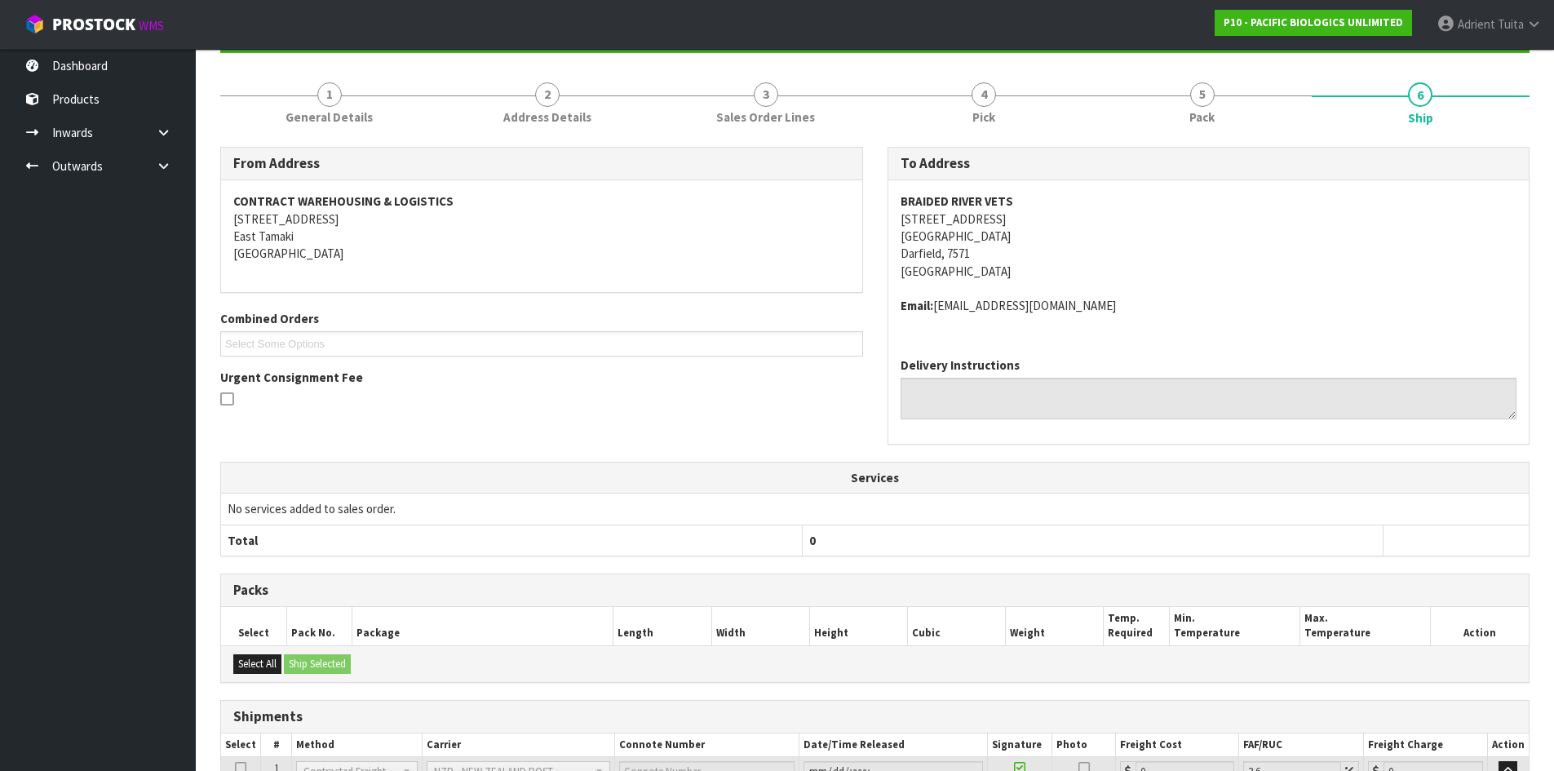
scroll to position [334, 0]
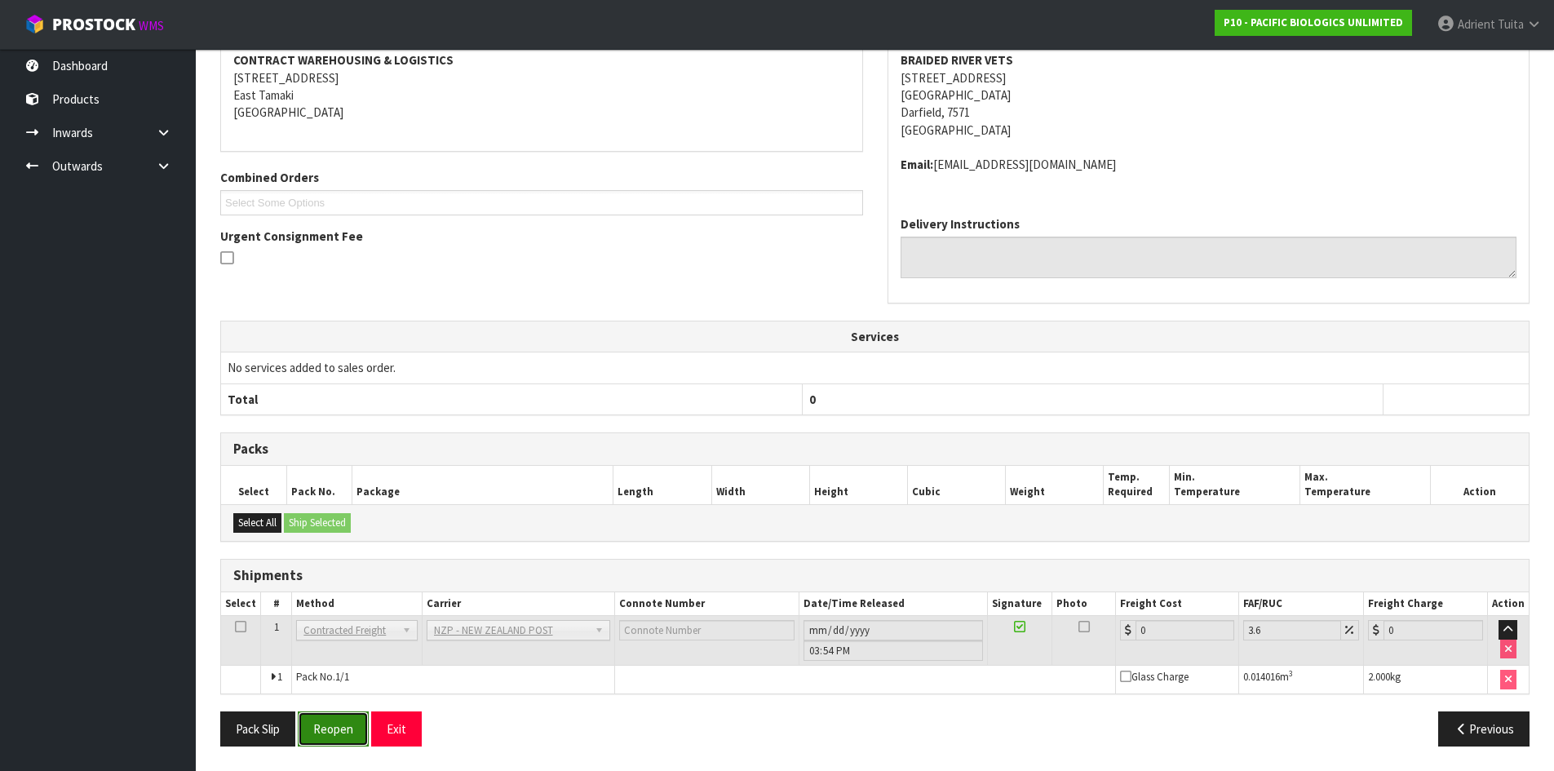
drag, startPoint x: 332, startPoint y: 742, endPoint x: 325, endPoint y: 729, distance: 14.3
click at [331, 741] on button "Reopen" at bounding box center [333, 728] width 71 height 35
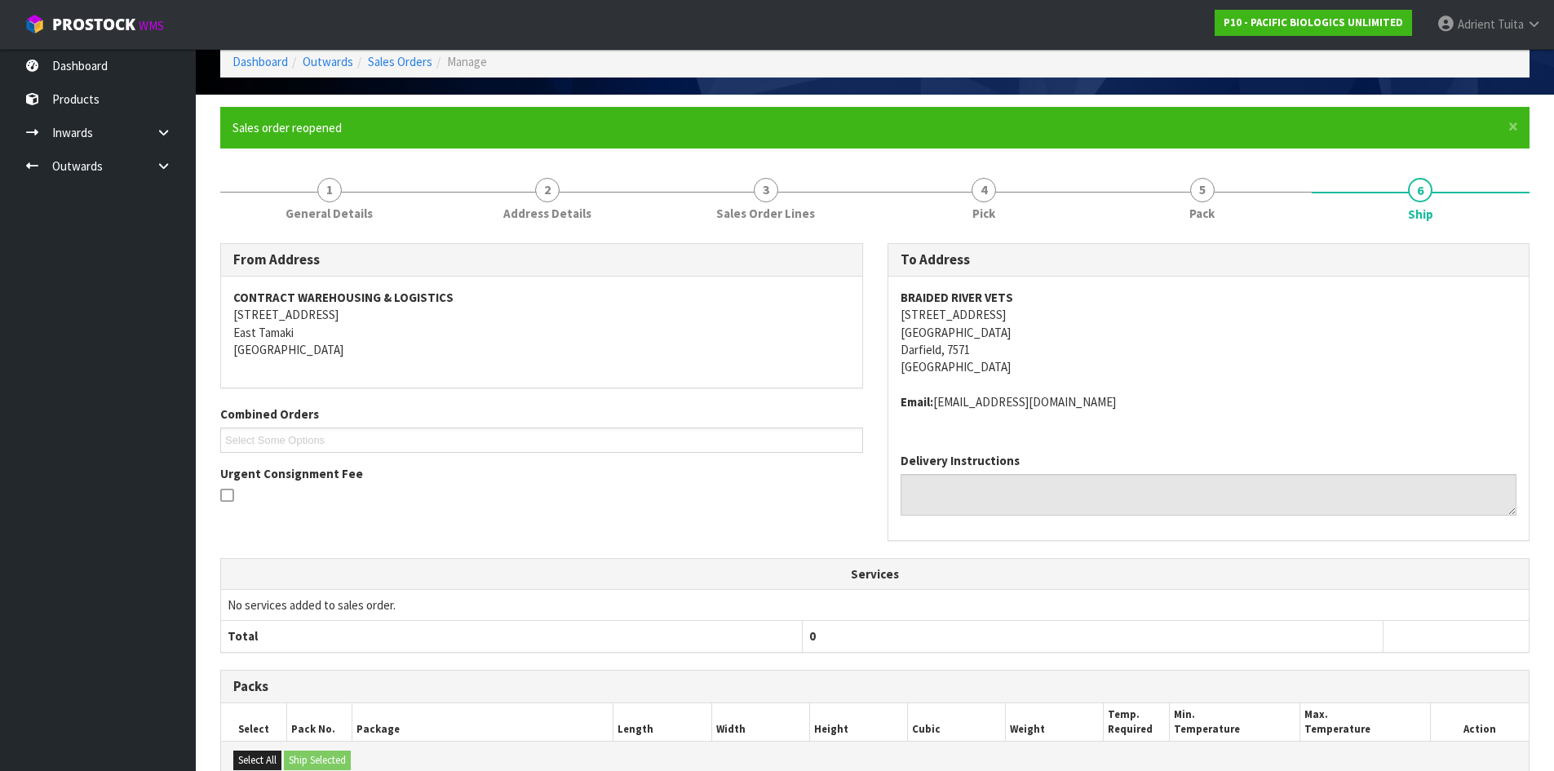
scroll to position [317, 0]
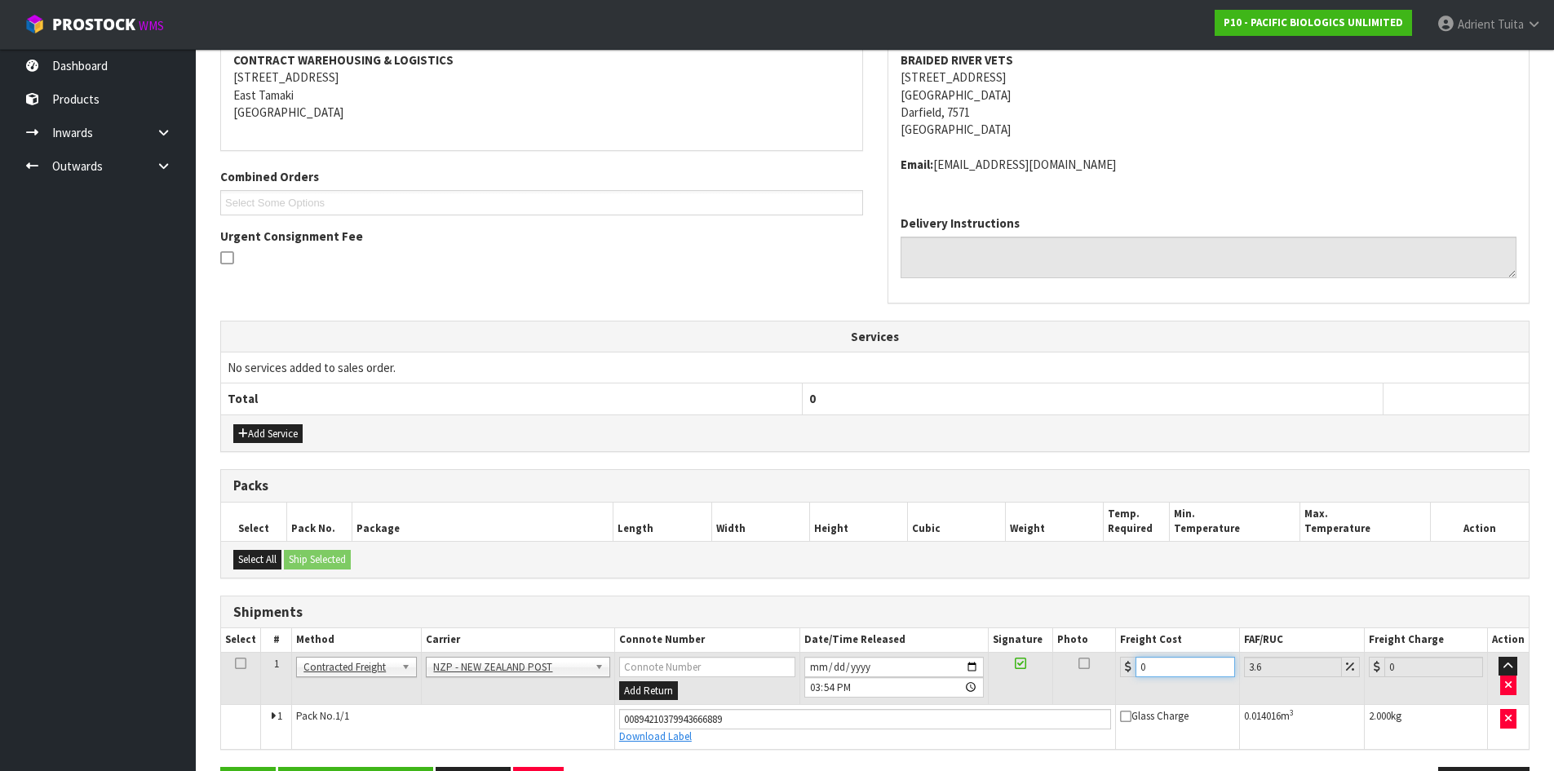
click at [1155, 662] on input "0" at bounding box center [1185, 667] width 99 height 20
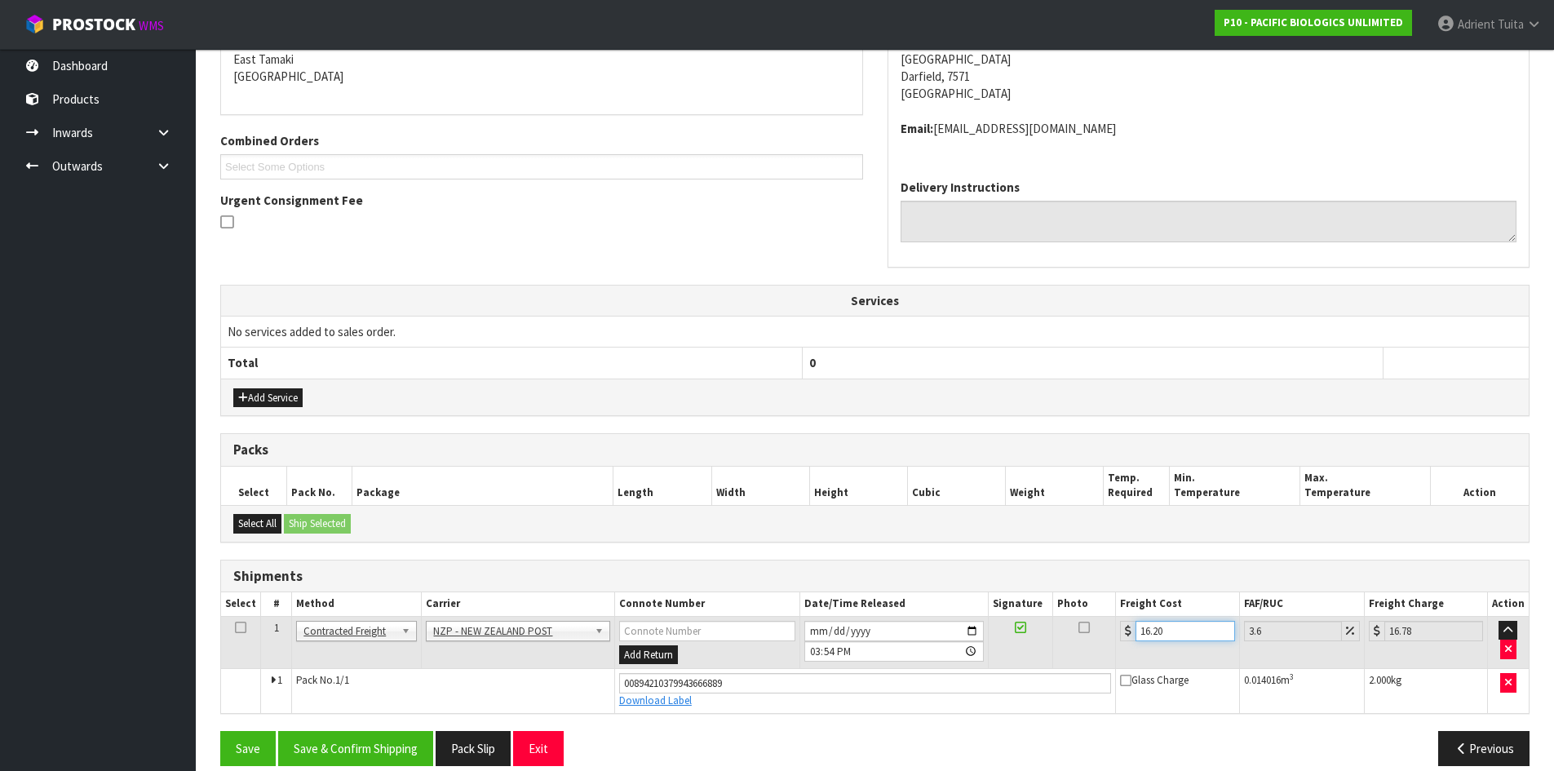
scroll to position [372, 0]
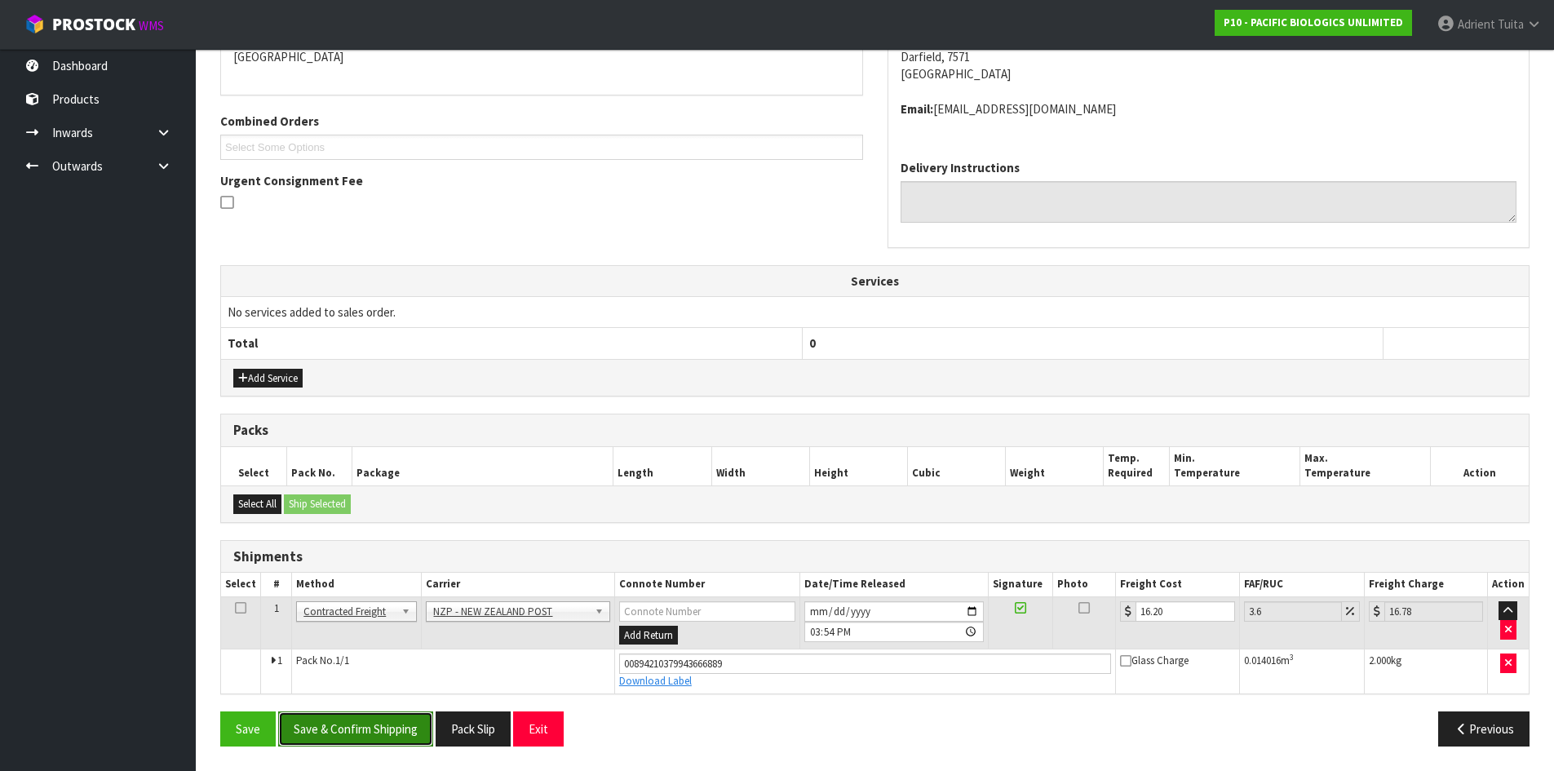
click at [322, 739] on button "Save & Confirm Shipping" at bounding box center [355, 728] width 155 height 35
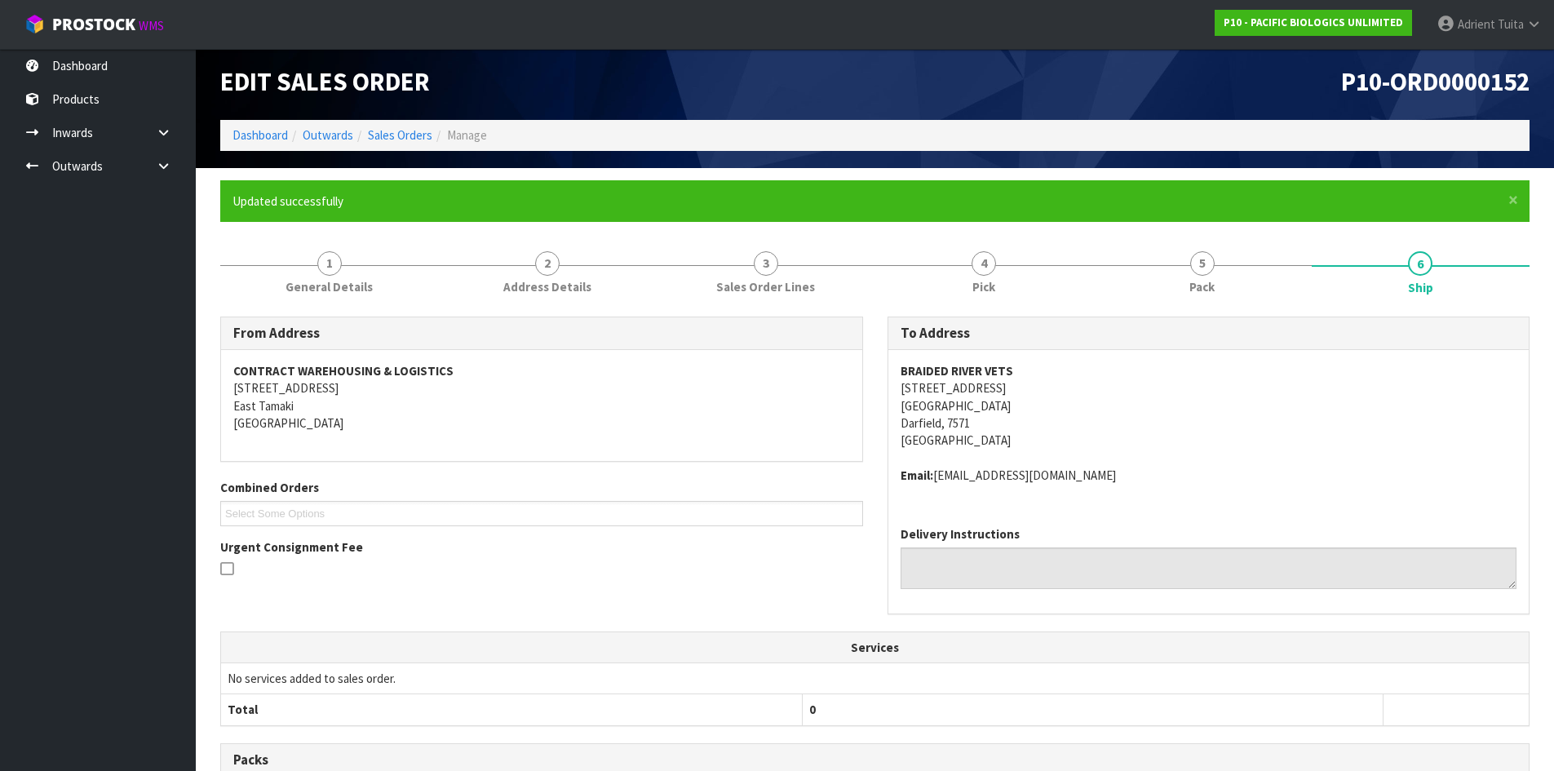
scroll to position [0, 0]
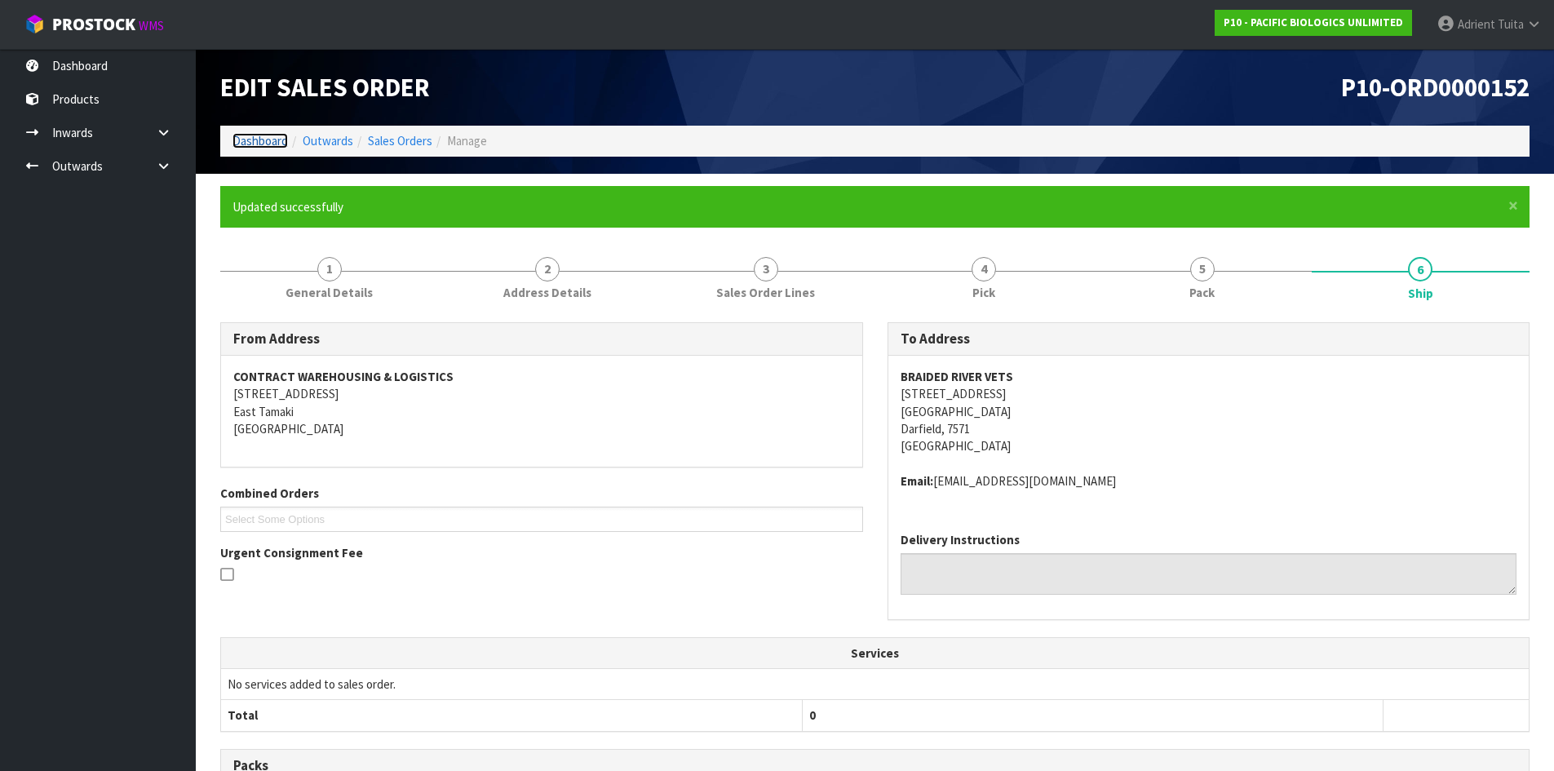
click at [253, 148] on link "Dashboard" at bounding box center [259, 140] width 55 height 15
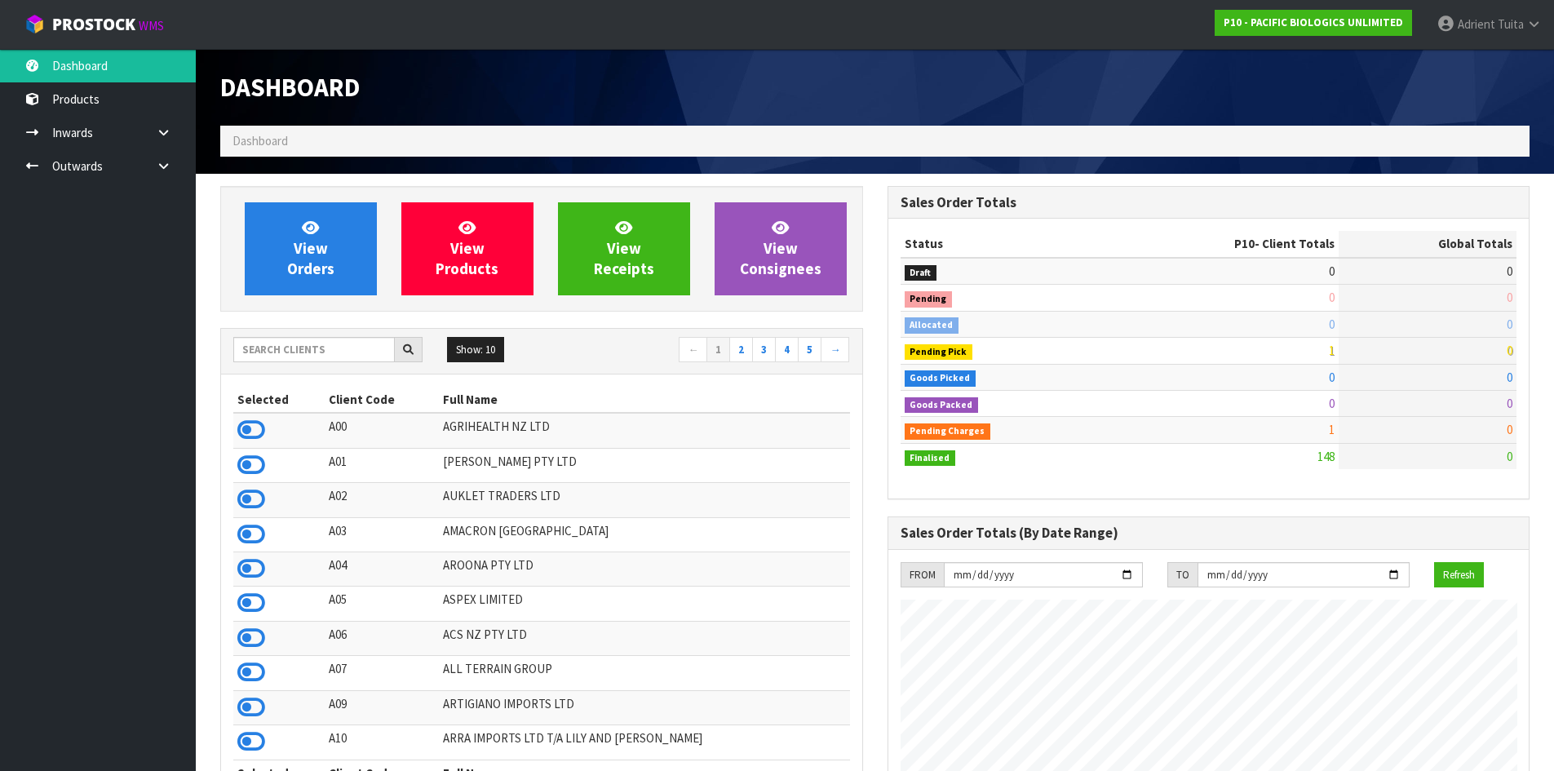
scroll to position [1078, 666]
click at [320, 361] on input "text" at bounding box center [314, 349] width 162 height 25
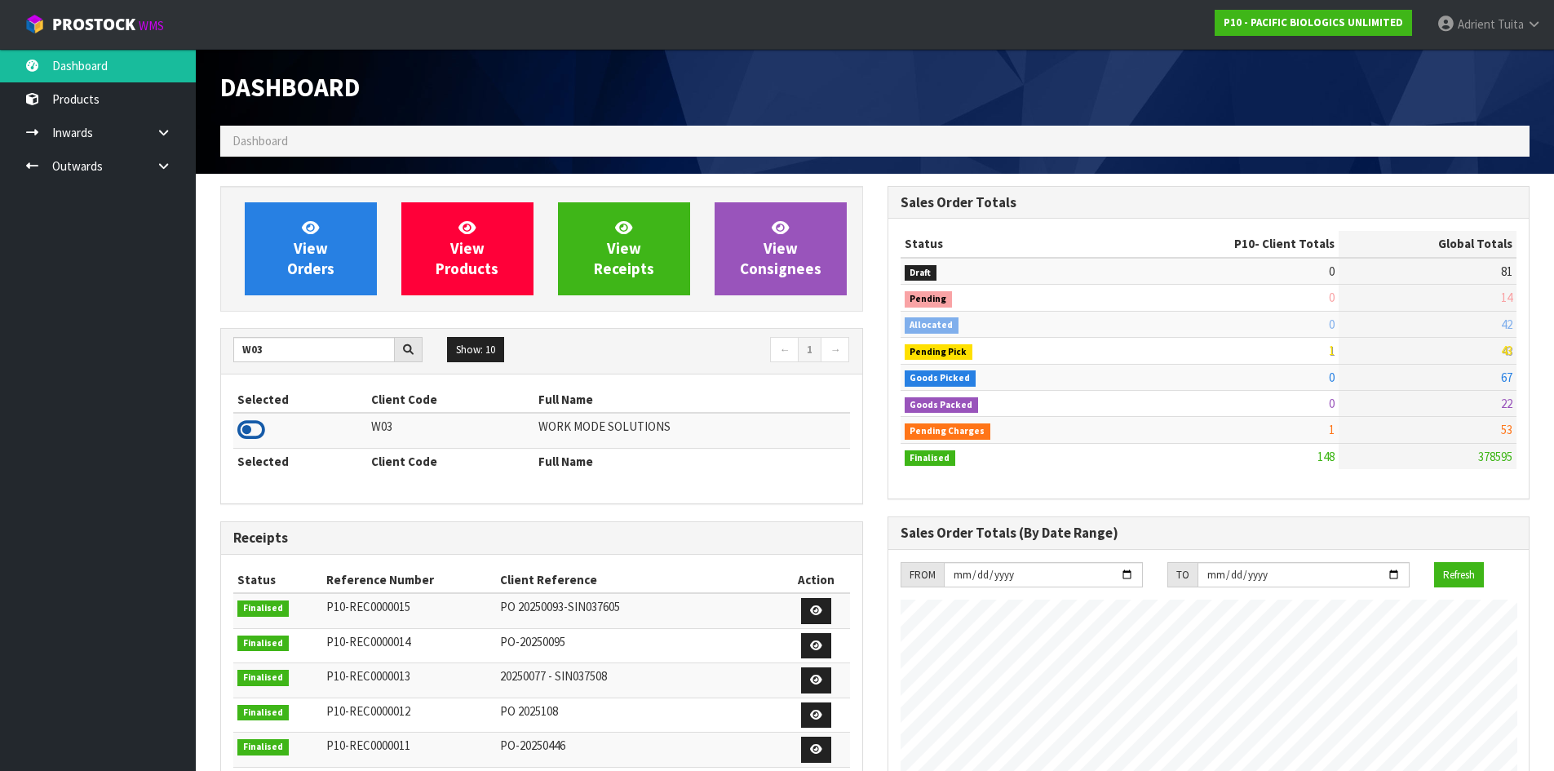
click at [252, 436] on icon at bounding box center [251, 430] width 28 height 24
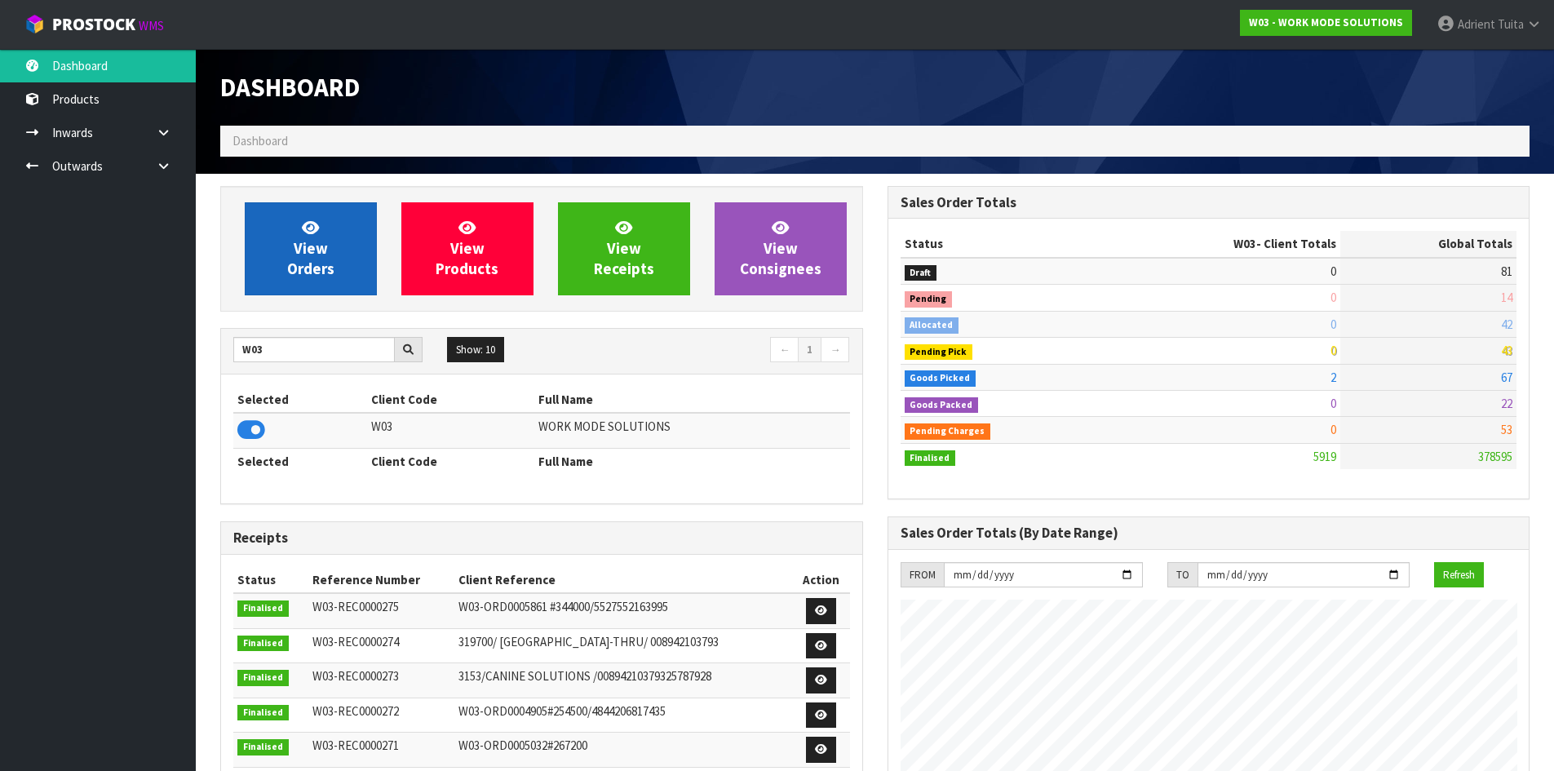
scroll to position [1156, 666]
click at [315, 271] on span "View Orders" at bounding box center [310, 248] width 47 height 61
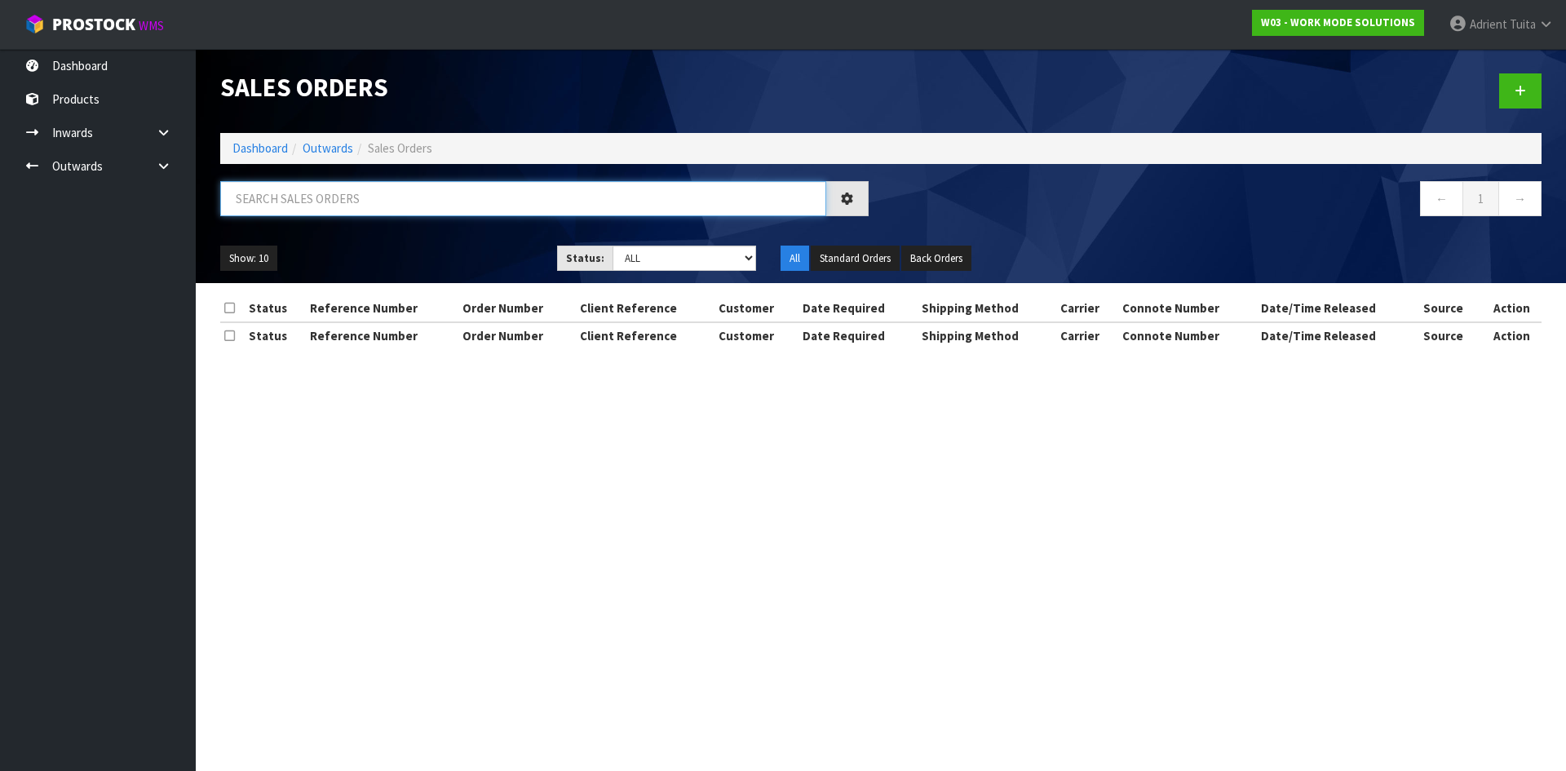
click at [339, 210] on input "text" at bounding box center [523, 198] width 606 height 35
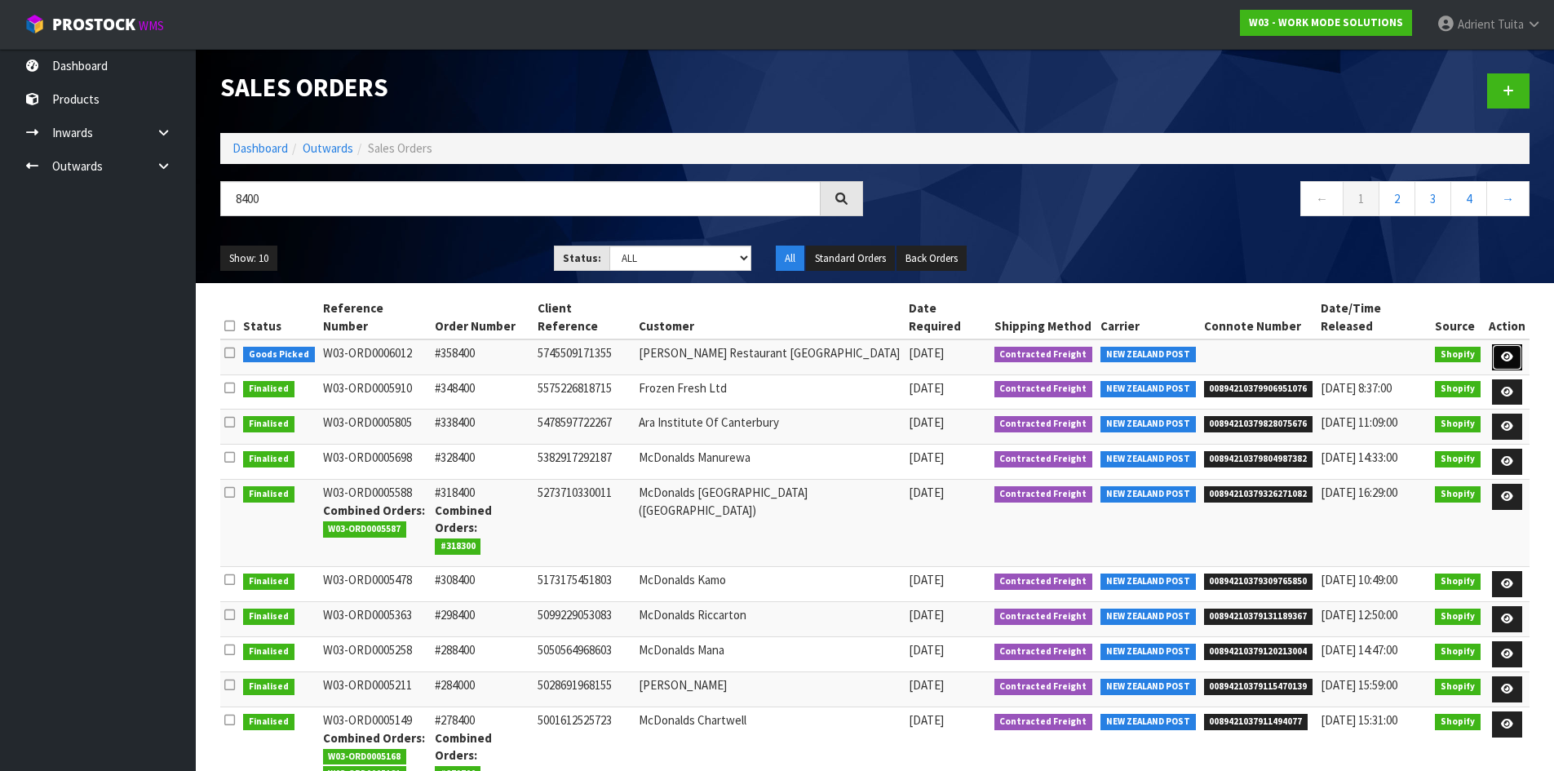
click at [1503, 345] on link at bounding box center [1507, 357] width 30 height 26
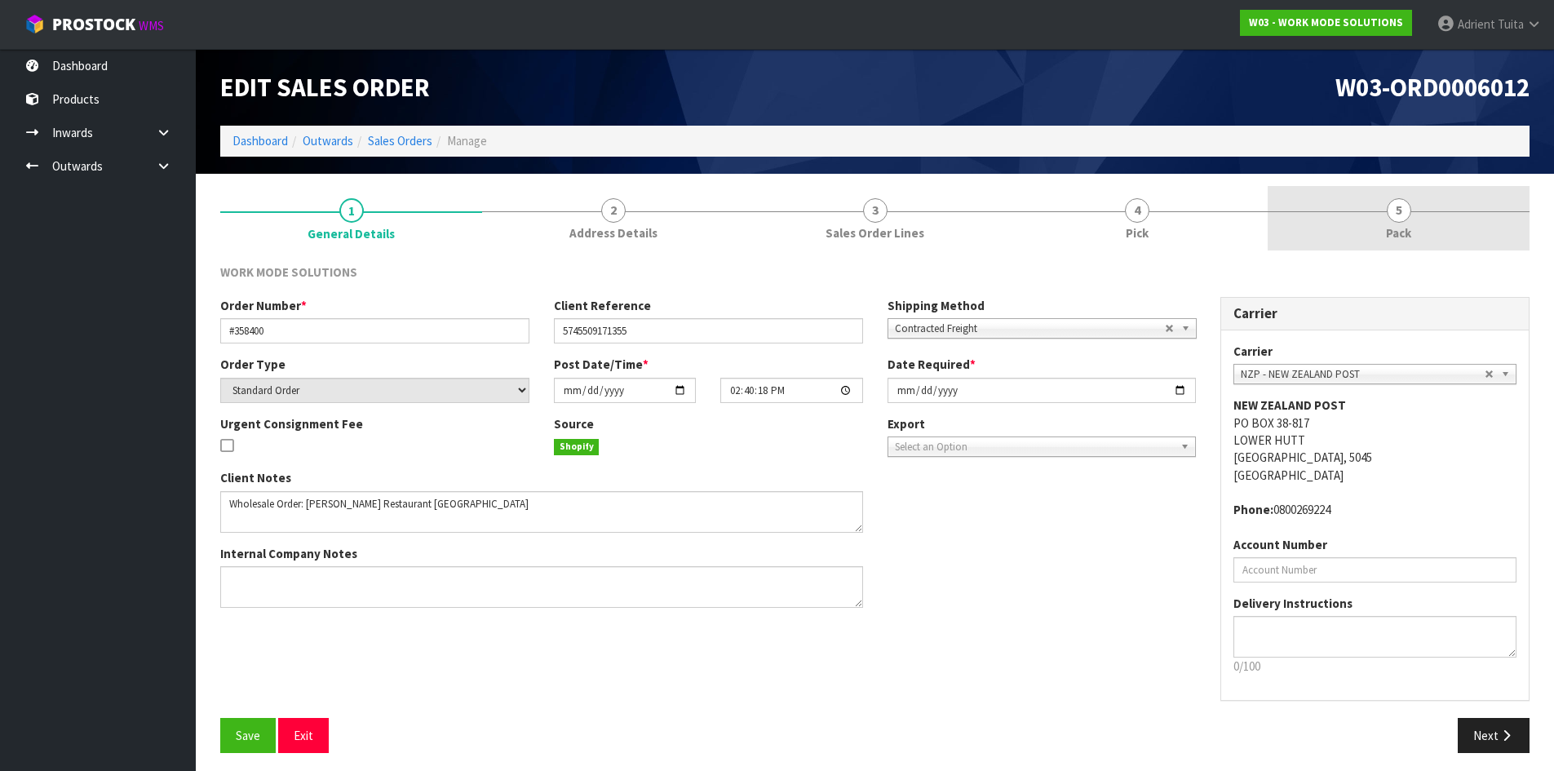
click at [1459, 201] on link "5 Pack" at bounding box center [1399, 218] width 262 height 64
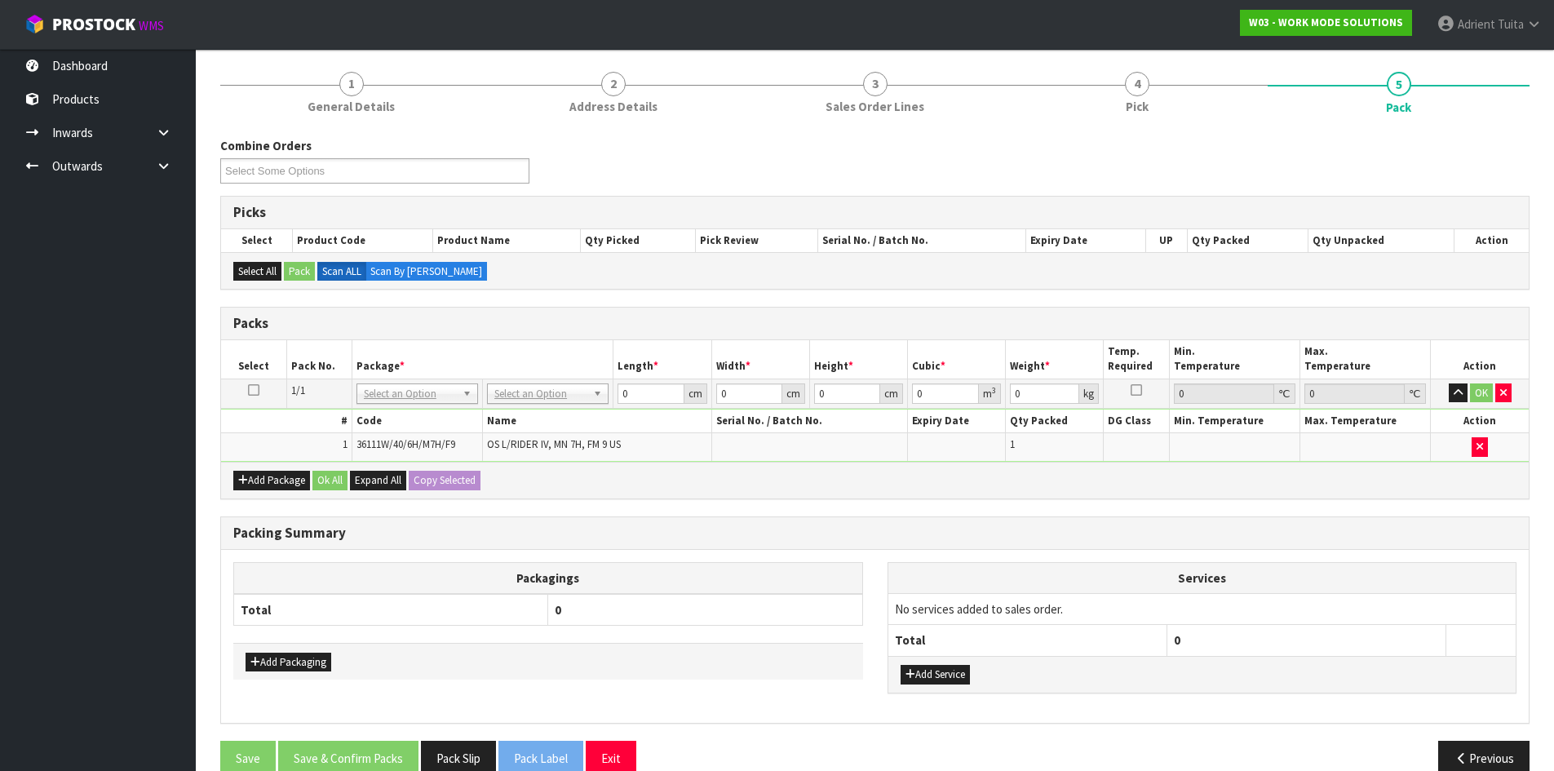
scroll to position [156, 0]
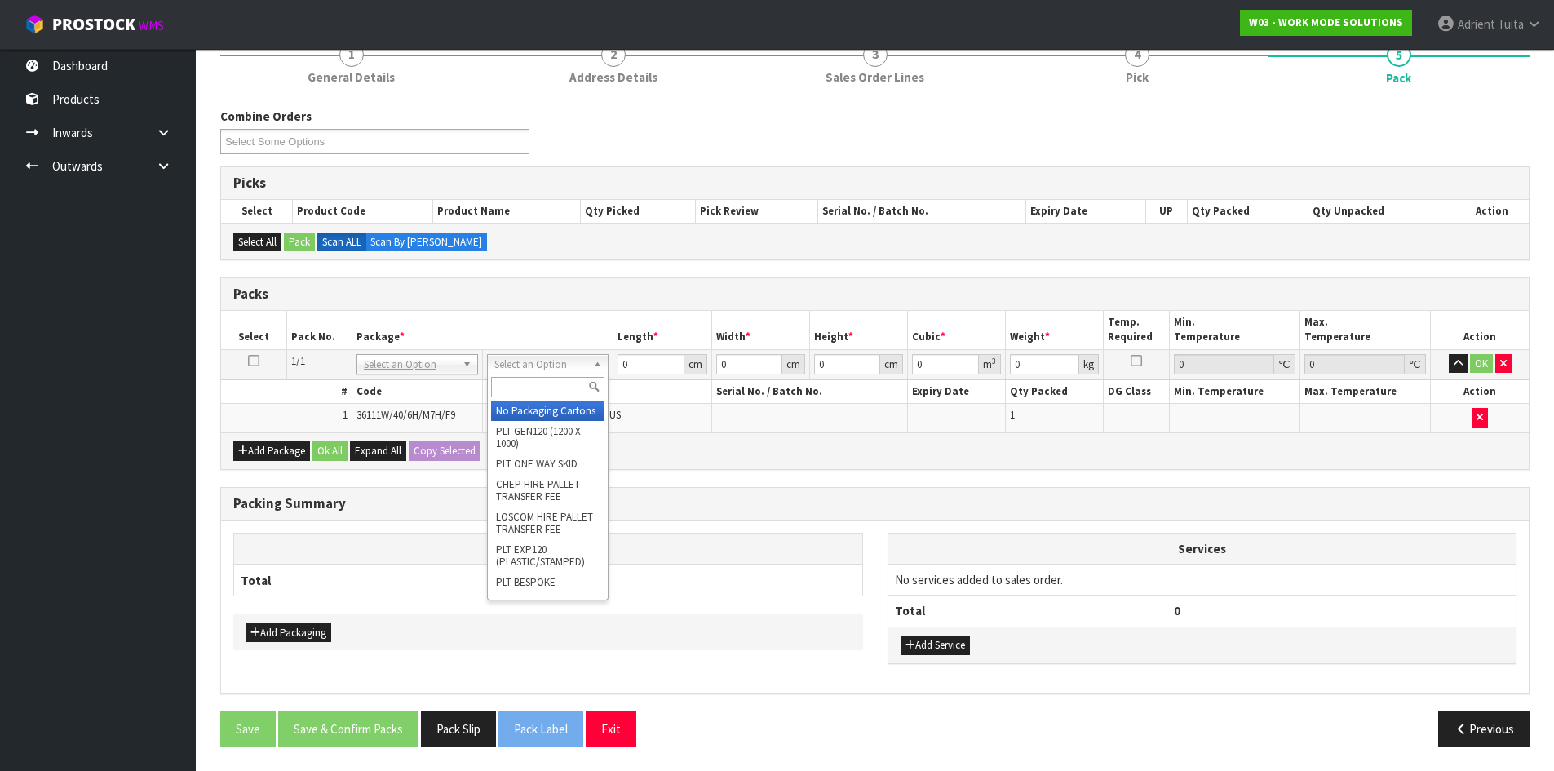
drag, startPoint x: 545, startPoint y: 359, endPoint x: 544, endPoint y: 384, distance: 25.3
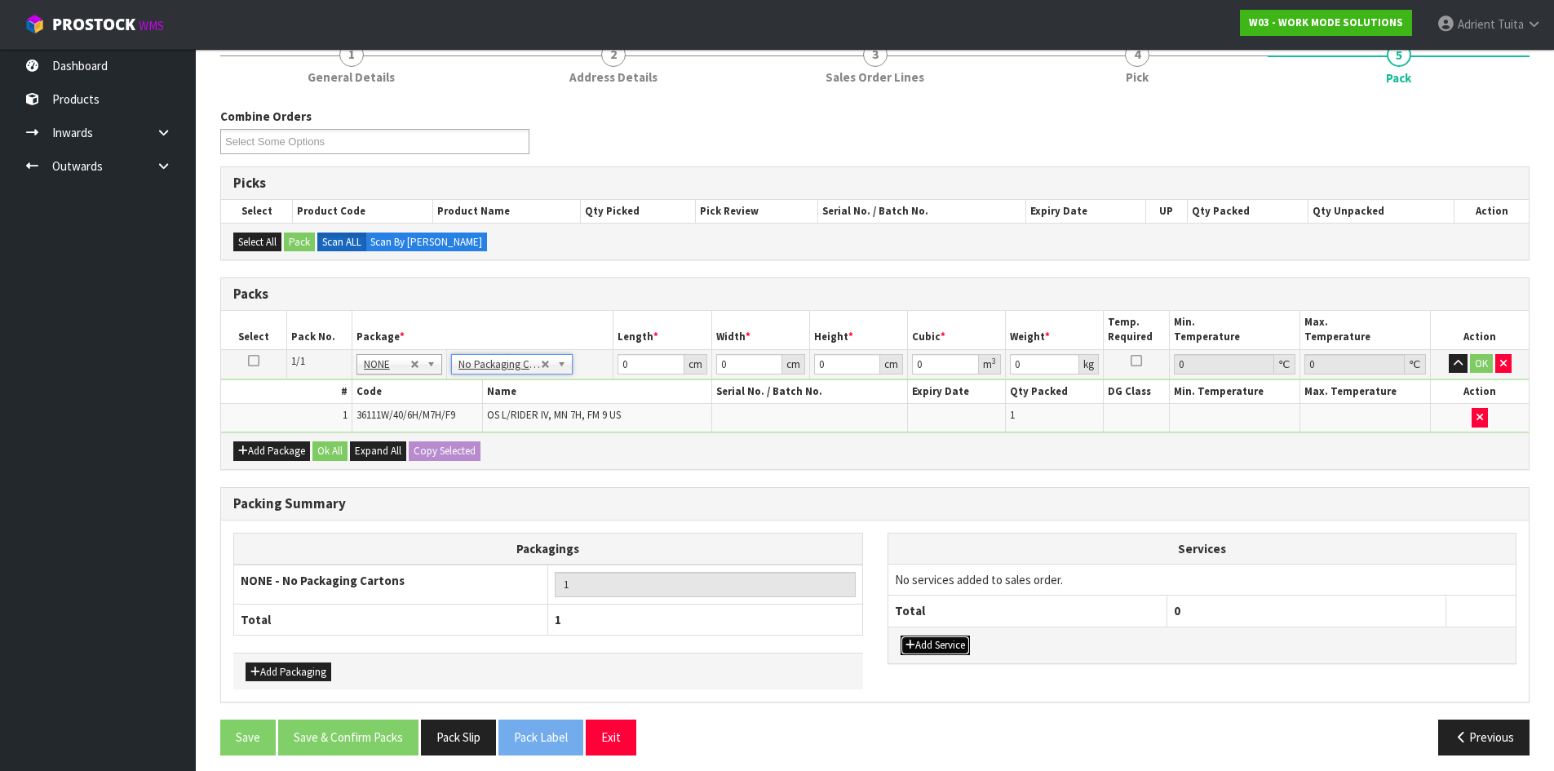
drag, startPoint x: 920, startPoint y: 645, endPoint x: 928, endPoint y: 610, distance: 35.8
click at [922, 644] on button "Add Service" at bounding box center [935, 645] width 69 height 20
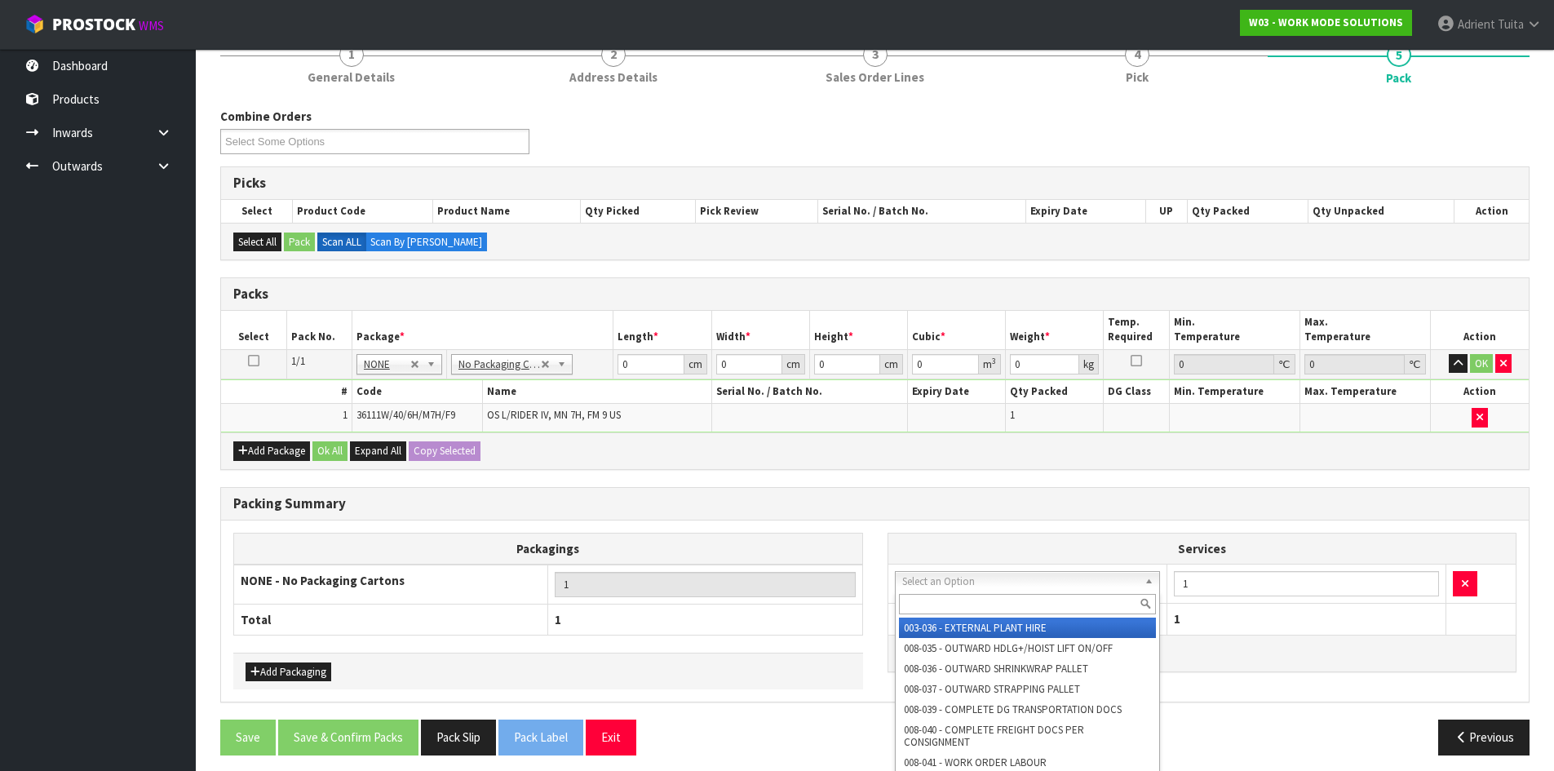
drag, startPoint x: 944, startPoint y: 574, endPoint x: 945, endPoint y: 596, distance: 21.2
click at [945, 600] on input "text" at bounding box center [1028, 604] width 258 height 20
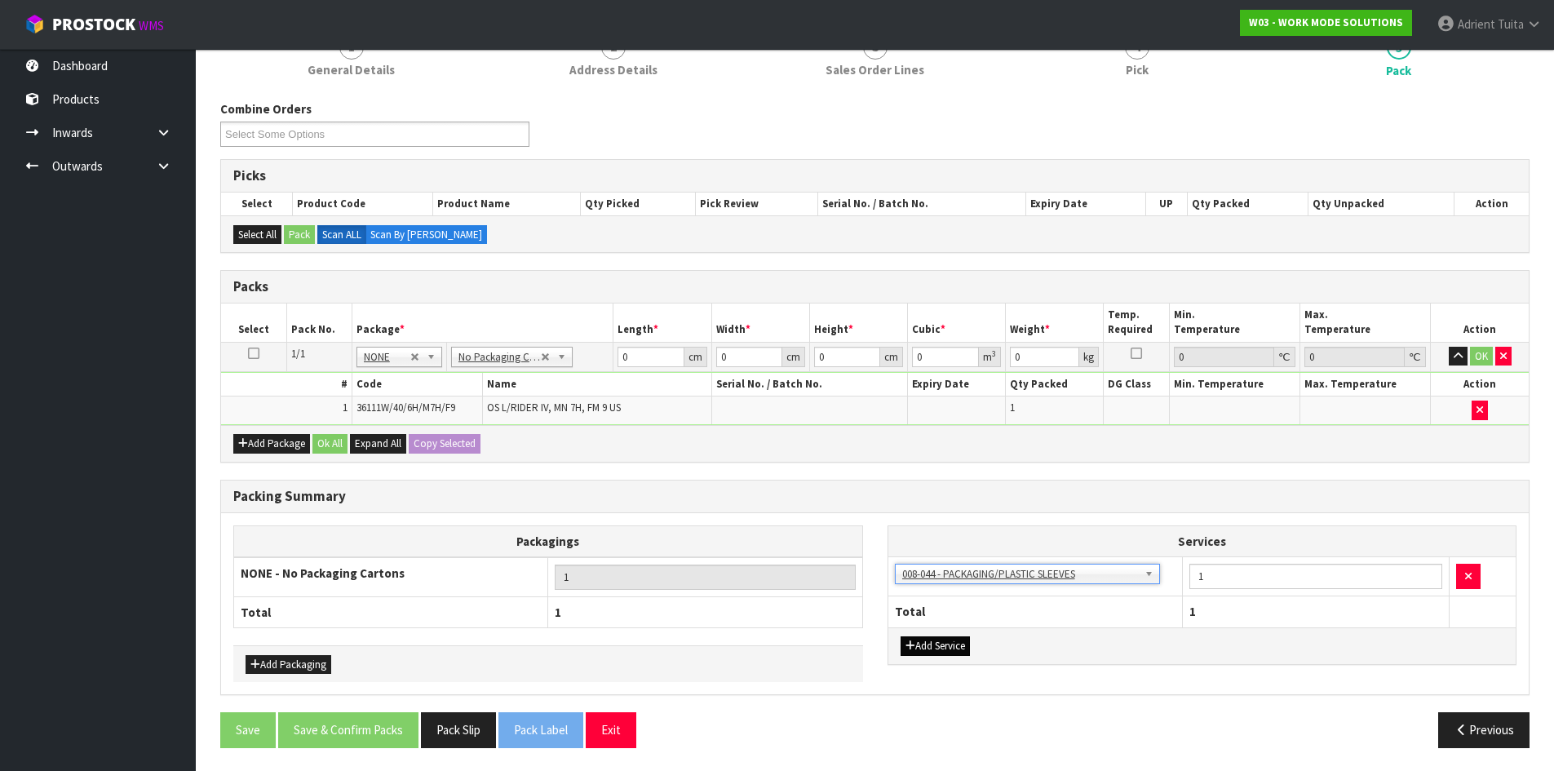
scroll to position [165, 0]
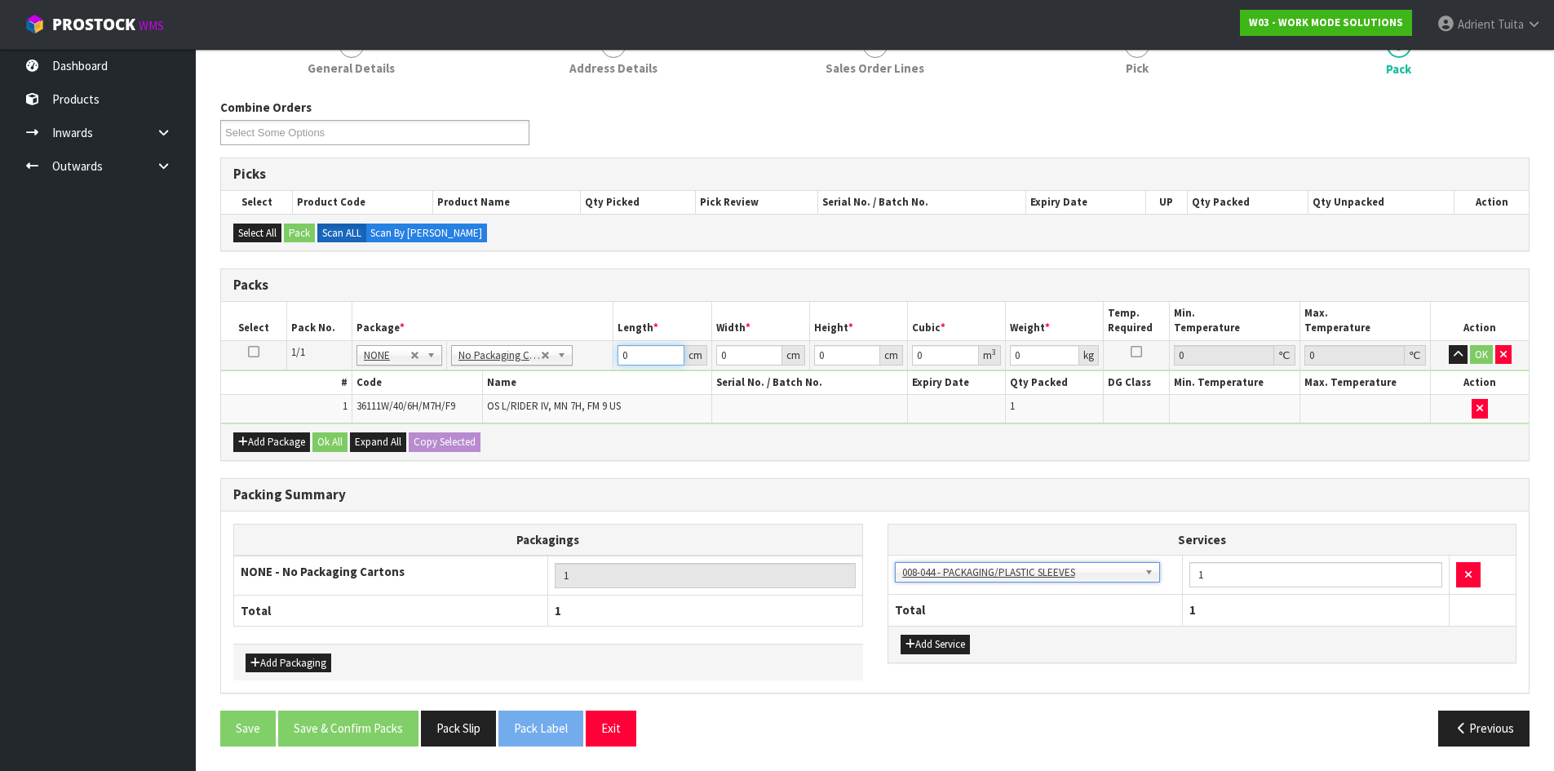
click at [650, 361] on input "0" at bounding box center [651, 355] width 66 height 20
click at [1486, 354] on button "OK" at bounding box center [1481, 355] width 23 height 20
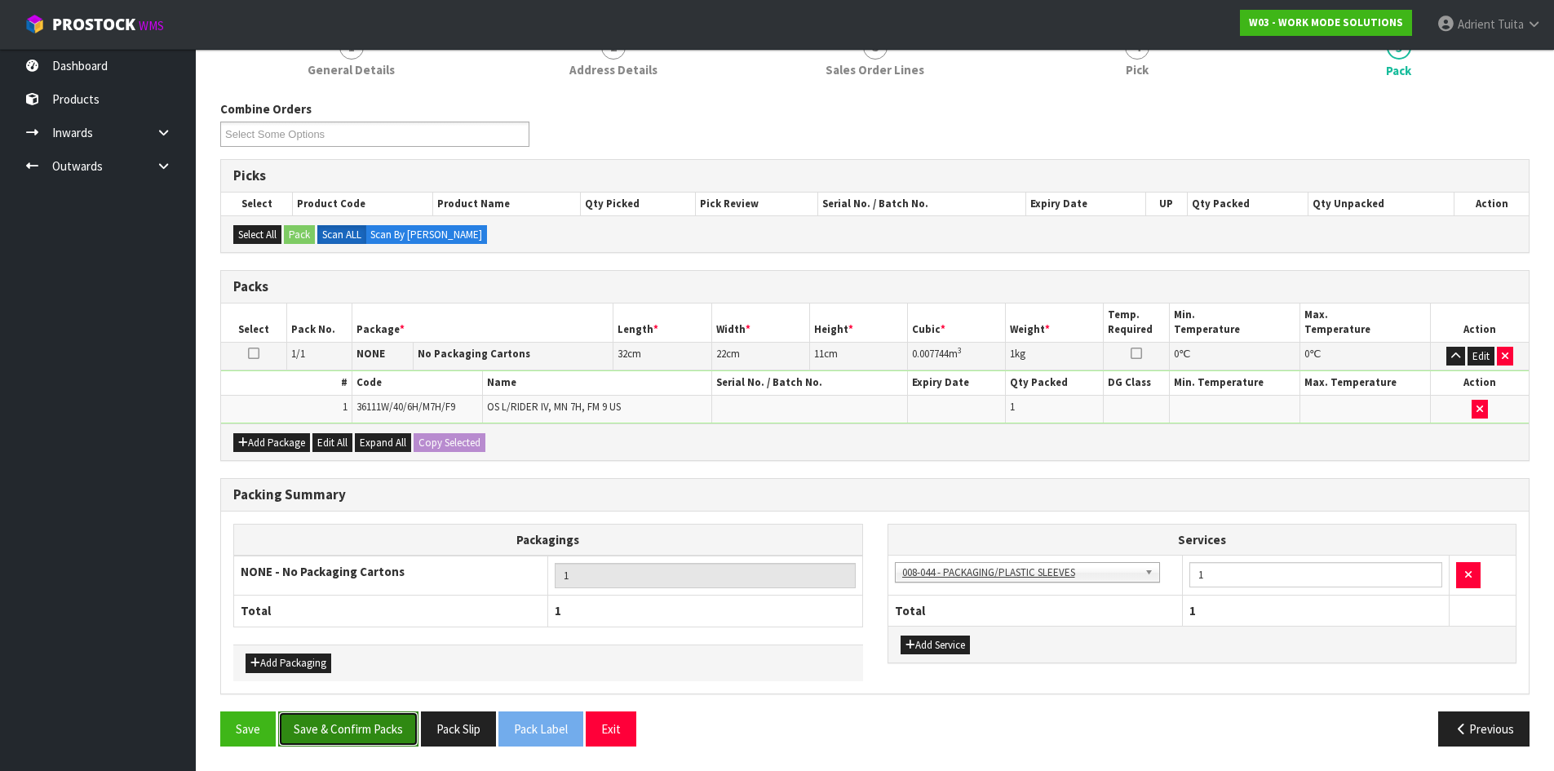
click at [329, 722] on button "Save & Confirm Packs" at bounding box center [348, 728] width 140 height 35
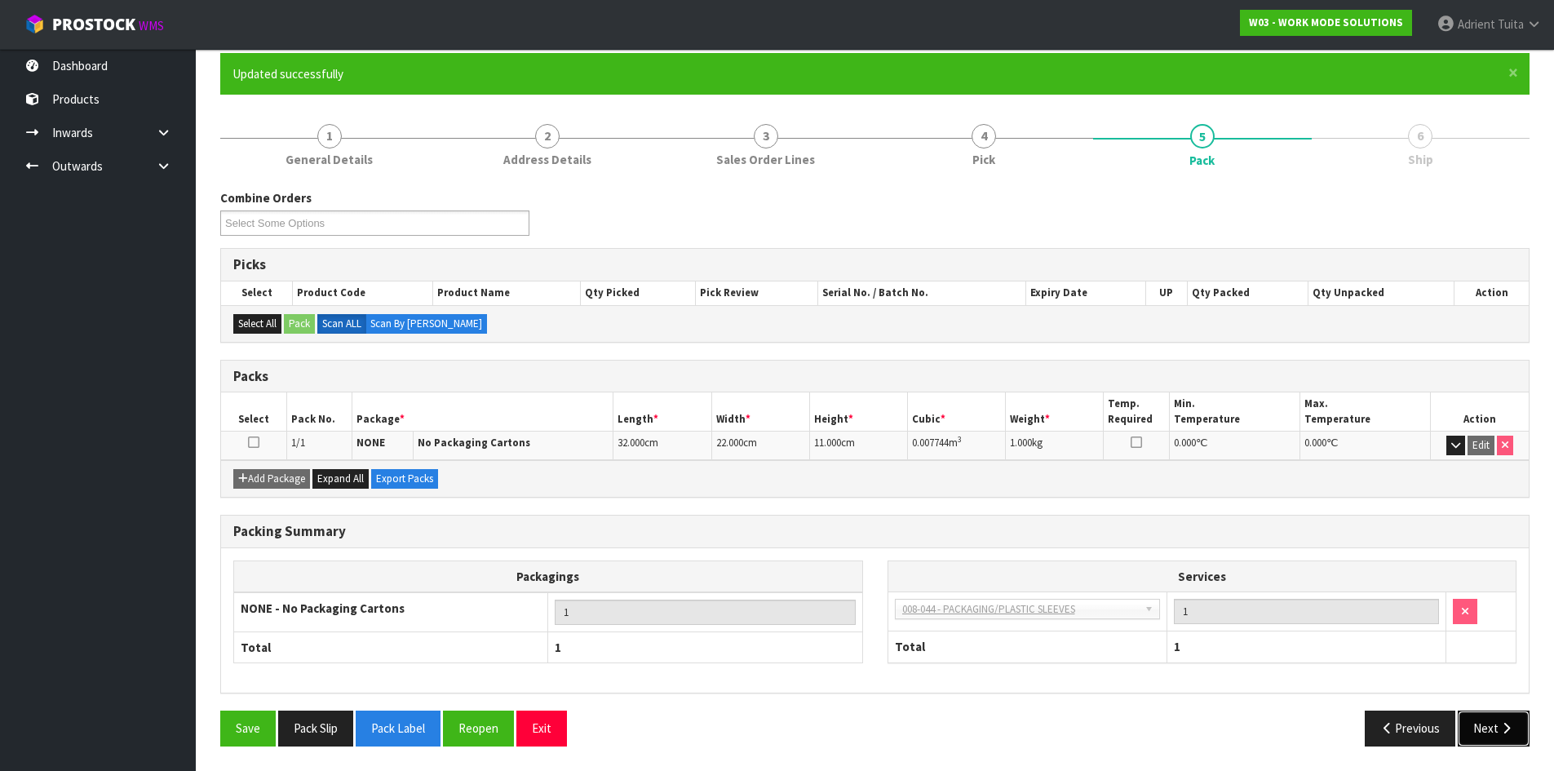
click at [1500, 741] on button "Next" at bounding box center [1494, 728] width 72 height 35
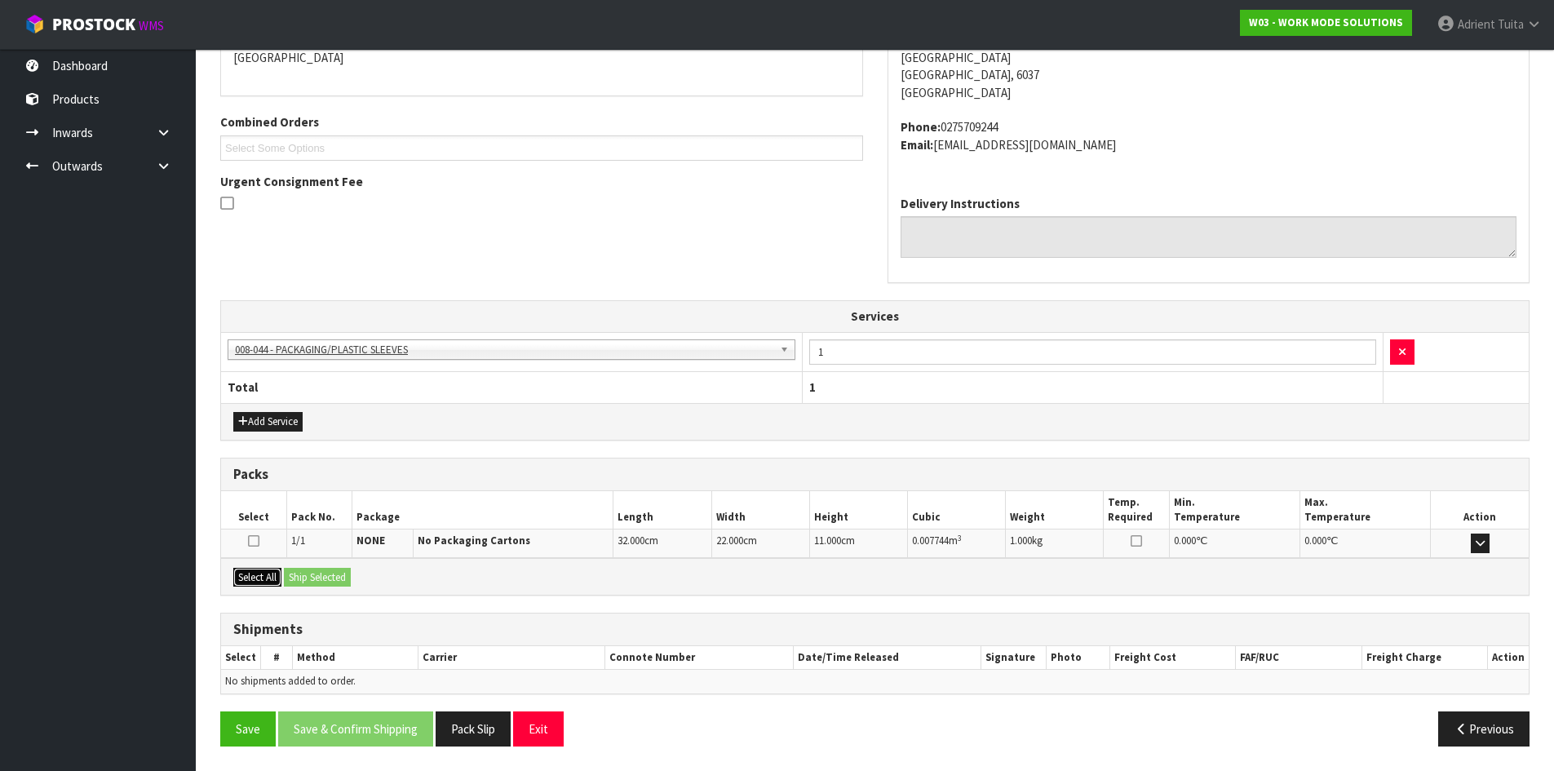
click at [281, 578] on button "Select All" at bounding box center [257, 578] width 48 height 20
click at [305, 577] on button "Ship Selected" at bounding box center [317, 578] width 67 height 20
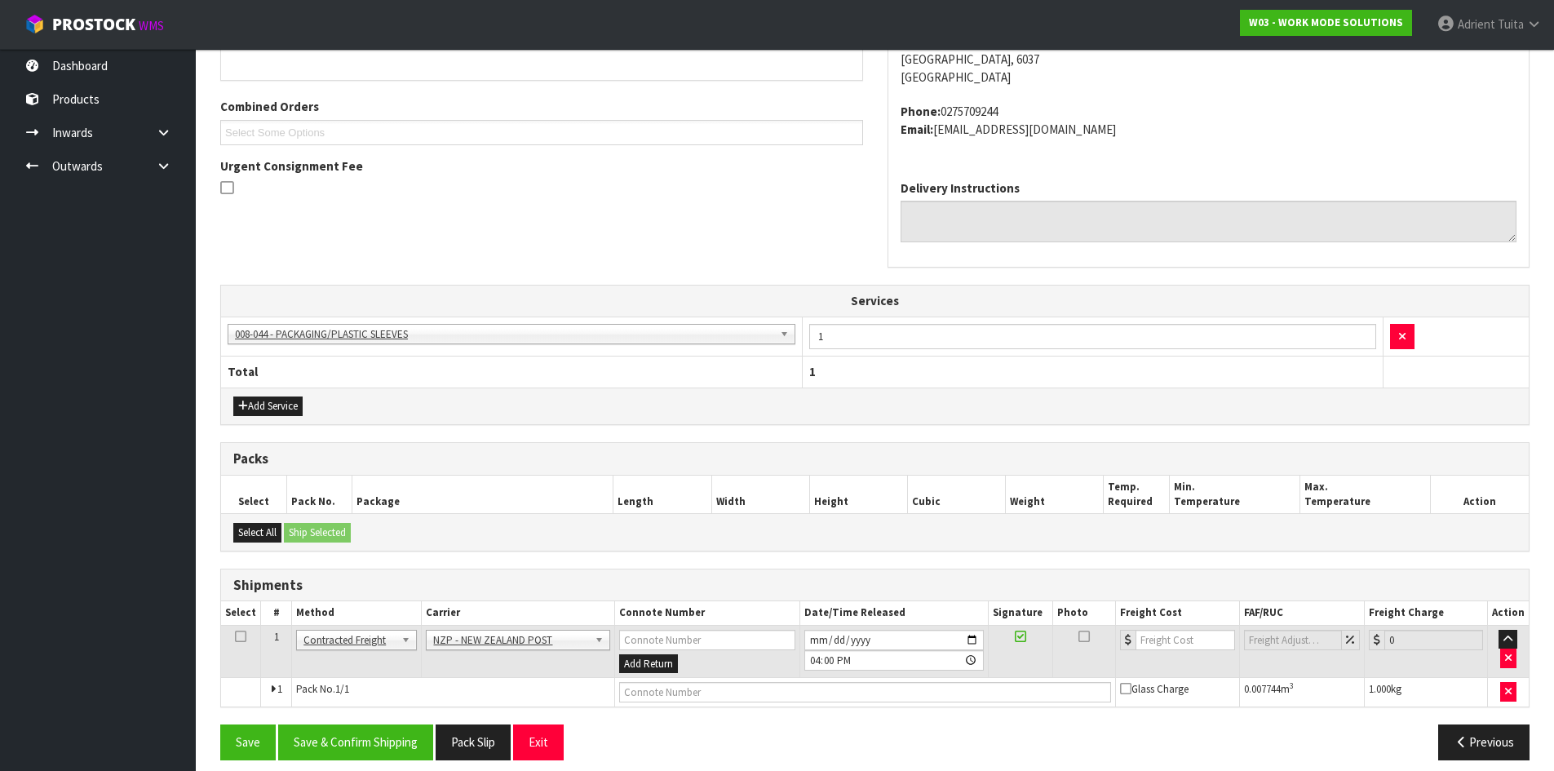
scroll to position [401, 0]
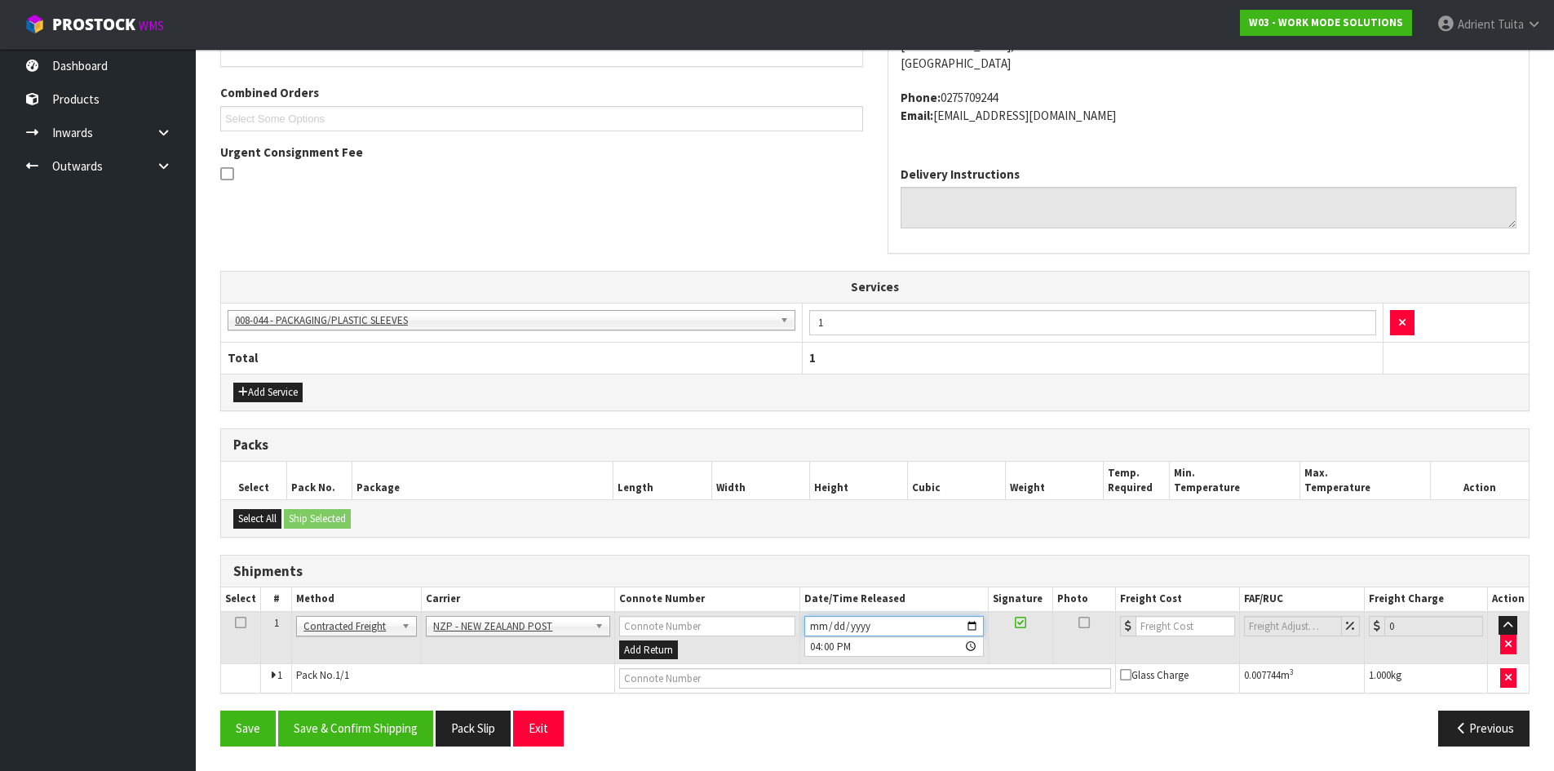
click at [976, 632] on input "[DATE]" at bounding box center [893, 626] width 179 height 20
click at [340, 728] on button "Save & Confirm Shipping" at bounding box center [355, 728] width 155 height 35
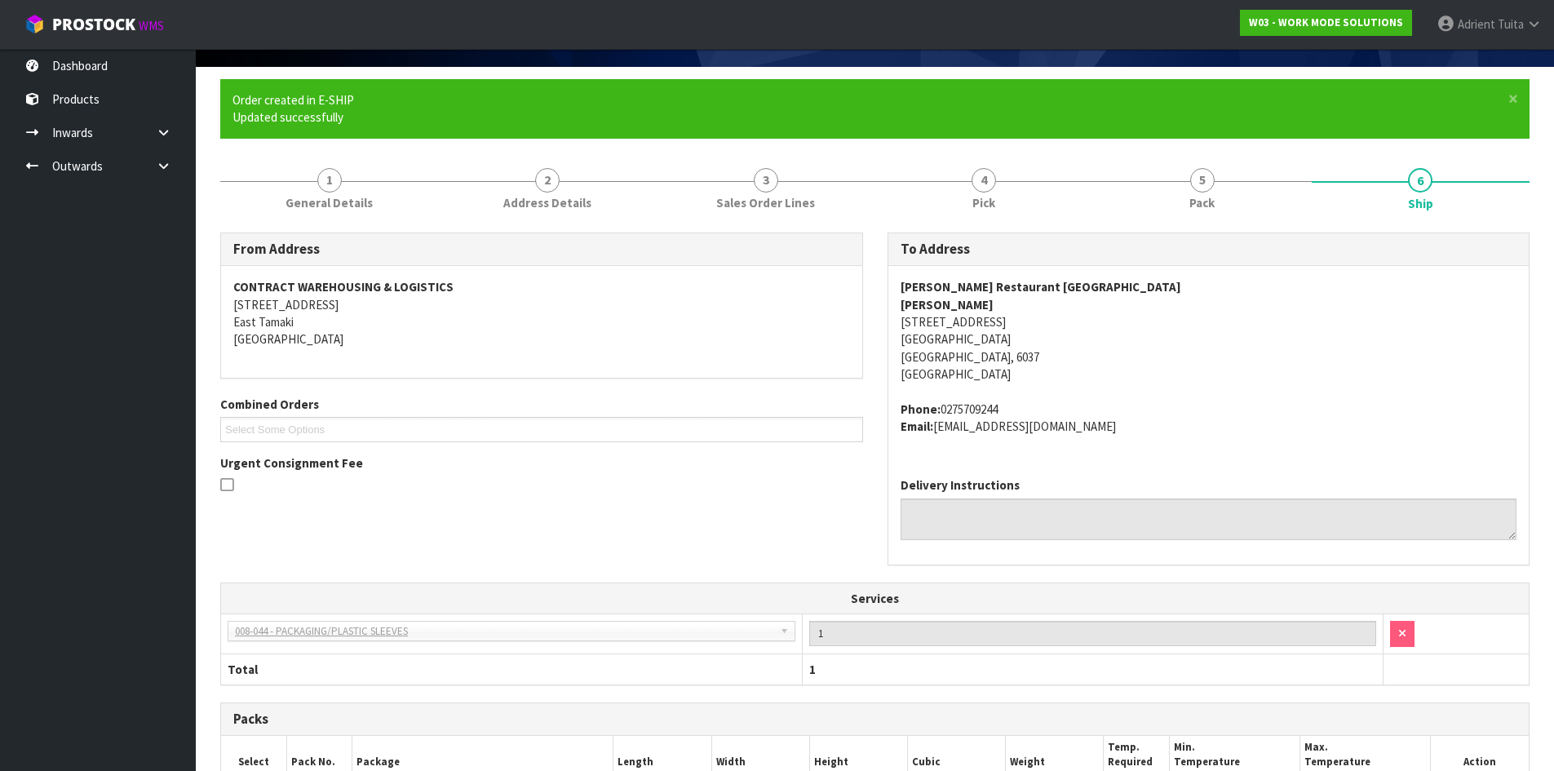
scroll to position [377, 0]
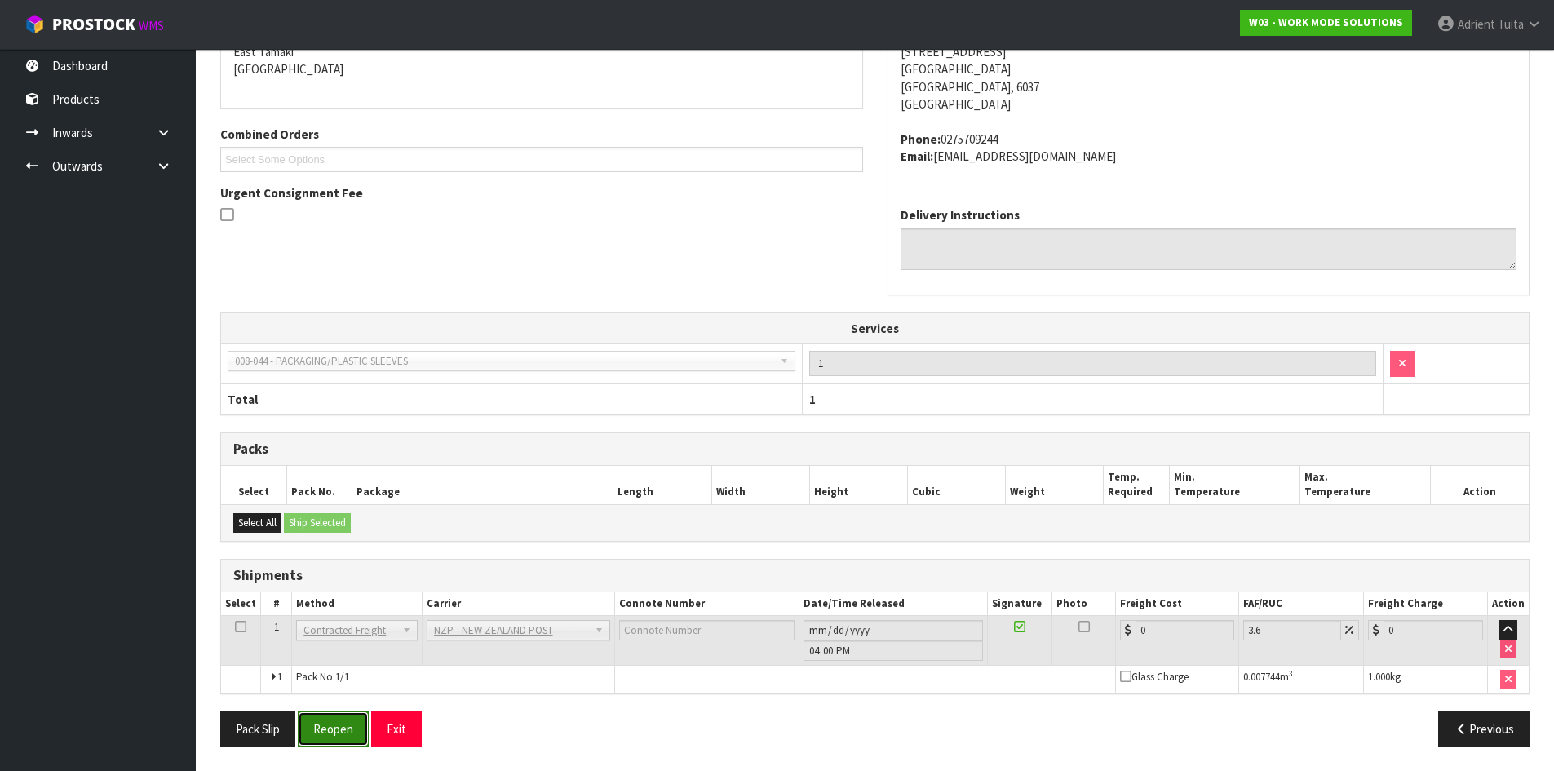
click at [352, 722] on button "Reopen" at bounding box center [333, 728] width 71 height 35
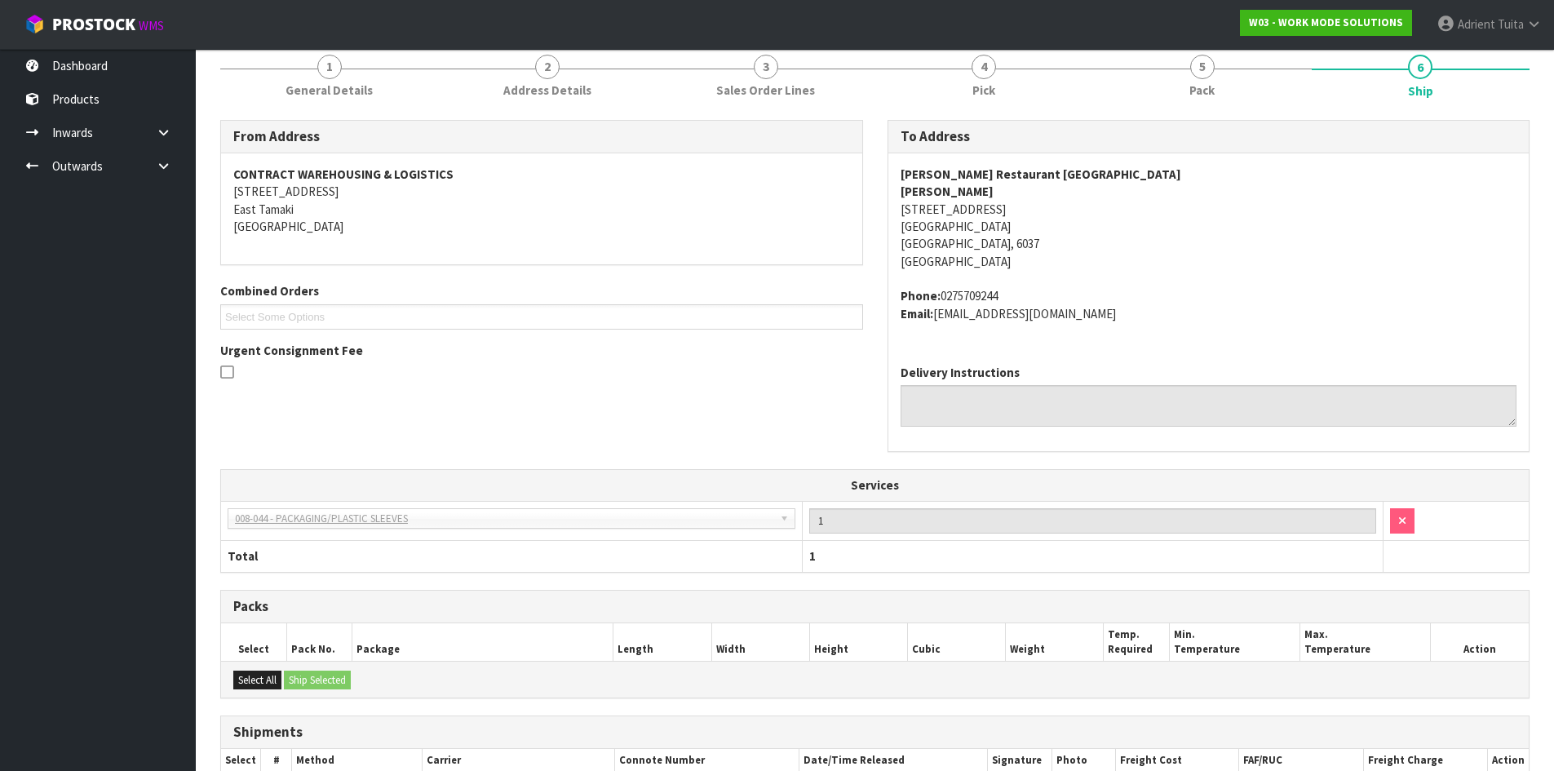
scroll to position [360, 0]
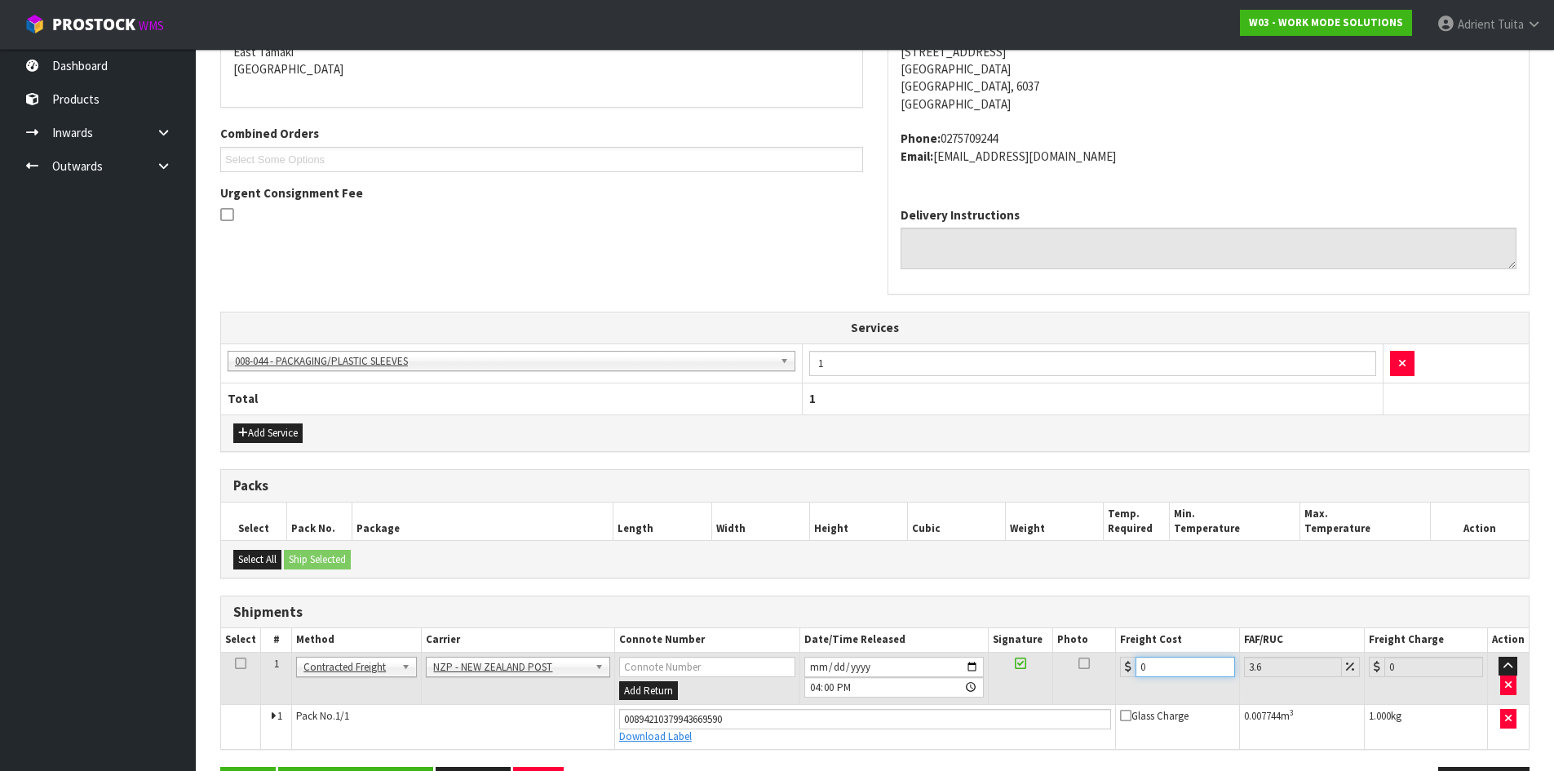
click at [1174, 671] on input "0" at bounding box center [1185, 667] width 99 height 20
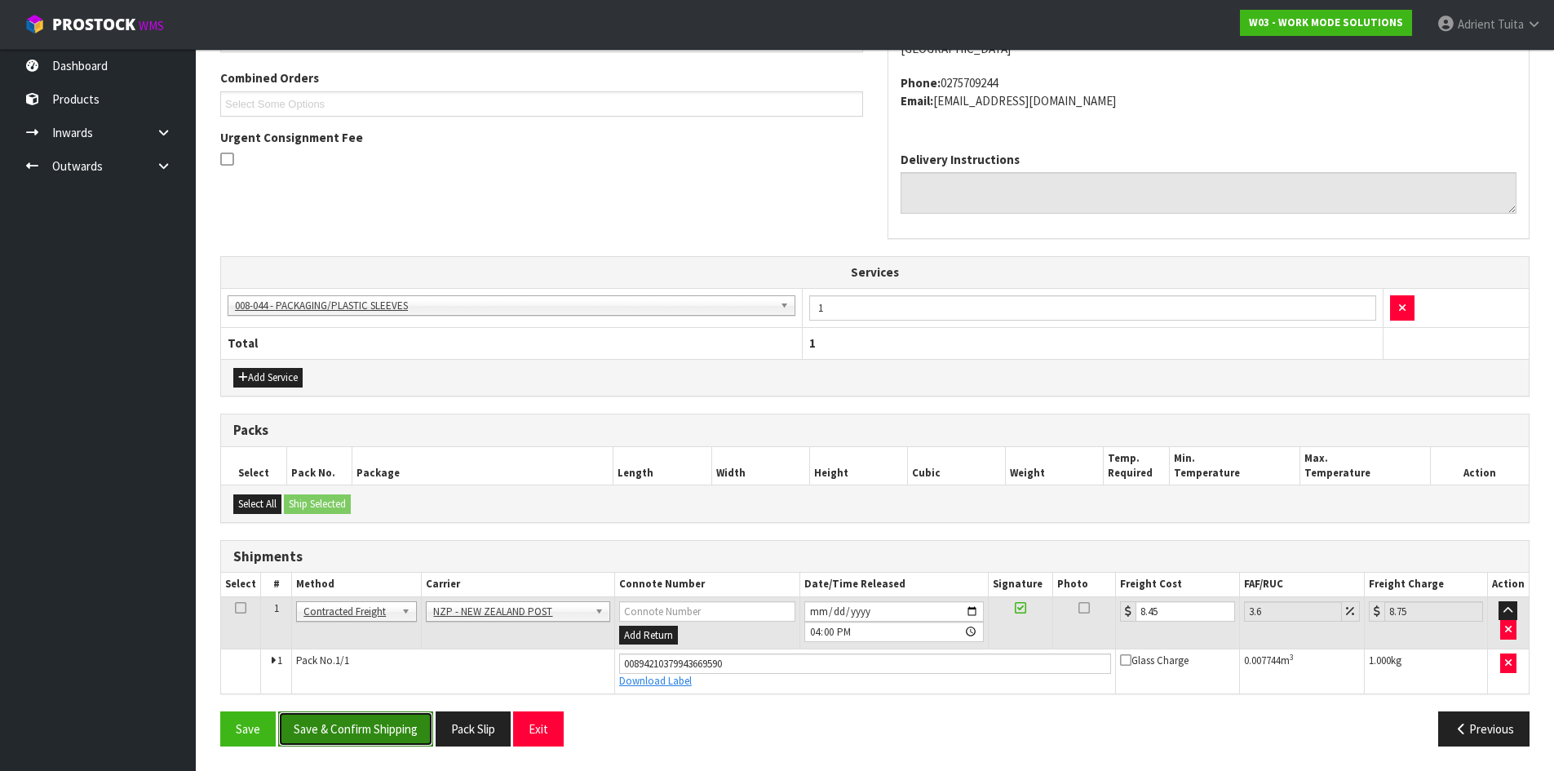
click at [375, 729] on button "Save & Confirm Shipping" at bounding box center [355, 728] width 155 height 35
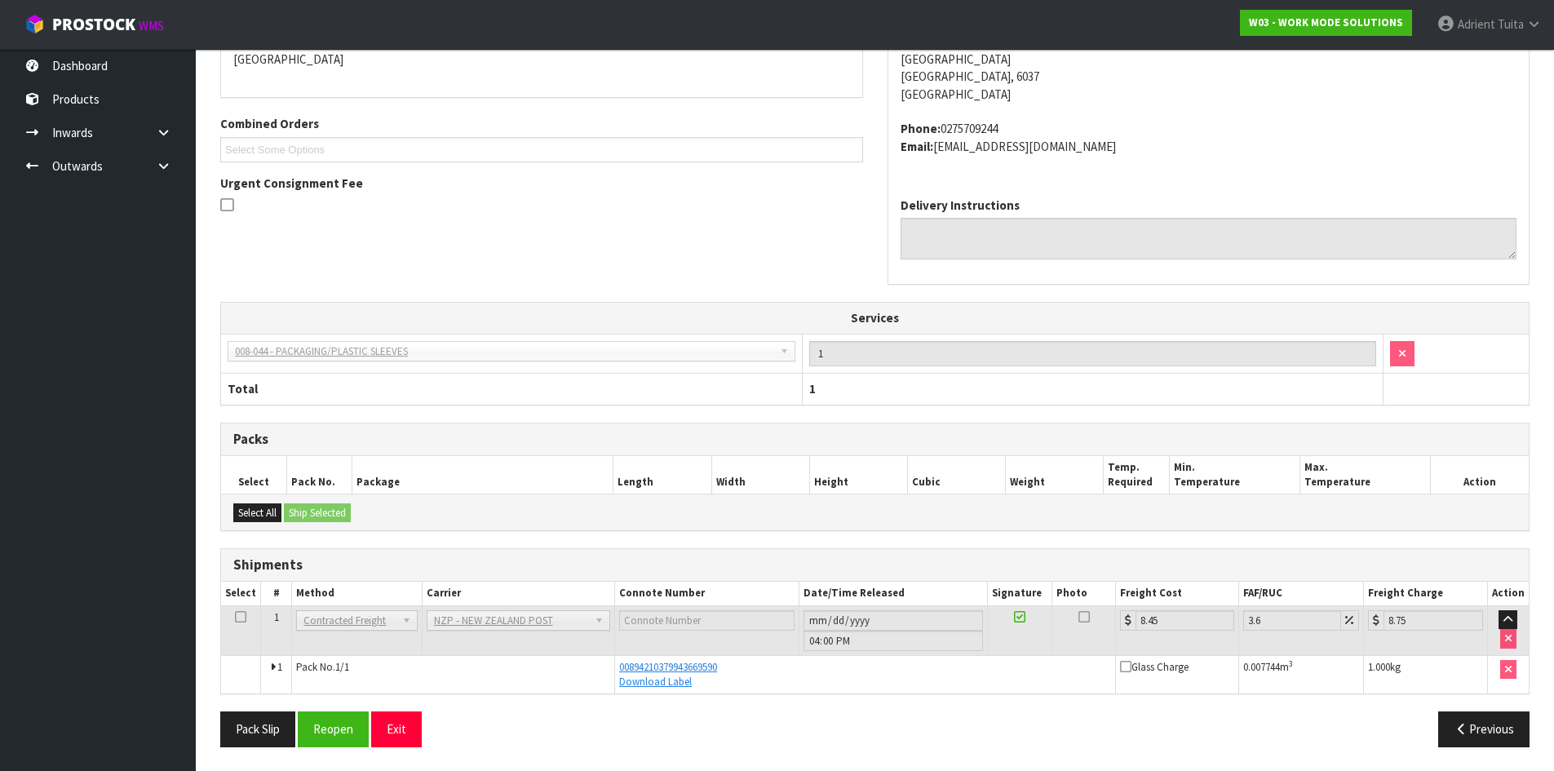
scroll to position [370, 0]
click at [418, 728] on button "Exit" at bounding box center [396, 728] width 51 height 35
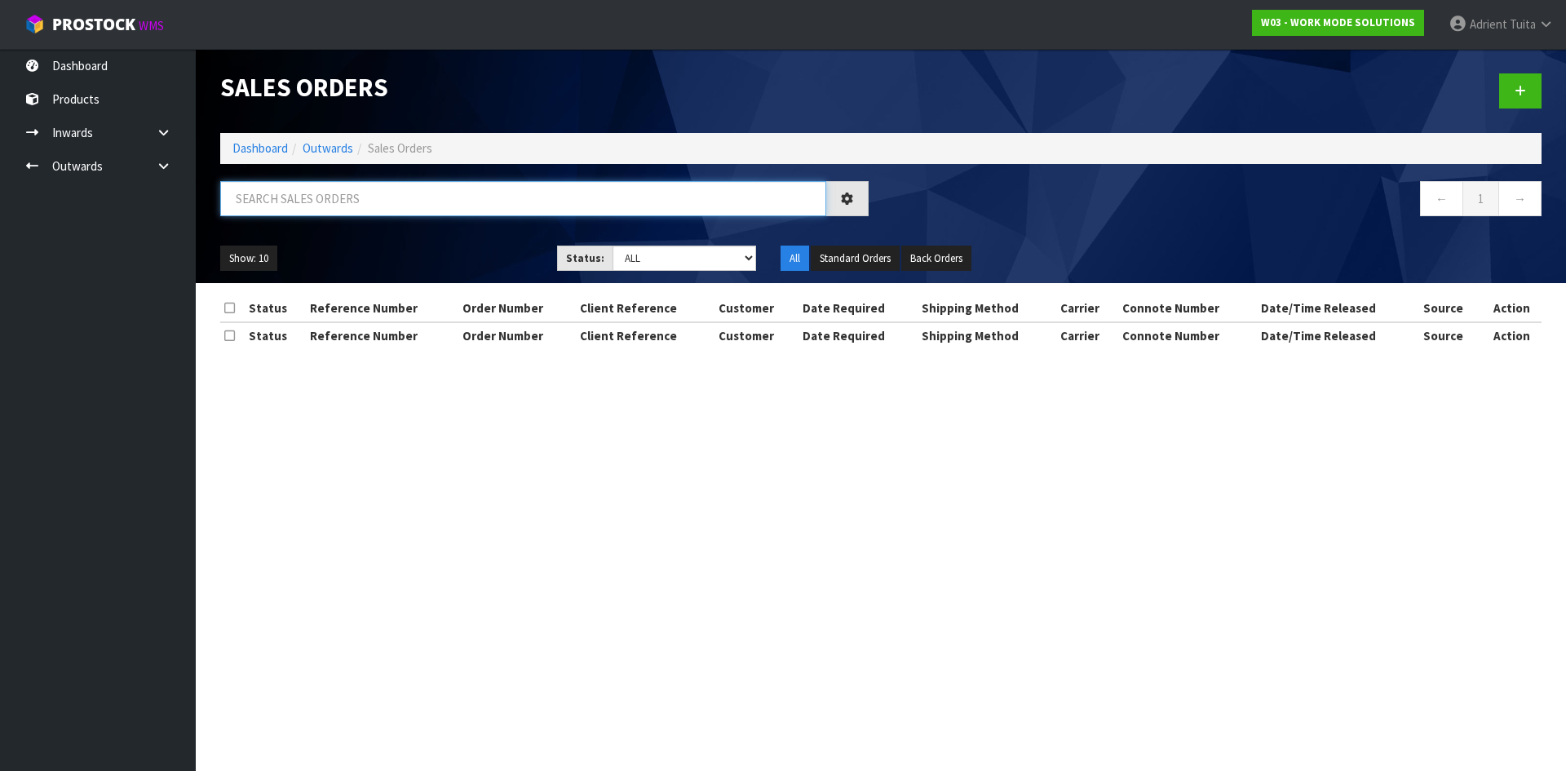
click at [302, 195] on input "text" at bounding box center [523, 198] width 606 height 35
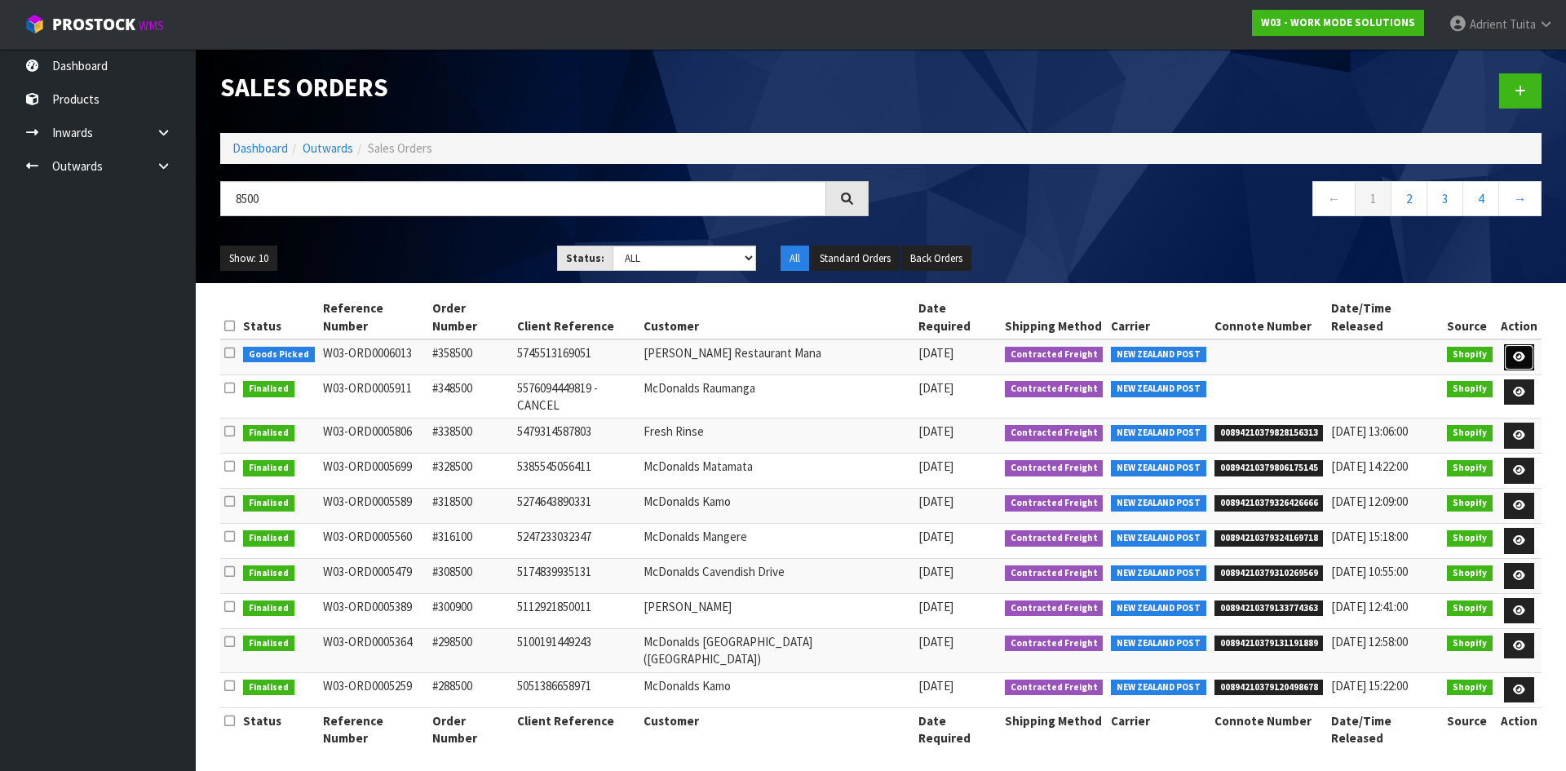
click at [1532, 344] on link at bounding box center [1519, 357] width 30 height 26
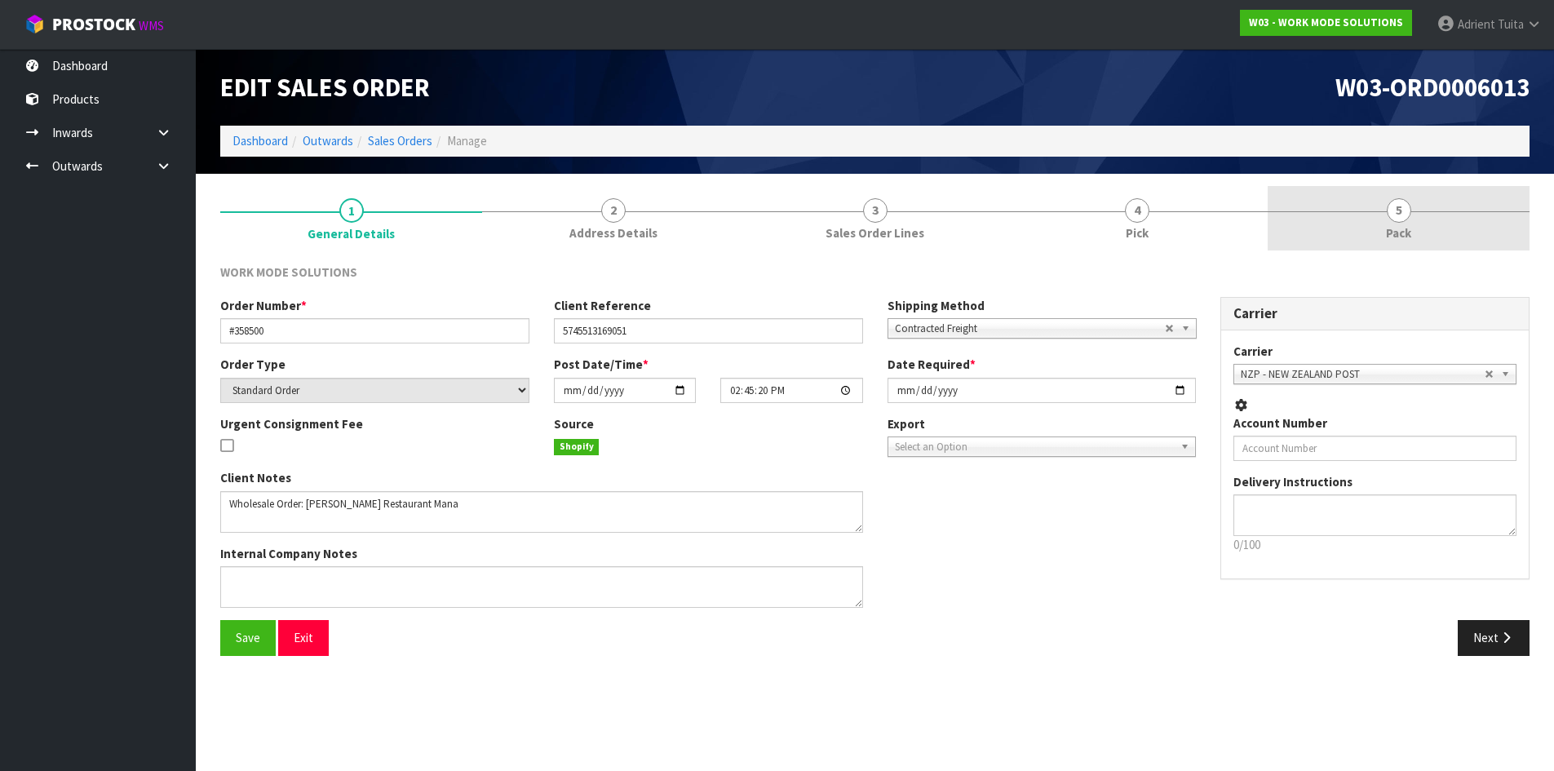
click at [1458, 223] on link "5 Pack" at bounding box center [1399, 218] width 262 height 64
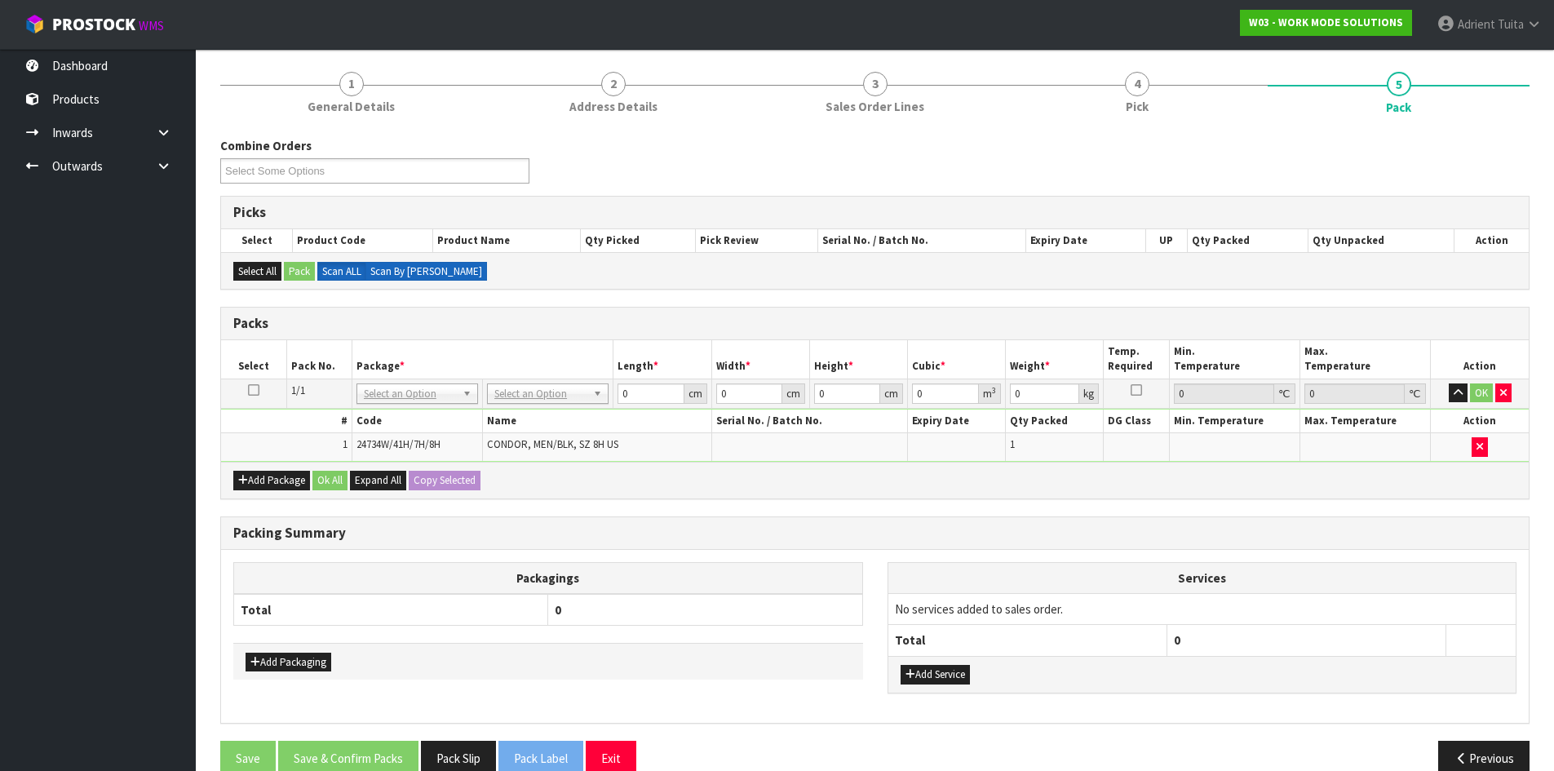
scroll to position [156, 0]
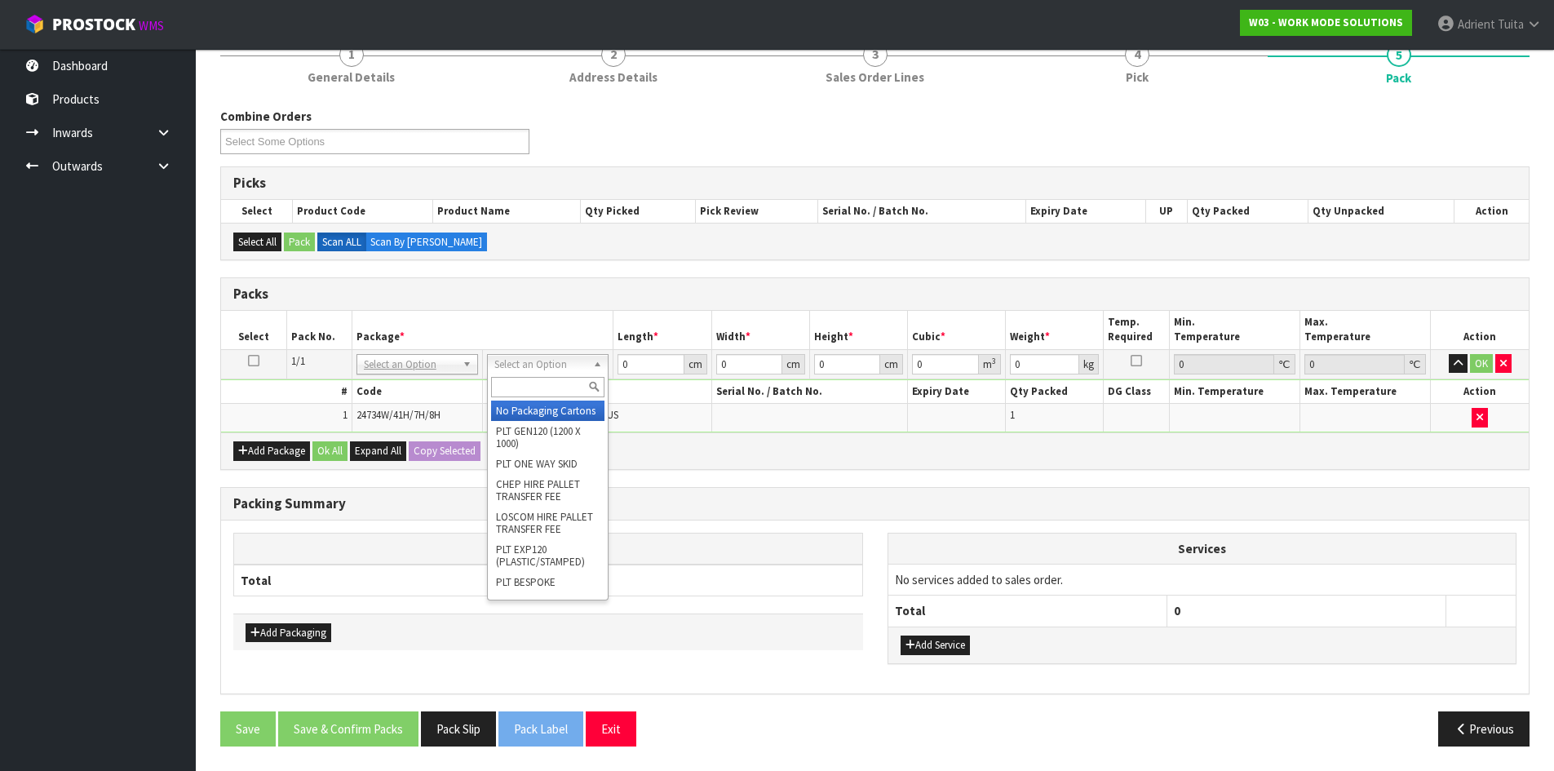
drag, startPoint x: 517, startPoint y: 361, endPoint x: 526, endPoint y: 430, distance: 69.9
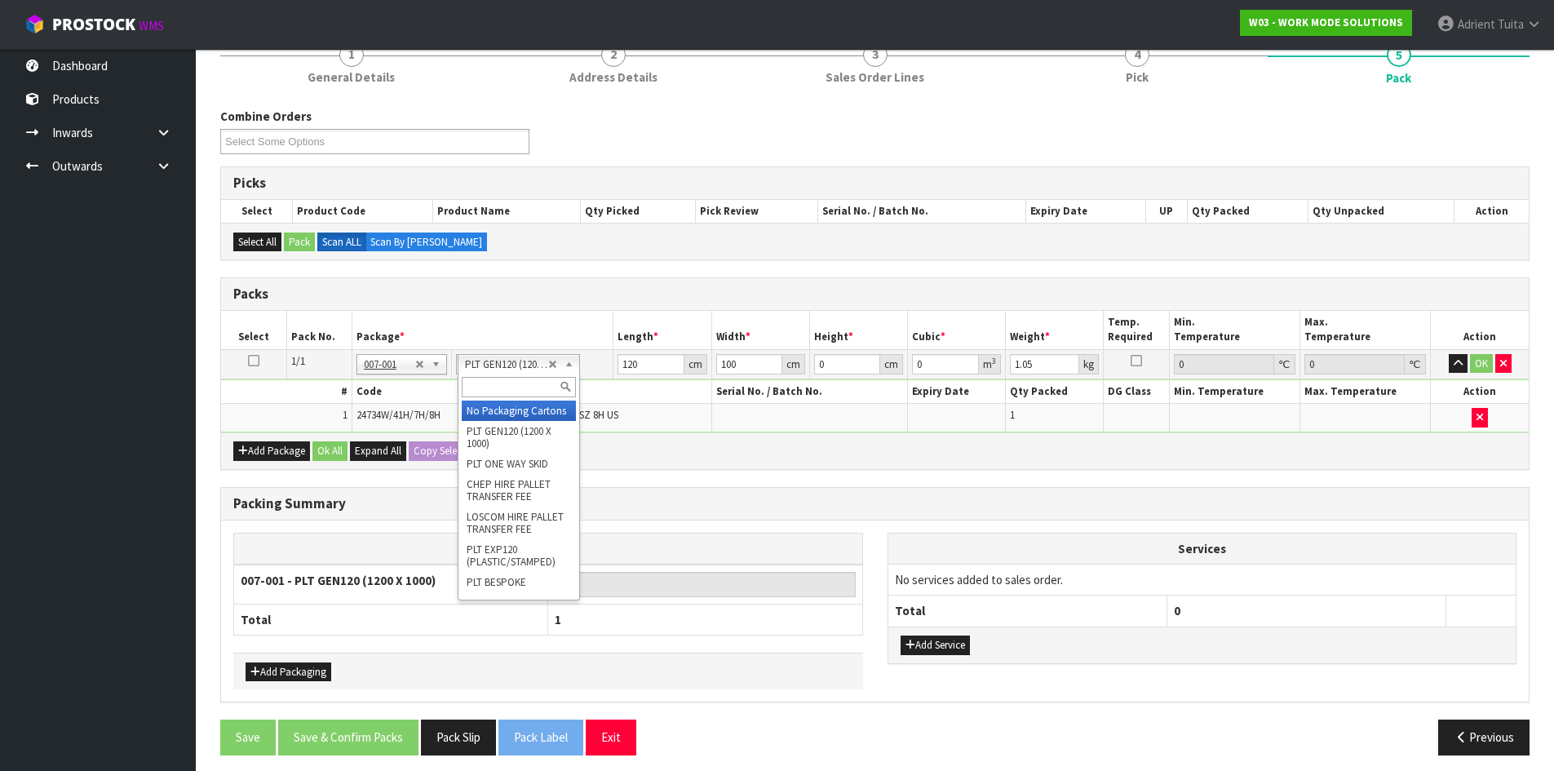
drag, startPoint x: 513, startPoint y: 412, endPoint x: 692, endPoint y: 503, distance: 200.7
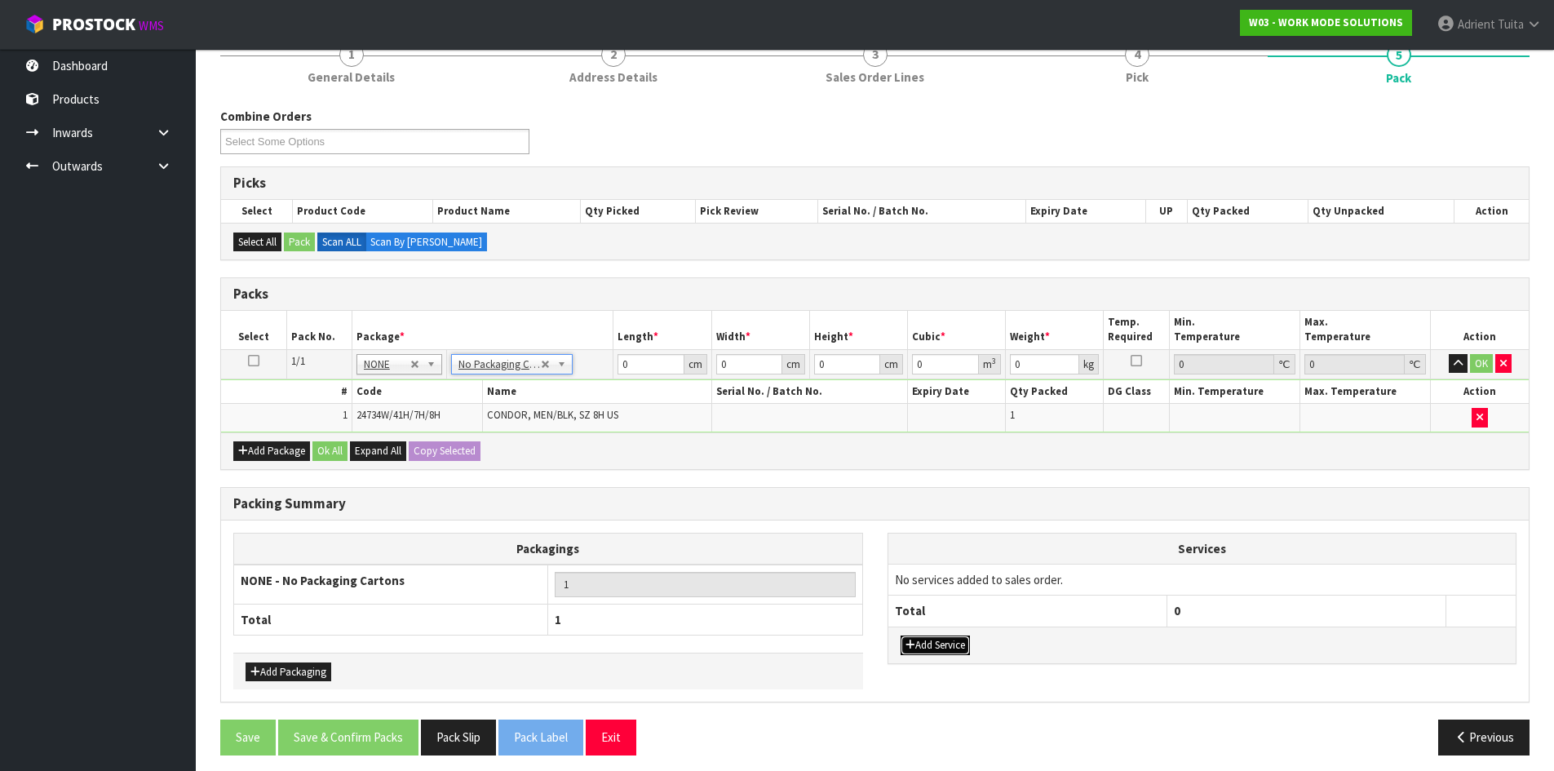
drag, startPoint x: 932, startPoint y: 644, endPoint x: 934, endPoint y: 630, distance: 14.9
click at [934, 635] on div "Add Service" at bounding box center [1202, 645] width 628 height 37
click at [941, 590] on td "No services added to sales order." at bounding box center [1202, 579] width 628 height 31
click at [928, 664] on div "Services No services added to sales order. Total 0 Add Service" at bounding box center [1202, 607] width 654 height 148
click at [931, 648] on button "Add Service" at bounding box center [935, 645] width 69 height 20
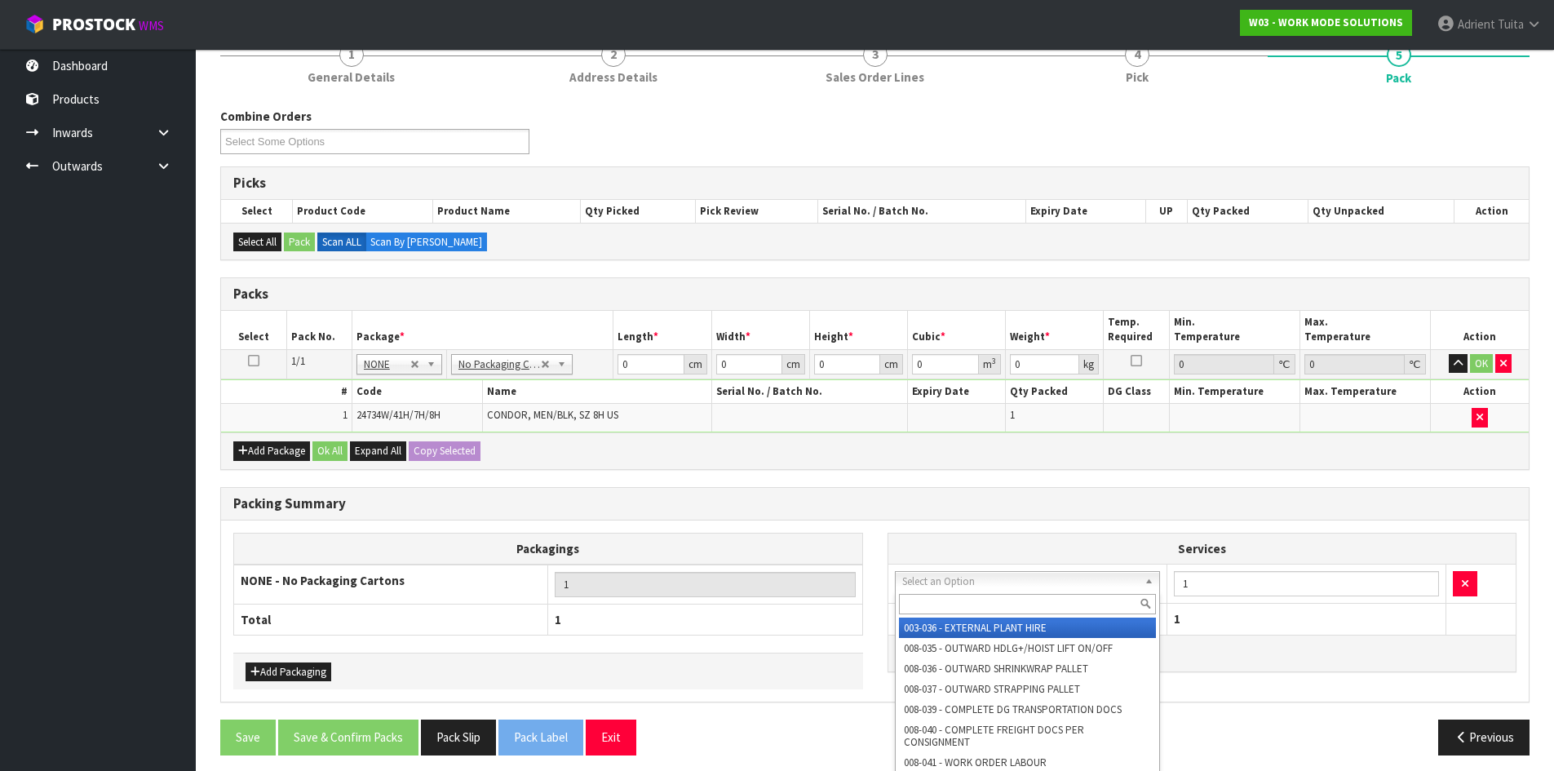
drag, startPoint x: 950, startPoint y: 588, endPoint x: 950, endPoint y: 601, distance: 13.1
click at [950, 602] on input "text" at bounding box center [1028, 604] width 258 height 20
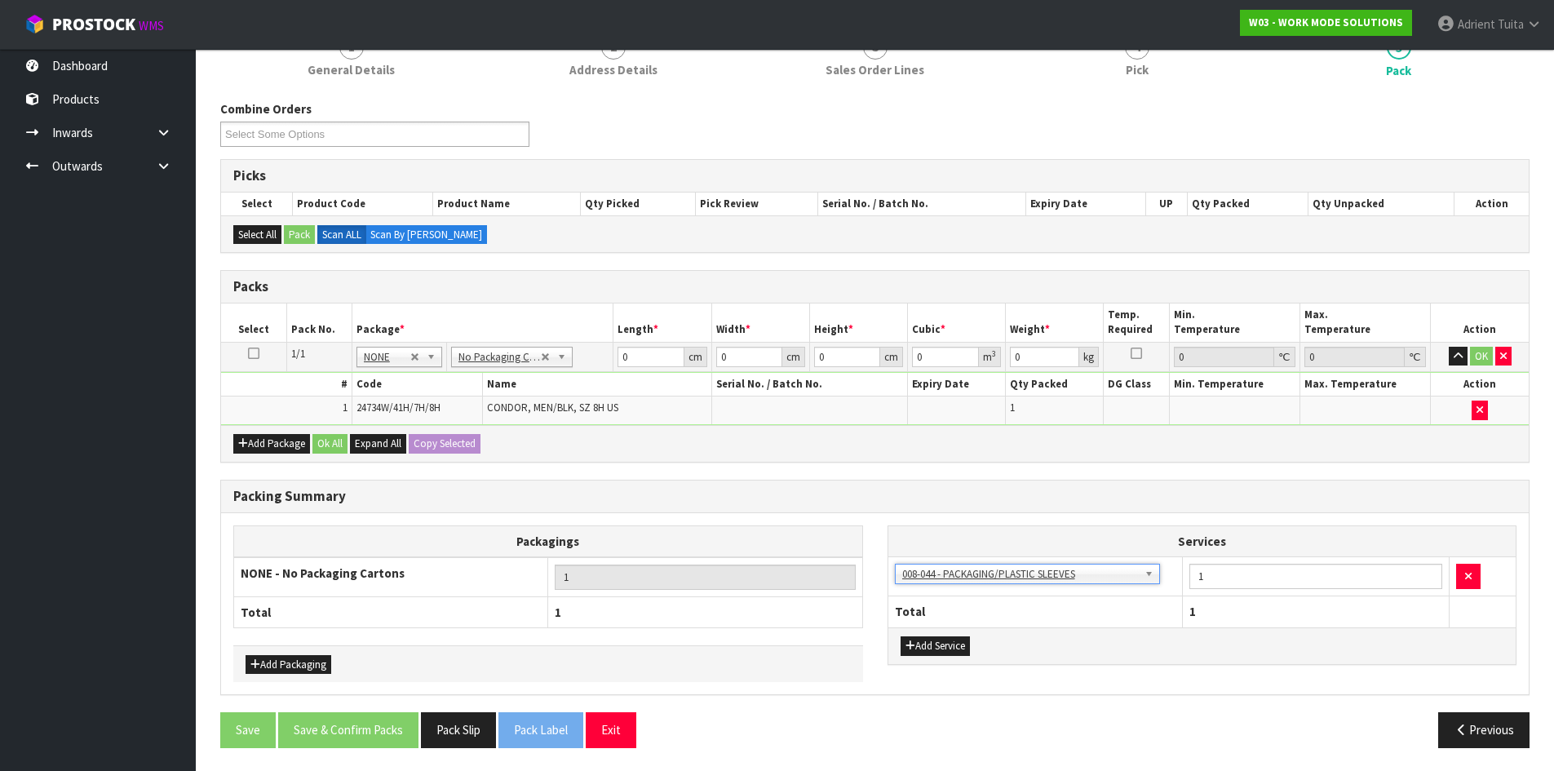
scroll to position [165, 0]
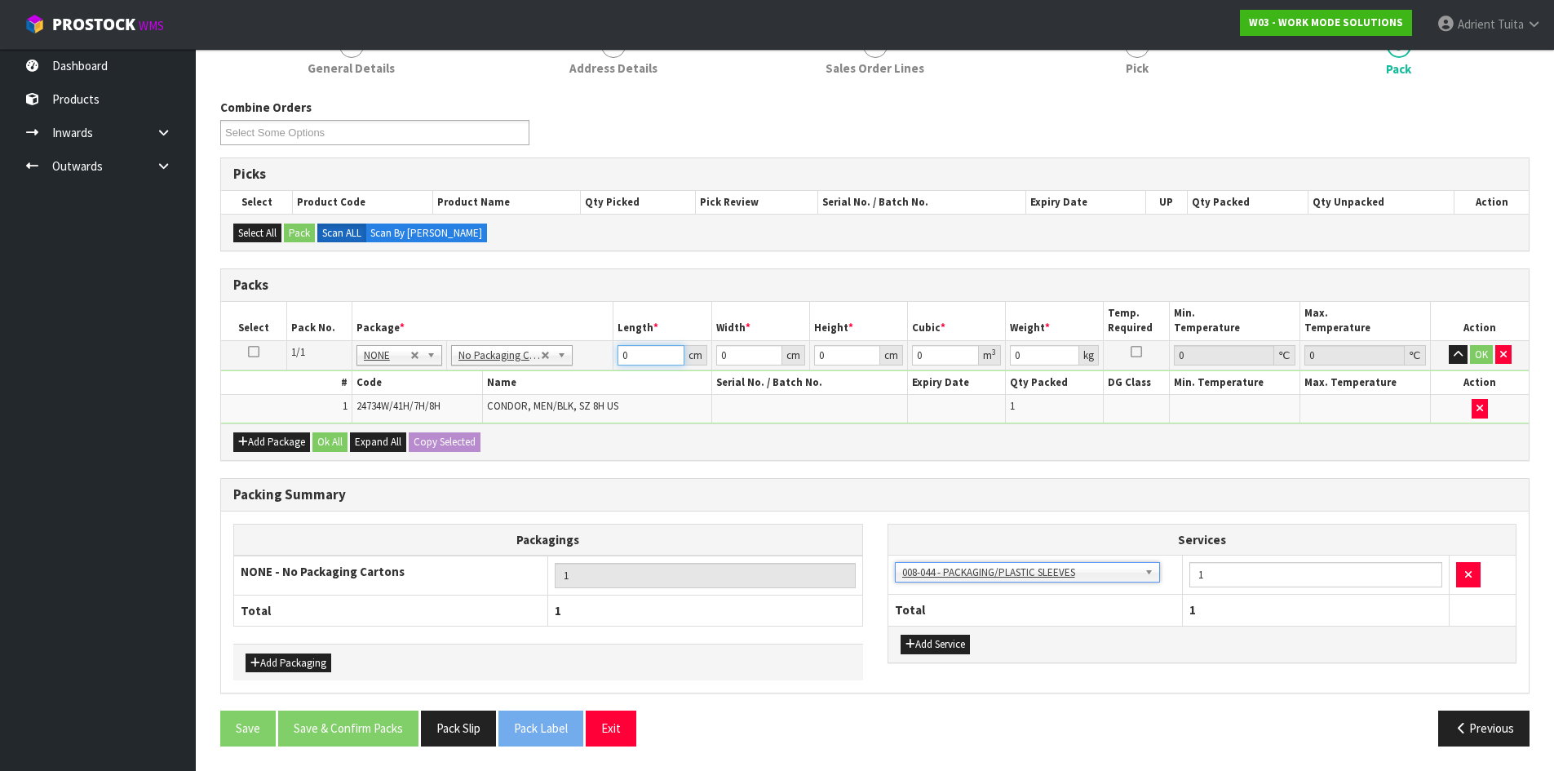
drag, startPoint x: 653, startPoint y: 354, endPoint x: 664, endPoint y: 352, distance: 11.5
click at [652, 354] on input "0" at bounding box center [651, 355] width 66 height 20
click at [1473, 358] on button "OK" at bounding box center [1481, 355] width 23 height 20
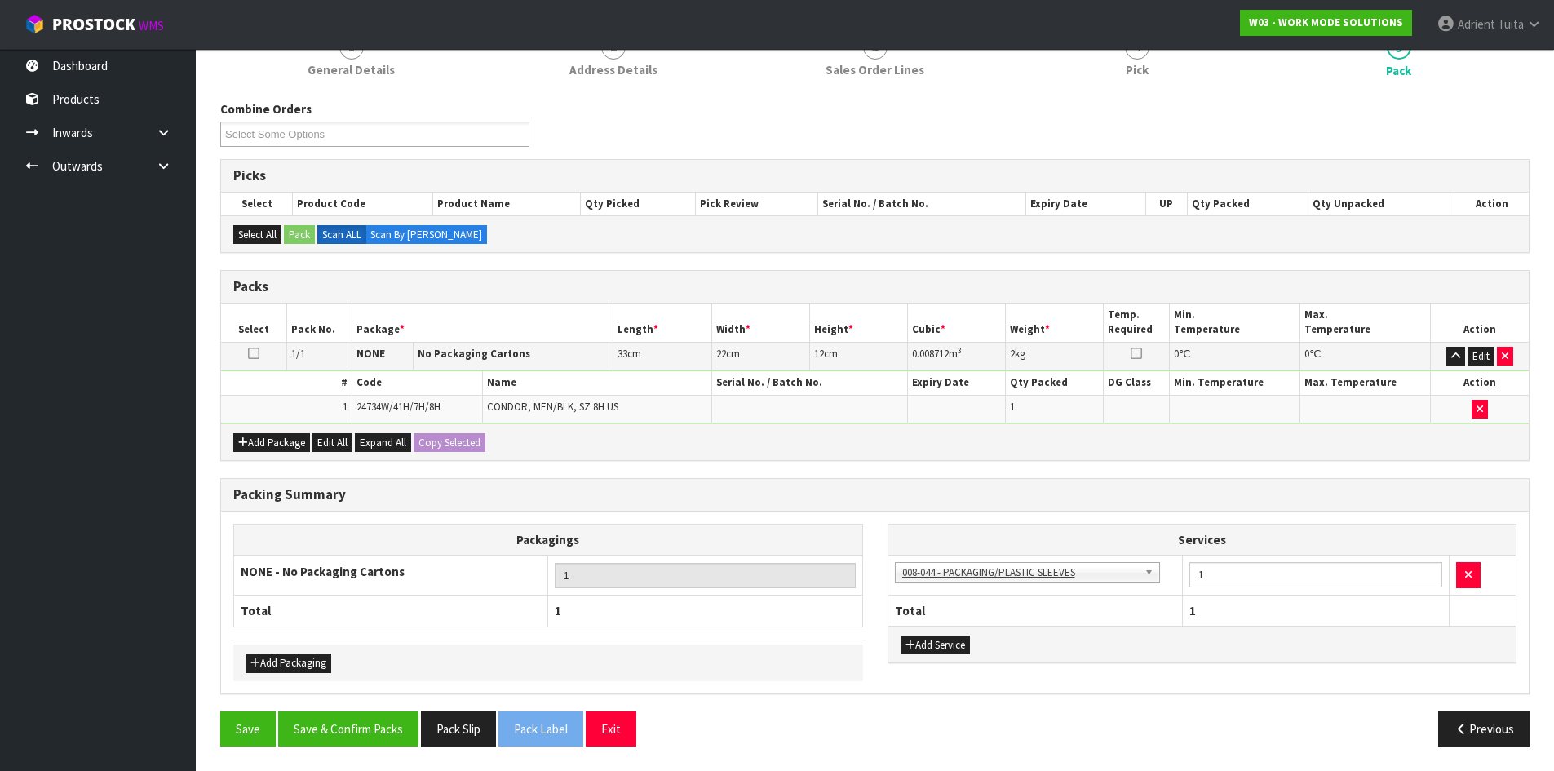
scroll to position [163, 0]
click at [386, 724] on button "Save & Confirm Packs" at bounding box center [348, 728] width 140 height 35
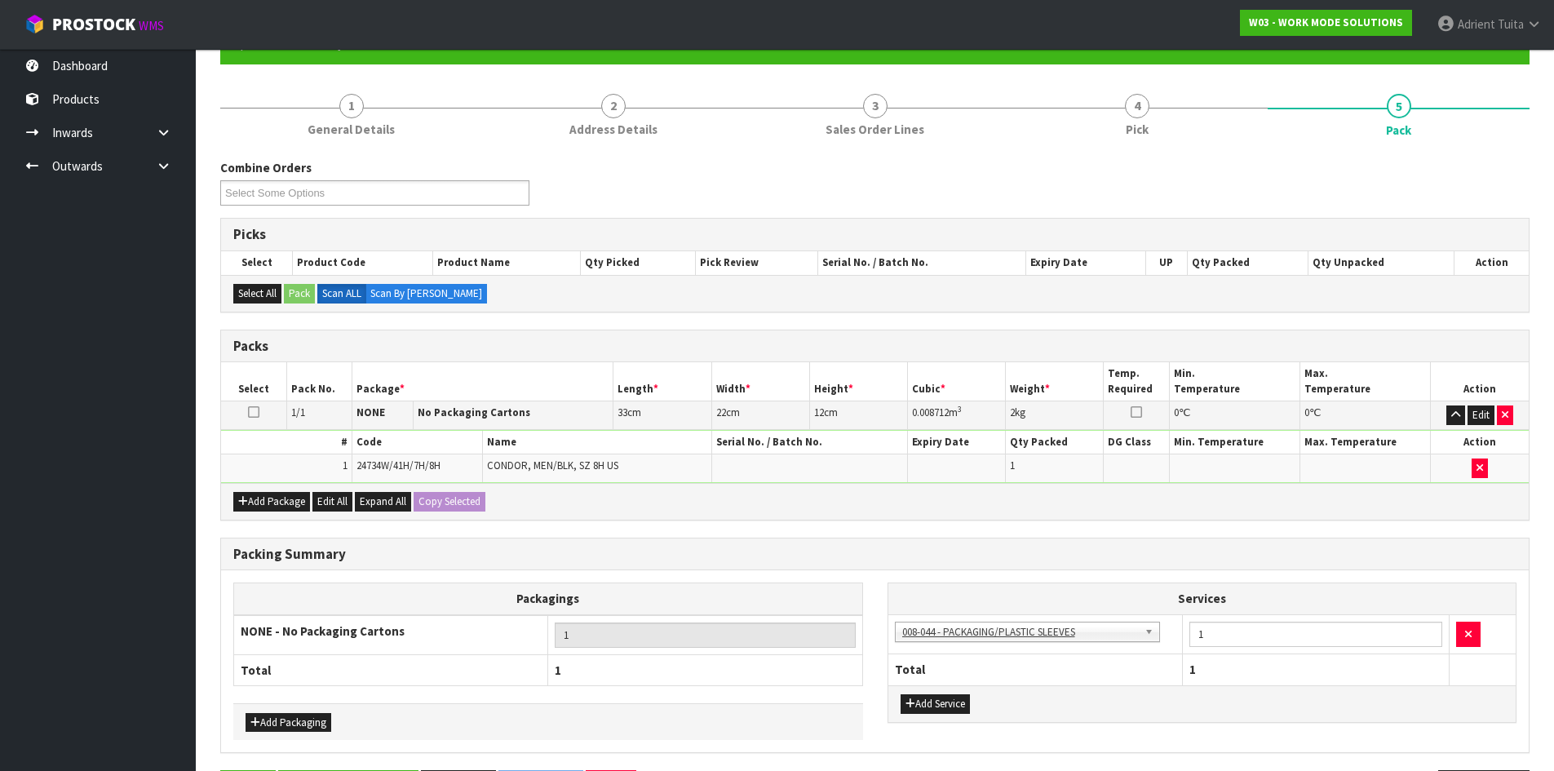
scroll to position [0, 0]
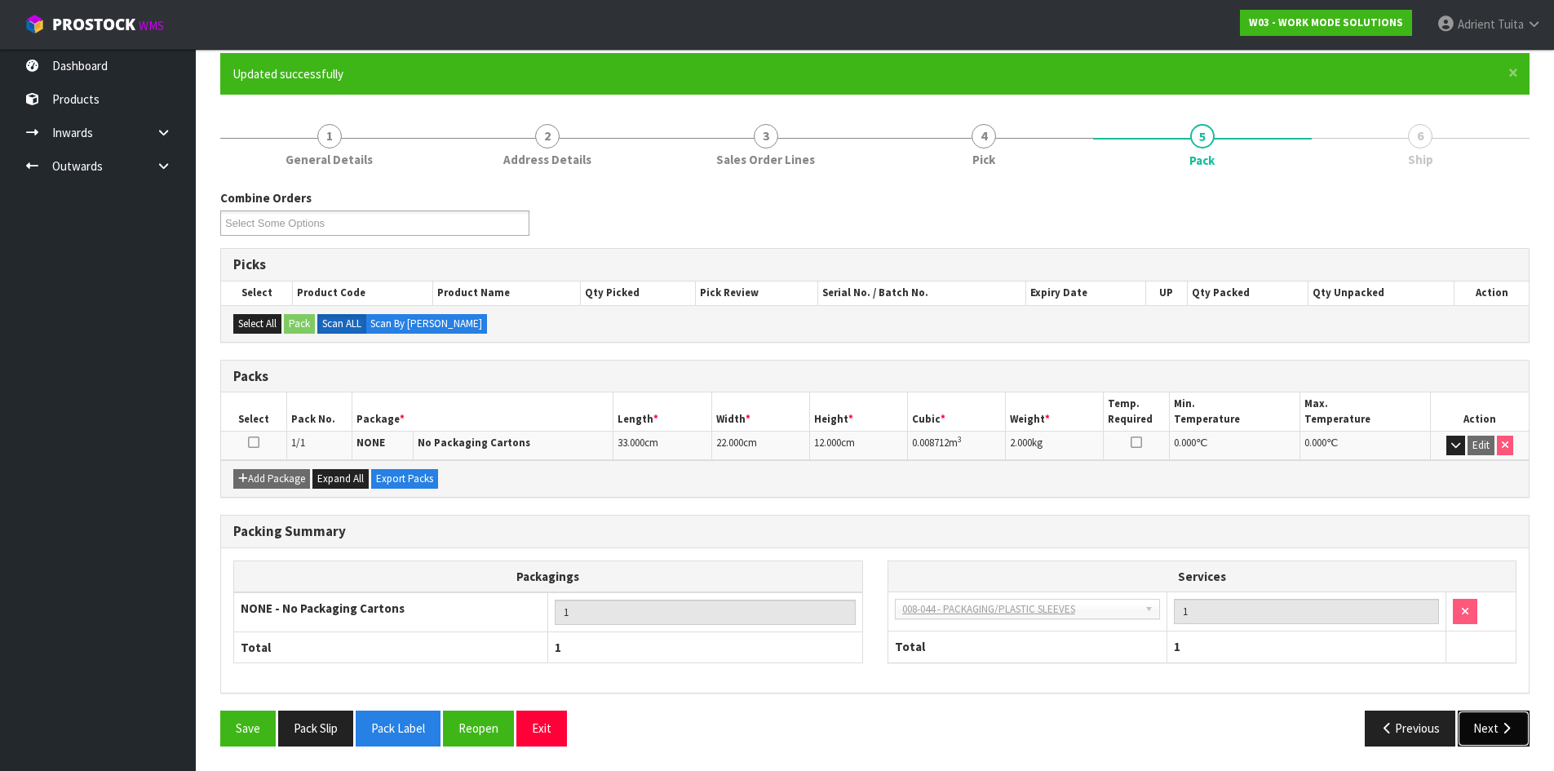
click at [1510, 730] on icon "button" at bounding box center [1506, 728] width 15 height 12
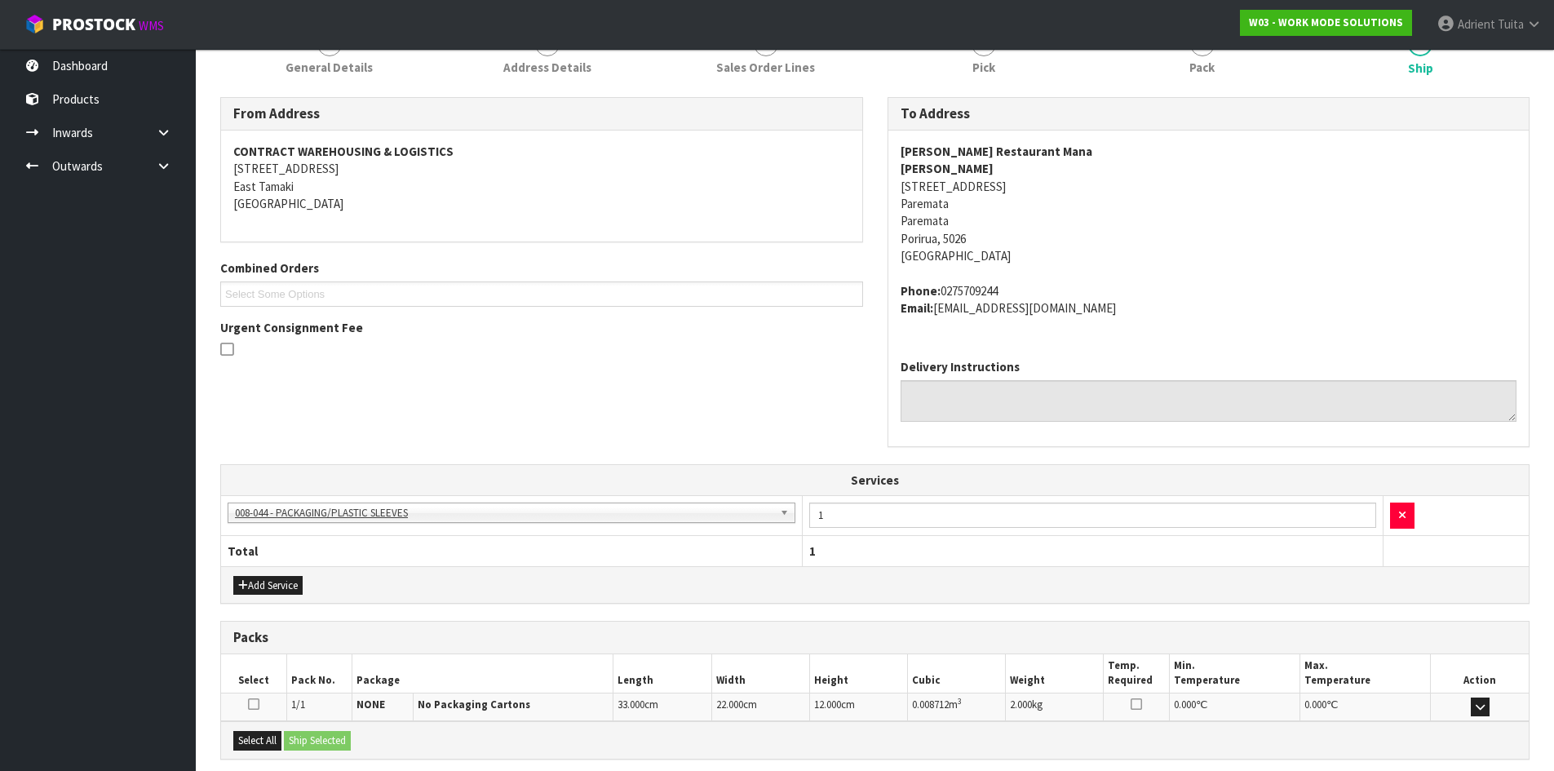
scroll to position [389, 0]
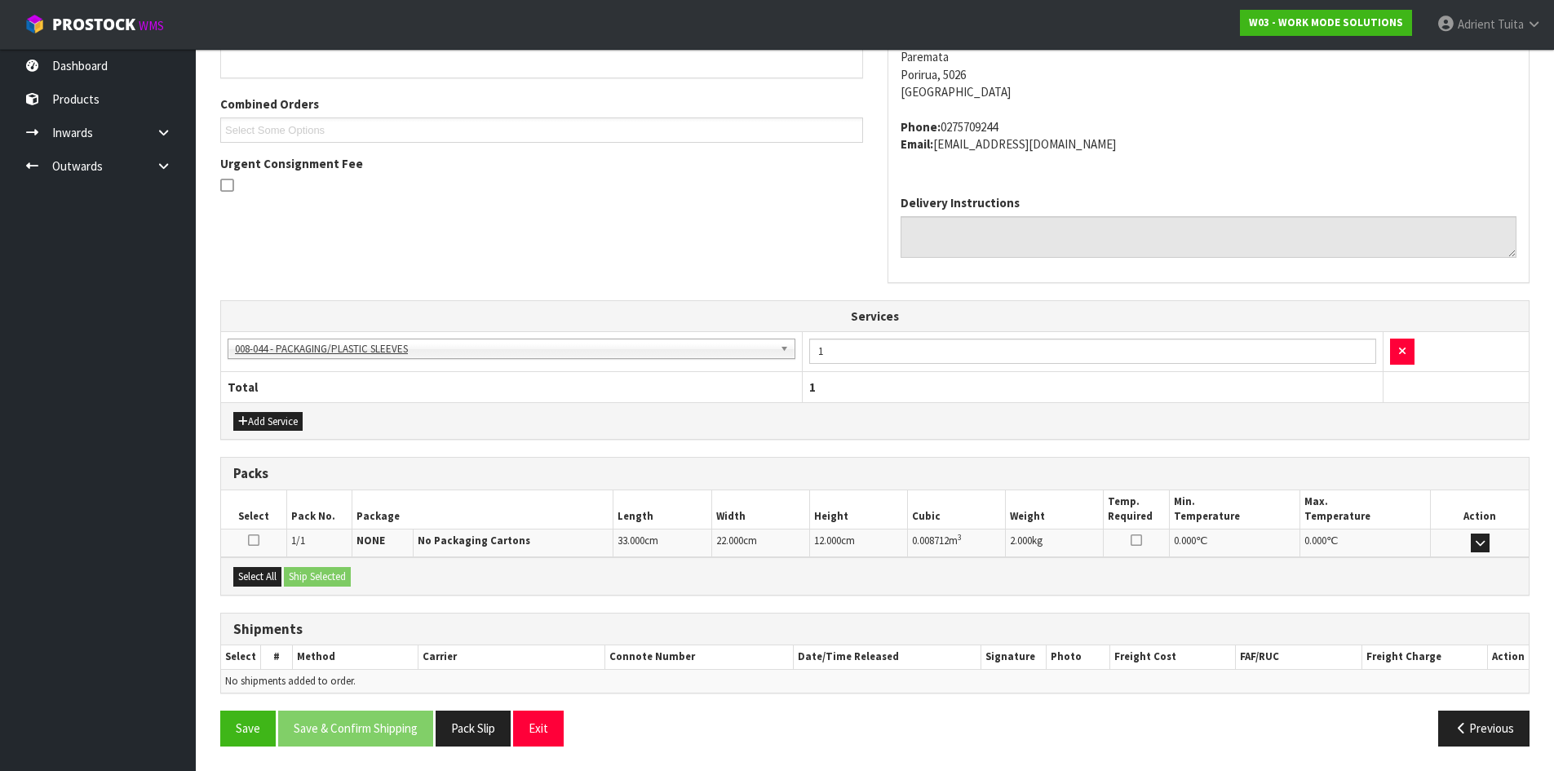
drag, startPoint x: 232, startPoint y: 575, endPoint x: 286, endPoint y: 572, distance: 54.8
click at [240, 573] on div "Select All Ship Selected" at bounding box center [875, 575] width 1308 height 37
click at [268, 585] on button "Select All" at bounding box center [257, 577] width 48 height 20
click at [324, 580] on button "Ship Selected" at bounding box center [317, 577] width 67 height 20
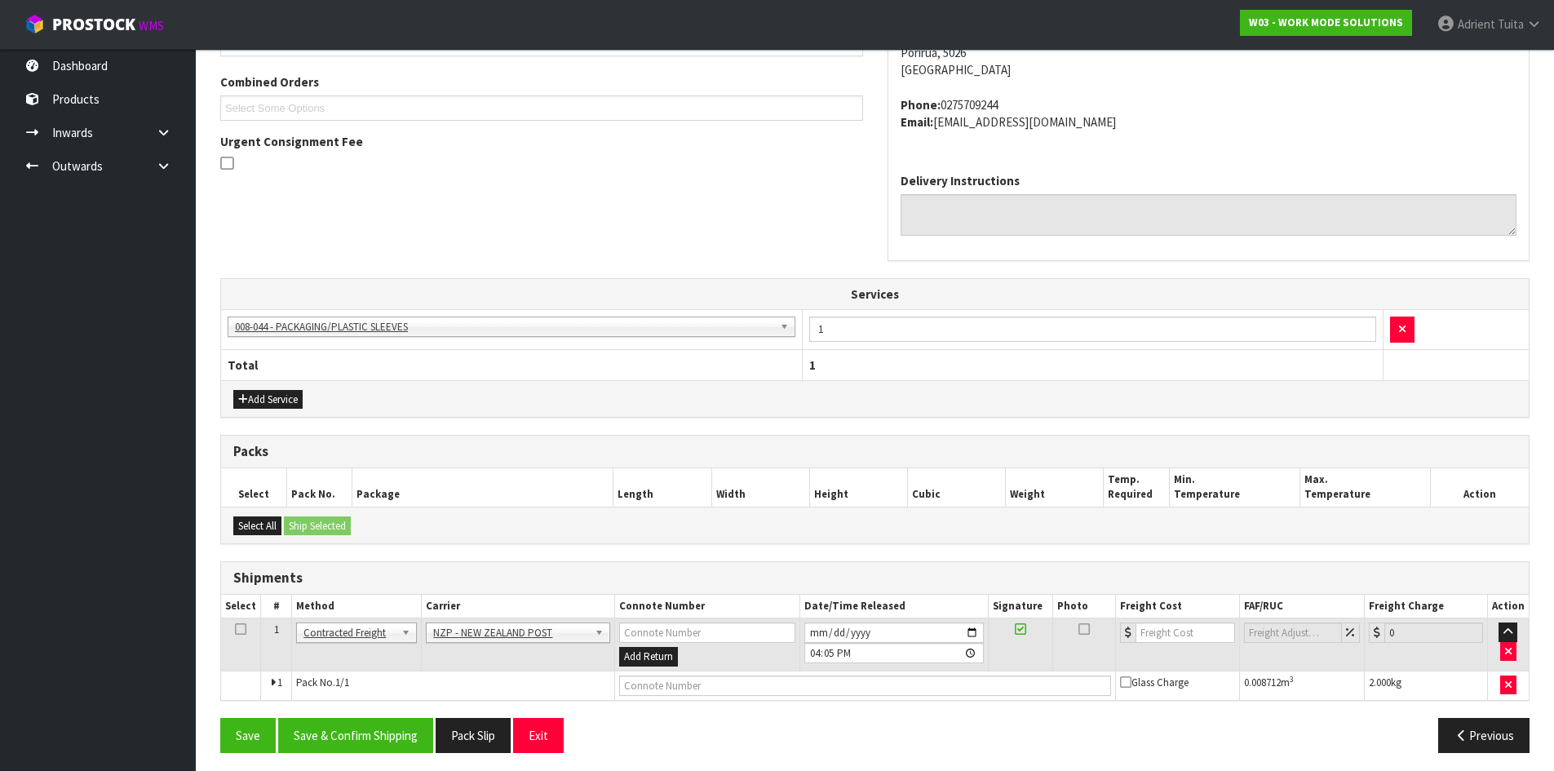
scroll to position [418, 0]
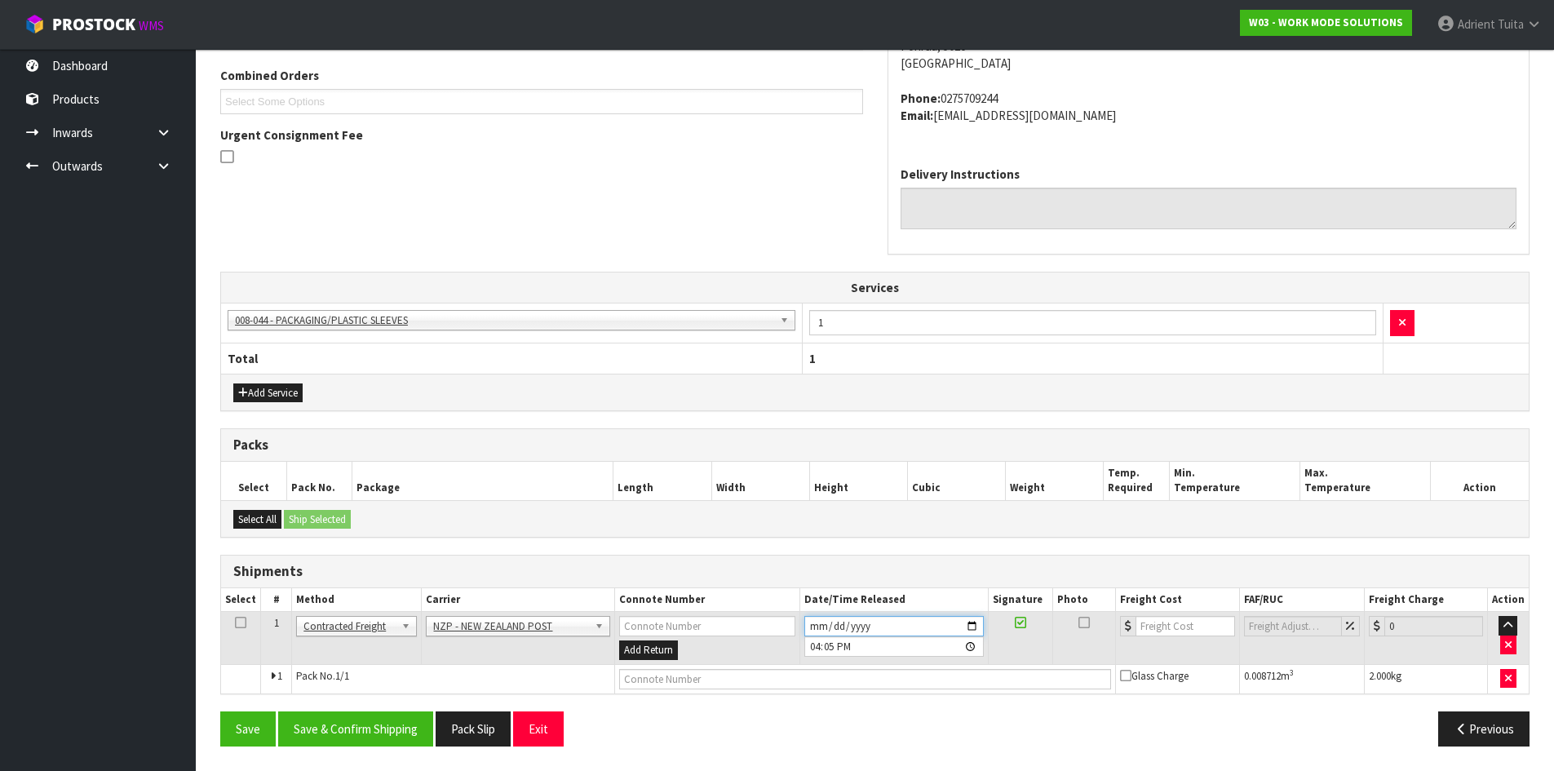
click at [977, 624] on input "[DATE]" at bounding box center [893, 626] width 179 height 20
click at [369, 715] on button "Save & Confirm Shipping" at bounding box center [355, 728] width 155 height 35
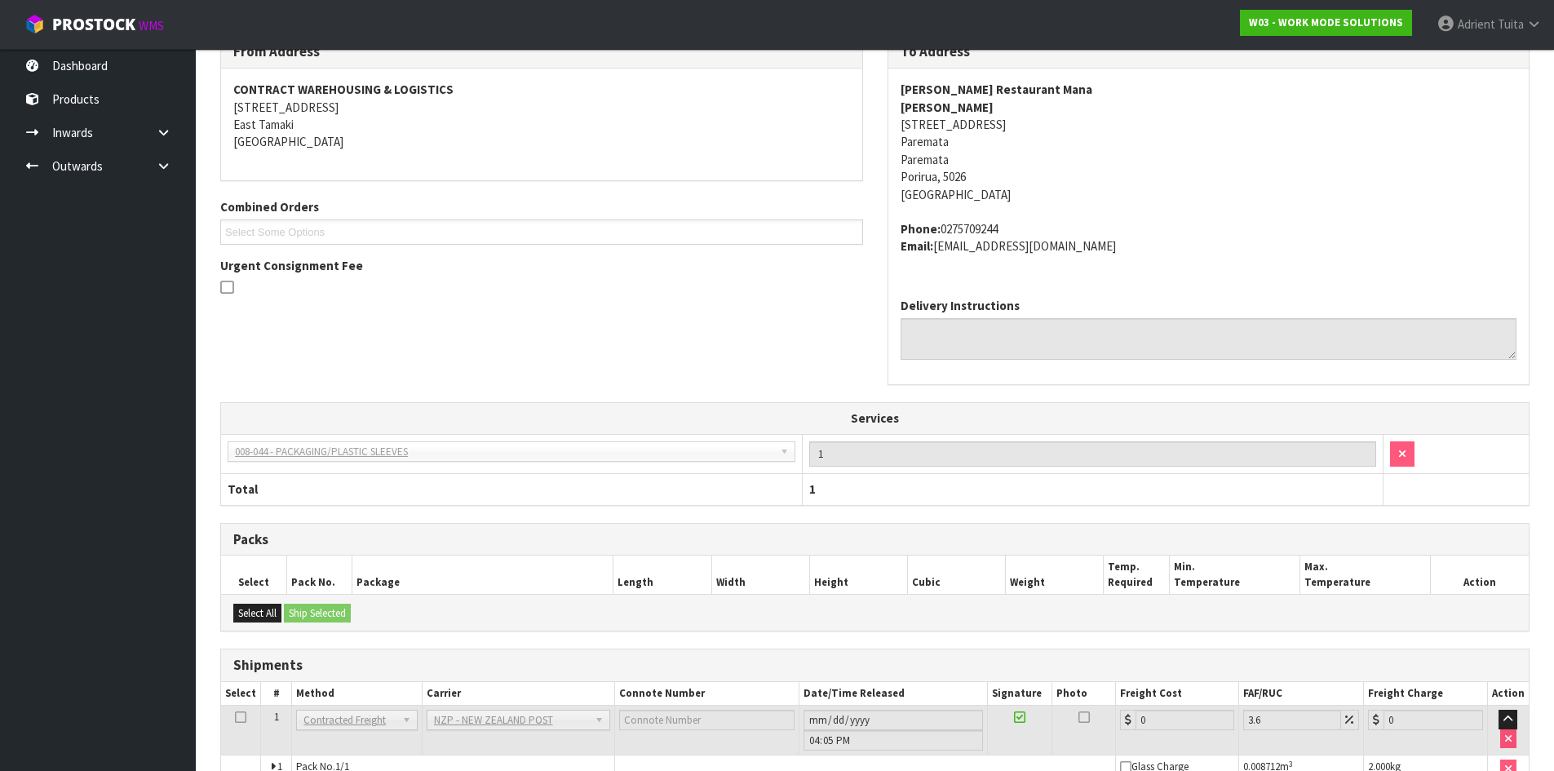
scroll to position [394, 0]
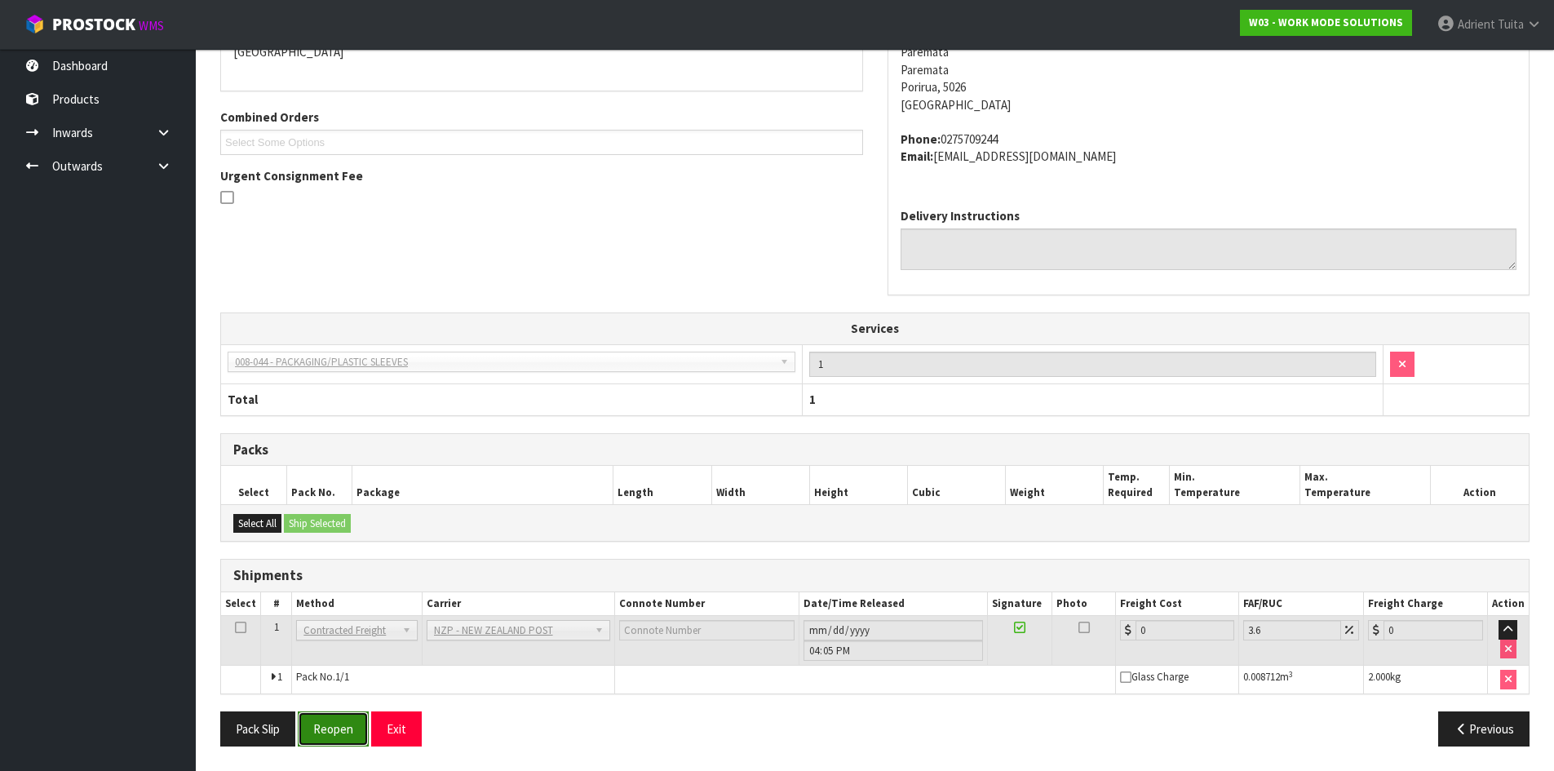
click at [352, 721] on button "Reopen" at bounding box center [333, 728] width 71 height 35
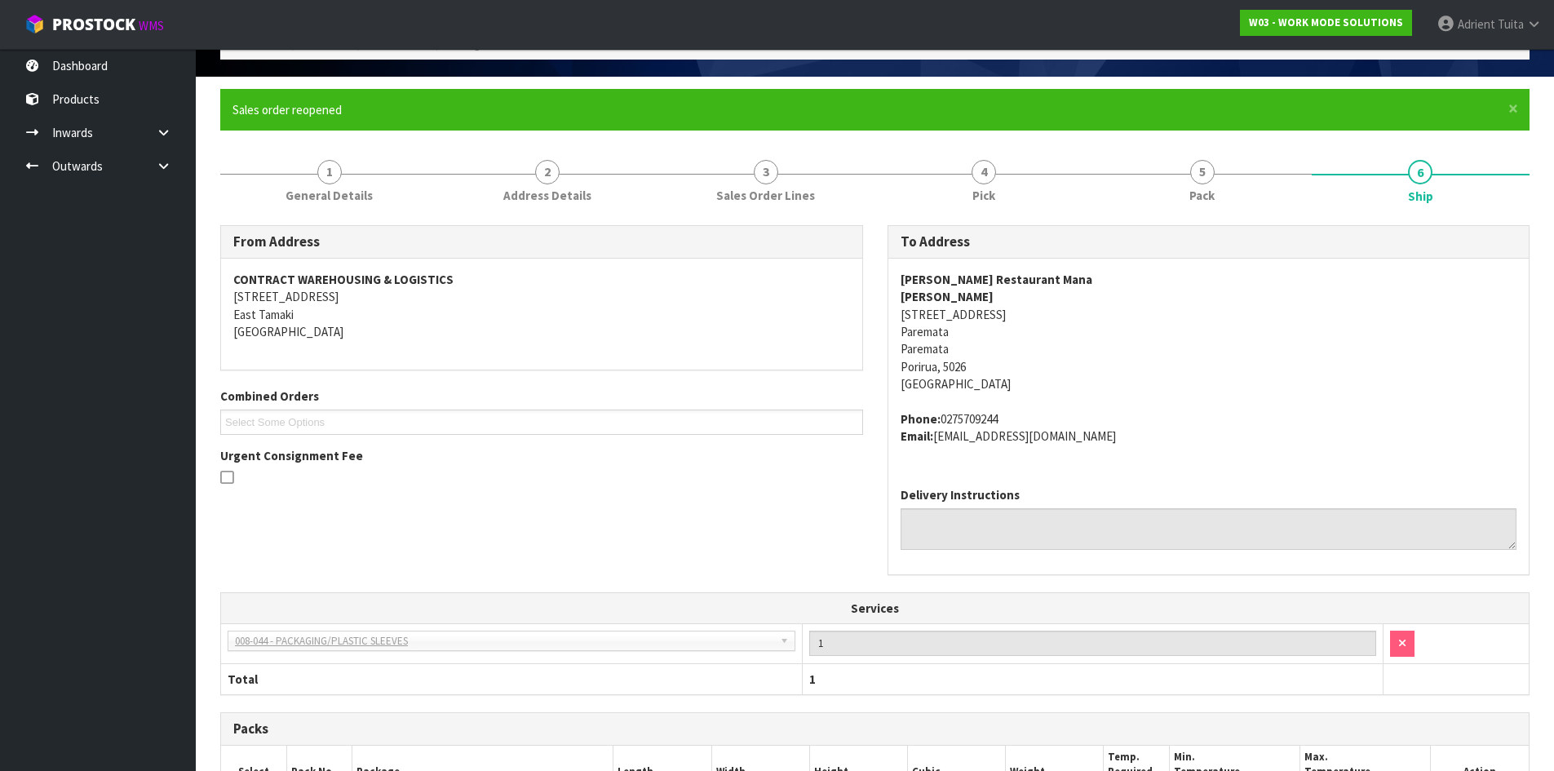
scroll to position [377, 0]
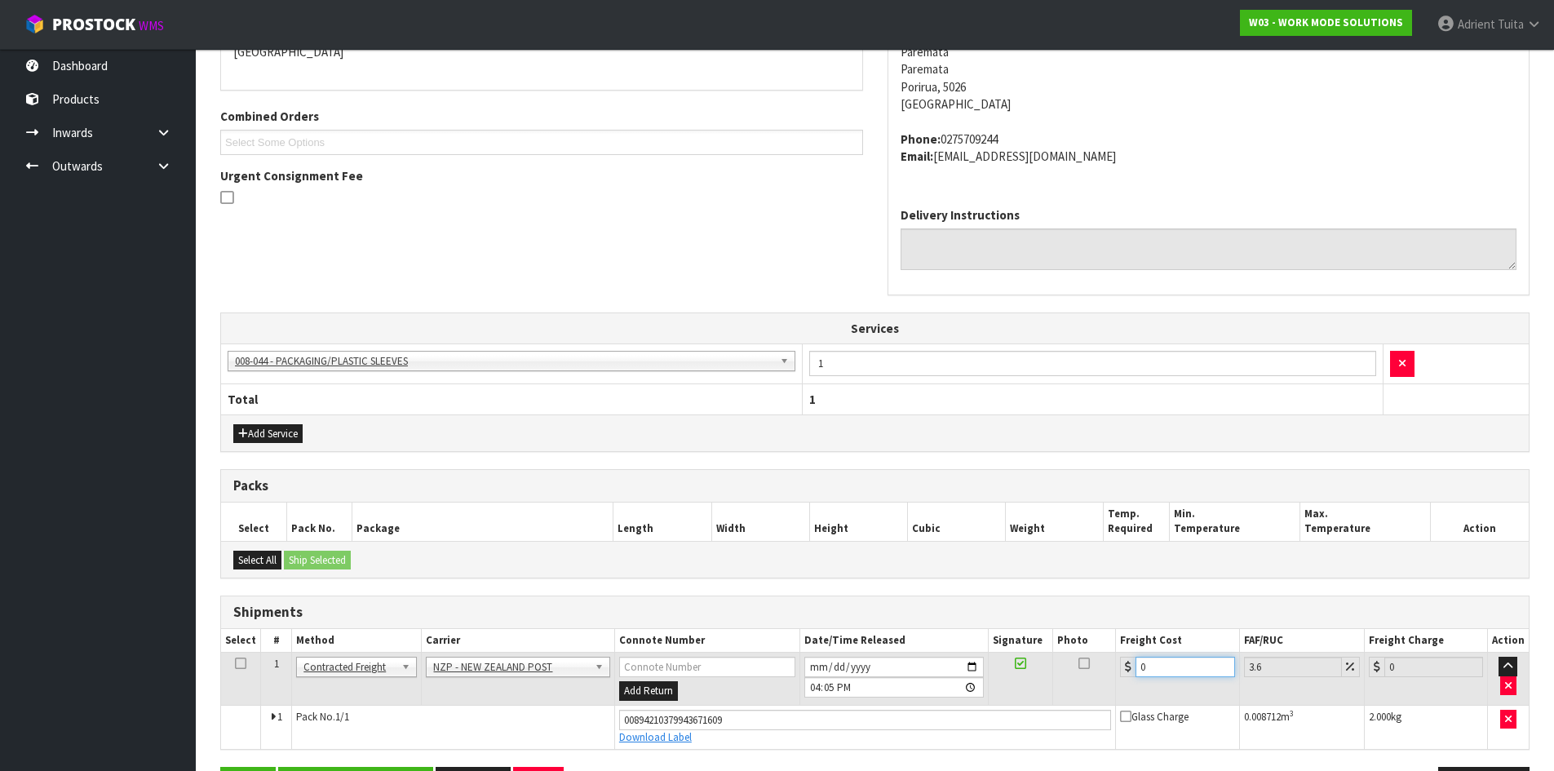
click at [1157, 671] on input "0" at bounding box center [1185, 667] width 99 height 20
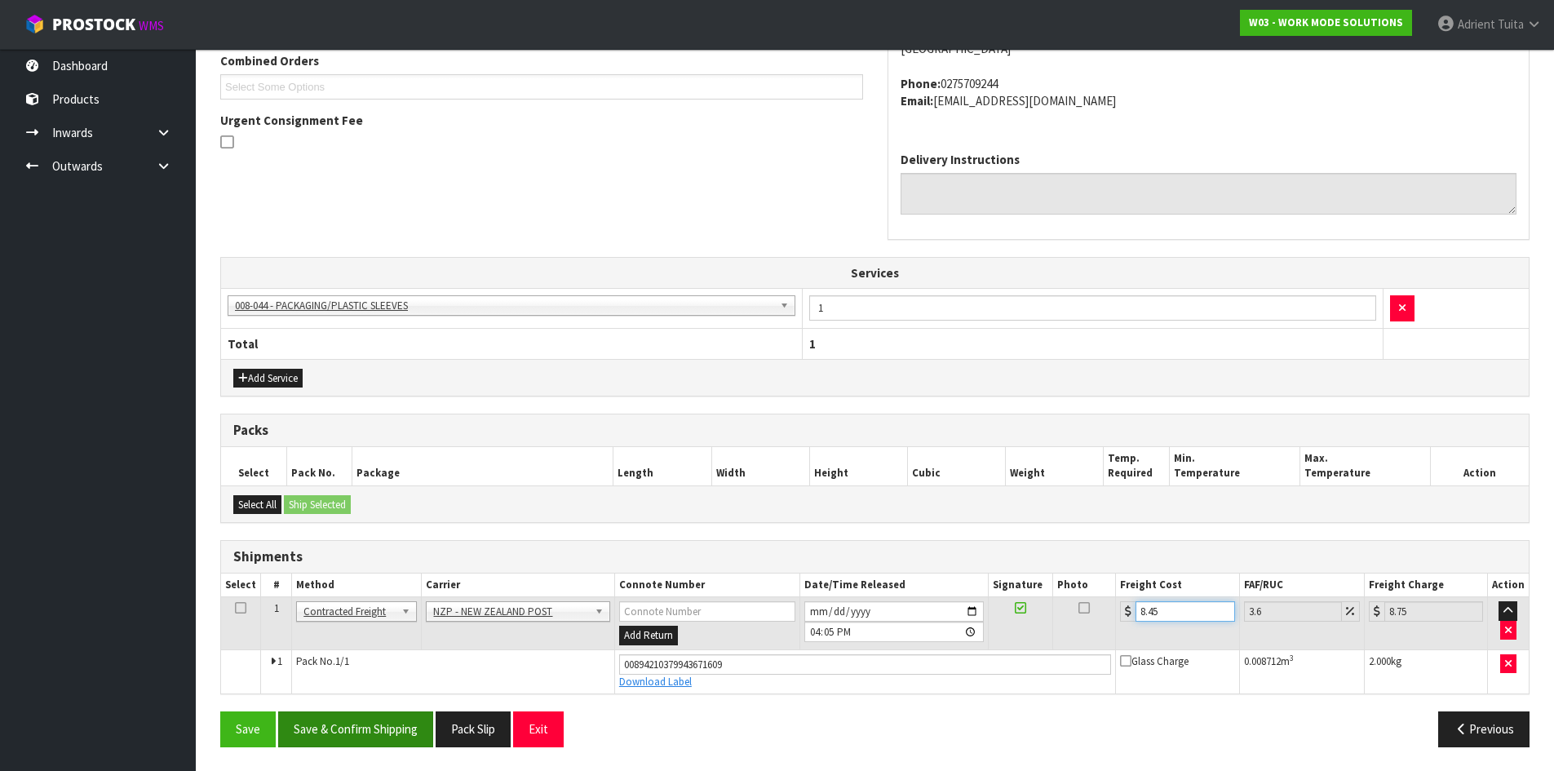
scroll to position [433, 0]
click at [339, 728] on button "Save & Confirm Shipping" at bounding box center [355, 728] width 155 height 35
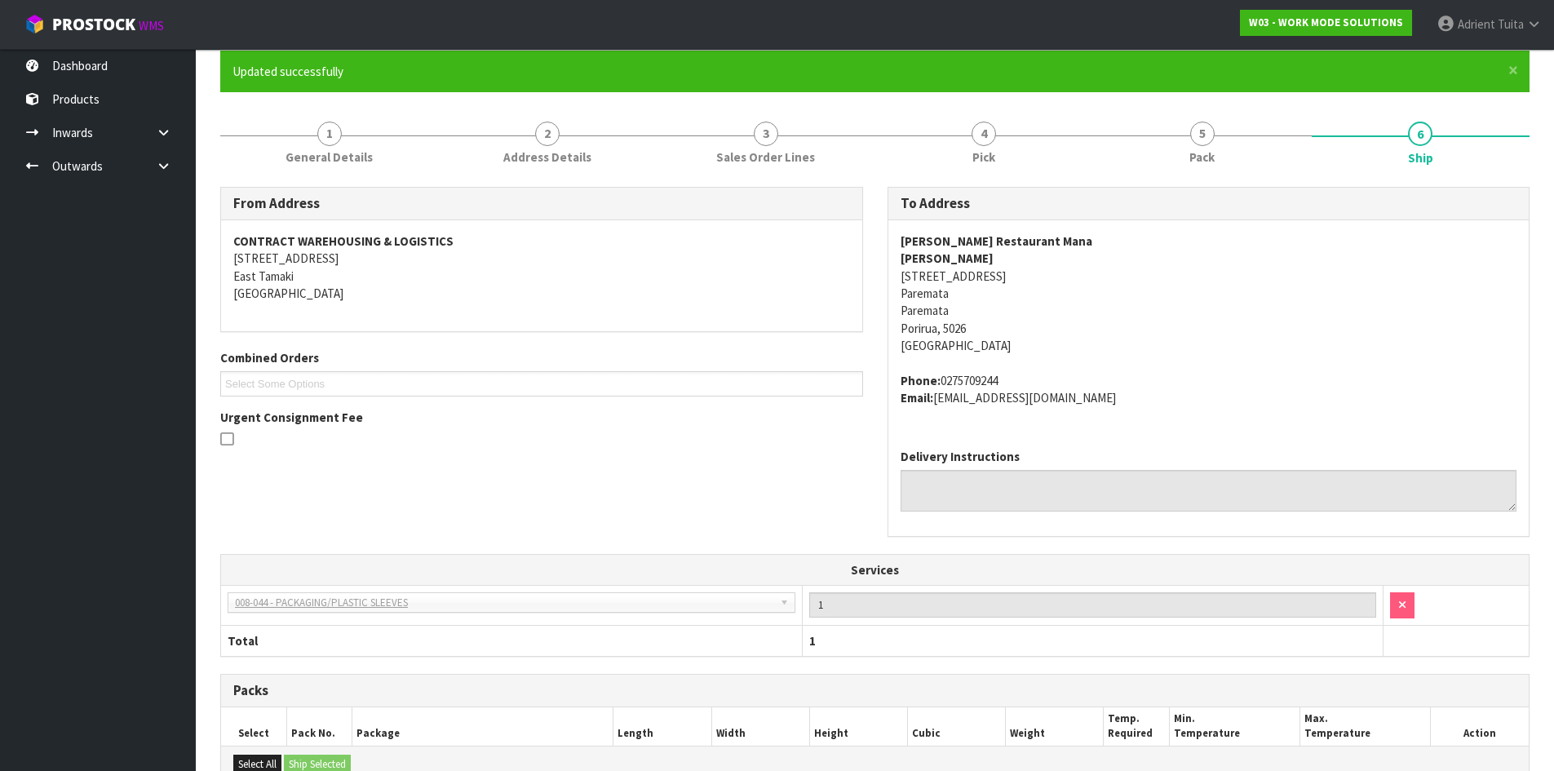
scroll to position [0, 0]
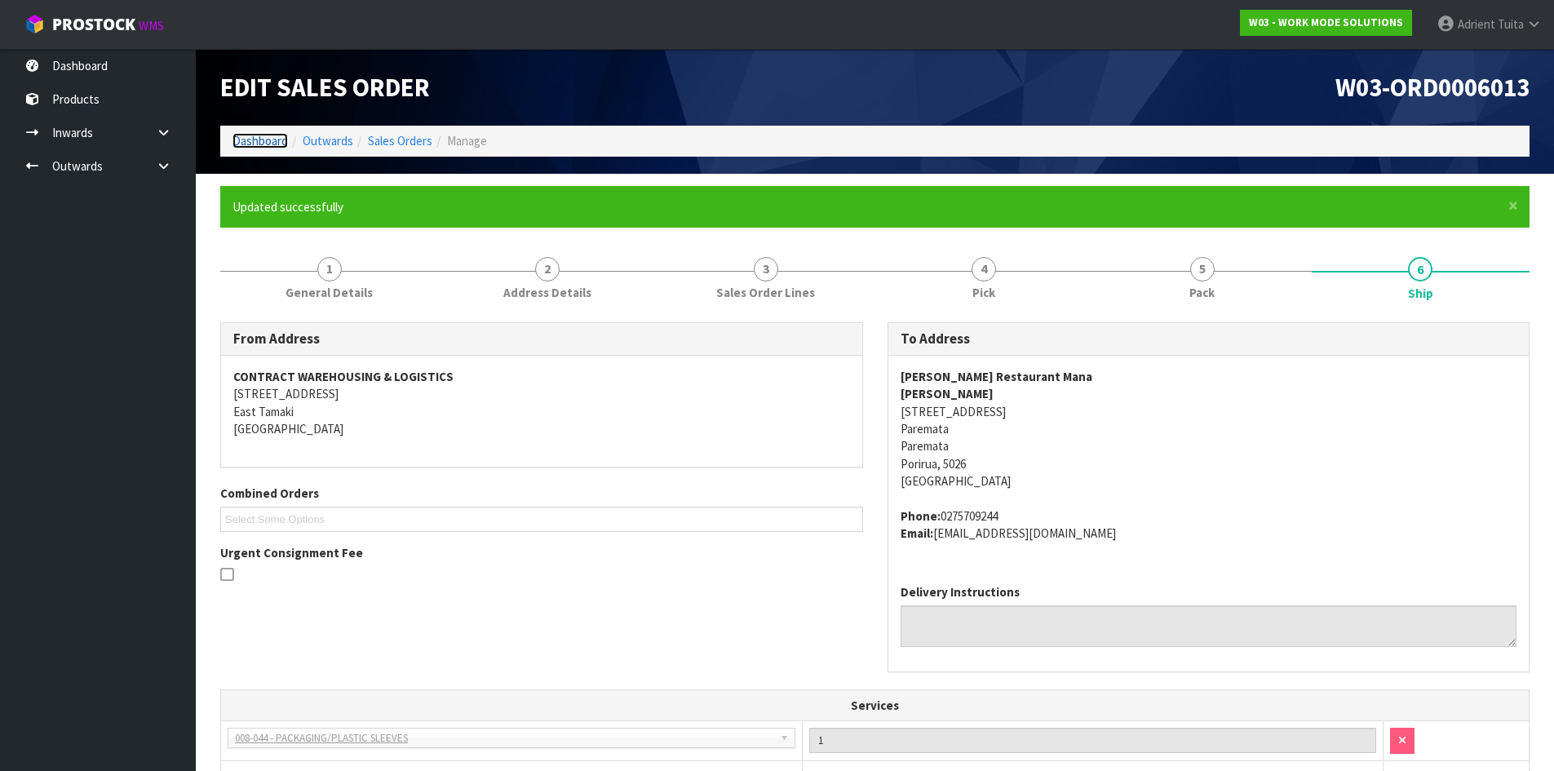
click at [257, 144] on link "Dashboard" at bounding box center [259, 140] width 55 height 15
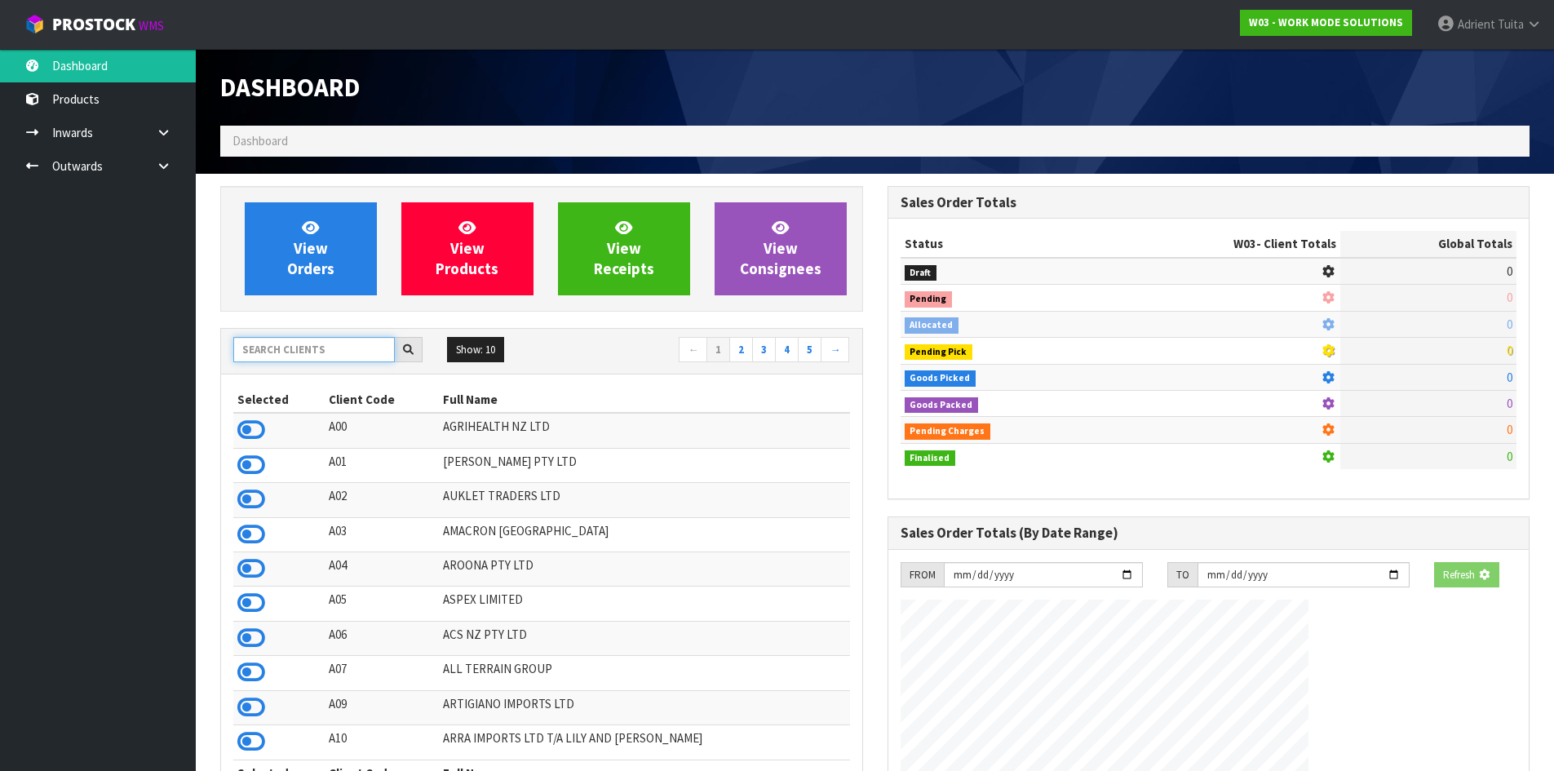
click at [288, 353] on input "text" at bounding box center [314, 349] width 162 height 25
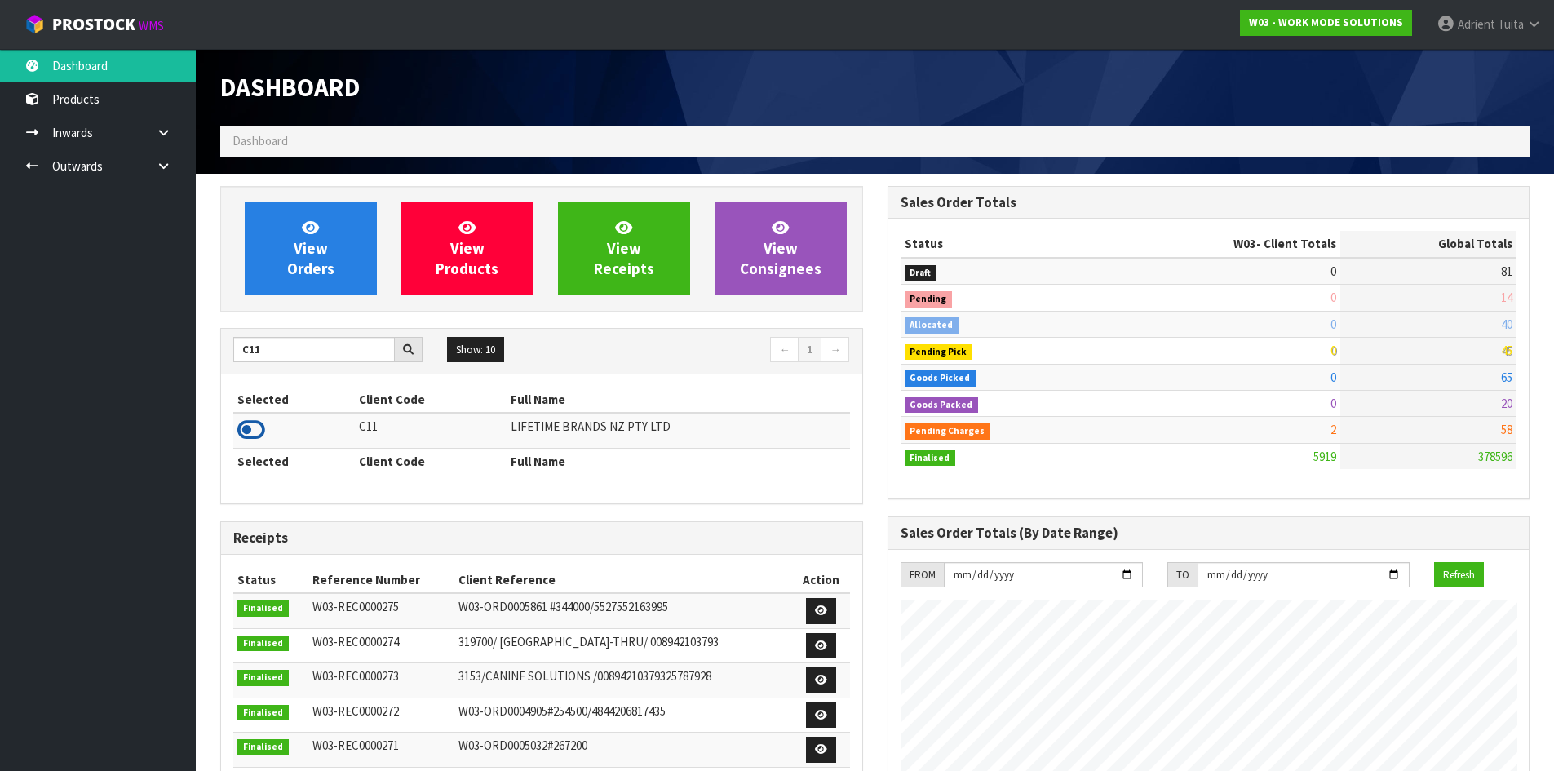
click at [264, 427] on icon at bounding box center [251, 430] width 28 height 24
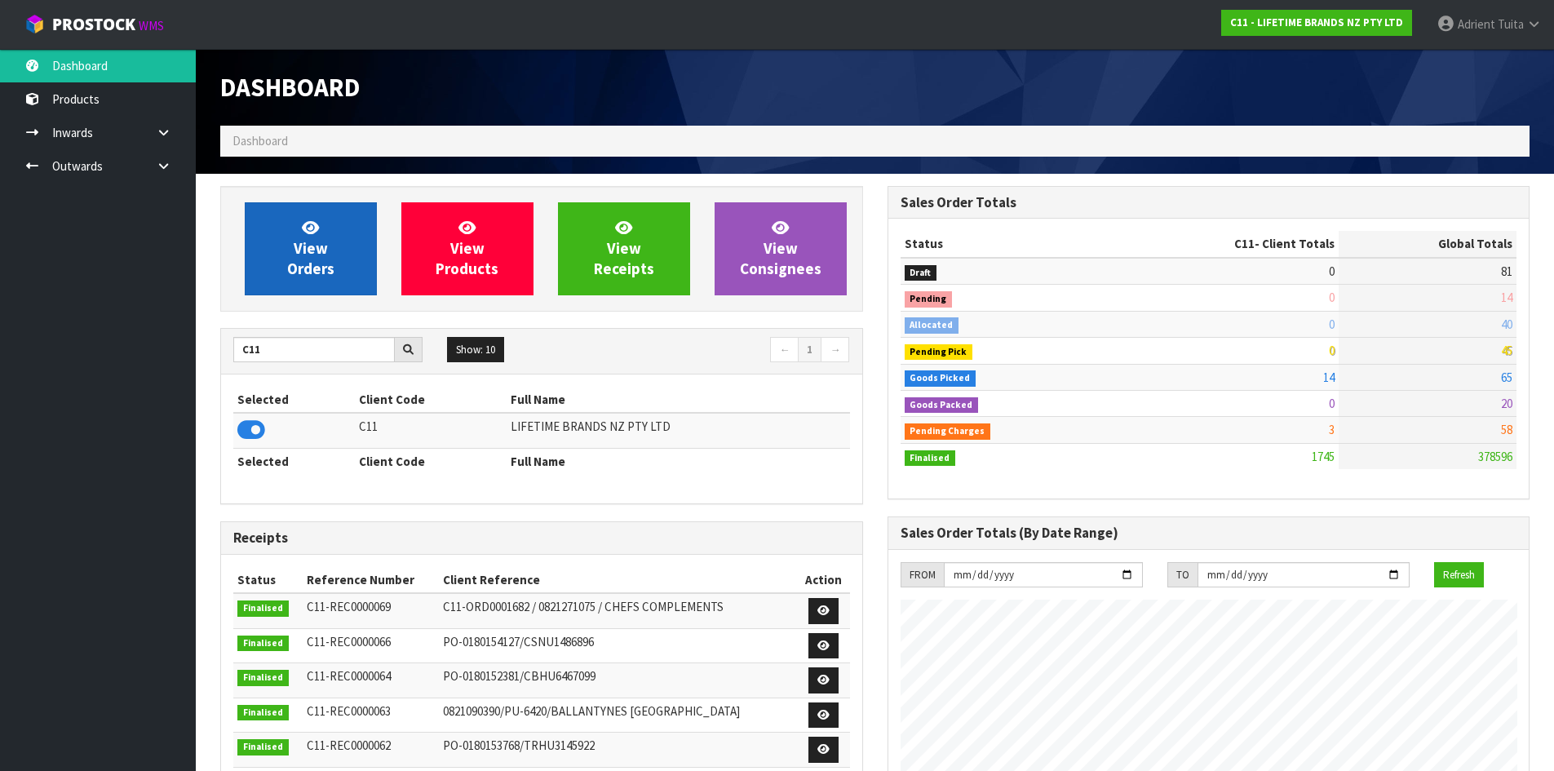
scroll to position [1236, 666]
click at [315, 260] on span "View Orders" at bounding box center [310, 248] width 47 height 61
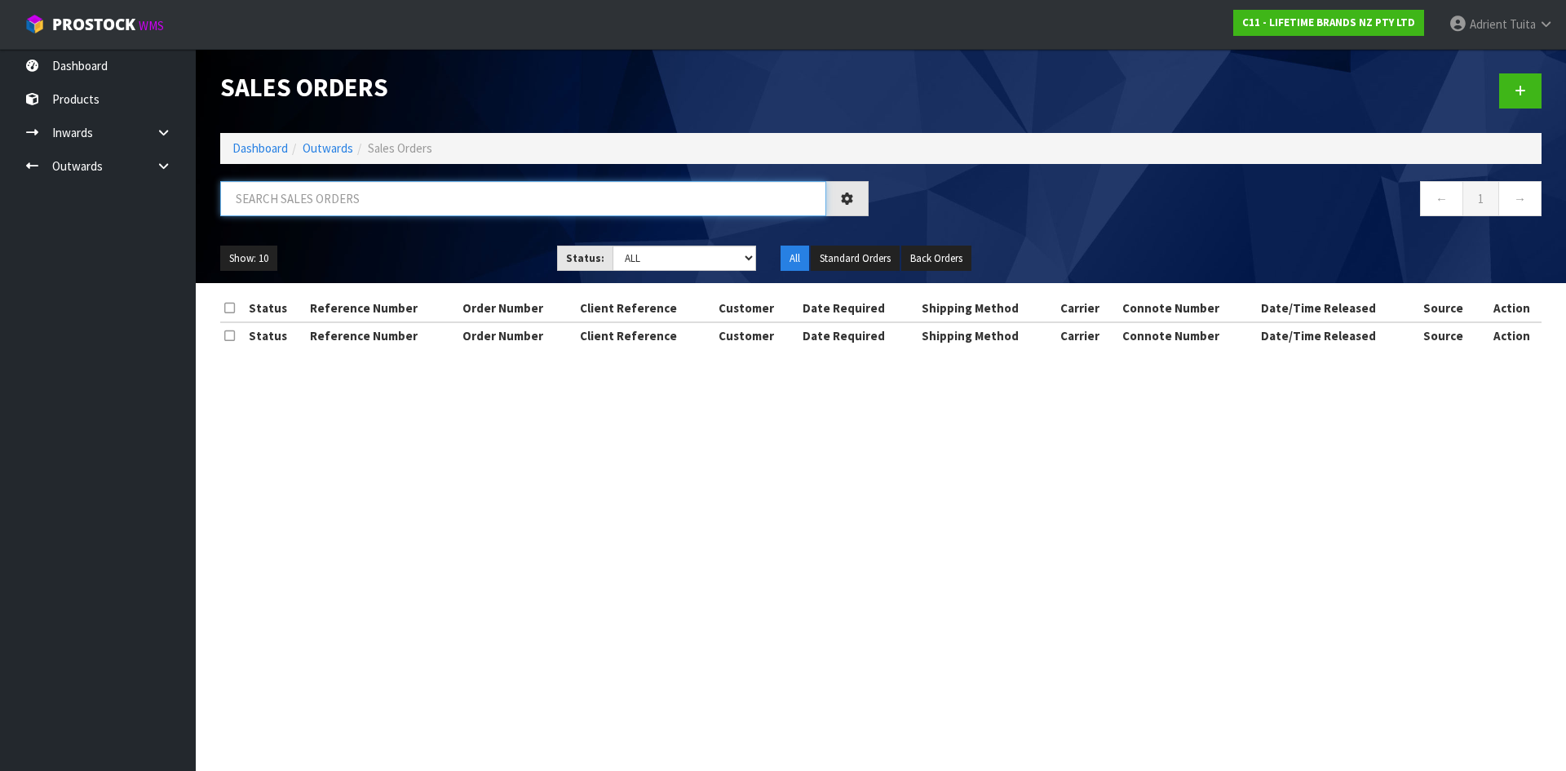
click at [324, 201] on input "text" at bounding box center [523, 198] width 606 height 35
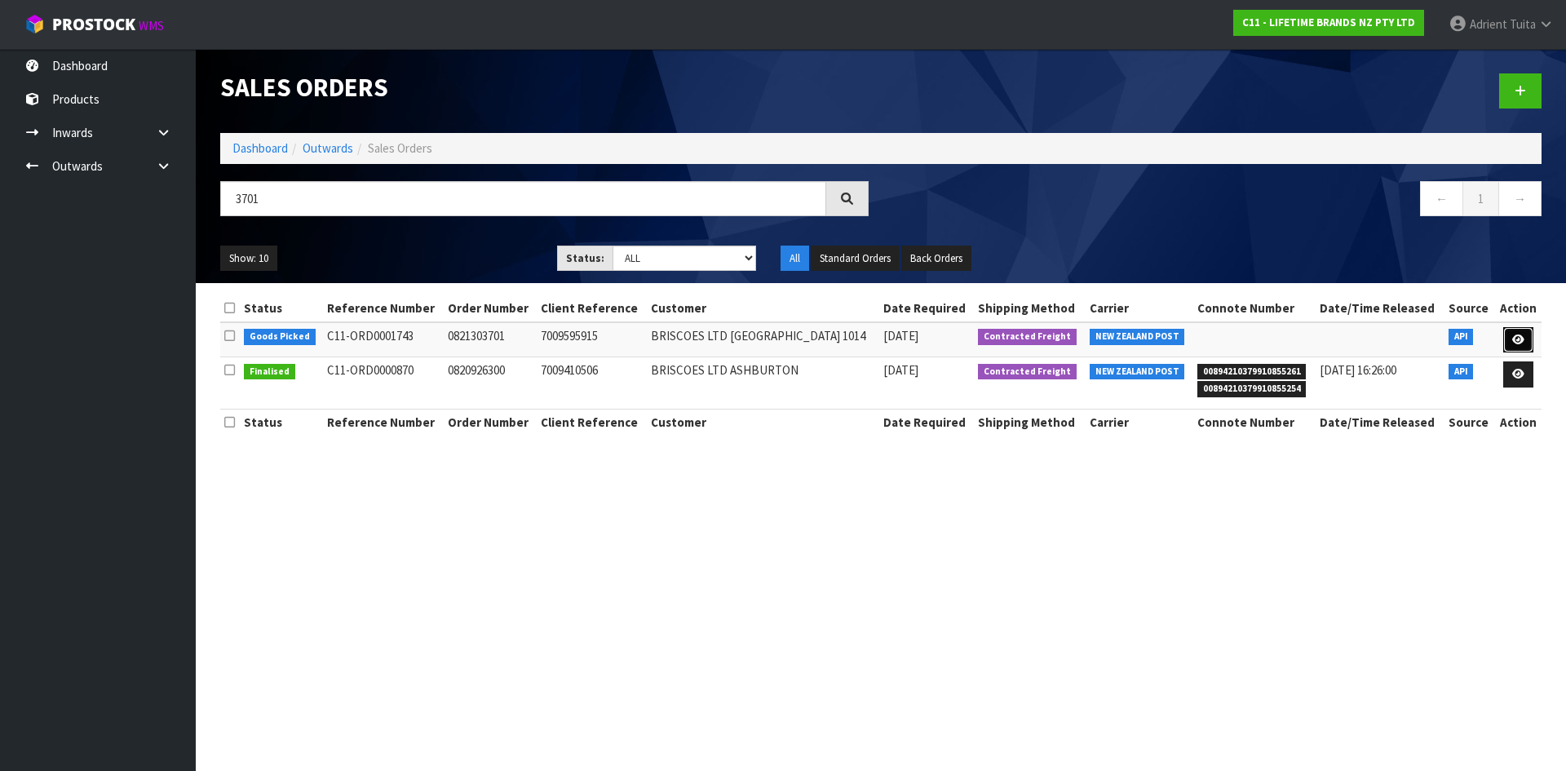
click at [1525, 348] on link at bounding box center [1518, 340] width 30 height 26
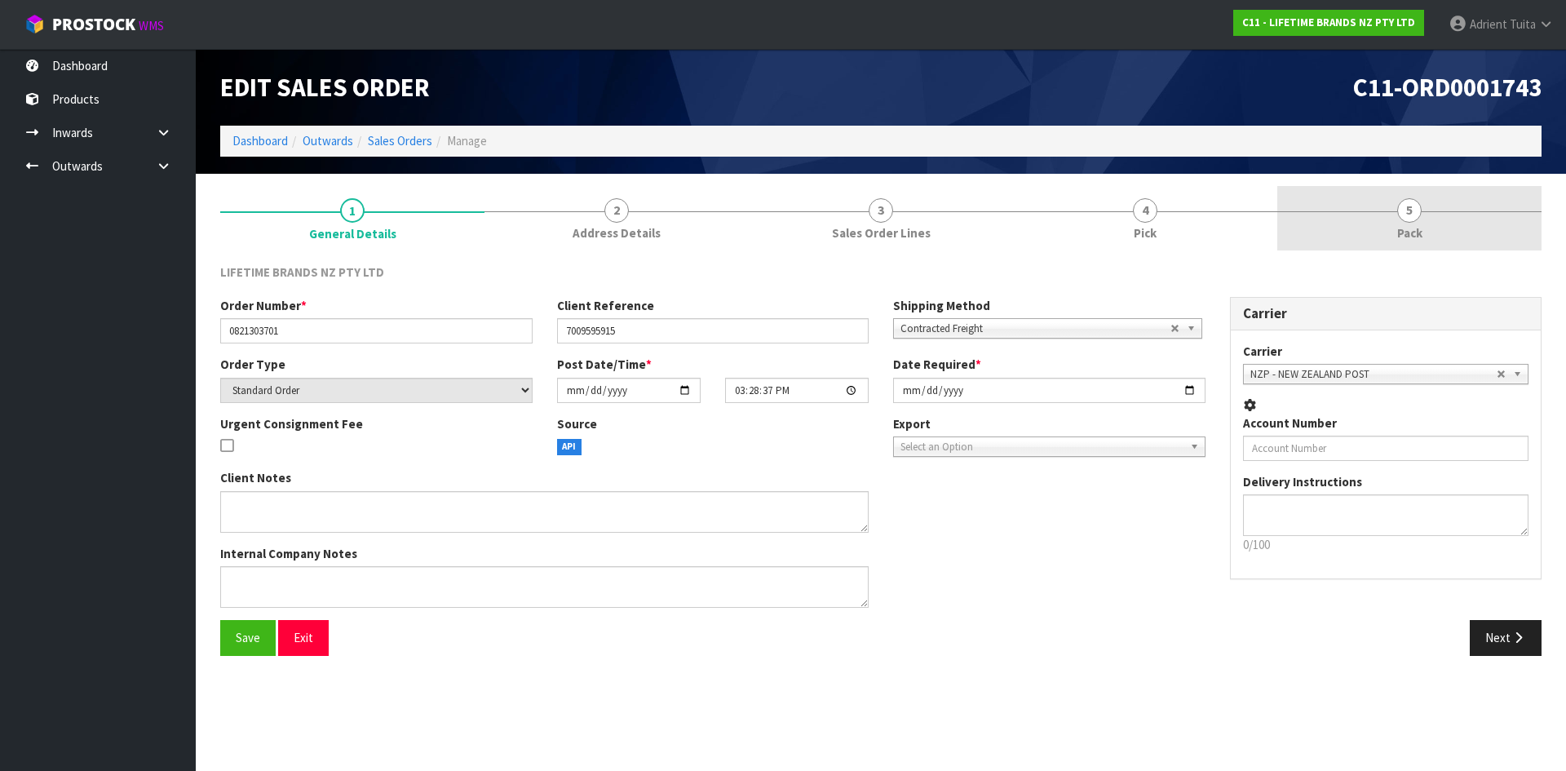
click at [1461, 225] on link "5 Pack" at bounding box center [1409, 218] width 264 height 64
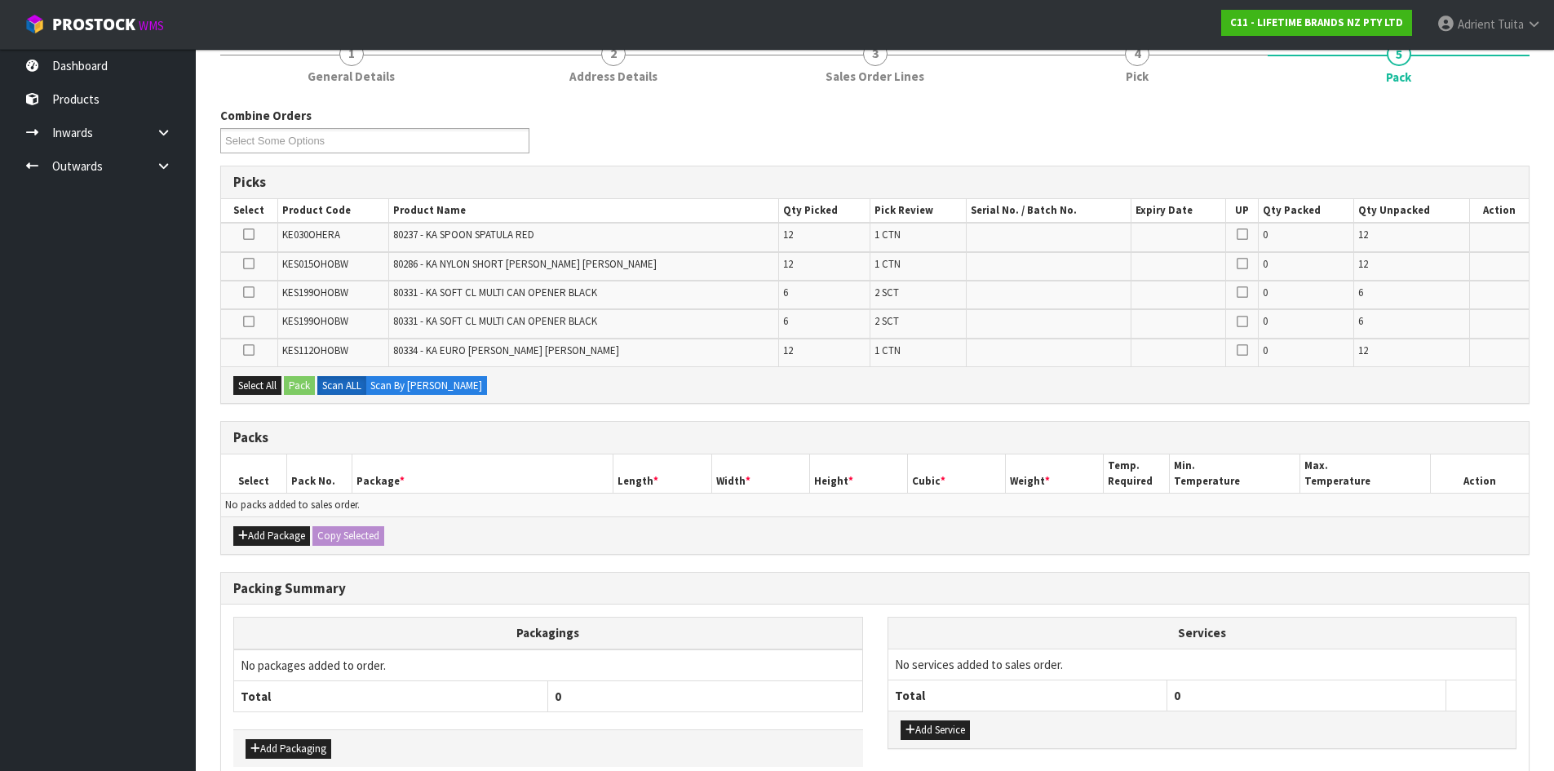
scroll to position [242, 0]
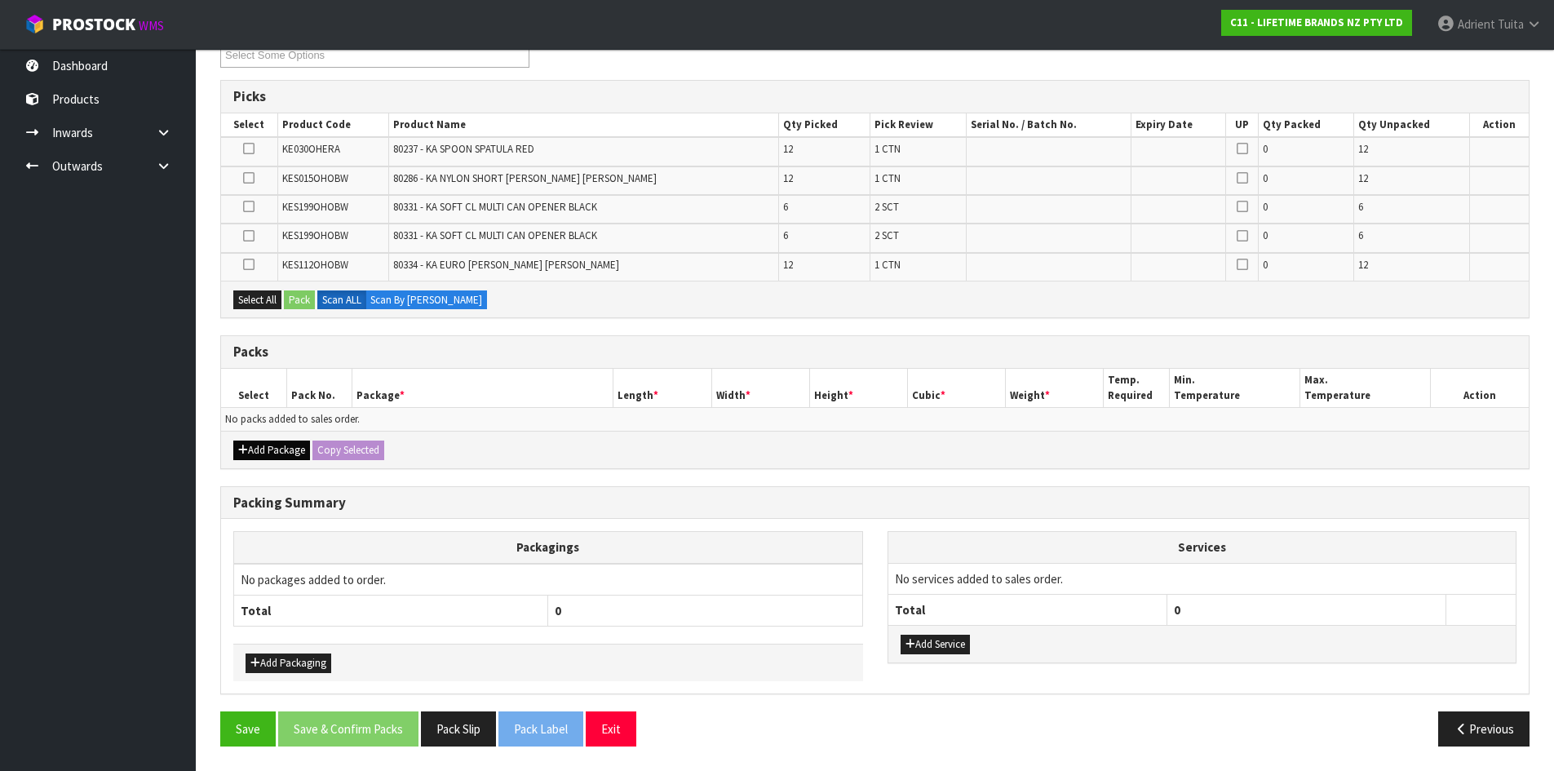
drag, startPoint x: 264, startPoint y: 464, endPoint x: 268, endPoint y: 451, distance: 13.7
click at [265, 464] on div "Add Package Copy Selected" at bounding box center [875, 449] width 1308 height 37
click at [268, 451] on button "Add Package" at bounding box center [271, 451] width 77 height 20
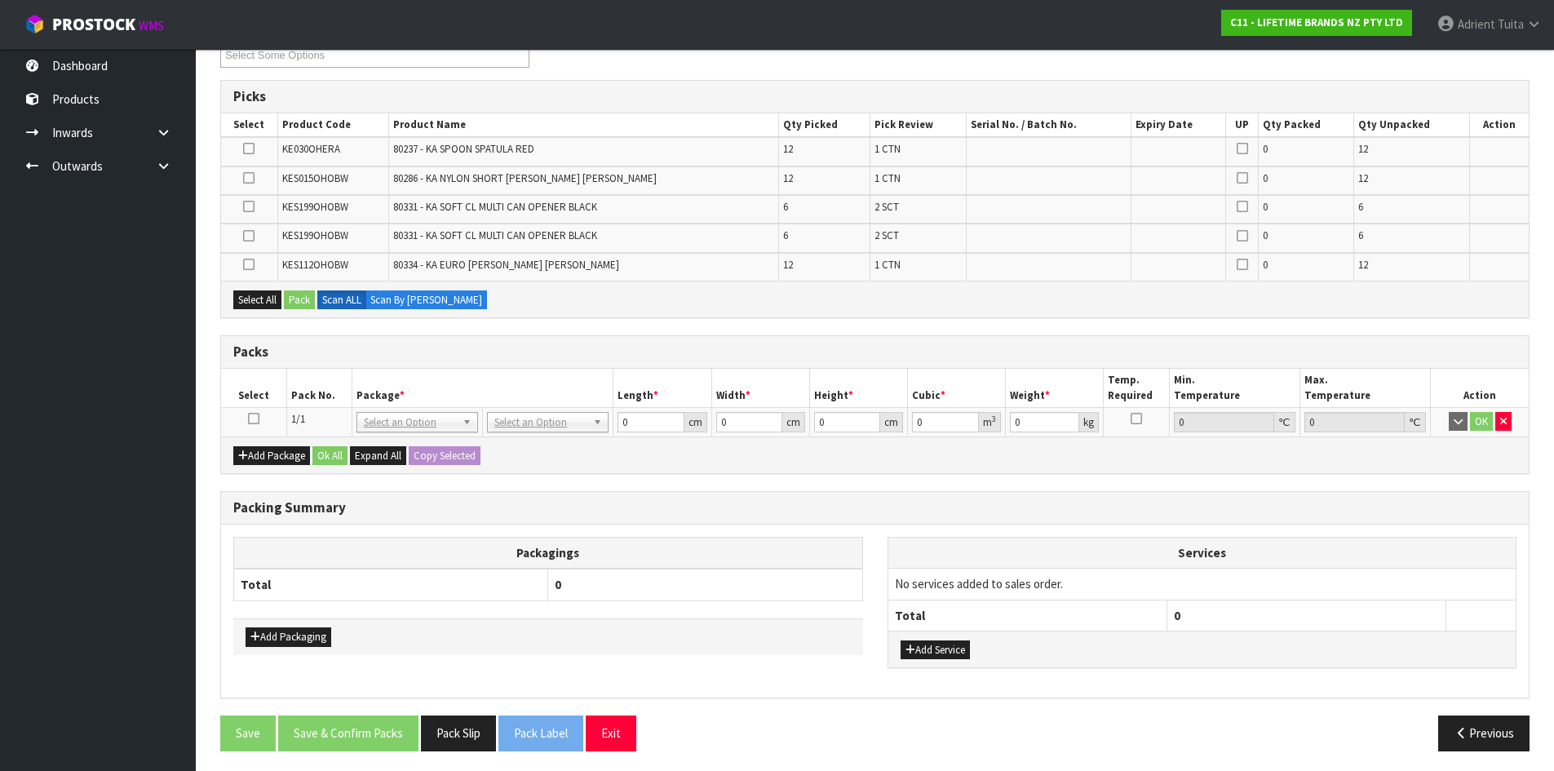
click at [254, 419] on icon at bounding box center [253, 418] width 11 height 1
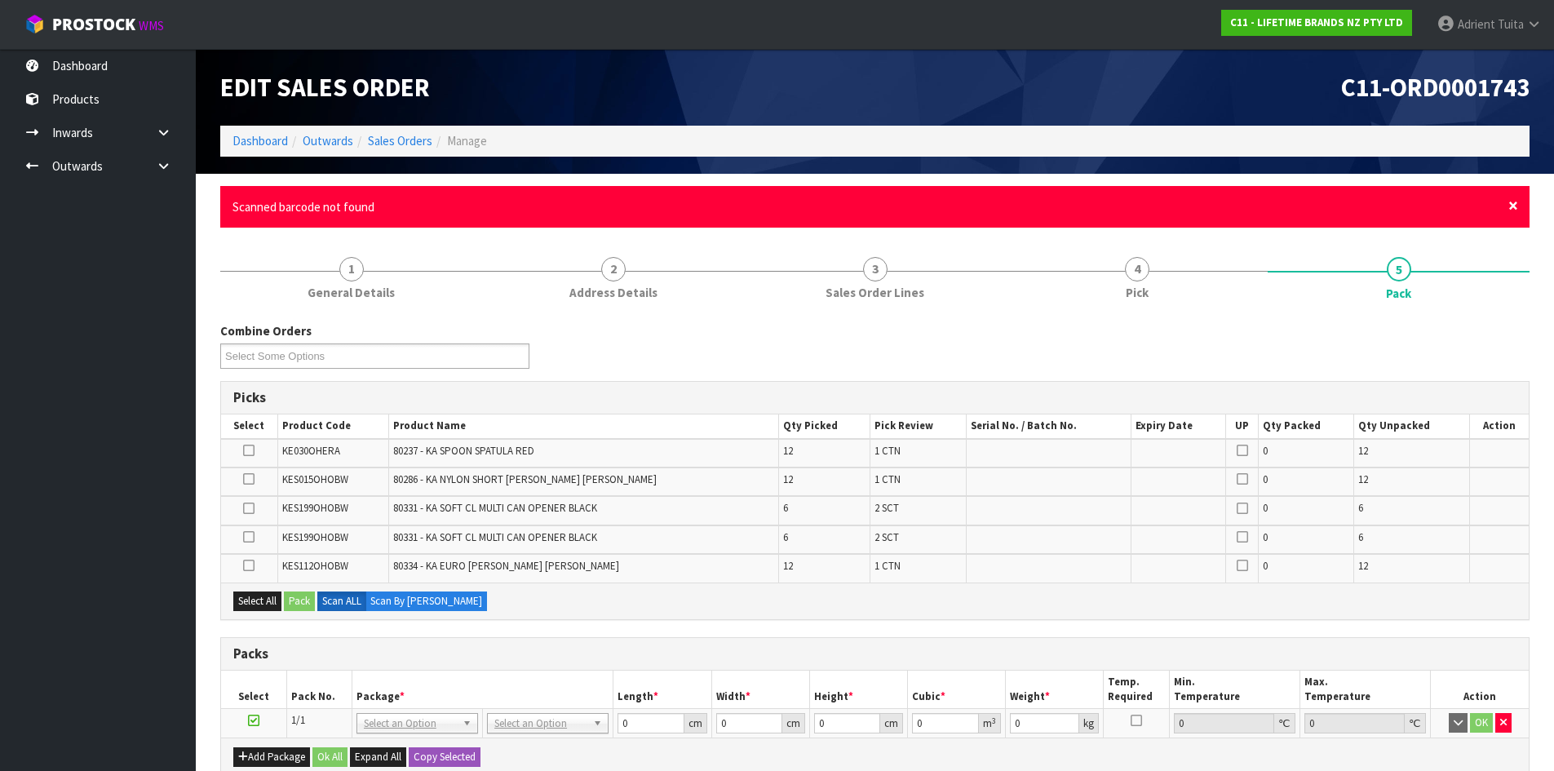
click at [1515, 206] on span "×" at bounding box center [1513, 205] width 10 height 23
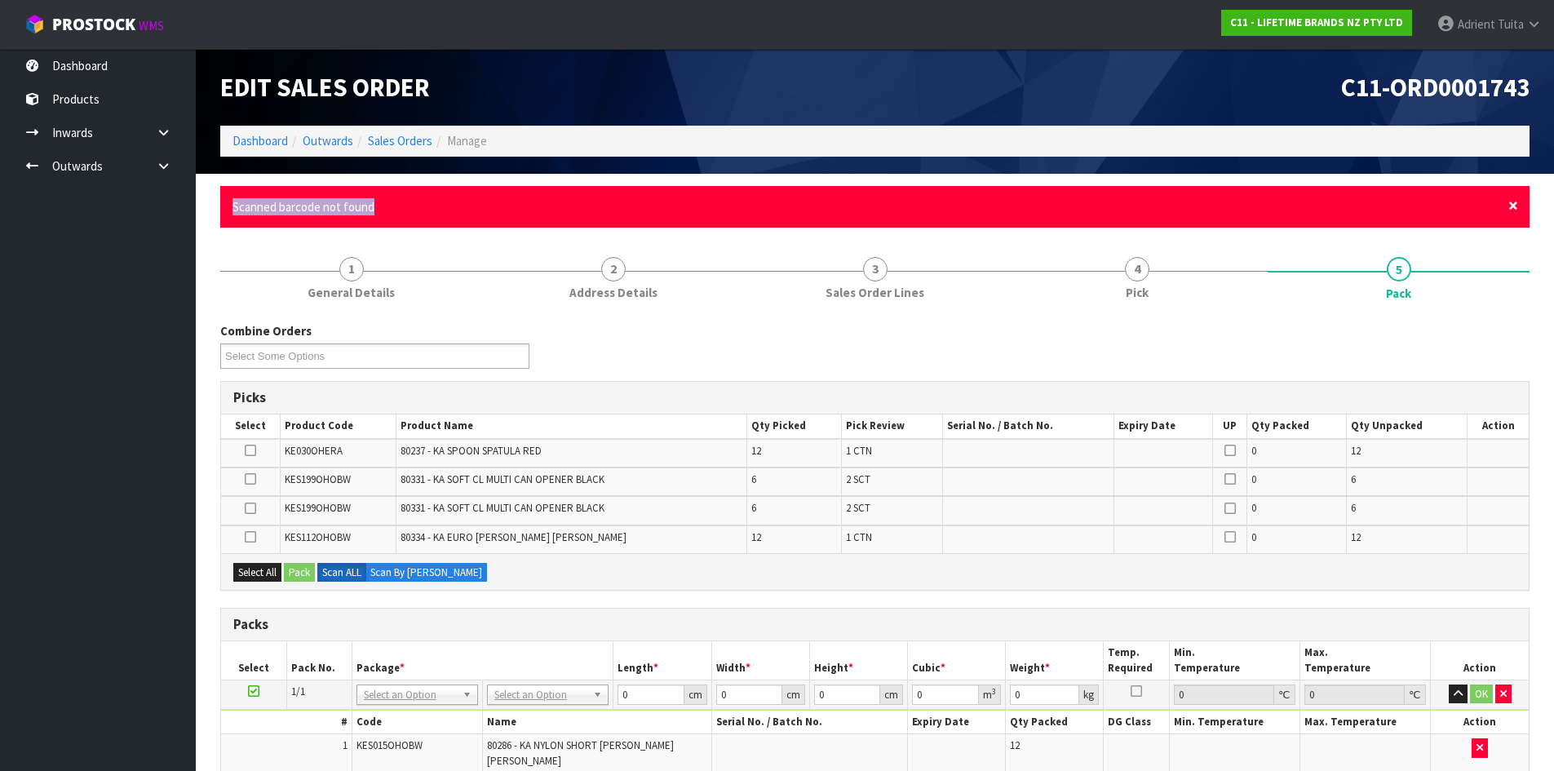
drag, startPoint x: 1513, startPoint y: 217, endPoint x: 1514, endPoint y: 206, distance: 10.6
click at [1514, 210] on div "× Close Scanned barcode not found" at bounding box center [874, 207] width 1309 height 42
click at [1514, 205] on span "×" at bounding box center [1513, 205] width 10 height 23
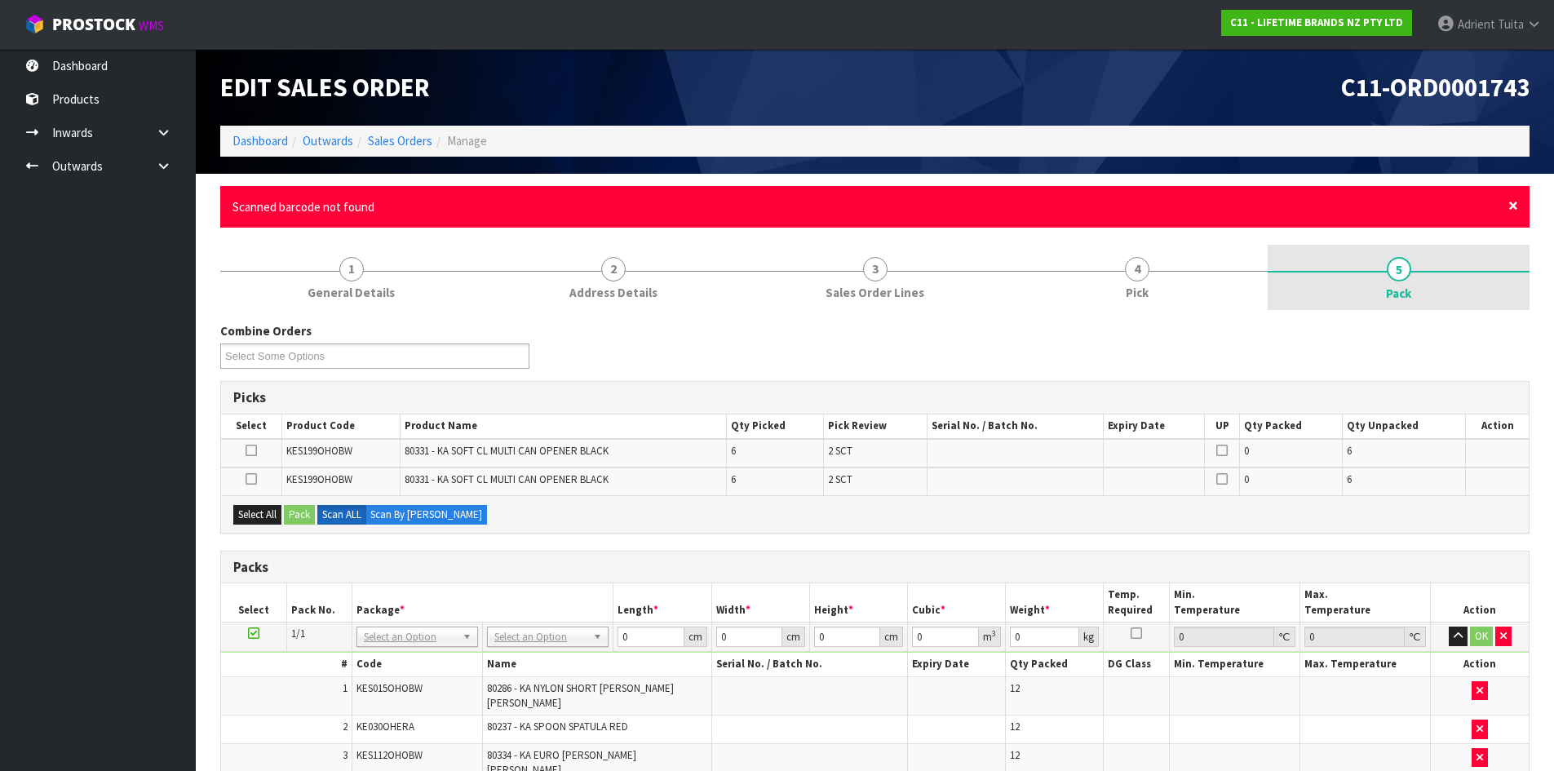
click at [1512, 201] on span "×" at bounding box center [1513, 205] width 10 height 23
click at [1516, 206] on span "×" at bounding box center [1513, 205] width 10 height 23
drag, startPoint x: 1516, startPoint y: 206, endPoint x: 1503, endPoint y: 206, distance: 13.1
click at [1513, 206] on span "×" at bounding box center [1513, 205] width 10 height 23
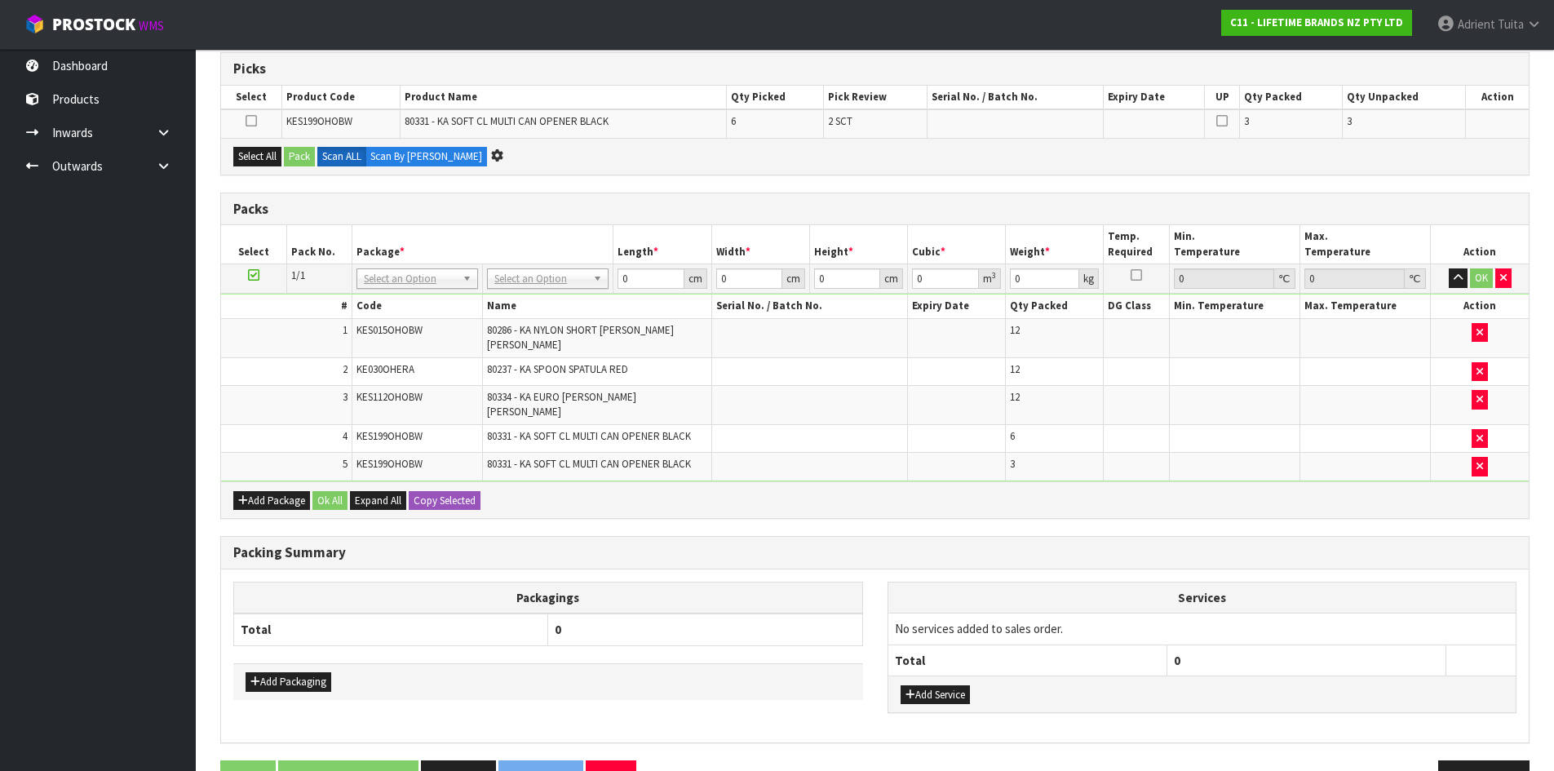
scroll to position [268, 0]
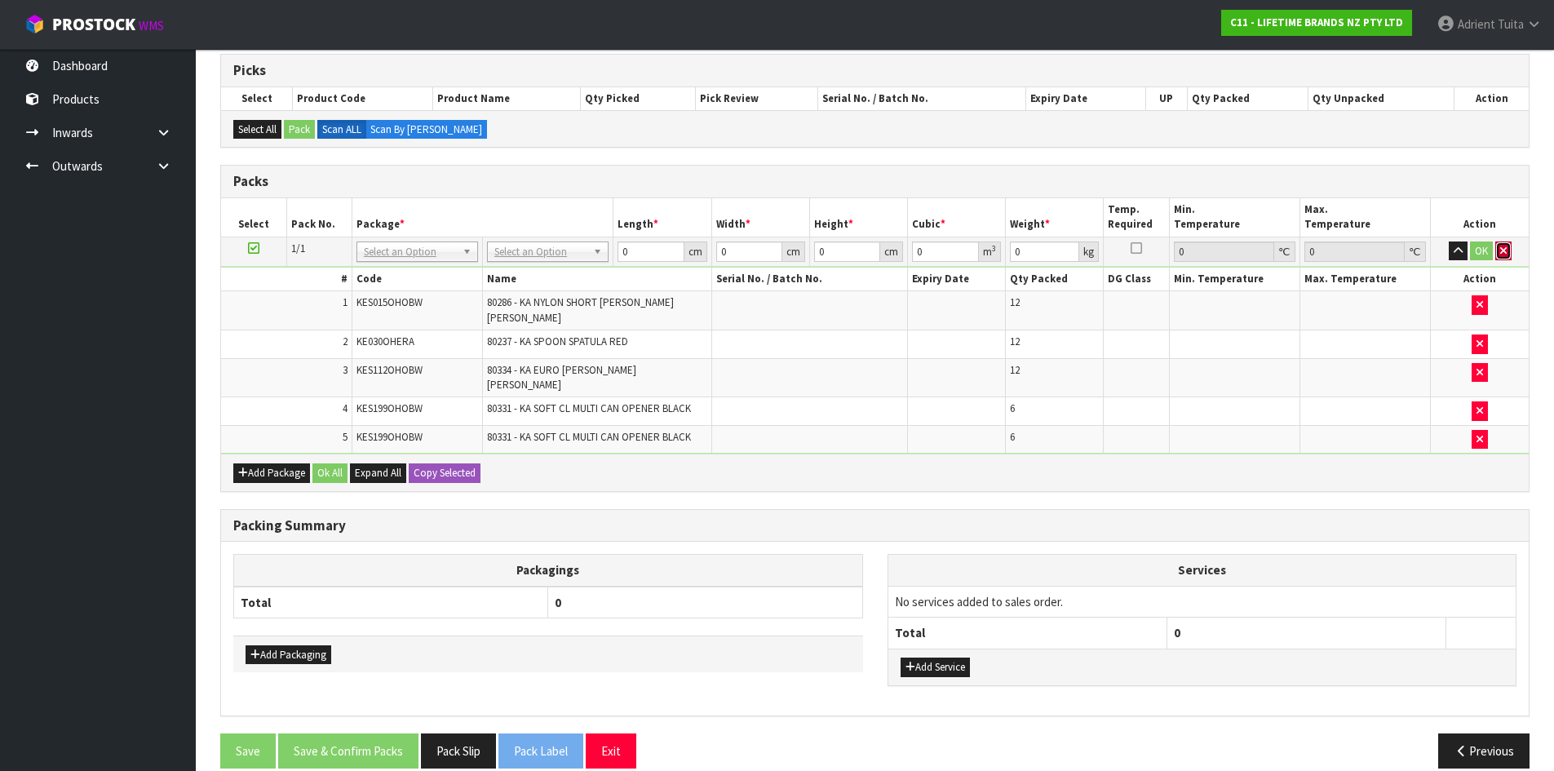
click at [1502, 247] on icon "button" at bounding box center [1503, 251] width 7 height 11
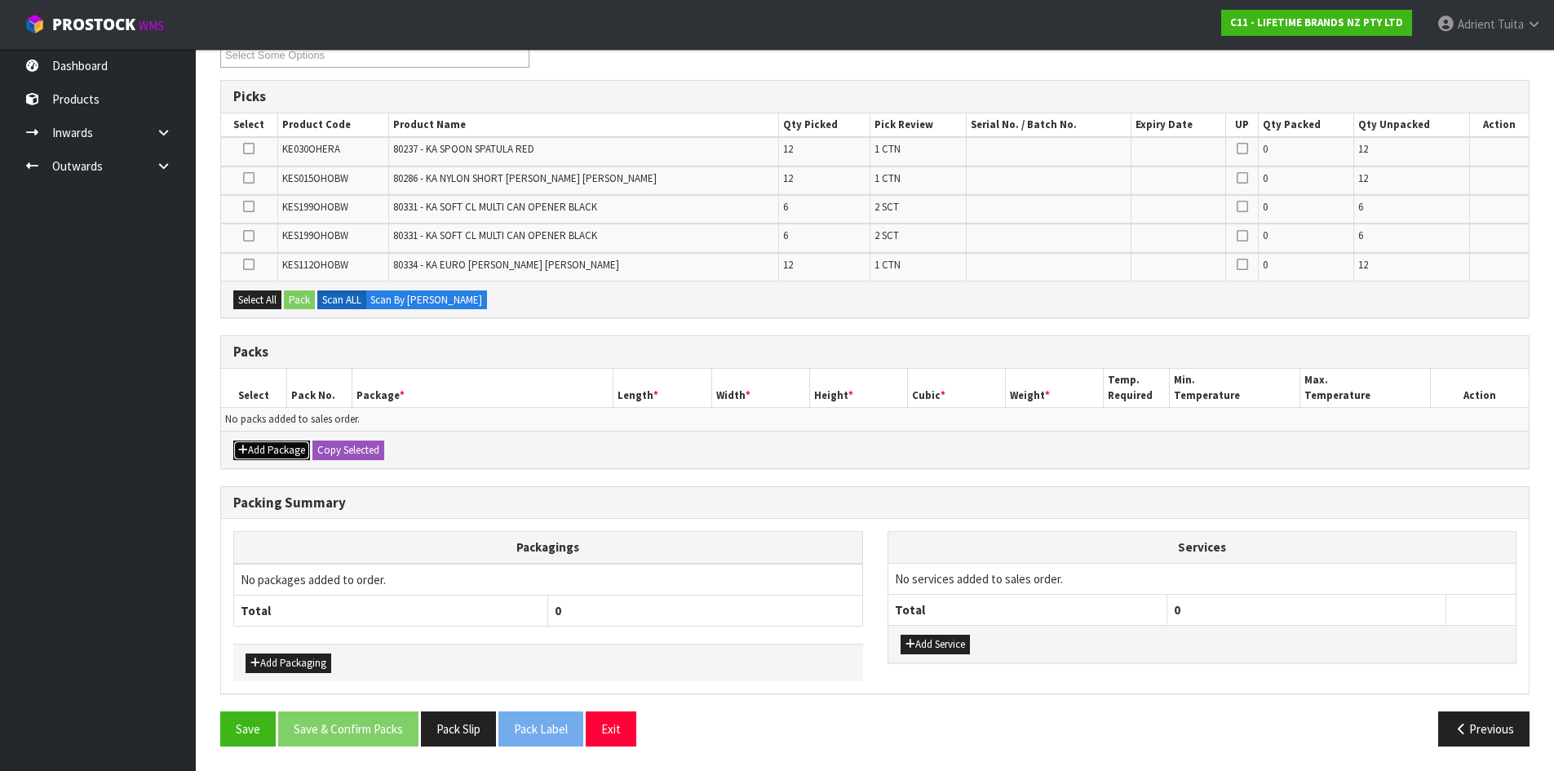
drag, startPoint x: 251, startPoint y: 452, endPoint x: 256, endPoint y: 437, distance: 15.5
click at [252, 450] on button "Add Package" at bounding box center [271, 451] width 77 height 20
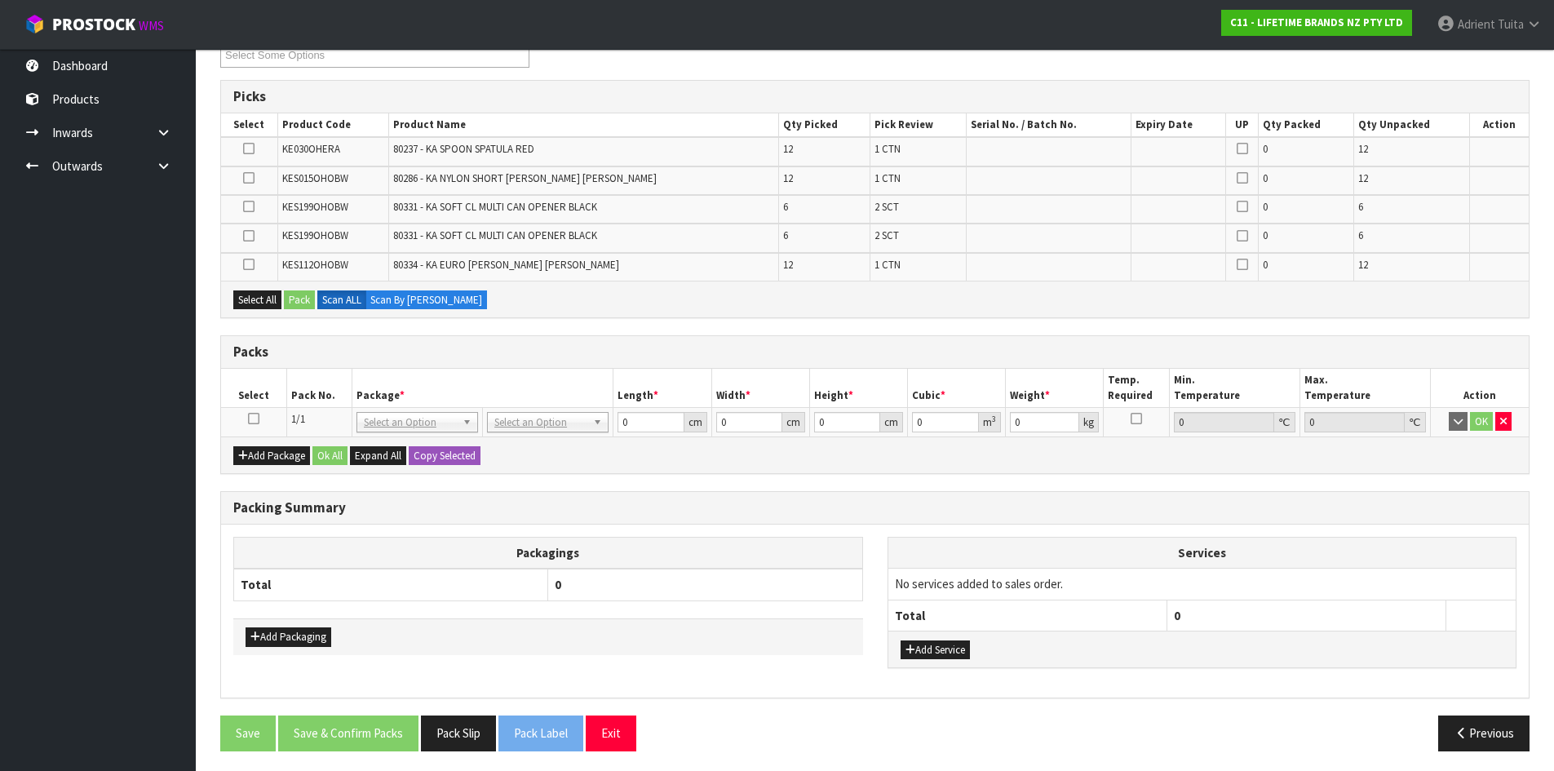
click at [255, 418] on icon at bounding box center [253, 418] width 11 height 1
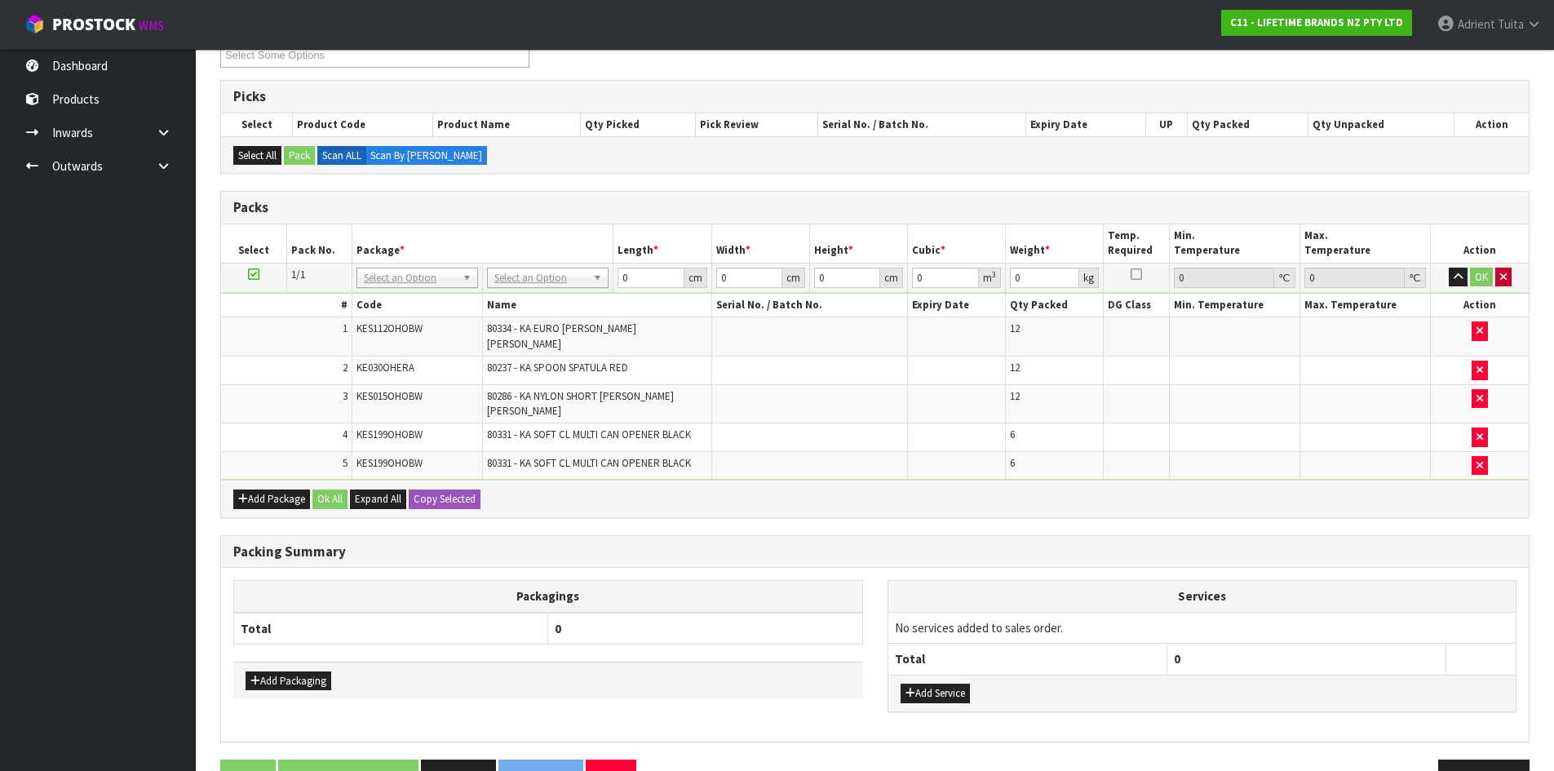
click at [1503, 287] on td "OK" at bounding box center [1480, 277] width 98 height 29
click at [1498, 281] on button "button" at bounding box center [1503, 278] width 16 height 20
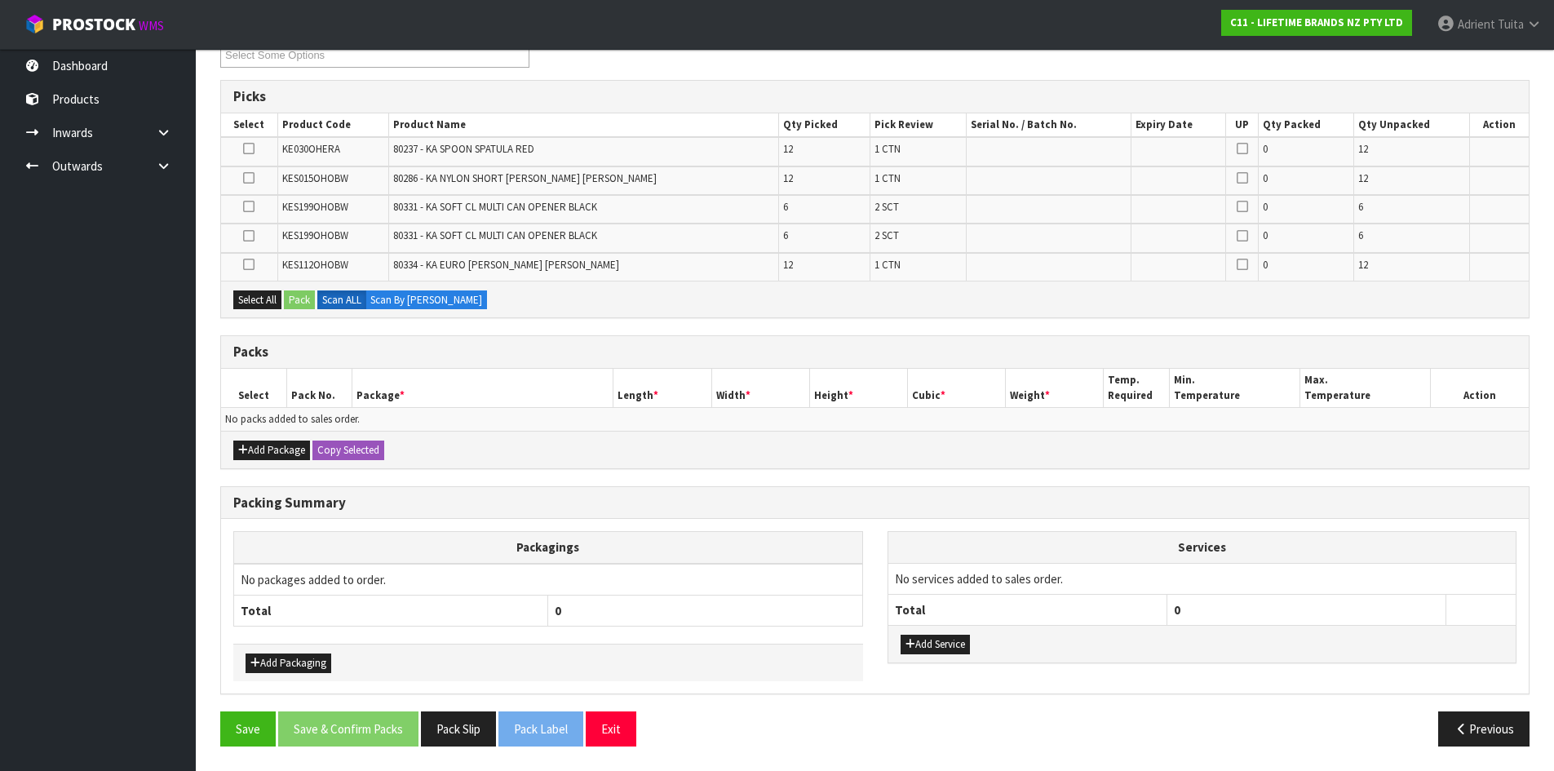
scroll to position [0, 0]
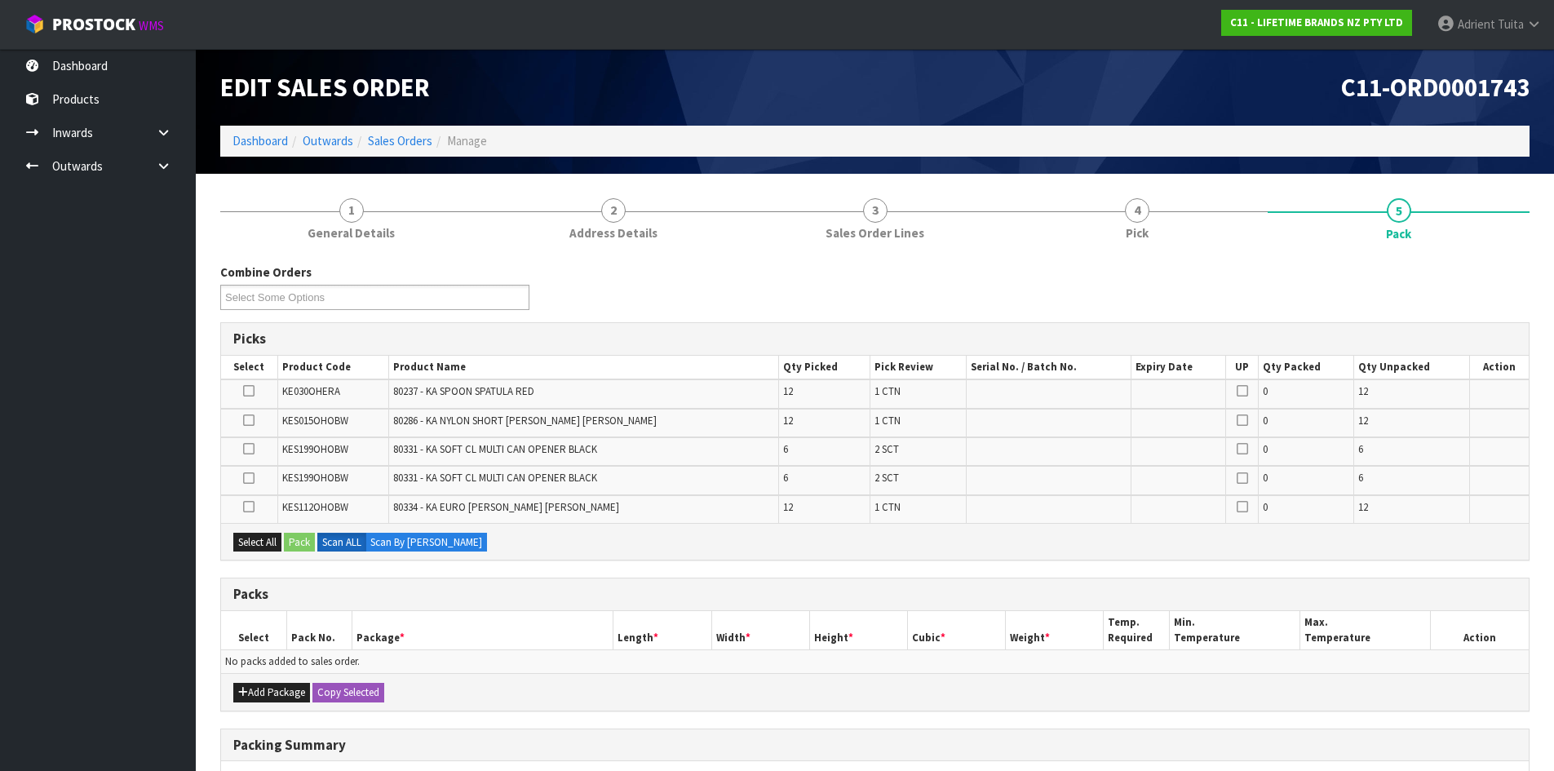
click at [248, 130] on ol "Dashboard Outwards Sales Orders Manage" at bounding box center [874, 141] width 1309 height 30
click at [249, 144] on link "Dashboard" at bounding box center [259, 140] width 55 height 15
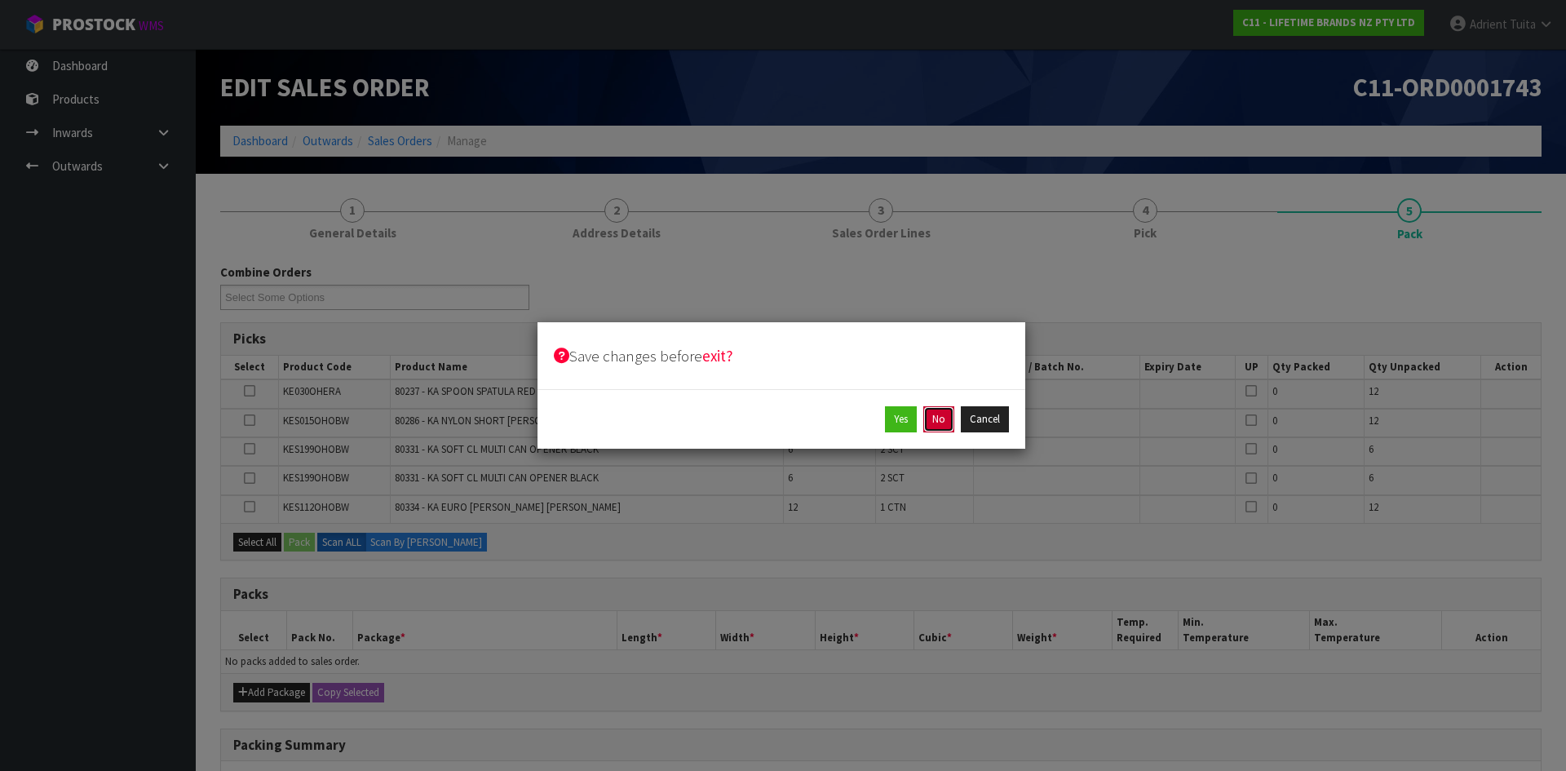
click at [938, 423] on button "No" at bounding box center [938, 419] width 31 height 26
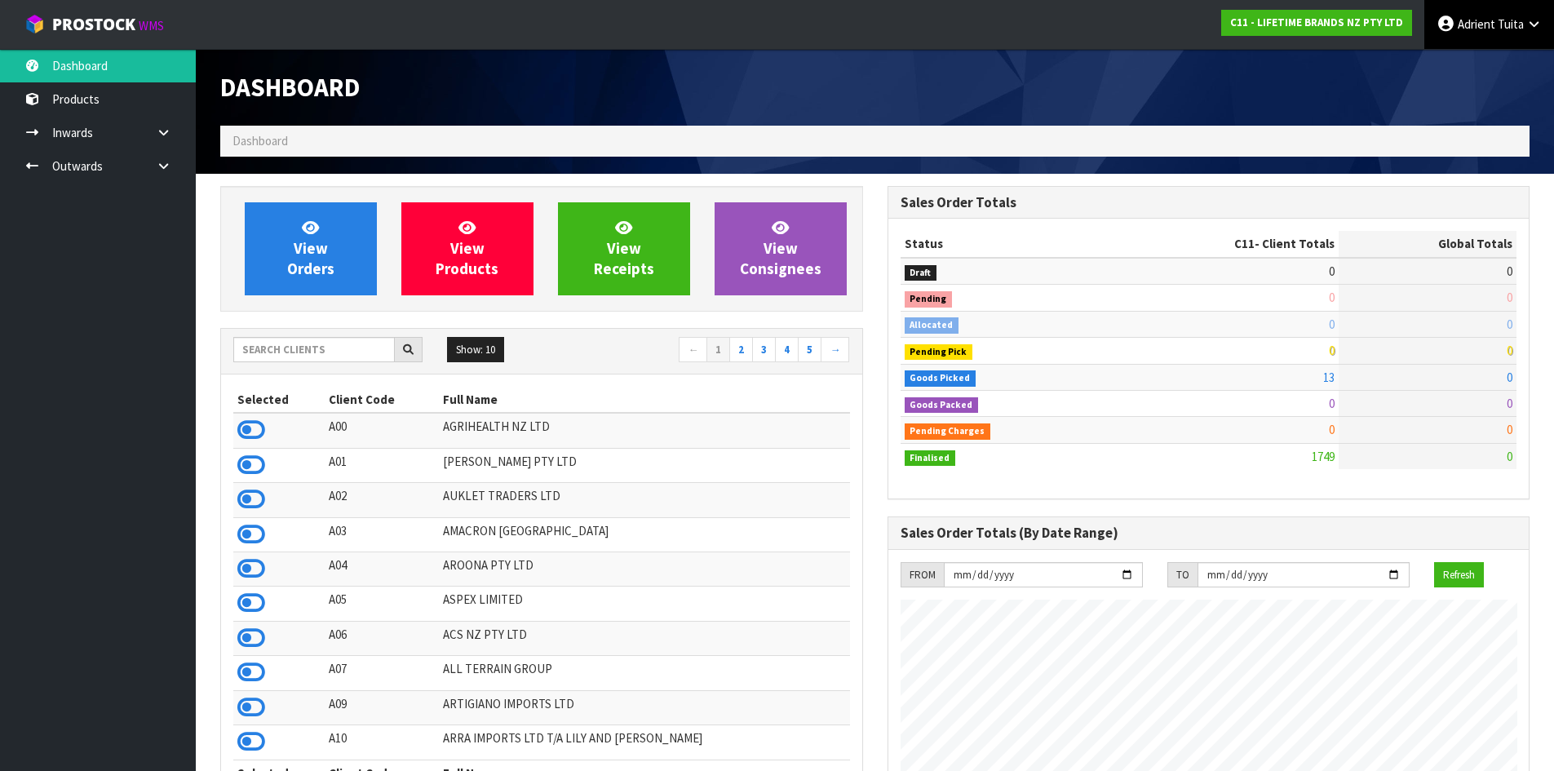
scroll to position [1236, 666]
click at [1464, 23] on span "Adrient" at bounding box center [1477, 23] width 38 height 15
click at [1468, 69] on link "Logout" at bounding box center [1488, 65] width 129 height 22
